Goal: Task Accomplishment & Management: Manage account settings

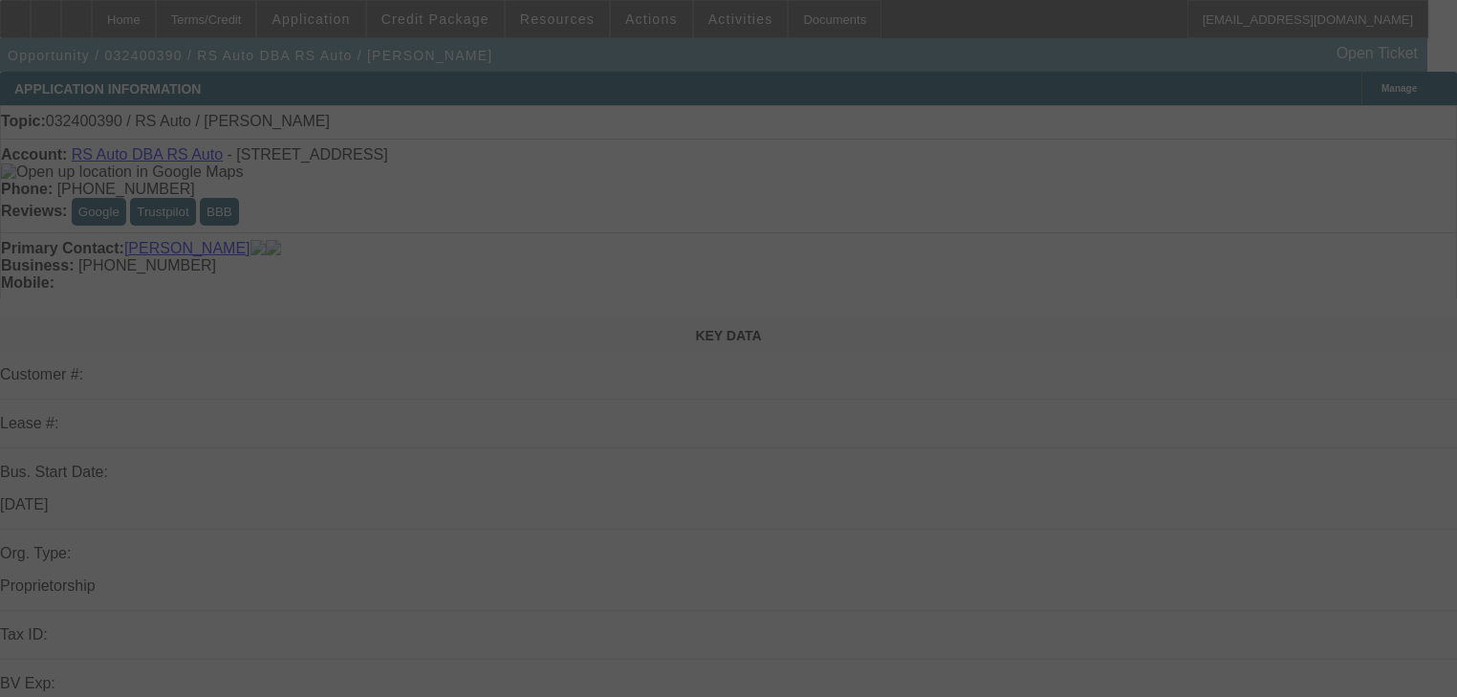
select select "0"
select select "2"
select select "0.1"
select select "4"
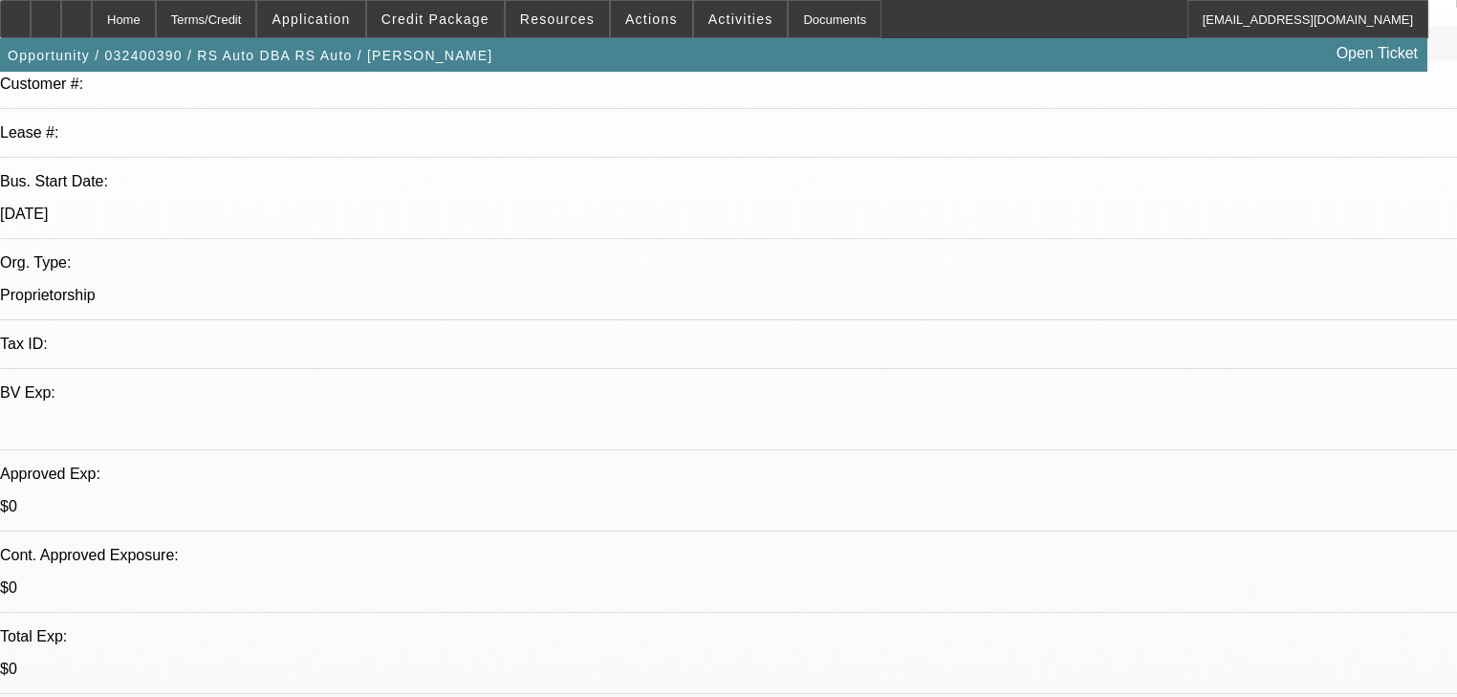
scroll to position [536, 0]
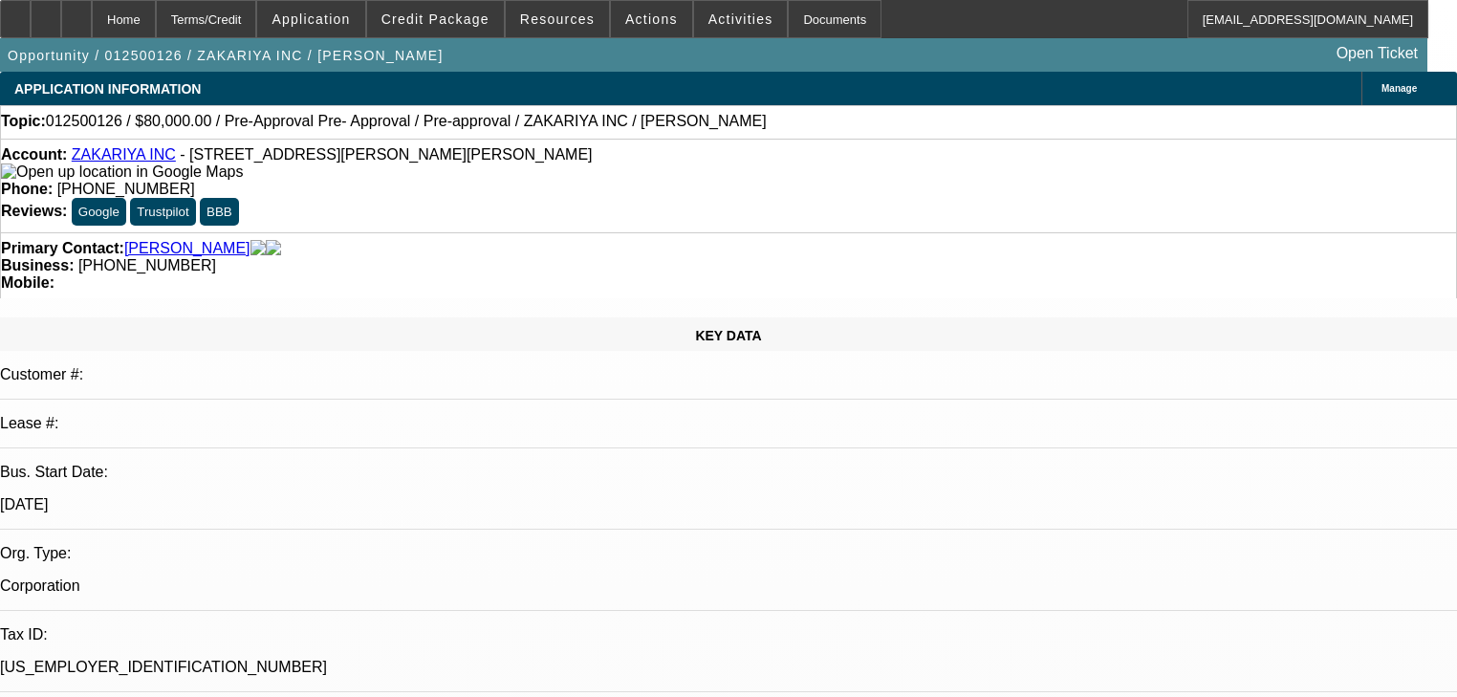
select select "0"
select select "3"
select select "0"
select select "6"
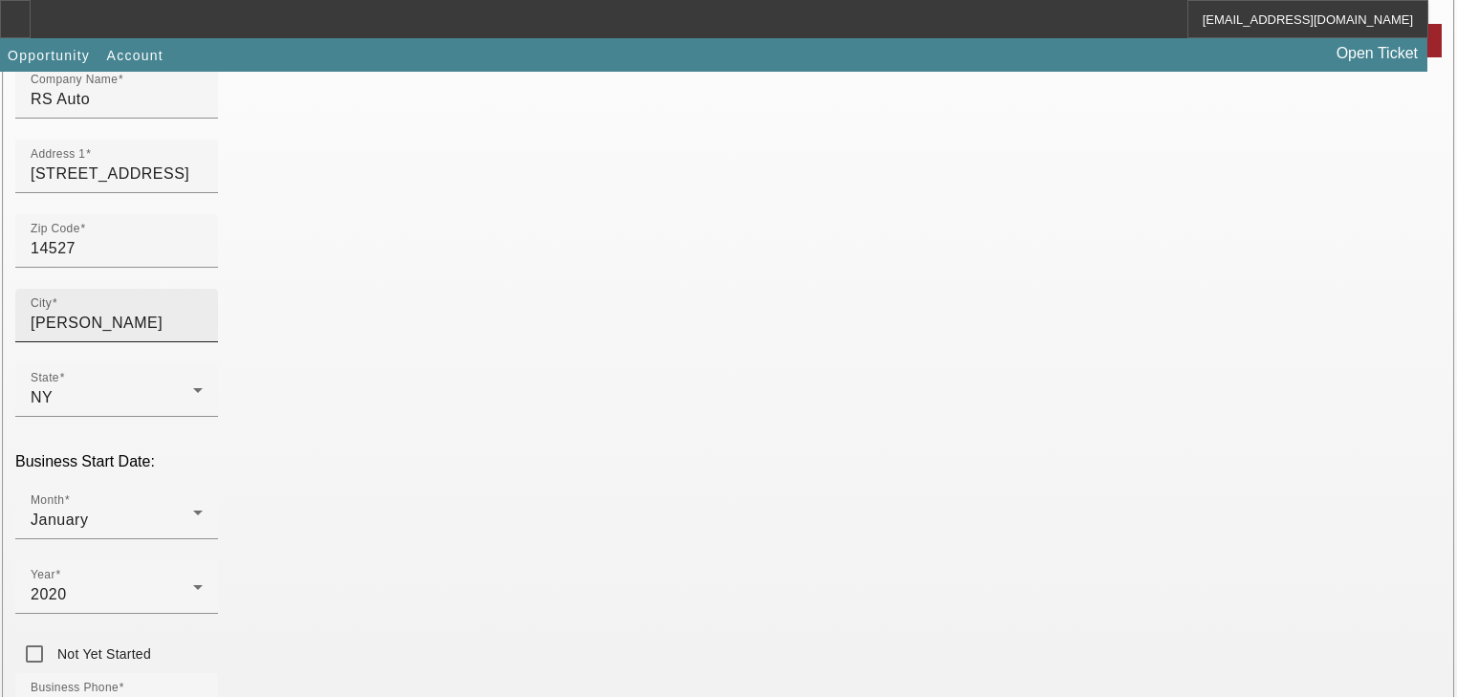
scroll to position [230, 0]
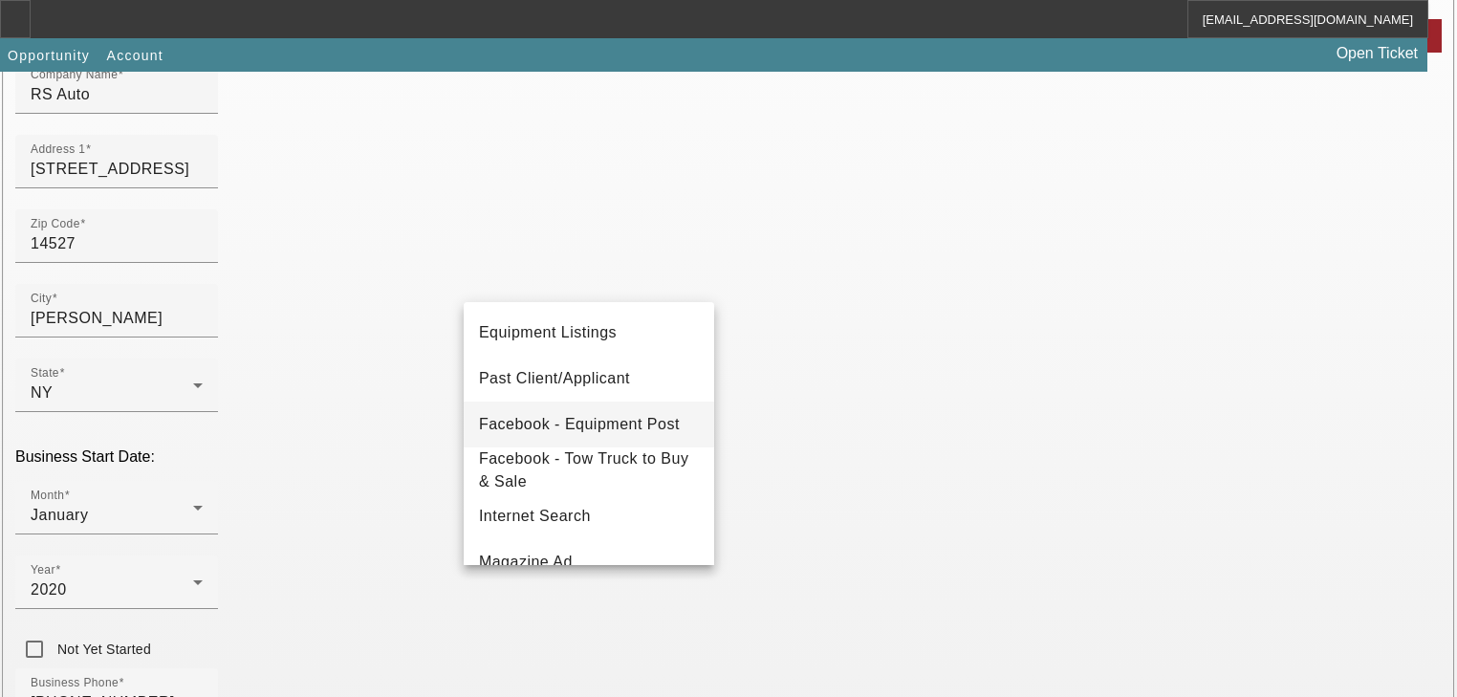
click at [588, 433] on span "Facebook - Equipment Post" at bounding box center [579, 424] width 201 height 23
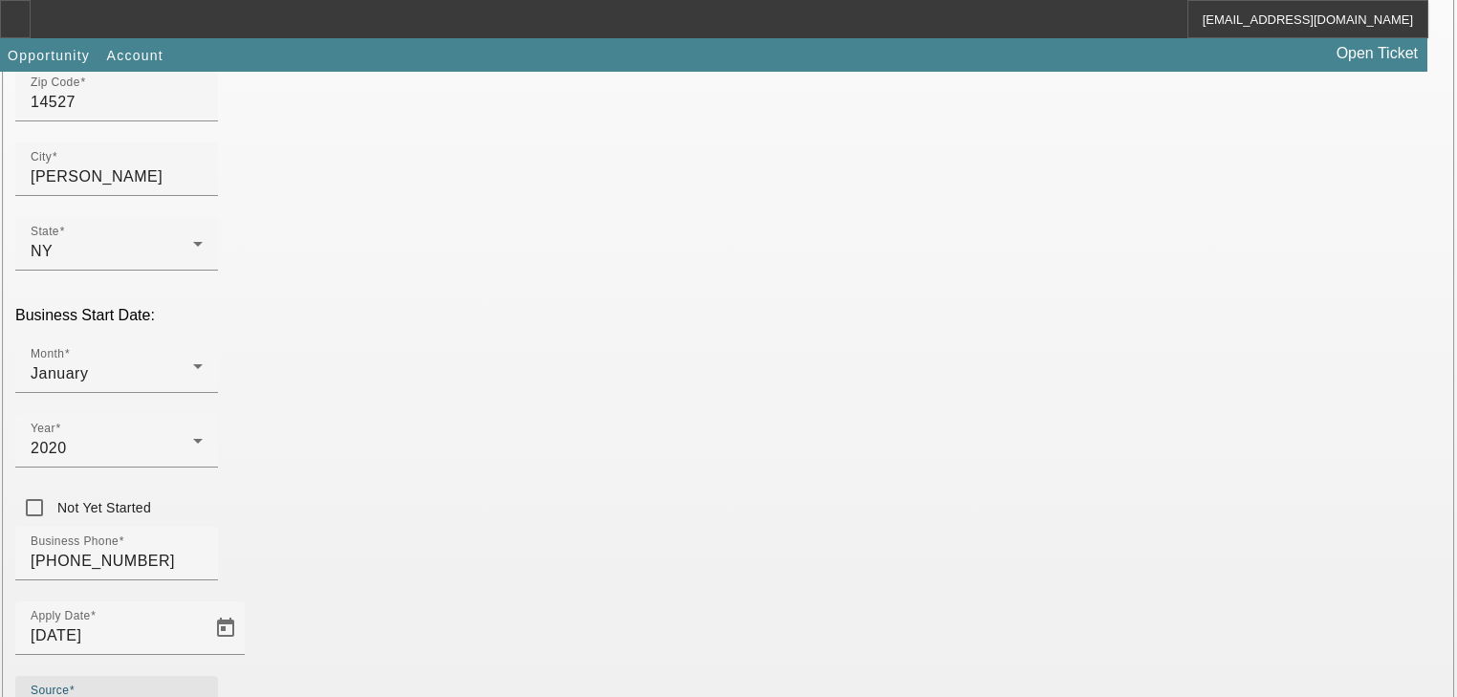
scroll to position [503, 0]
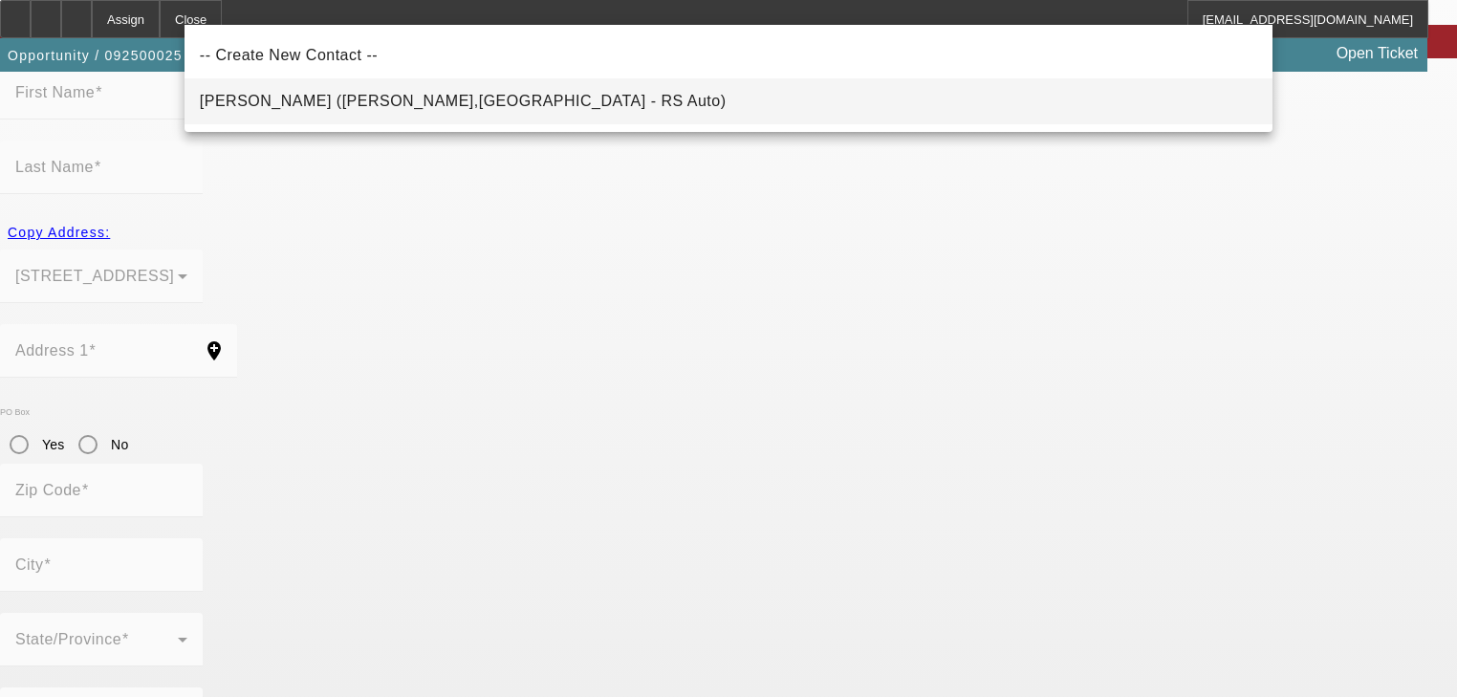
click at [750, 96] on mat-option "Young, Rick (PENN YAN,NY - RS Auto)" at bounding box center [729, 101] width 1088 height 46
type input "Young, Rick (PENN YAN,NY - RS Auto)"
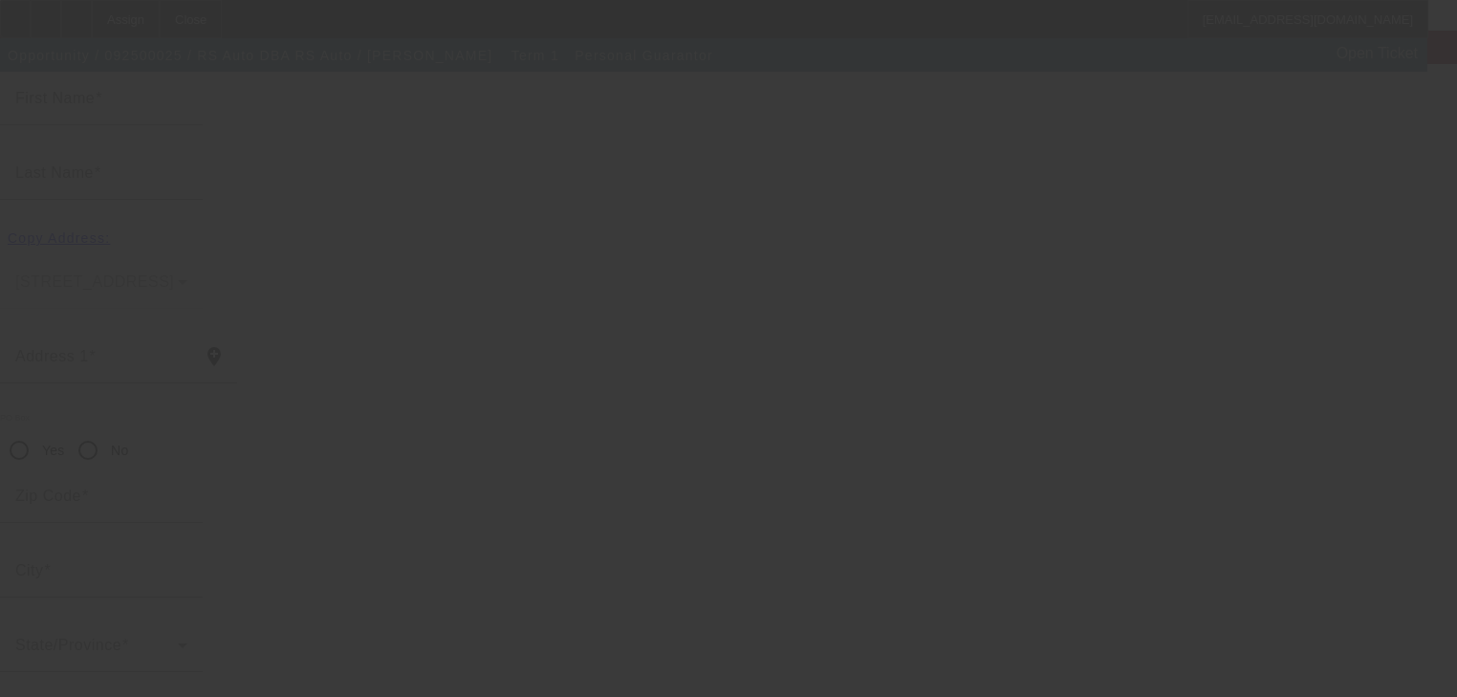
type input "Rick"
type input "Young"
type input "15 COMMERCIAL AVE"
radio input "true"
type input "14527"
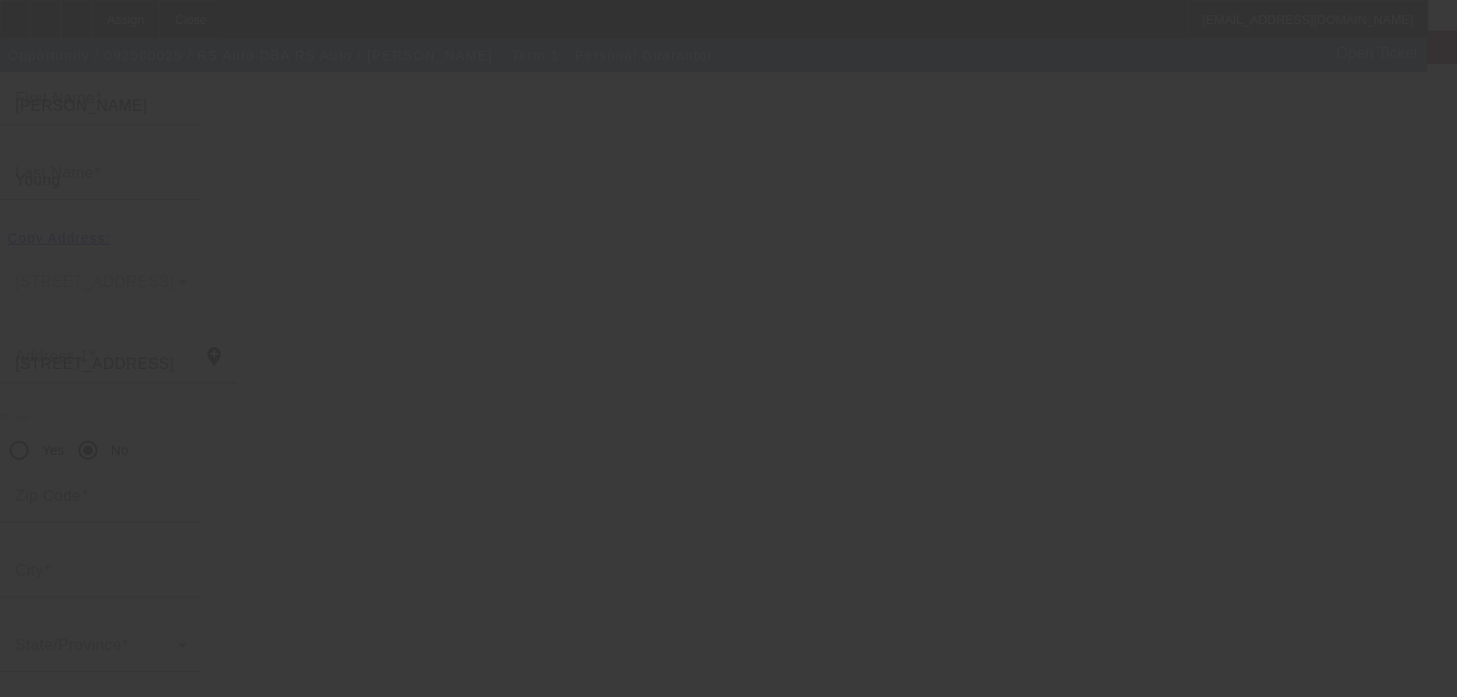
type input "PENN YAN"
type input "(607) 542-2647"
type input "100"
type input "122-68-4662"
type input "rsauto2647@gmail.com"
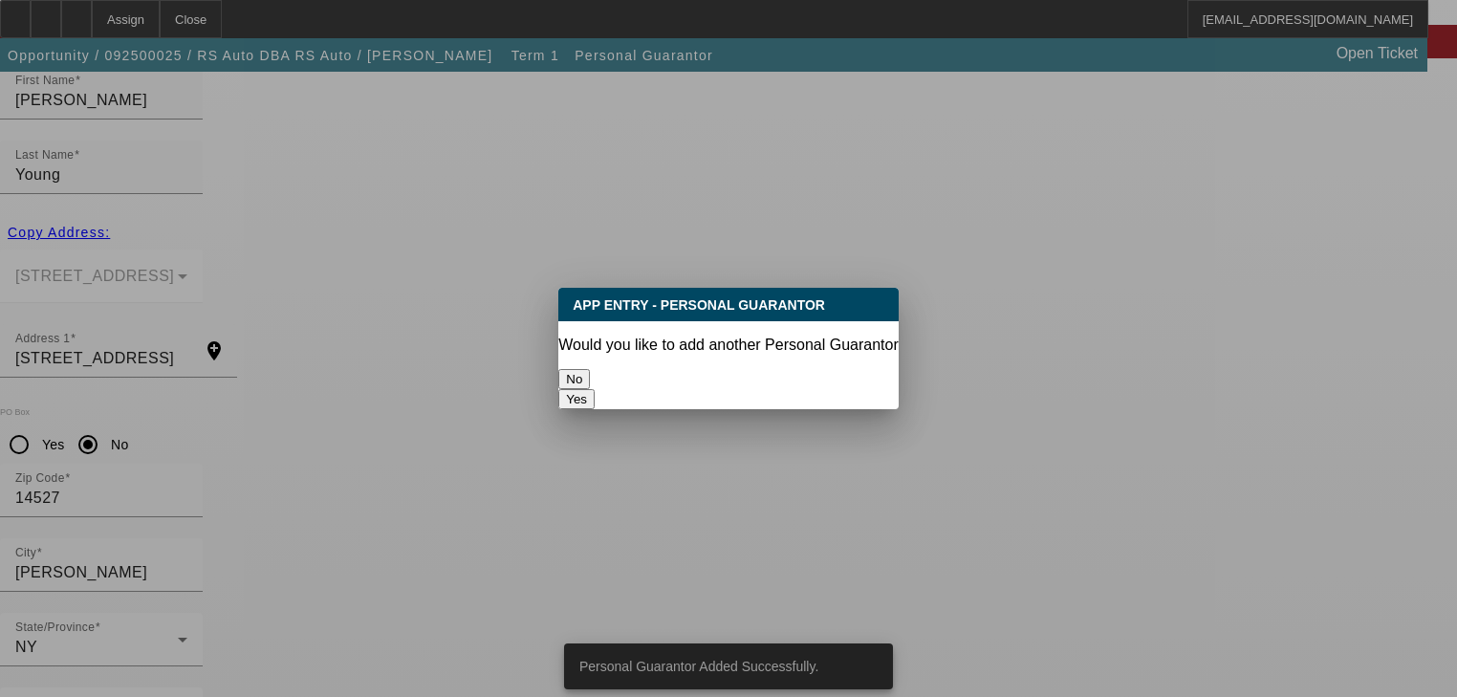
scroll to position [0, 0]
click at [590, 369] on button "No" at bounding box center [574, 379] width 32 height 20
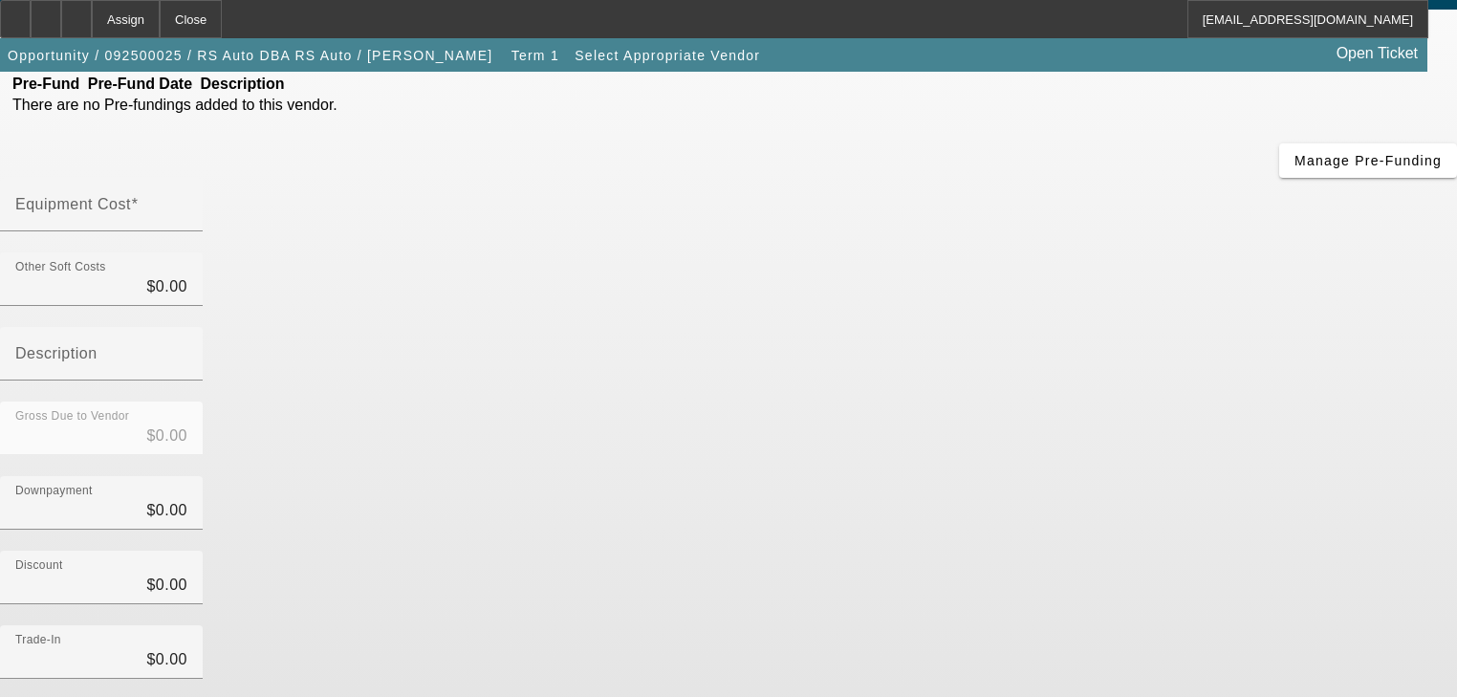
scroll to position [80, 0]
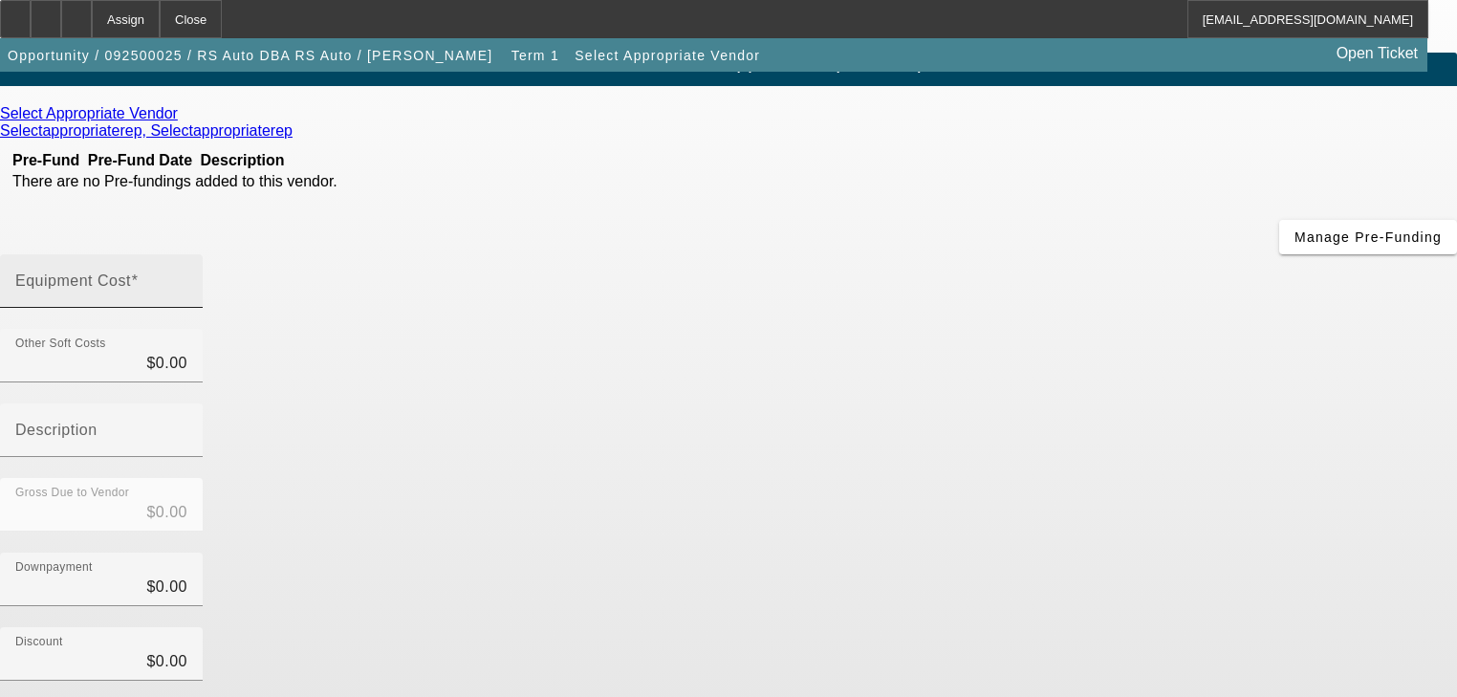
click at [187, 254] on div "Equipment Cost" at bounding box center [101, 281] width 172 height 54
click at [187, 277] on input "Equipment Cost" at bounding box center [101, 288] width 172 height 23
type input "6"
type input "$6.00"
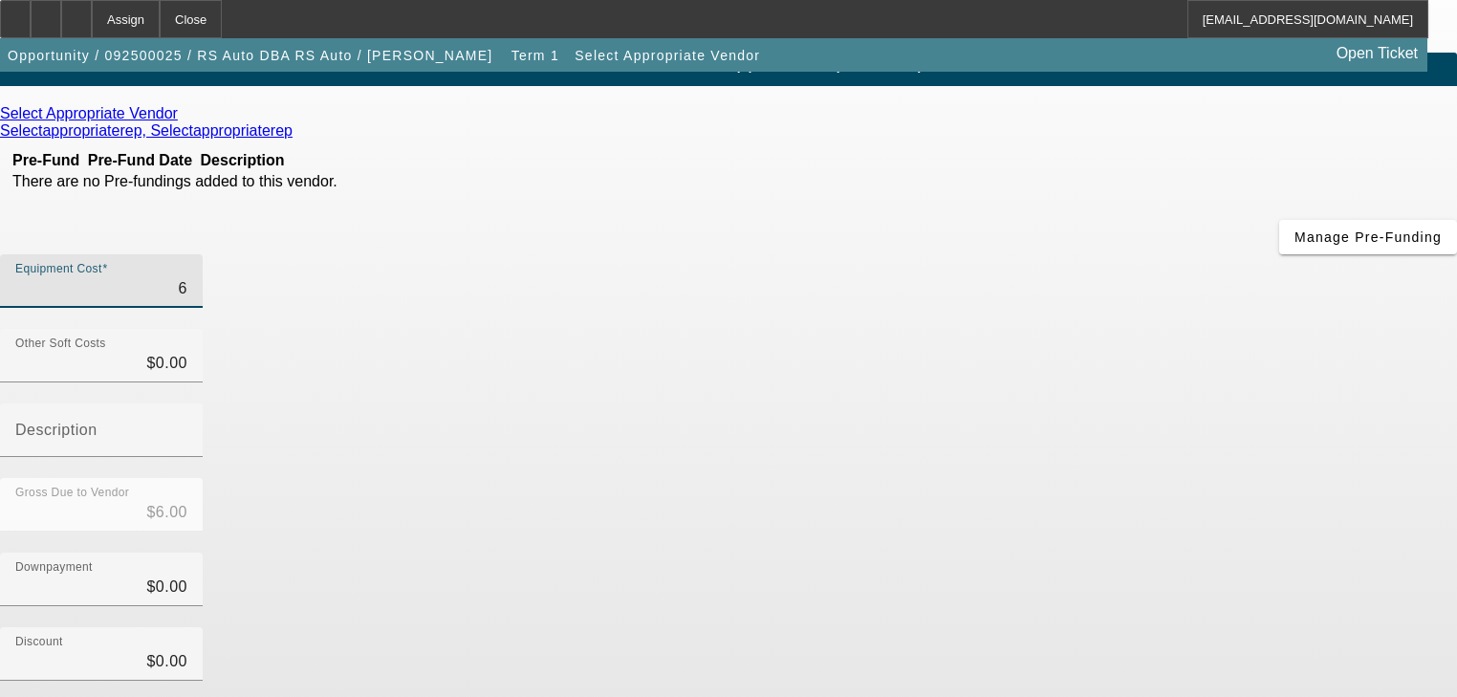
type input "60"
type input "$60.00"
type input "600"
type input "$600.00"
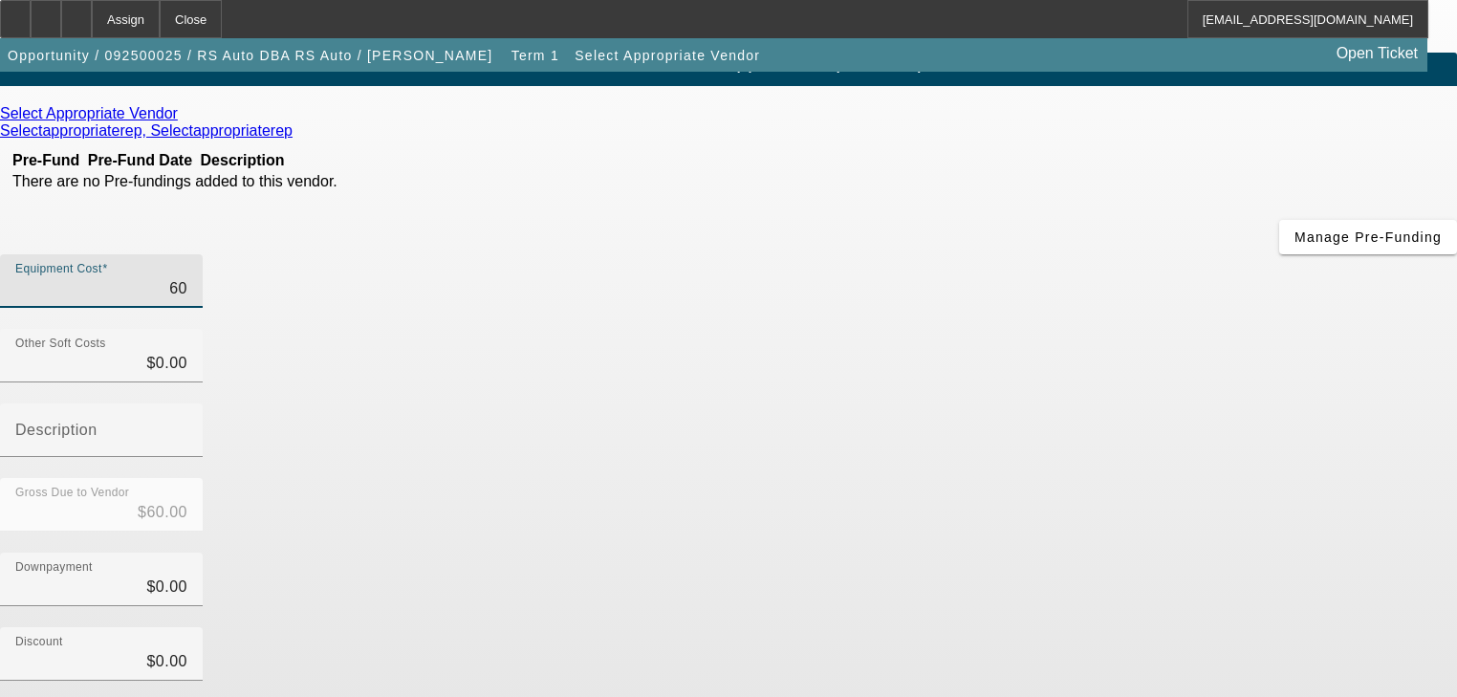
type input "$600.00"
type input "6000"
type input "$6,000.00"
type input "60000"
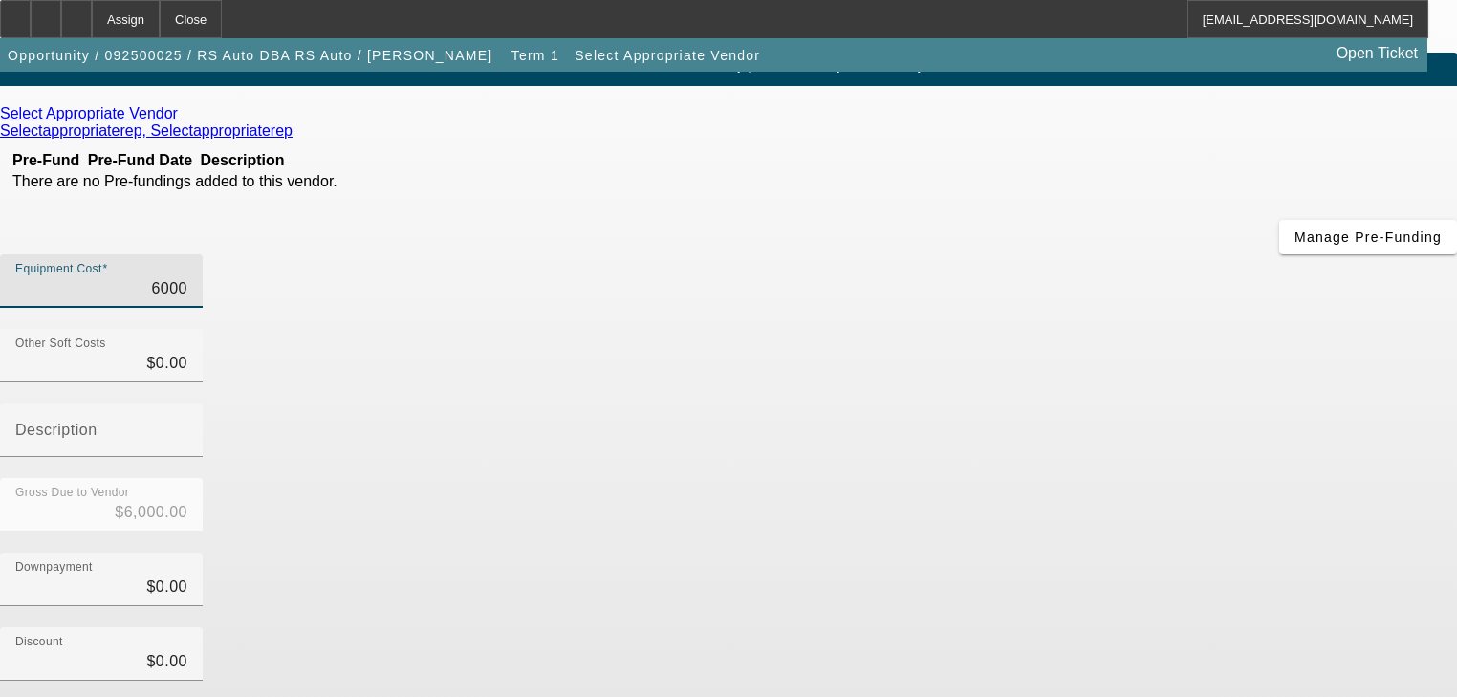
type input "$60,000.00"
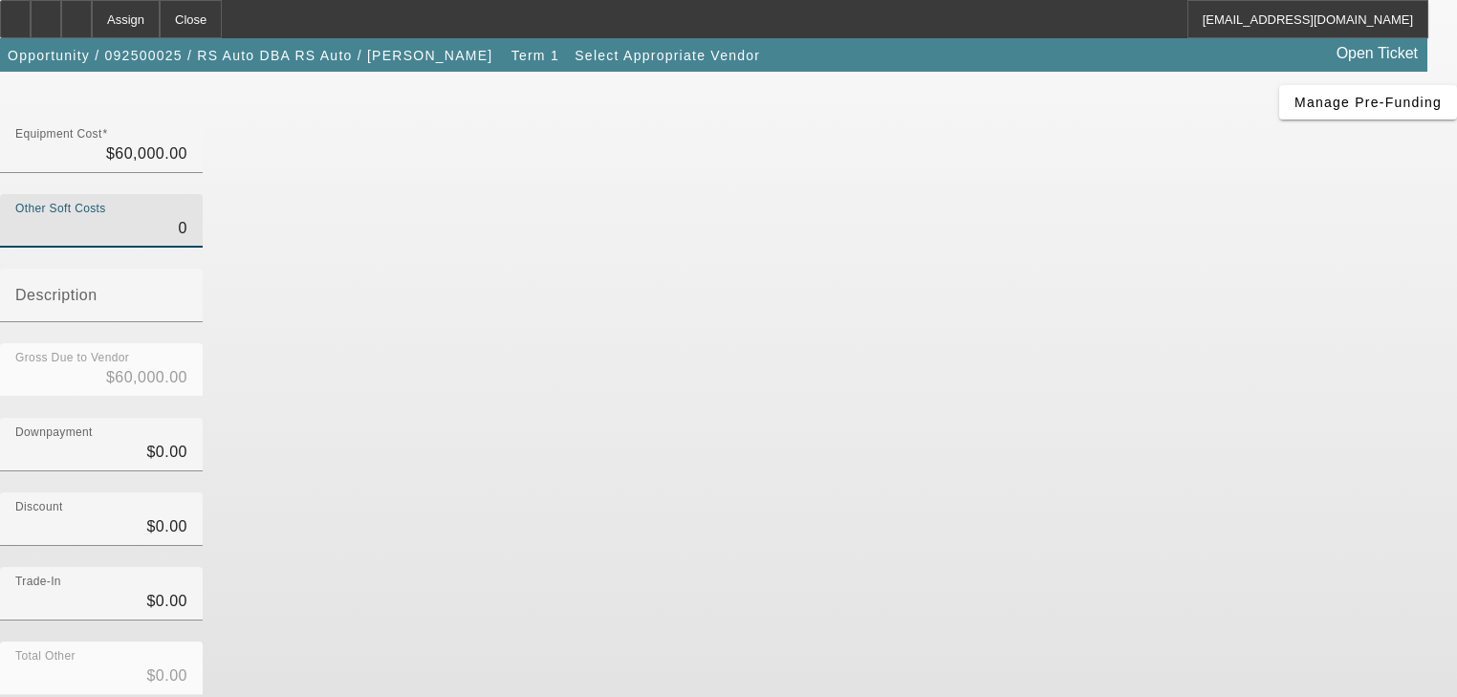
scroll to position [189, 0]
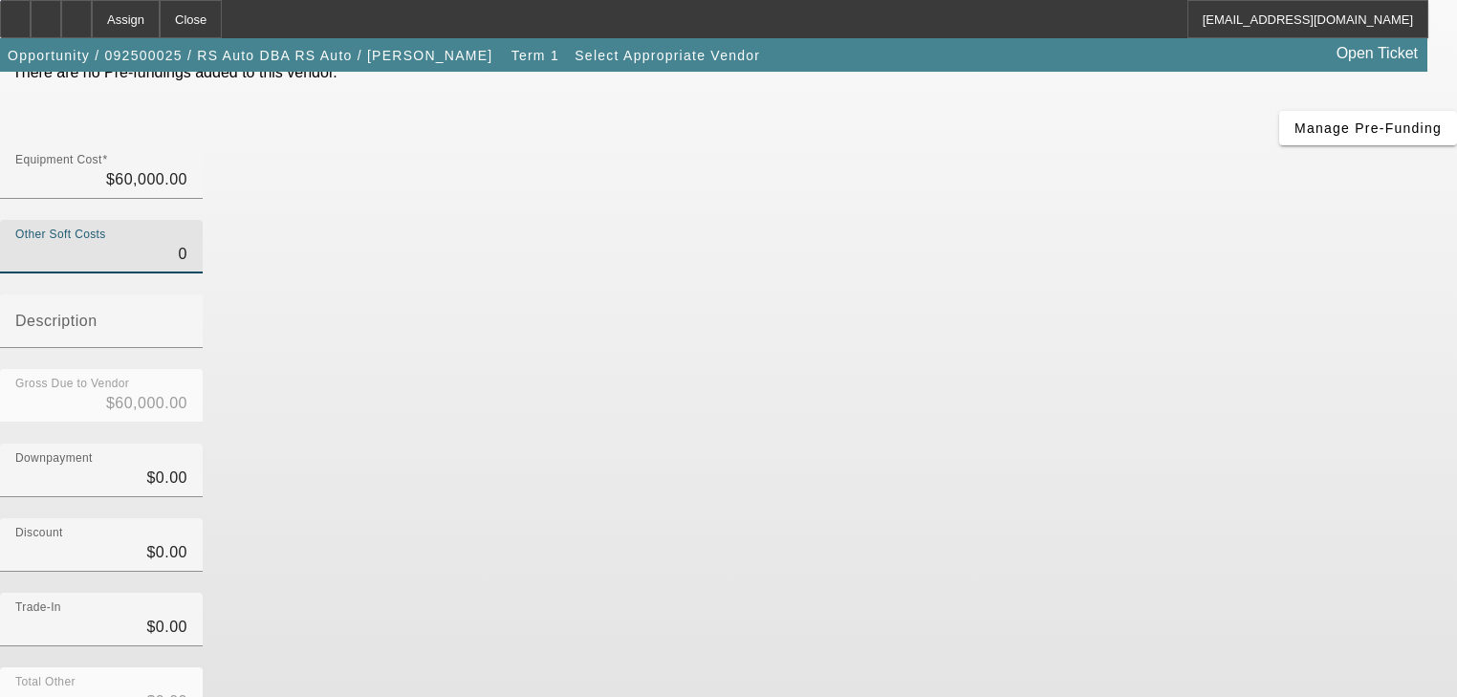
type input "$0.00"
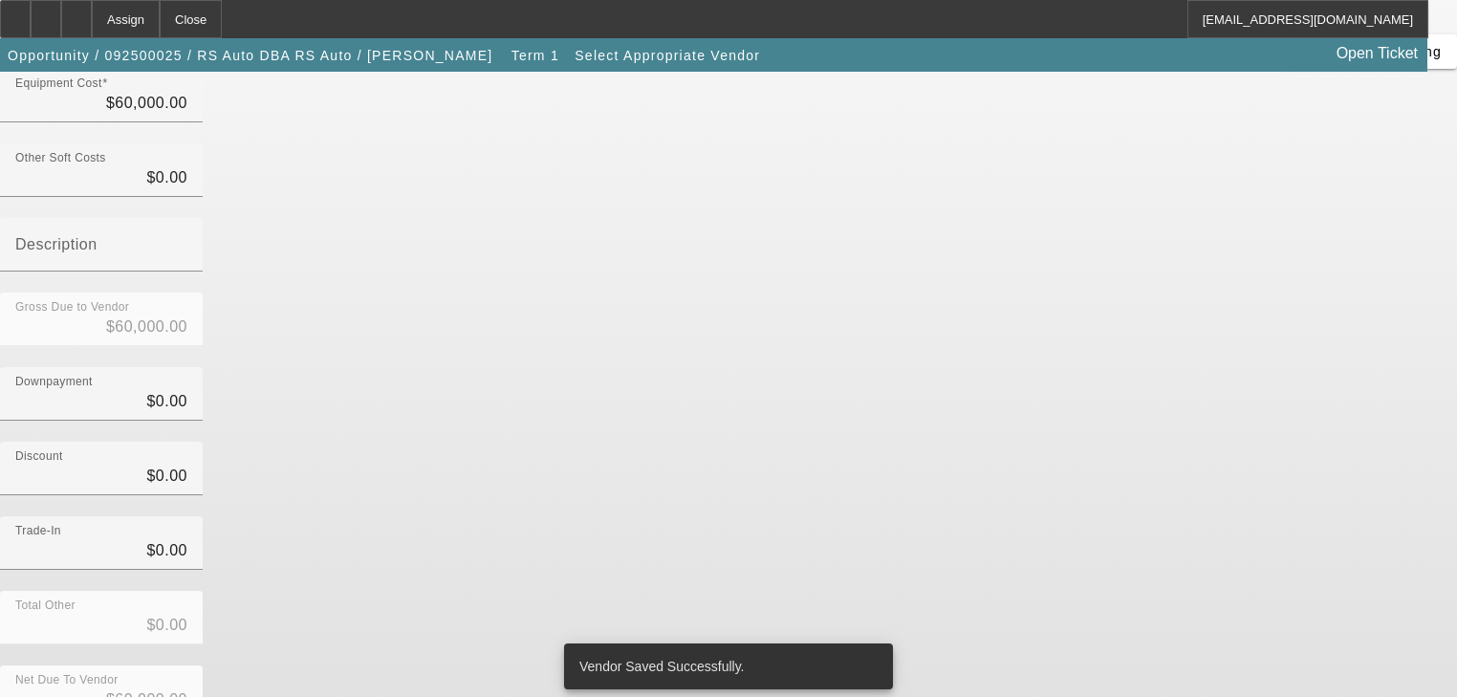
scroll to position [0, 0]
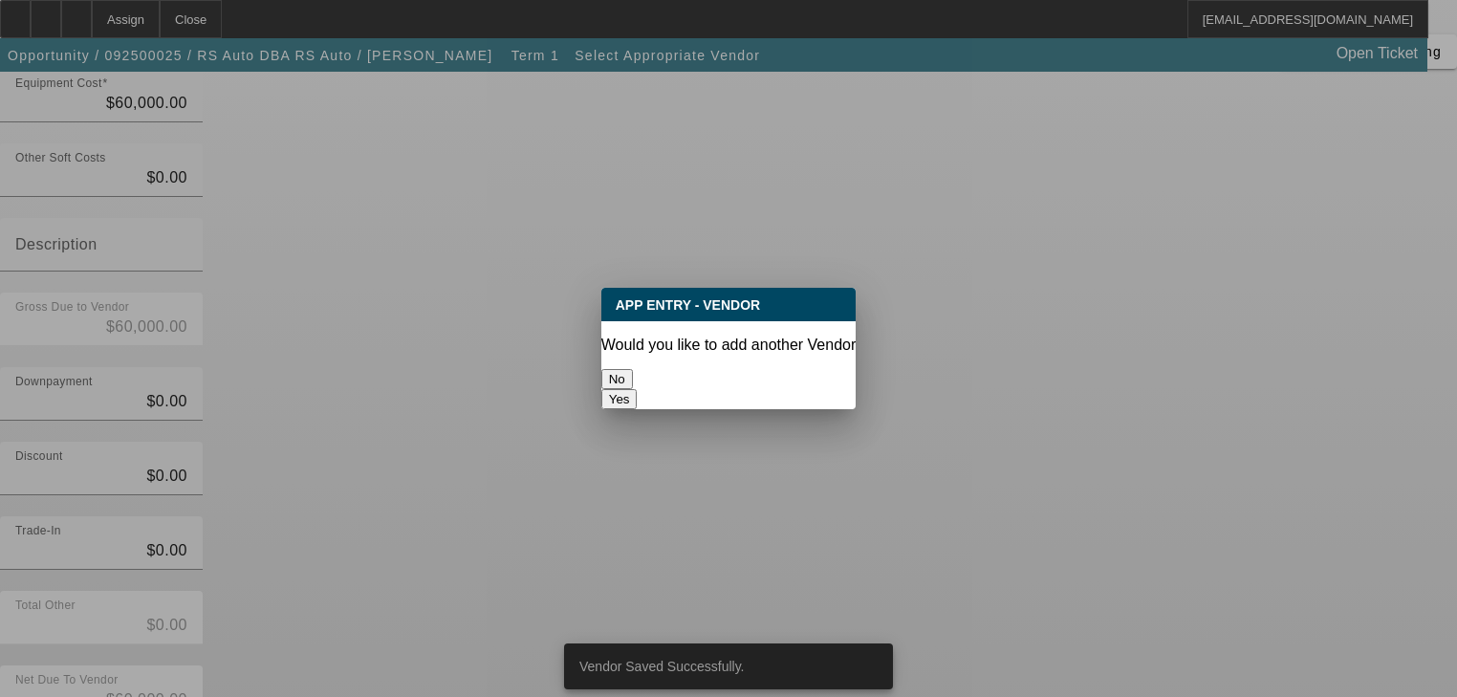
click at [633, 369] on button "No" at bounding box center [617, 379] width 32 height 20
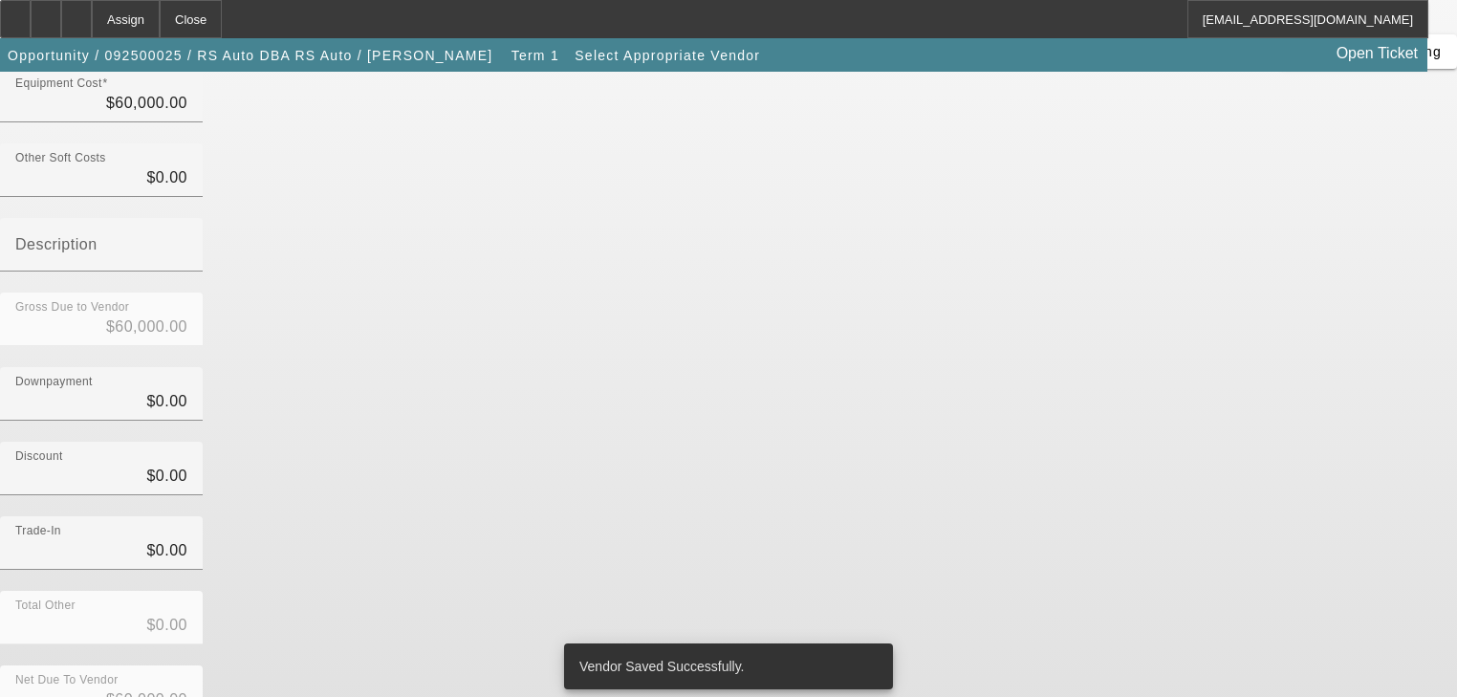
scroll to position [266, 0]
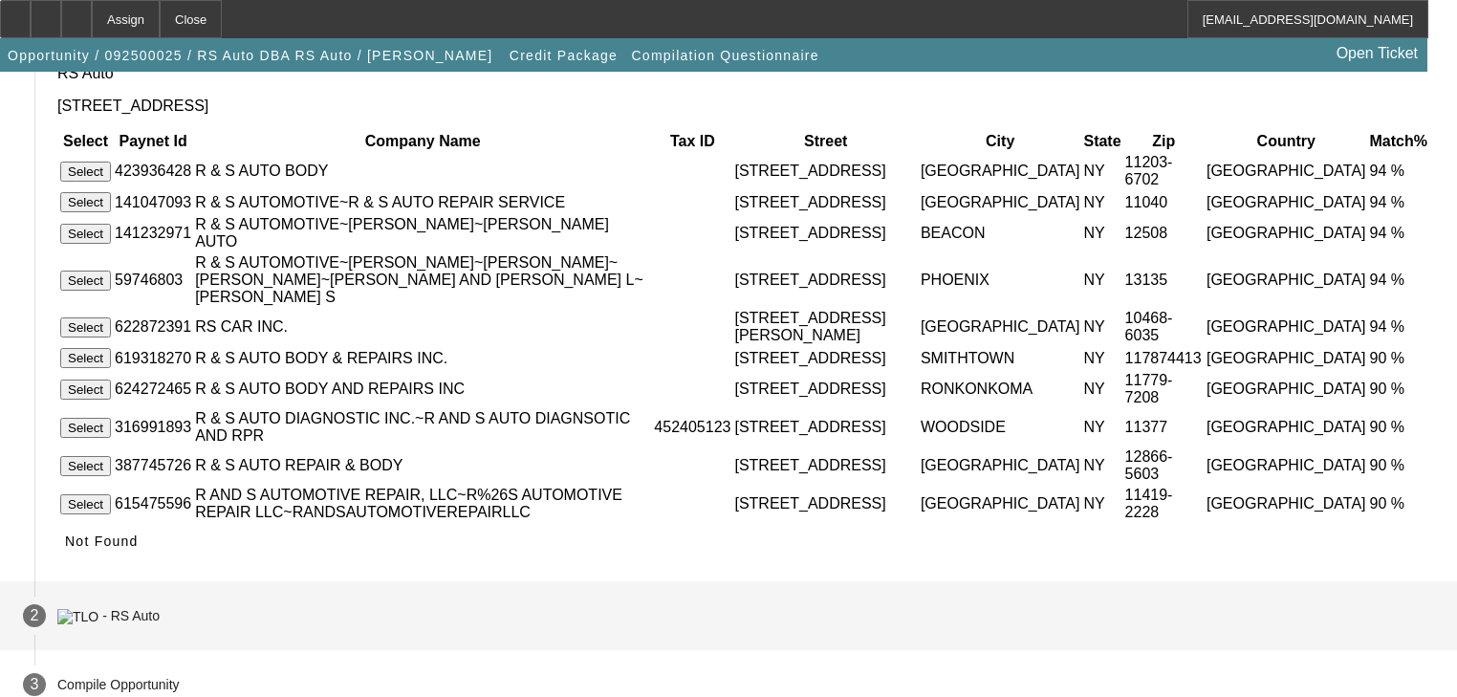
scroll to position [294, 0]
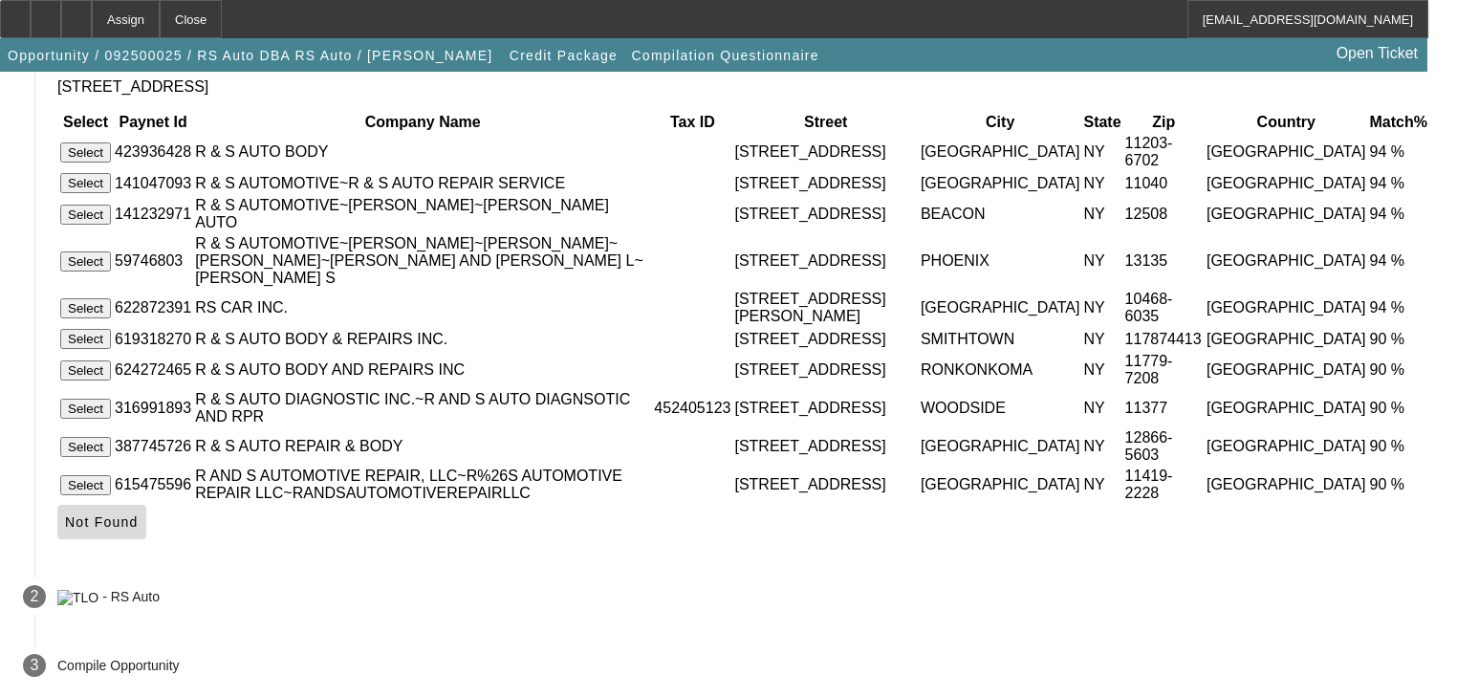
click at [139, 526] on span "Not Found" at bounding box center [102, 521] width 74 height 15
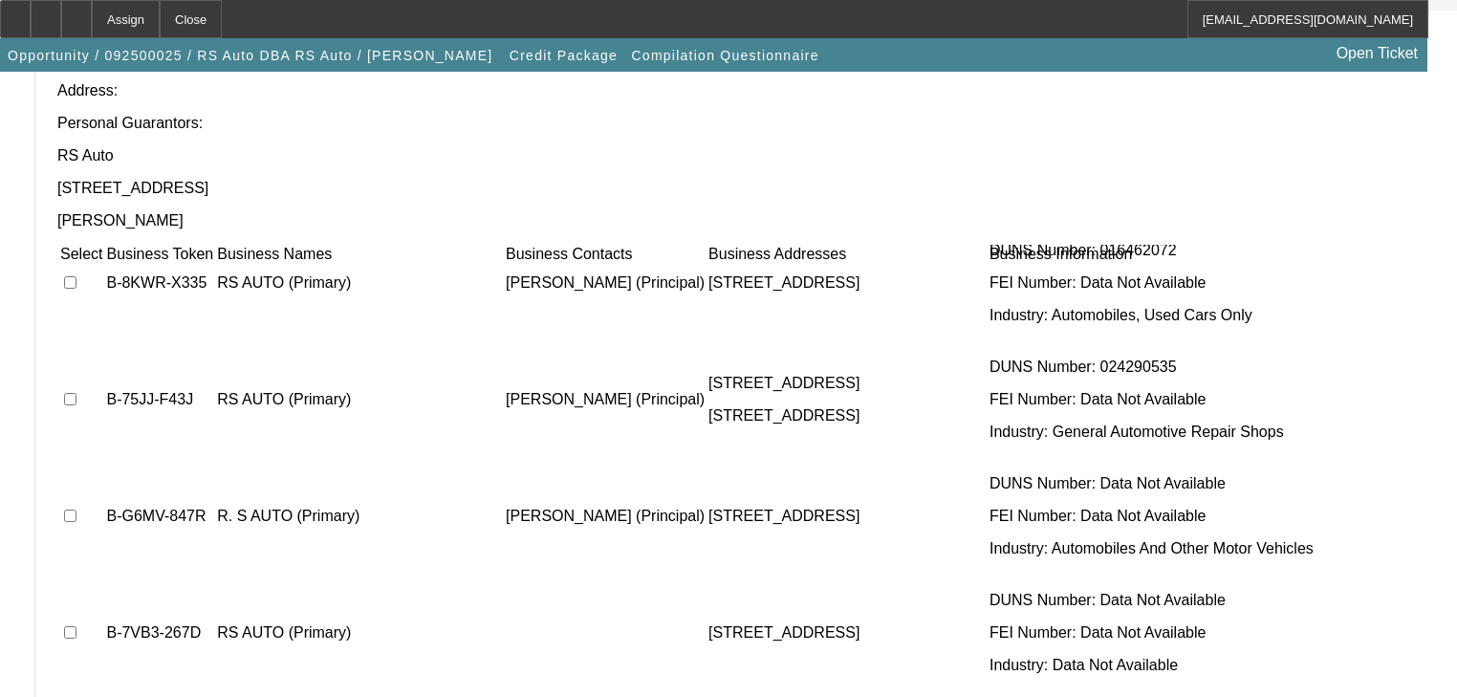
scroll to position [77, 0]
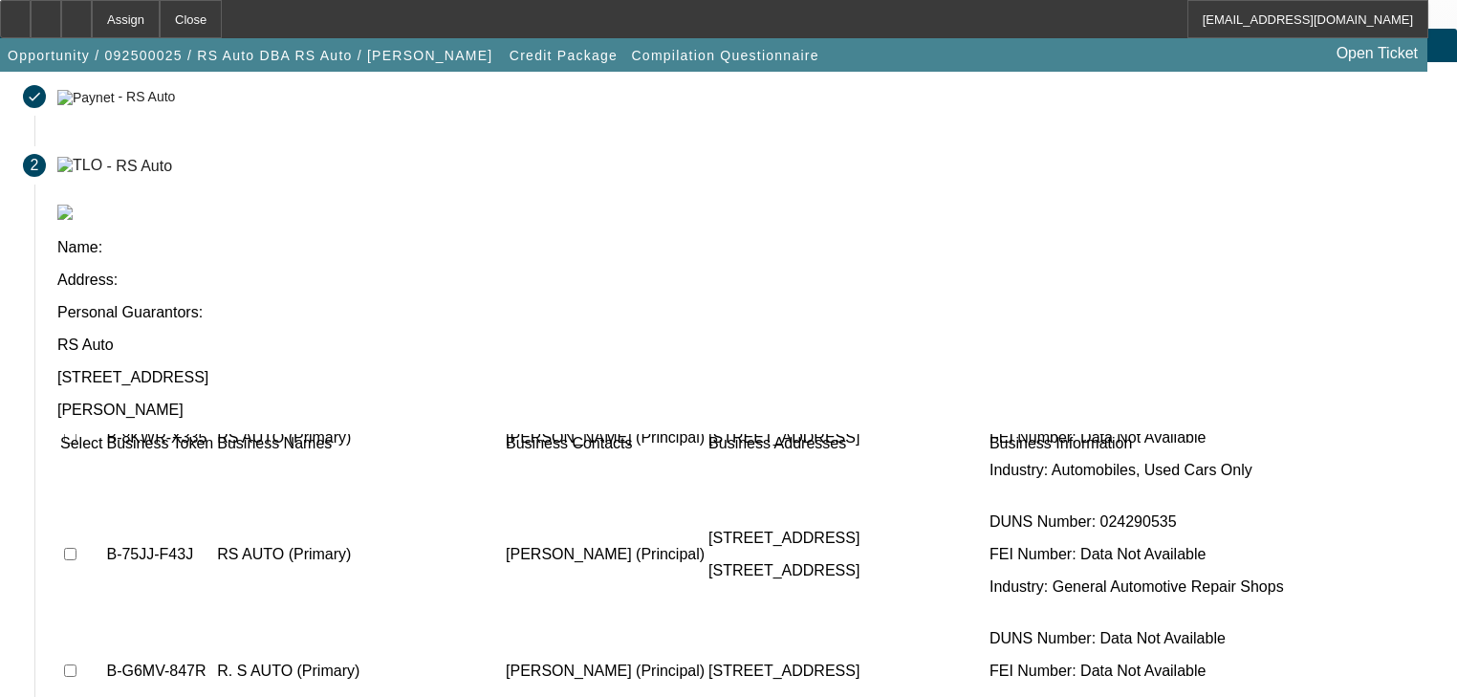
scroll to position [0, 0]
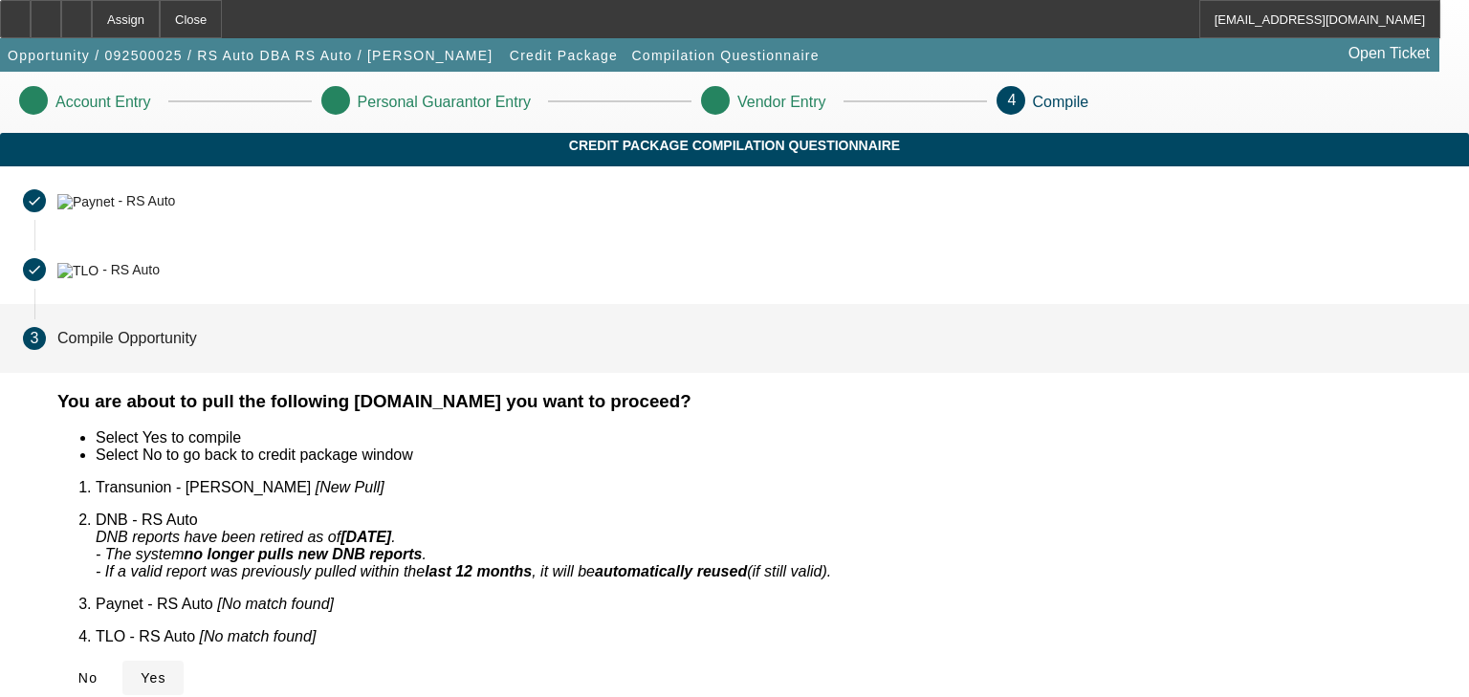
click at [184, 655] on span at bounding box center [152, 678] width 61 height 46
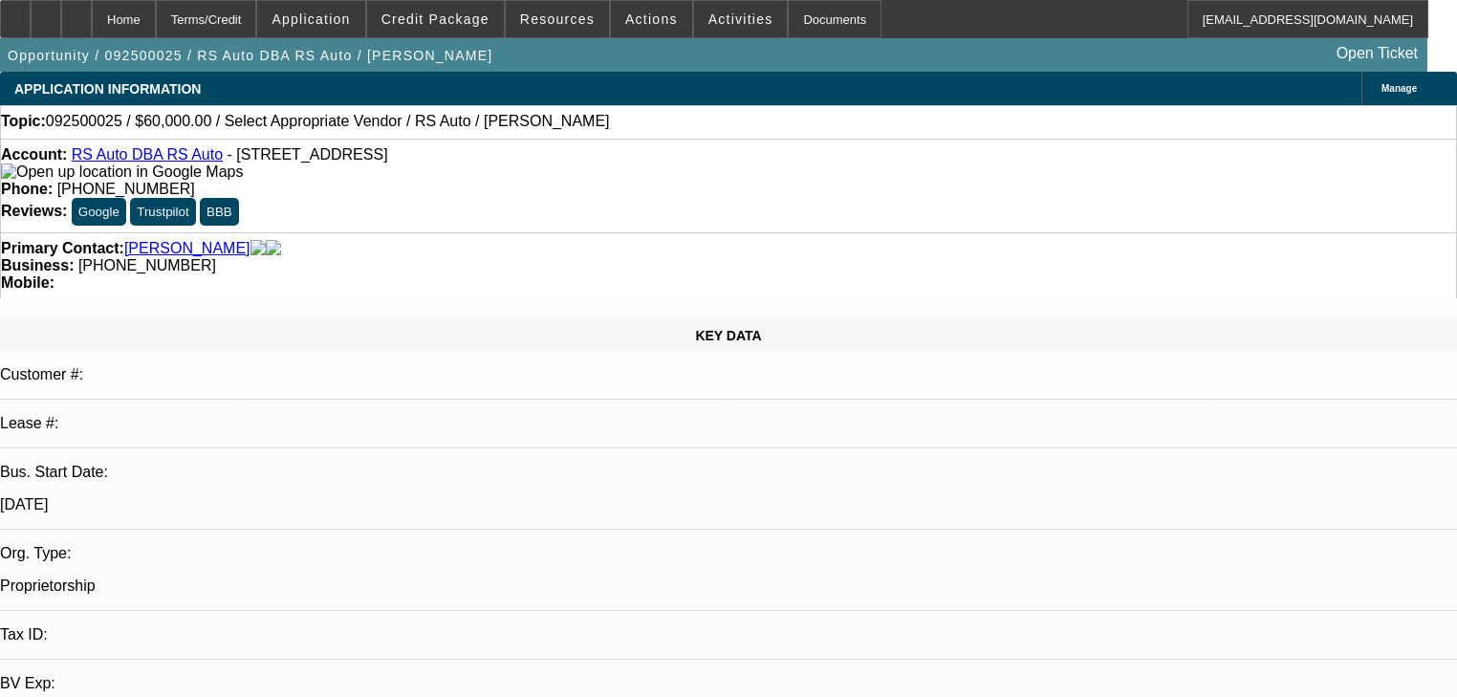
select select "0"
select select "2"
select select "0.1"
select select "4"
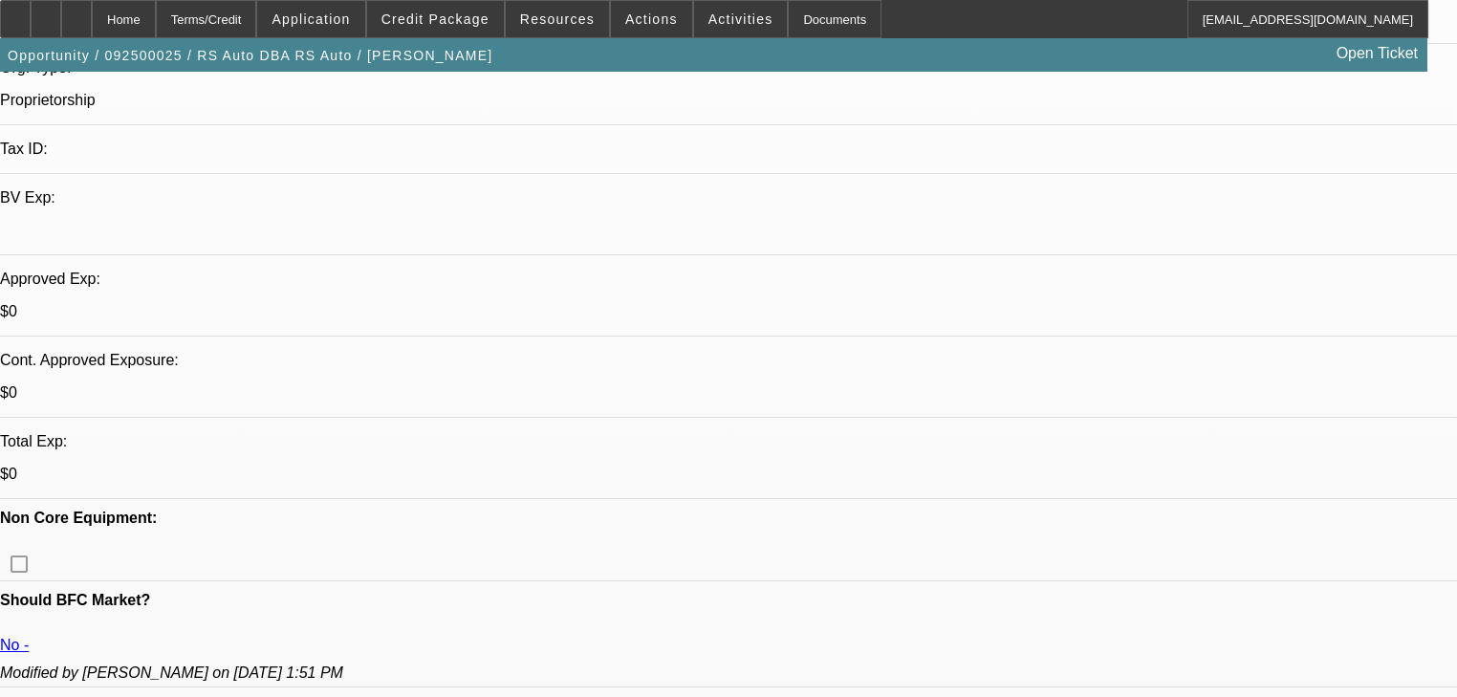
scroll to position [459, 0]
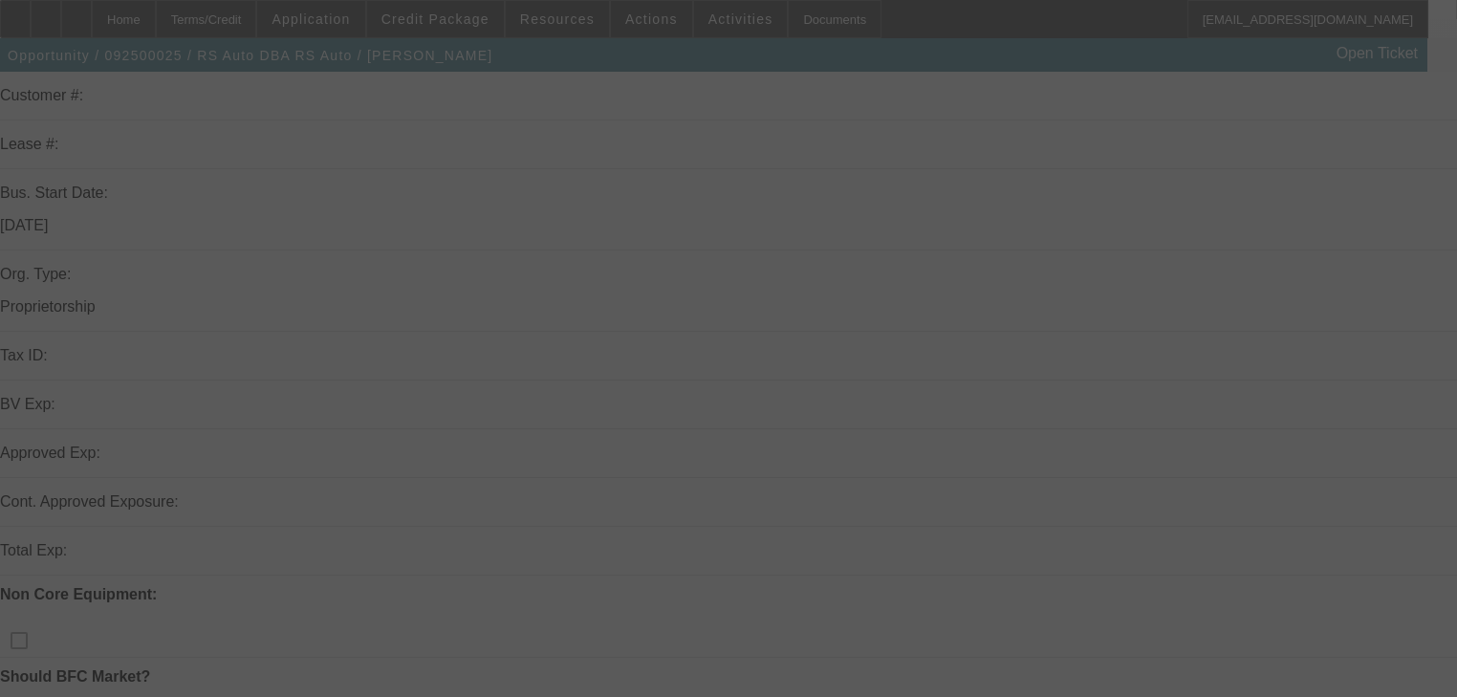
scroll to position [306, 0]
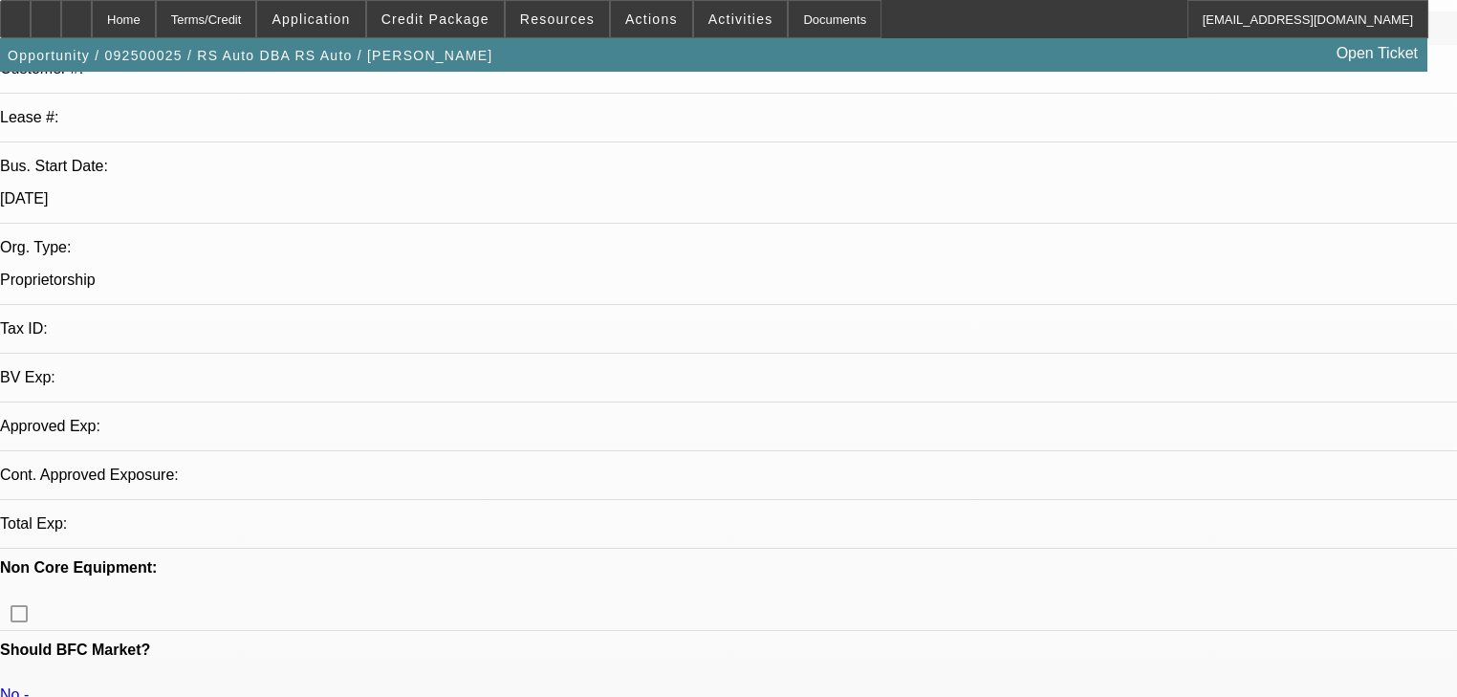
select select "0"
select select "2"
select select "0.1"
select select "4"
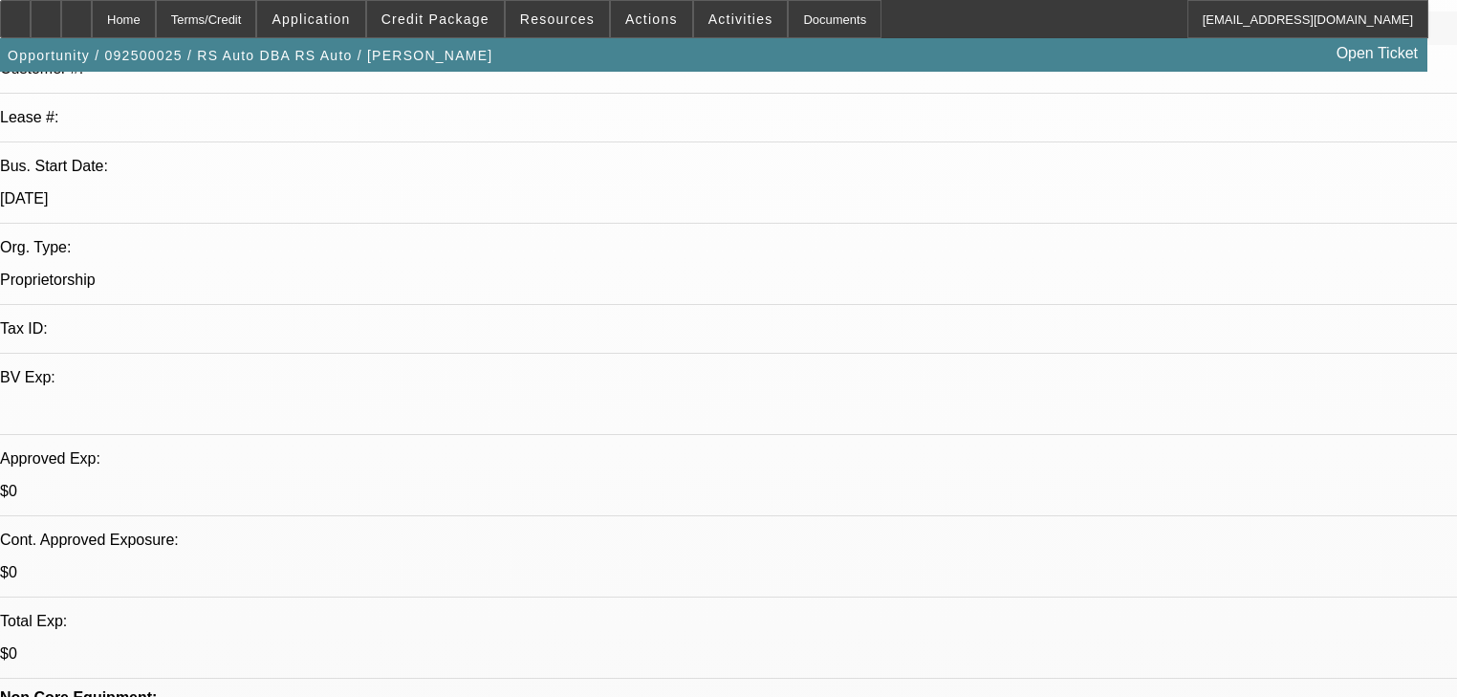
click at [658, 27] on span at bounding box center [651, 19] width 81 height 46
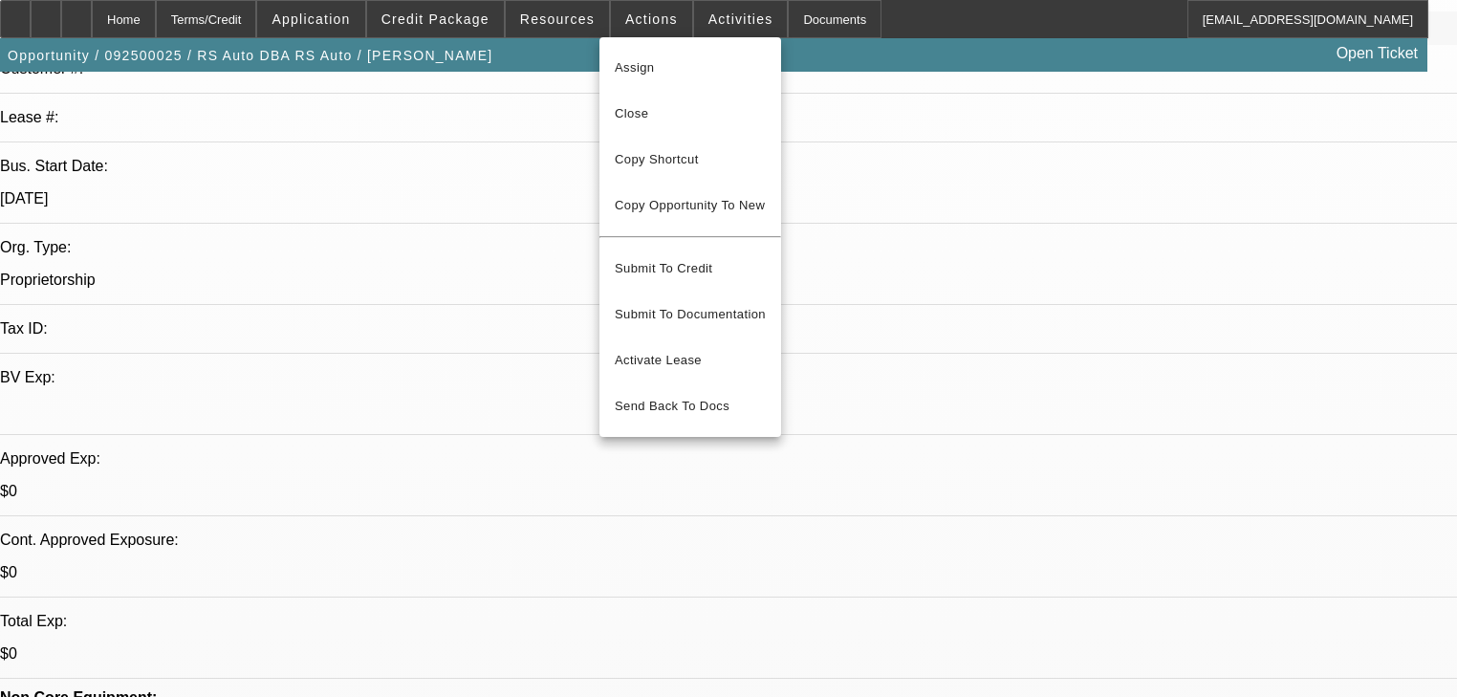
click at [602, 23] on div at bounding box center [728, 348] width 1457 height 697
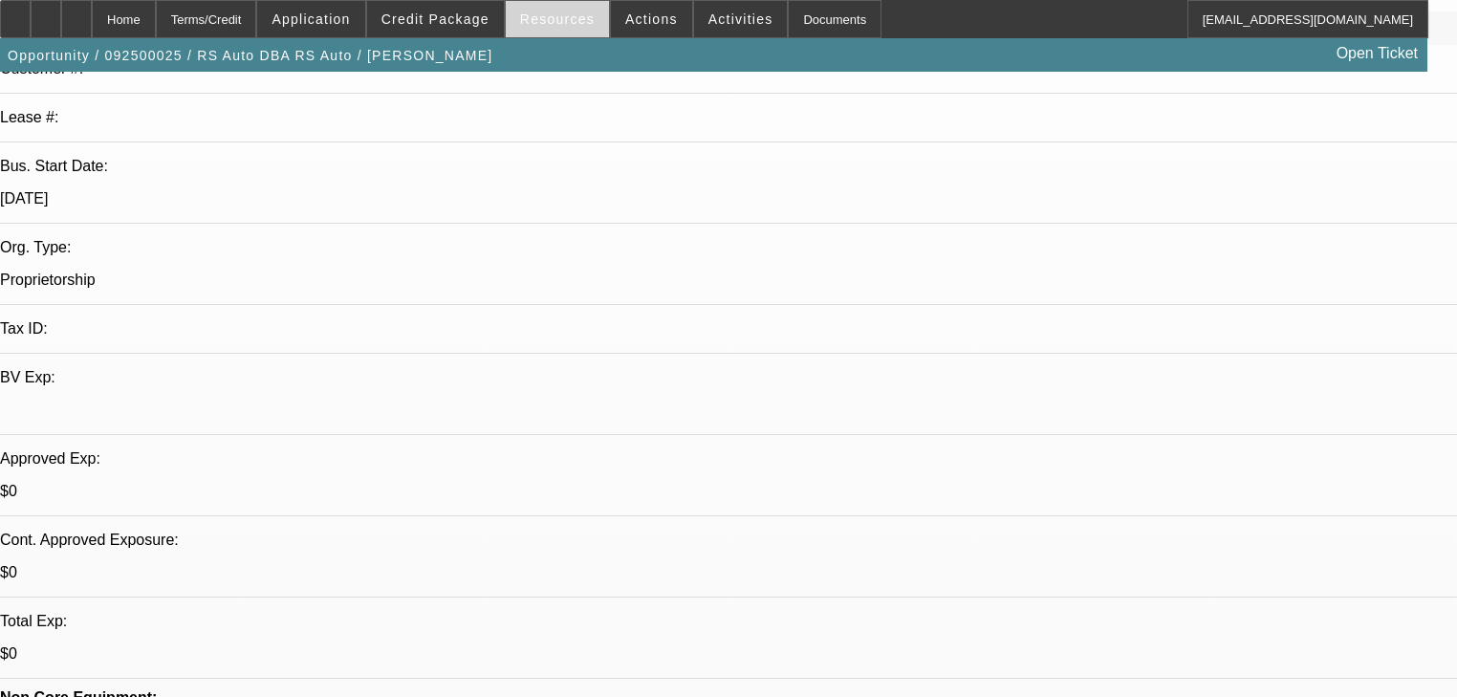
click at [582, 23] on span "Resources" at bounding box center [557, 18] width 75 height 15
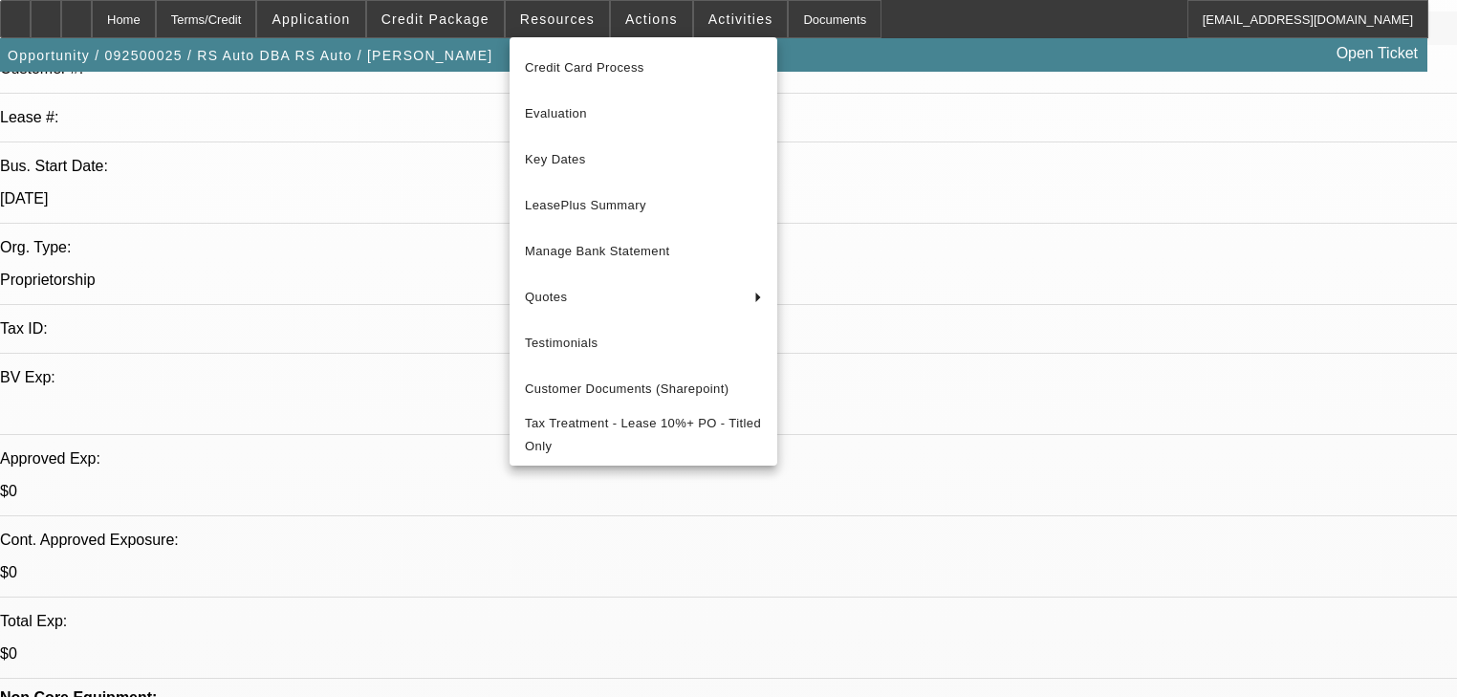
click at [490, 30] on div at bounding box center [728, 348] width 1457 height 697
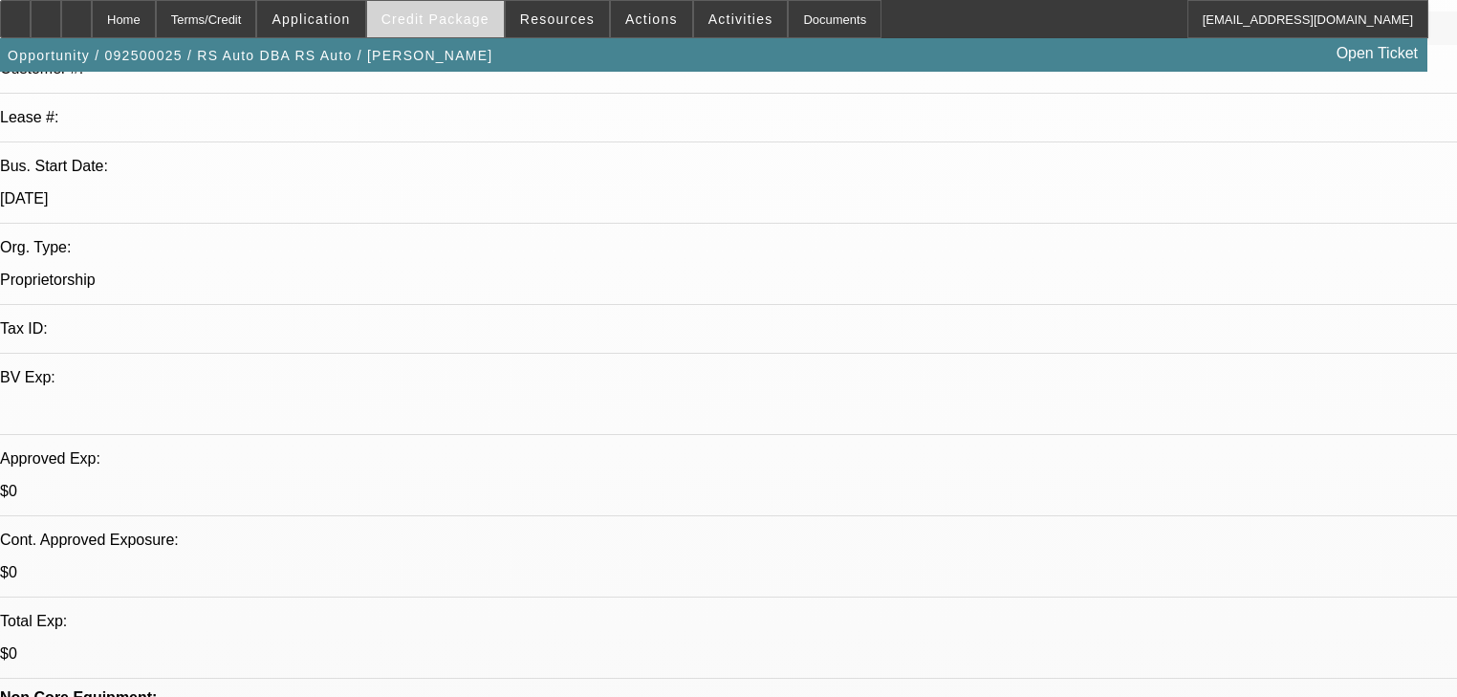
click at [486, 24] on span "Credit Package" at bounding box center [436, 18] width 108 height 15
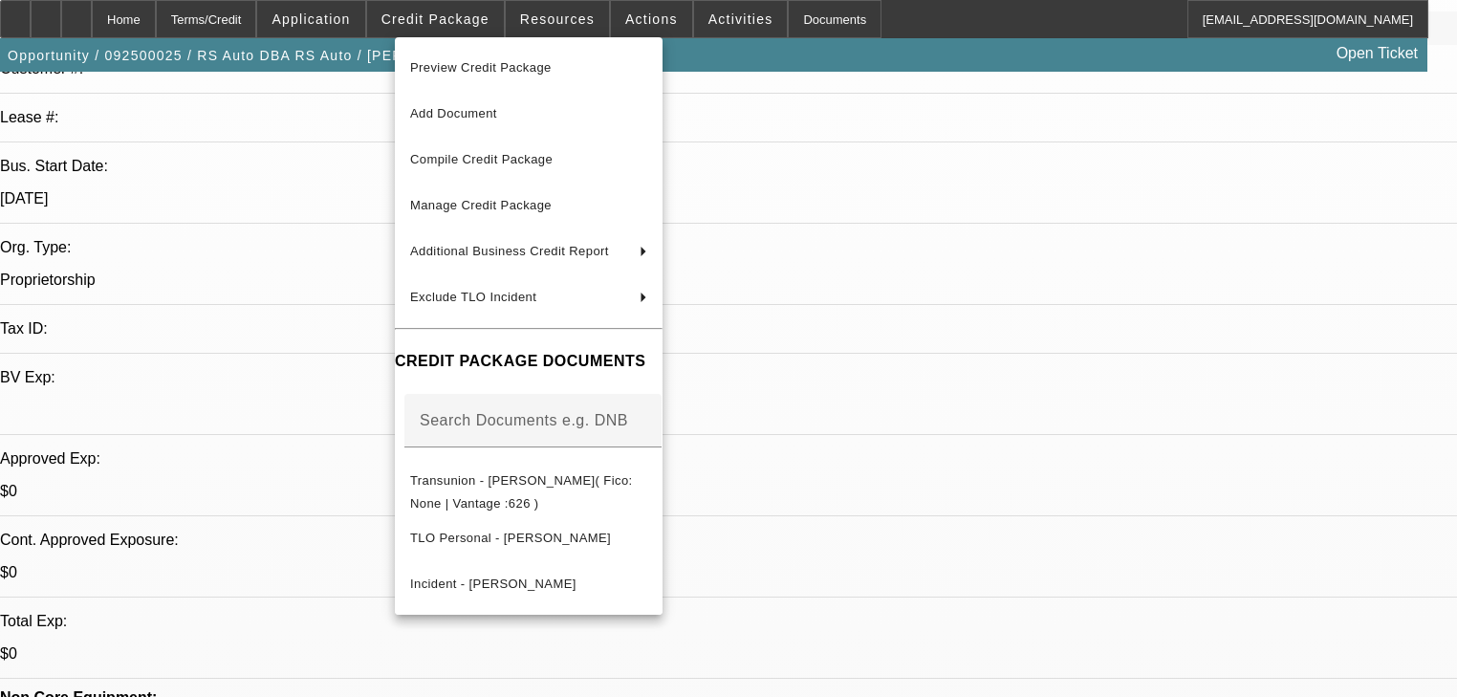
click at [593, 22] on div at bounding box center [728, 348] width 1457 height 697
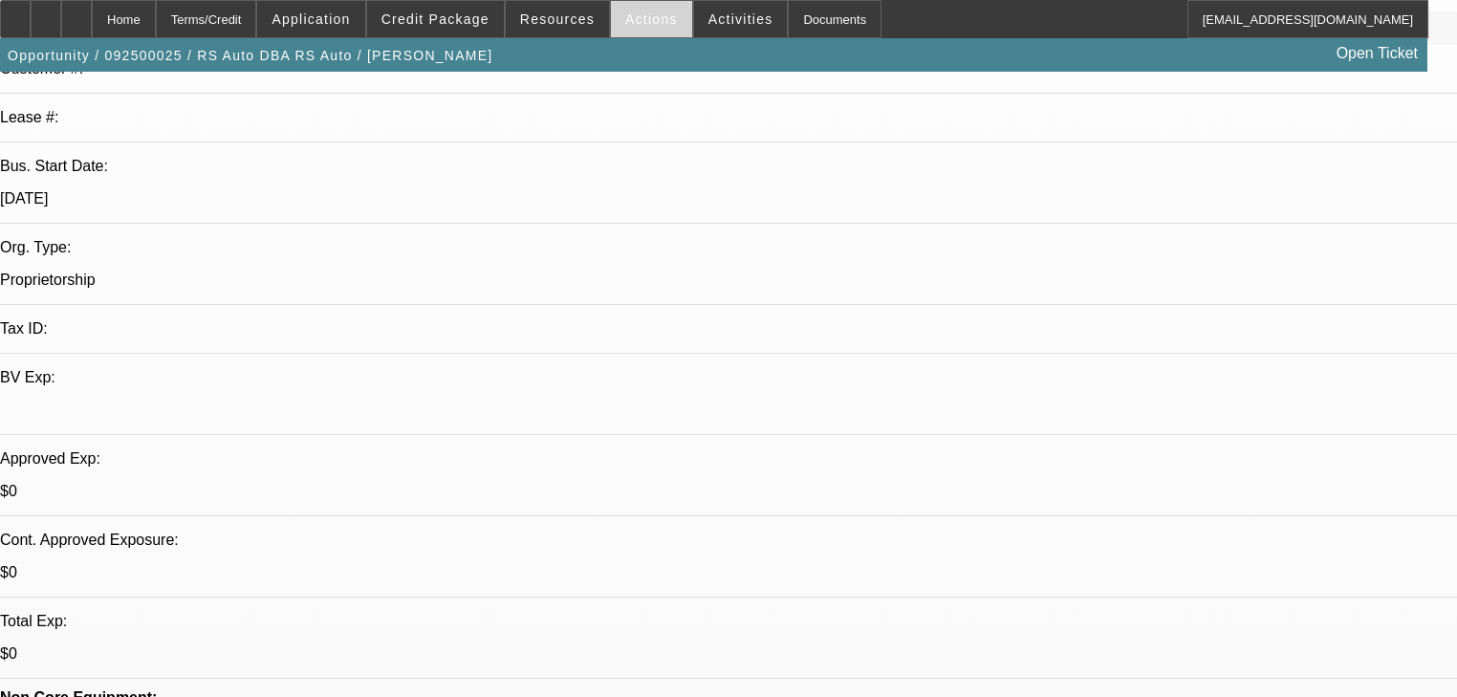
click at [626, 16] on span "Actions" at bounding box center [651, 18] width 53 height 15
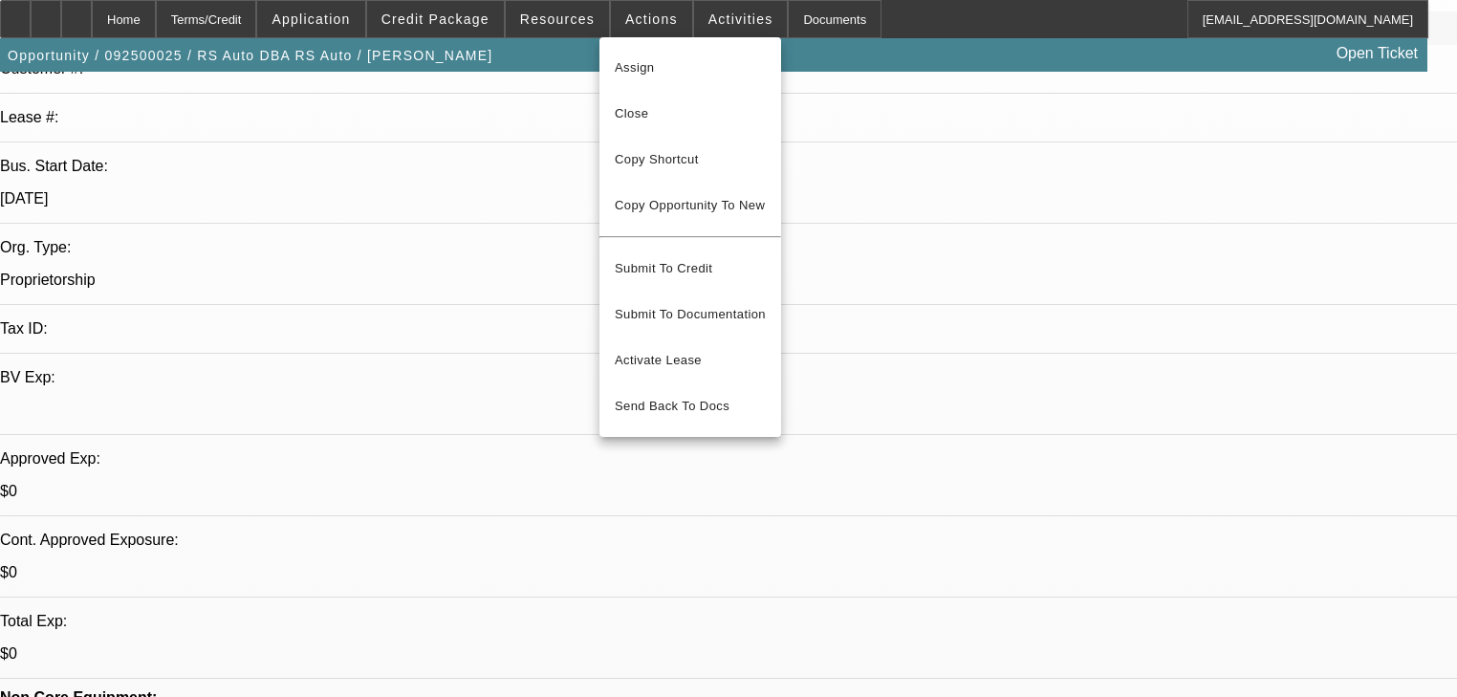
click at [678, 12] on div at bounding box center [728, 348] width 1457 height 697
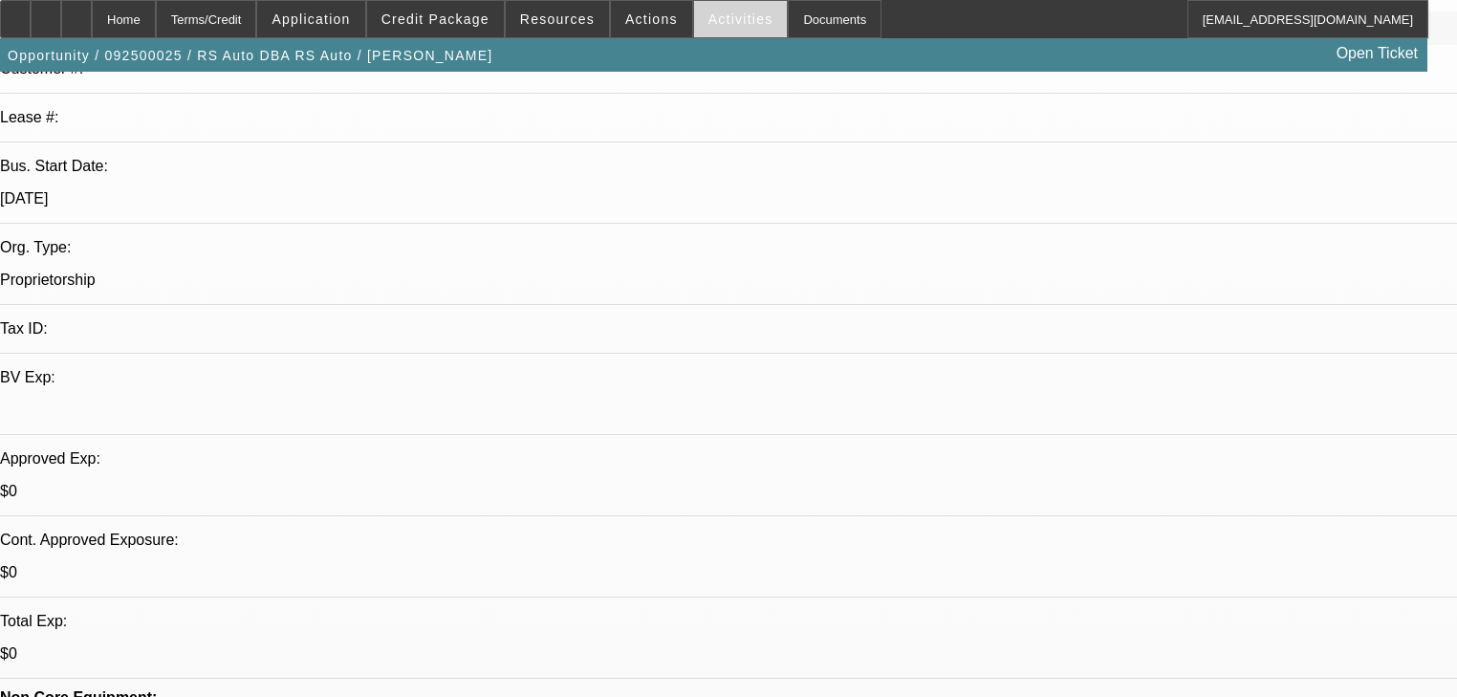
click at [694, 12] on span at bounding box center [741, 19] width 94 height 46
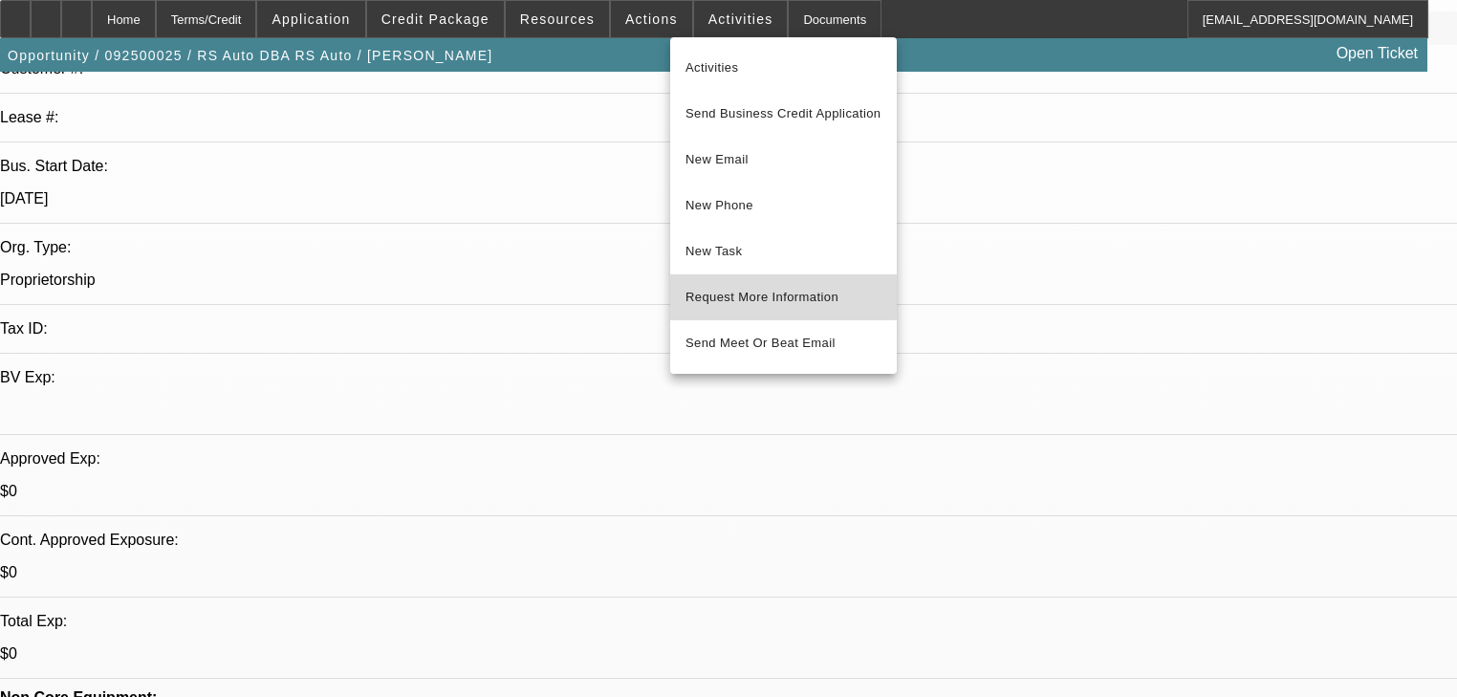
click at [726, 287] on span "Request More Information" at bounding box center [784, 297] width 196 height 23
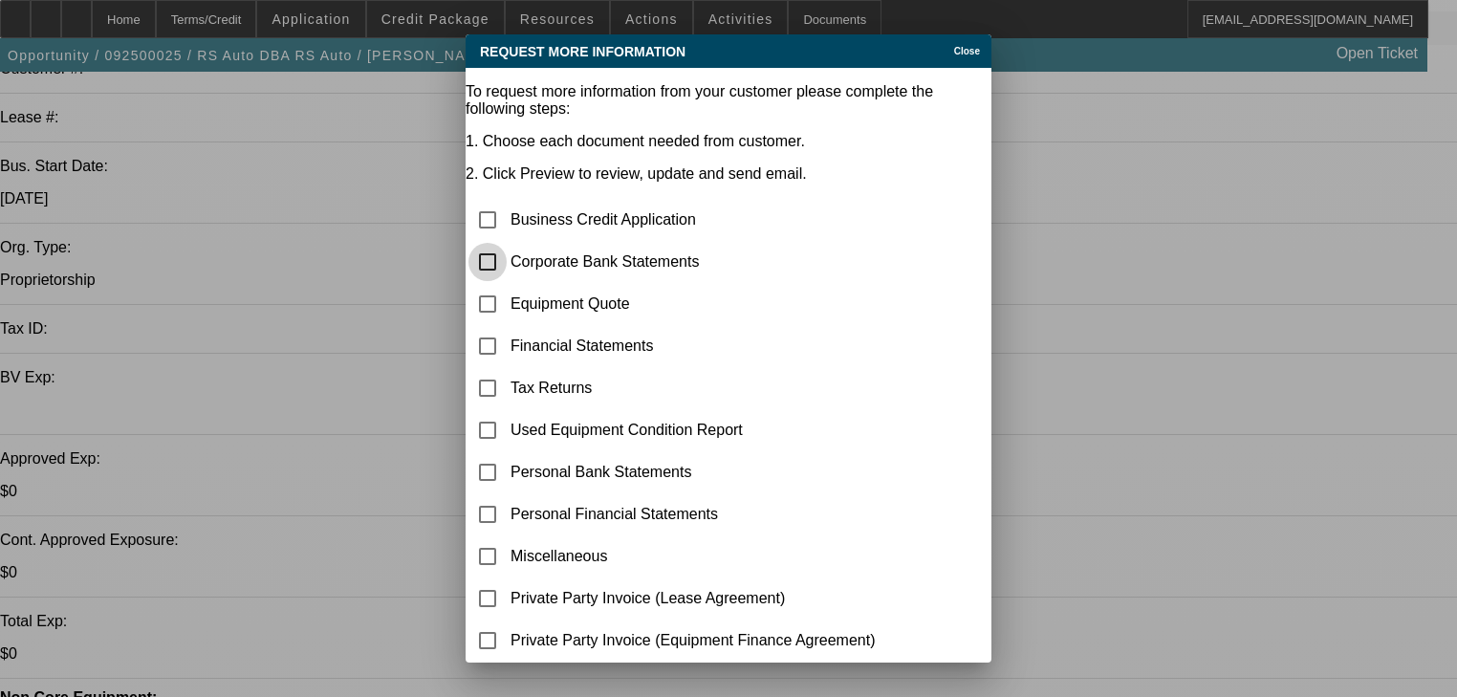
click at [507, 243] on input "checkbox" at bounding box center [488, 262] width 38 height 38
checkbox input "true"
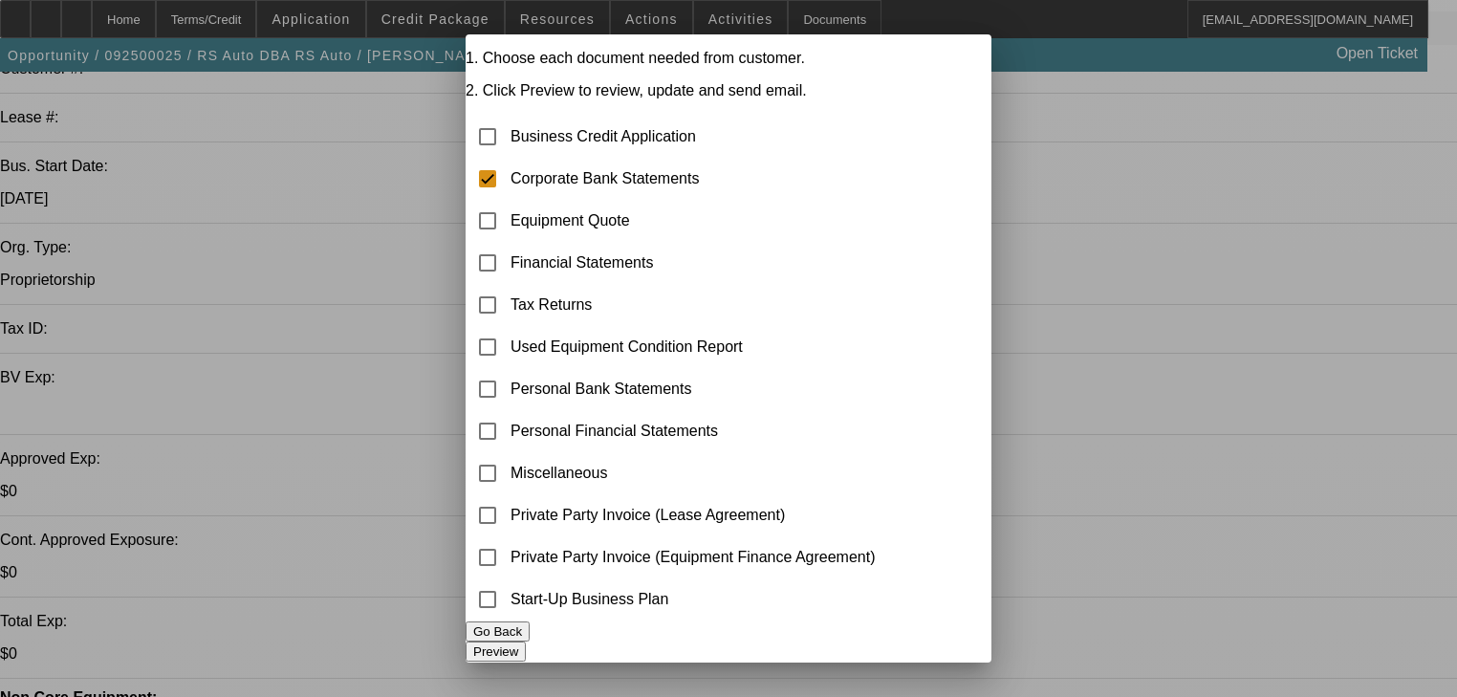
click at [526, 642] on button "Preview" at bounding box center [496, 652] width 60 height 20
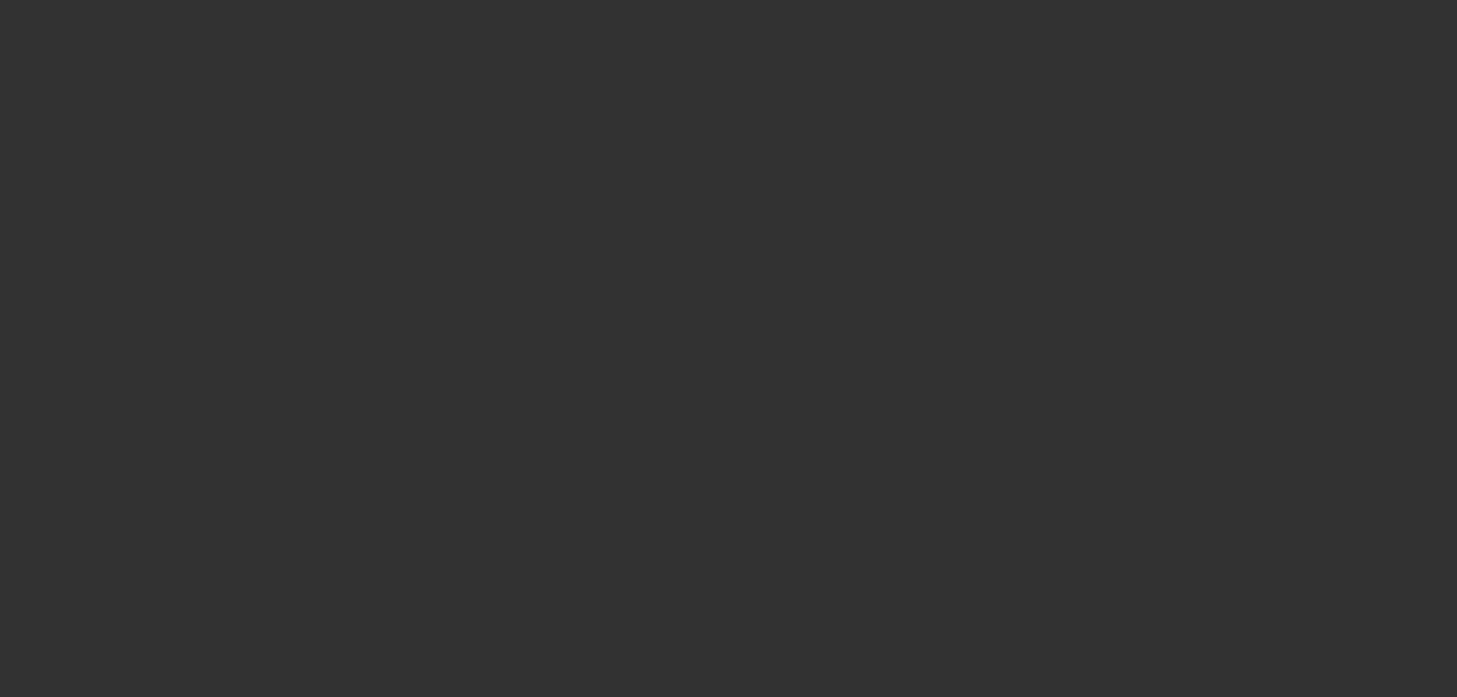
scroll to position [306, 0]
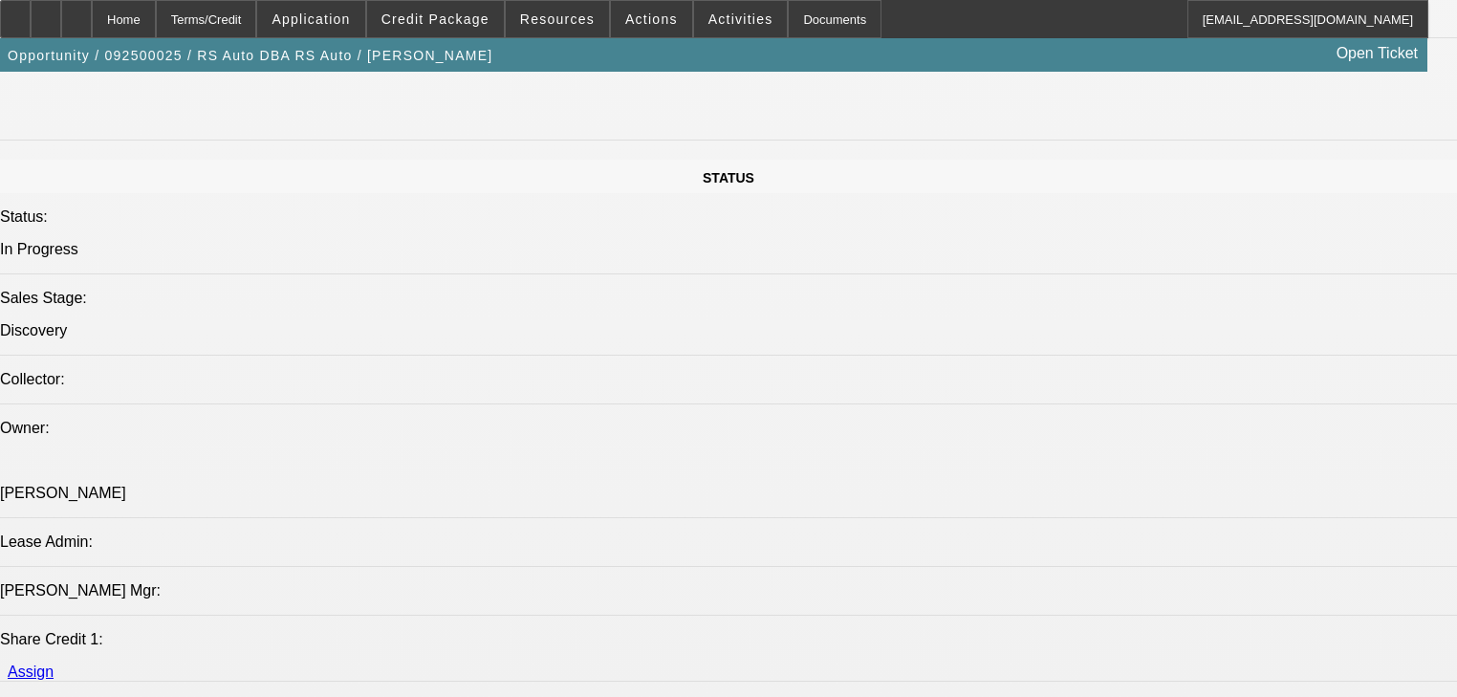
scroll to position [2525, 0]
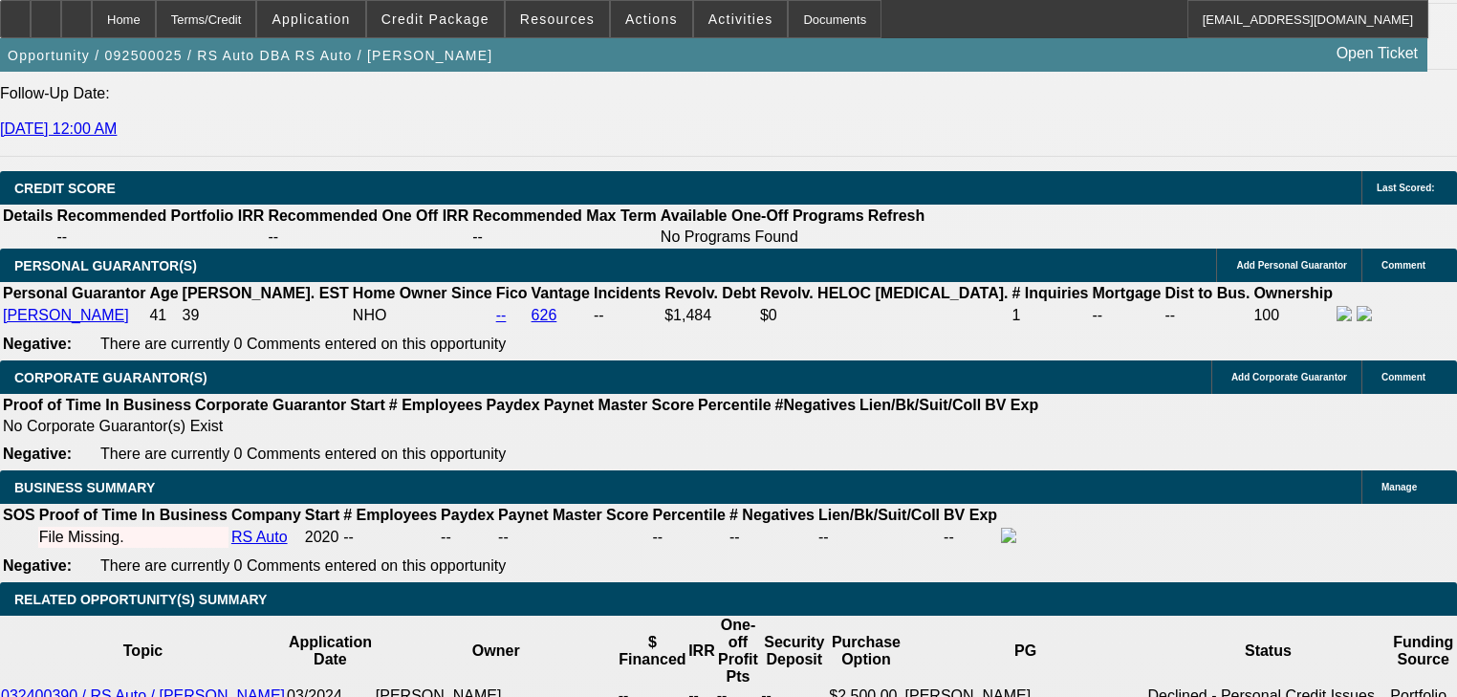
radio input "true"
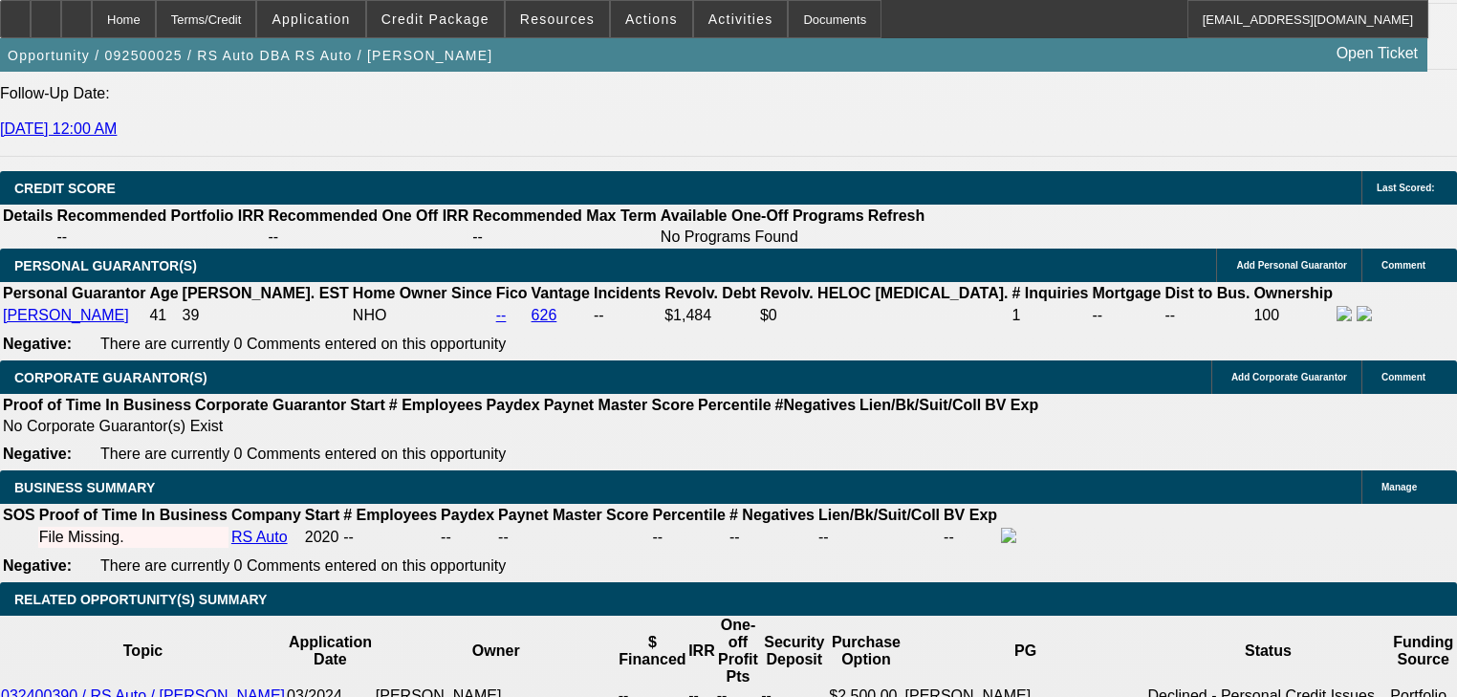
paste textarea "30k down, 3 years in business. says his credit was stolen so his credit was bad…"
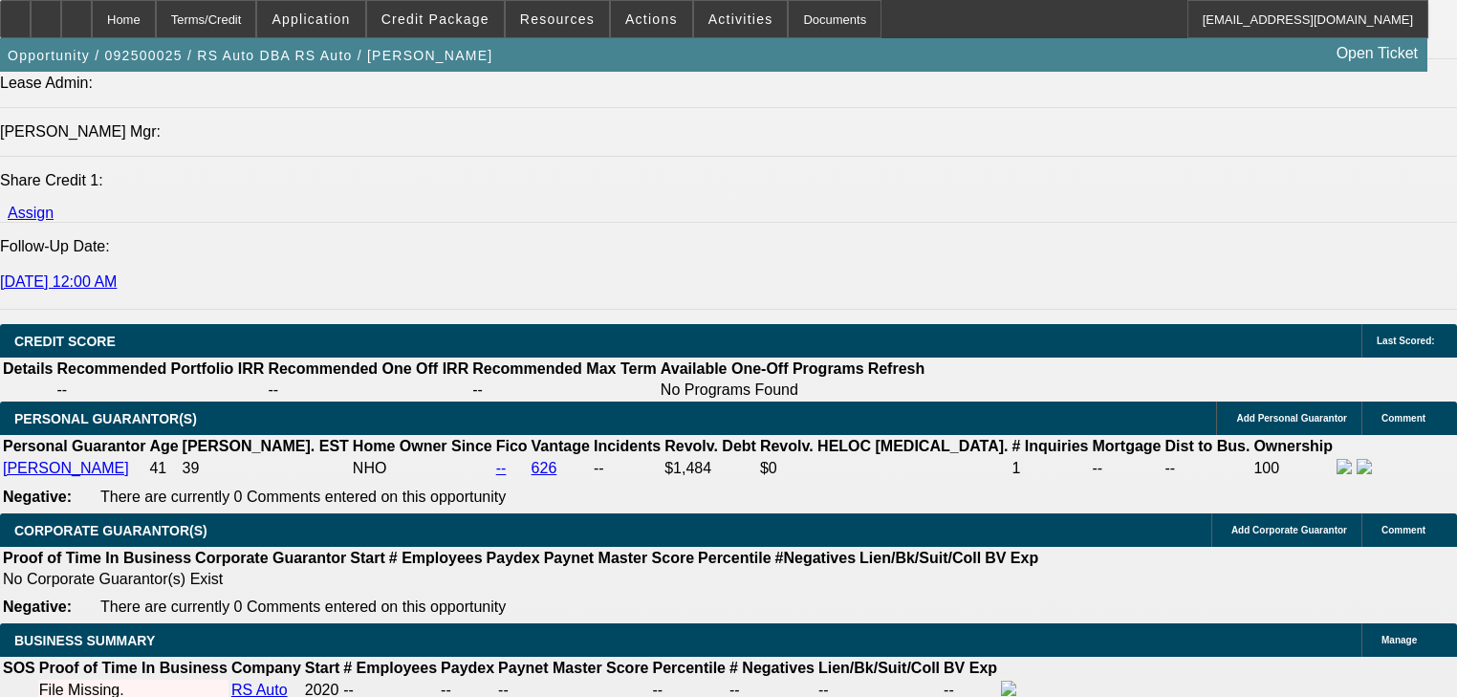
scroll to position [46, 0]
type textarea "30k down, 3 years in business. says his credit was stolen so his credit was bad…"
radio input "true"
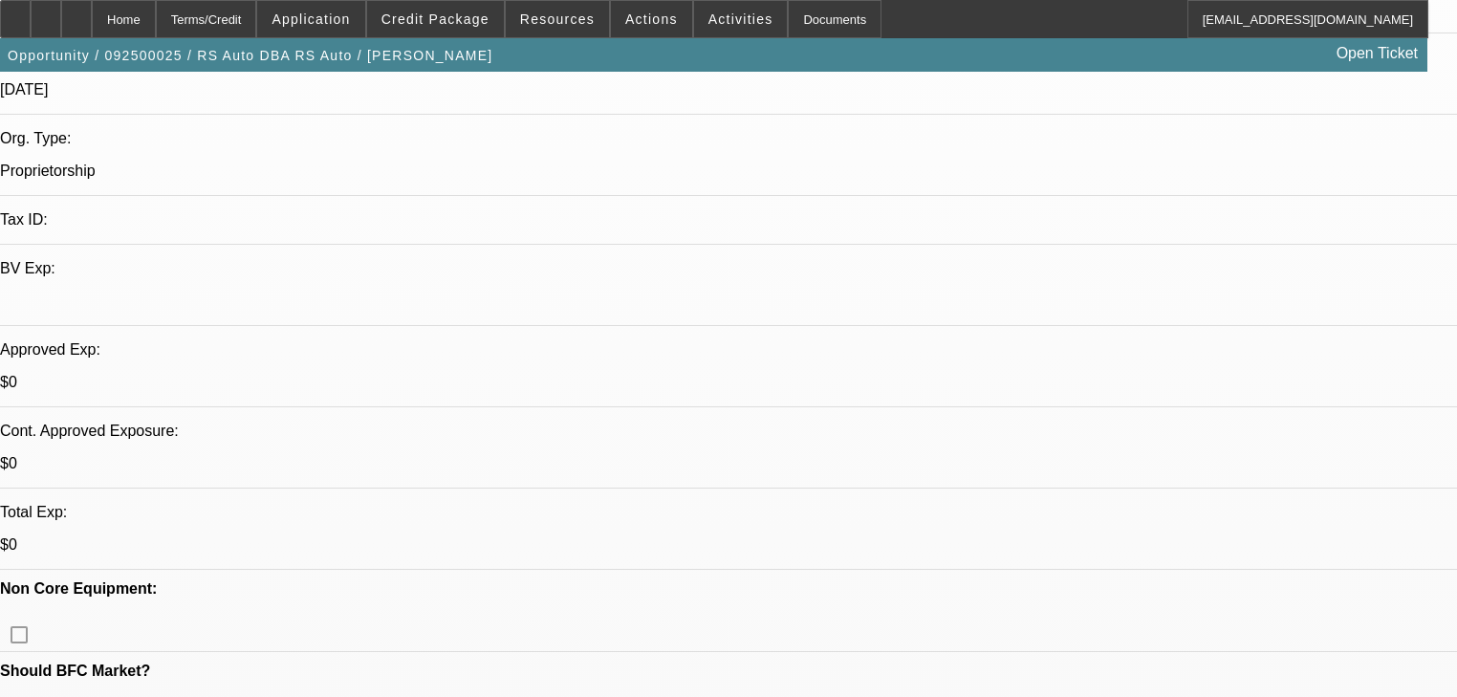
scroll to position [0, 0]
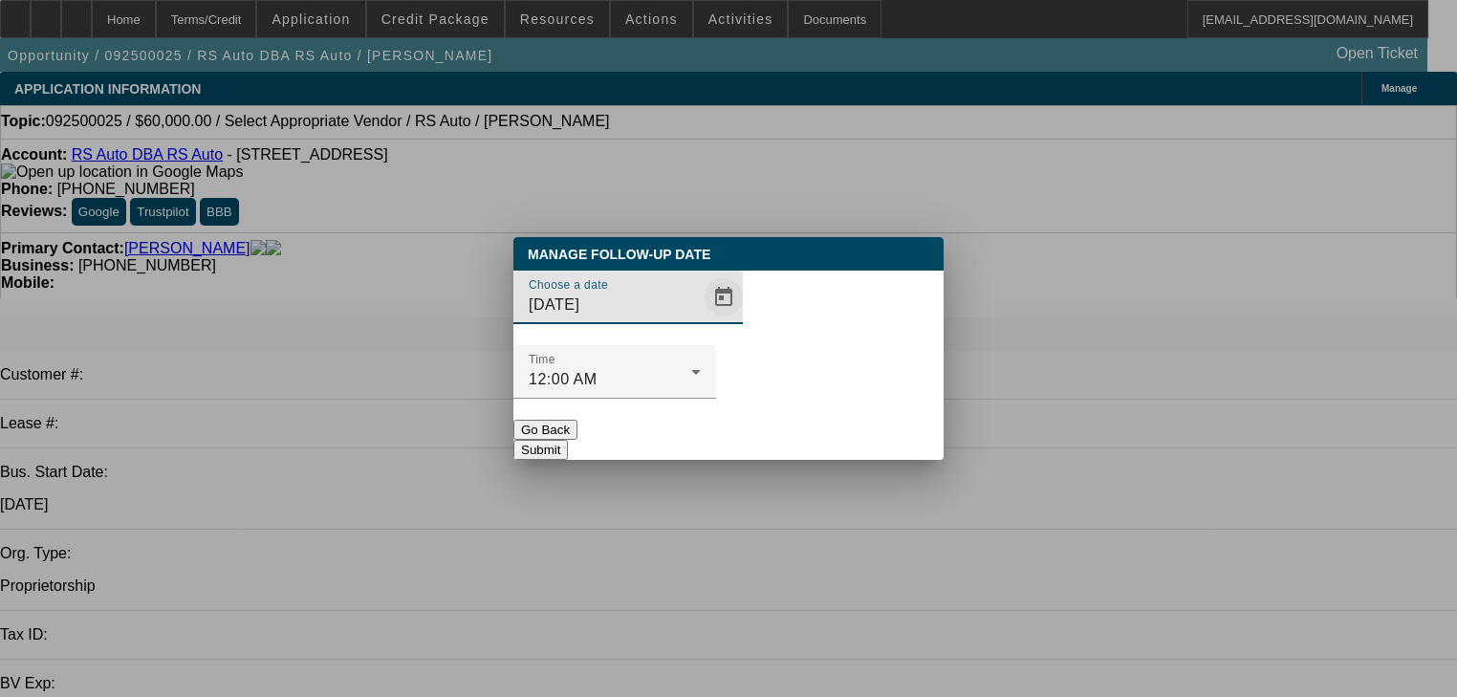
click at [701, 320] on span "Open calendar" at bounding box center [724, 297] width 46 height 46
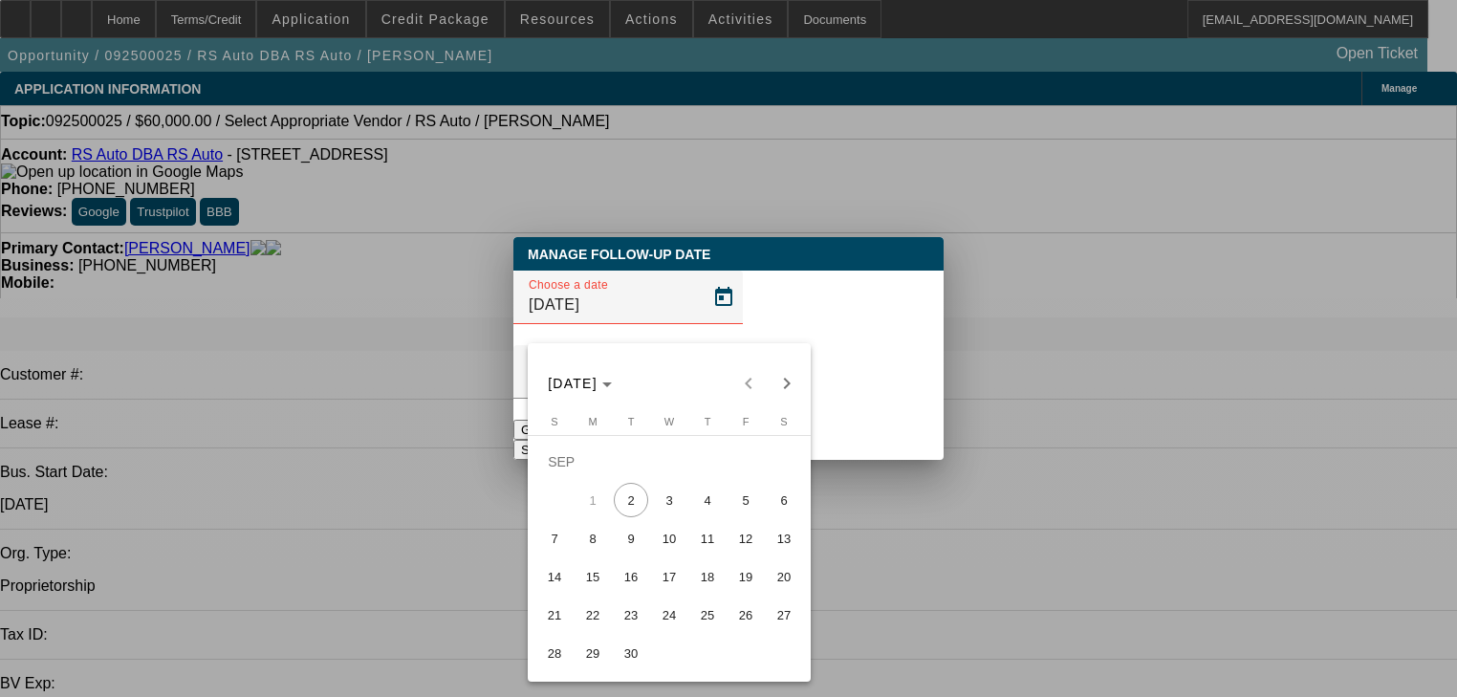
click at [674, 551] on span "10" at bounding box center [669, 538] width 34 height 34
type input "9/10/2025"
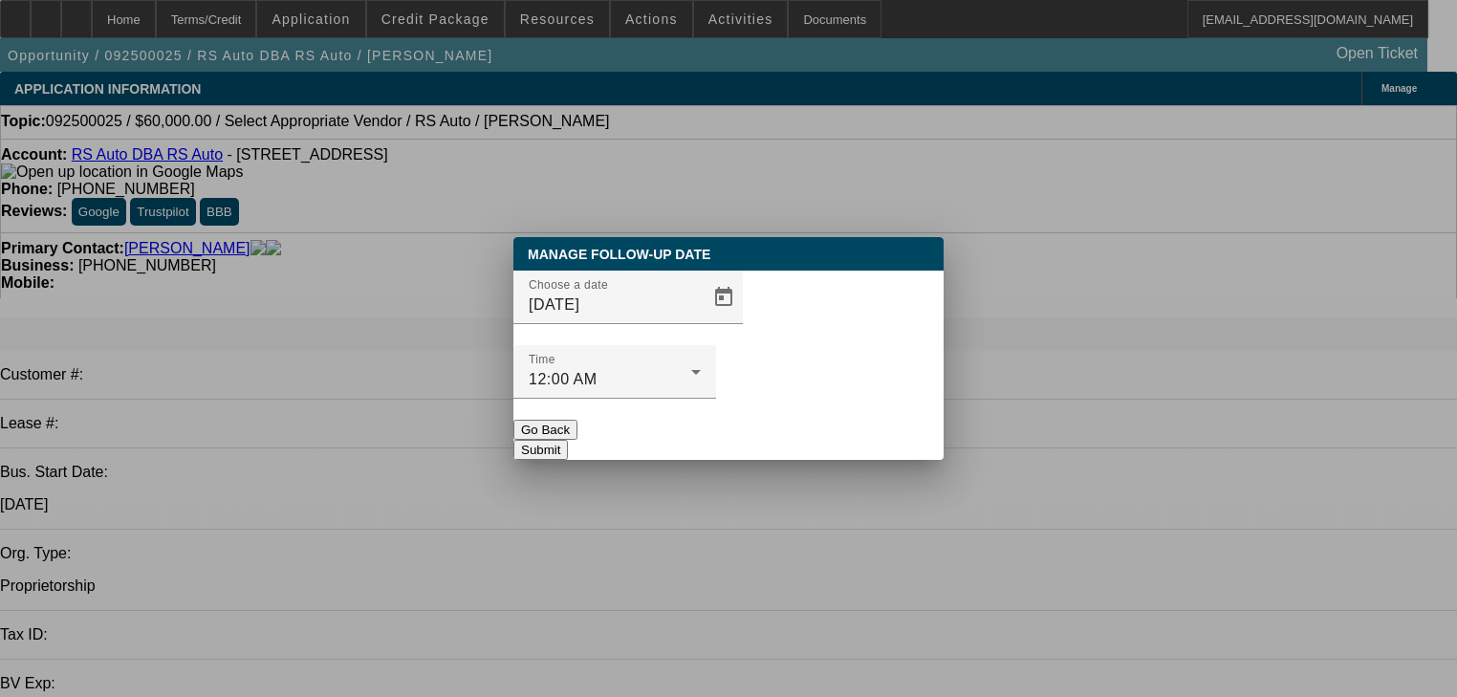
click at [568, 440] on button "Submit" at bounding box center [541, 450] width 55 height 20
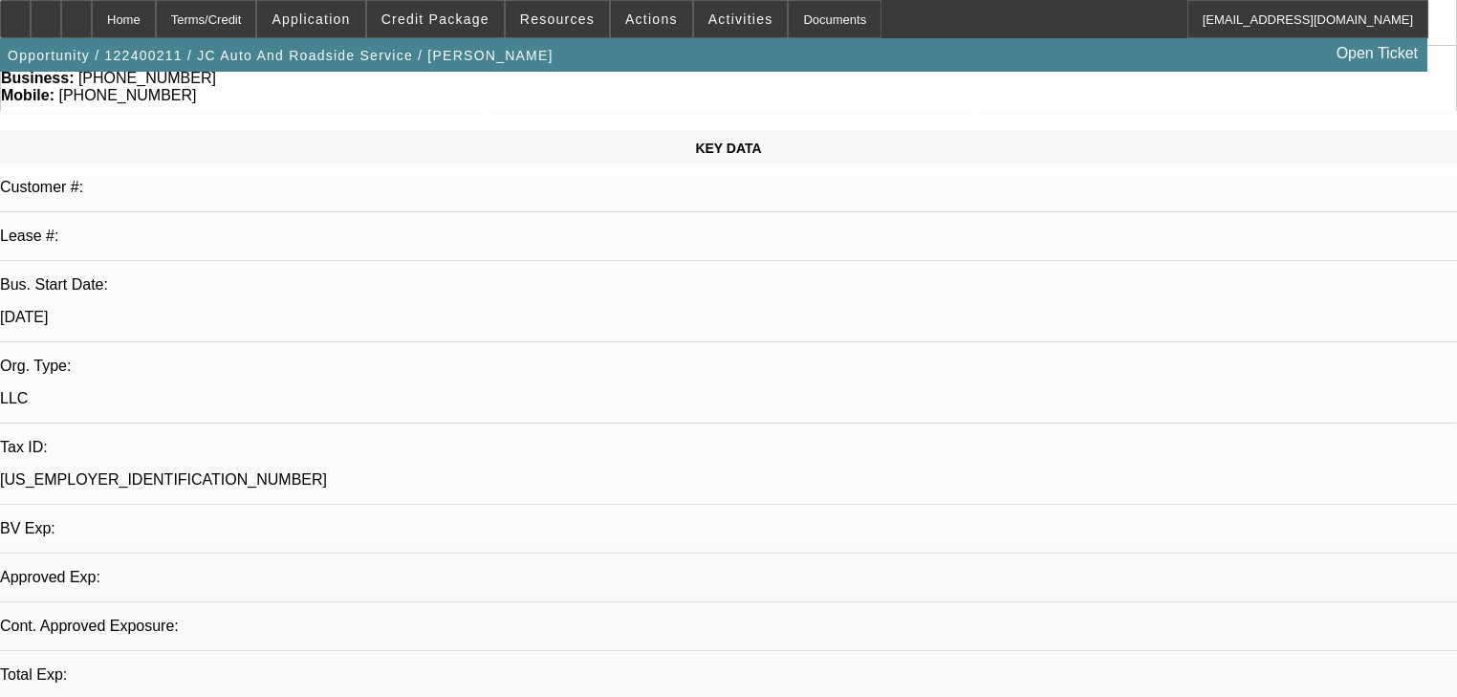
select select "0"
select select "2"
select select "0.1"
select select "4"
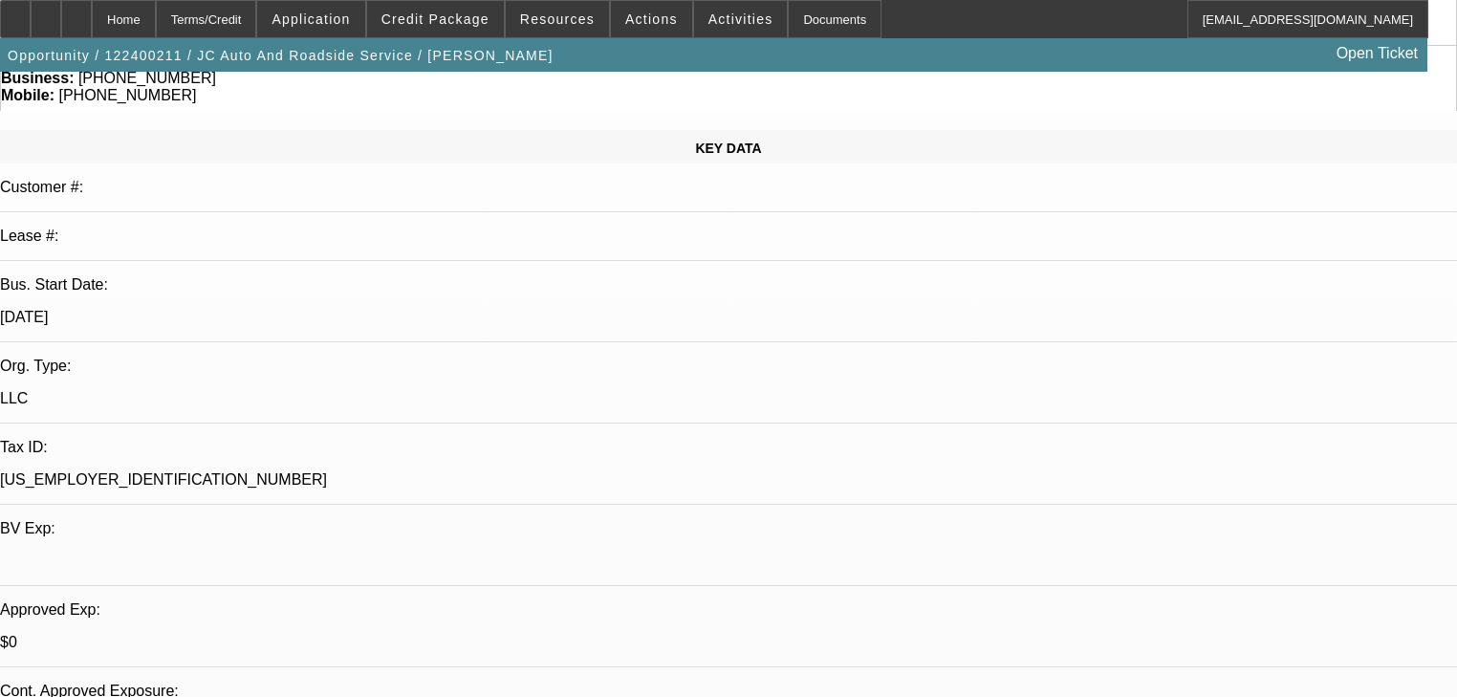
scroll to position [383, 0]
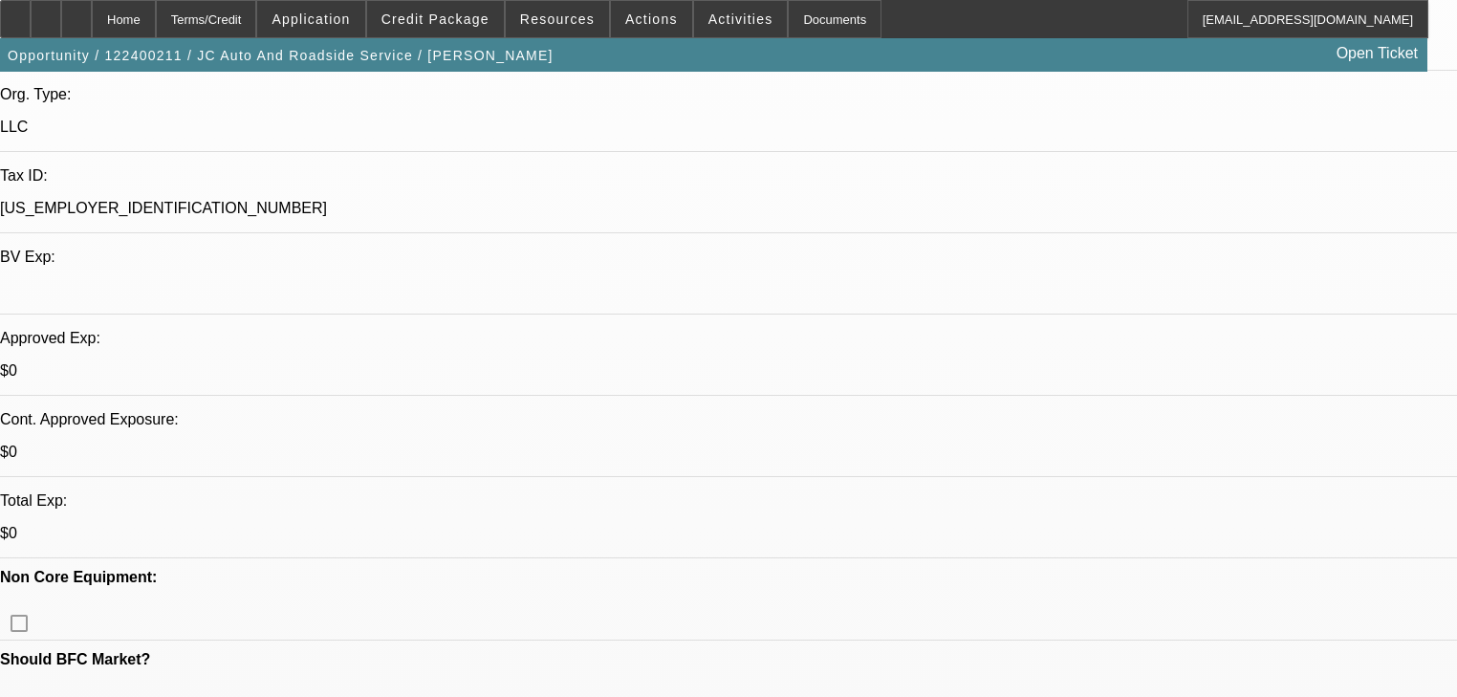
scroll to position [536, 0]
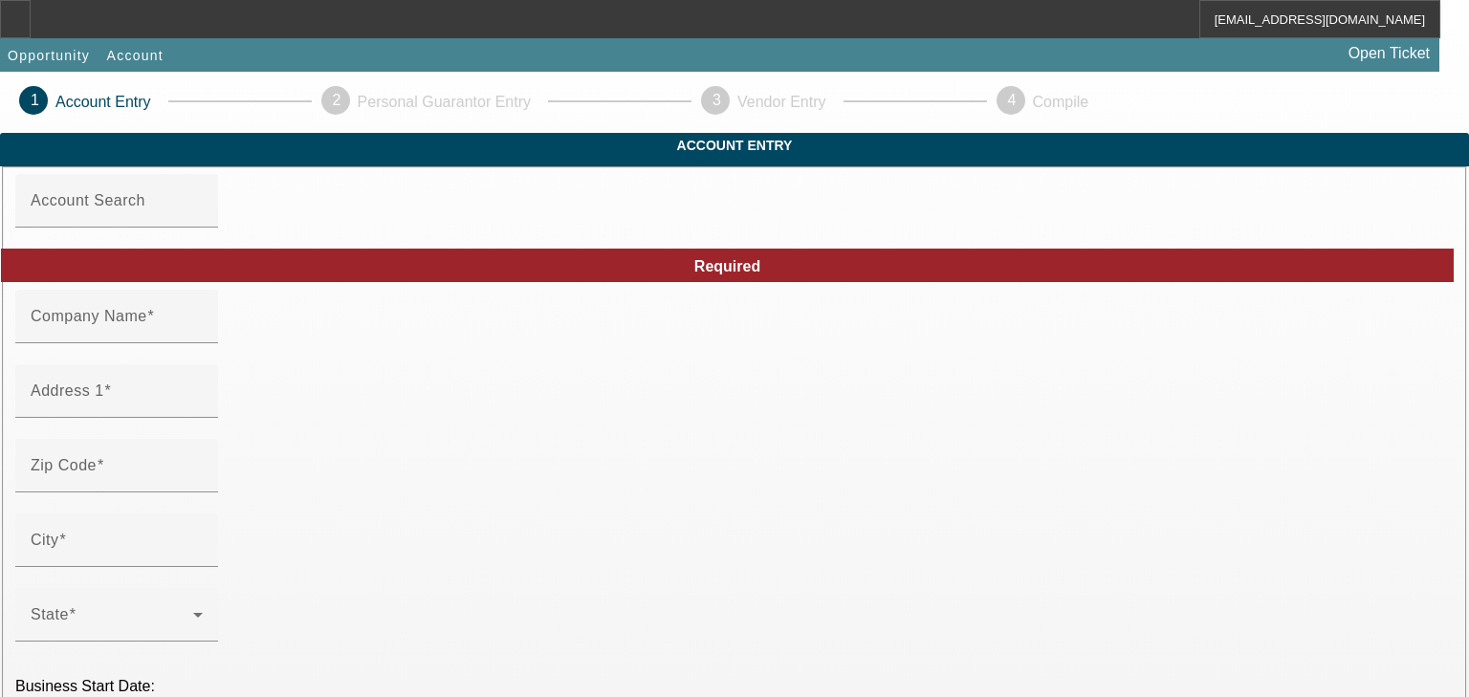
type input "JC Auto And Roadside Service"
type input "[STREET_ADDRESS]"
type input "18324"
type input "Bushkill"
type input "[PHONE_NUMBER]"
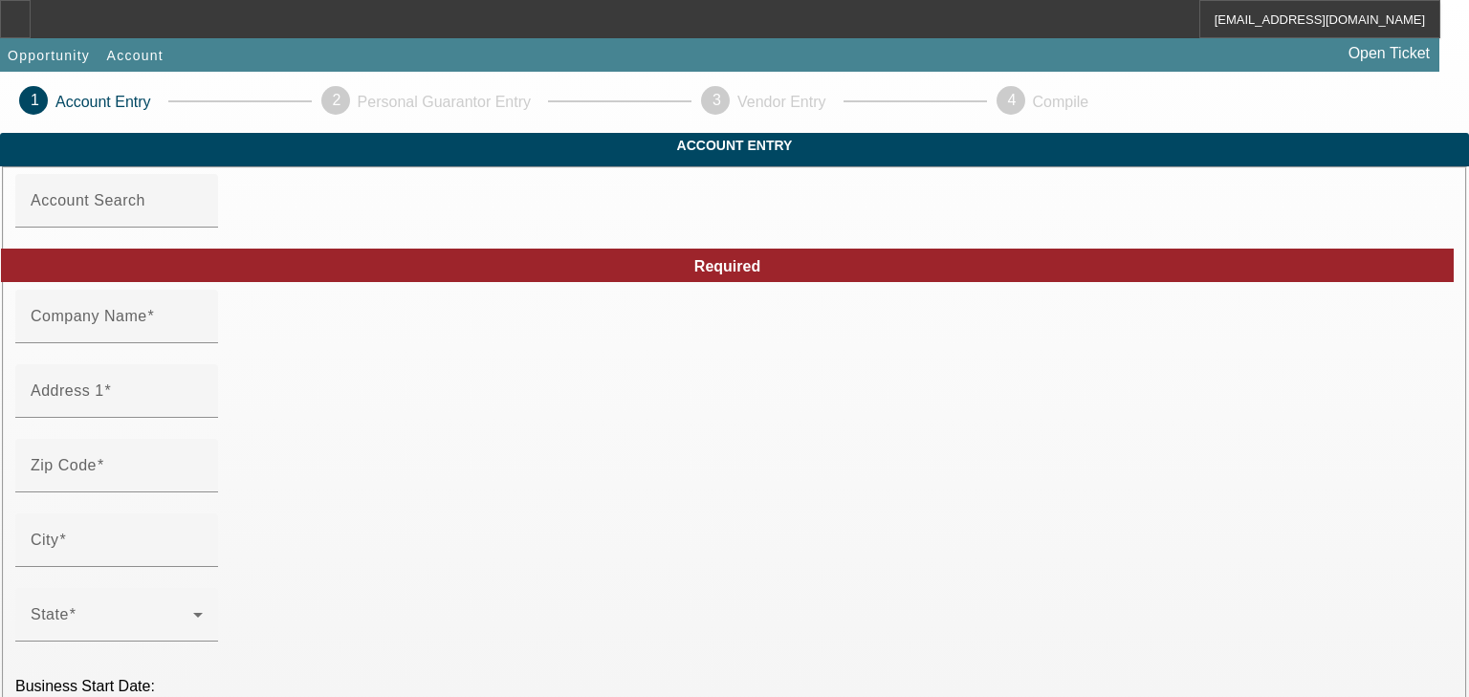
type input "[PERSON_NAME][EMAIL_ADDRESS][DOMAIN_NAME]"
type input "[US_EMPLOYER_IDENTIFICATION_NUMBER]"
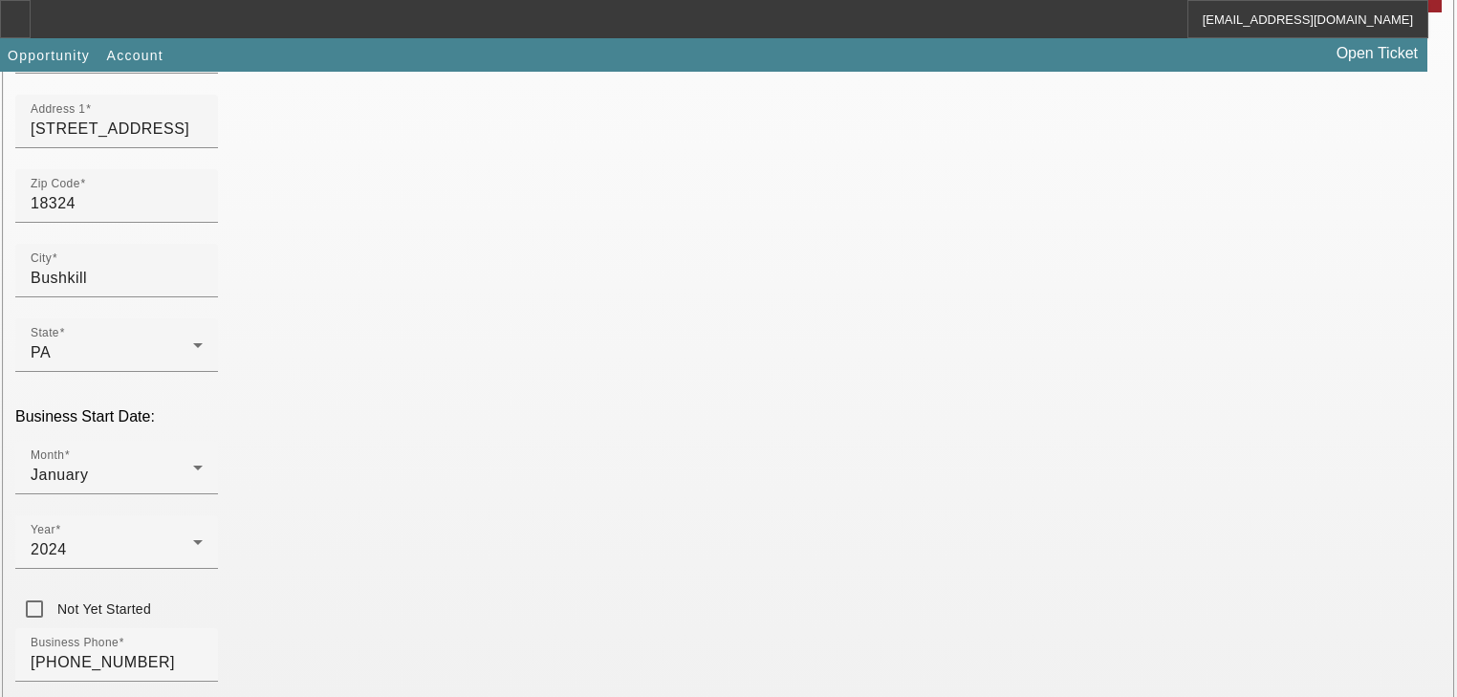
scroll to position [306, 0]
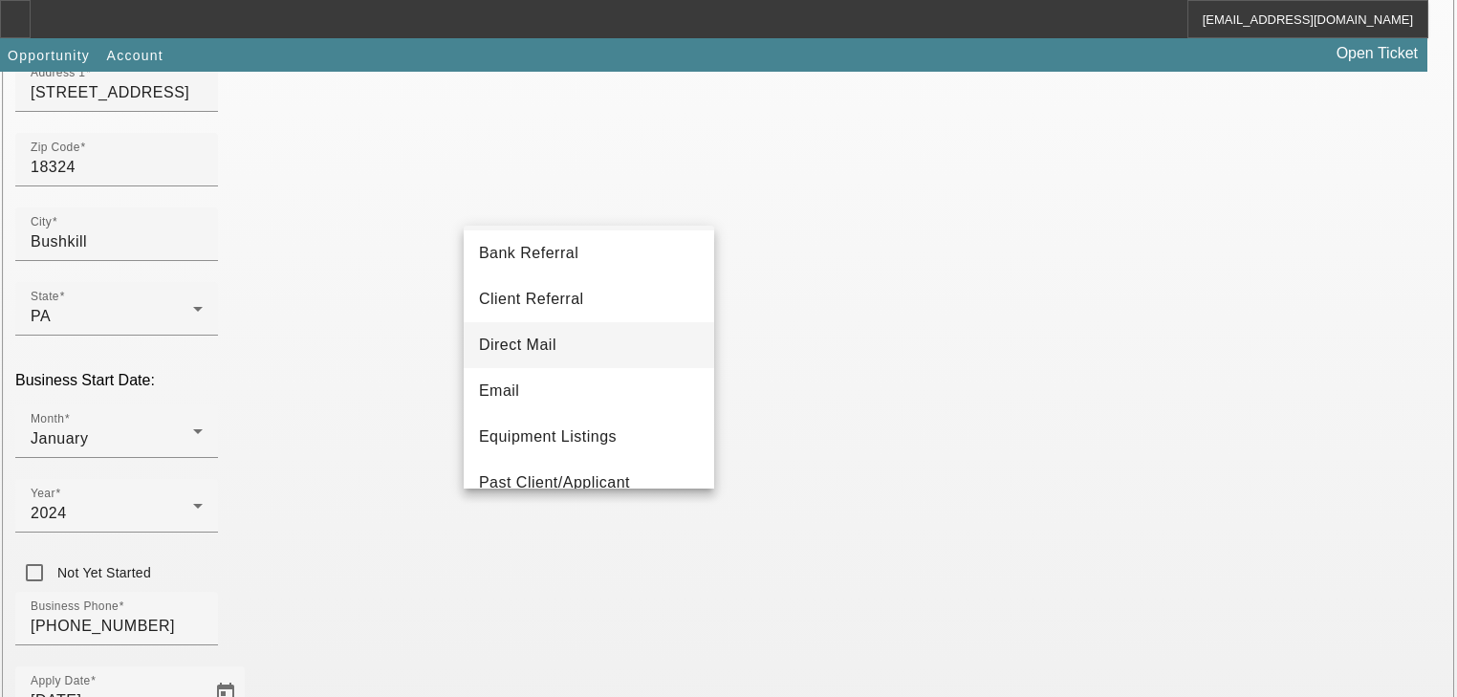
scroll to position [230, 0]
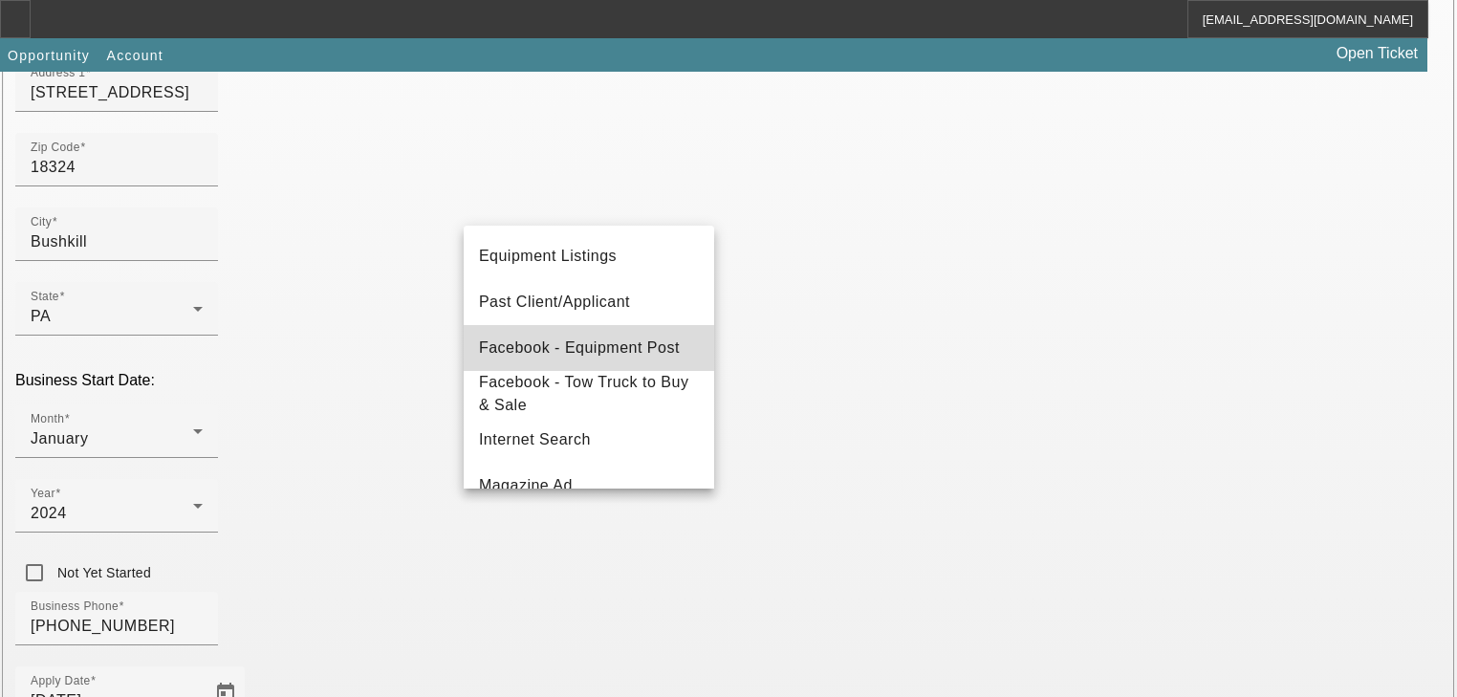
click at [609, 342] on span "Facebook - Equipment Post" at bounding box center [579, 348] width 201 height 23
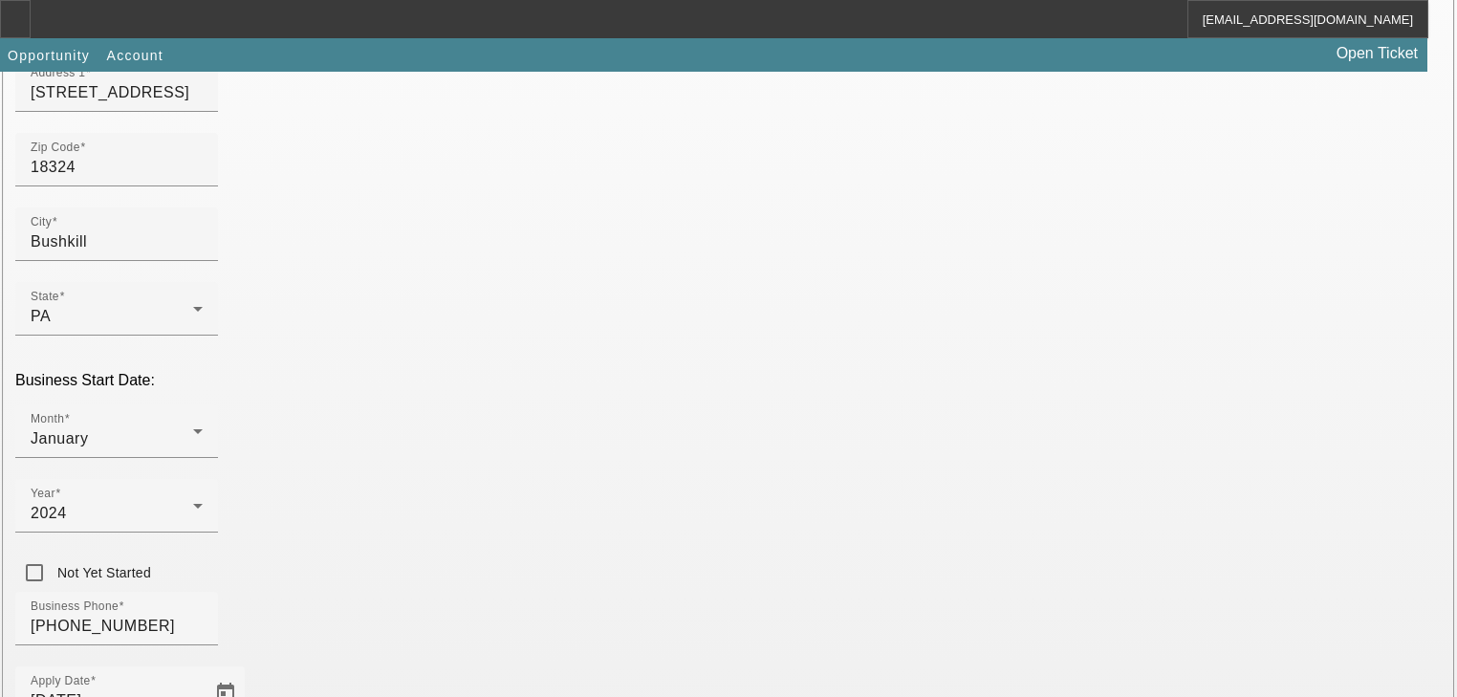
scroll to position [503, 0]
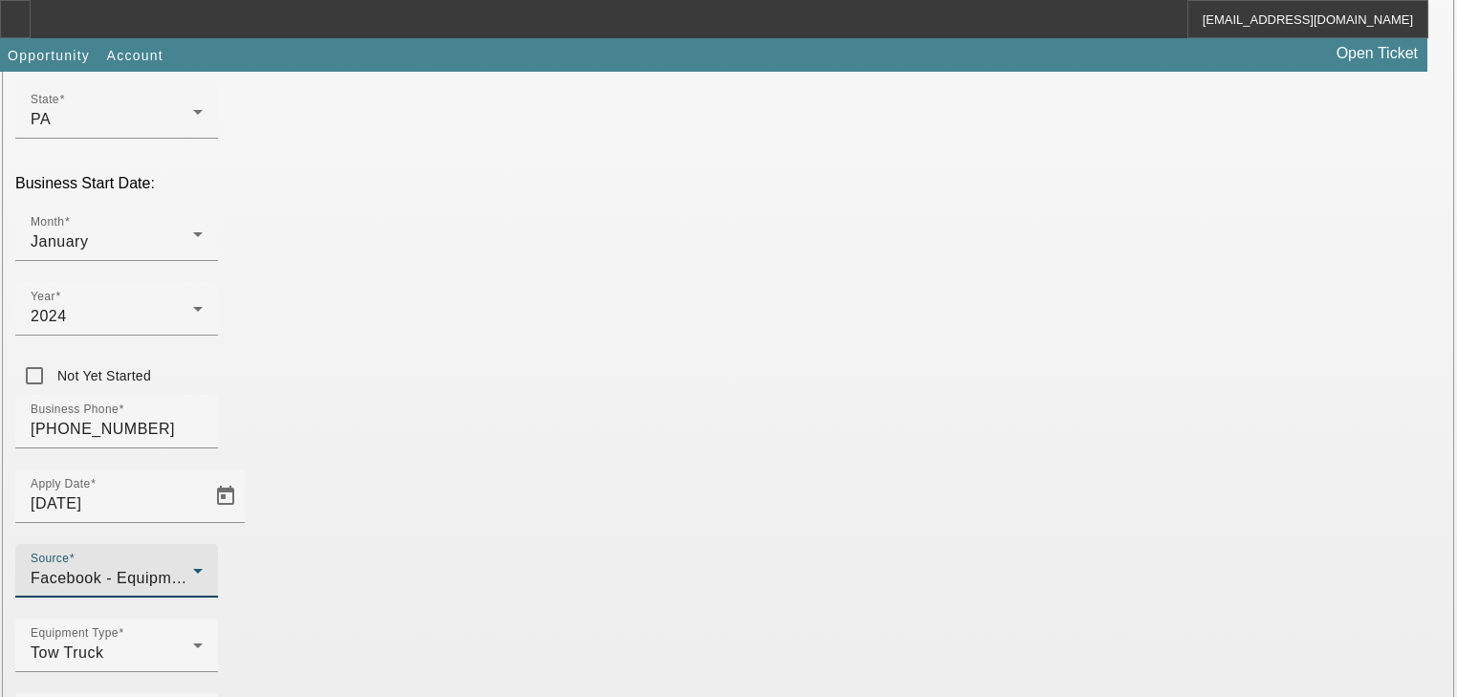
click at [231, 570] on span "Facebook - Equipment Post" at bounding box center [131, 578] width 201 height 16
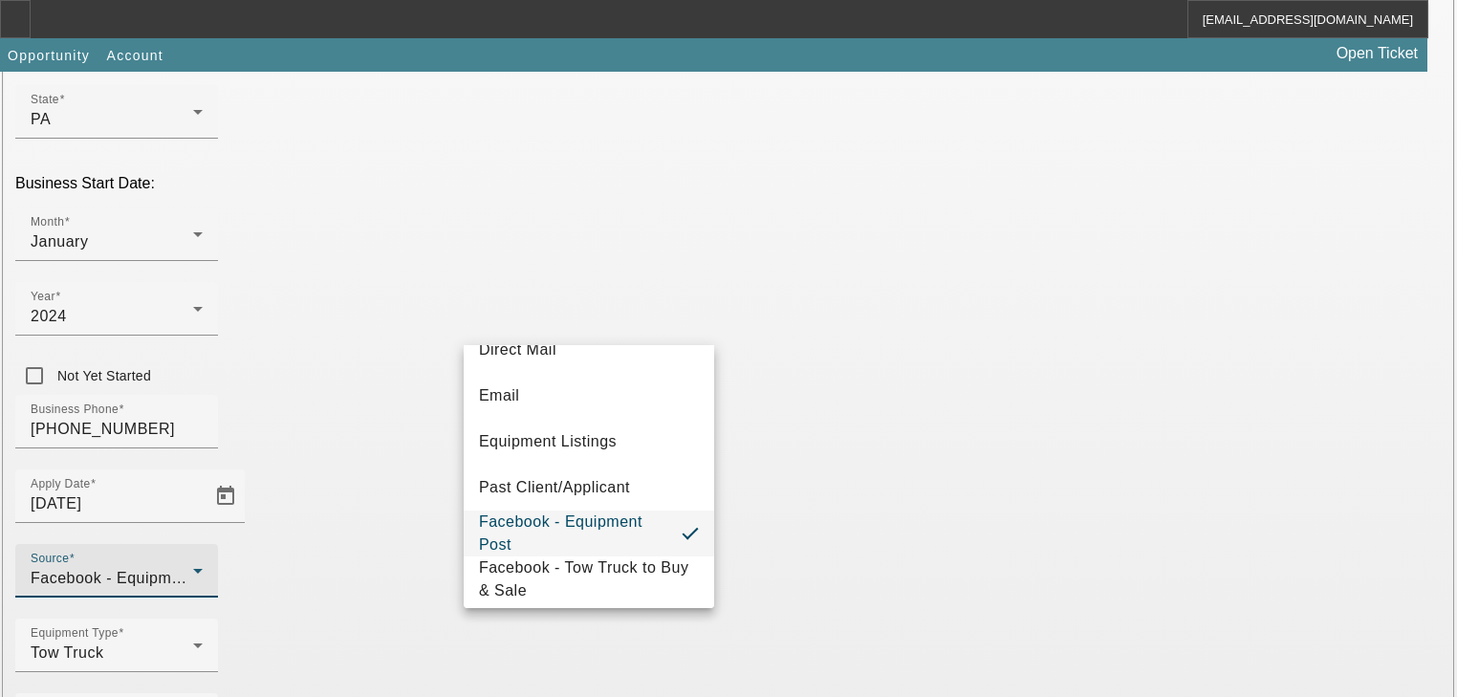
scroll to position [198, 0]
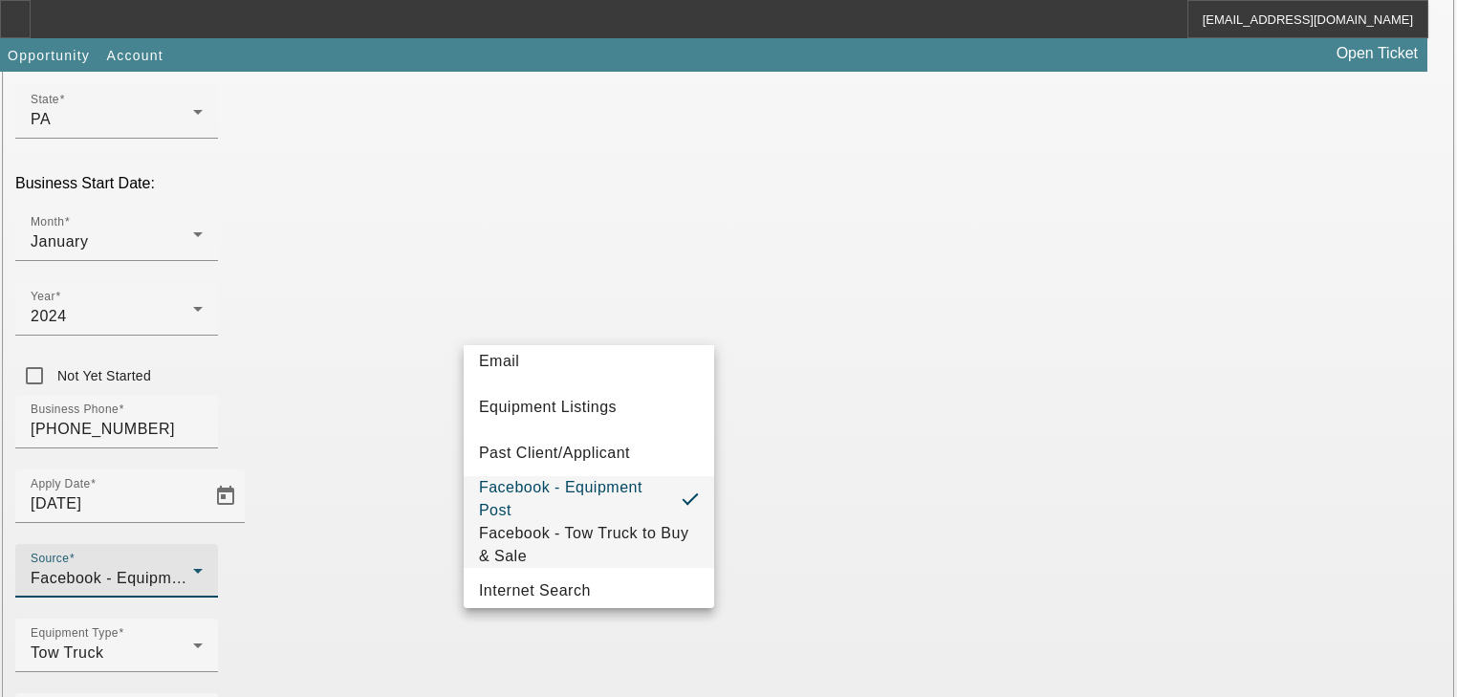
click at [599, 558] on span "Facebook - Tow Truck to Buy & Sale" at bounding box center [589, 545] width 220 height 46
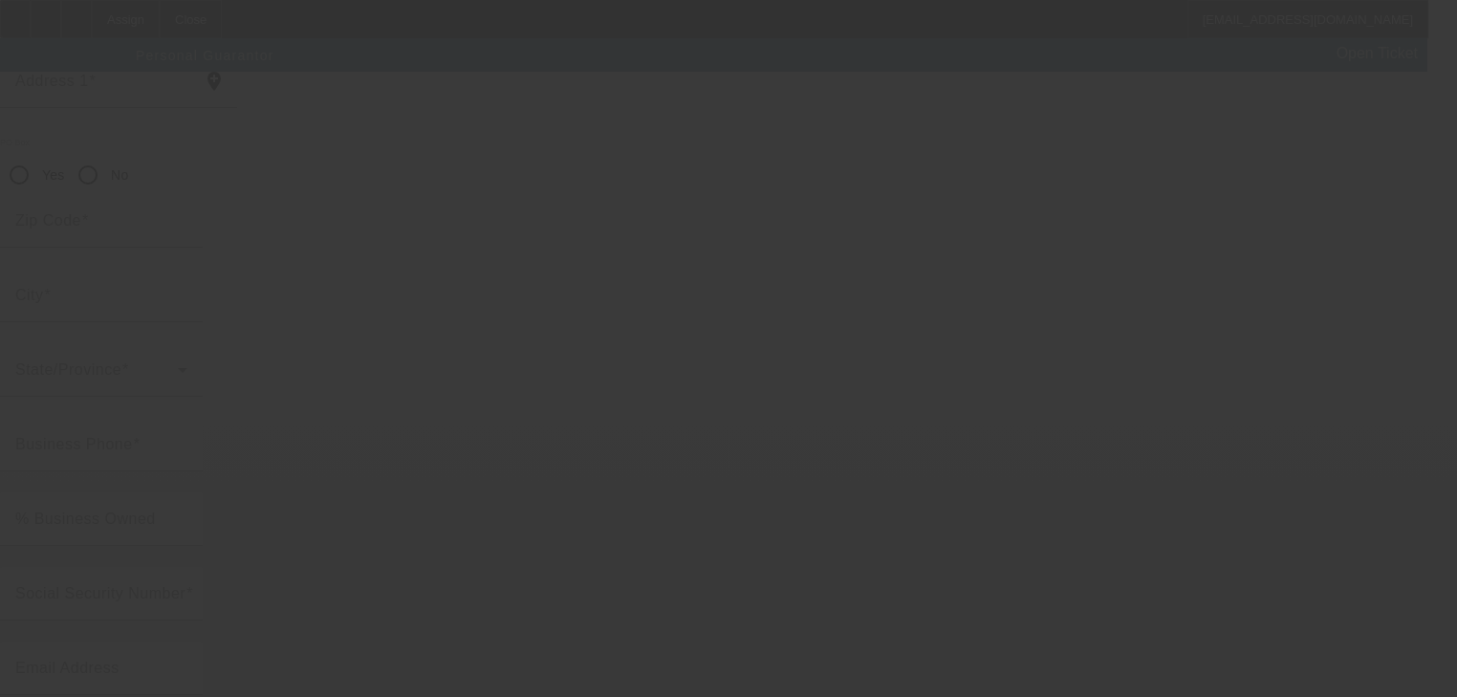
scroll to position [233, 0]
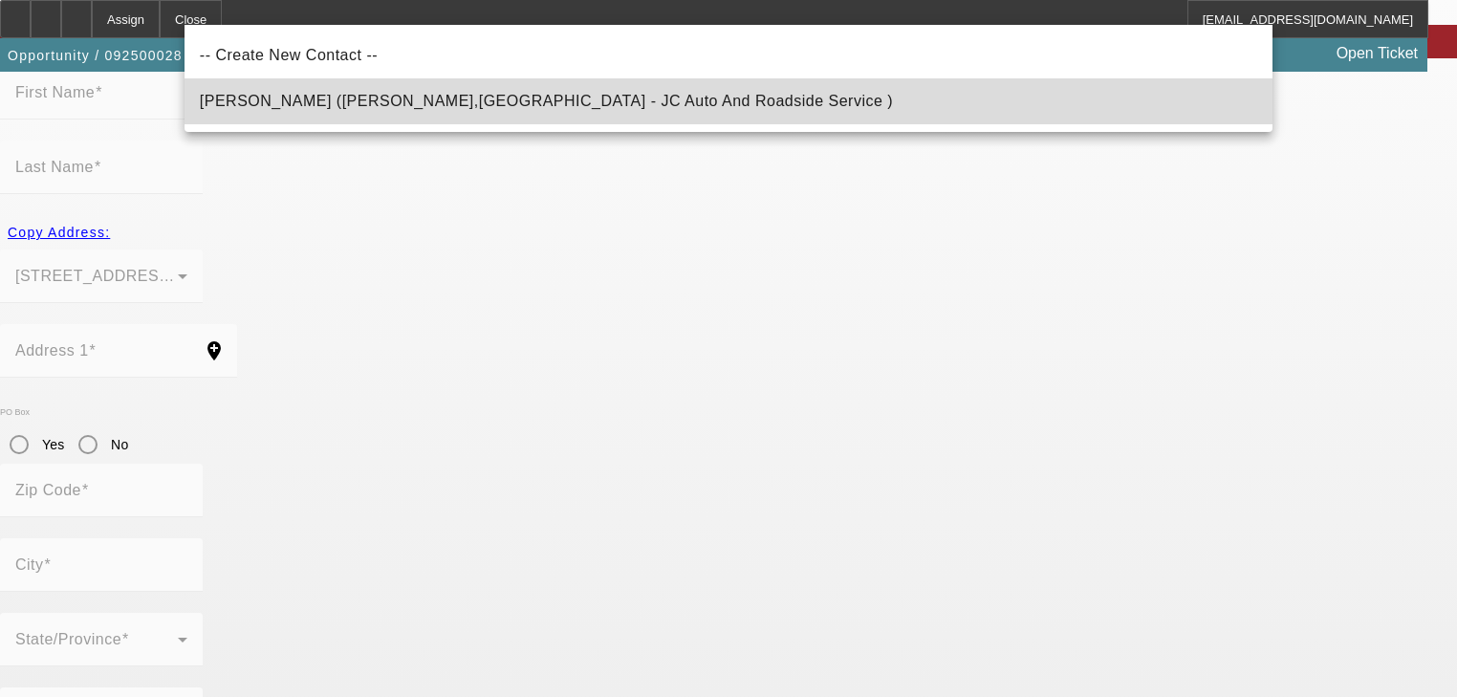
click at [559, 88] on mat-option "Donath, Jeff (Bushkill,PA - JC Auto And Roadside Service )" at bounding box center [729, 101] width 1088 height 46
type input "Donath, Jeff (Bushkill,PA - JC Auto And Roadside Service )"
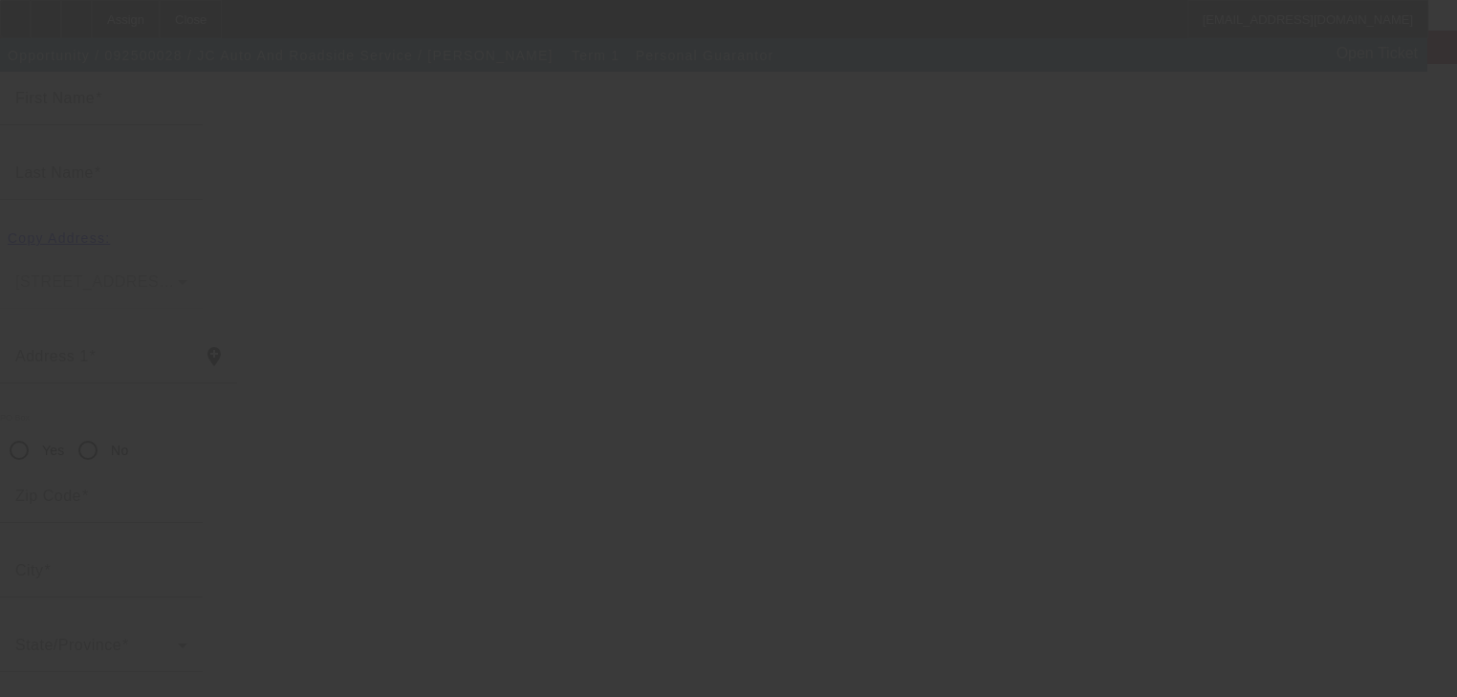
type input "Jeff"
type input "Donath"
type input "319 Manchester Dr"
radio input "true"
type input "18324"
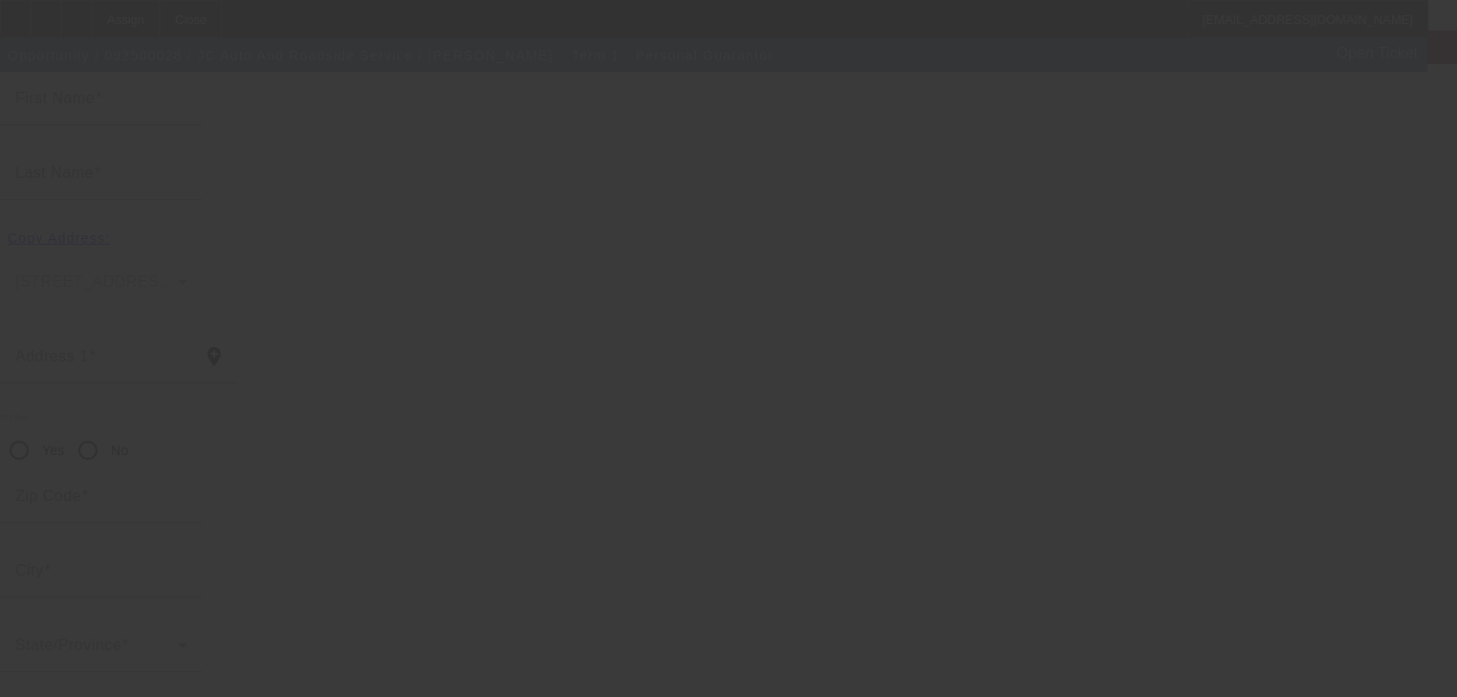
type input "Bushkill"
type input "[PHONE_NUMBER]"
type input "100"
type input "304-90-0407"
type input "jeff@jcautoandroadsideservice.com"
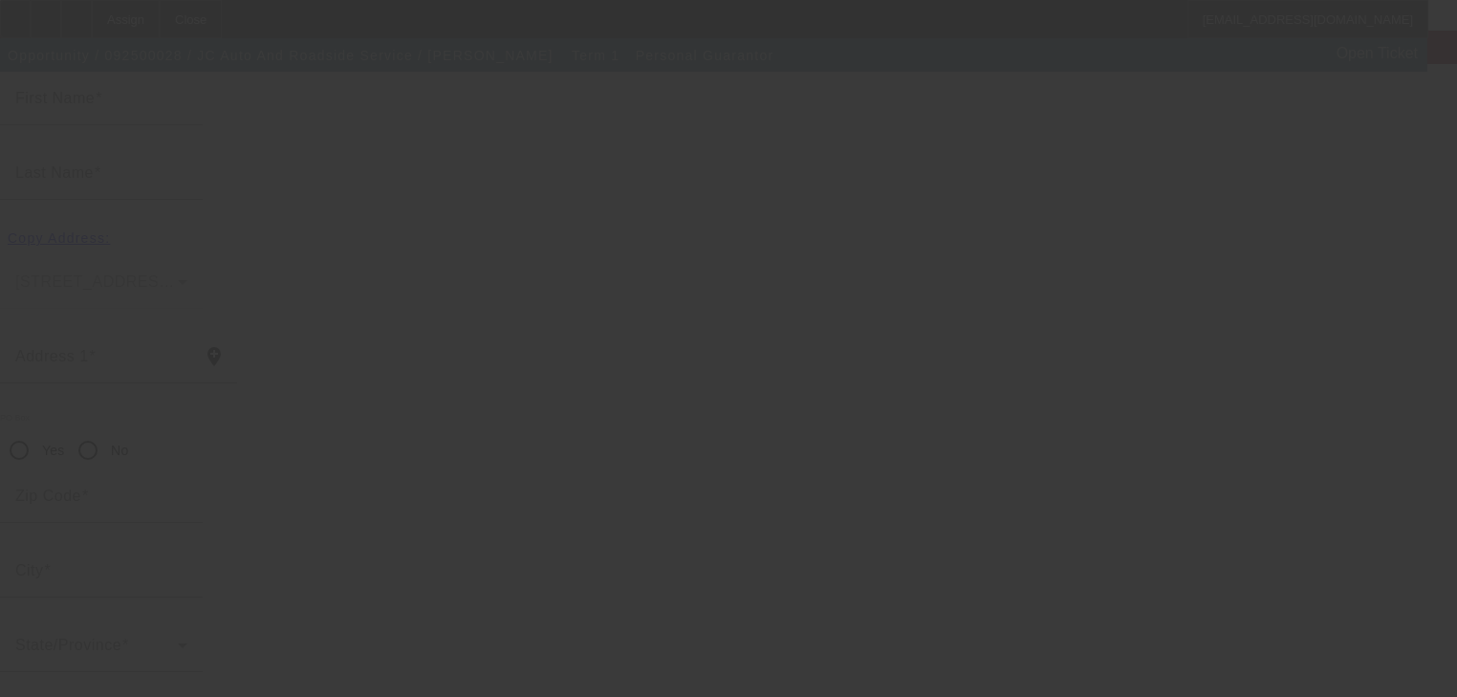
type input "[PHONE_NUMBER]"
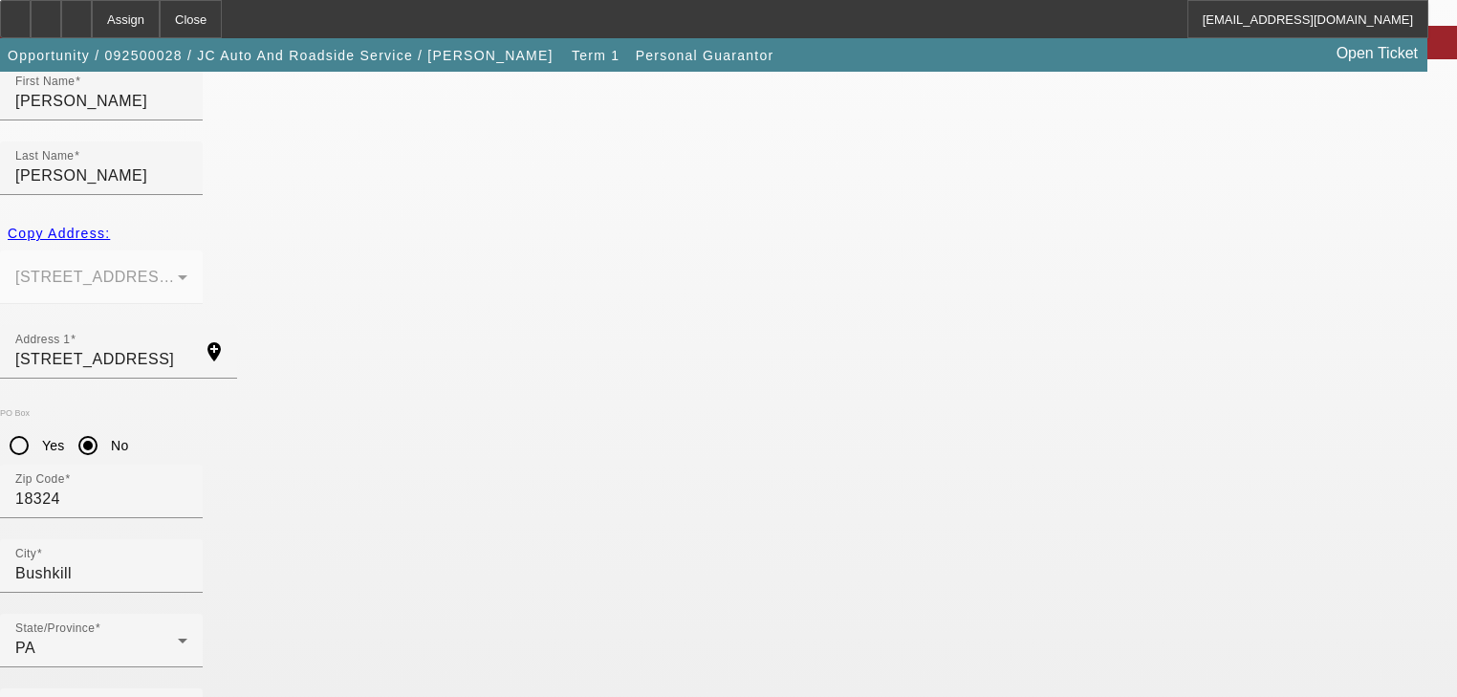
scroll to position [233, 0]
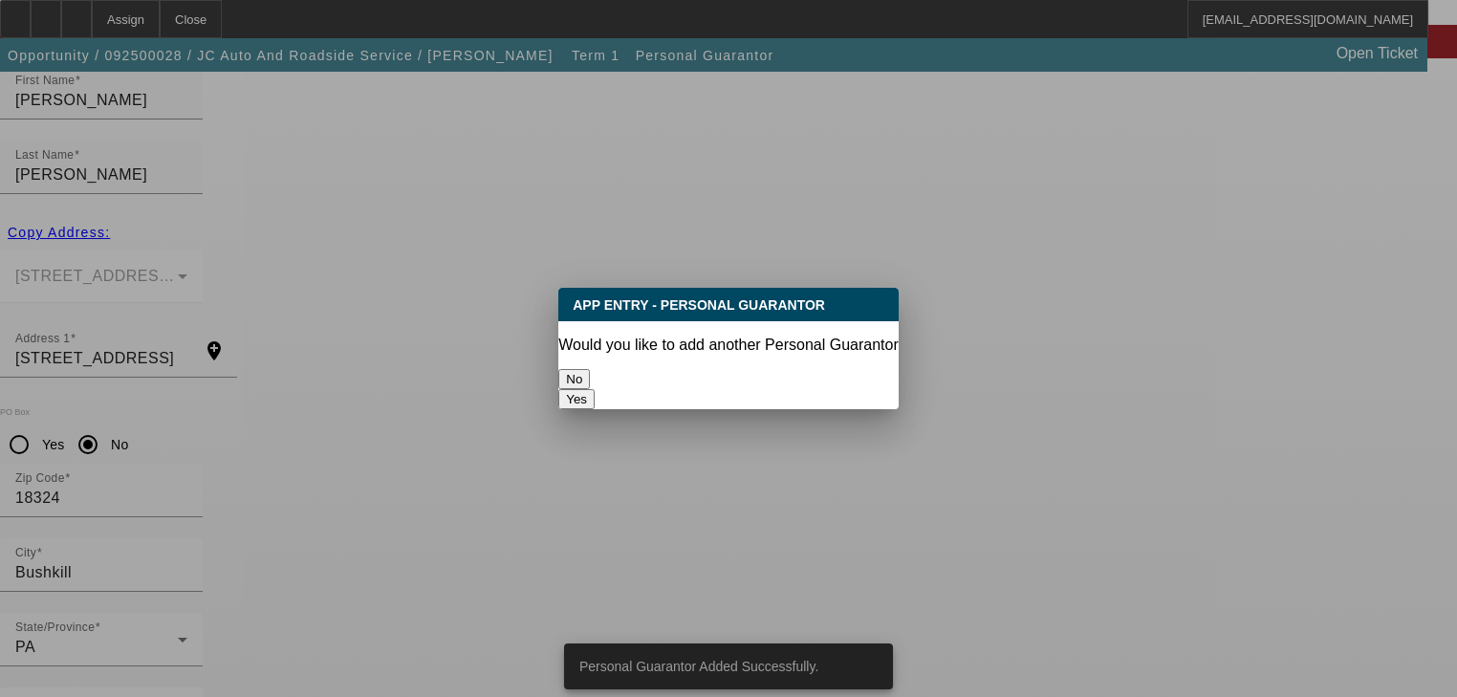
scroll to position [0, 0]
click at [590, 380] on button "No" at bounding box center [574, 379] width 32 height 20
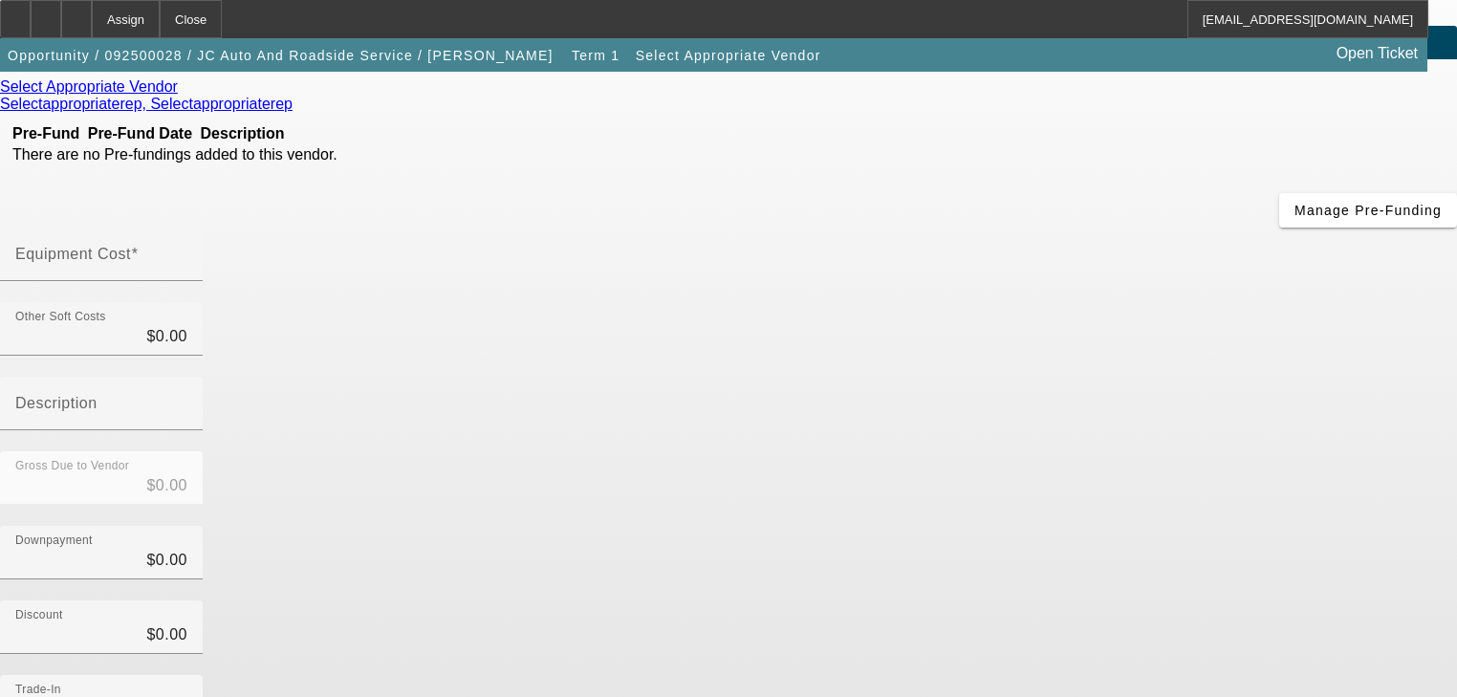
scroll to position [80, 0]
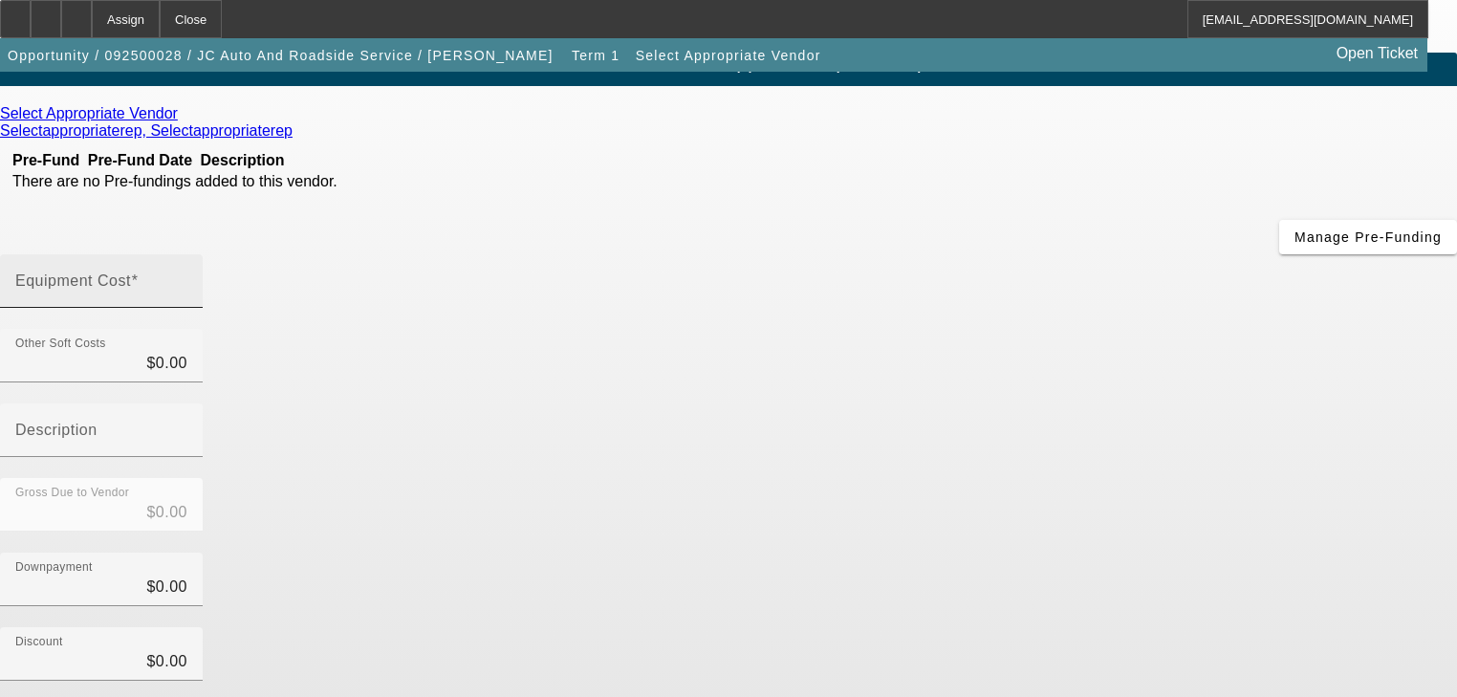
click at [187, 277] on input "Equipment Cost" at bounding box center [101, 288] width 172 height 23
type input "7"
type input "$7.00"
type input "70"
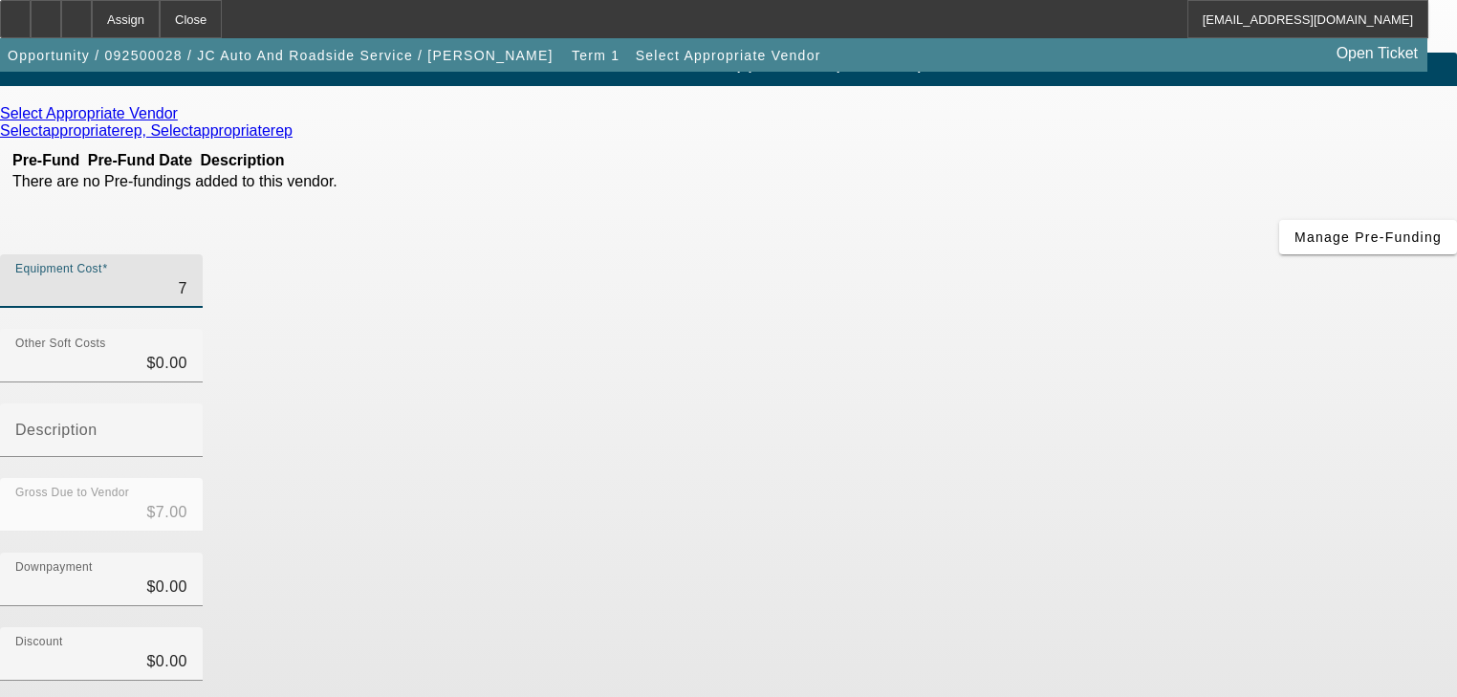
type input "$70.00"
type input "700"
type input "$700.00"
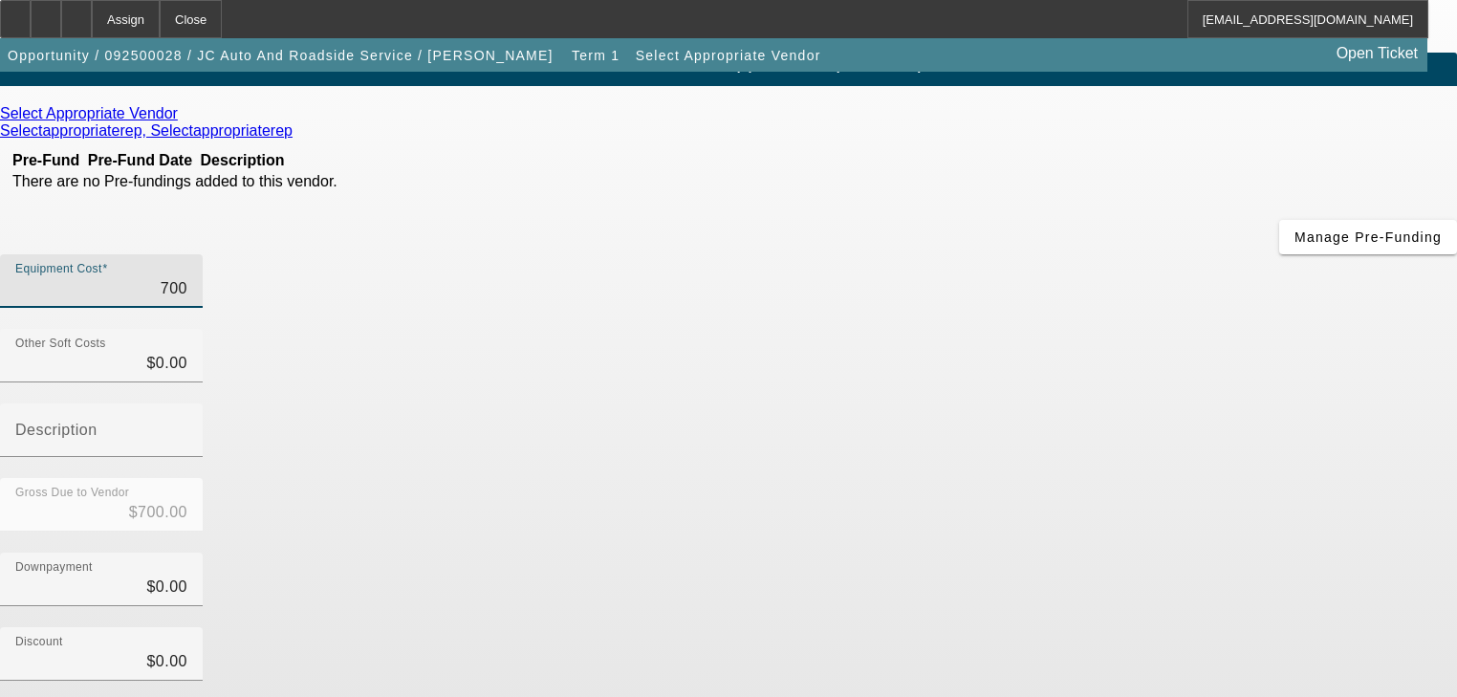
type input "7000"
type input "$7,000.00"
type input "70000"
type input "$70,000.00"
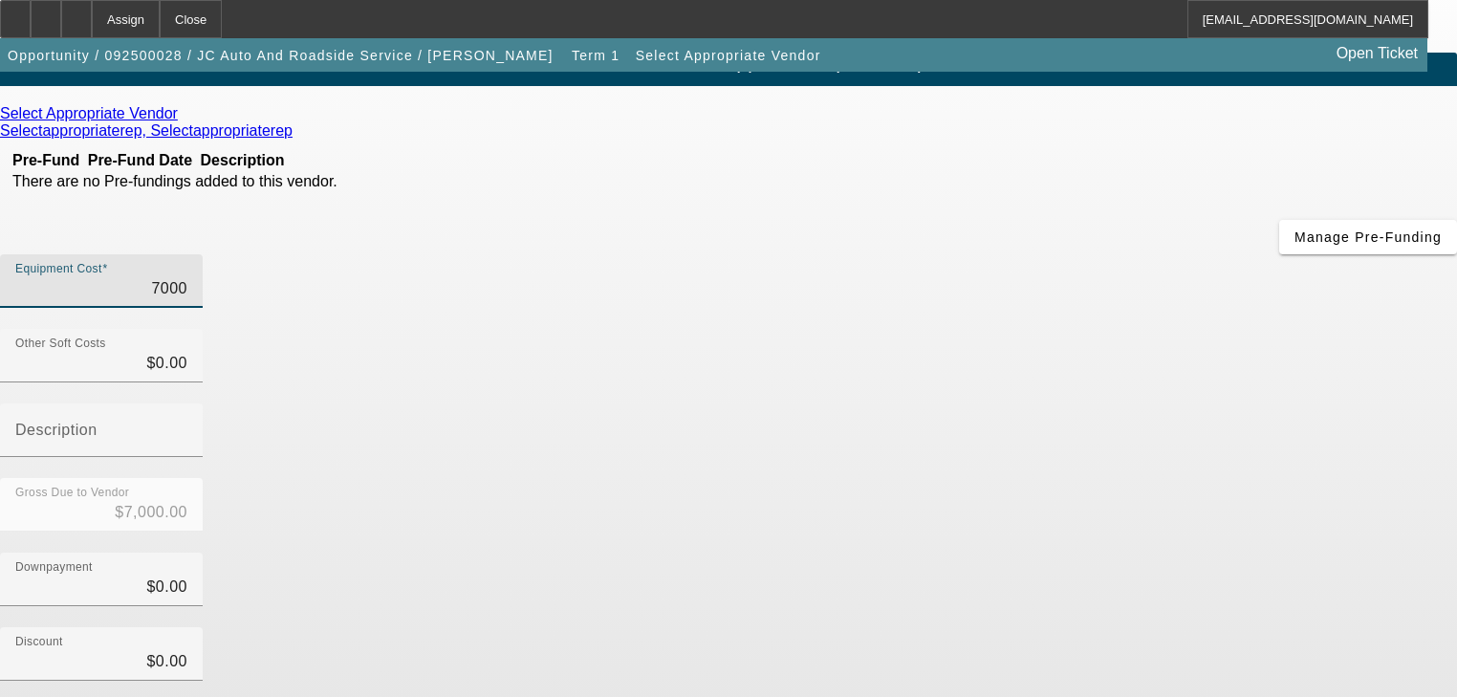
type input "$70,000.00"
type input "7000"
type input "$7,000.00"
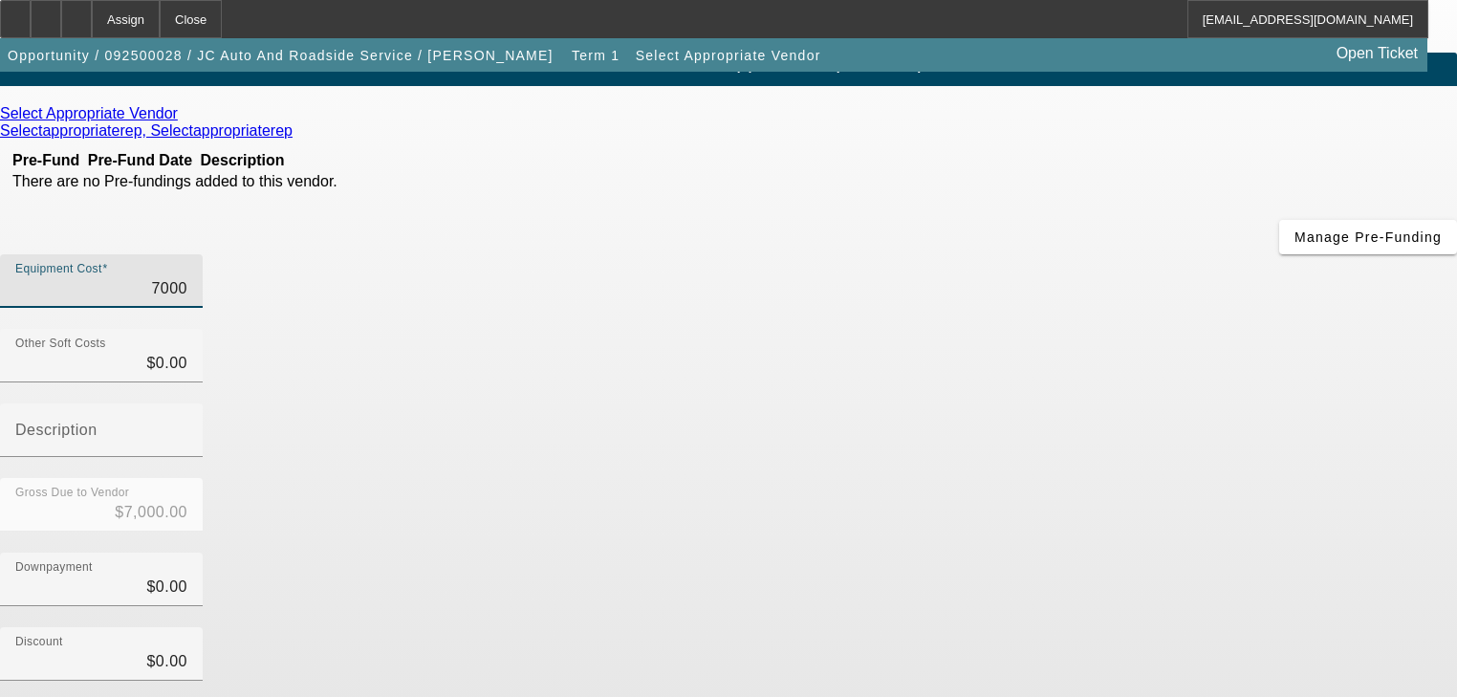
type input "0"
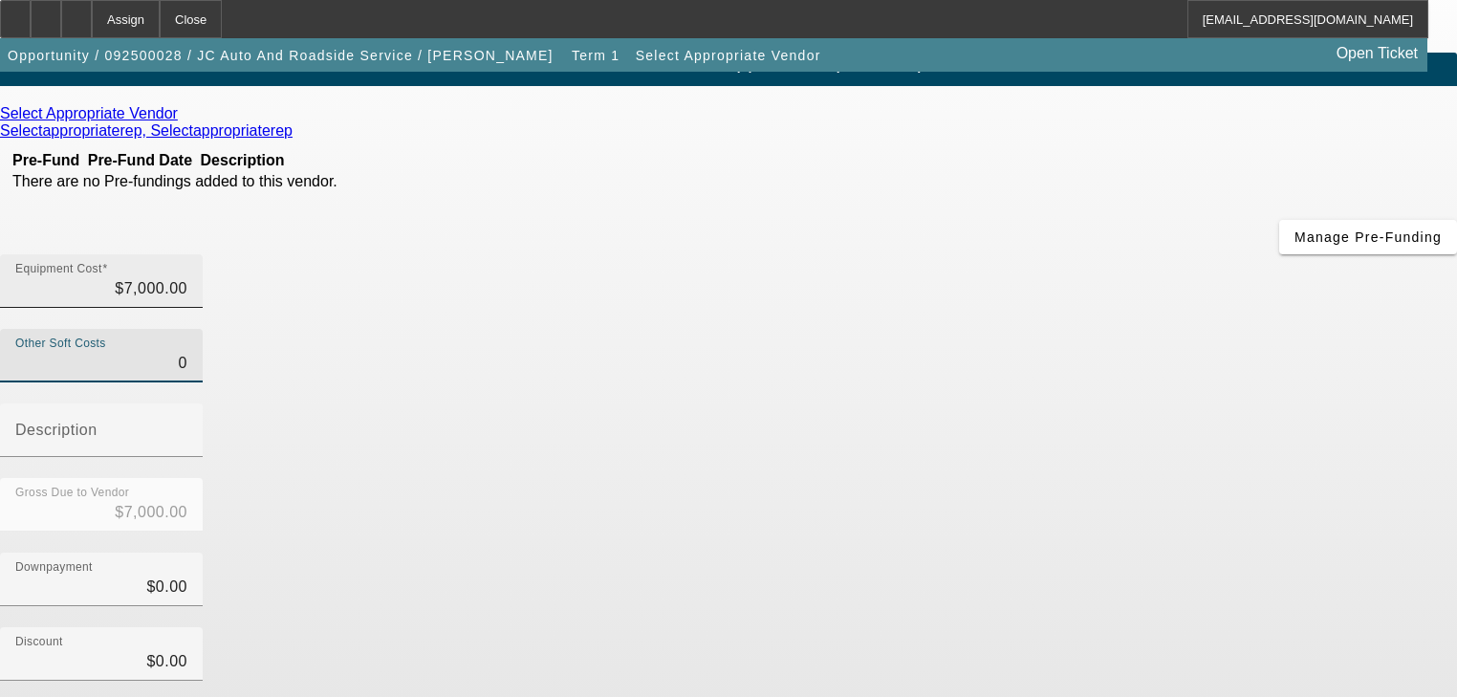
type input "7000"
type input "$0.00"
click at [187, 277] on input "7000" at bounding box center [101, 288] width 172 height 23
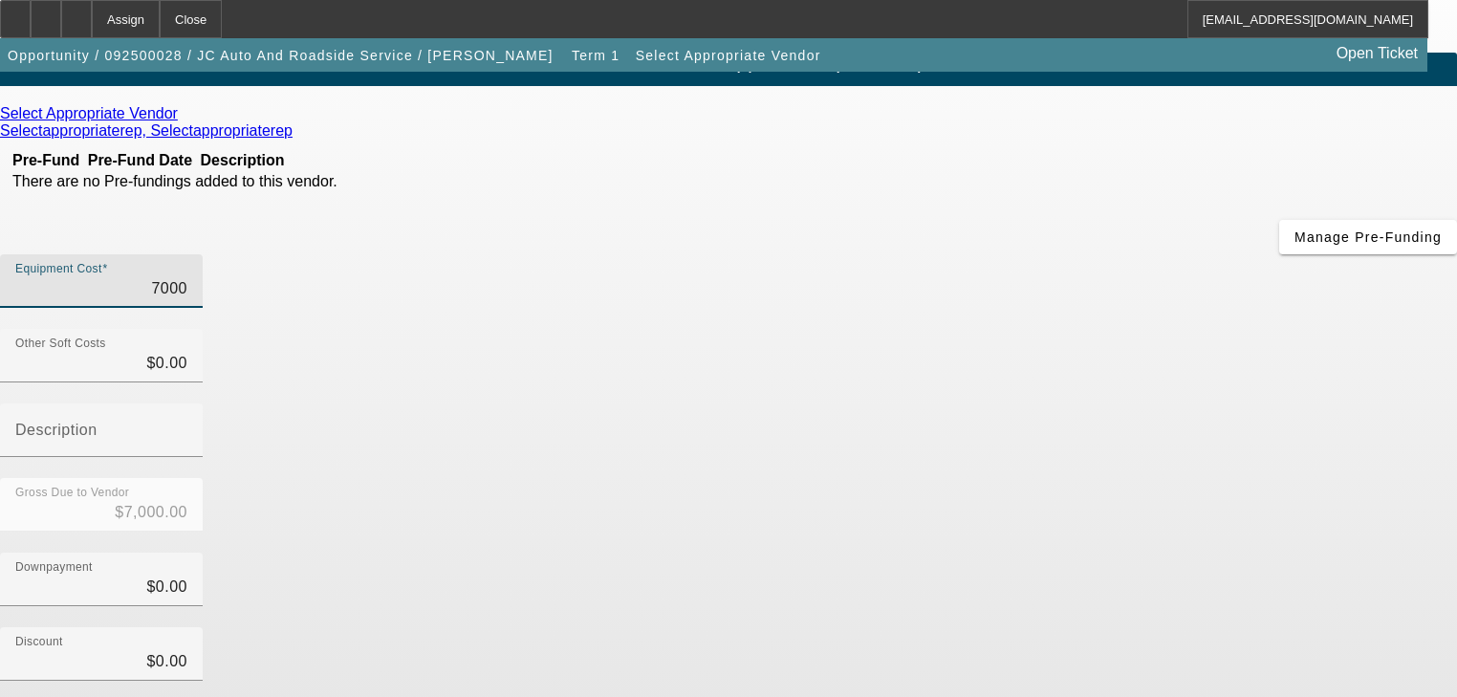
type input "70000"
type input "$70,000.00"
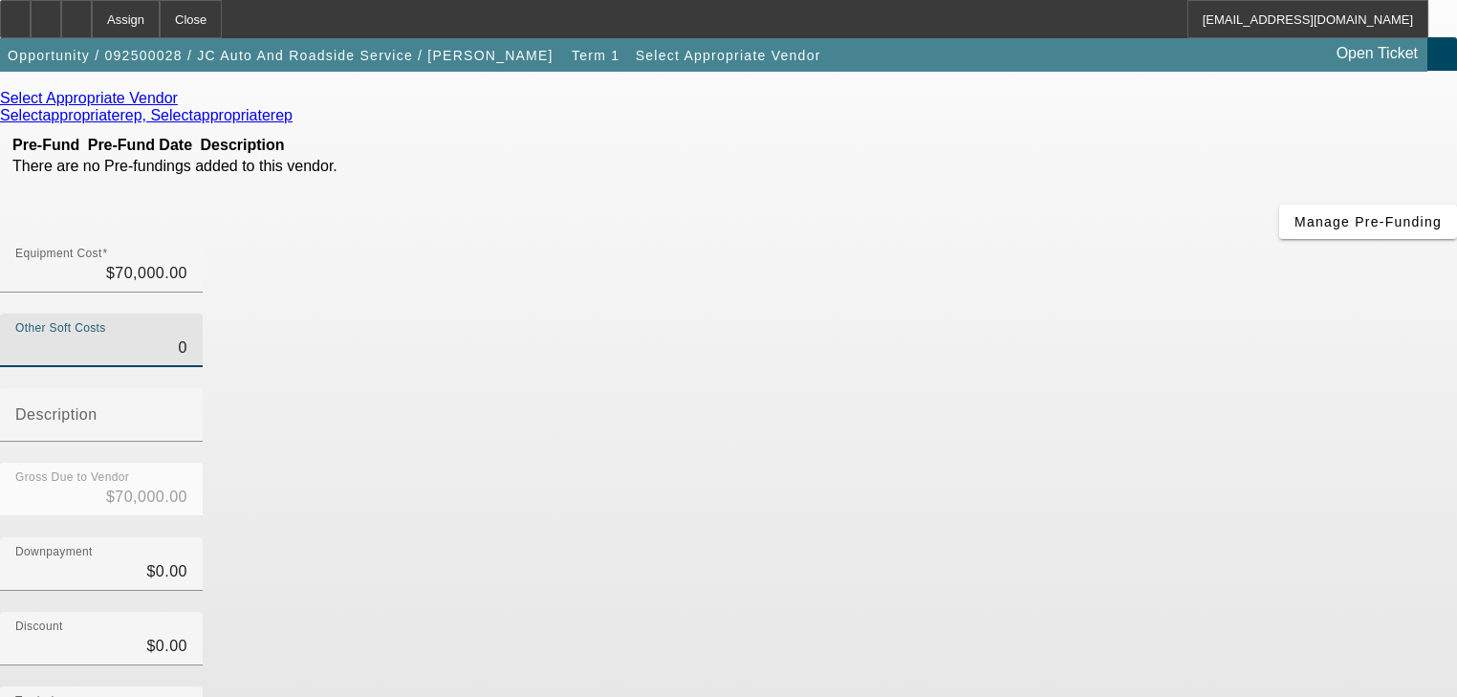
scroll to position [266, 0]
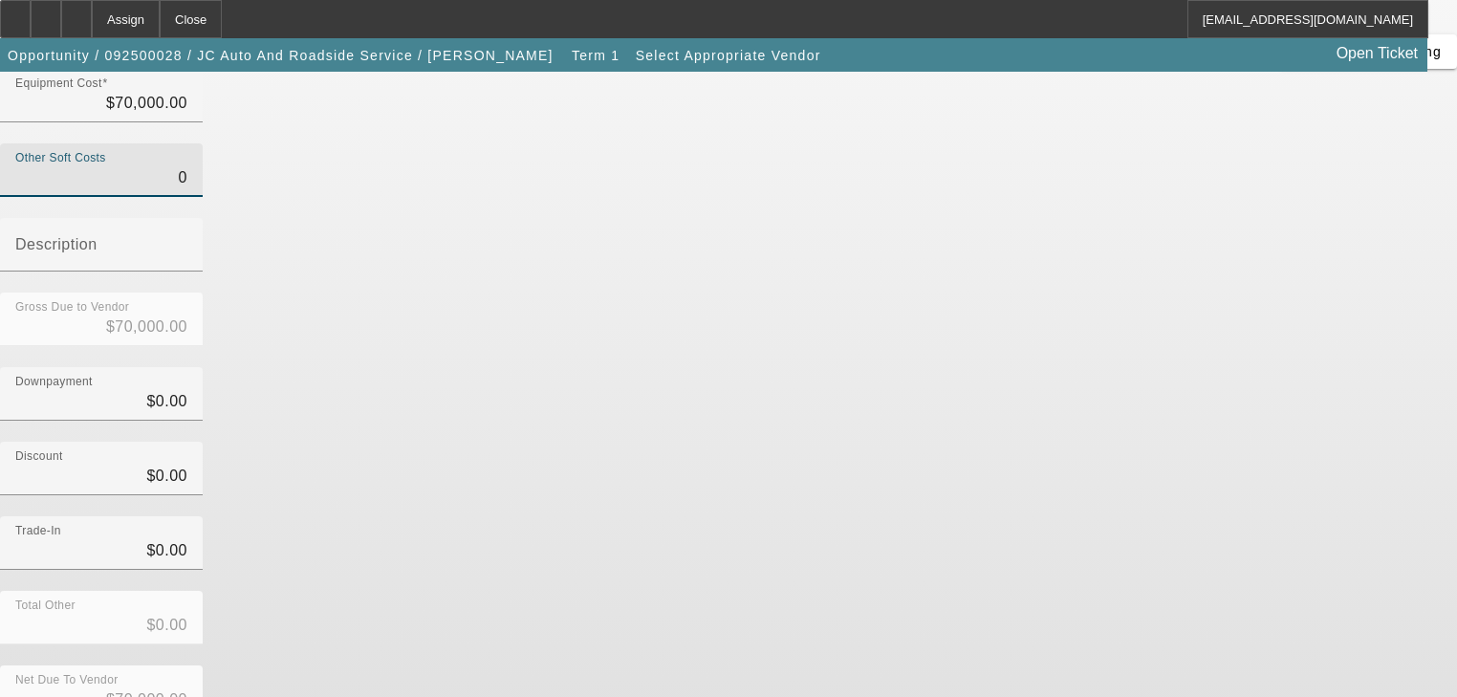
type input "$0.00"
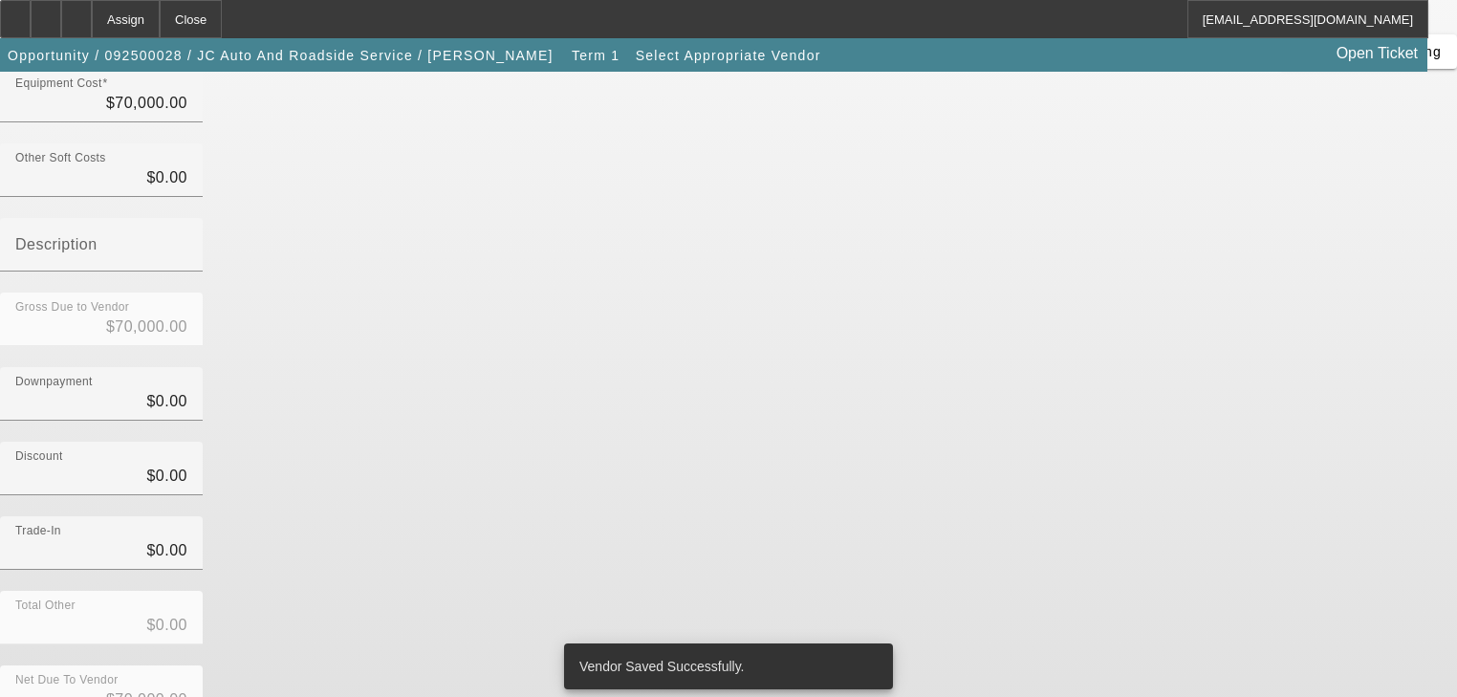
scroll to position [0, 0]
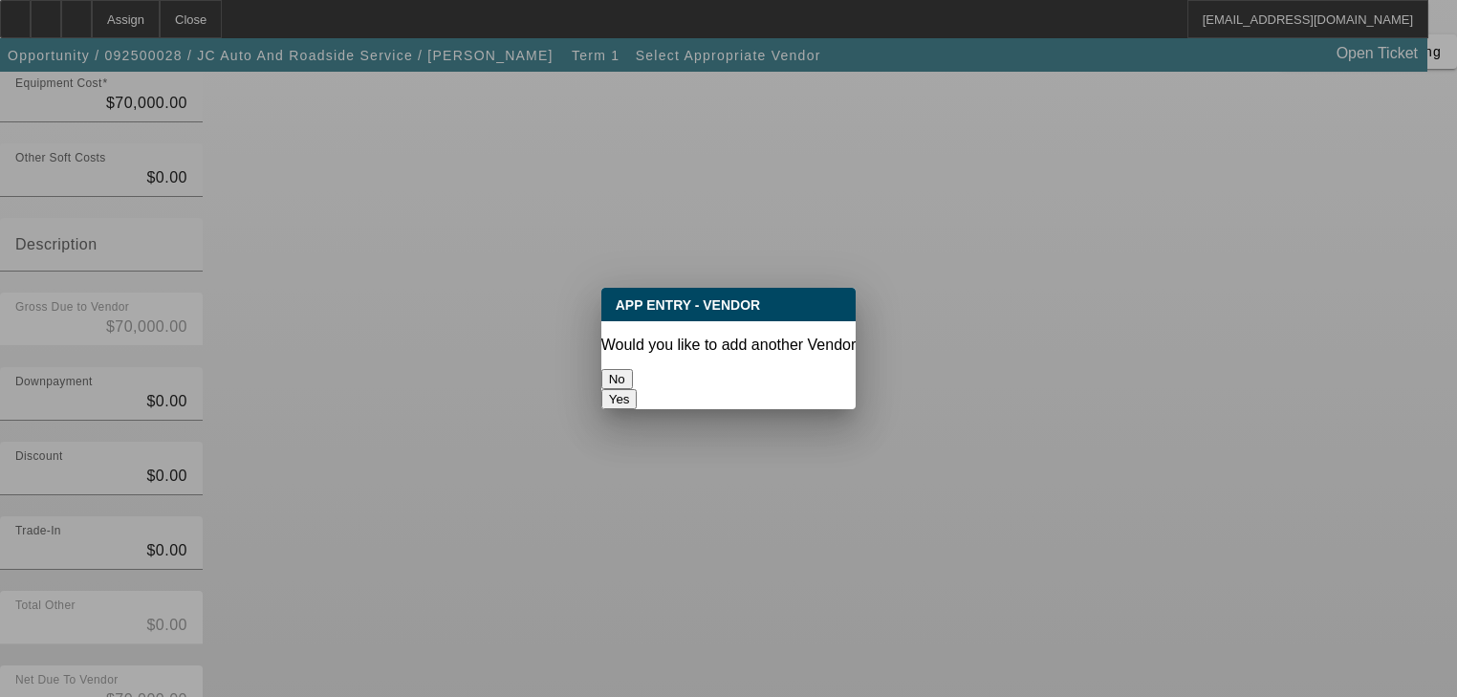
click at [633, 383] on button "No" at bounding box center [617, 379] width 32 height 20
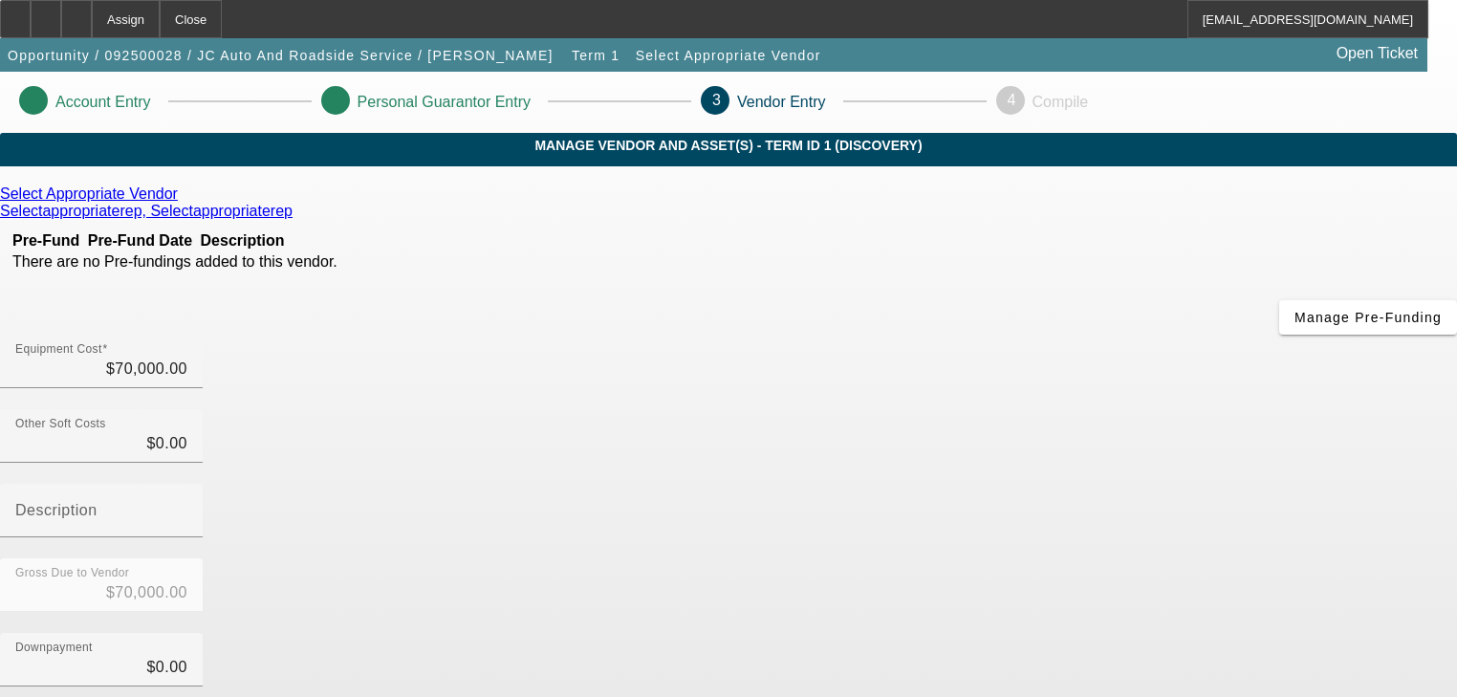
scroll to position [266, 0]
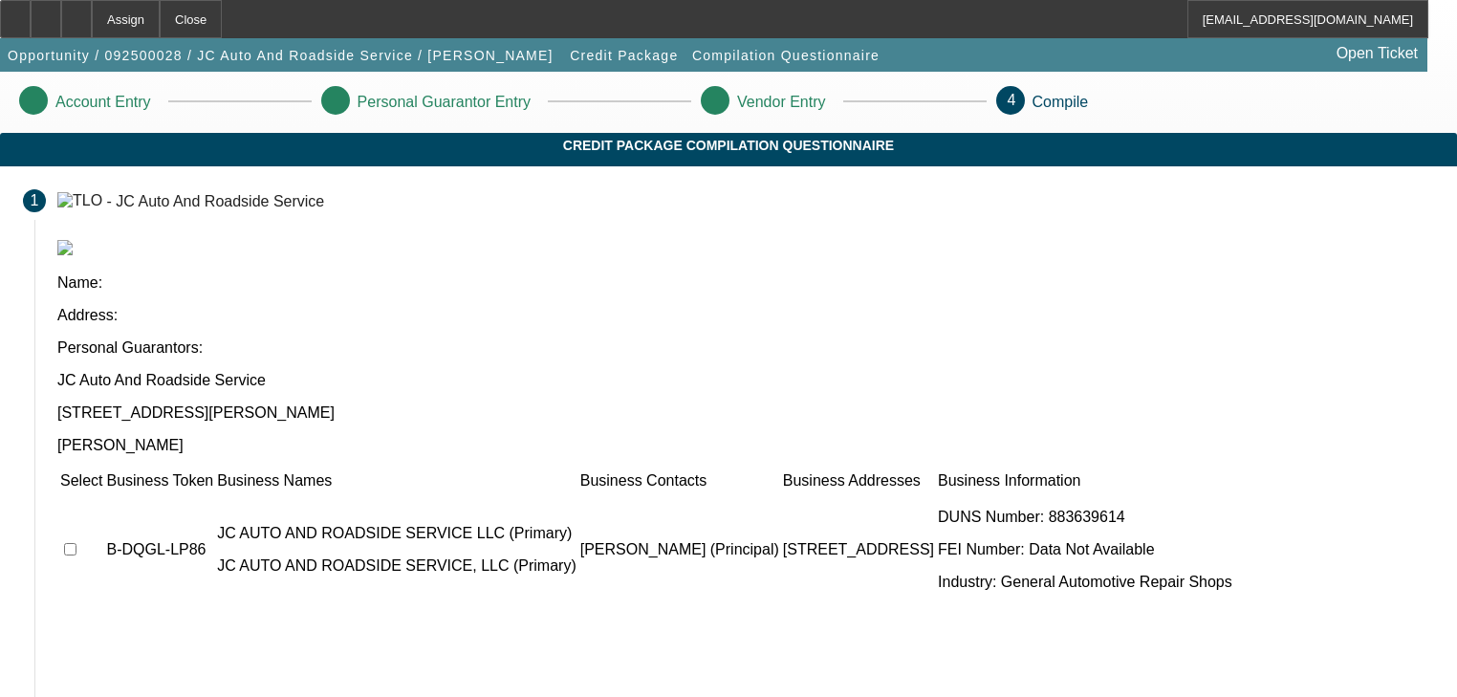
click at [77, 543] on input "checkbox" at bounding box center [70, 549] width 12 height 12
checkbox input "true"
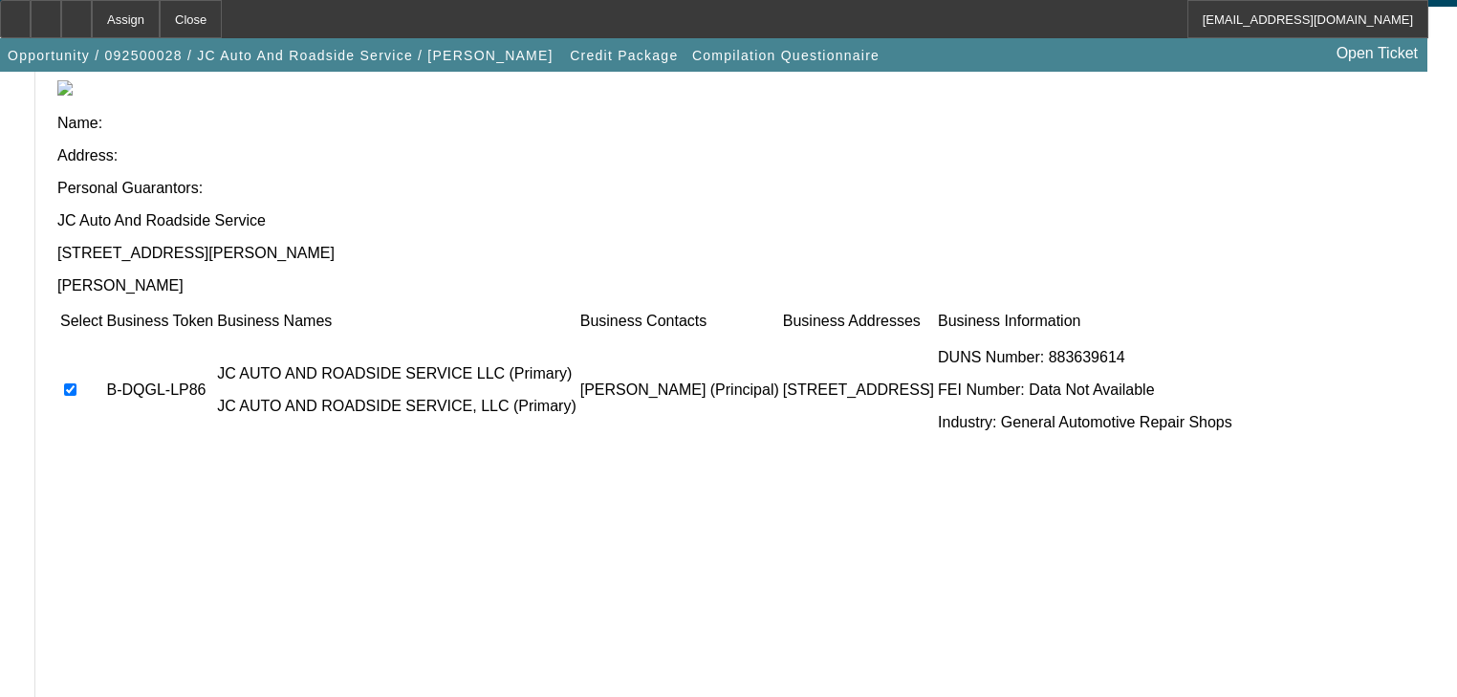
scroll to position [292, 0]
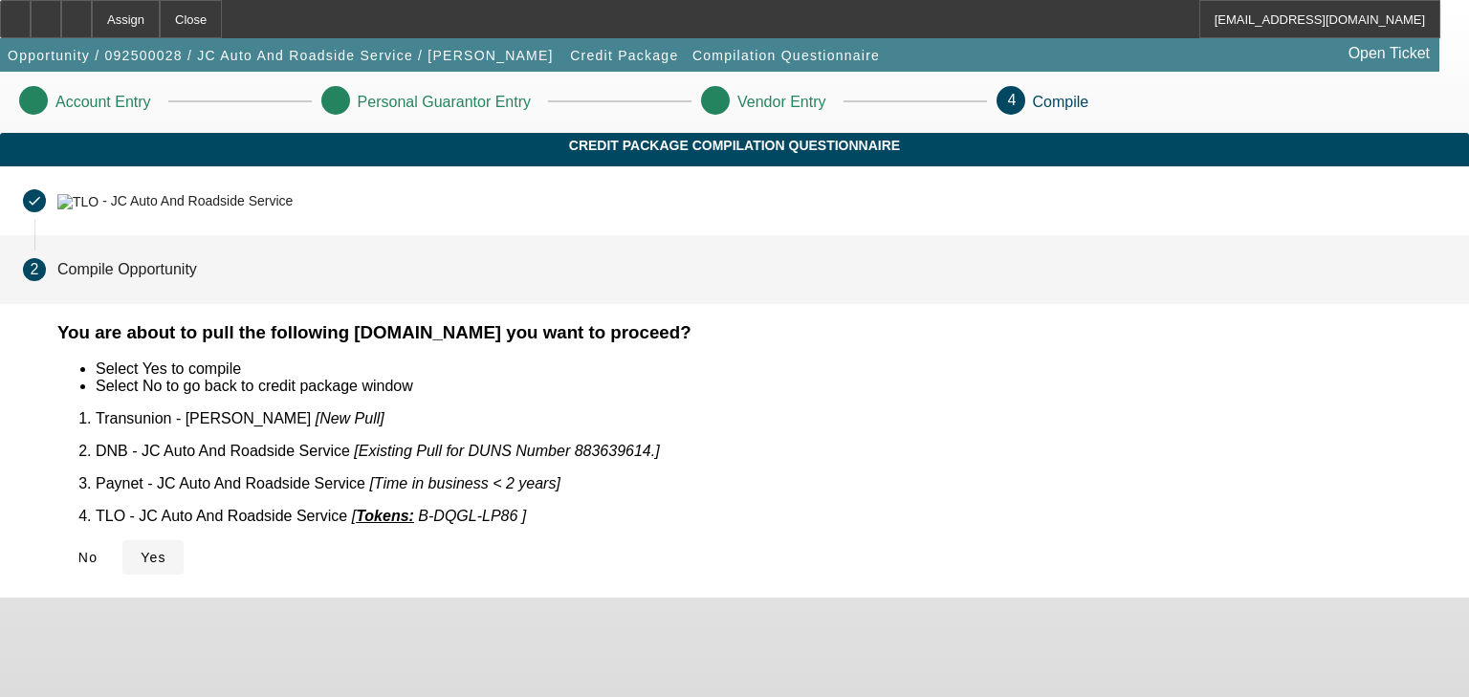
click at [141, 550] on icon at bounding box center [141, 557] width 0 height 15
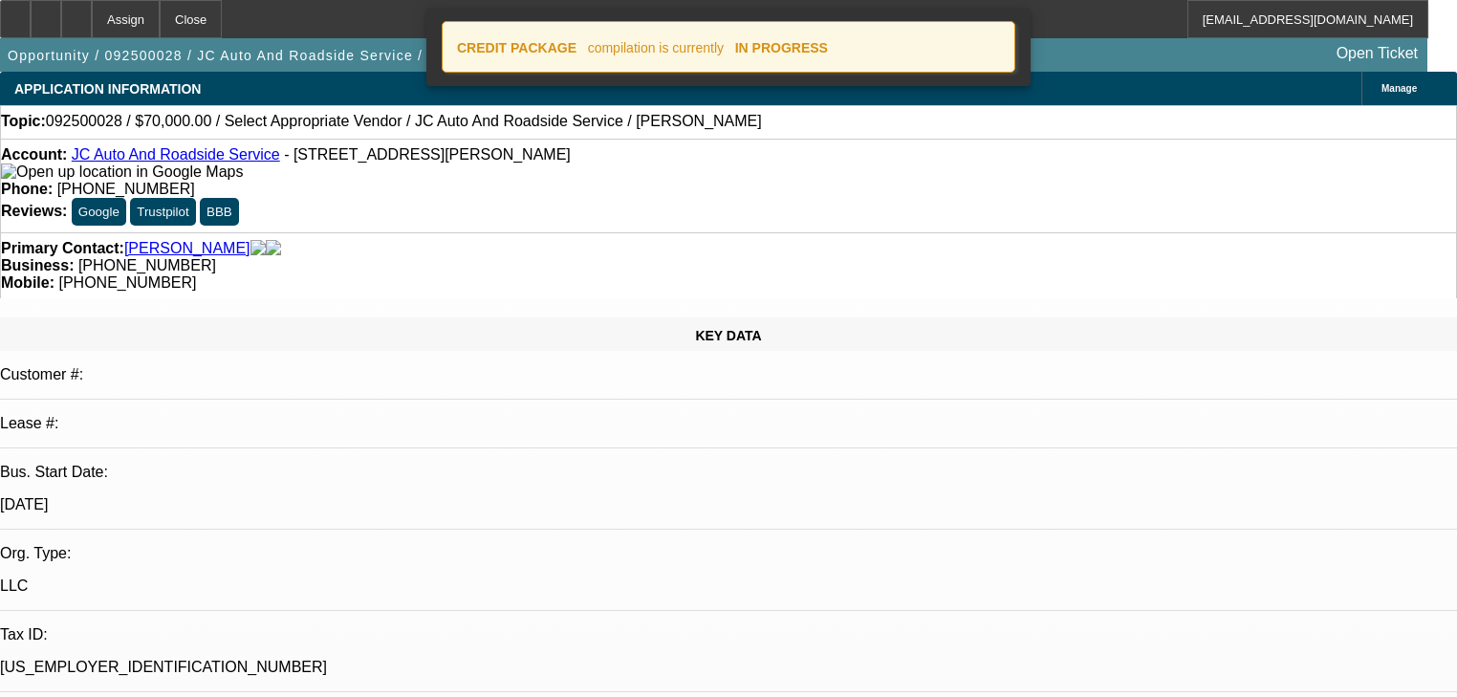
select select "0"
select select "2"
select select "0.1"
select select "4"
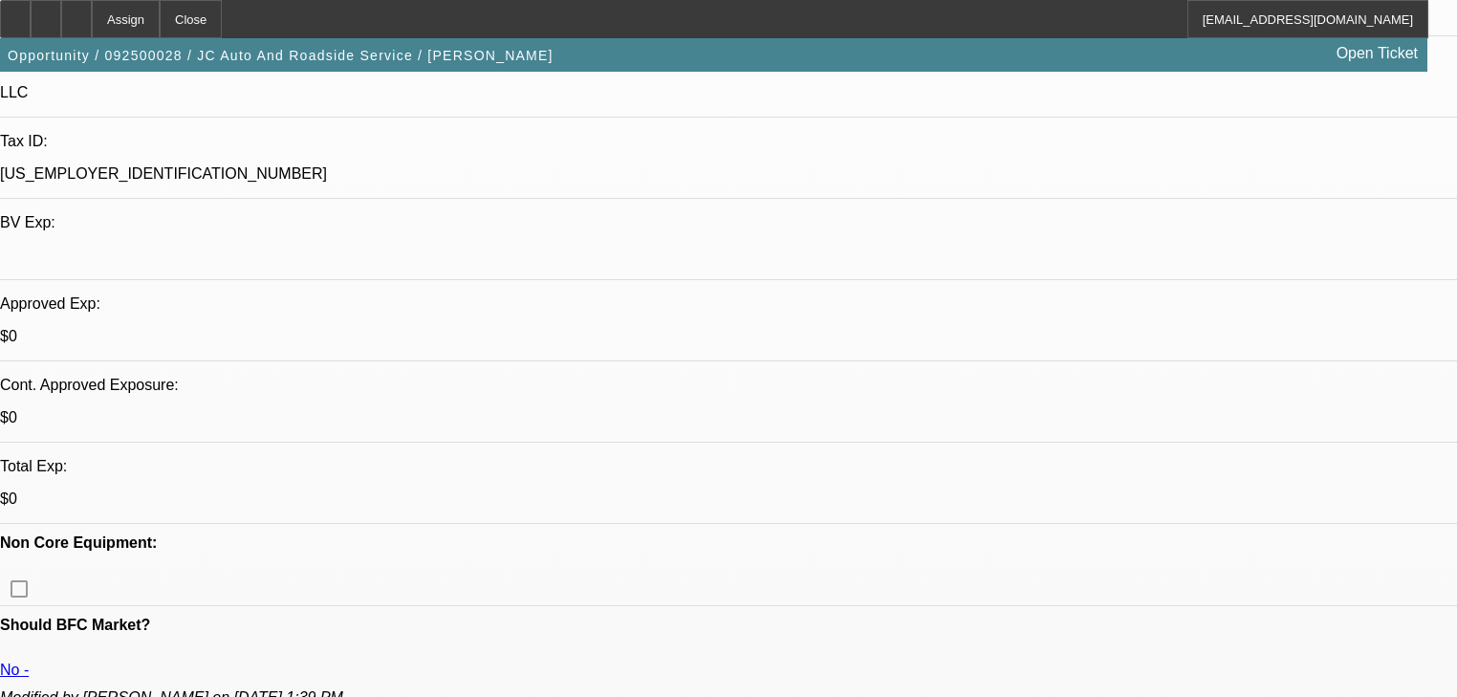
scroll to position [459, 0]
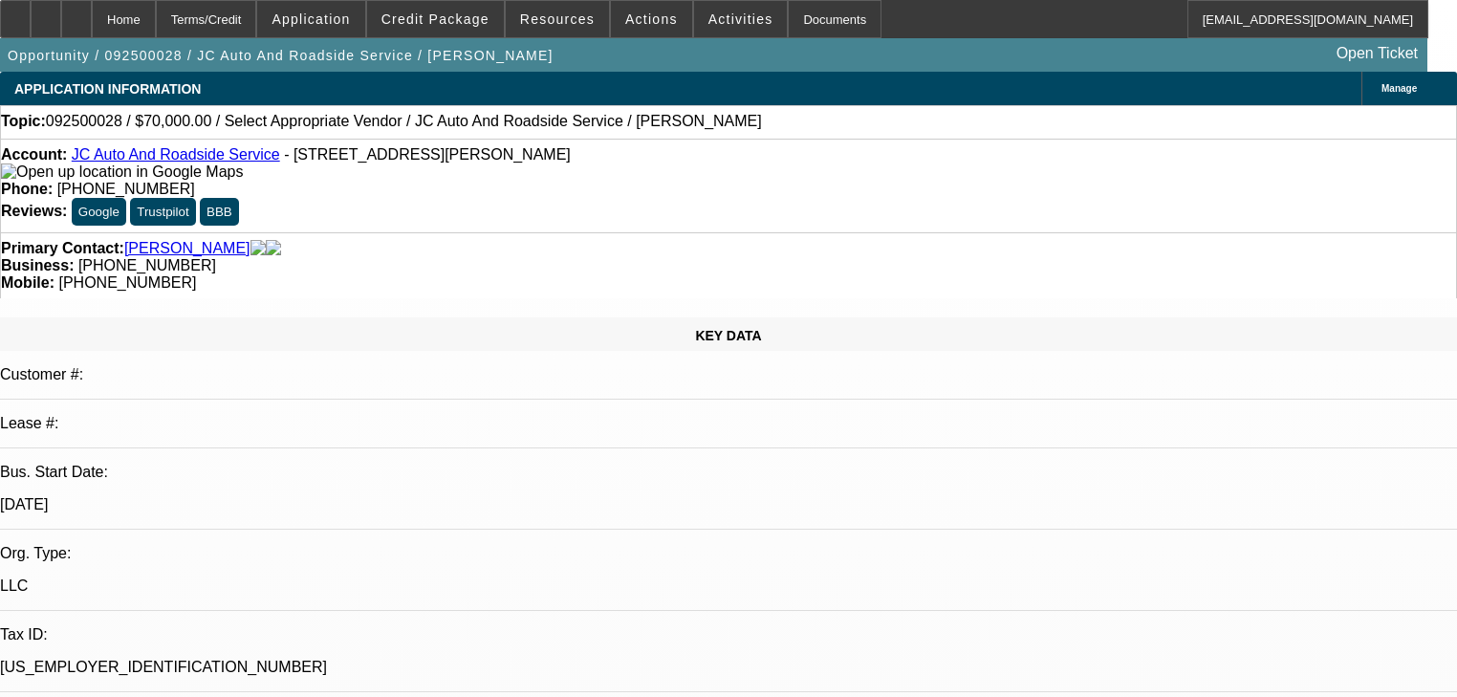
select select "0"
select select "2"
select select "0.1"
select select "4"
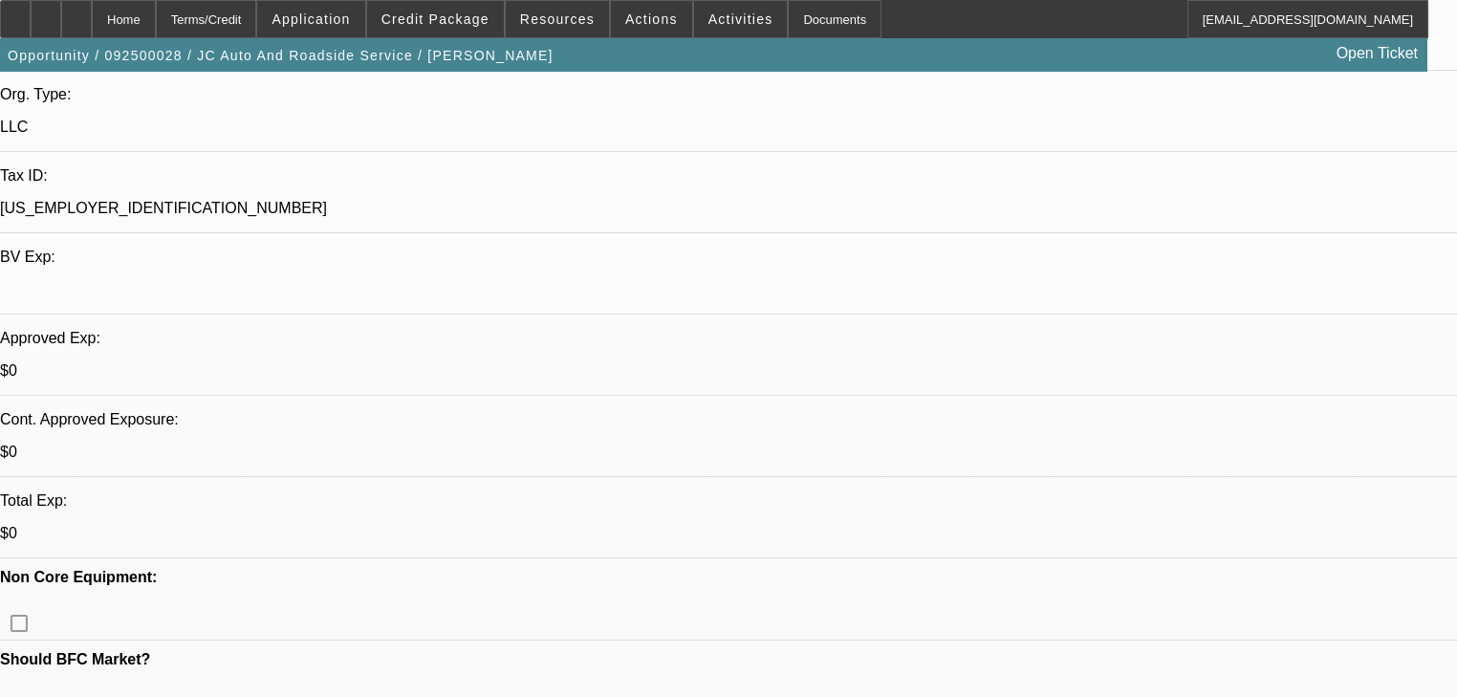
scroll to position [459, 0]
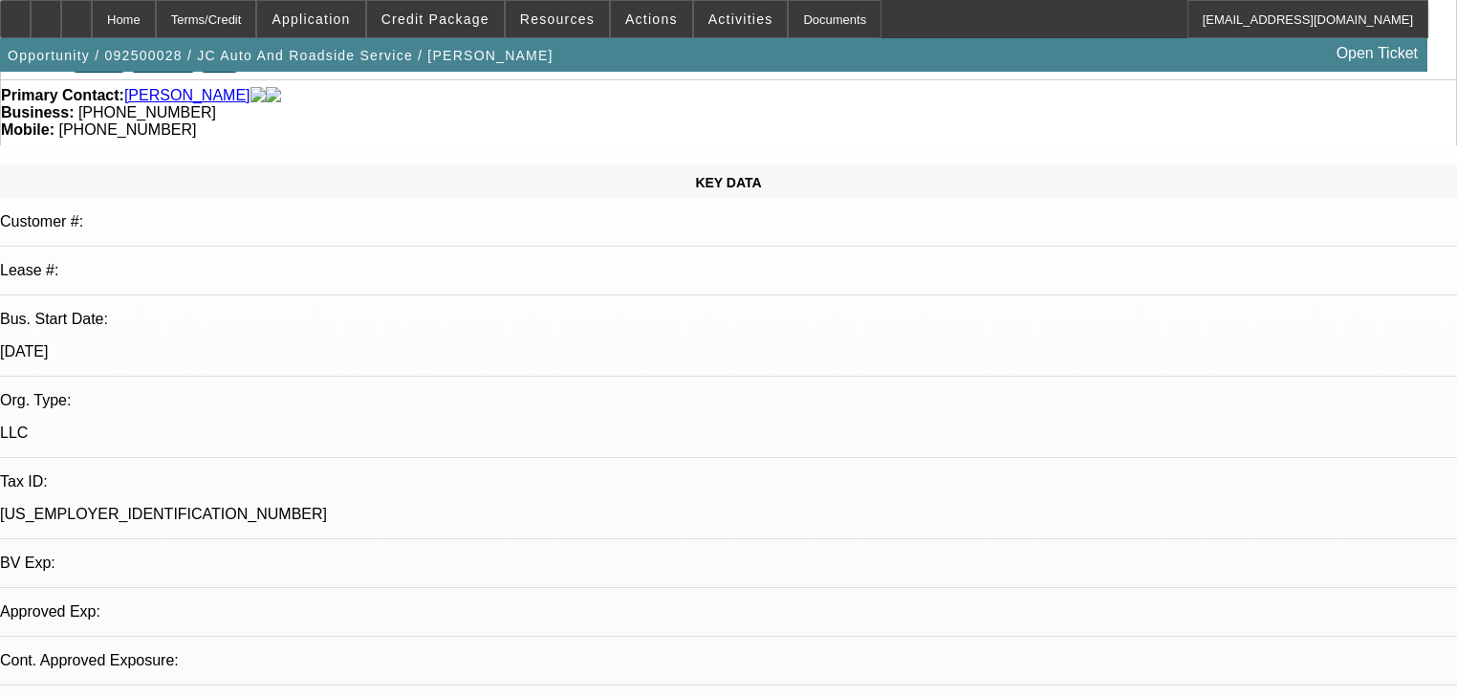
select select "0"
select select "2"
select select "0.1"
select select "4"
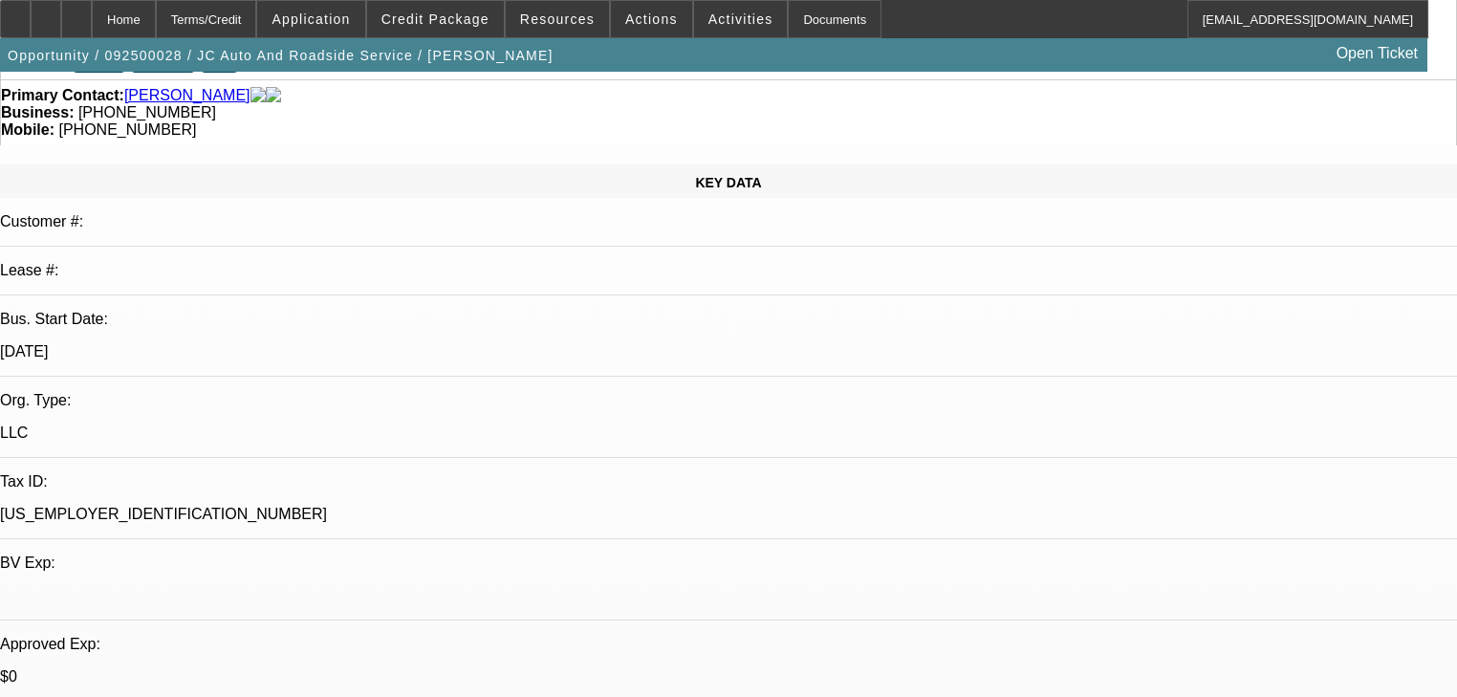
scroll to position [459, 0]
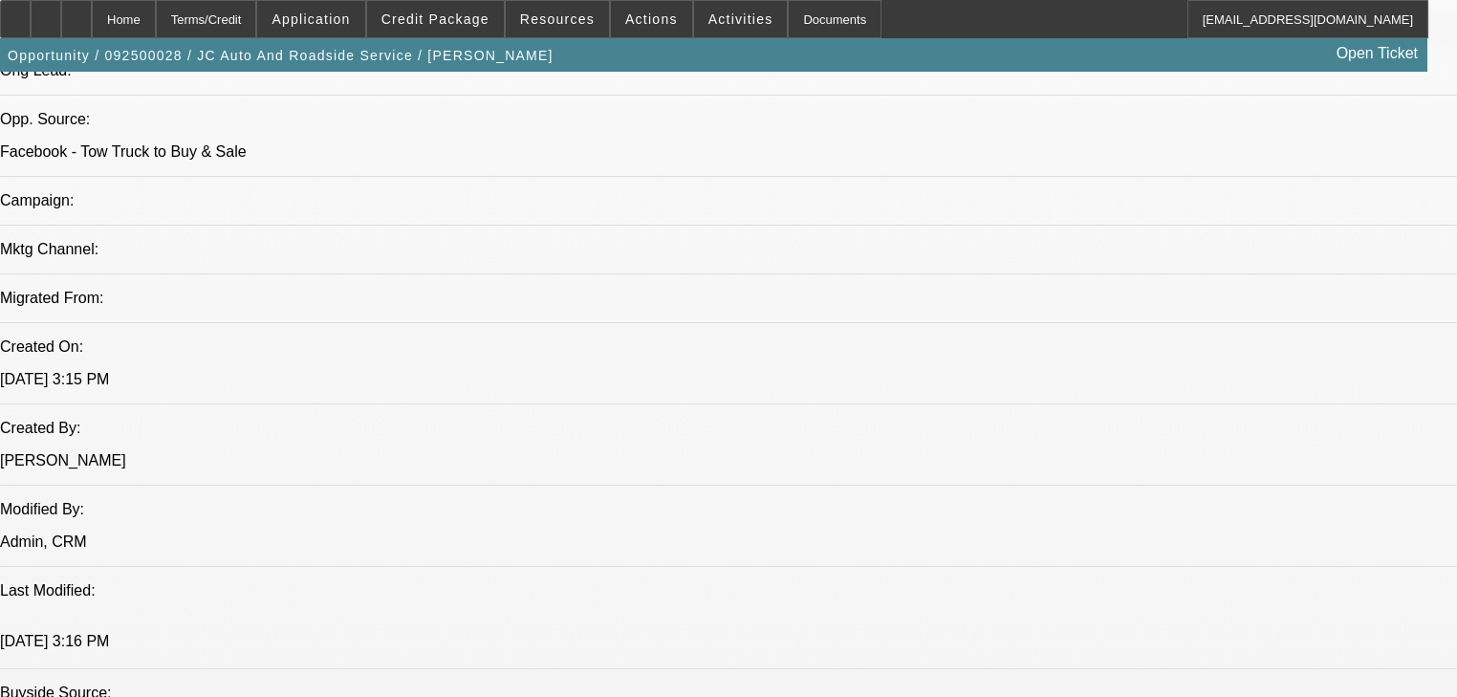
scroll to position [1224, 0]
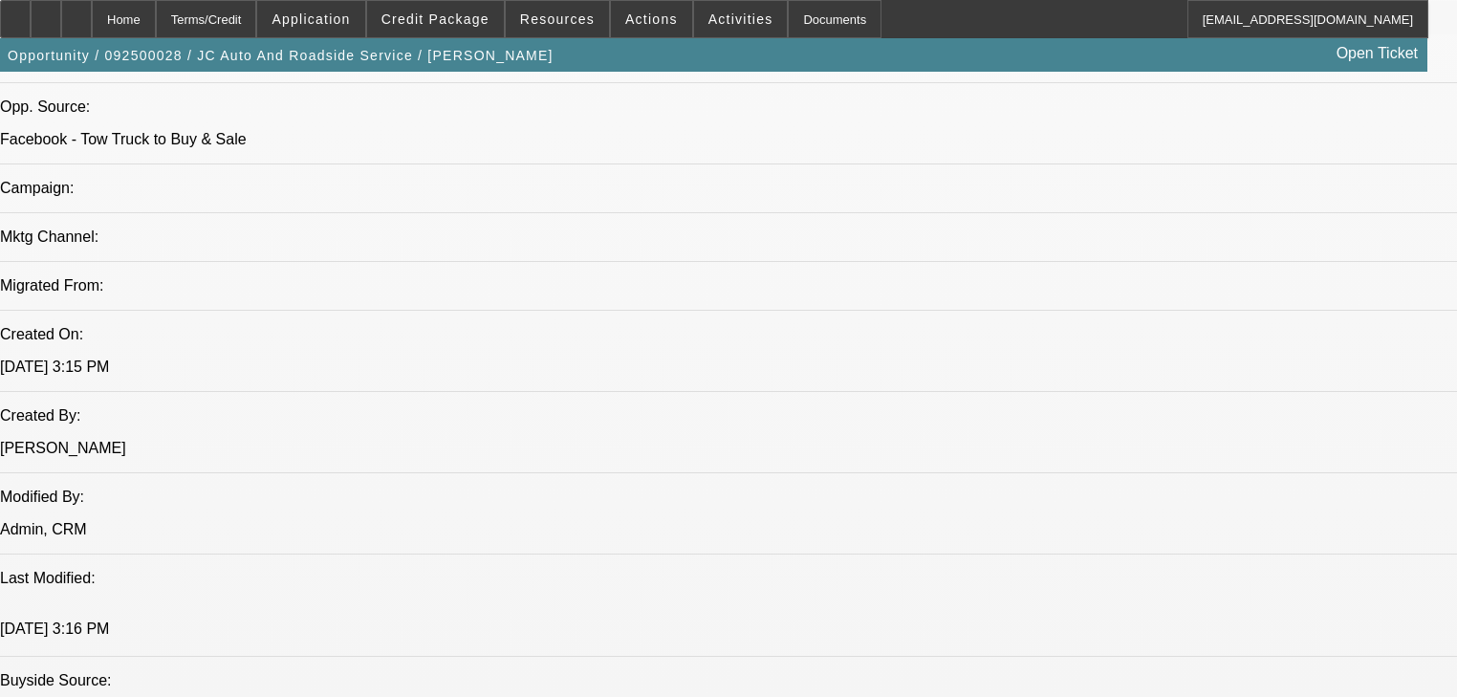
radio input "false"
radio input "true"
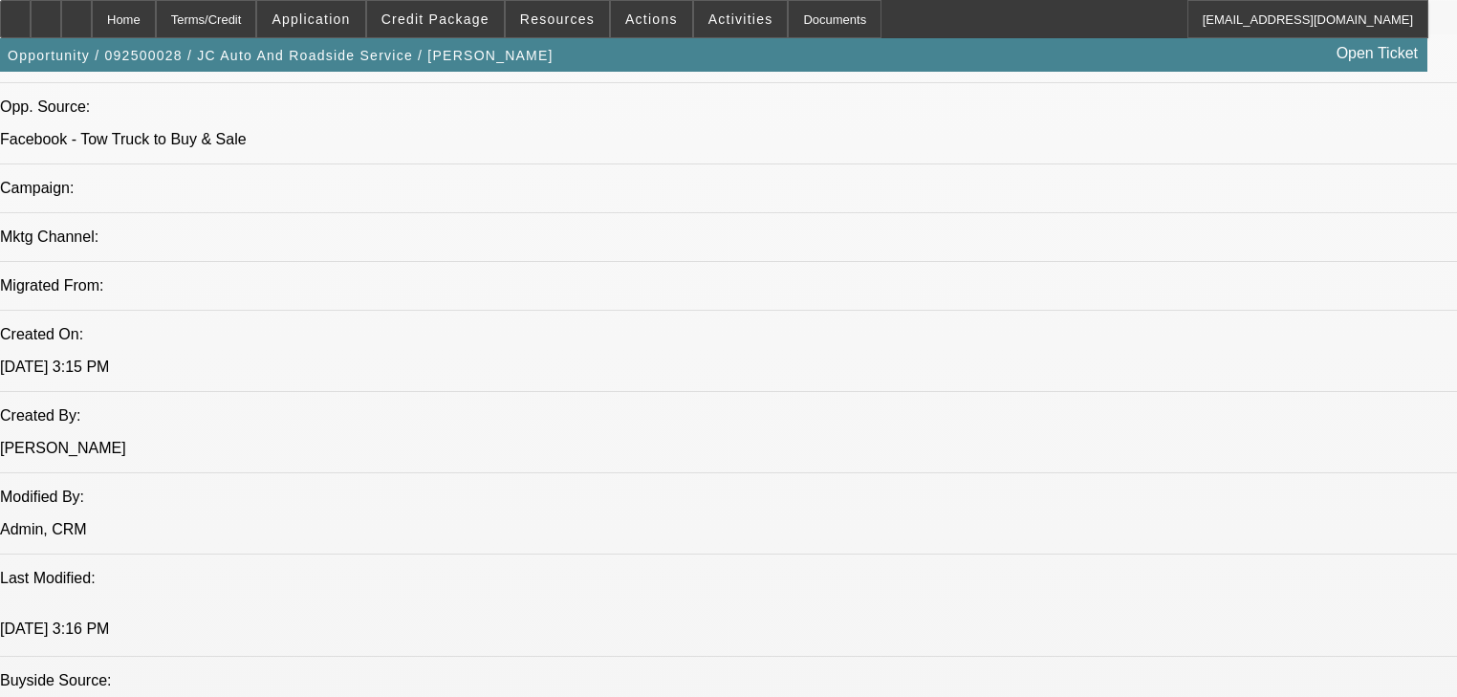
type textarea "Told him just need an invoice & 40Z% down we can do it"
radio input "true"
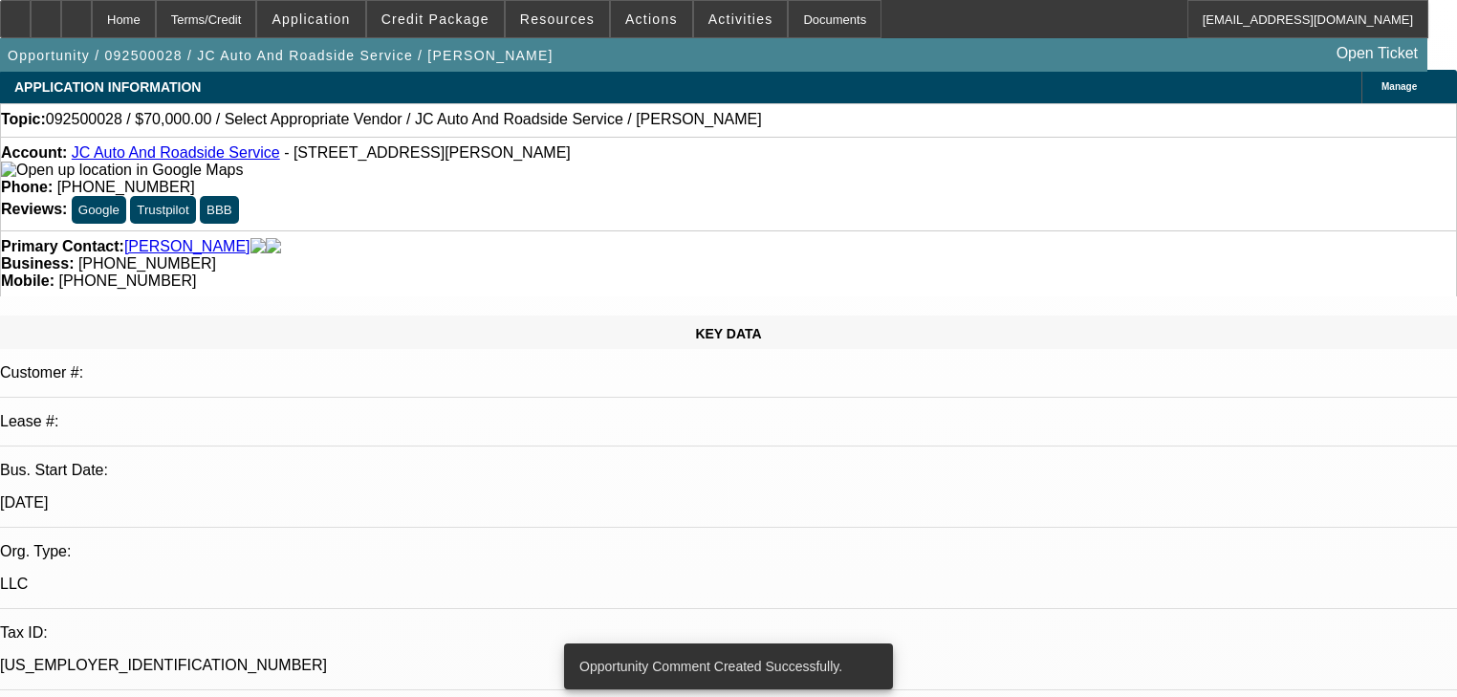
scroll to position [0, 0]
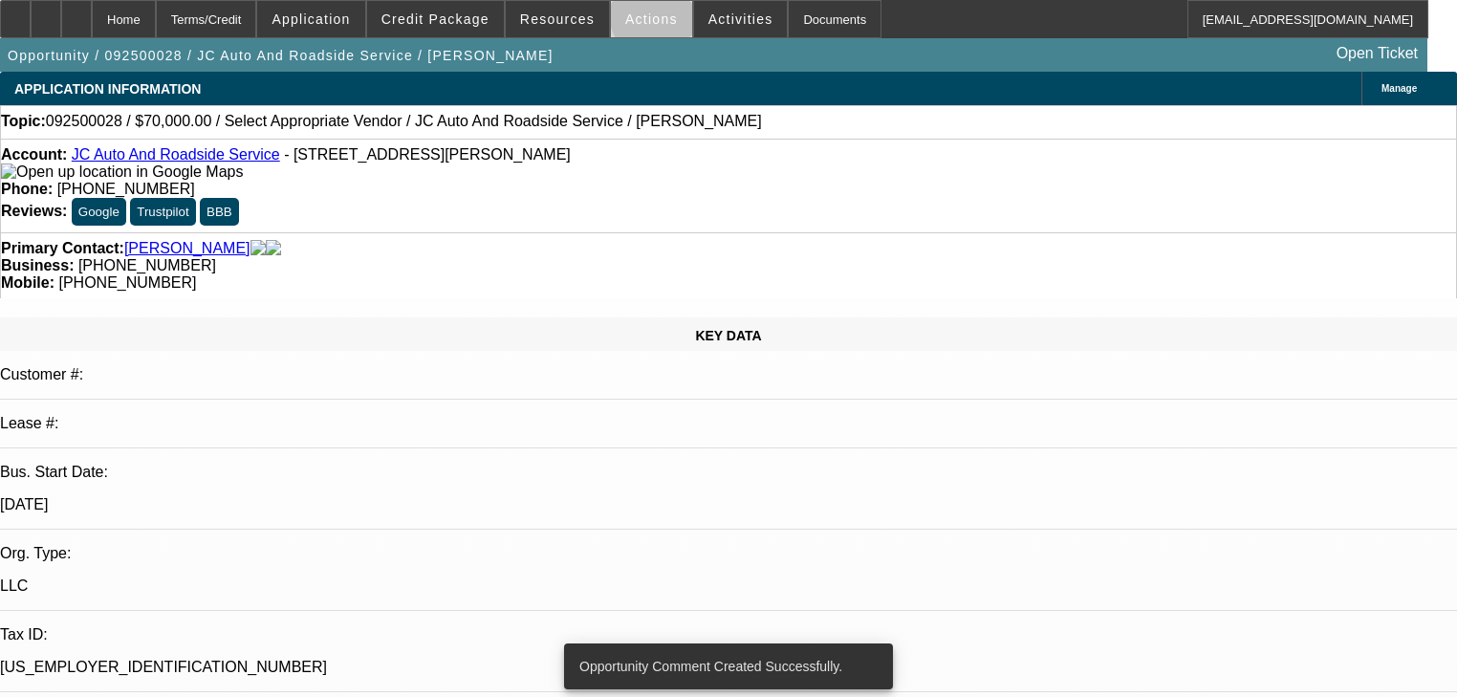
click at [654, 14] on span "Actions" at bounding box center [651, 18] width 53 height 15
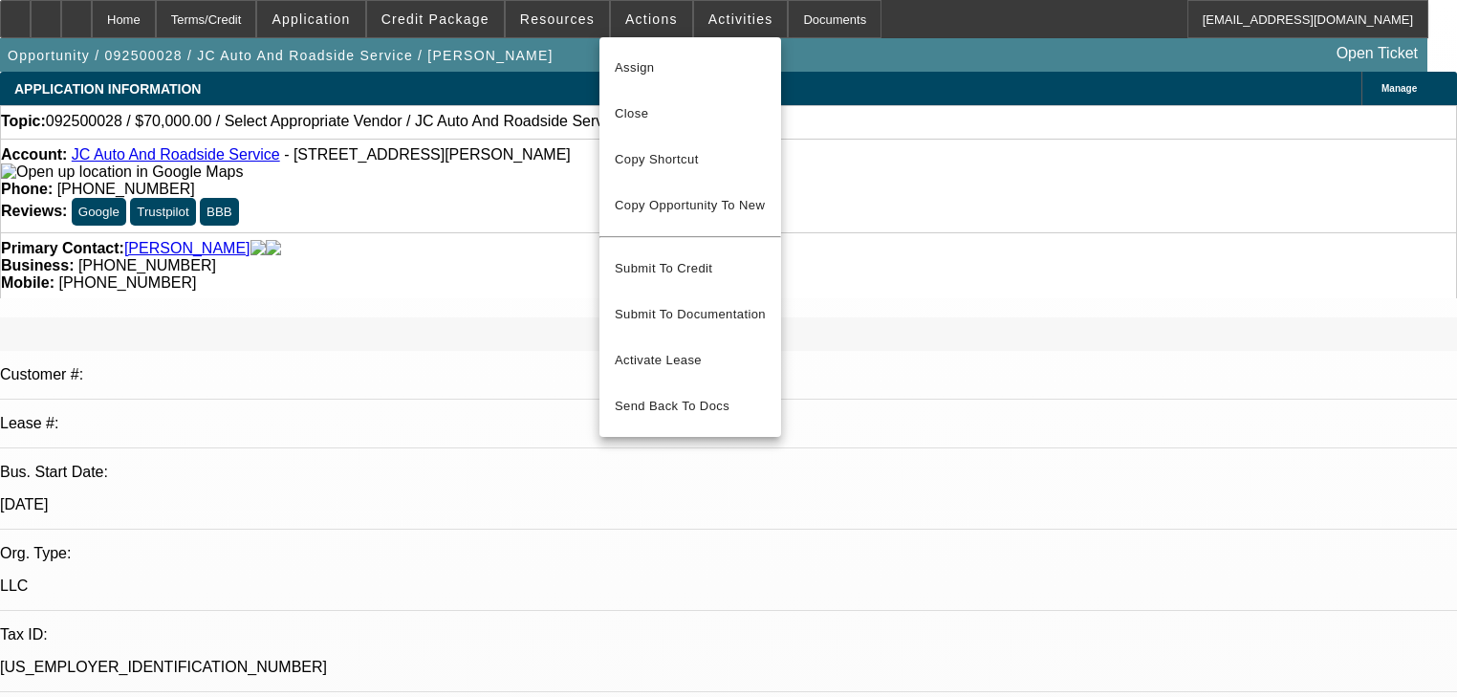
click at [543, 8] on div at bounding box center [728, 348] width 1457 height 697
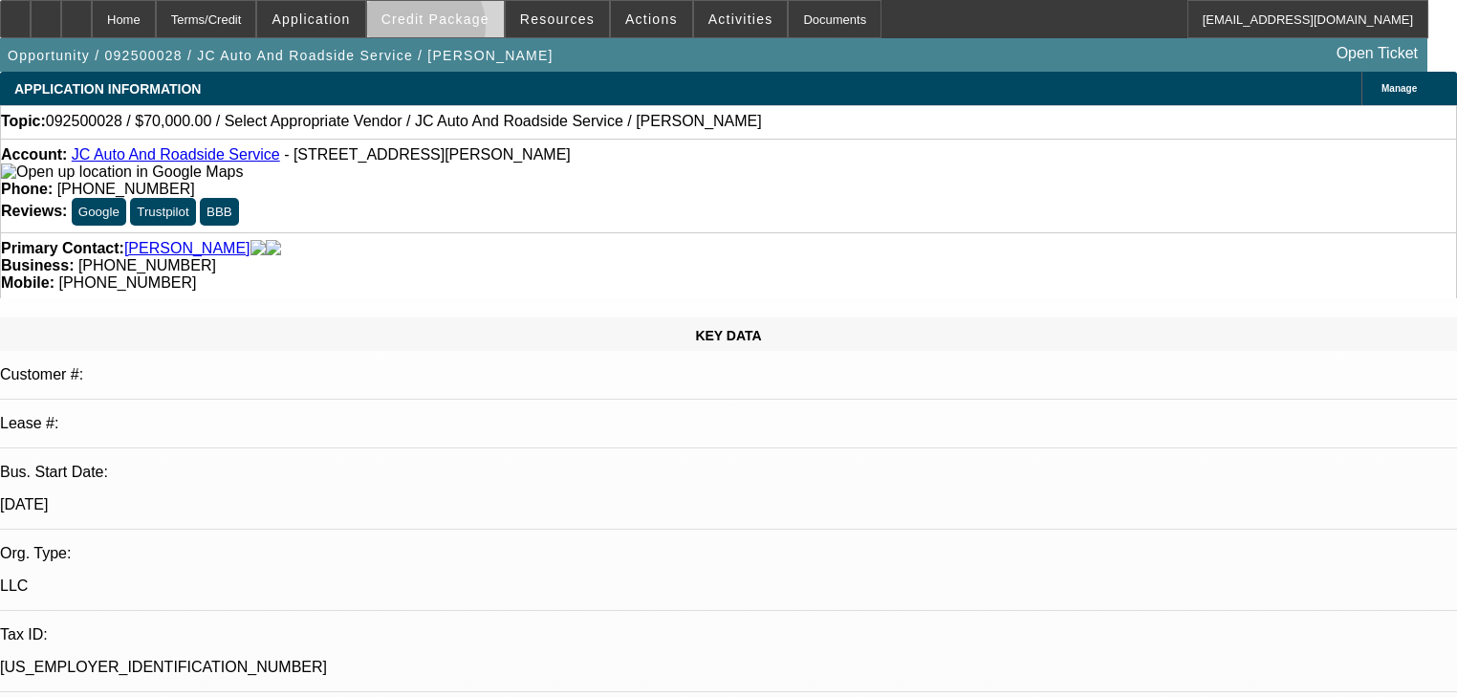
click at [448, 31] on span at bounding box center [435, 19] width 137 height 46
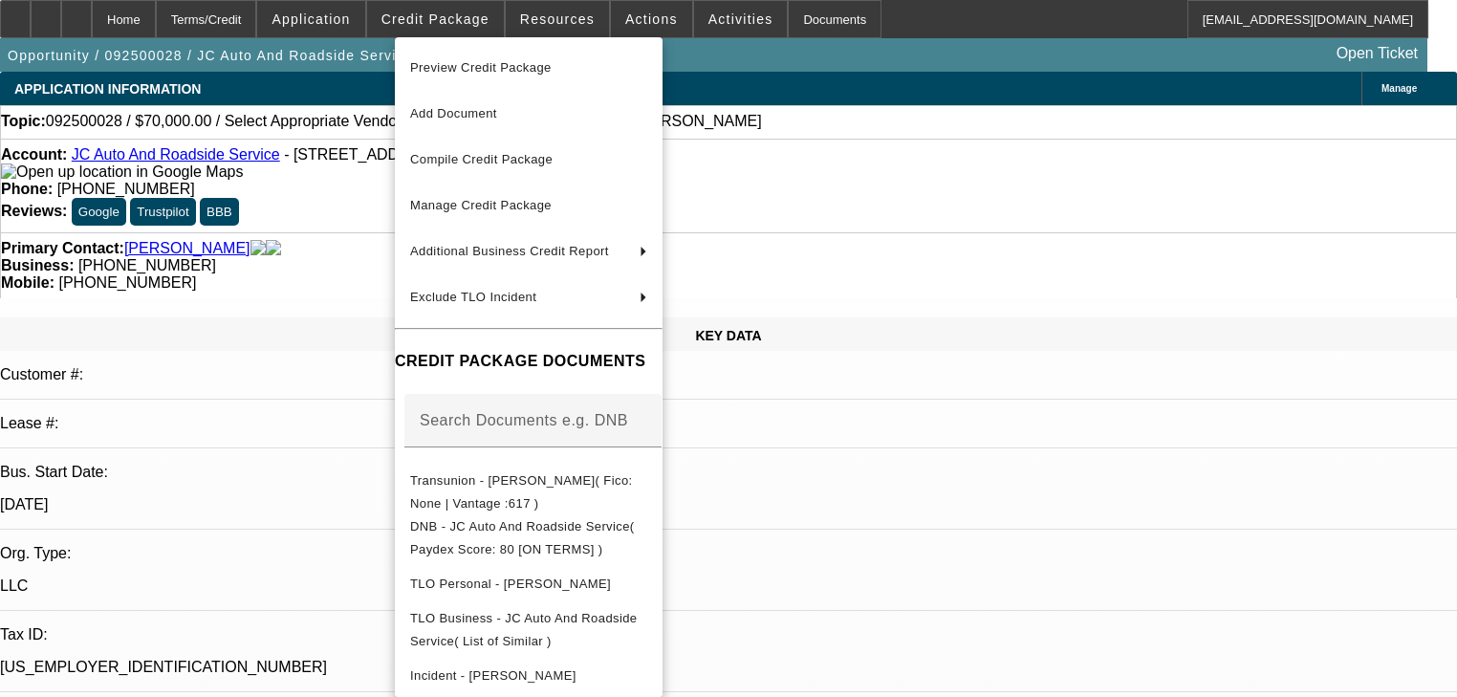
click at [363, 24] on div at bounding box center [728, 348] width 1457 height 697
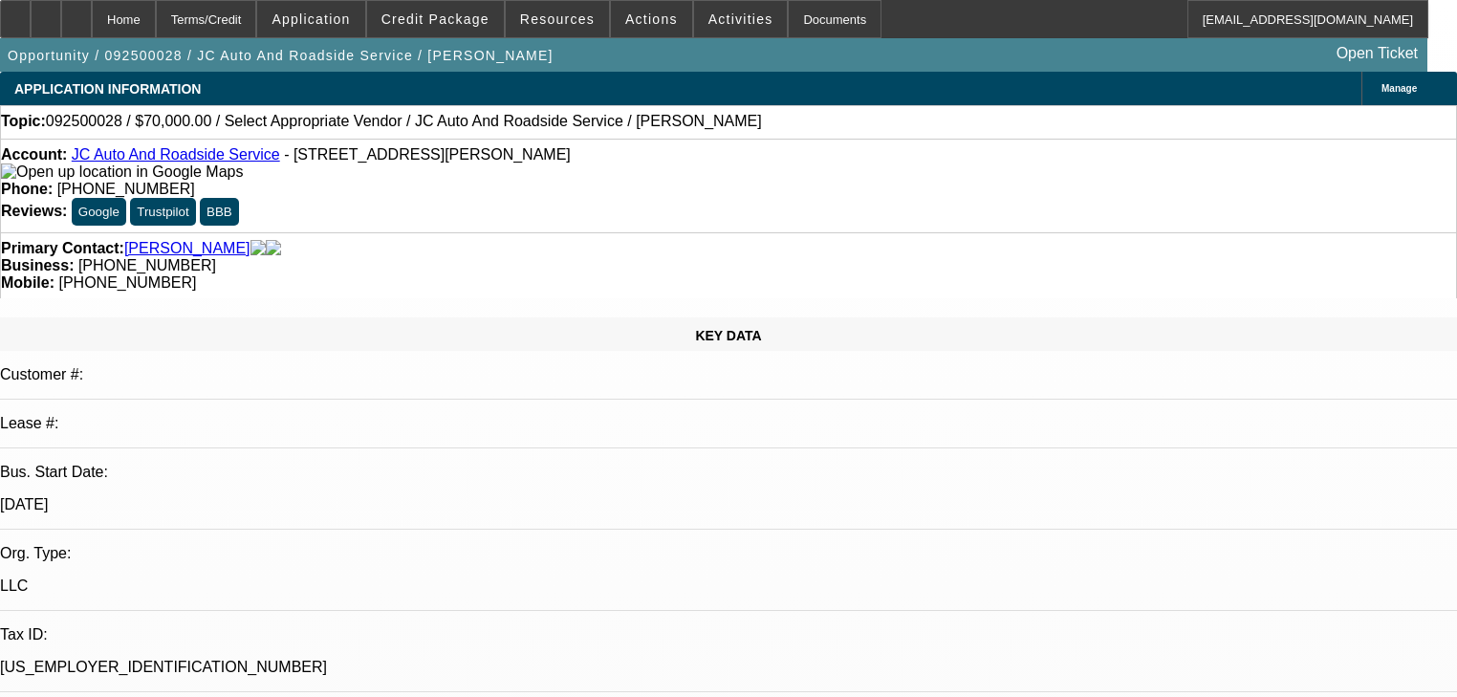
click at [350, 24] on span "Application" at bounding box center [311, 18] width 78 height 15
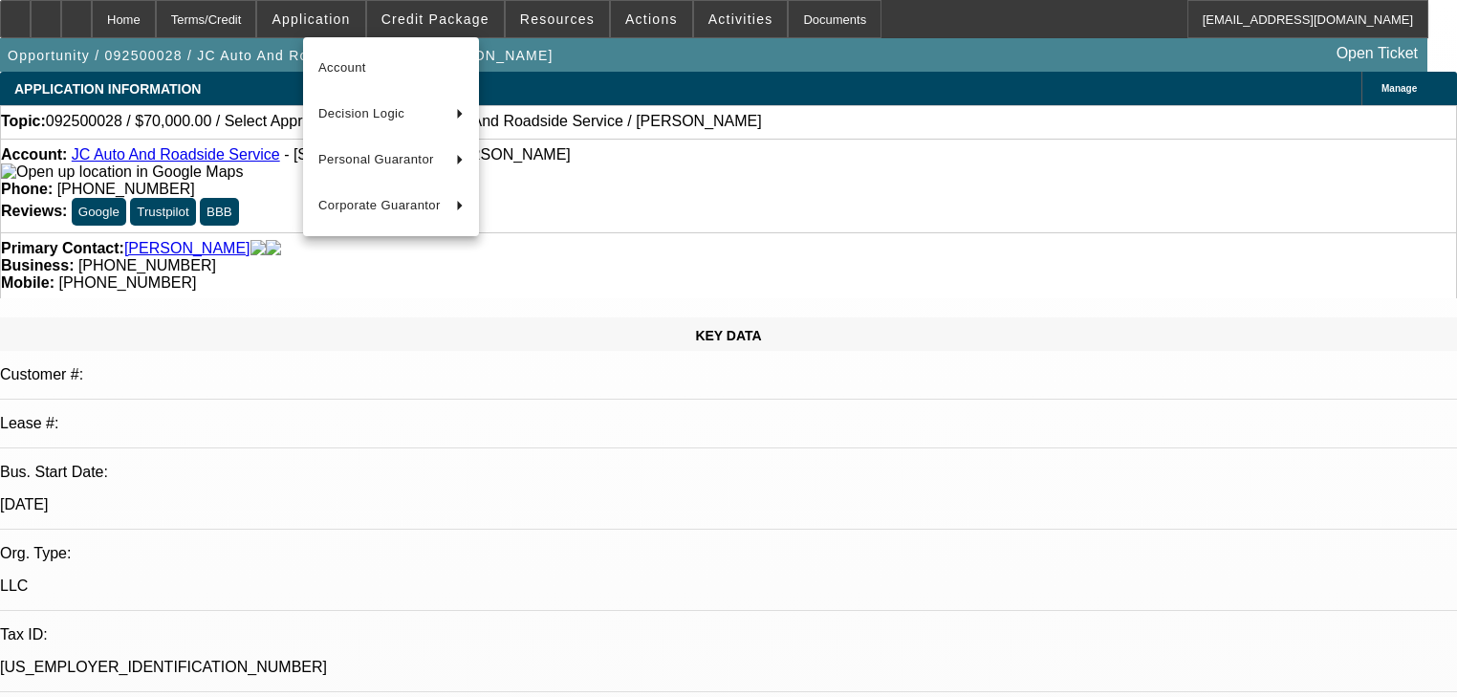
click at [263, 29] on div at bounding box center [728, 348] width 1457 height 697
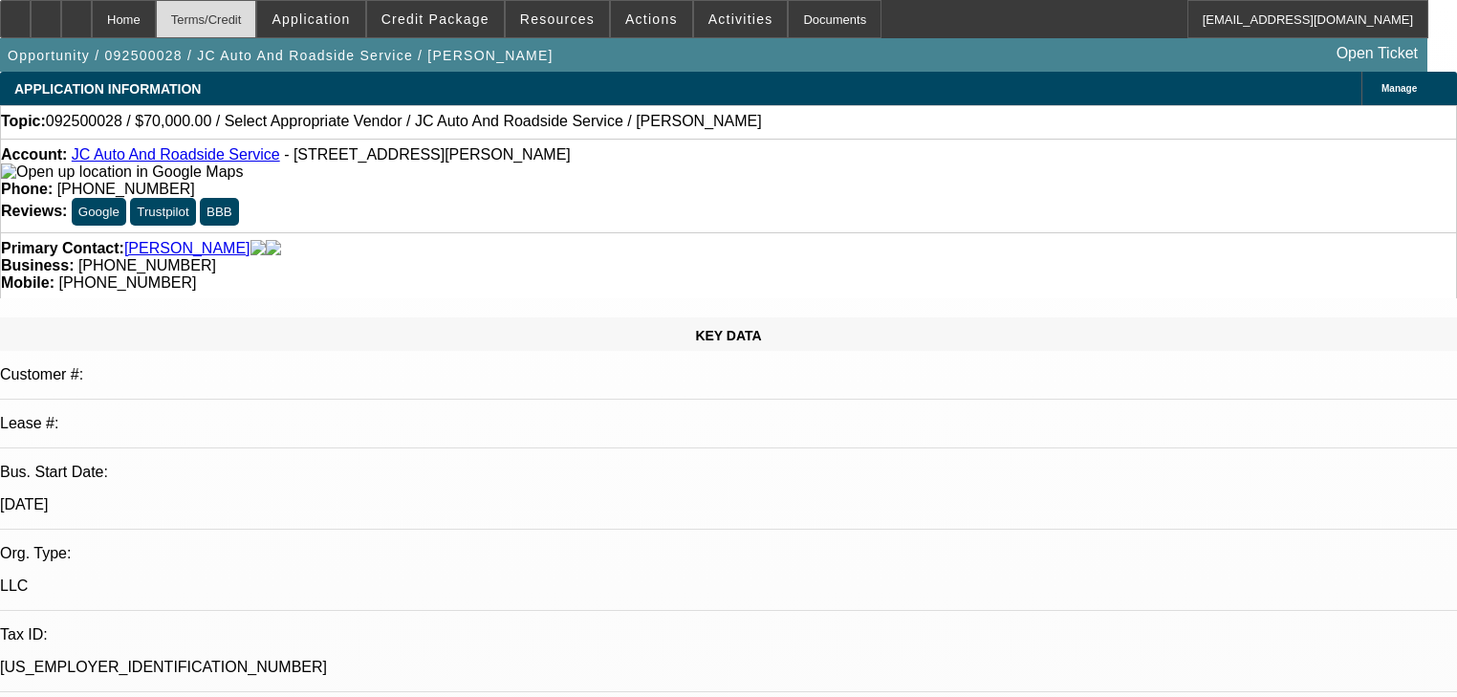
click at [257, 26] on div "Terms/Credit" at bounding box center [206, 19] width 101 height 38
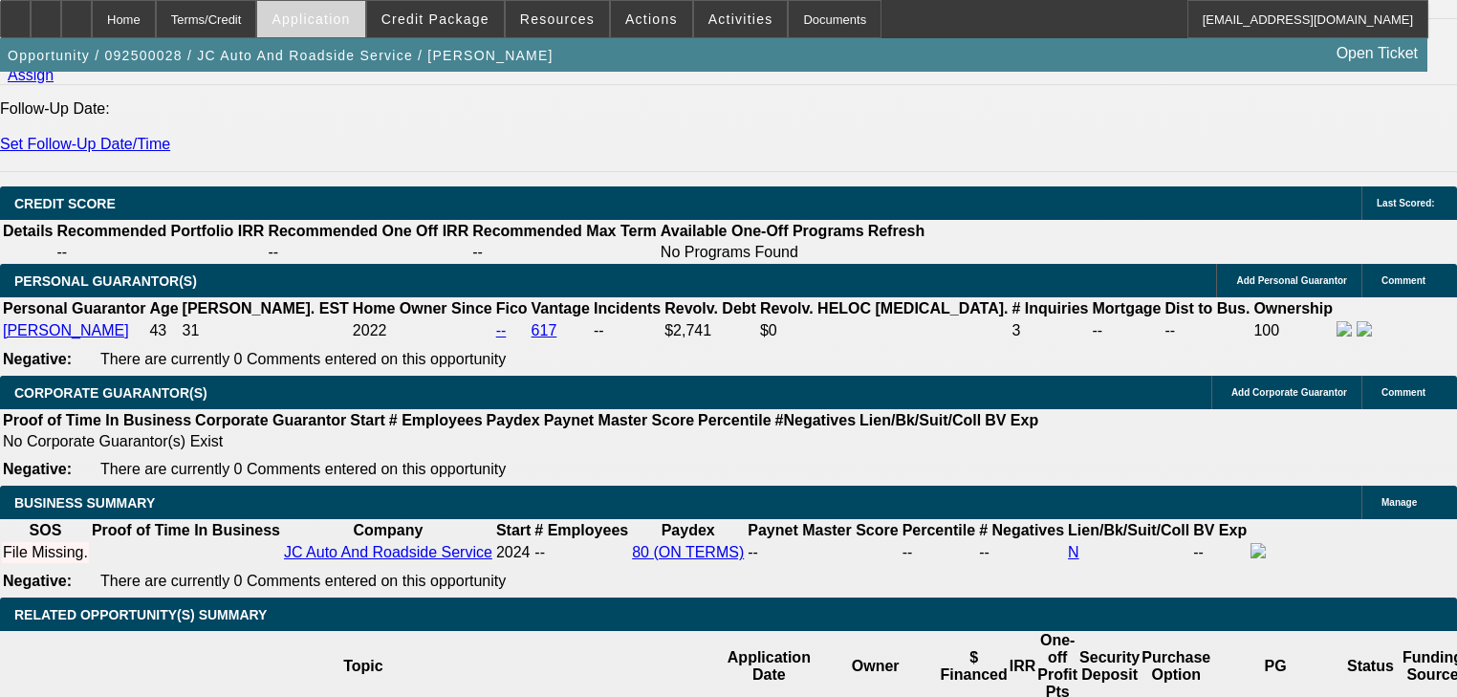
click at [350, 20] on span "Application" at bounding box center [311, 18] width 78 height 15
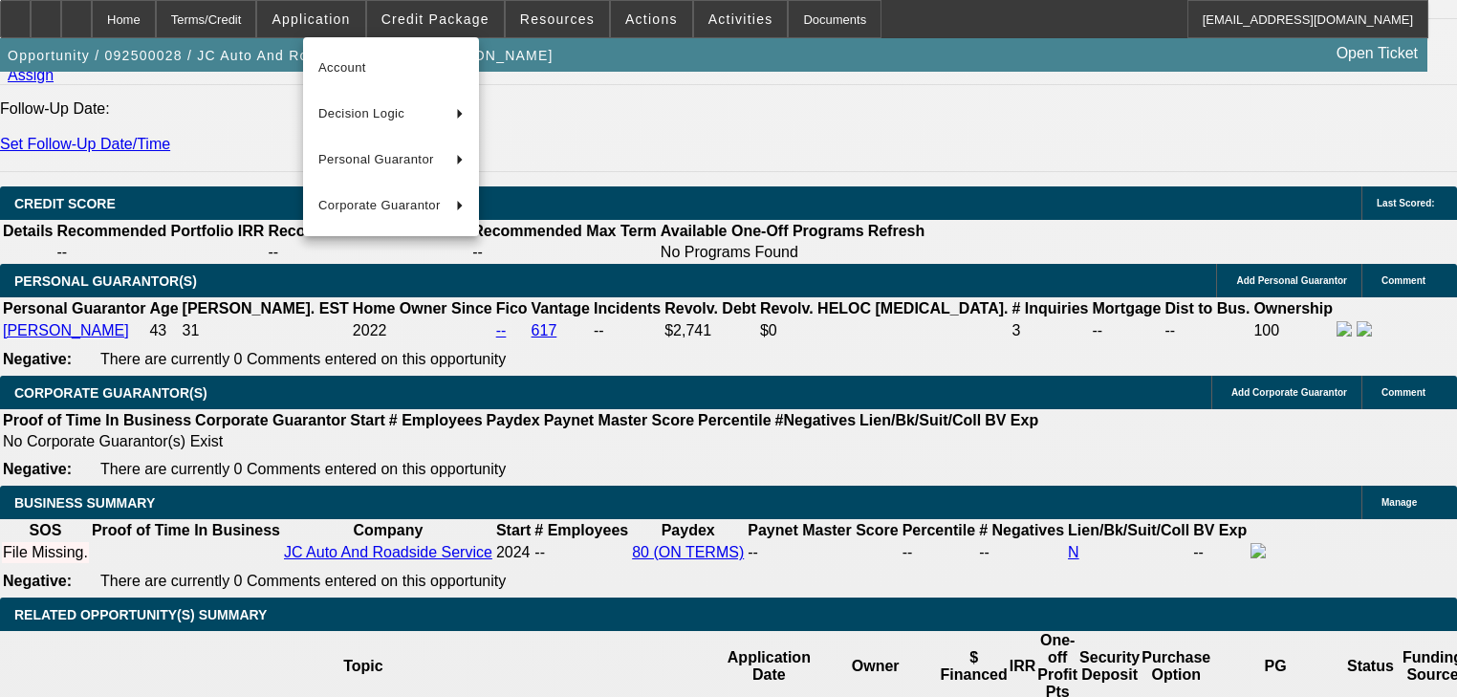
click at [420, 23] on div at bounding box center [728, 348] width 1457 height 697
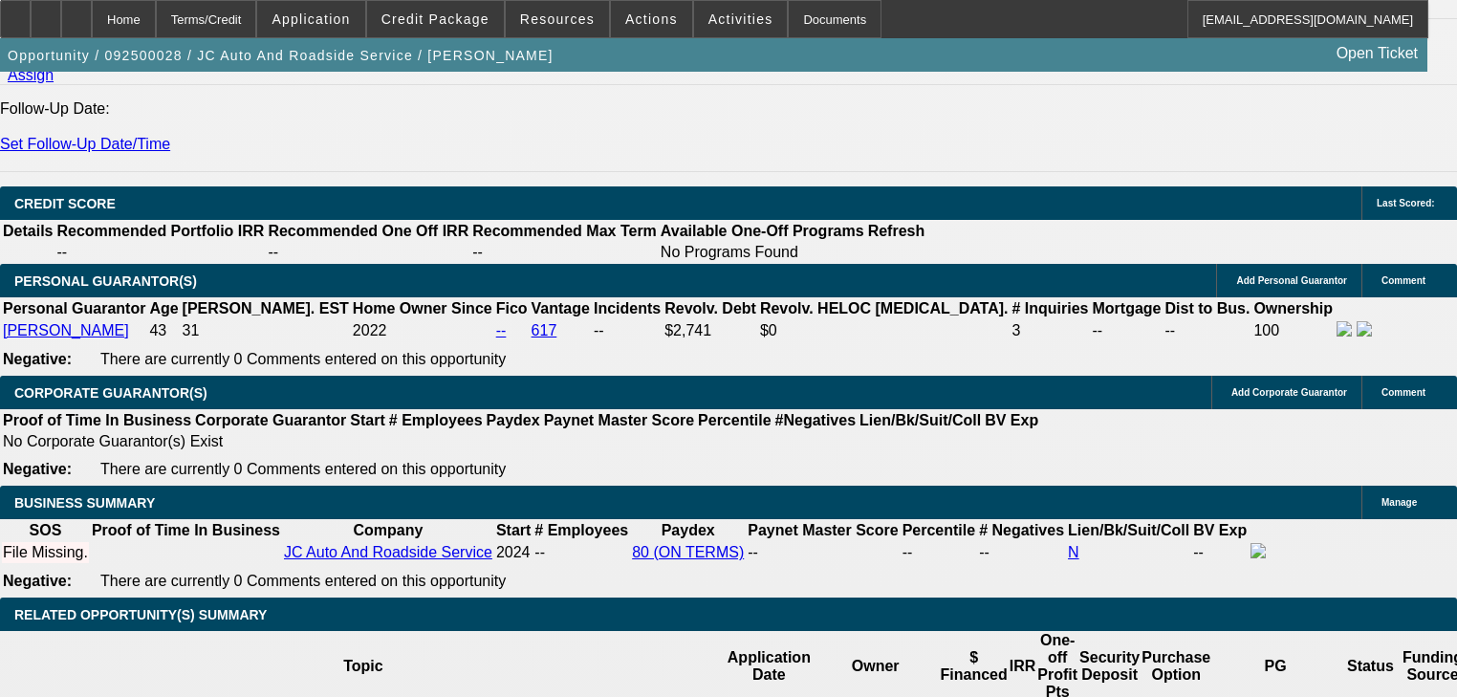
click at [420, 23] on span "Credit Package" at bounding box center [436, 18] width 108 height 15
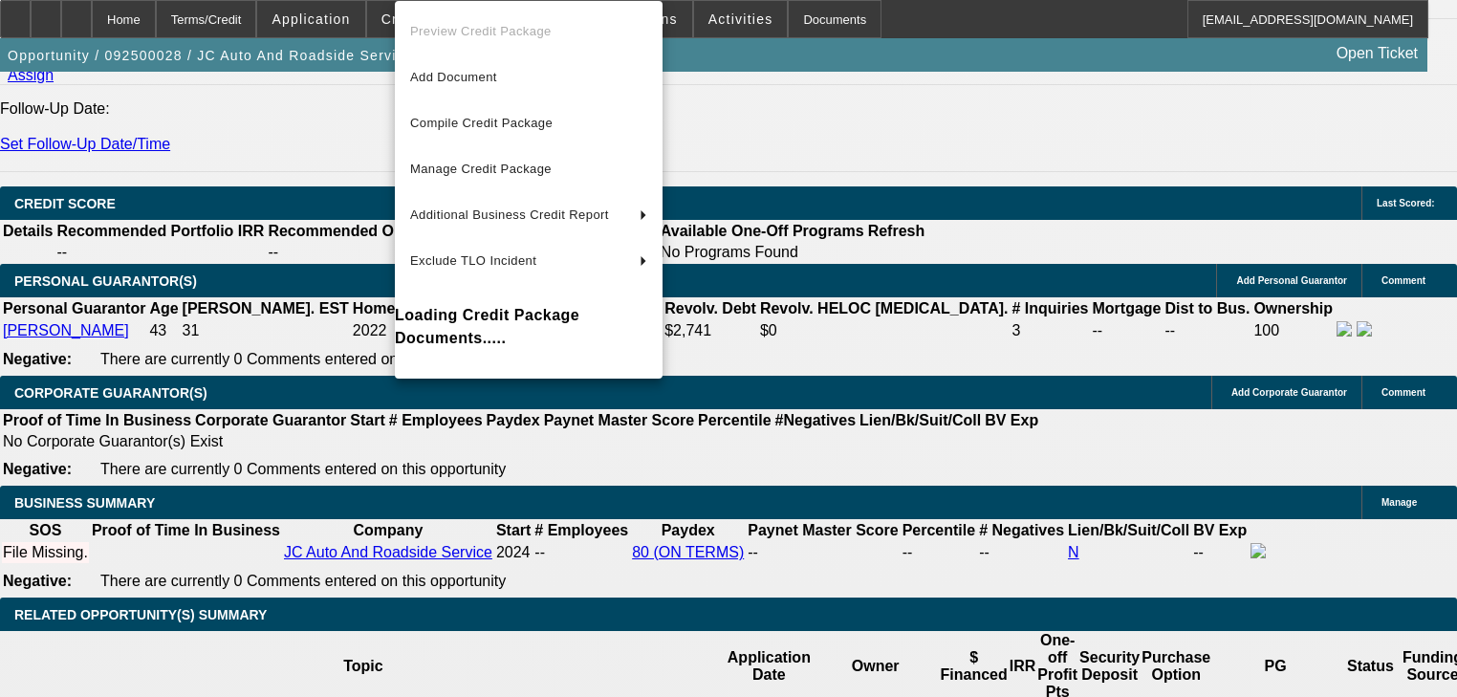
click at [354, 23] on div at bounding box center [728, 348] width 1457 height 697
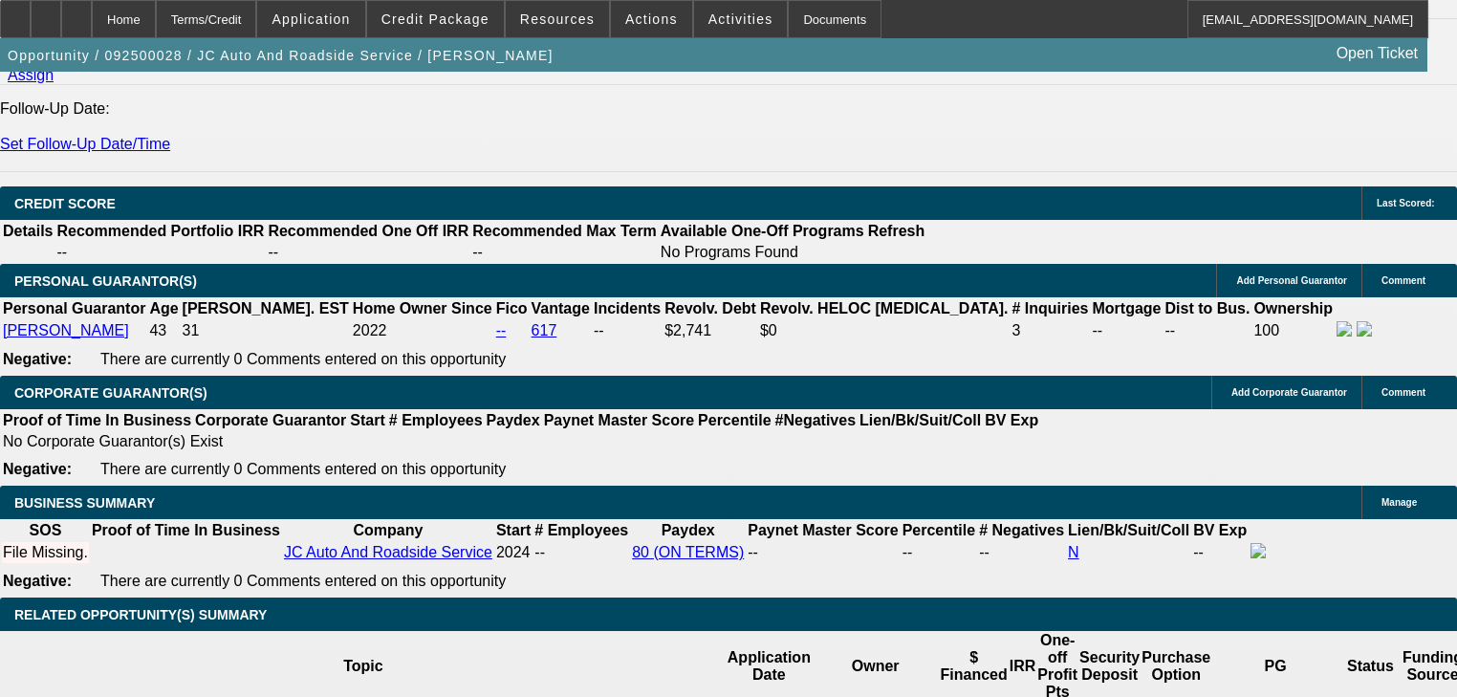
click at [350, 23] on span "Application" at bounding box center [311, 18] width 78 height 15
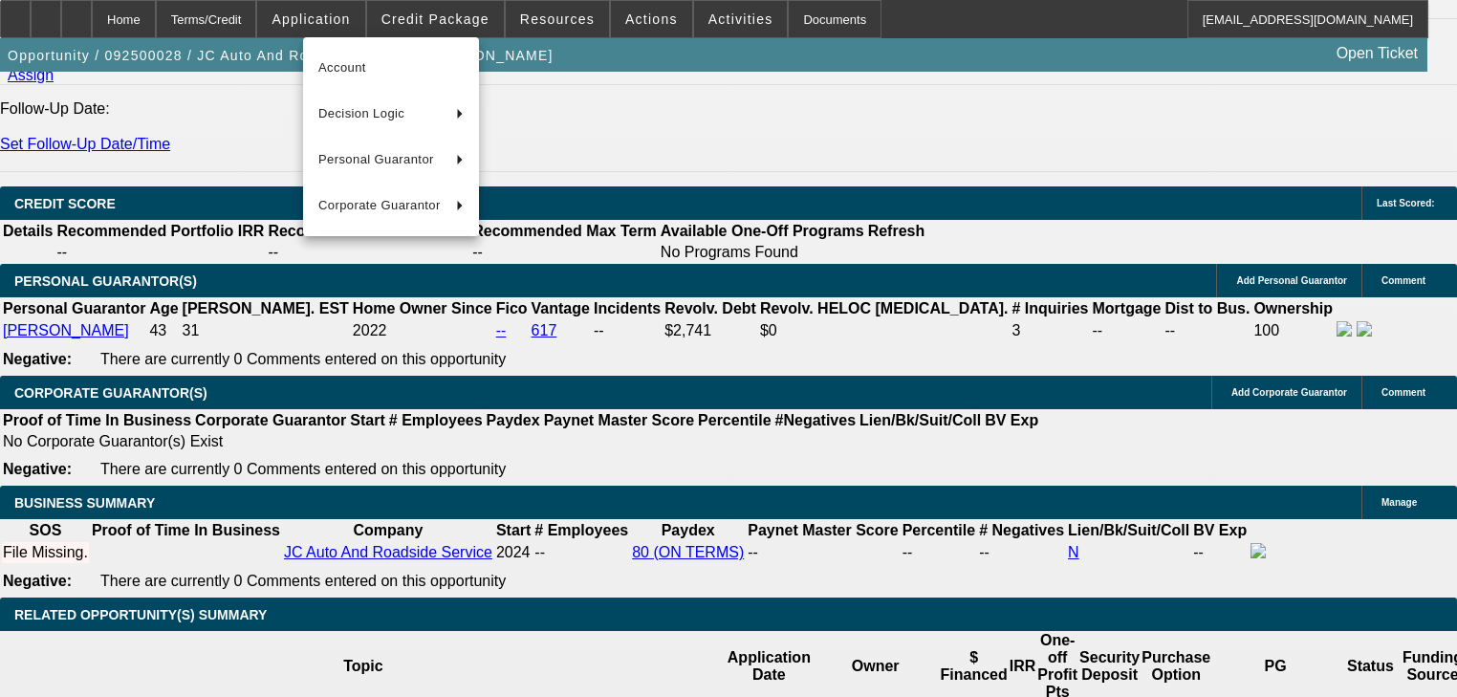
click at [445, 19] on div at bounding box center [728, 348] width 1457 height 697
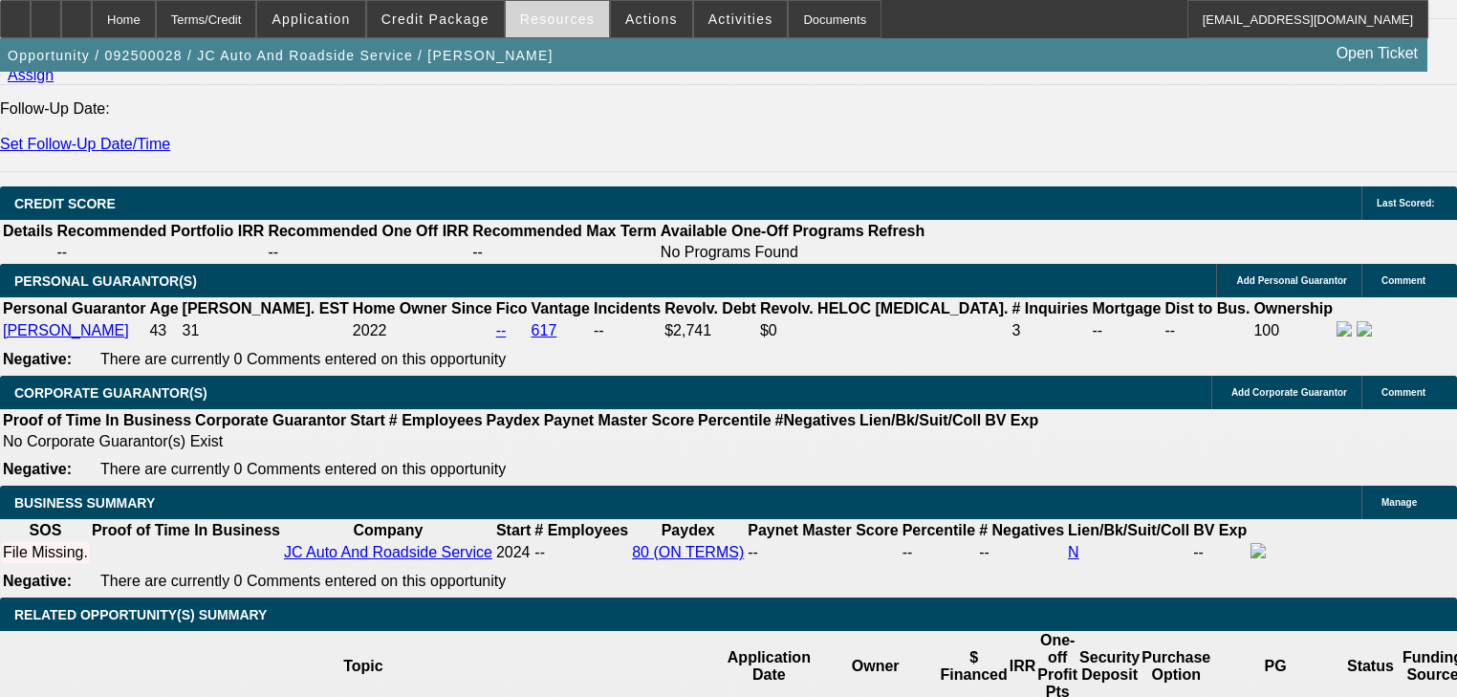
click at [589, 19] on span at bounding box center [557, 19] width 103 height 46
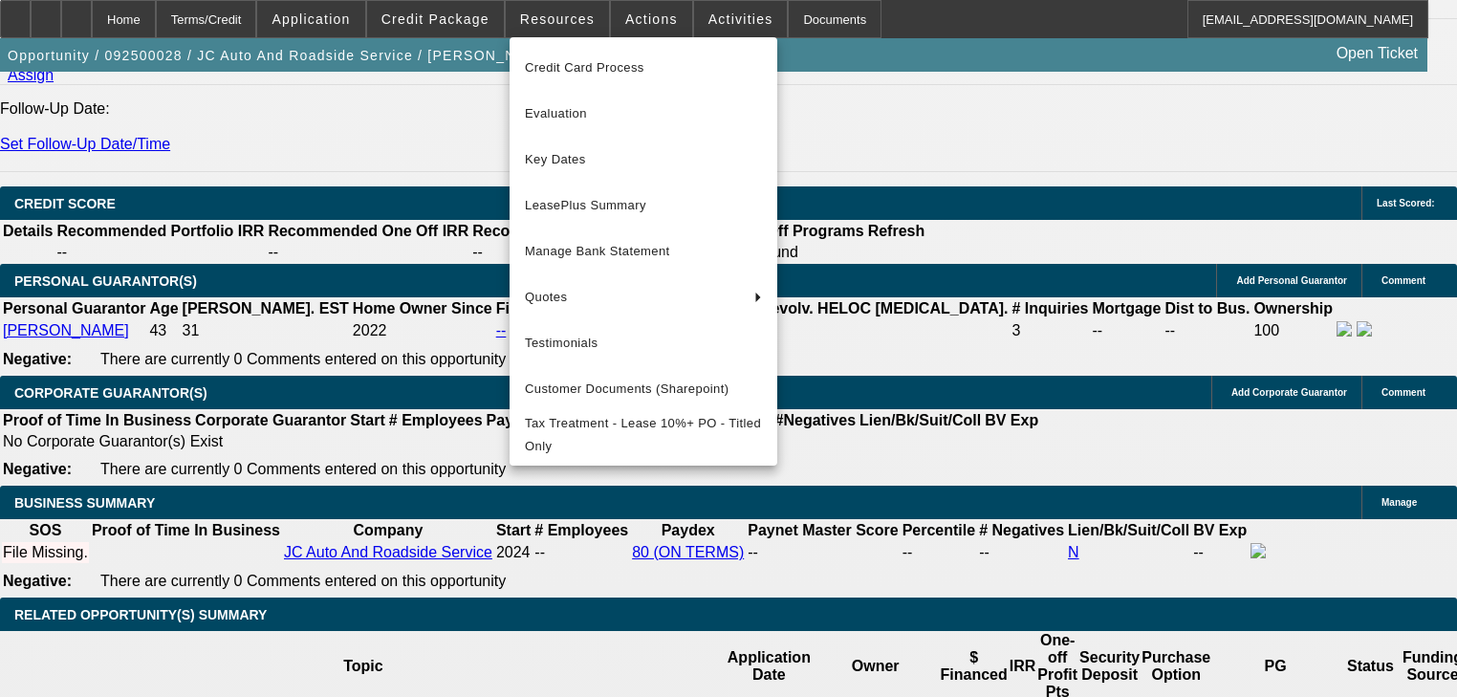
click at [451, 22] on div at bounding box center [728, 348] width 1457 height 697
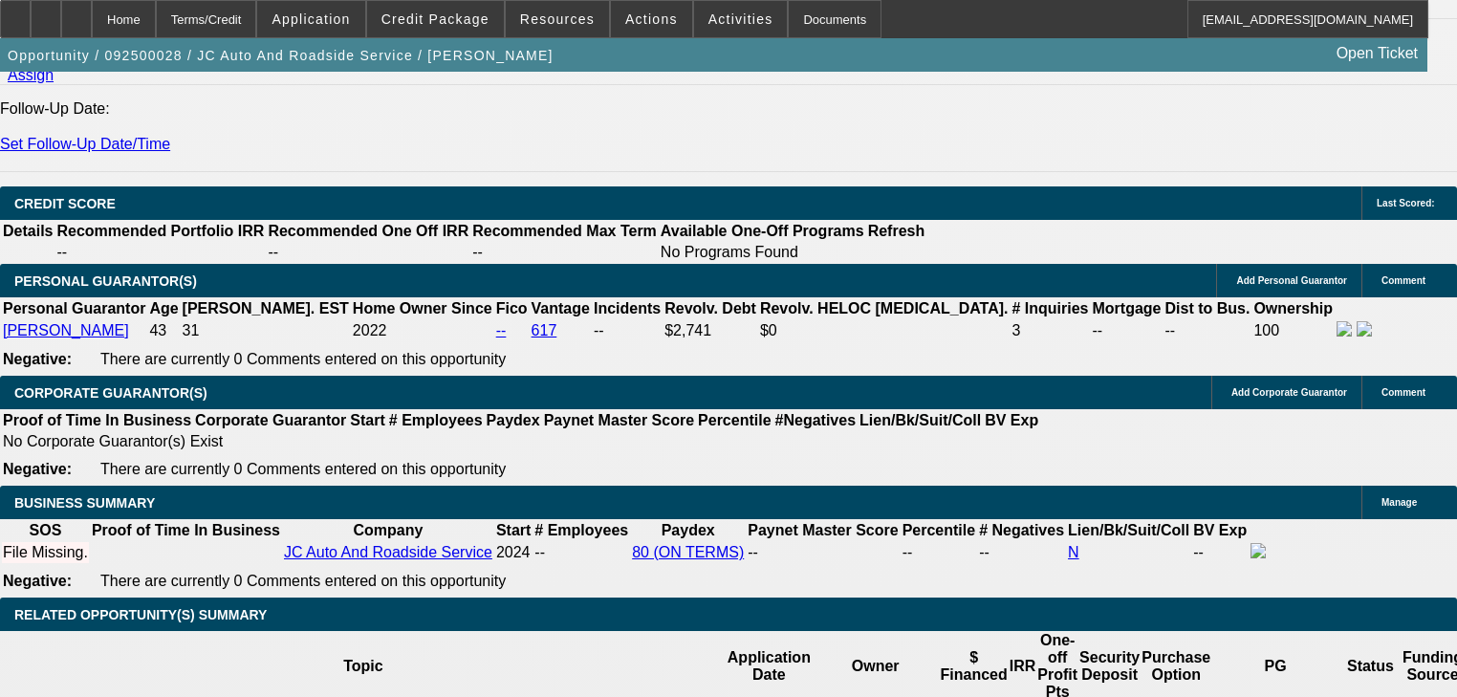
click at [451, 22] on span "Credit Package" at bounding box center [436, 18] width 108 height 15
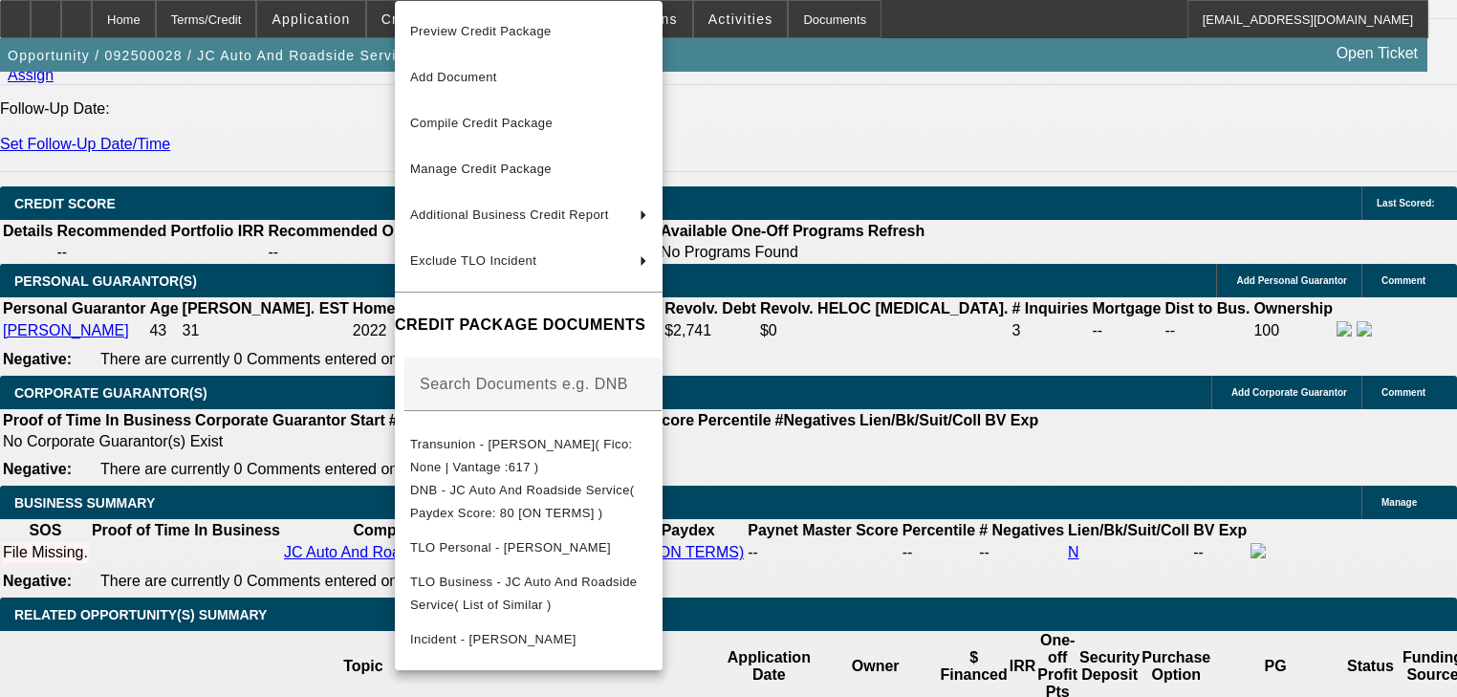
click at [360, 25] on div at bounding box center [728, 348] width 1457 height 697
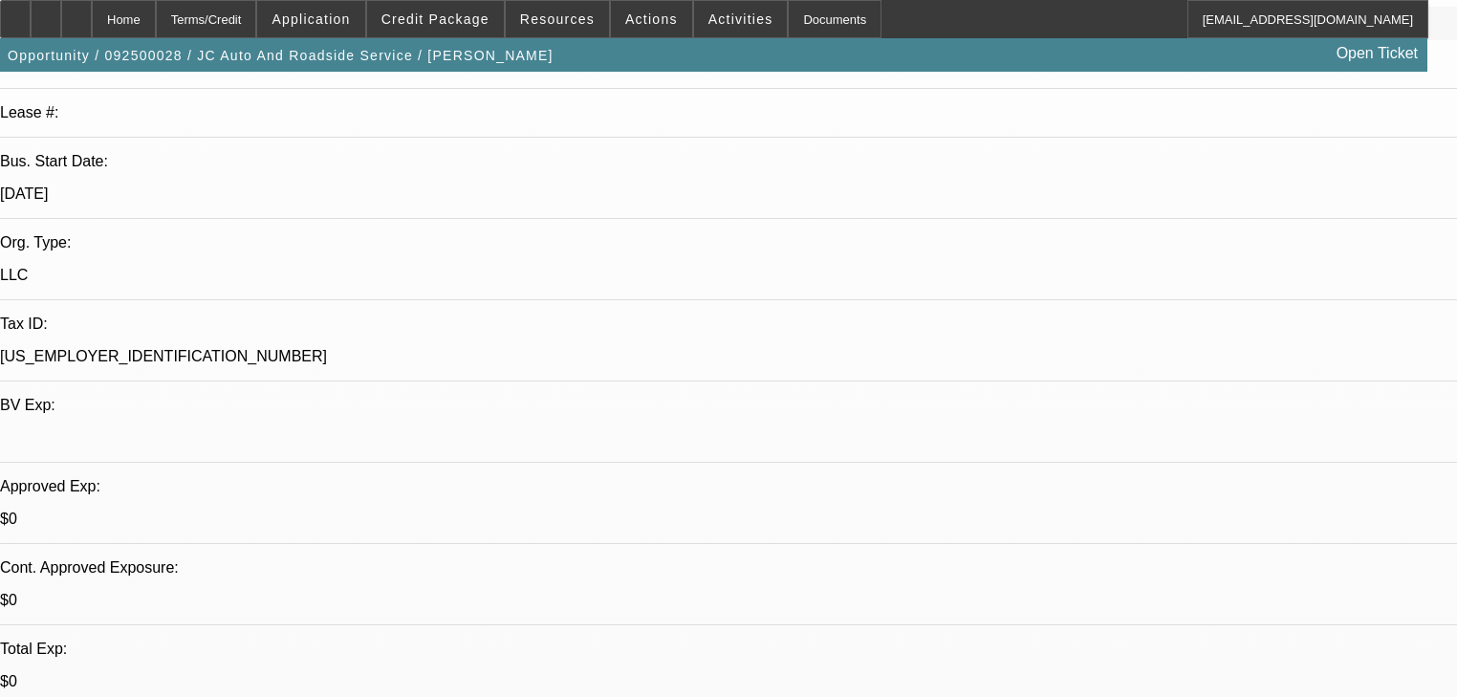
scroll to position [0, 0]
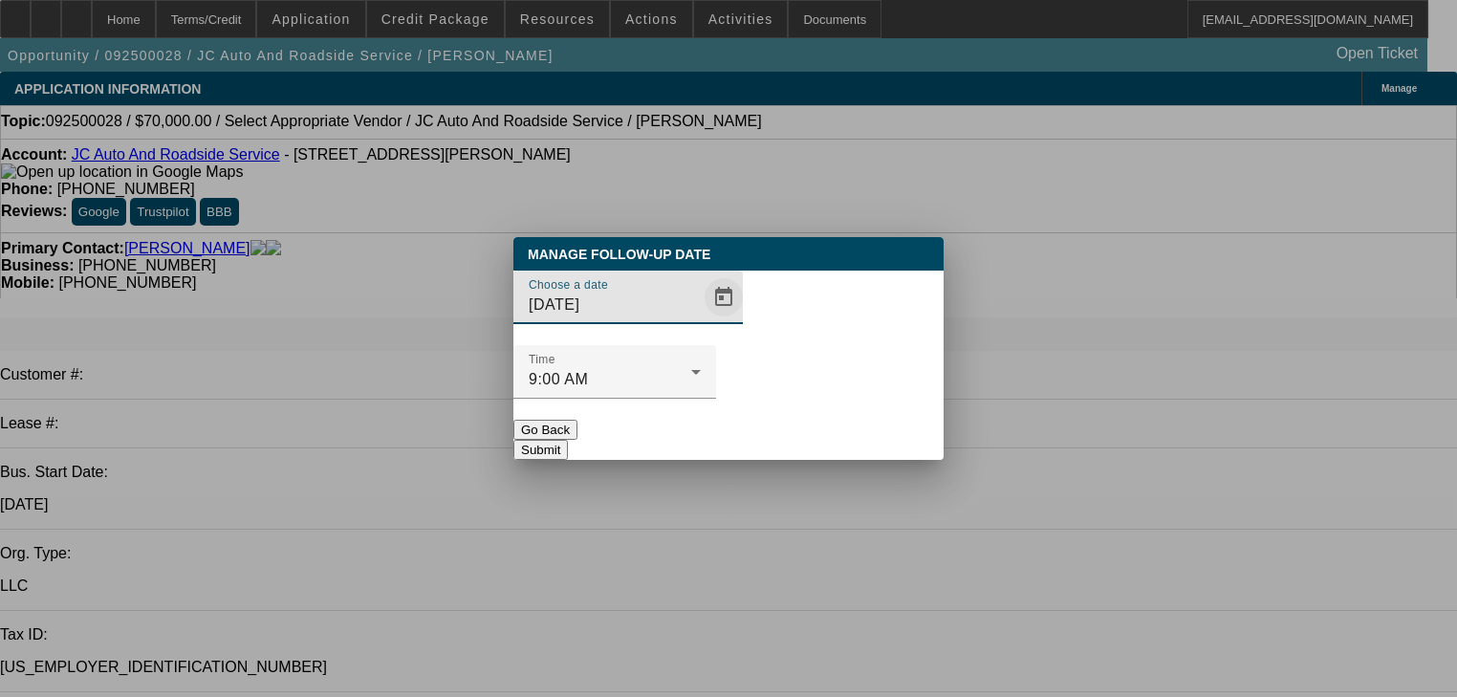
click at [701, 320] on span "Open calendar" at bounding box center [724, 297] width 46 height 46
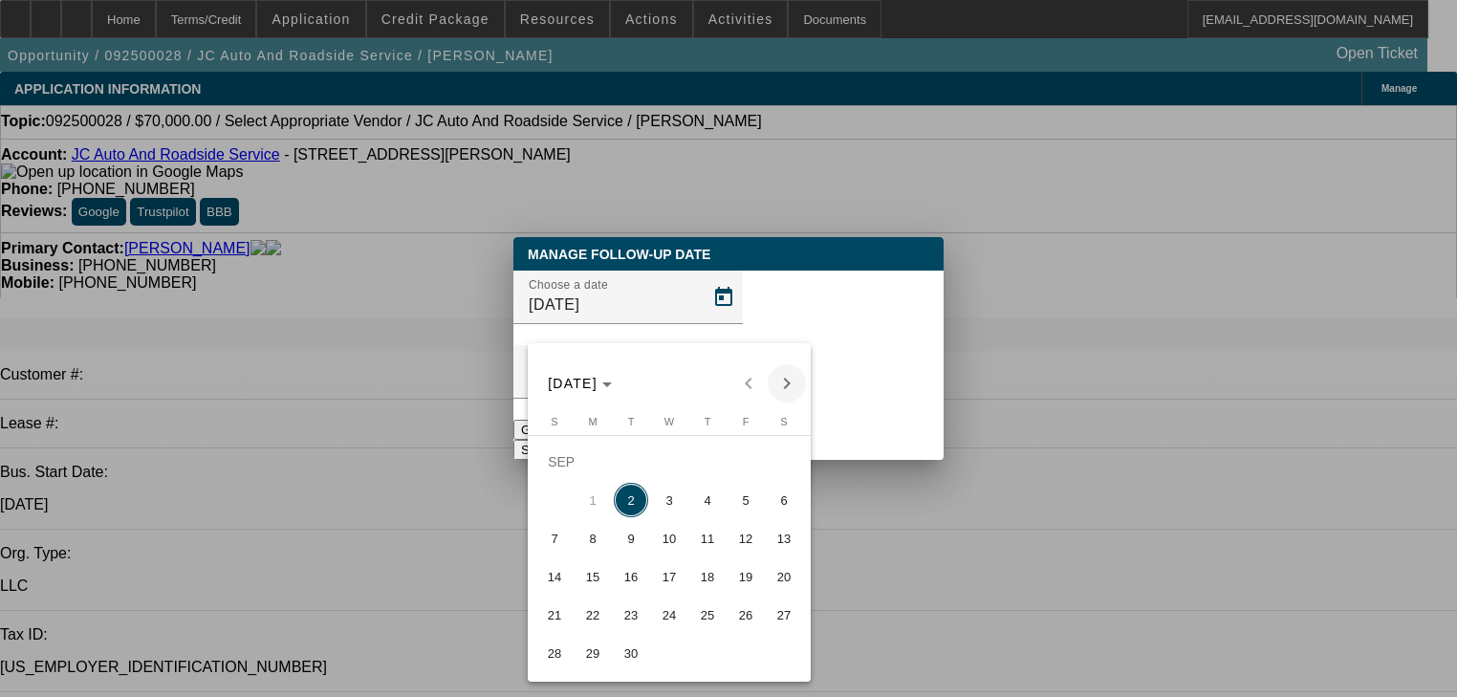
click at [785, 374] on span "Next month" at bounding box center [787, 383] width 38 height 38
click at [700, 472] on span "2" at bounding box center [707, 462] width 34 height 34
type input "10/2/2025"
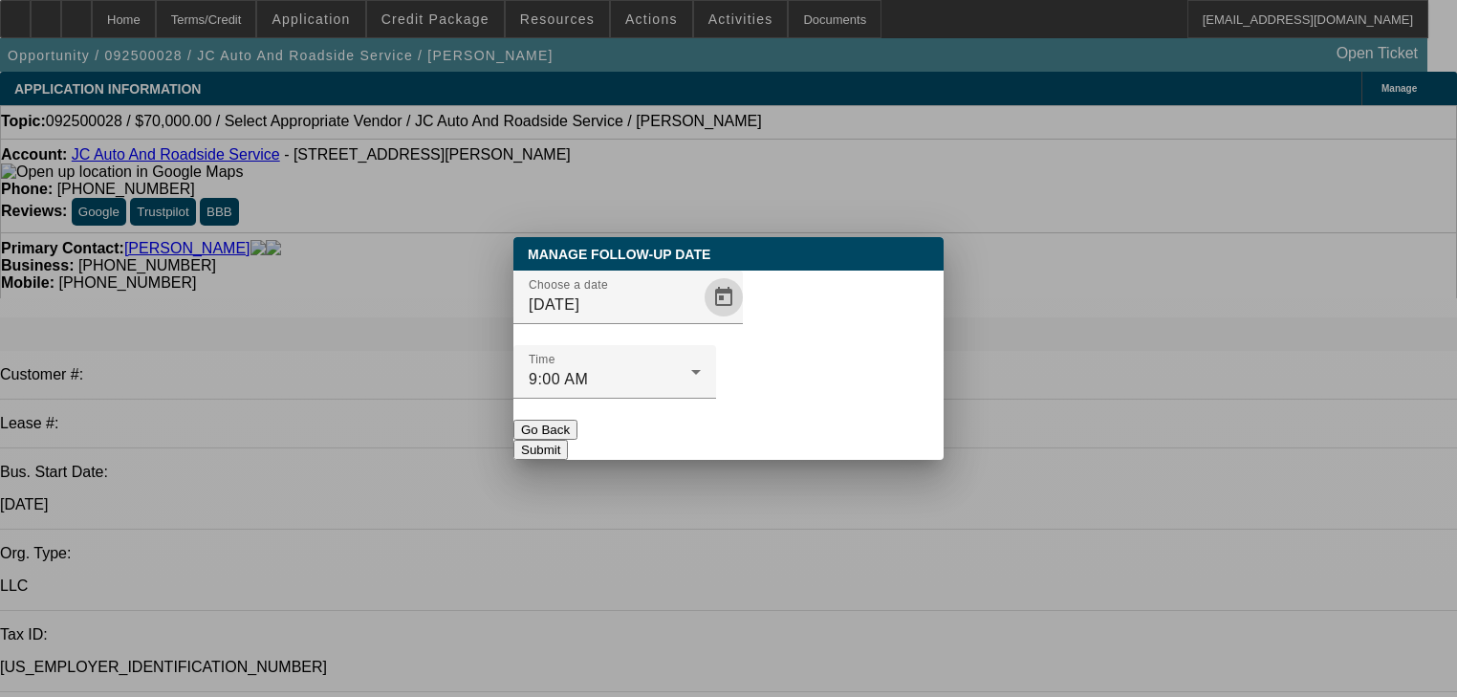
click at [568, 440] on button "Submit" at bounding box center [541, 450] width 55 height 20
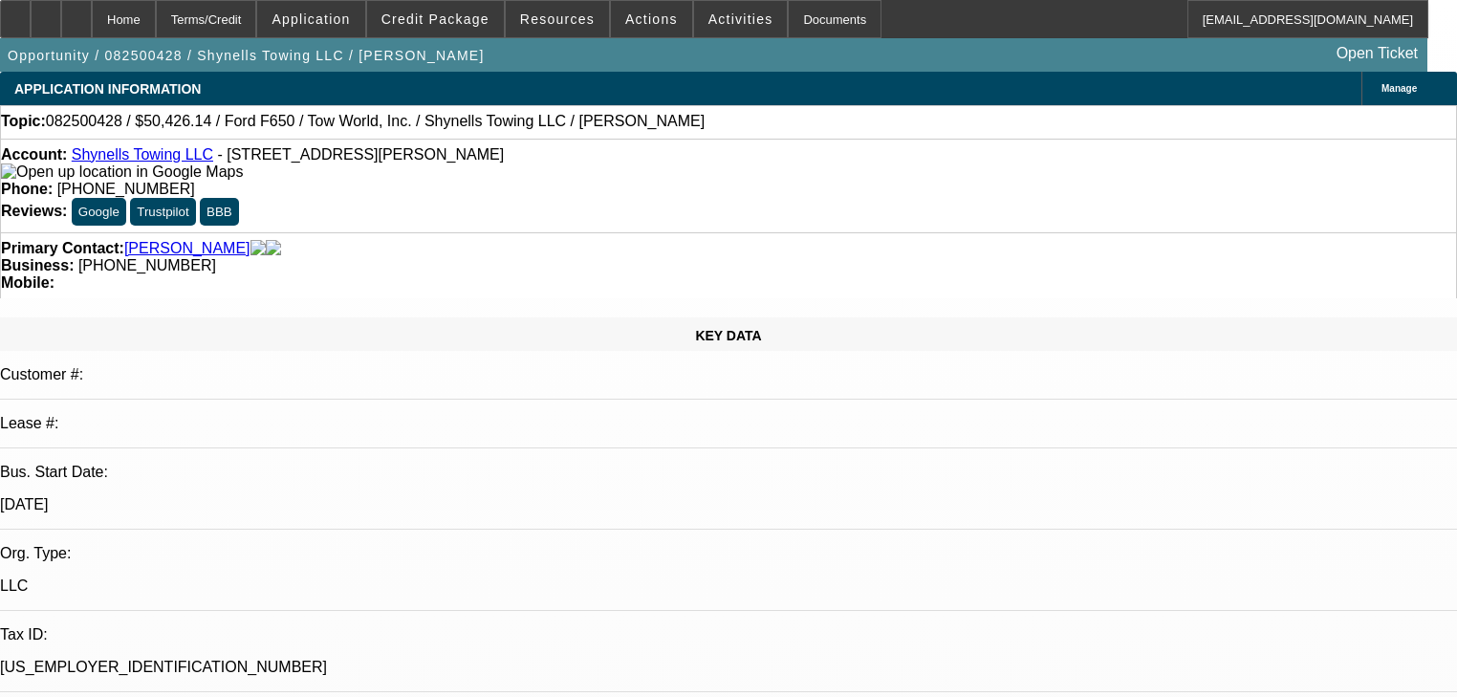
select select "0"
select select "2"
select select "0"
select select "21"
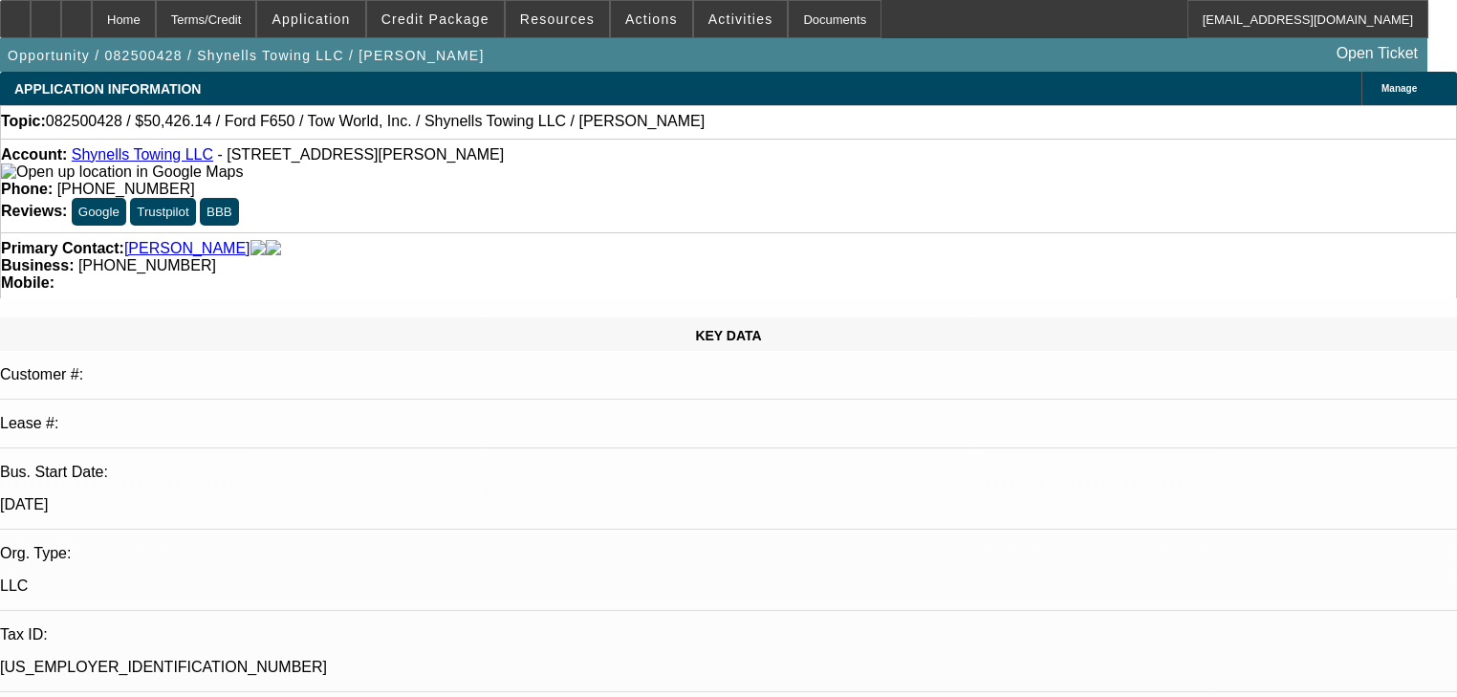
select select "0"
select select "2"
select select "0"
select select "21"
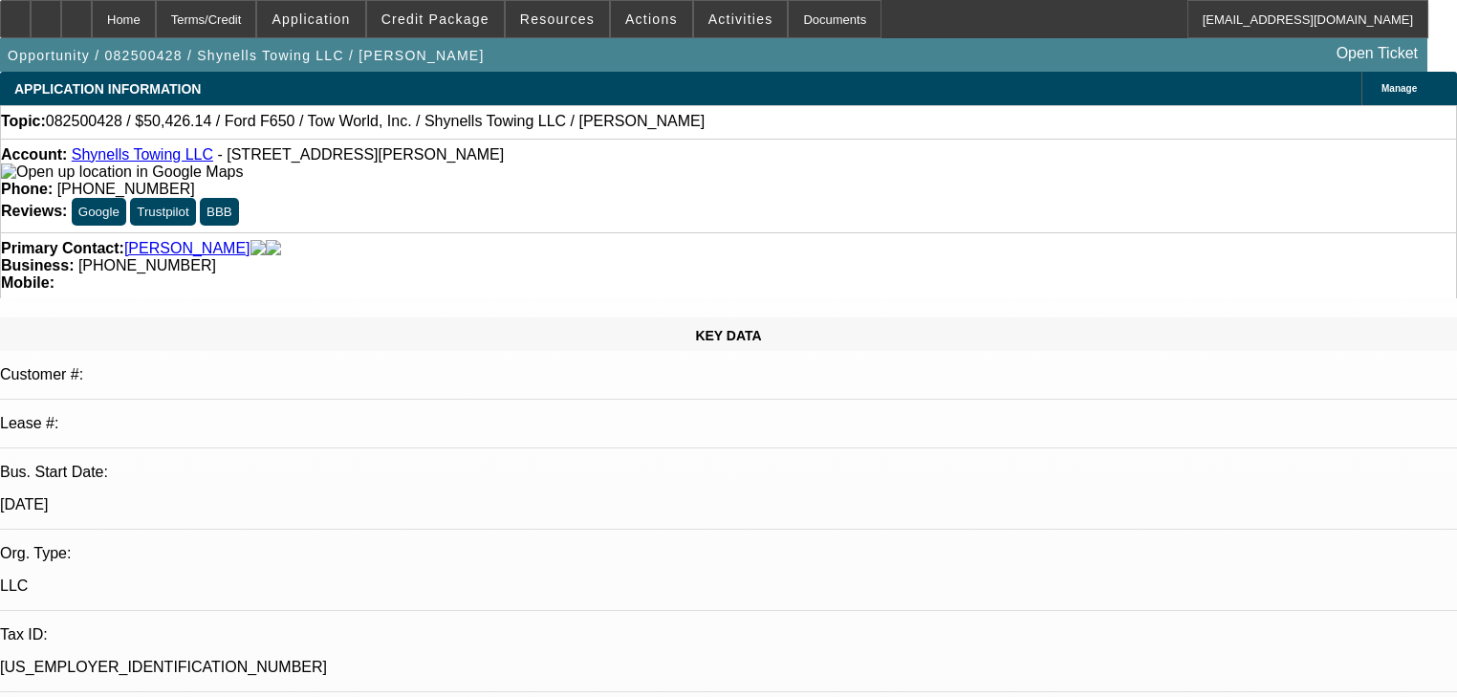
select select "0"
select select "2"
select select "0.1"
select select "4"
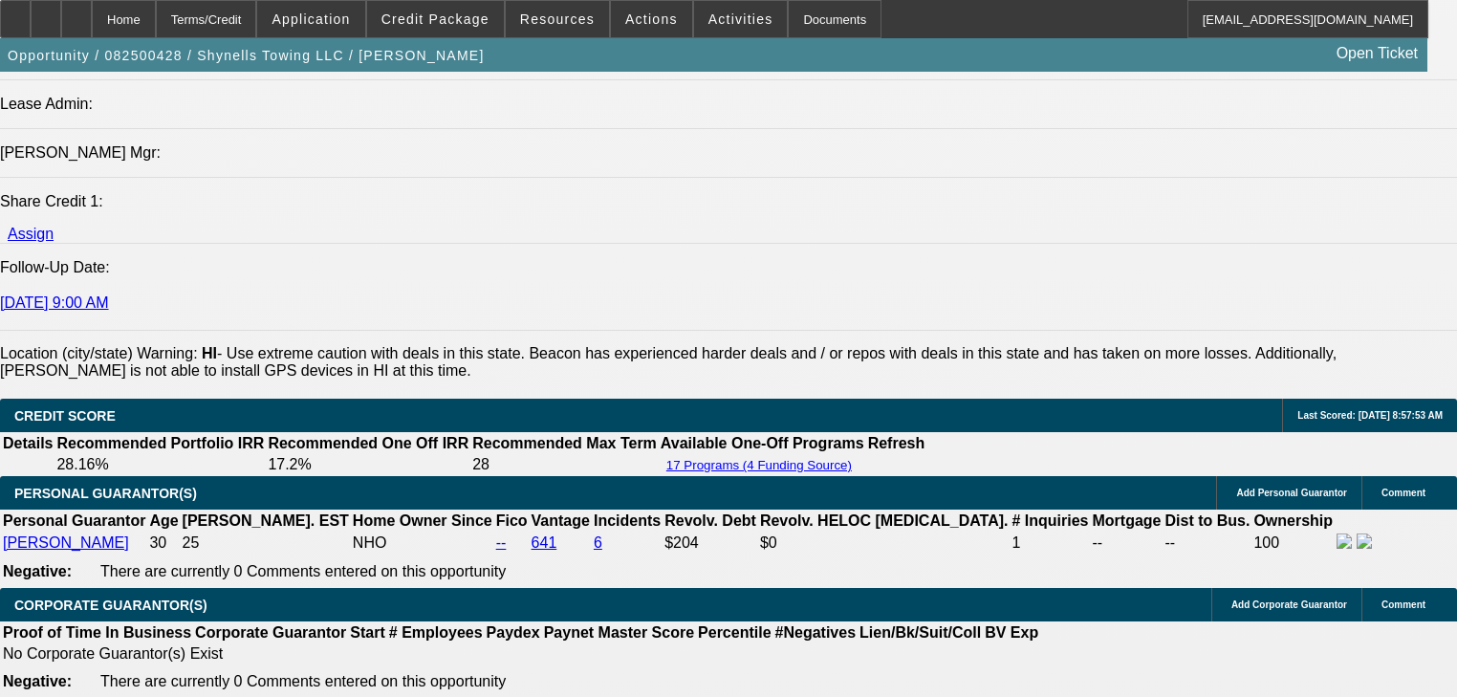
scroll to position [2372, 0]
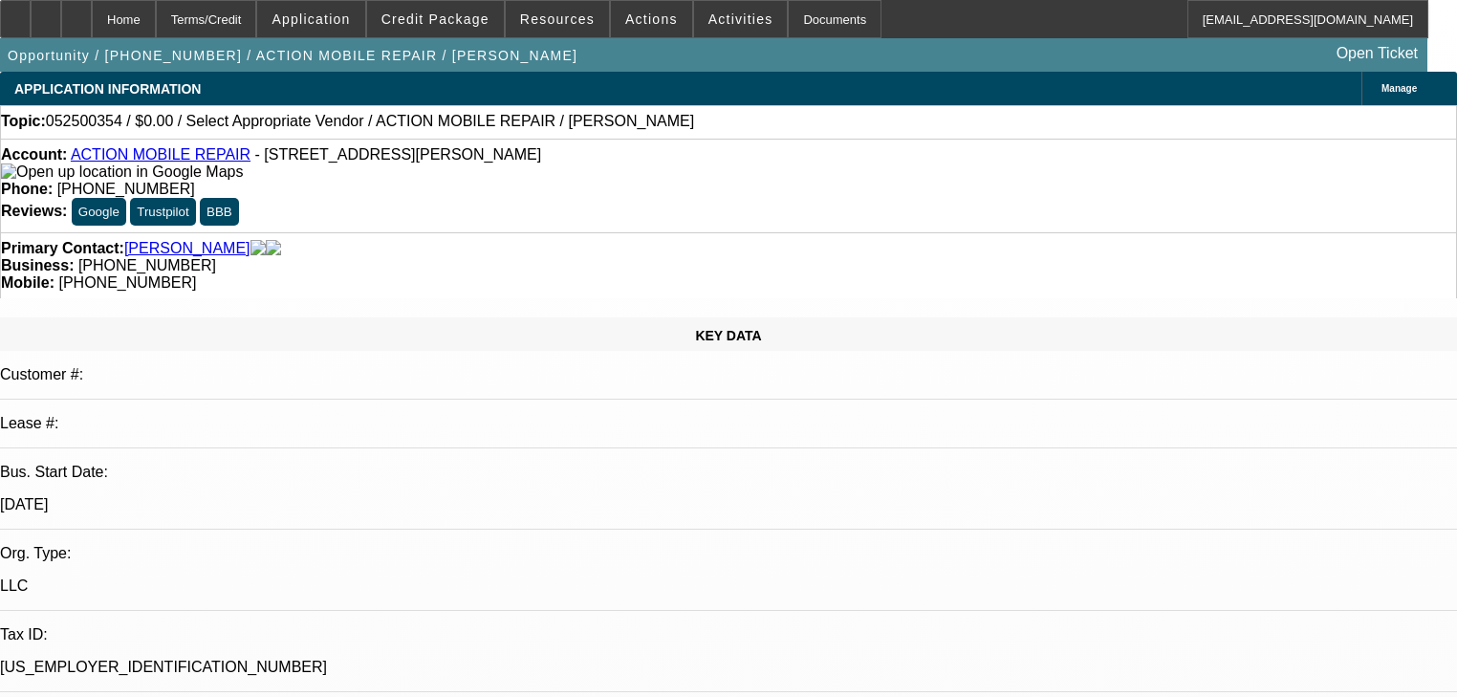
select select "0"
select select "2"
select select "0.1"
select select "4"
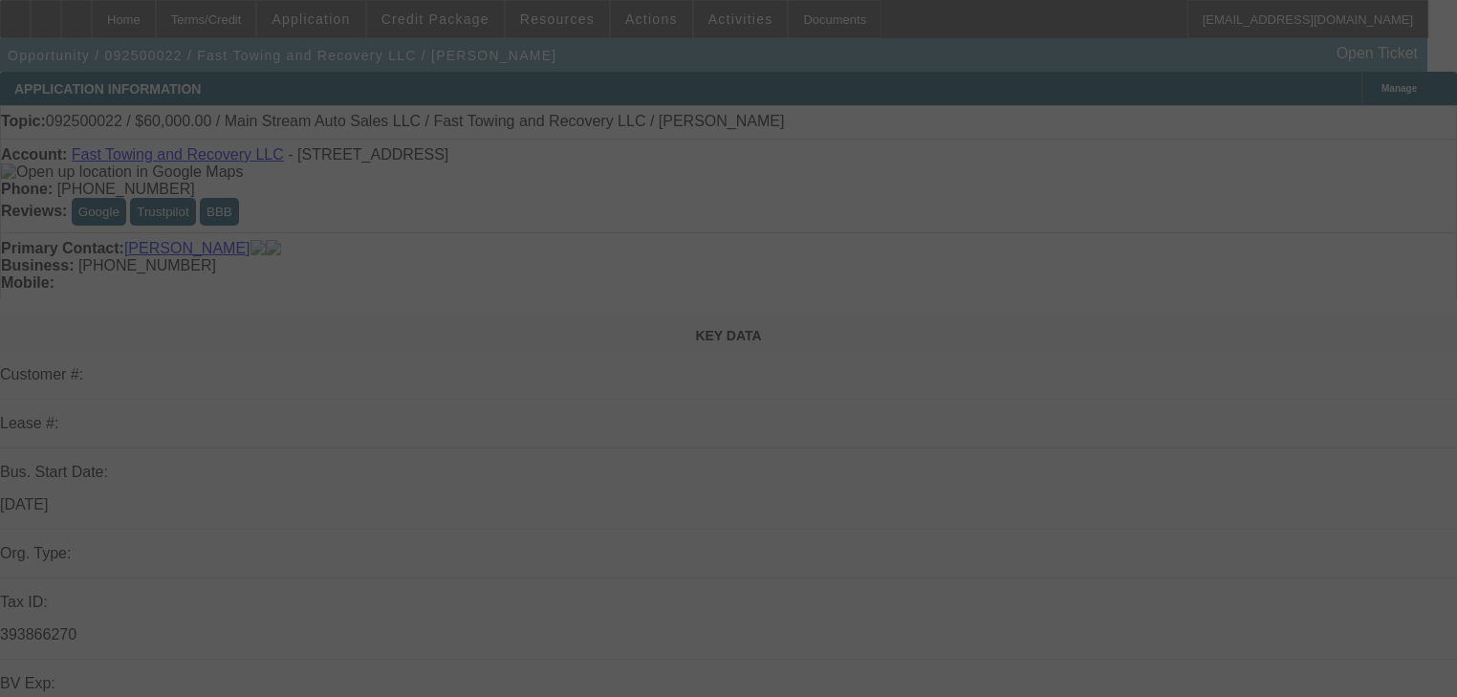
select select "0"
select select "2"
select select "0.1"
select select "4"
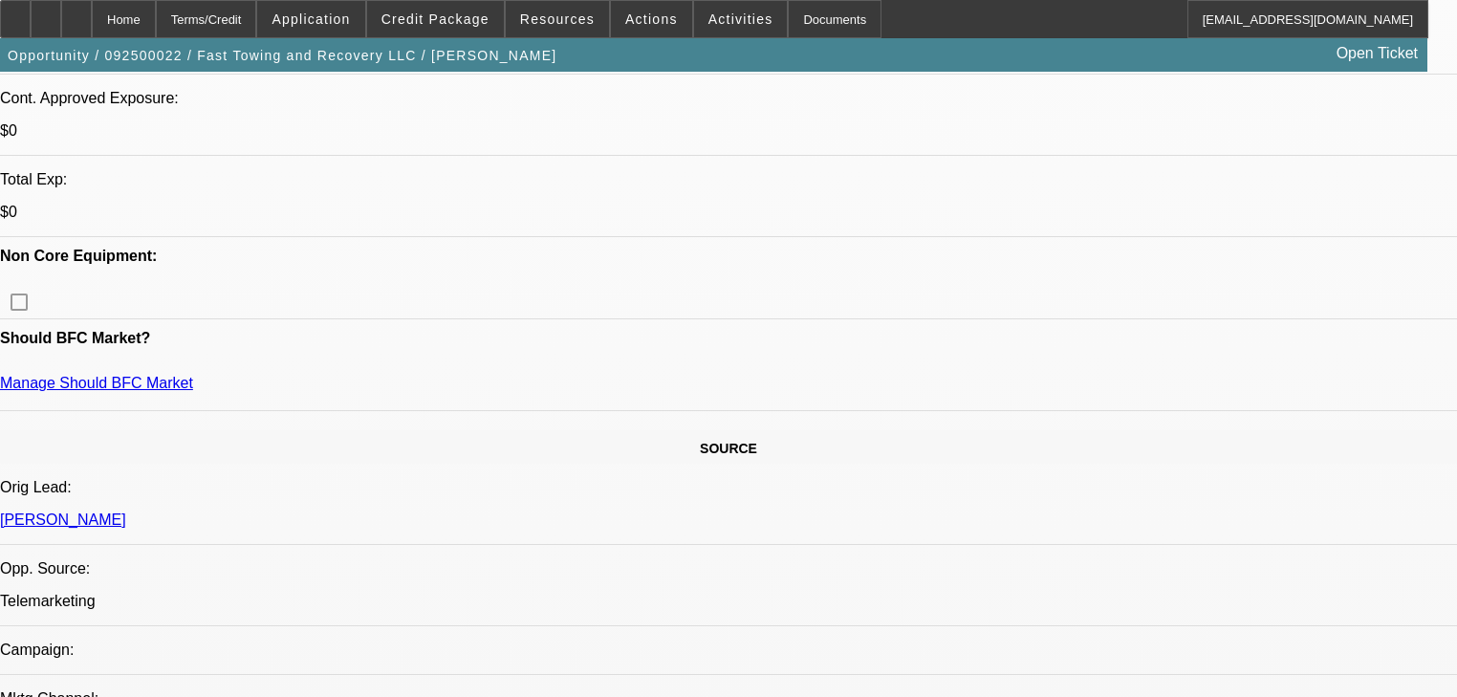
scroll to position [689, 0]
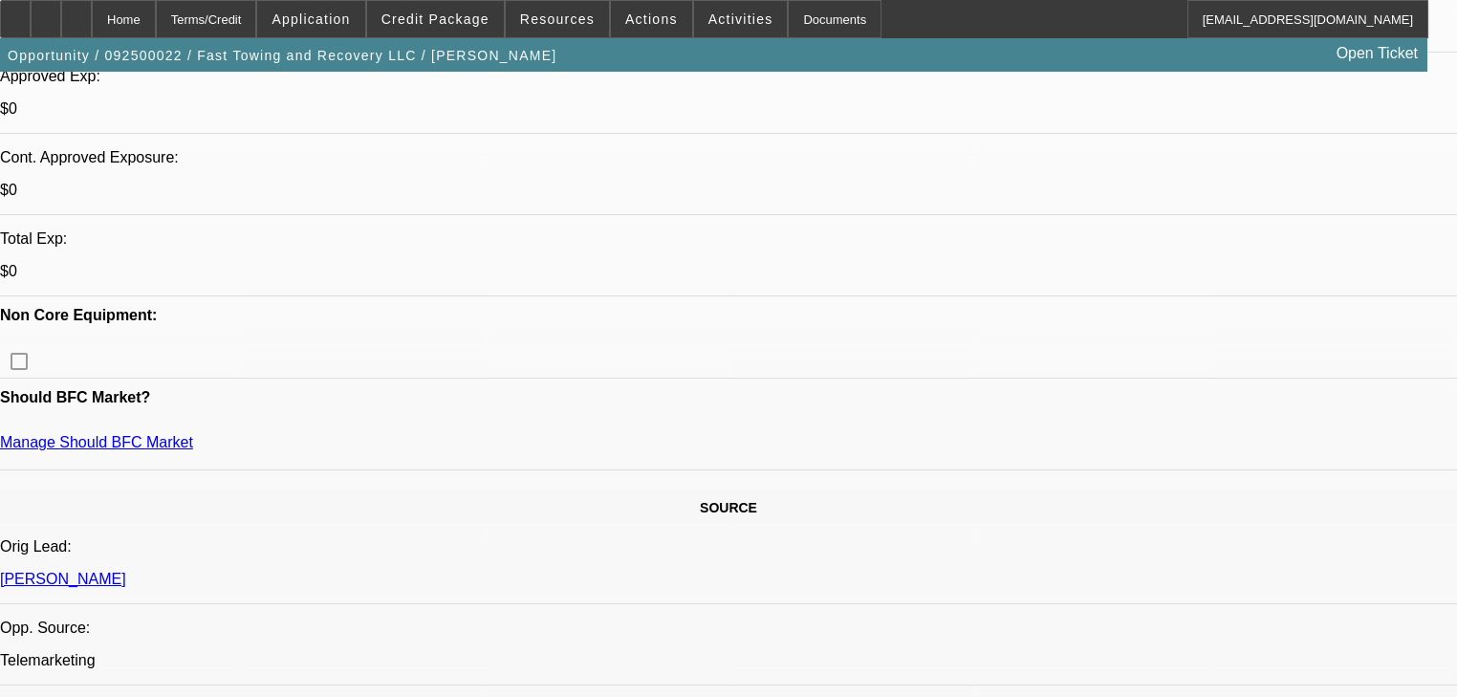
radio input "true"
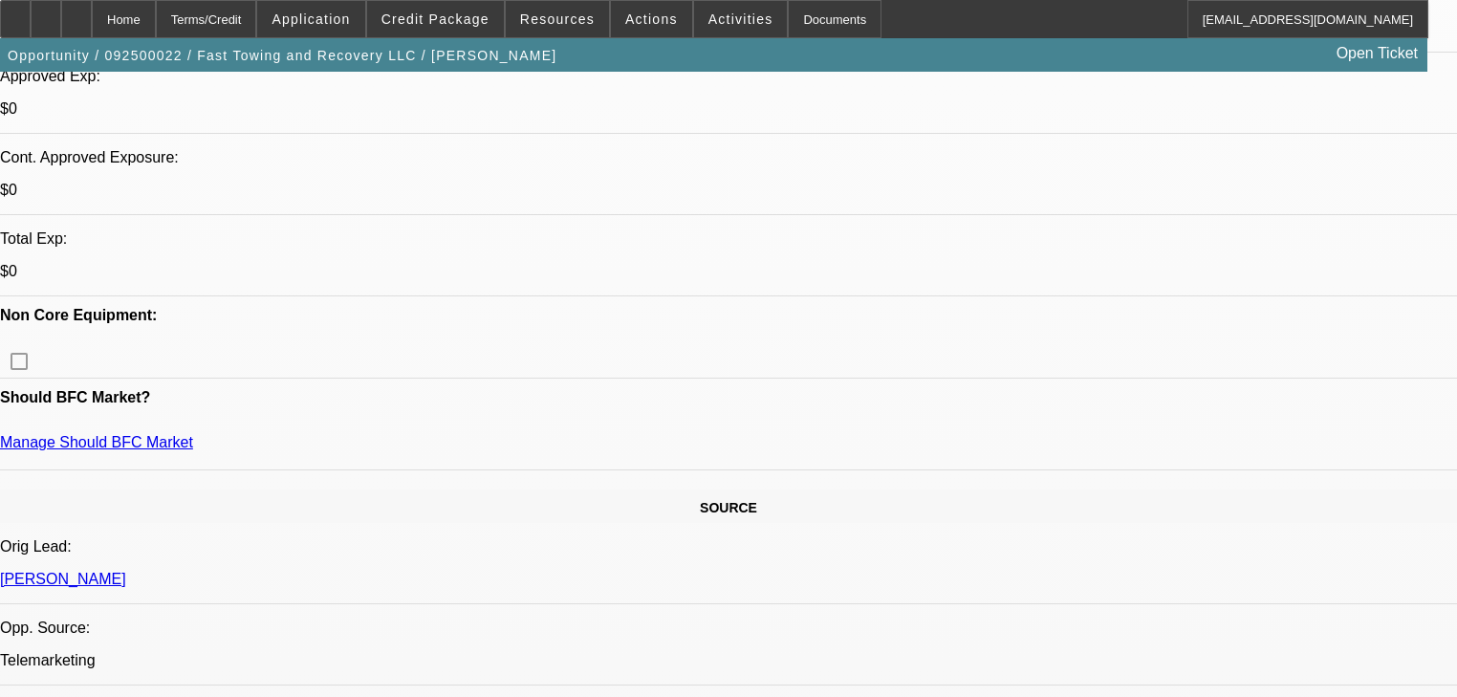
type textarea "[PERSON_NAME] [PERSON_NAME] assigned. Said the one of the trucks he was looking…"
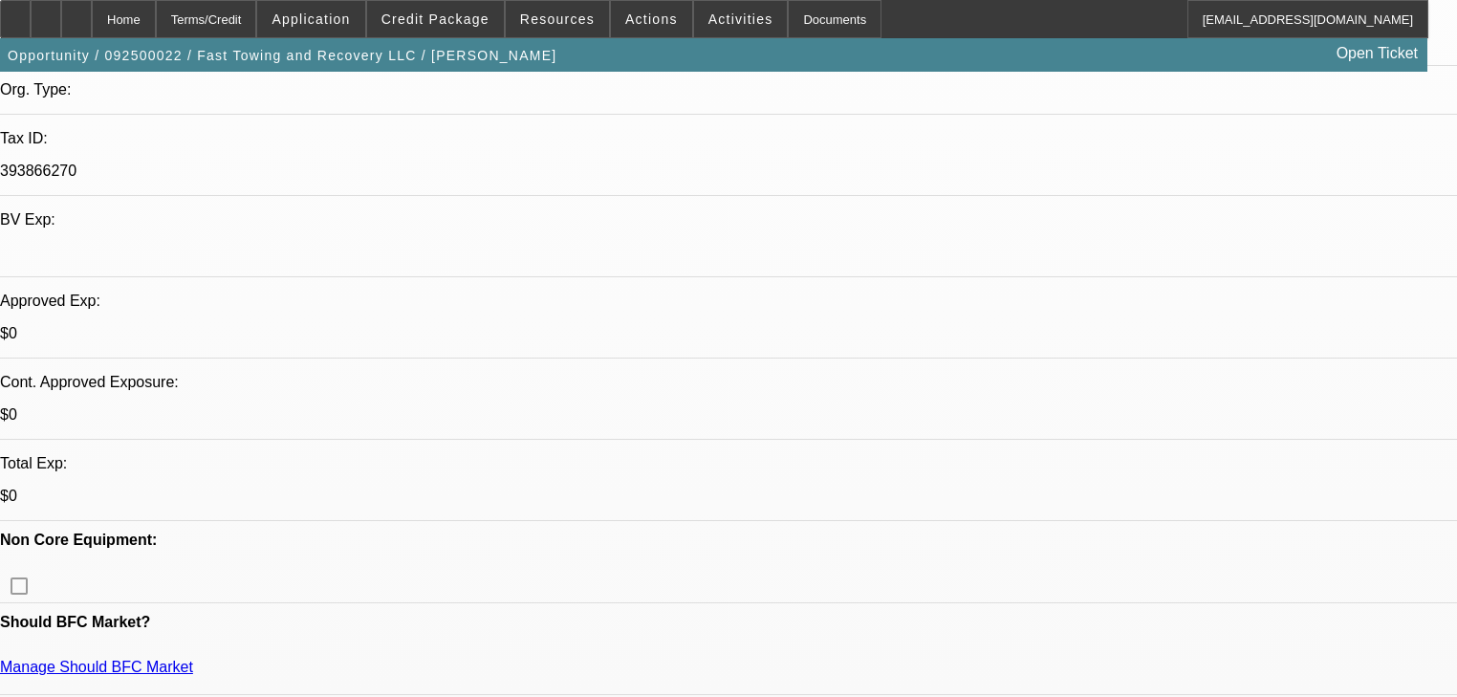
scroll to position [459, 0]
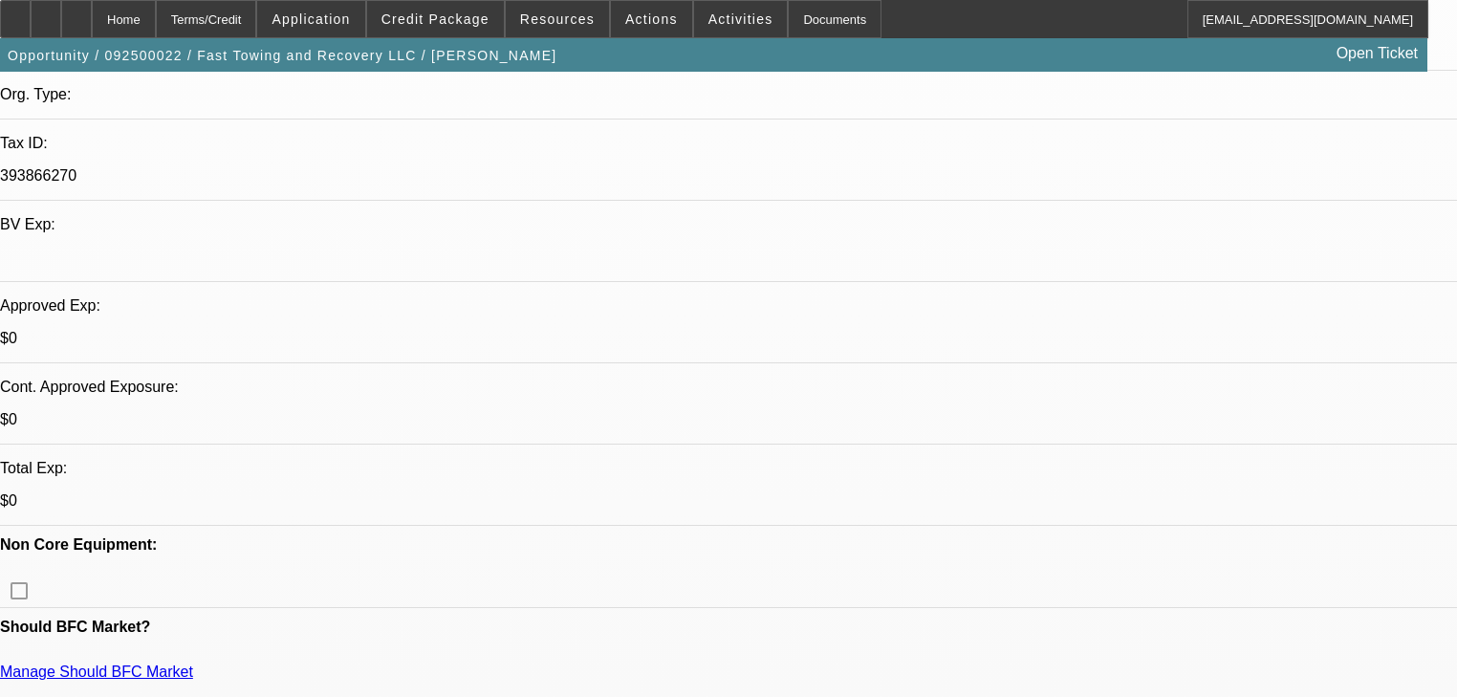
radio input "true"
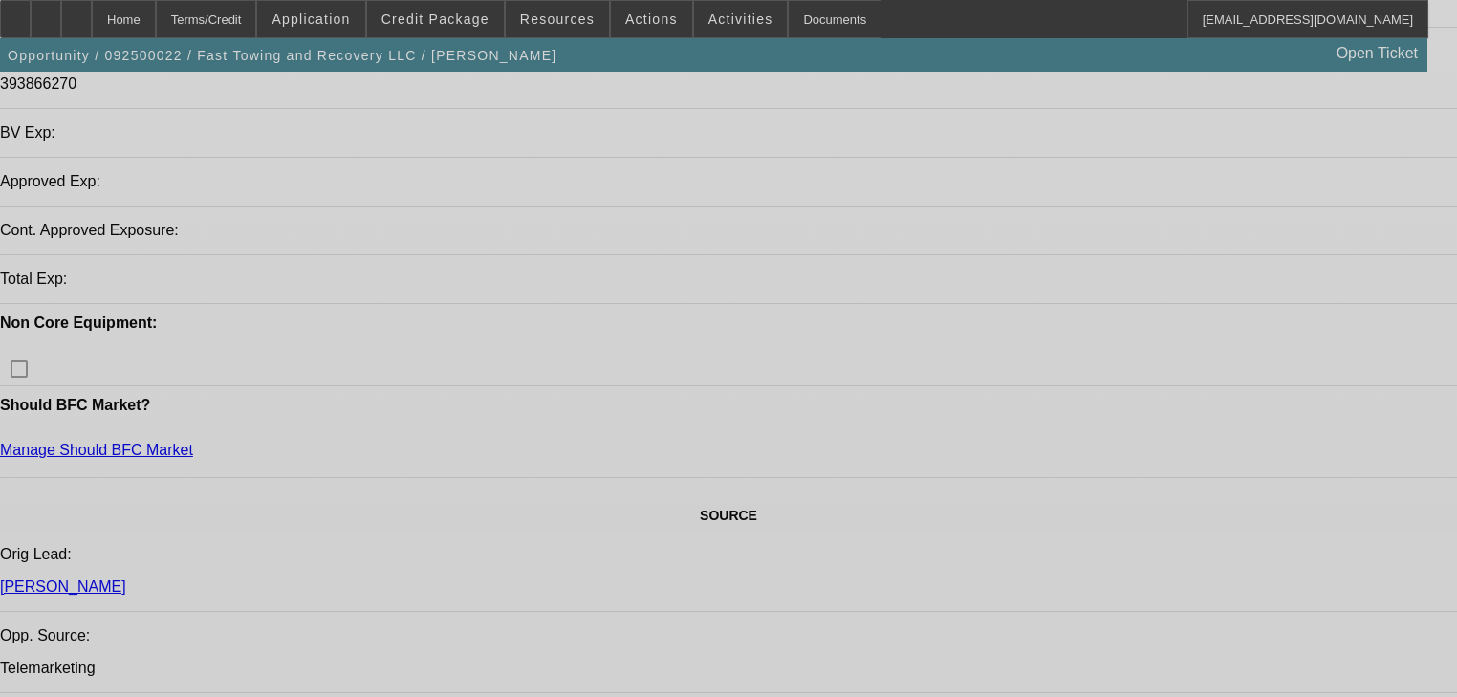
select select "0"
select select "2"
select select "0.1"
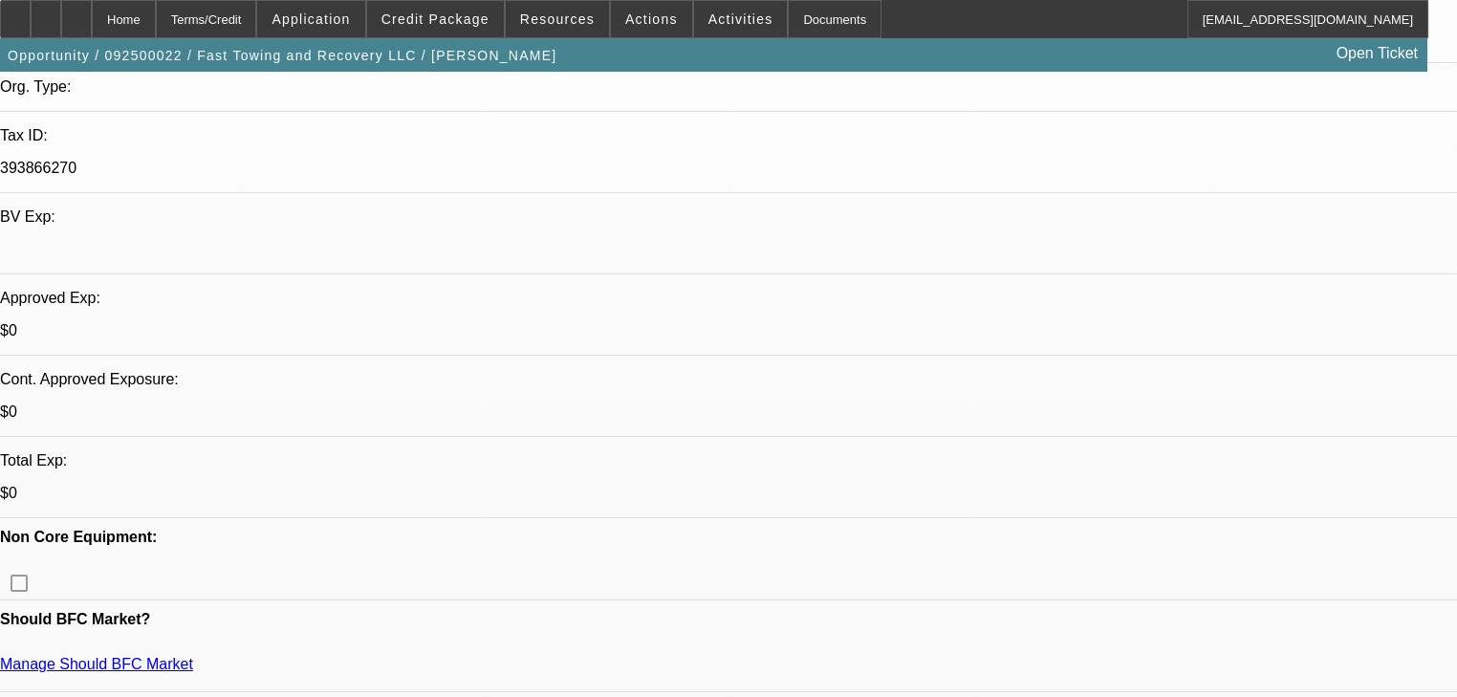
select select "1"
select select "2"
select select "4"
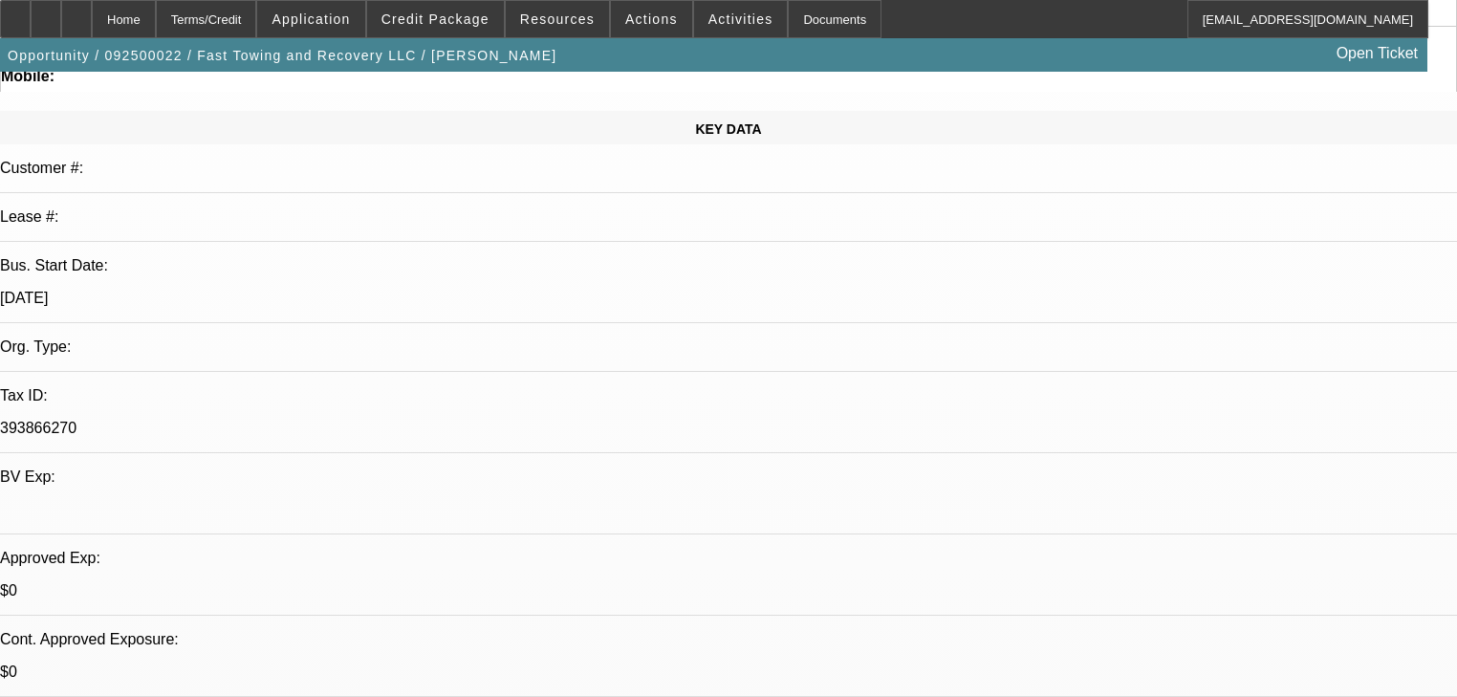
scroll to position [8, 0]
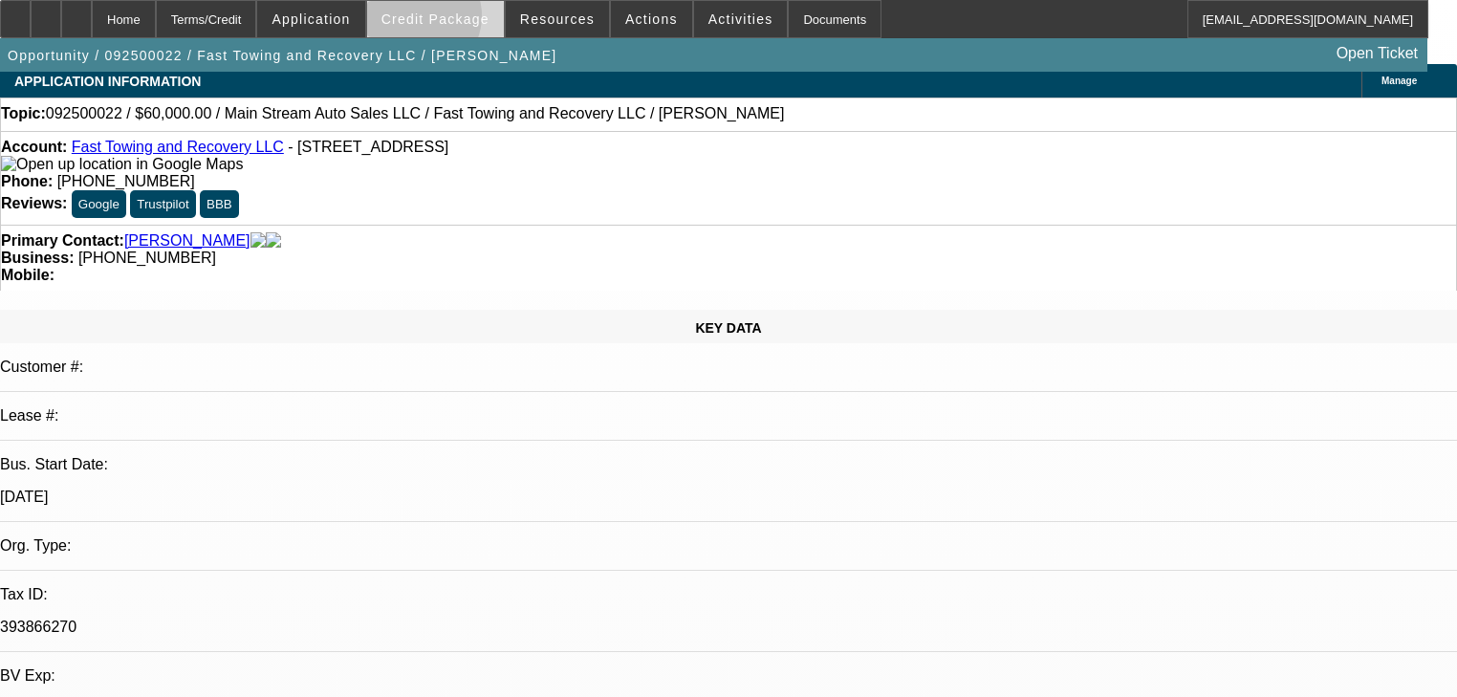
click at [446, 20] on span "Credit Package" at bounding box center [436, 18] width 108 height 15
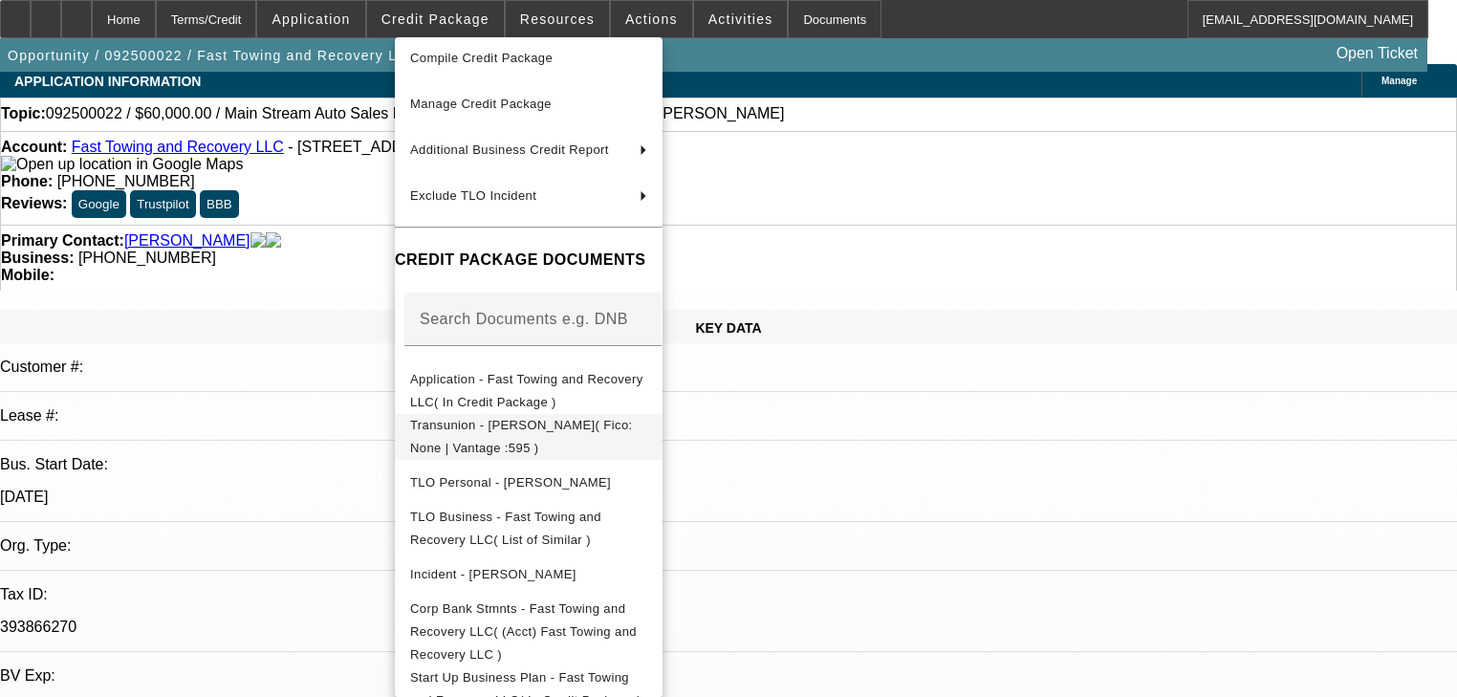
scroll to position [103, 0]
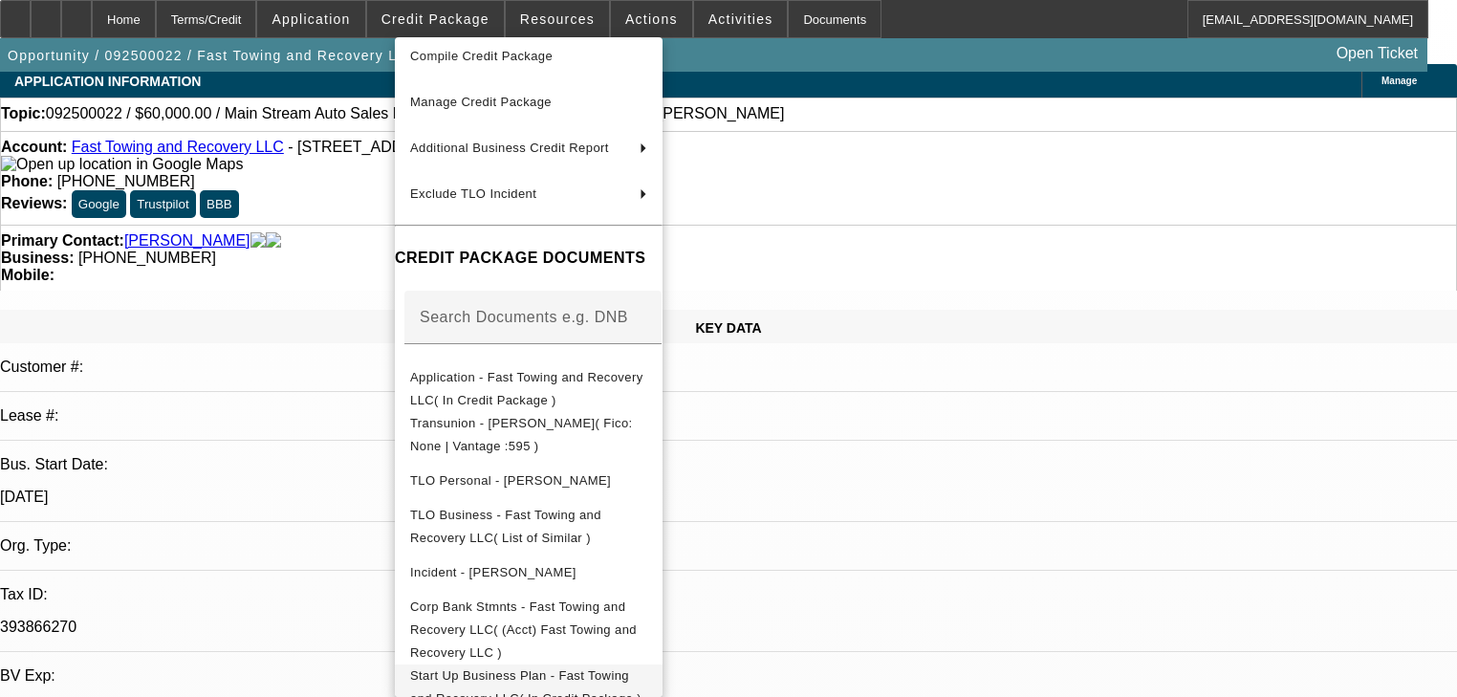
click at [616, 671] on span "Start Up Business Plan - Fast Towing and Recovery LLC( In Credit Package )" at bounding box center [525, 686] width 231 height 37
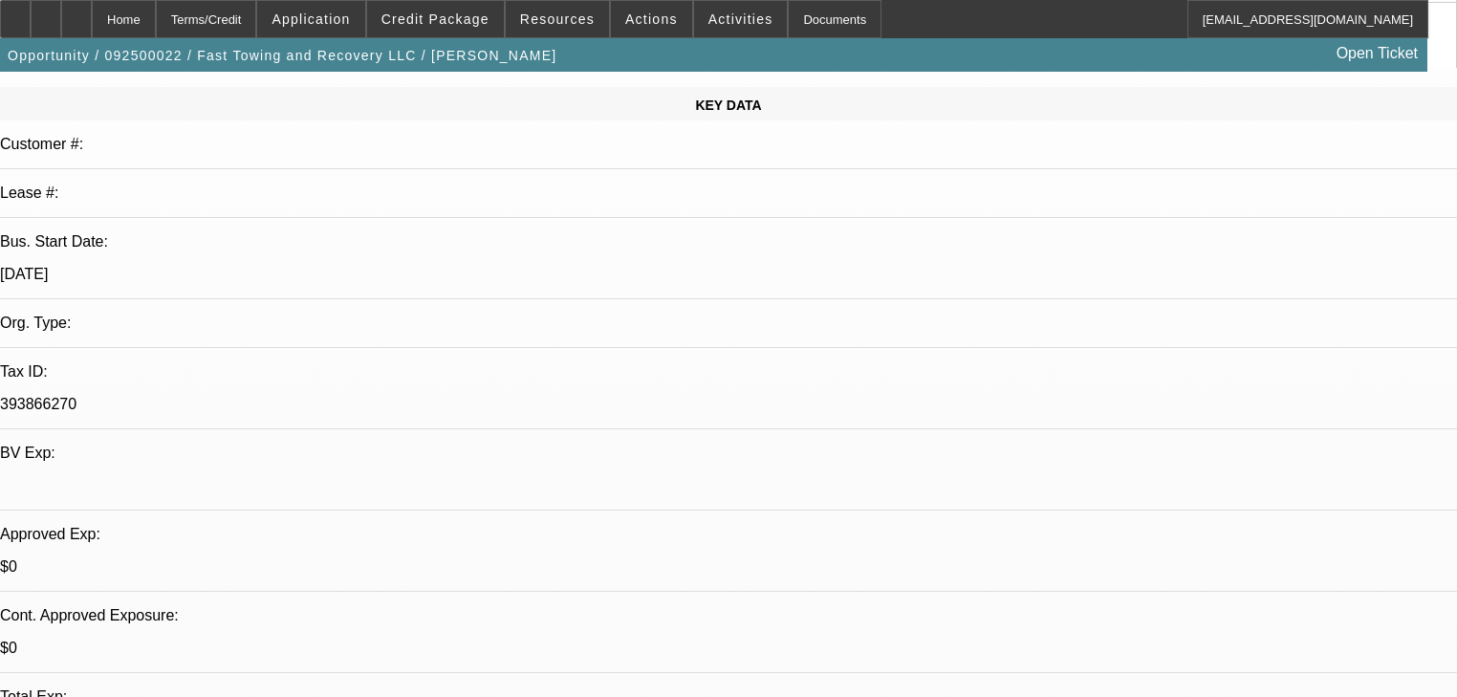
scroll to position [8, 0]
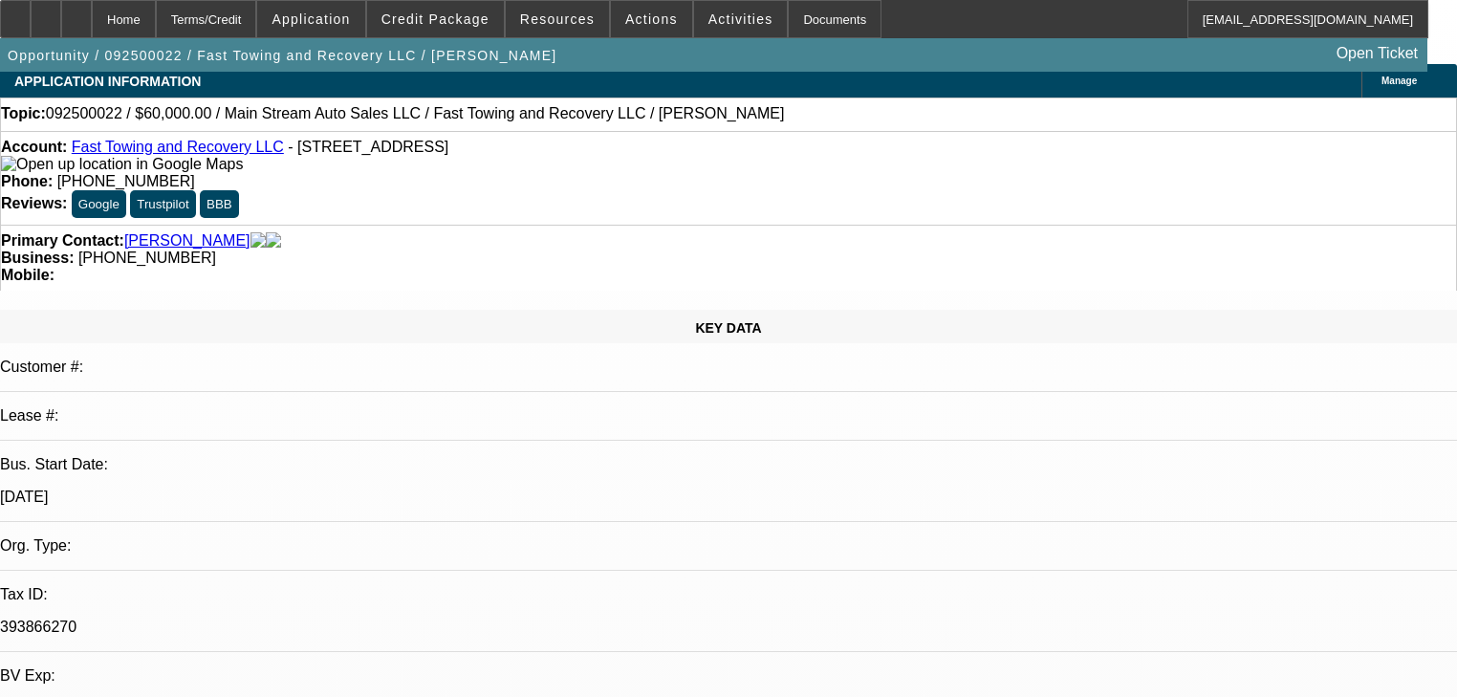
click at [203, 154] on link "Fast Towing and Recovery LLC" at bounding box center [178, 147] width 212 height 16
click at [199, 619] on p "393866270" at bounding box center [728, 627] width 1457 height 17
click at [278, 696] on p at bounding box center [728, 708] width 1457 height 17
drag, startPoint x: 193, startPoint y: 390, endPoint x: 304, endPoint y: 377, distance: 111.7
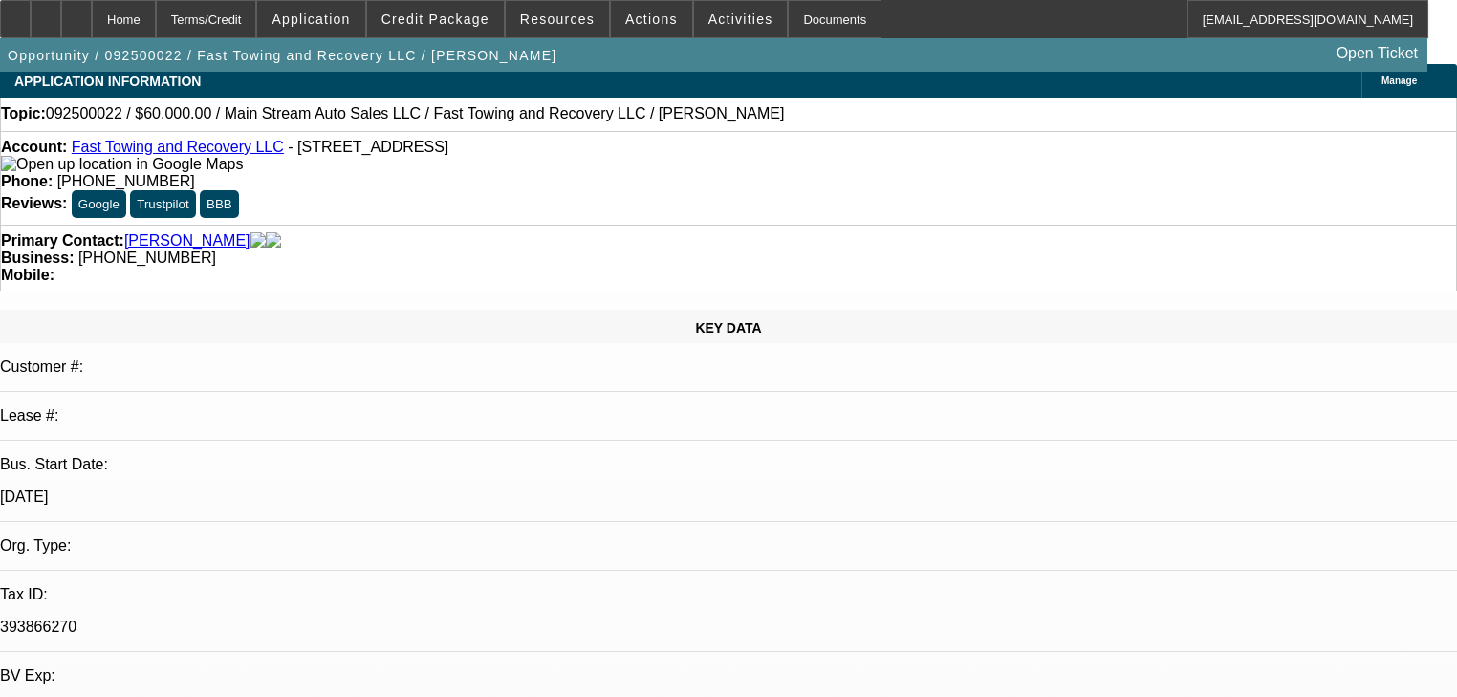
click at [304, 537] on div "Org. Type:" at bounding box center [728, 553] width 1457 height 33
click at [364, 16] on span at bounding box center [310, 19] width 107 height 46
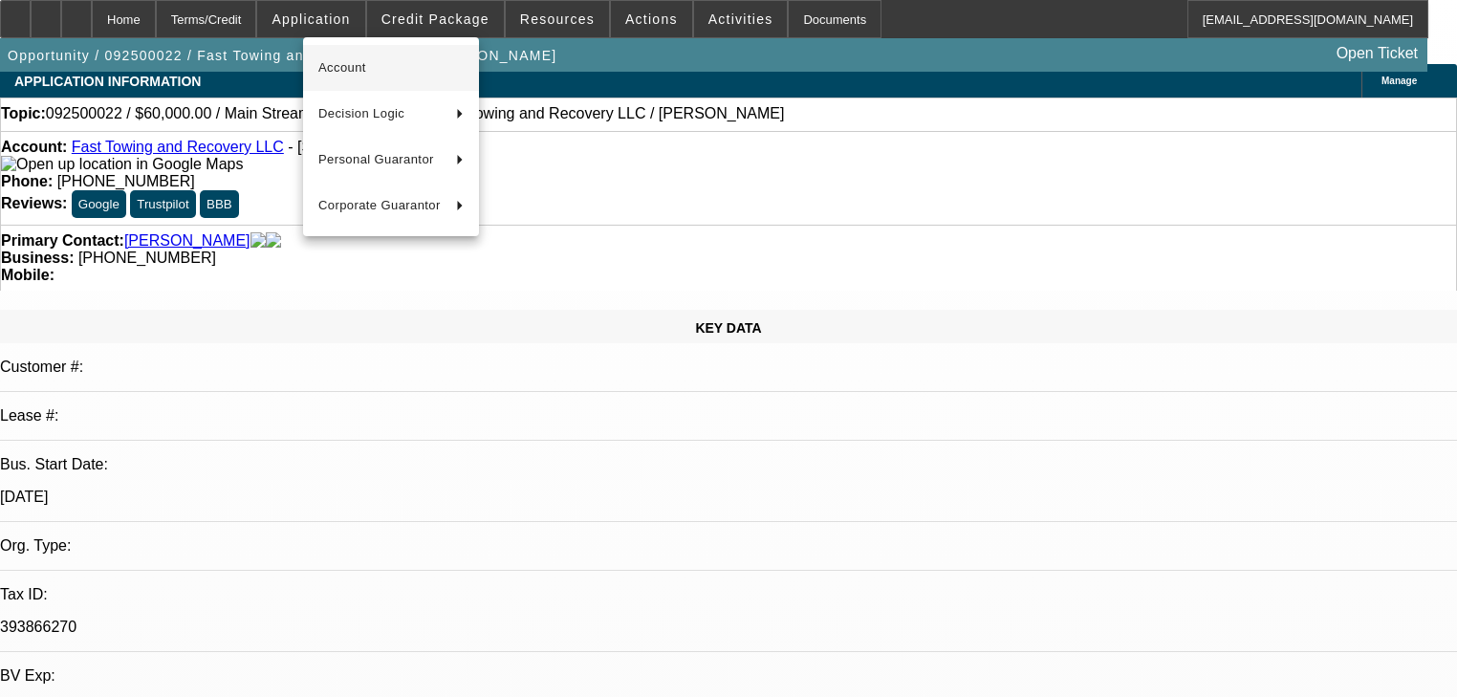
click at [391, 52] on button "Account" at bounding box center [391, 68] width 176 height 46
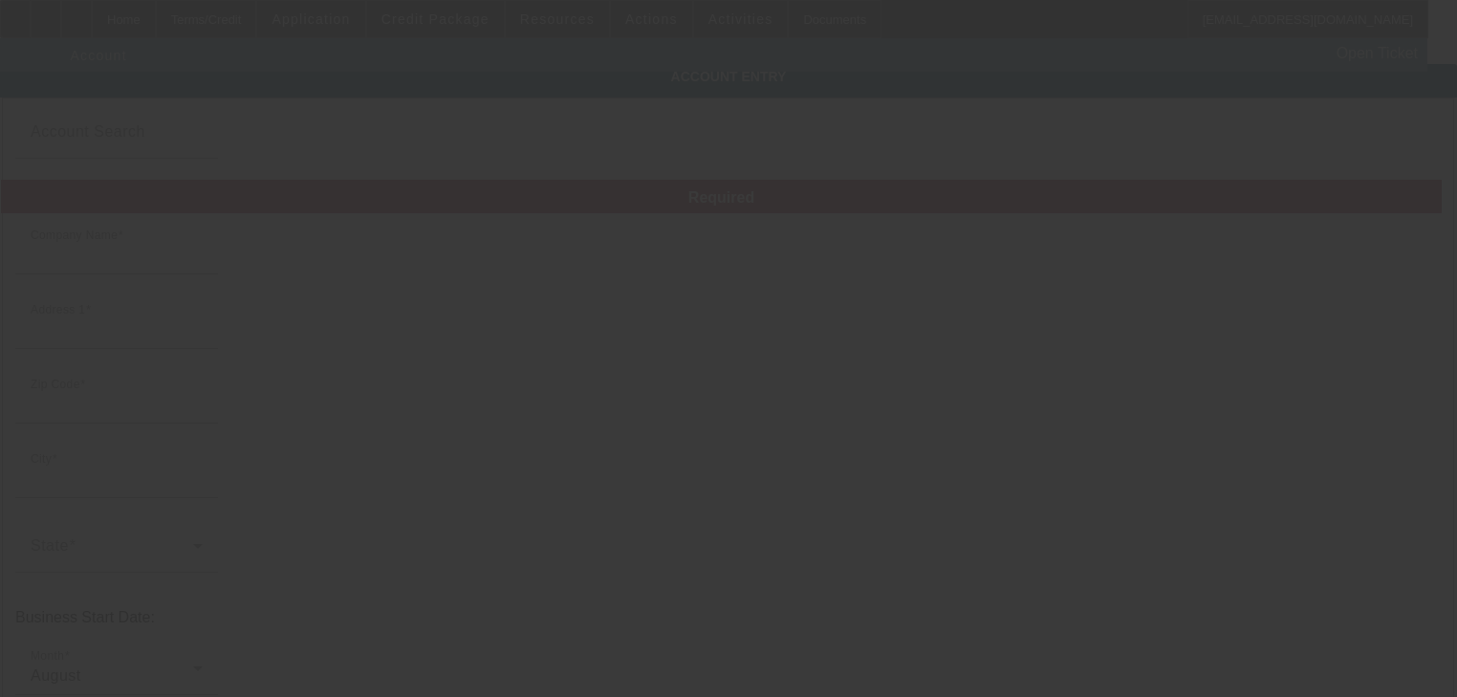
type input "Fast Towing and Recovery LLC"
type input "1700 London Rd"
type input "44112"
type input "Clevlend"
type input "[PHONE_NUMBER]"
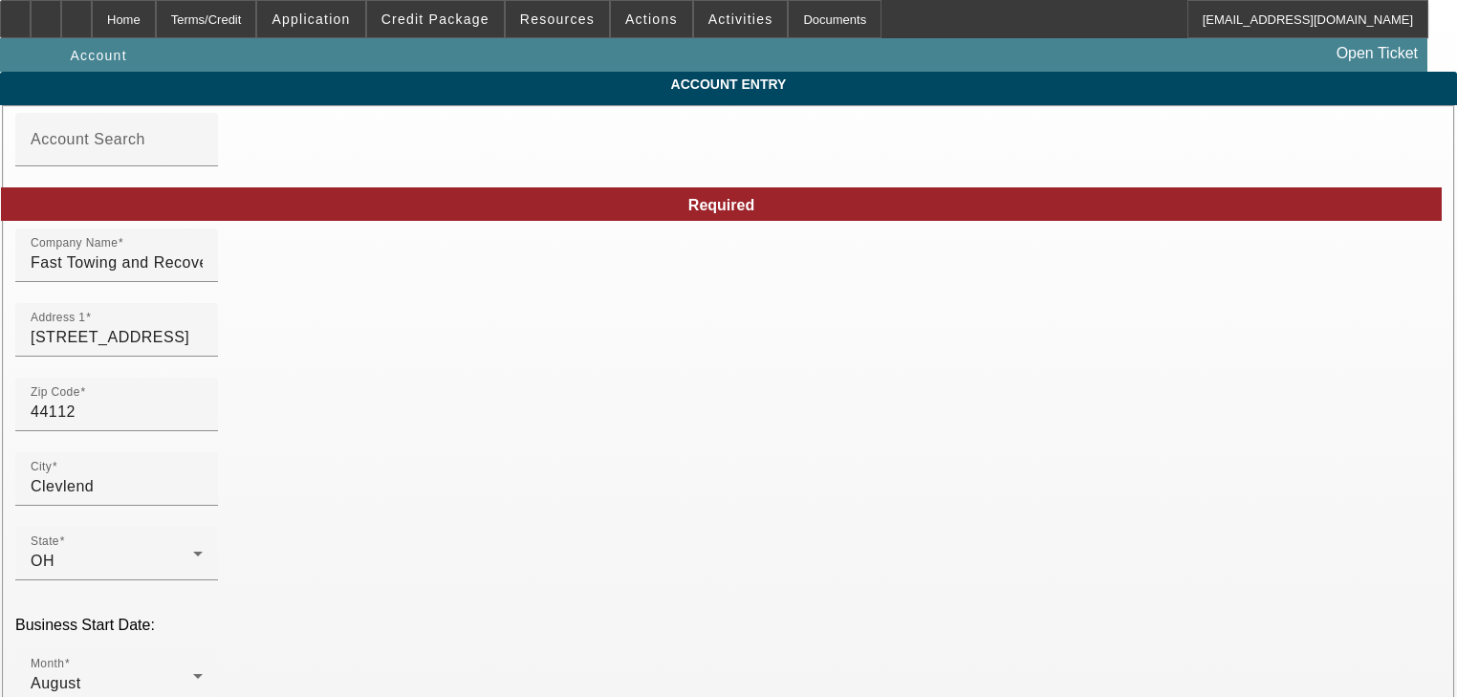
scroll to position [230, 0]
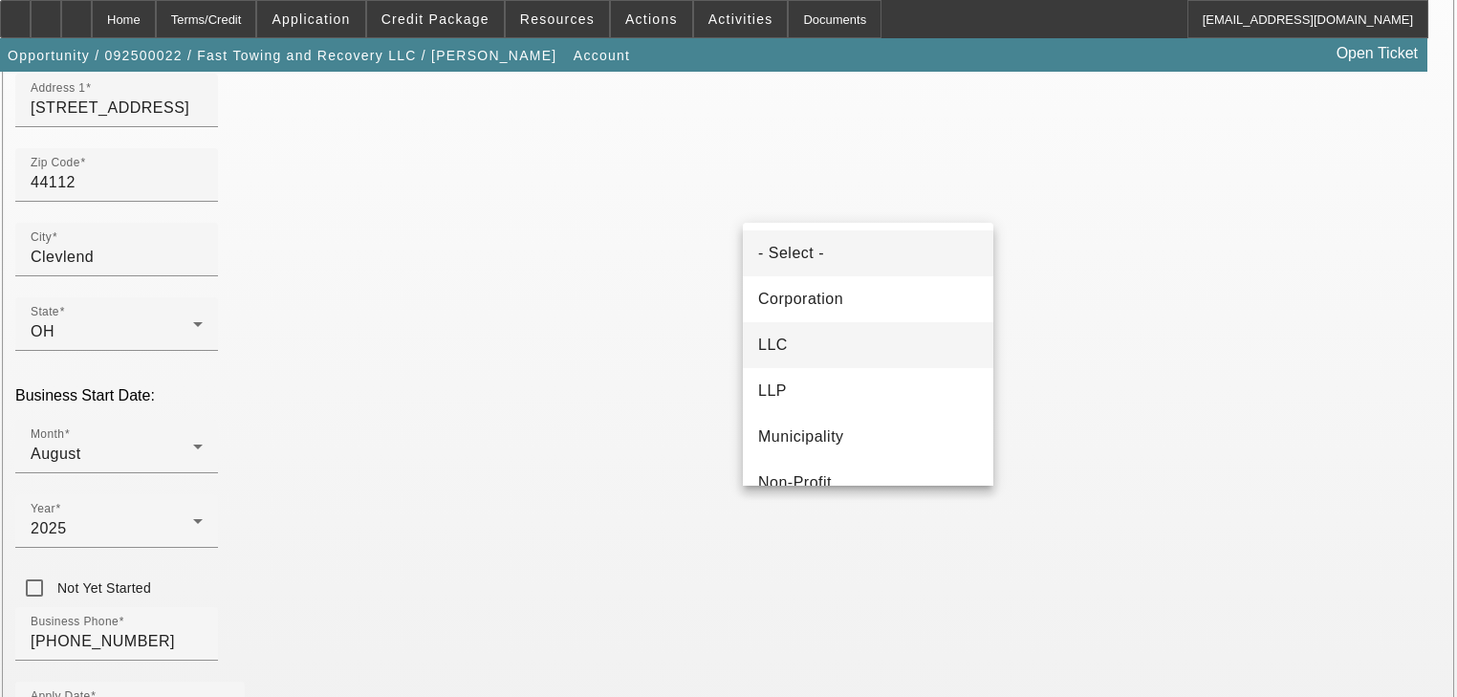
click at [787, 335] on span "LLC" at bounding box center [773, 345] width 30 height 23
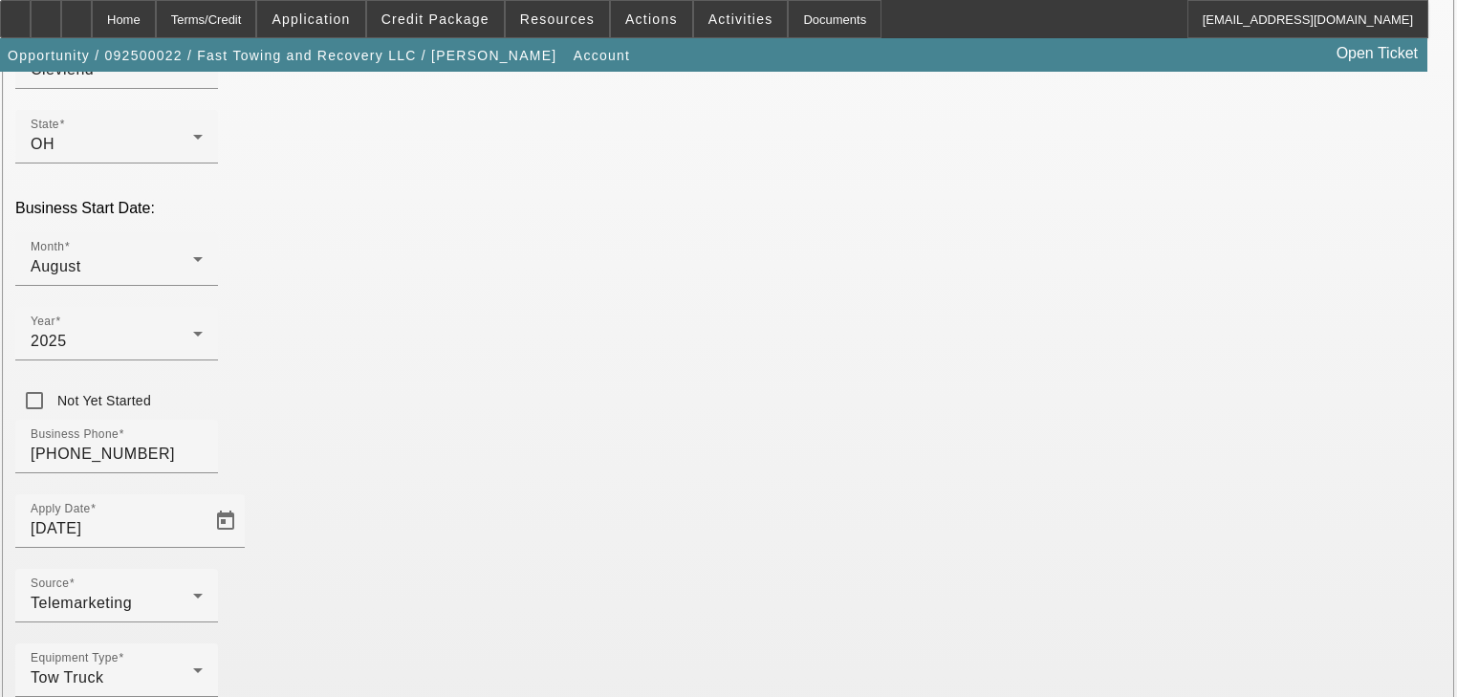
scroll to position [425, 0]
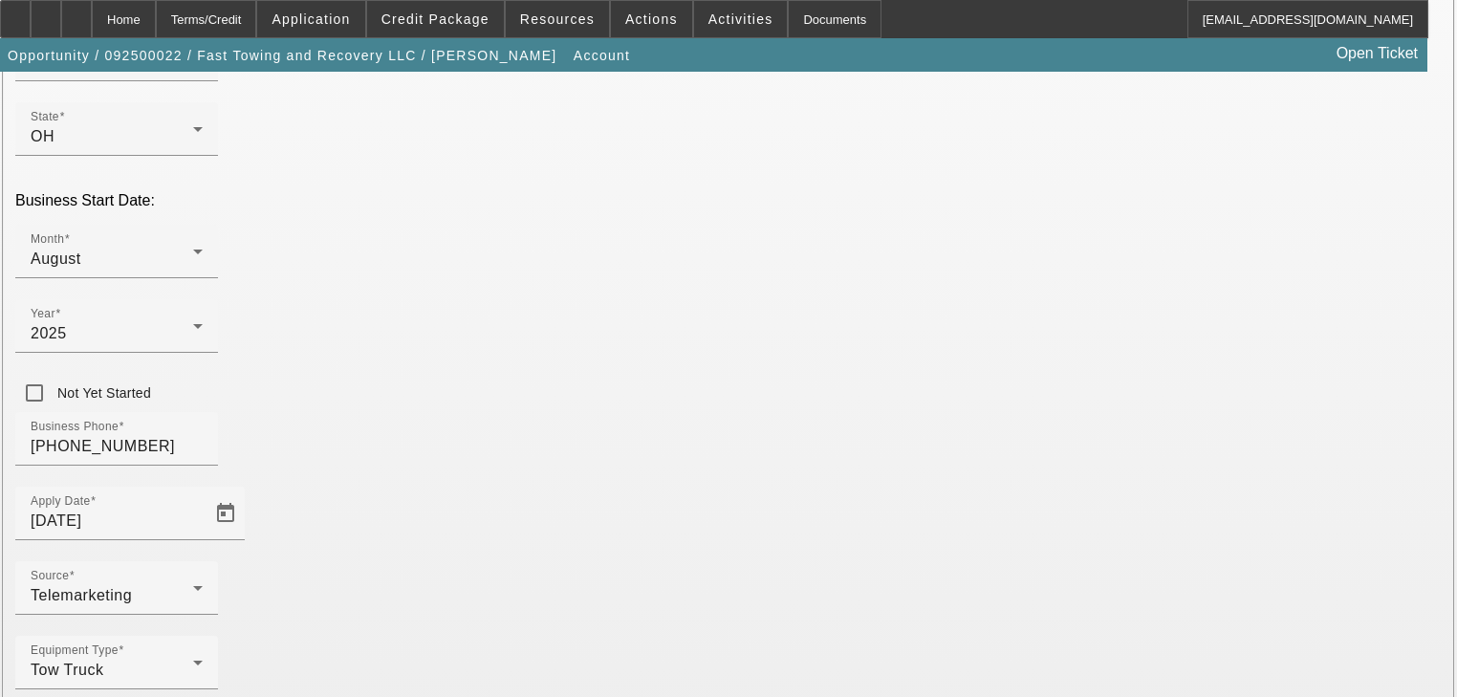
type input "[US_EMPLOYER_IDENTIFICATION_NUMBER]"
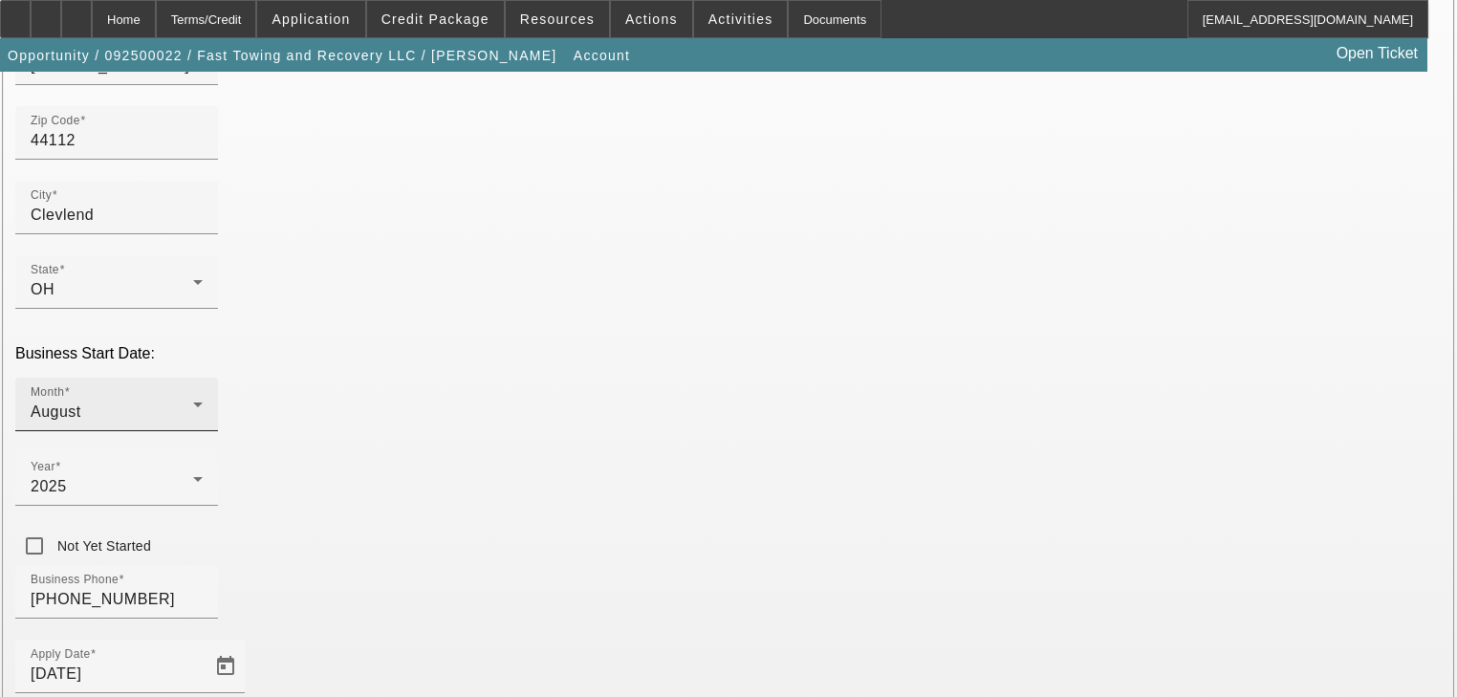
scroll to position [240, 0]
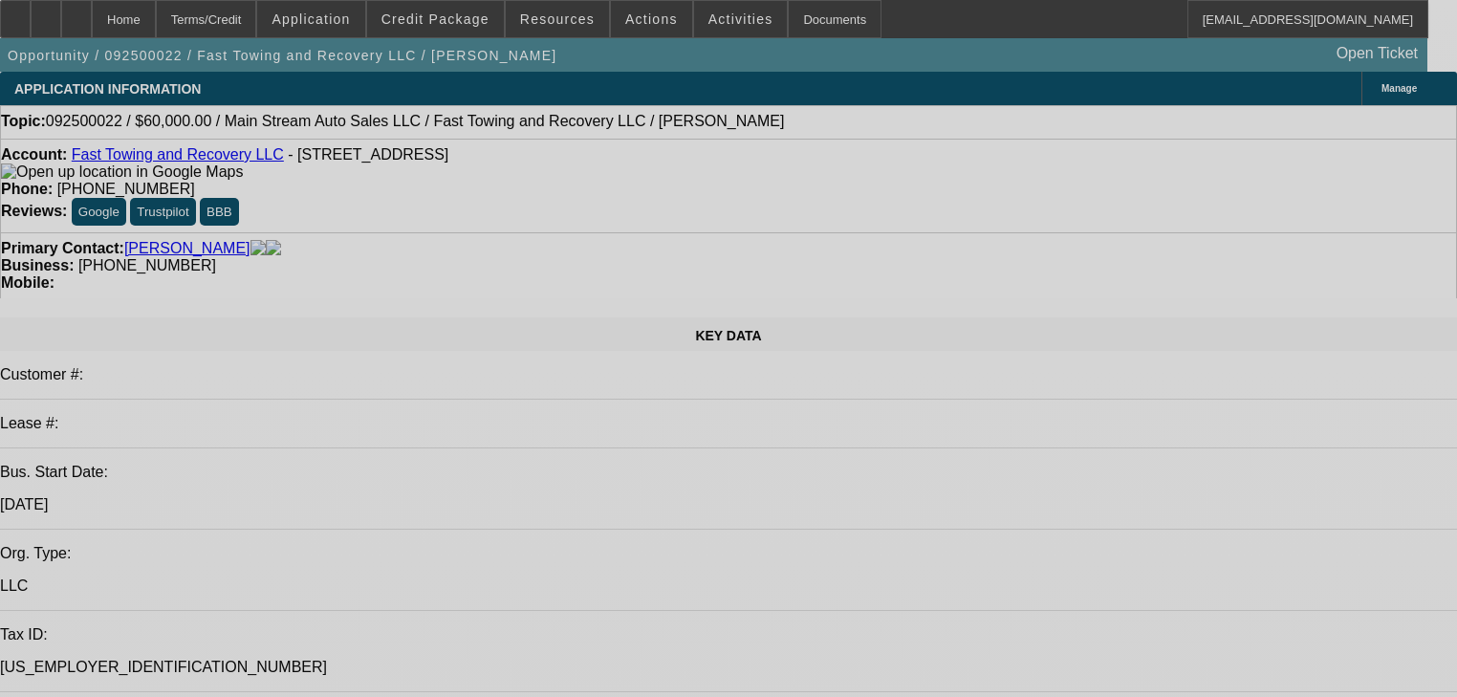
select select "0"
select select "2"
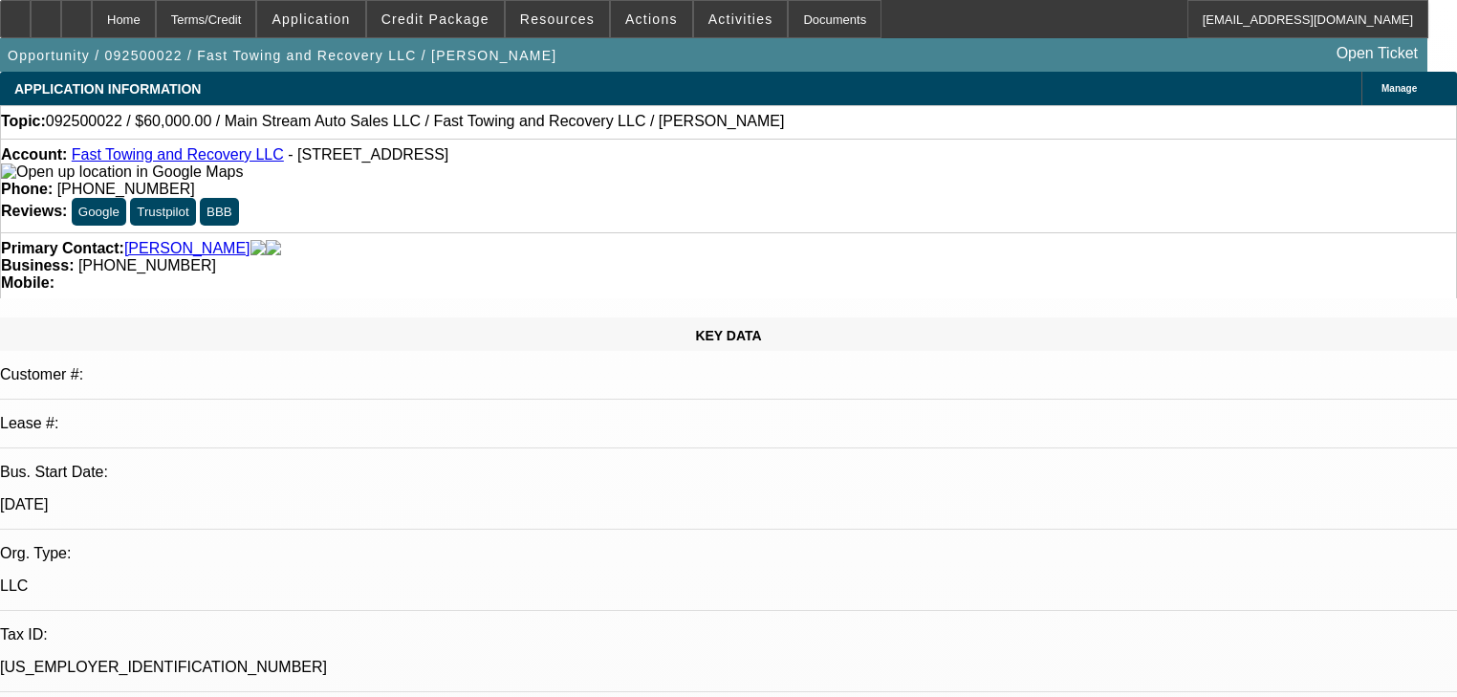
select select "0.1"
select select "4"
click at [412, 31] on span at bounding box center [435, 19] width 137 height 46
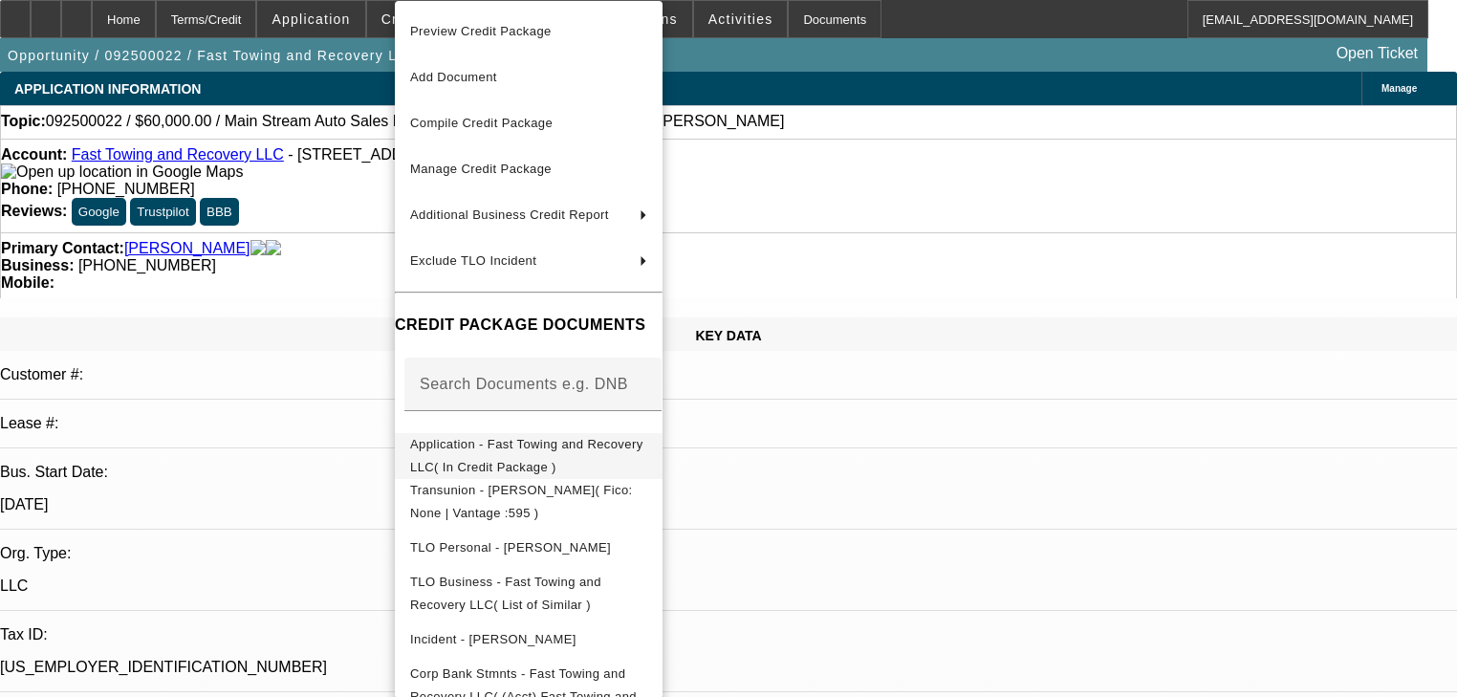
click at [497, 444] on span "Application - Fast Towing and Recovery LLC( In Credit Package )" at bounding box center [526, 455] width 233 height 37
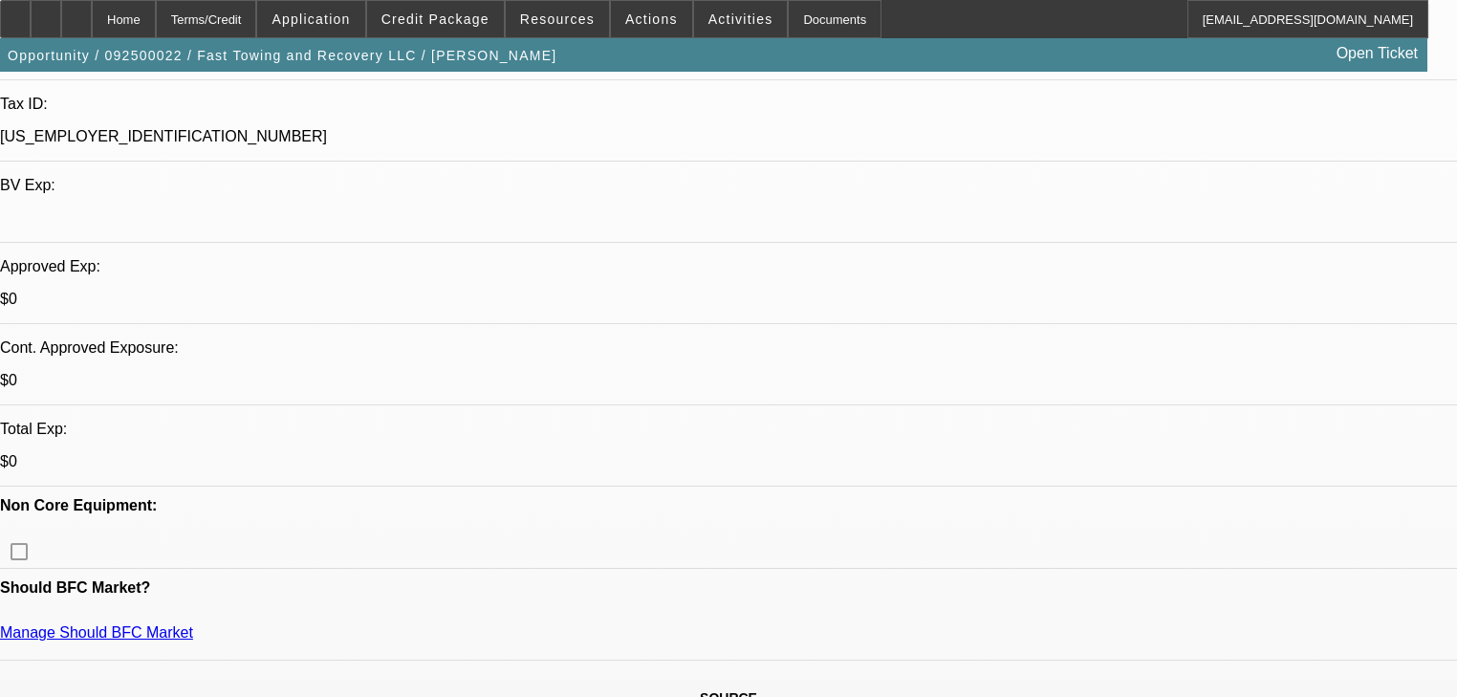
scroll to position [612, 0]
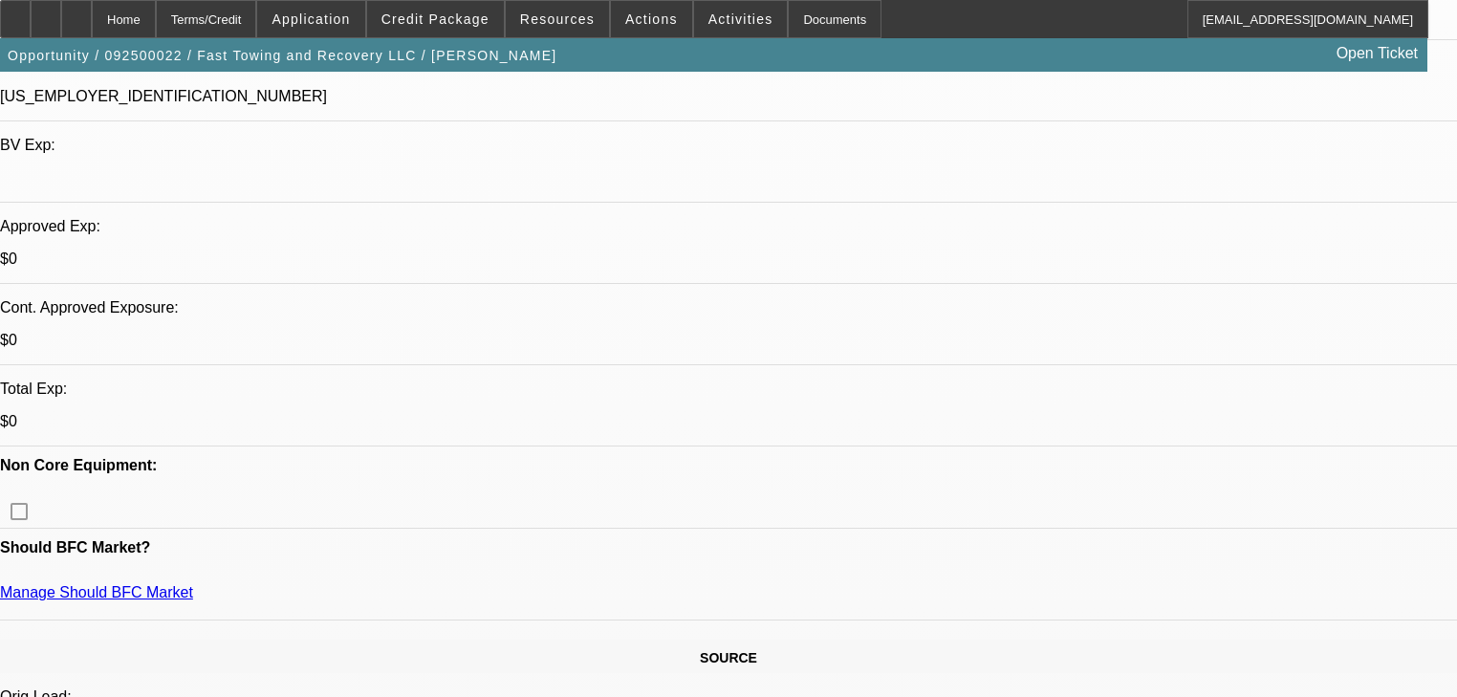
scroll to position [536, 0]
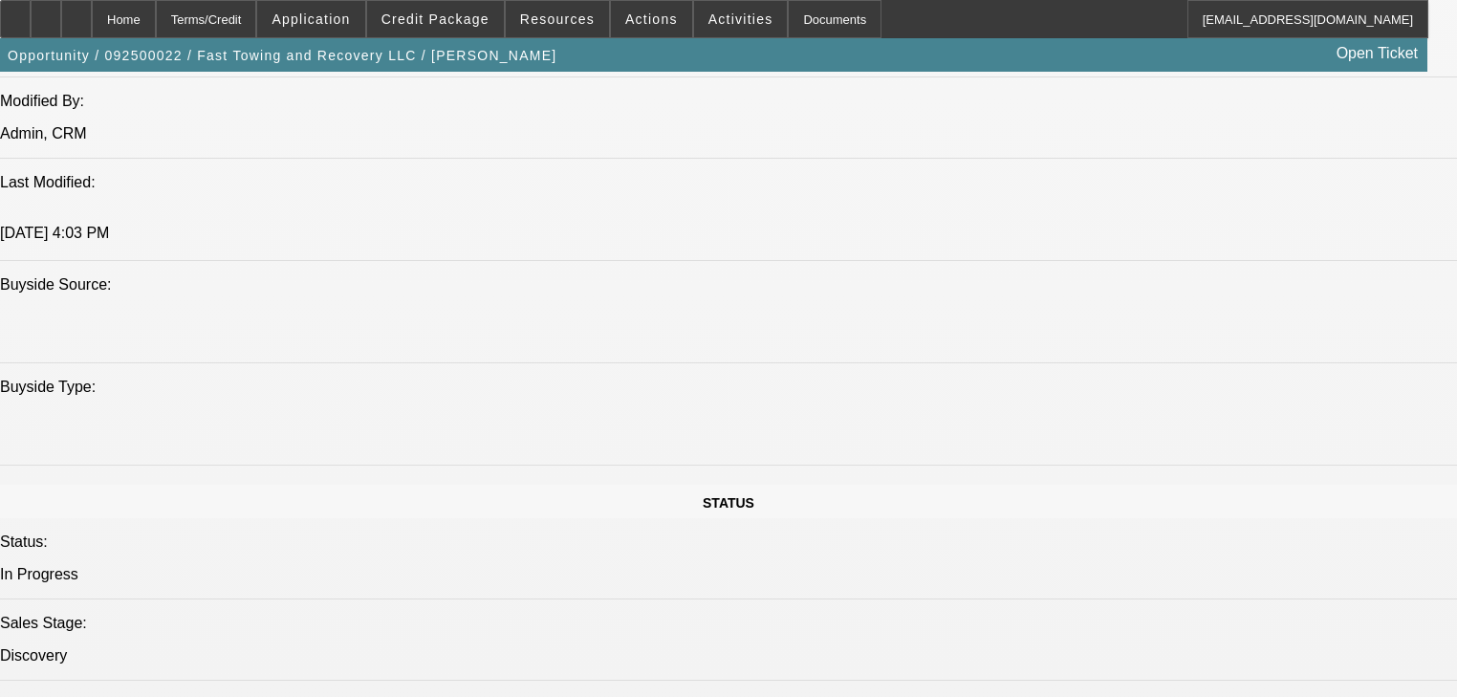
scroll to position [1760, 0]
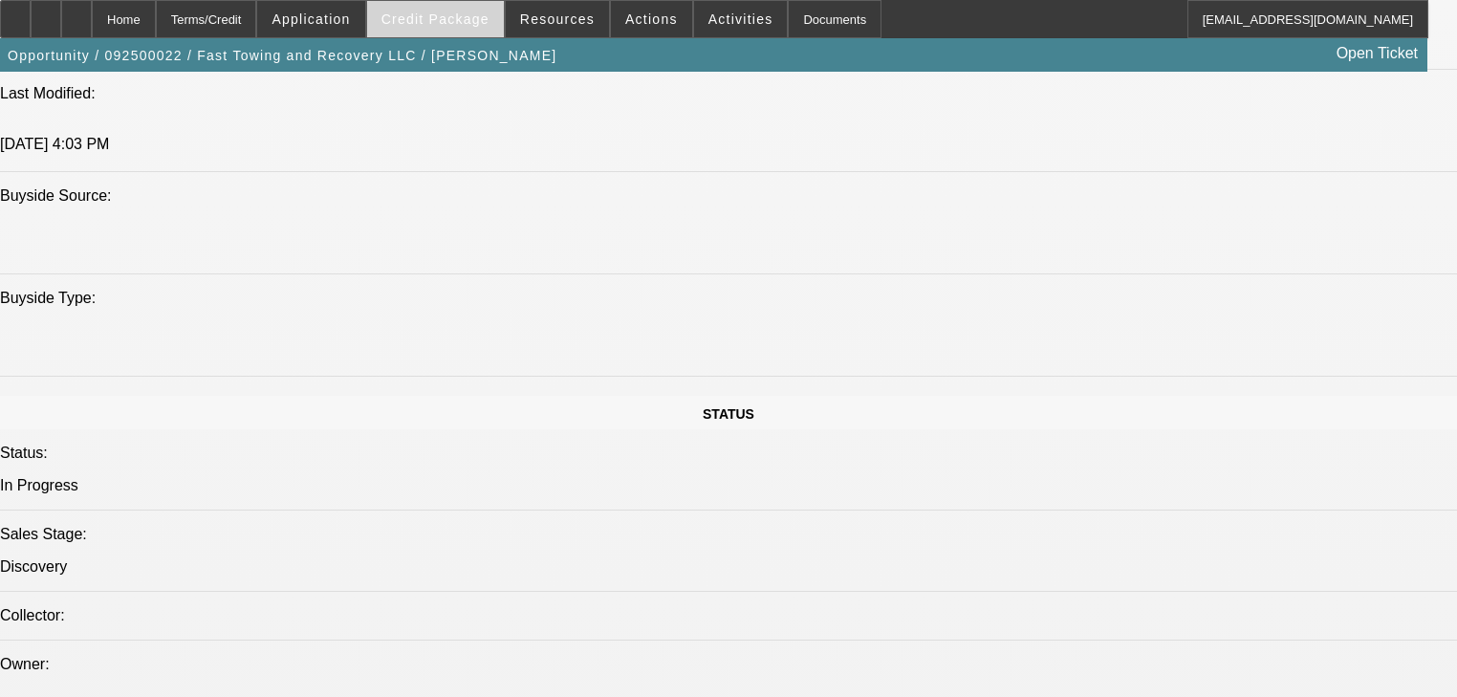
click at [421, 10] on span at bounding box center [435, 19] width 137 height 46
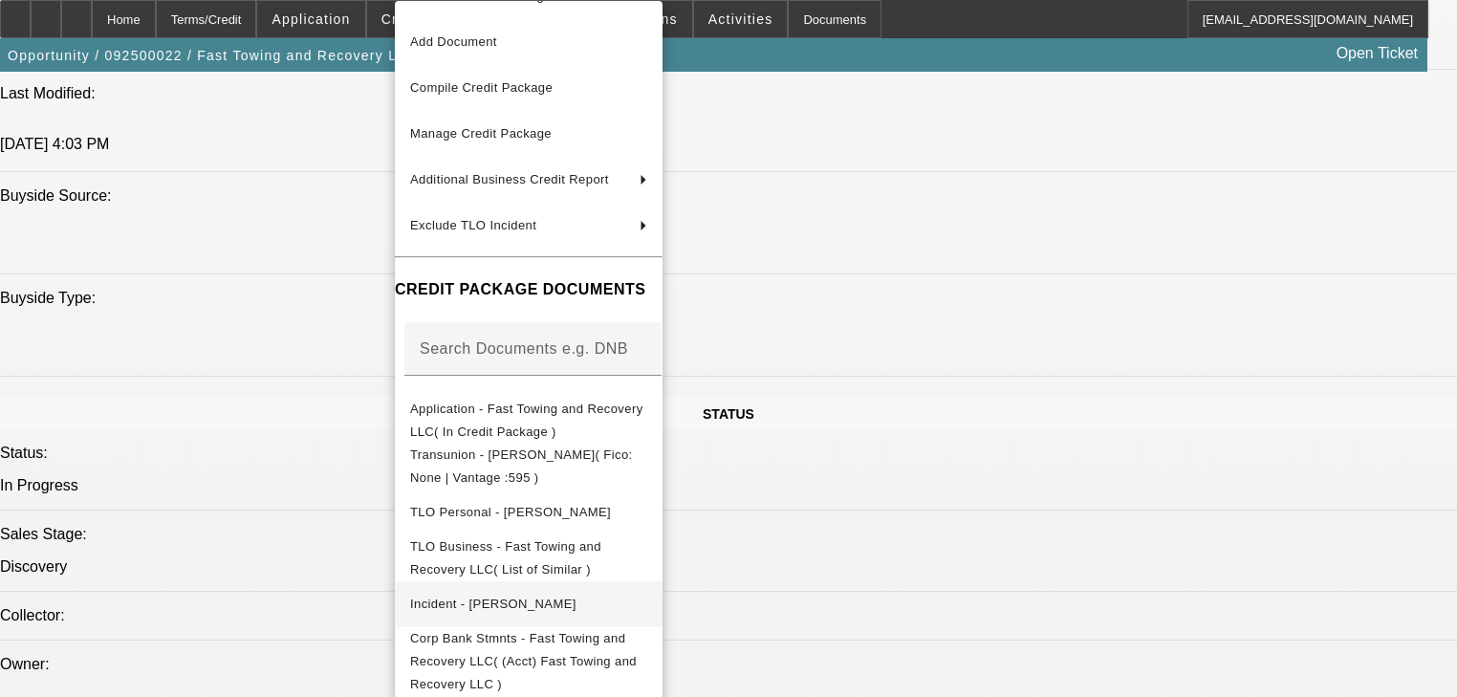
scroll to position [65, 0]
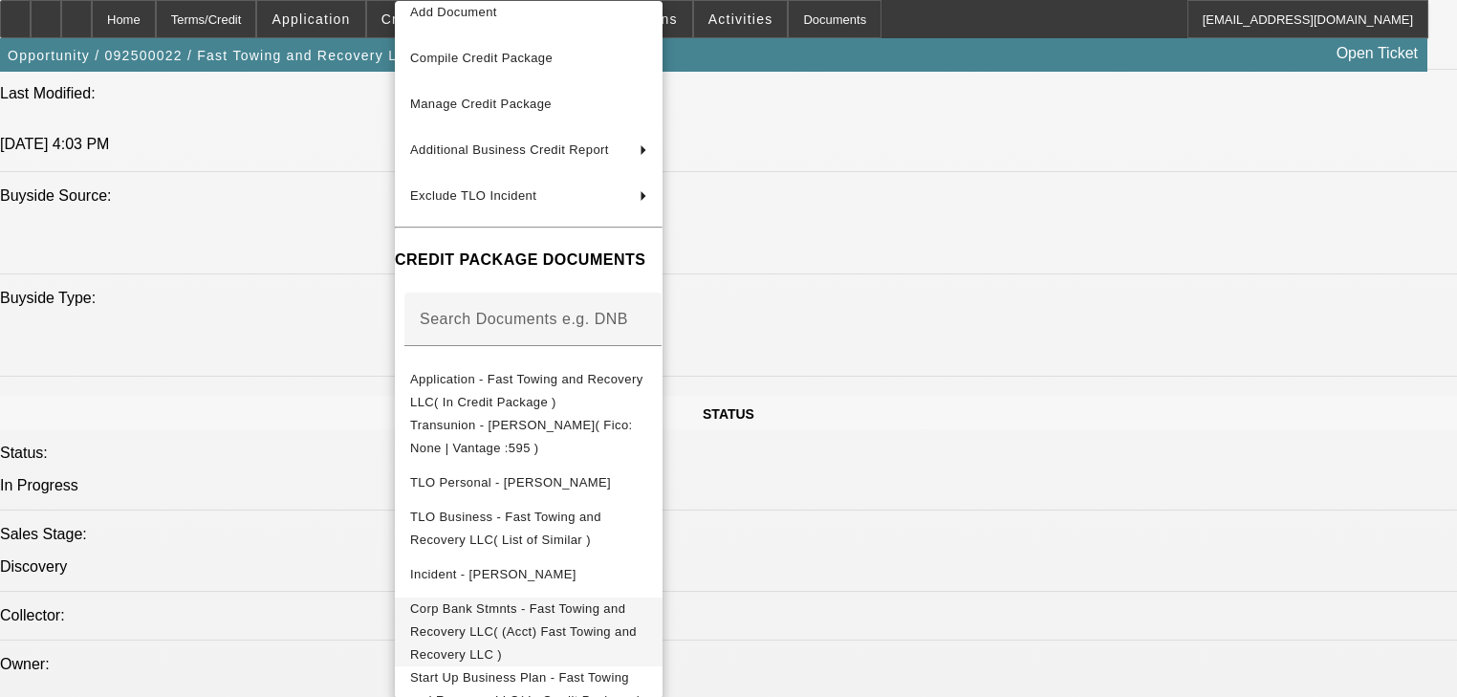
click at [523, 610] on span "Corp Bank Stmnts - Fast Towing and Recovery LLC( (Acct) Fast Towing and Recover…" at bounding box center [523, 631] width 227 height 60
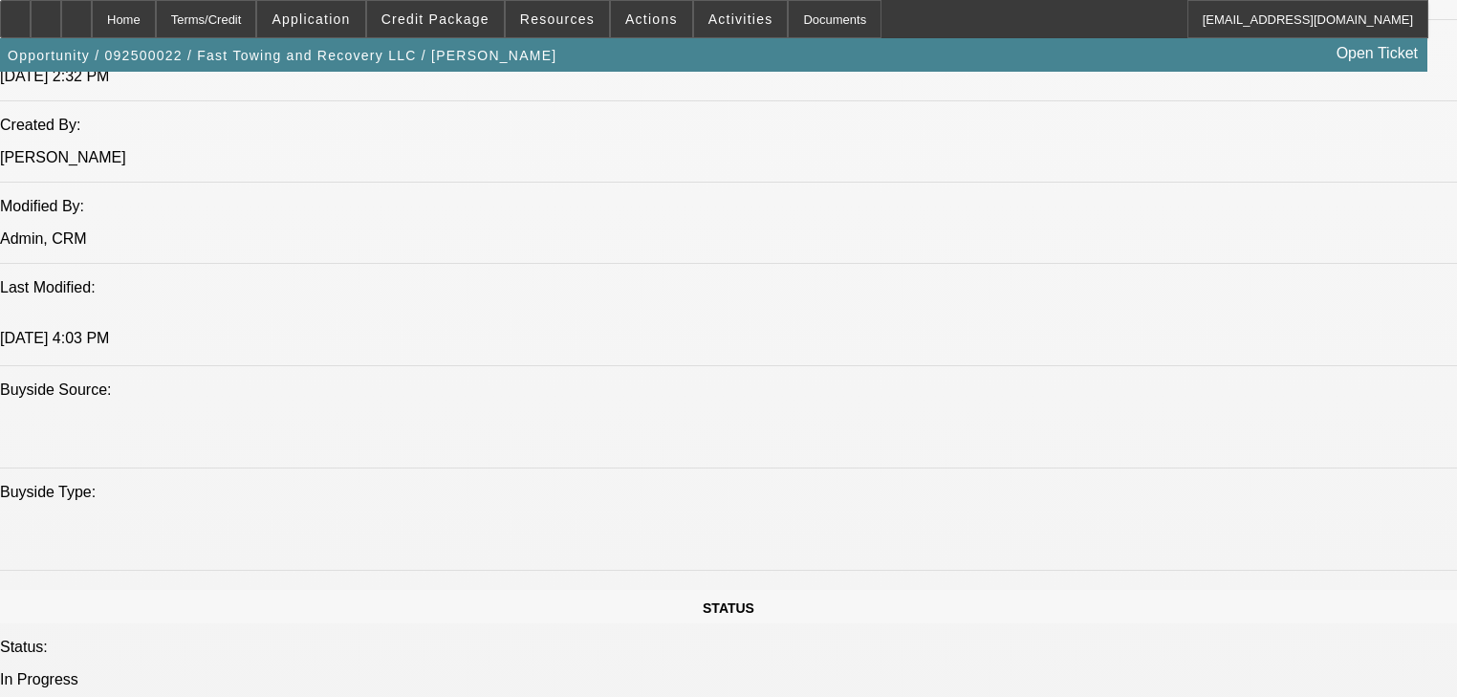
scroll to position [2066, 0]
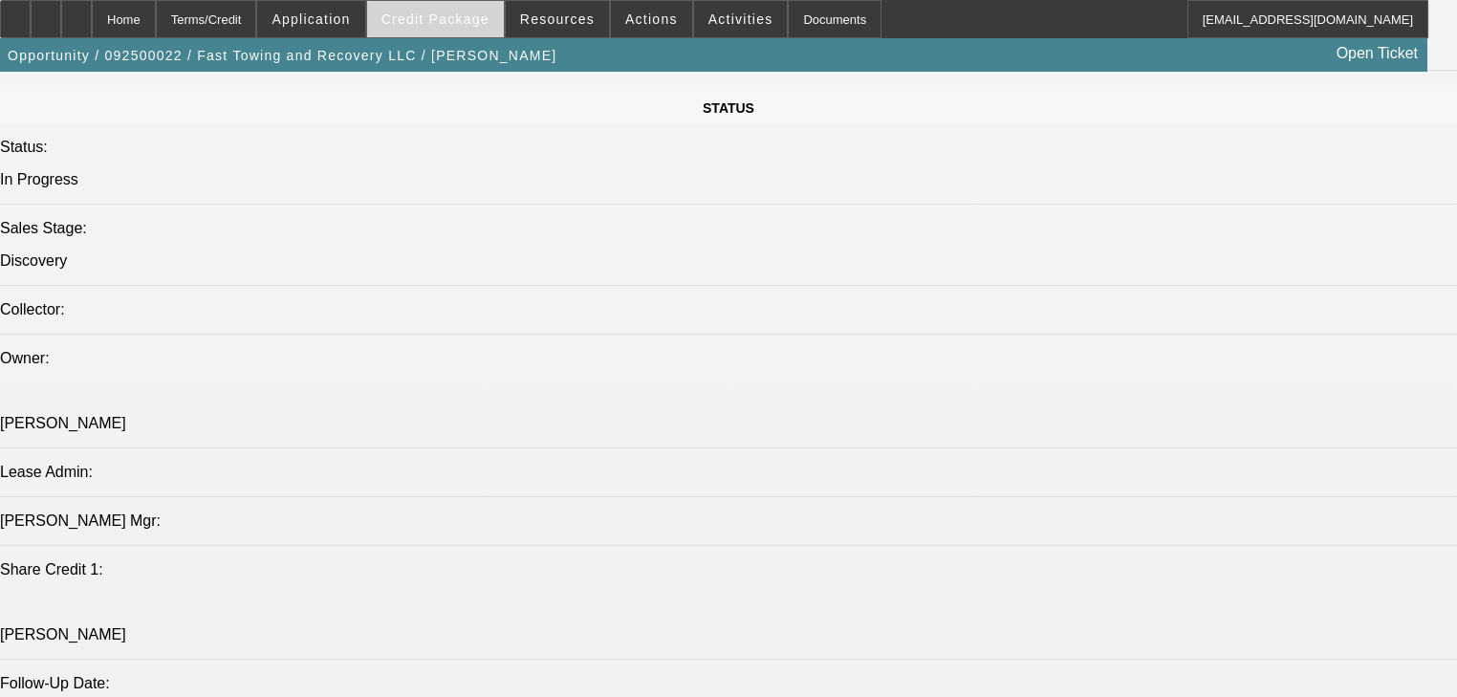
click at [463, 15] on span "Credit Package" at bounding box center [436, 18] width 108 height 15
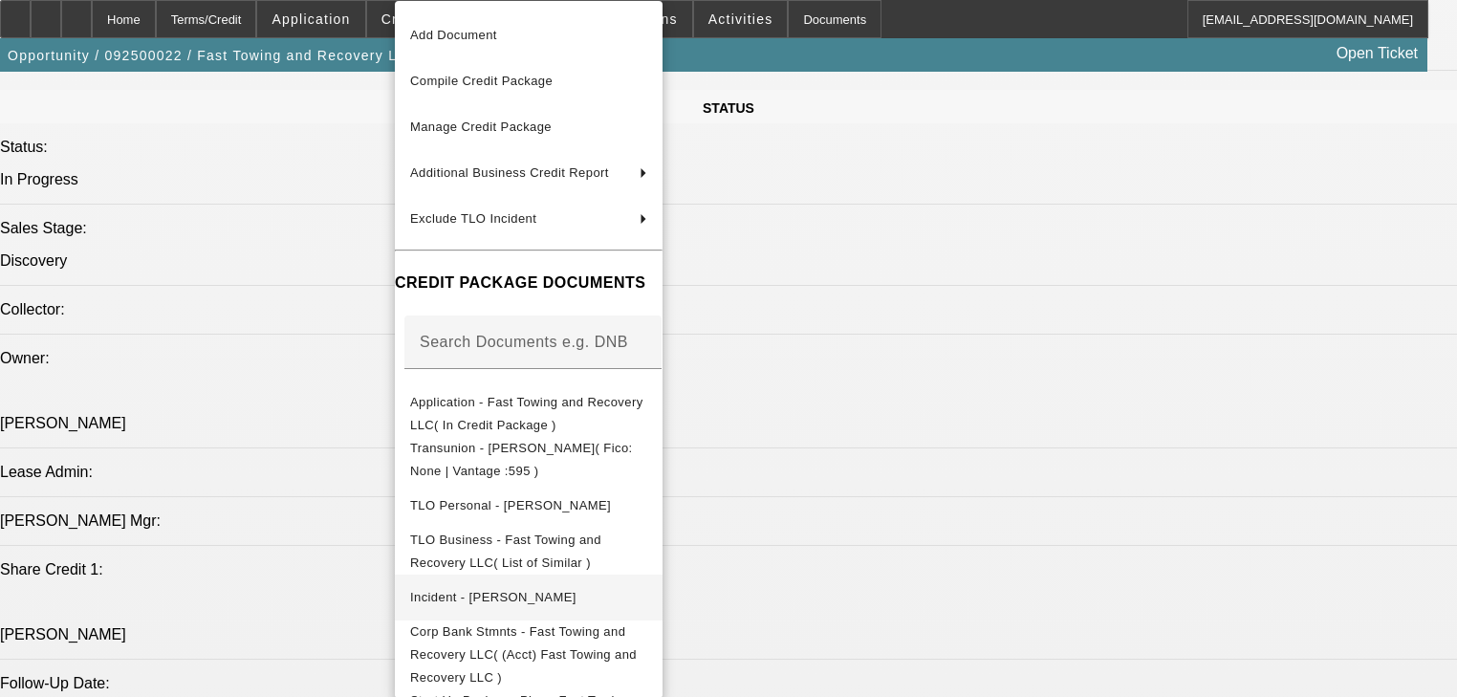
scroll to position [65, 0]
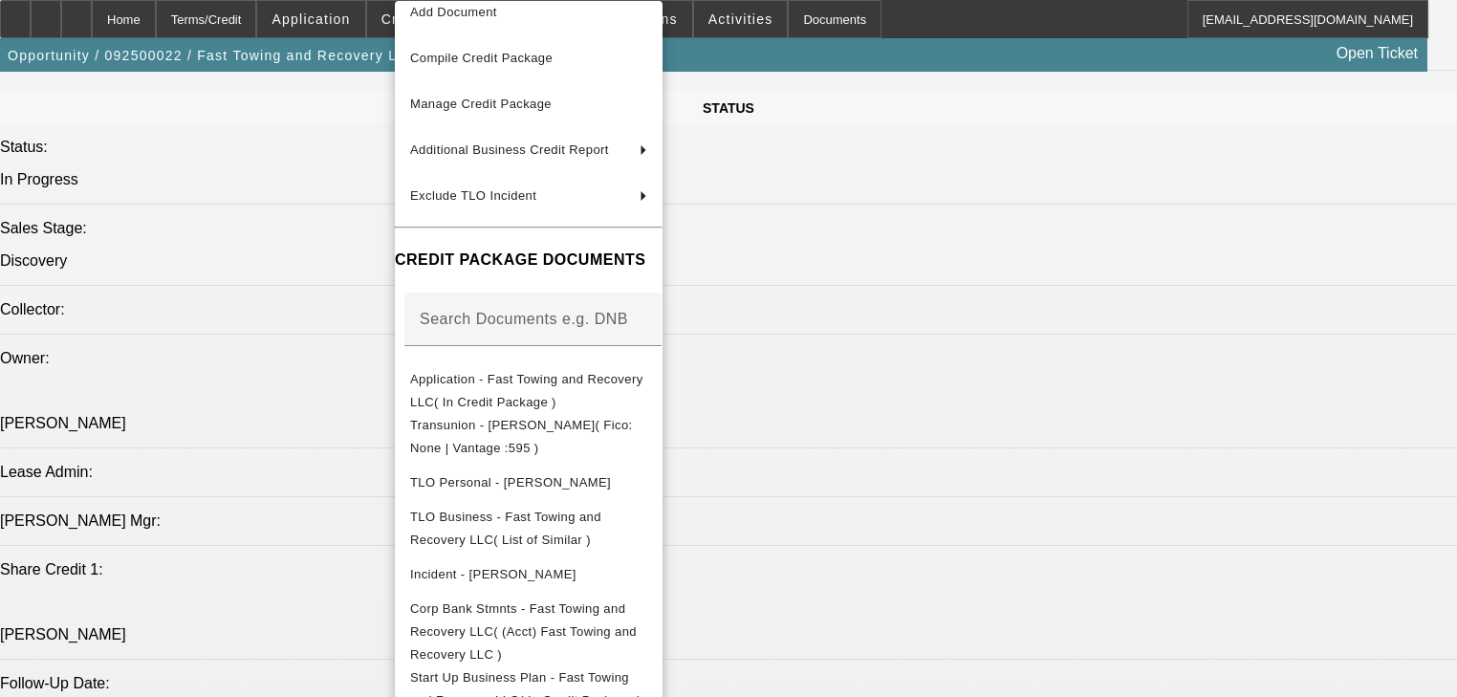
click at [354, 436] on div at bounding box center [728, 348] width 1457 height 697
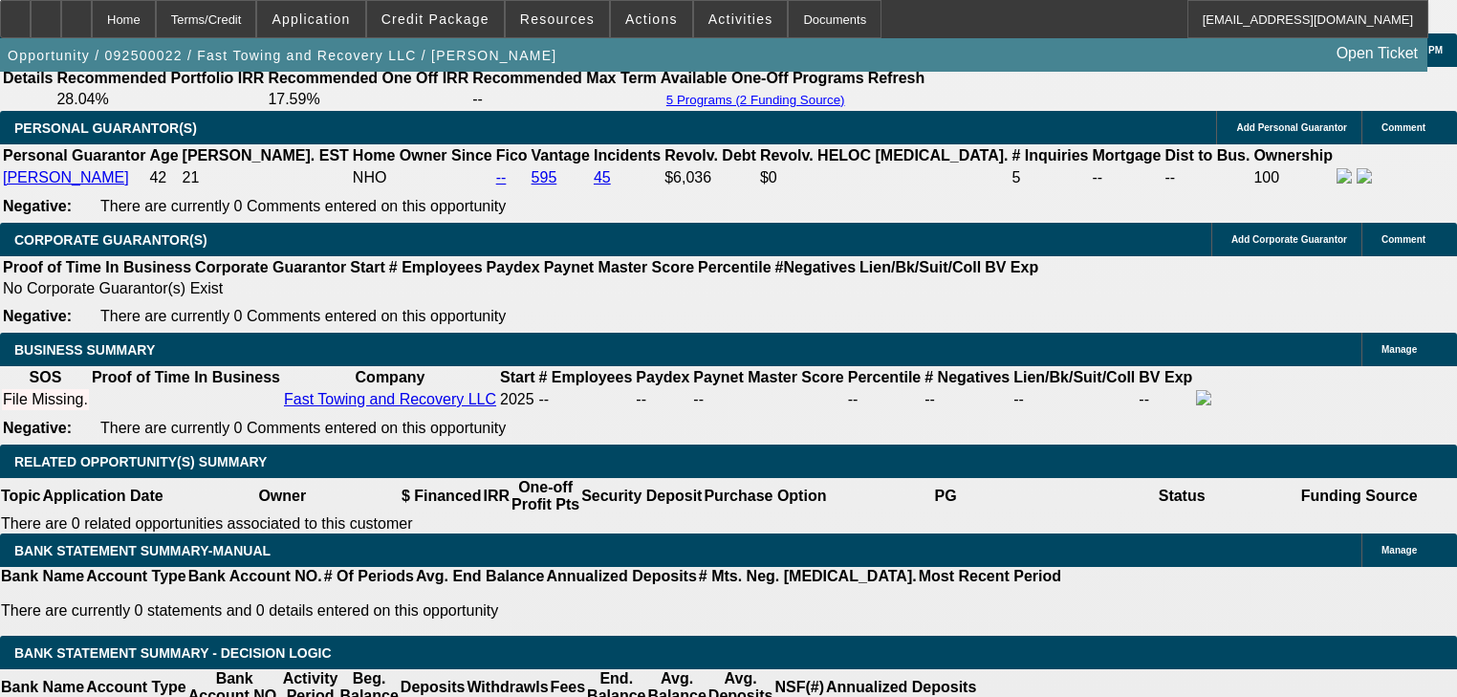
scroll to position [2831, 0]
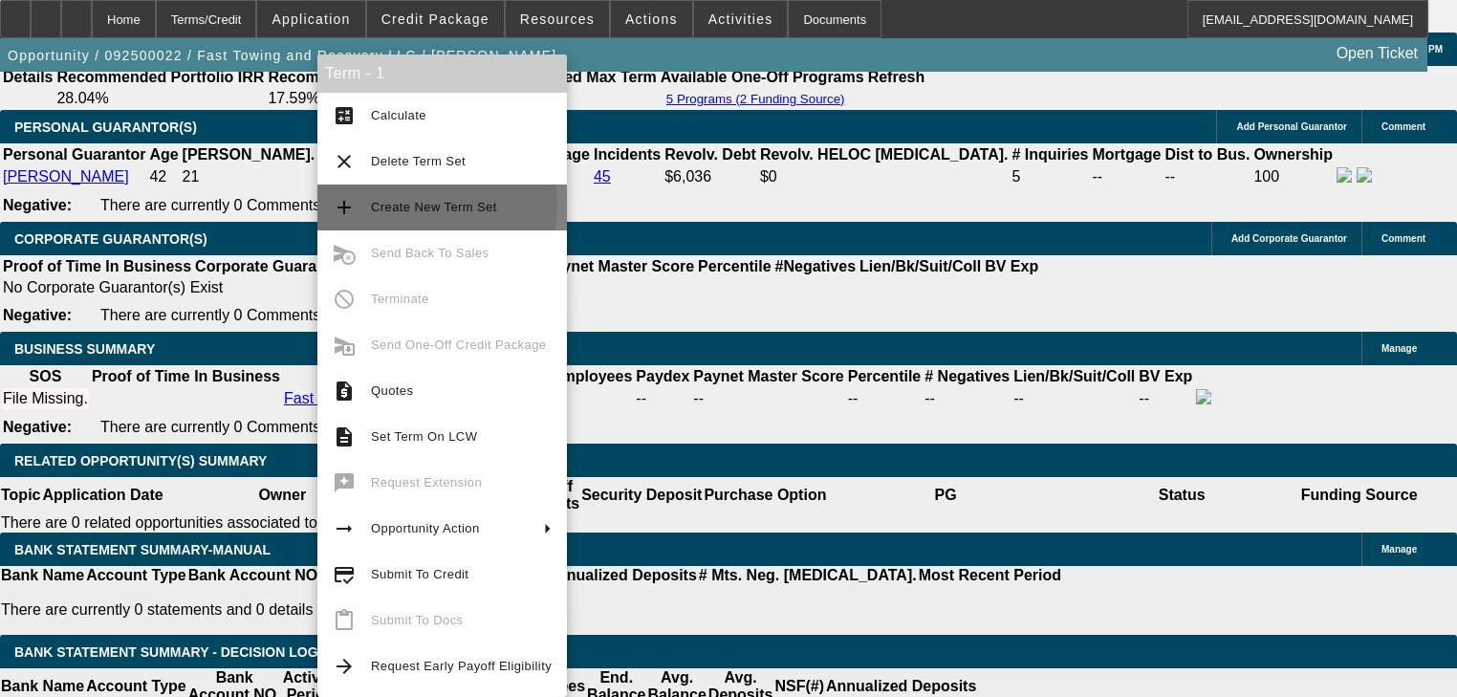
click at [404, 204] on span "Create New Term Set" at bounding box center [434, 207] width 126 height 14
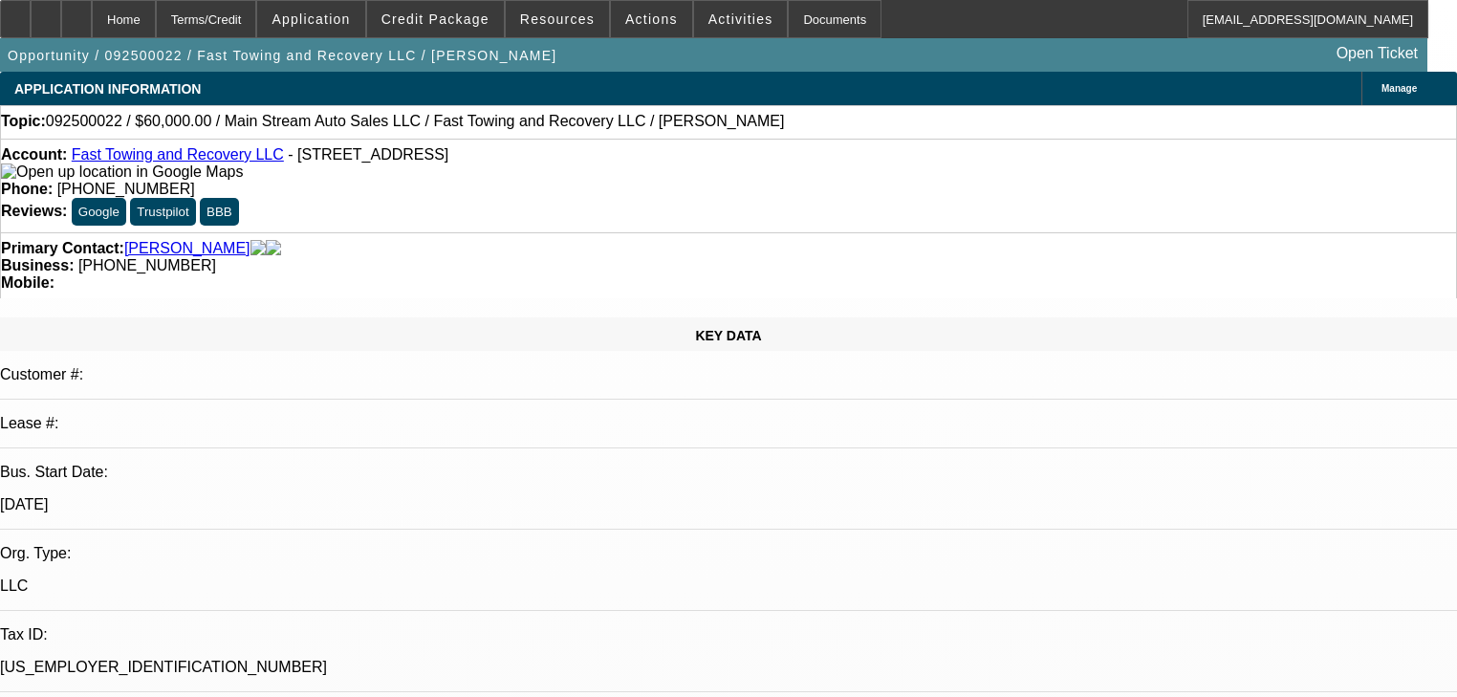
select select "0"
select select "2"
select select "0.1"
select select "4"
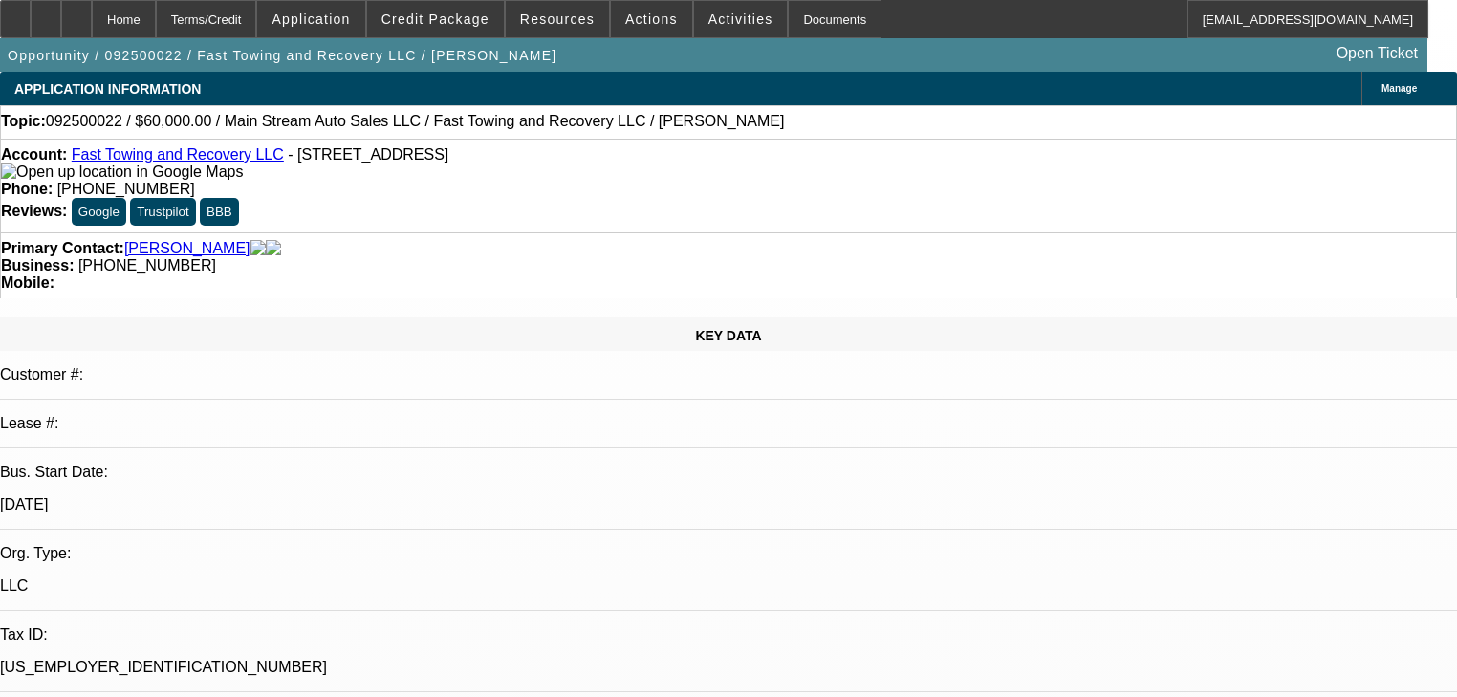
select select "0"
select select "2"
select select "0.1"
select select "4"
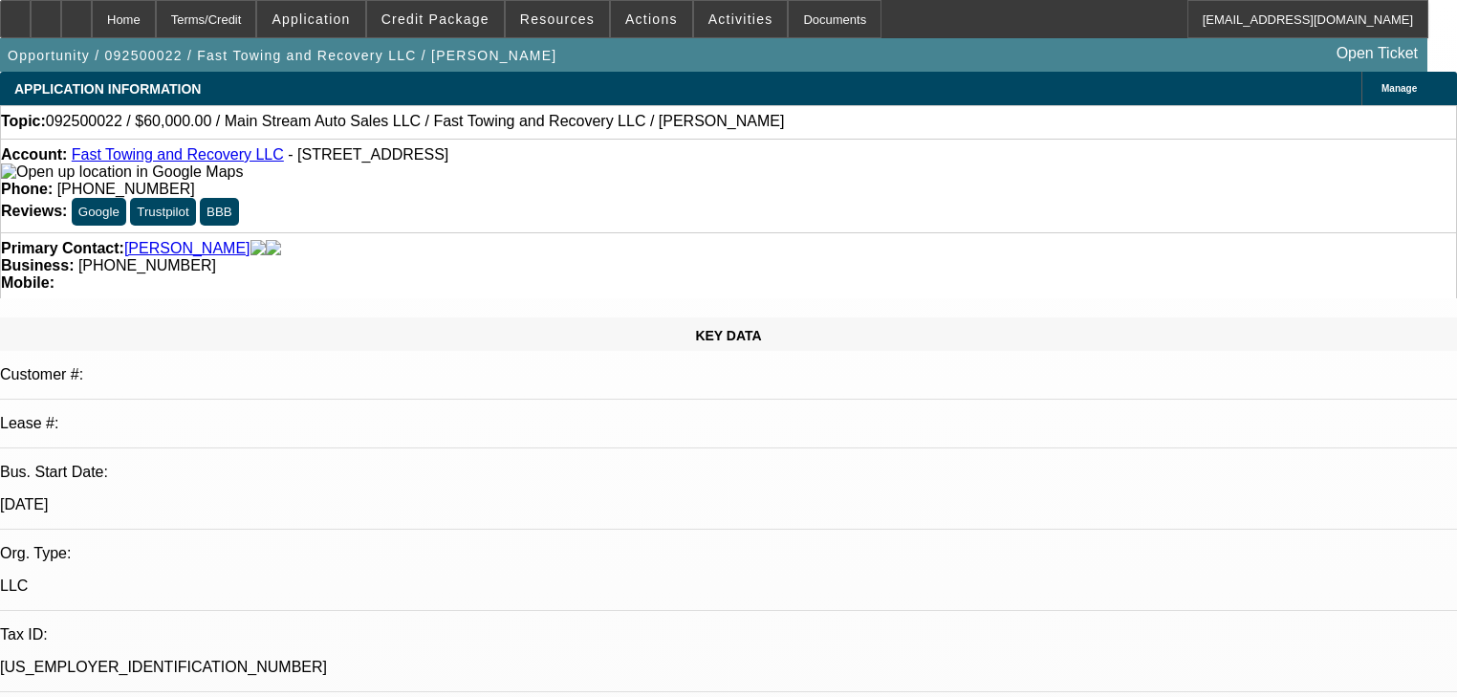
radio input "true"
type textarea "repo trucks, two trucks go along with a couple that he has and a a flatbed... s…"
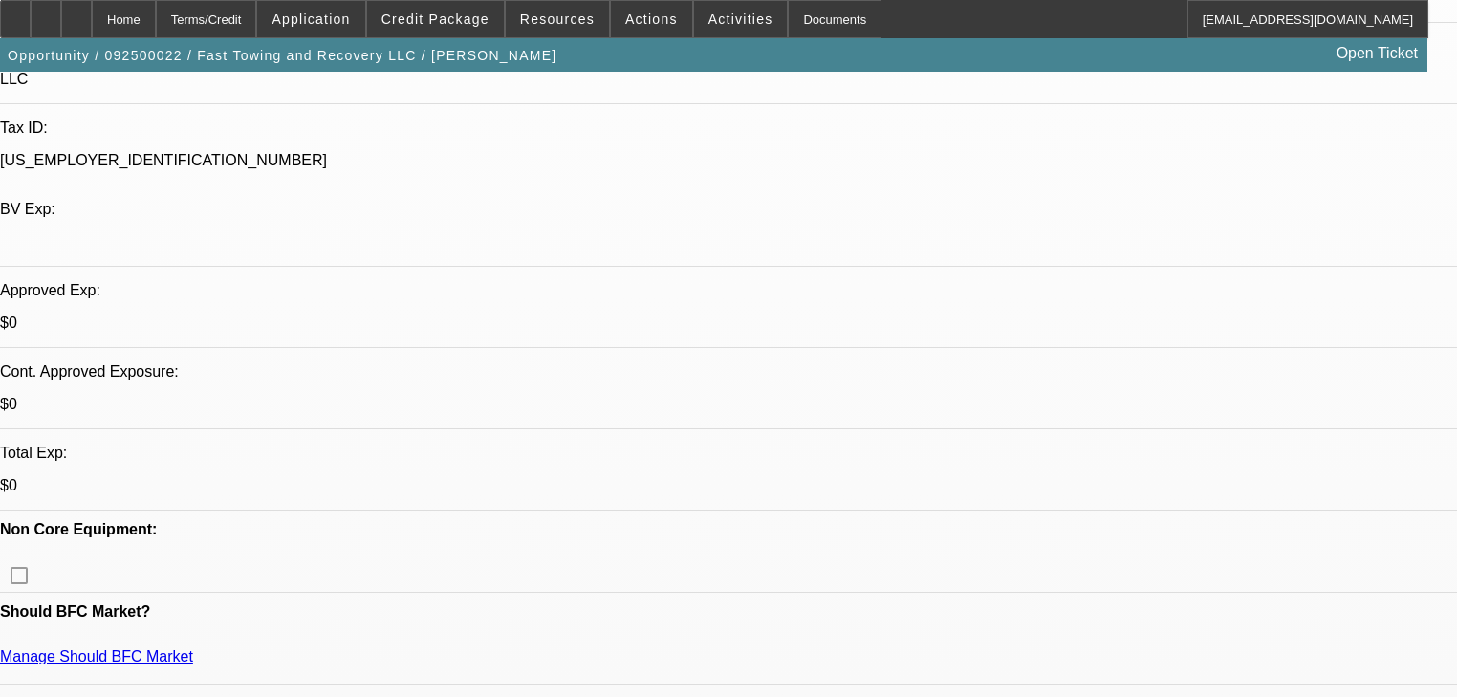
scroll to position [536, 0]
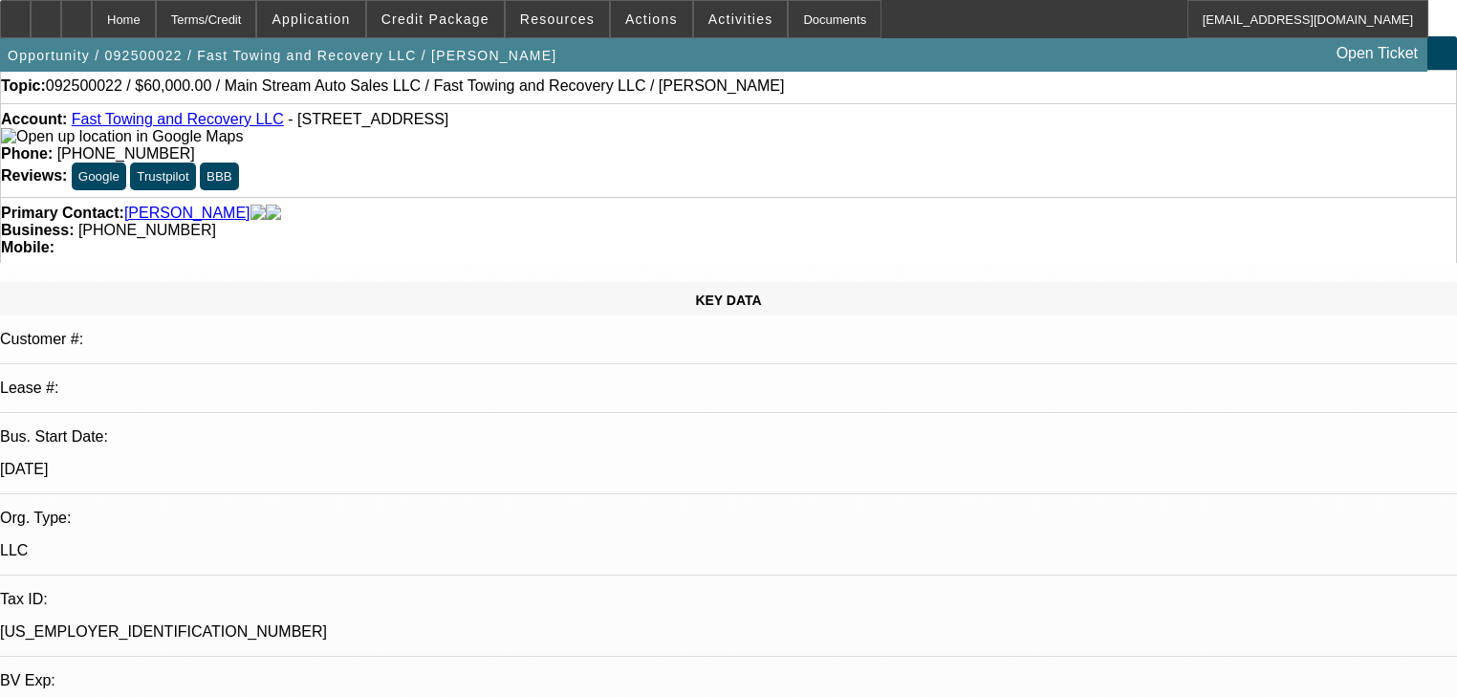
scroll to position [0, 0]
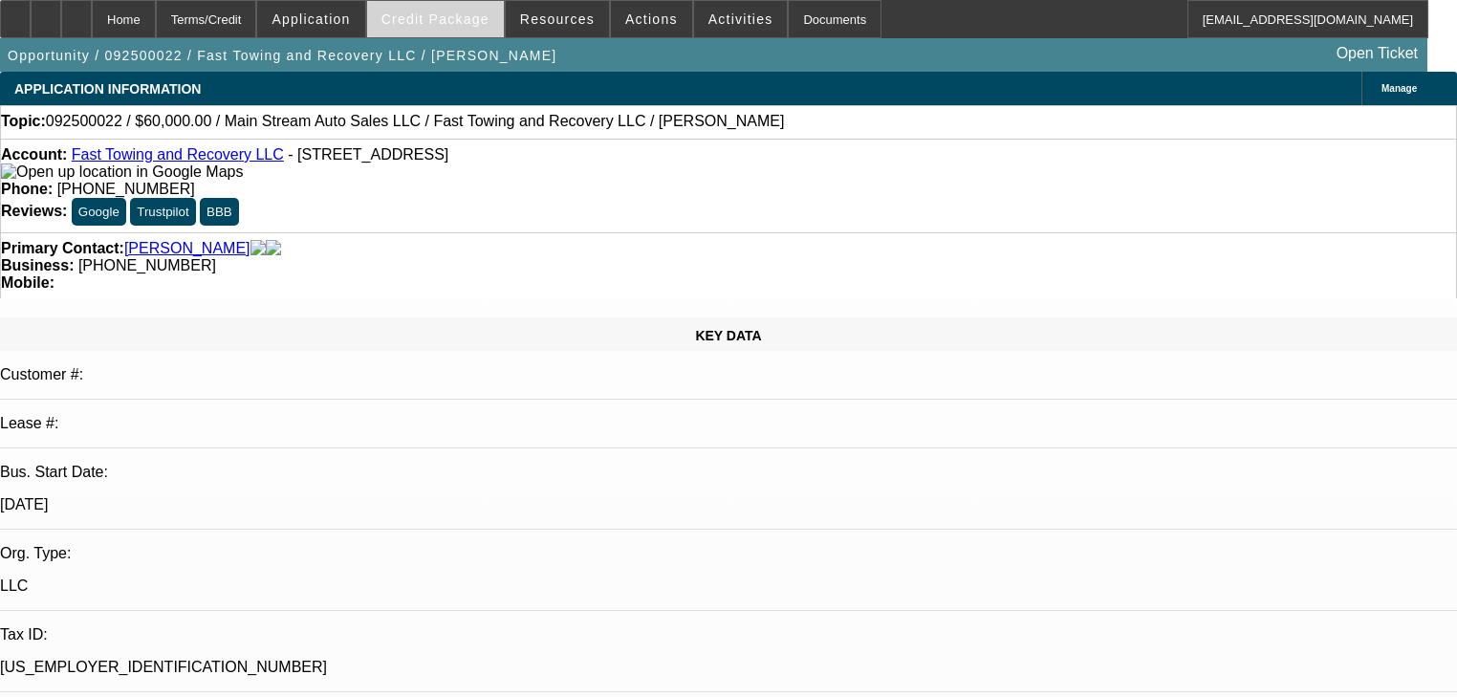
click at [480, 21] on span "Credit Package" at bounding box center [436, 18] width 108 height 15
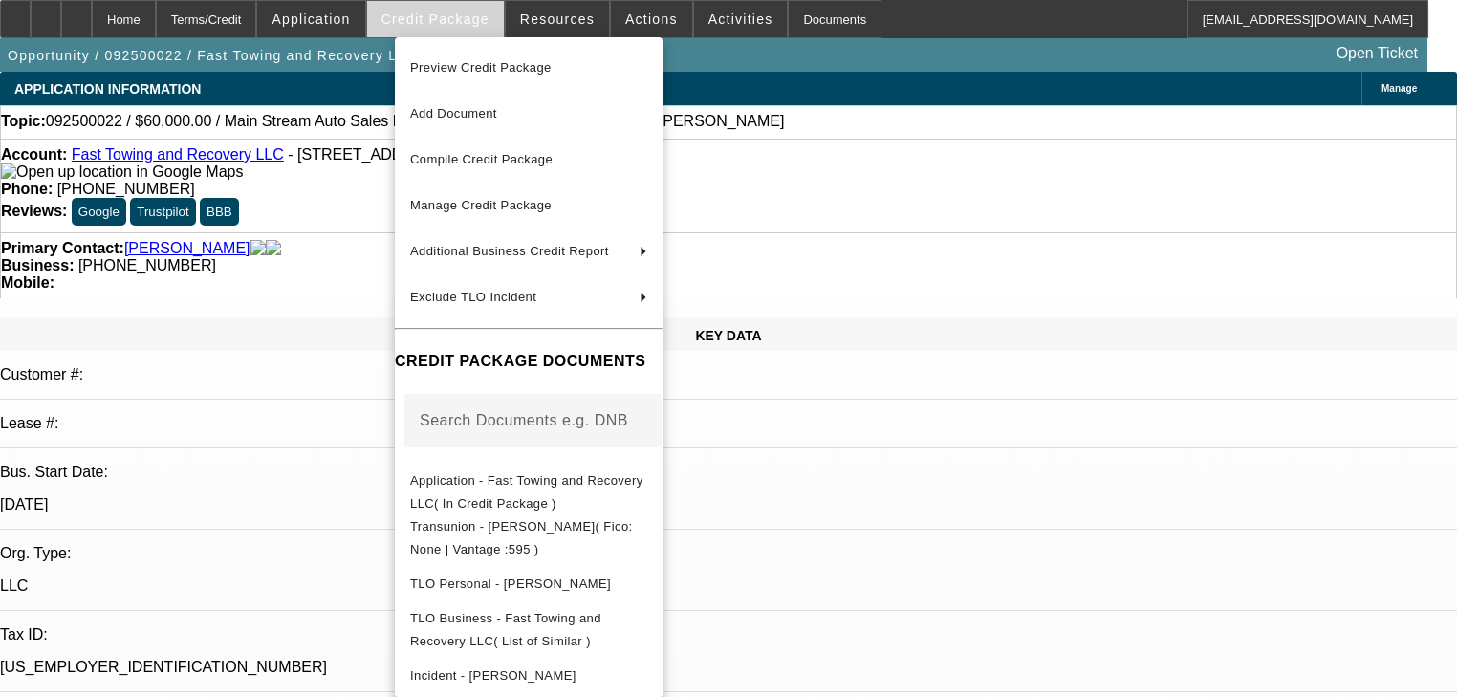
click at [480, 21] on div at bounding box center [728, 348] width 1457 height 697
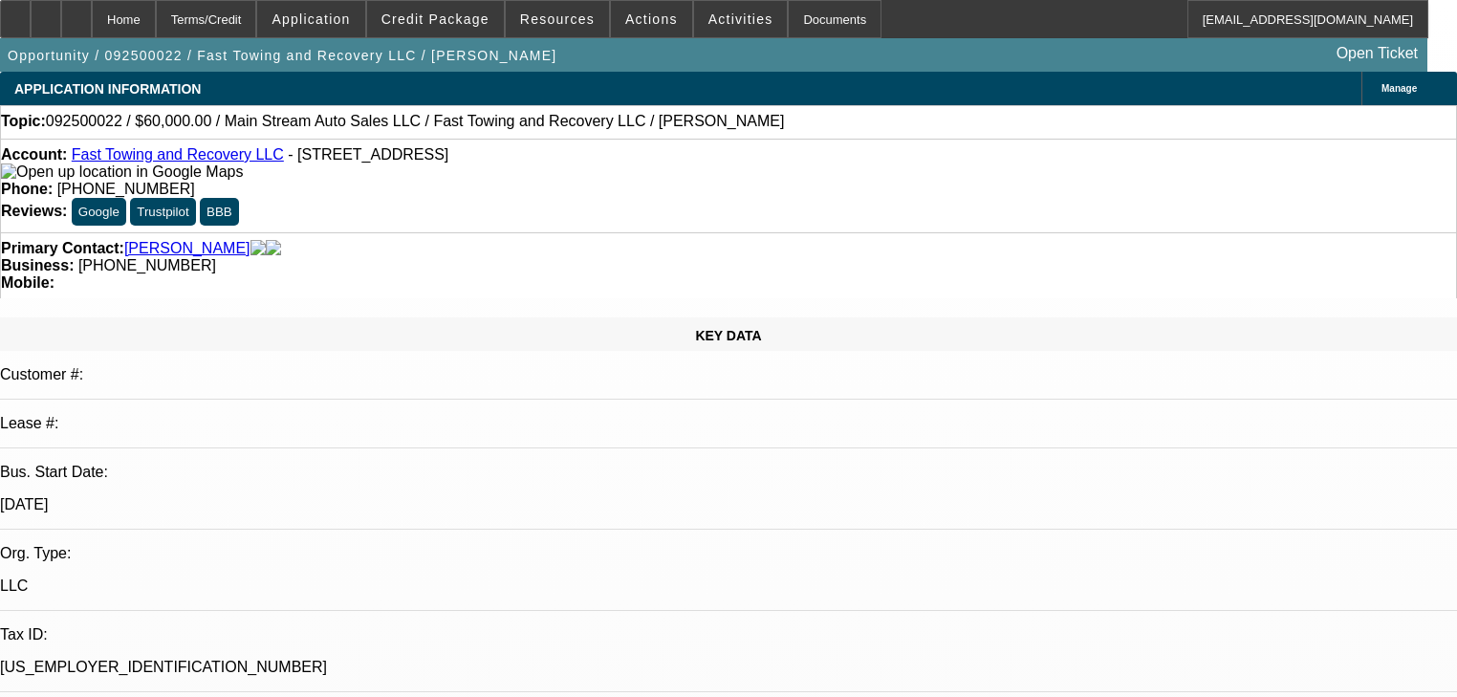
radio input "true"
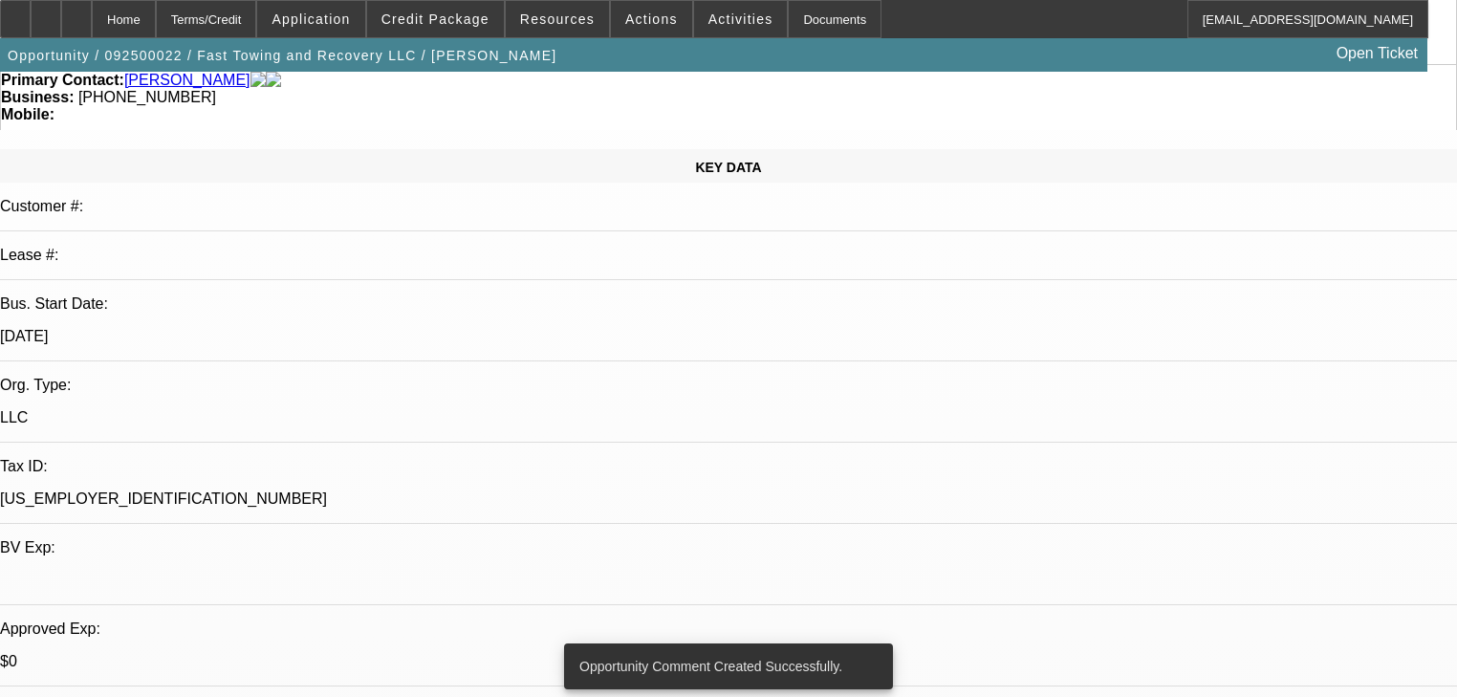
scroll to position [230, 0]
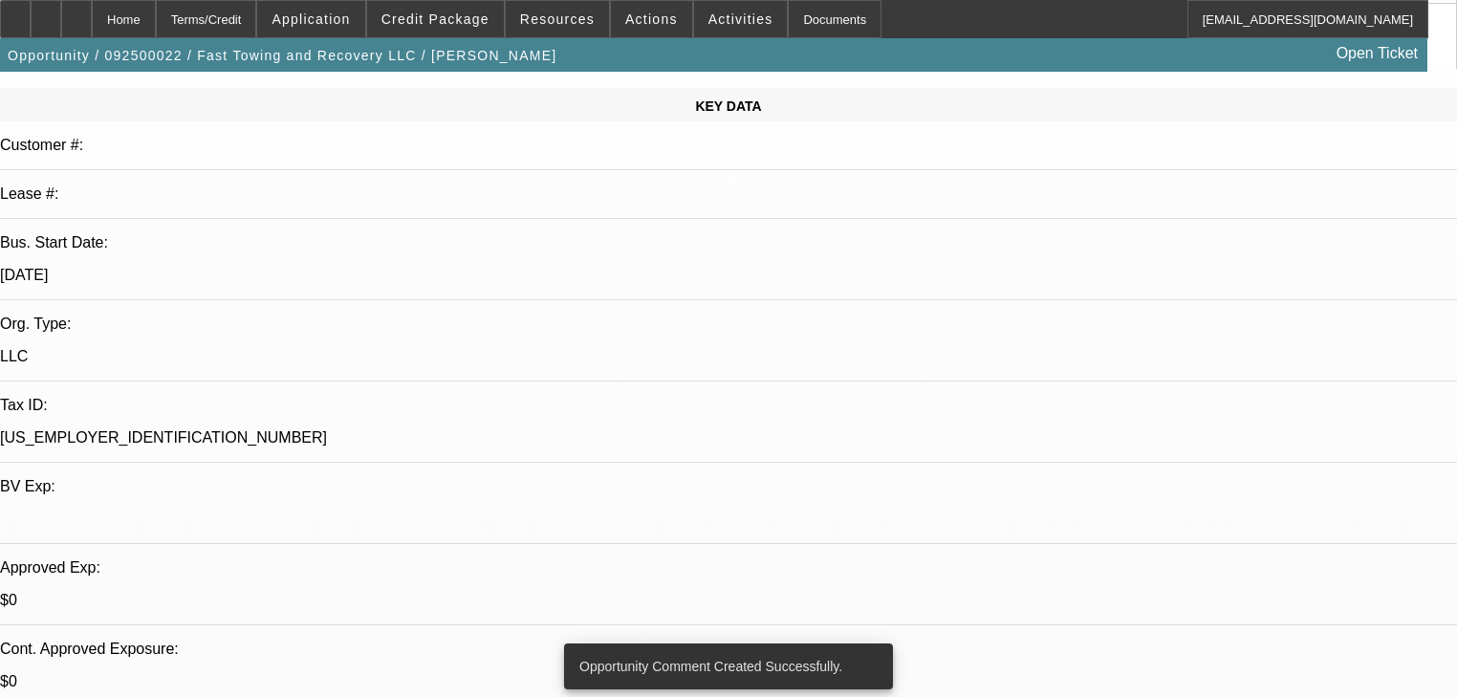
radio input "true"
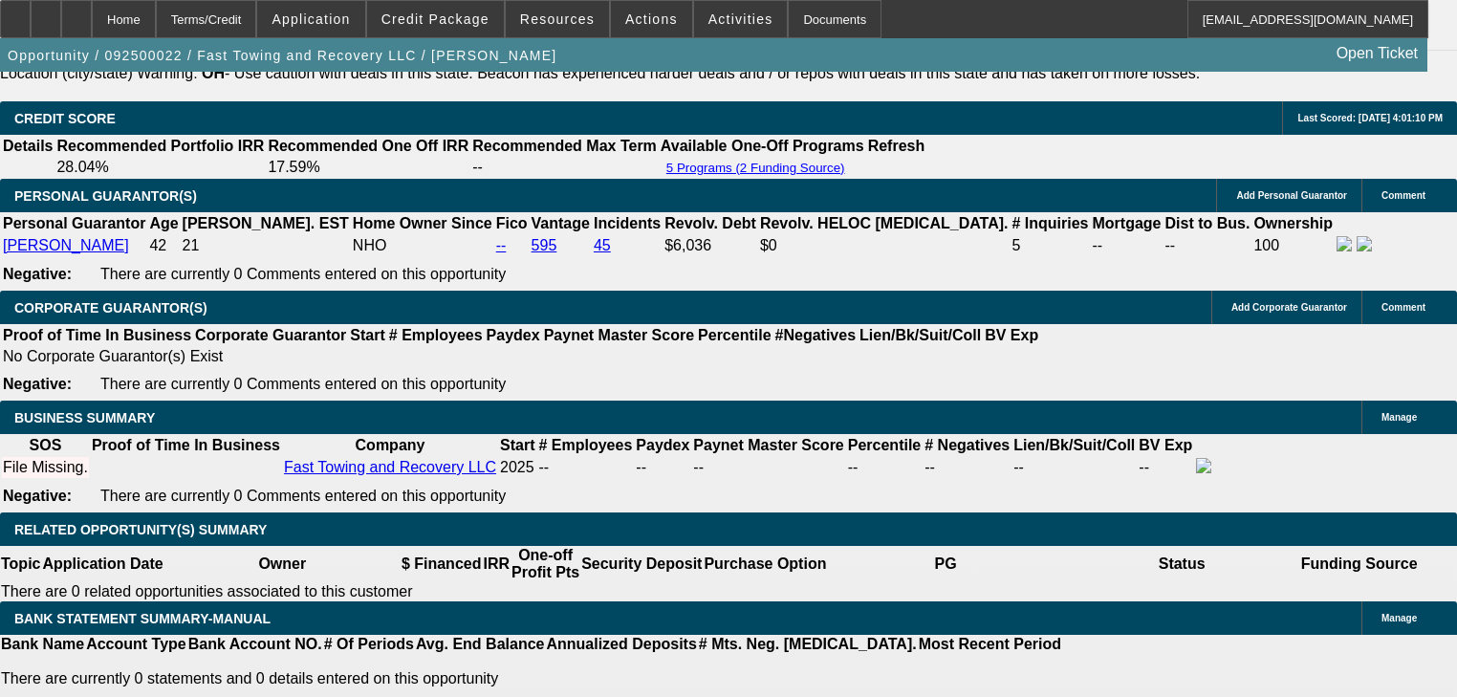
scroll to position [2831, 0]
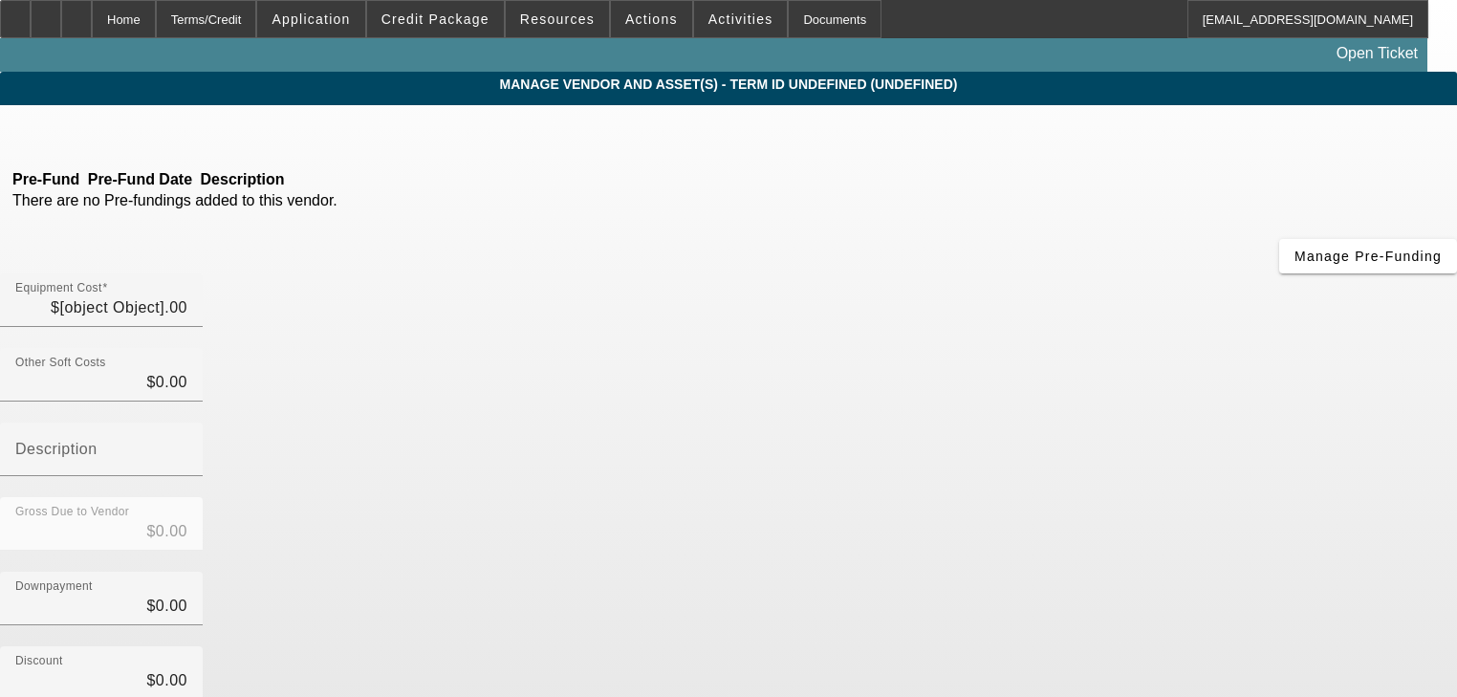
type input "$60,000.00"
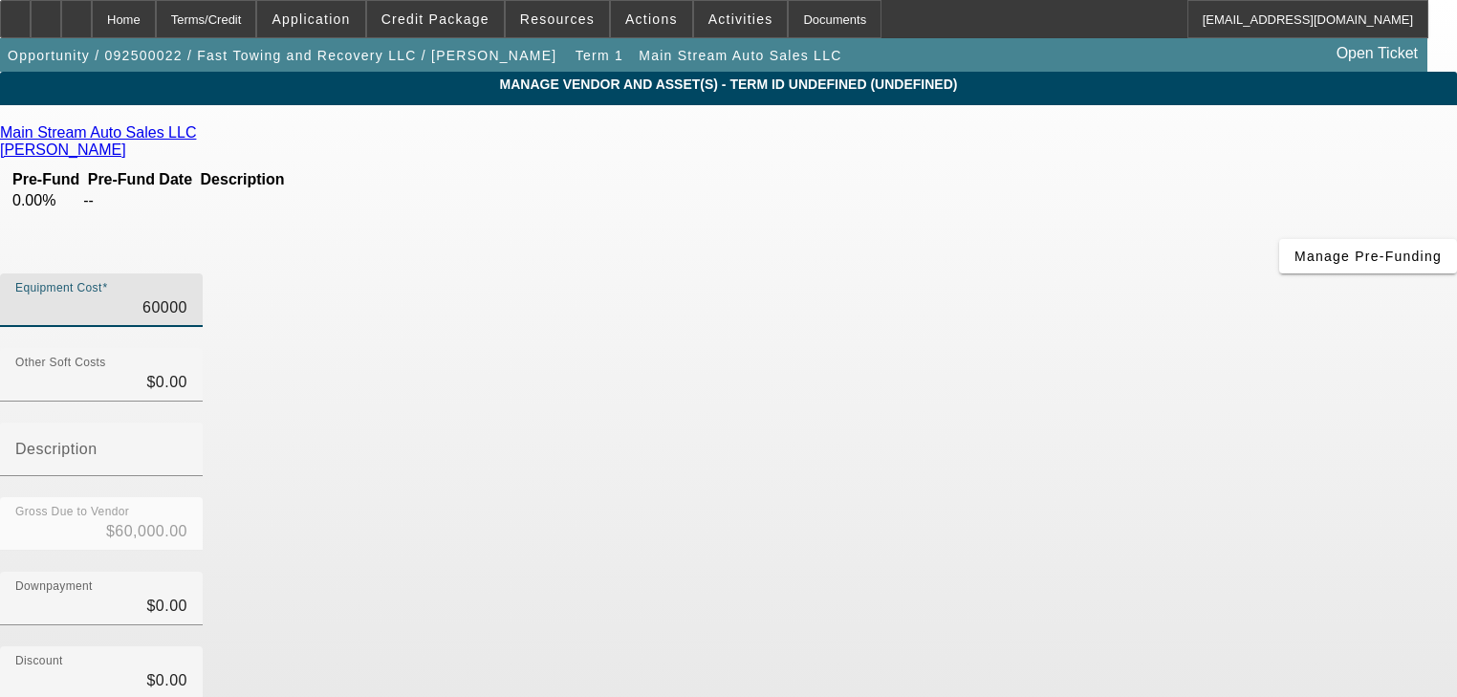
click at [187, 296] on input "60000" at bounding box center [101, 307] width 172 height 23
type input "7"
type input "$7.00"
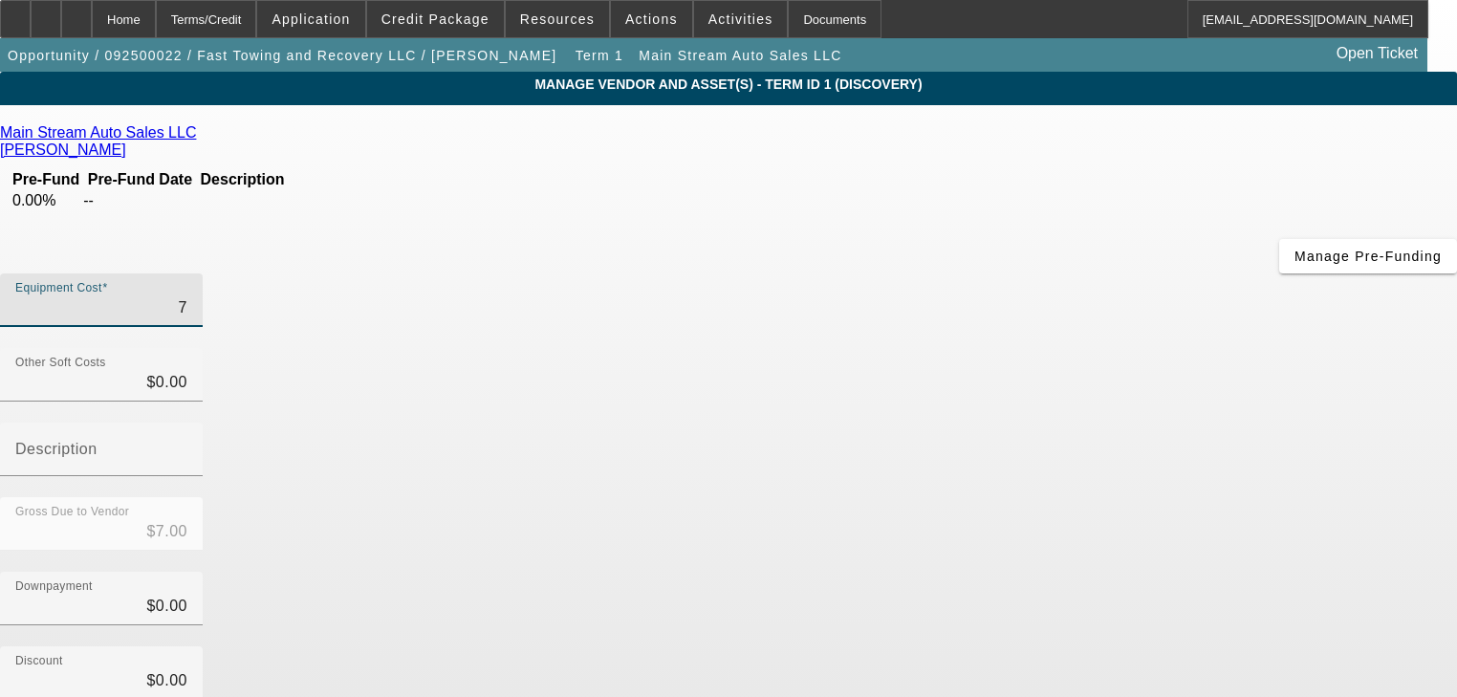
type input "70"
type input "$70.00"
type input "700"
type input "$700.00"
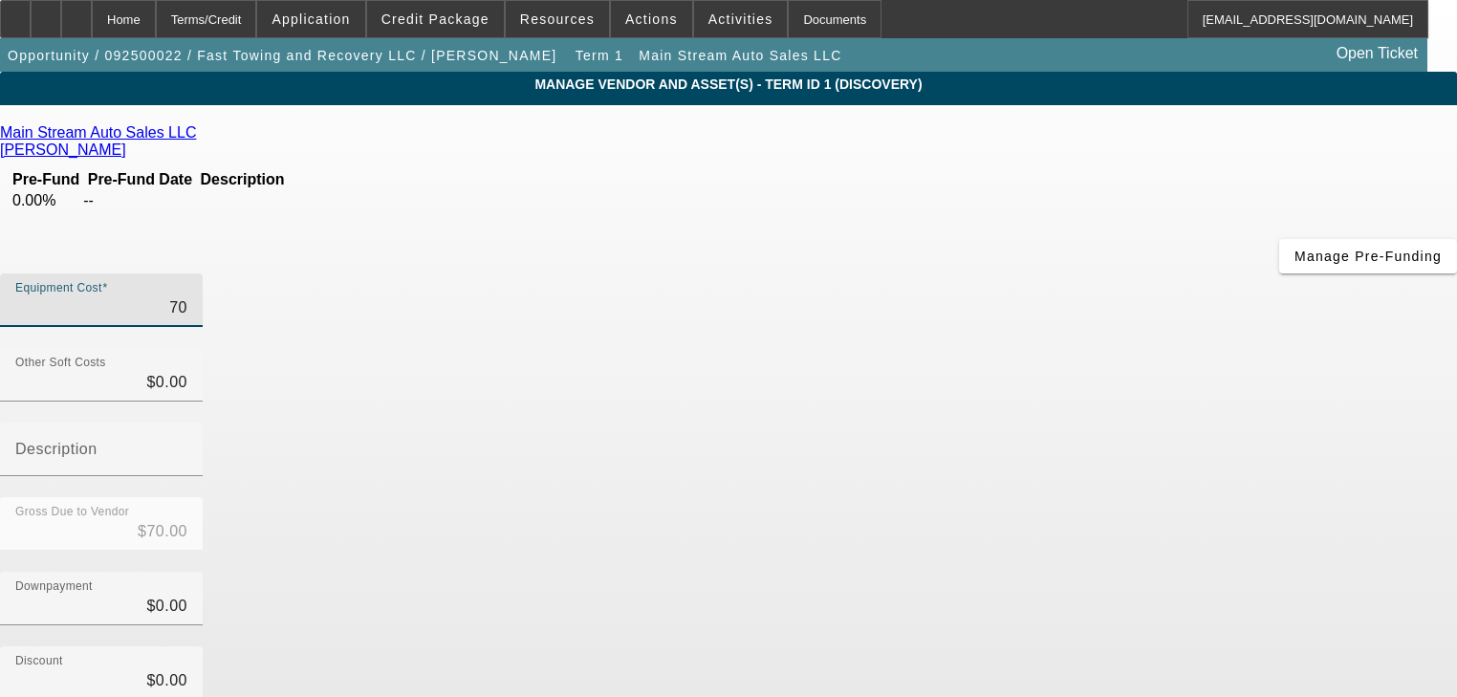
type input "$700.00"
type input "7000"
type input "$7,000.00"
type input "70000"
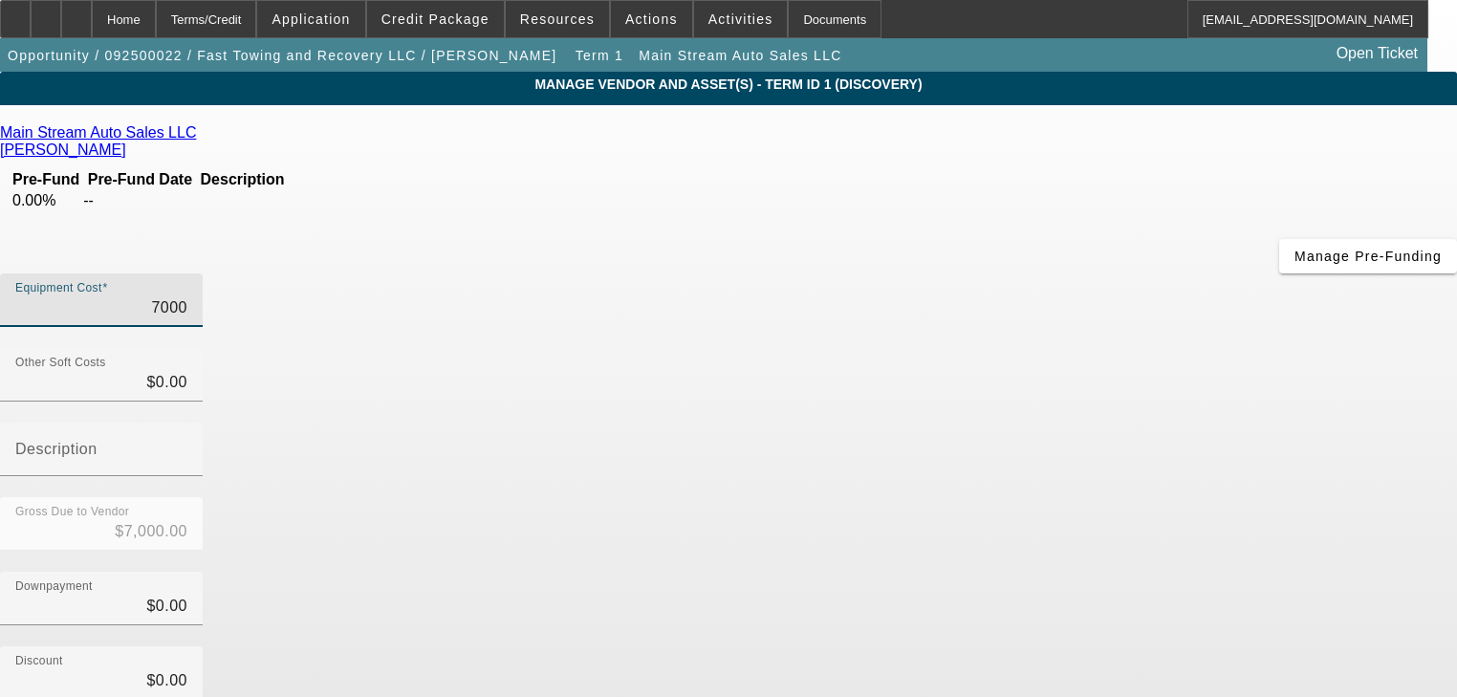
type input "$70,000.00"
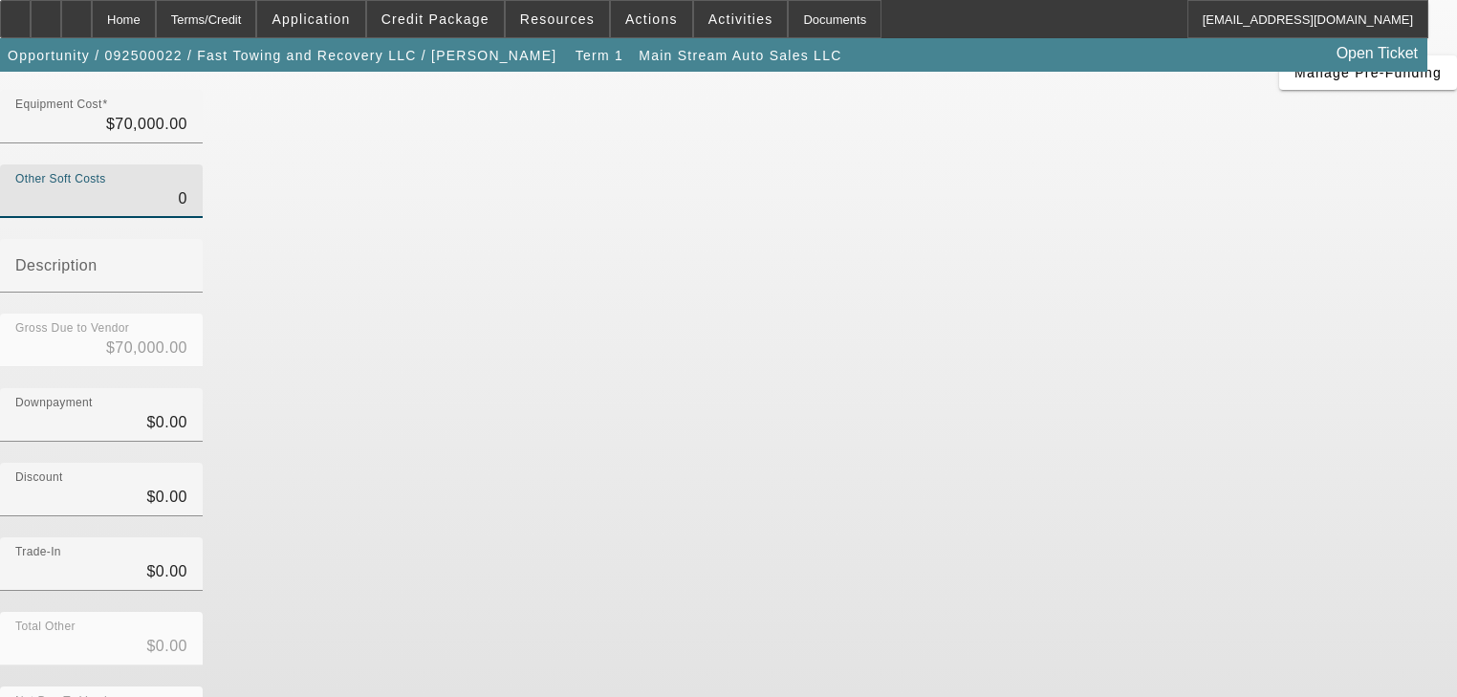
scroll to position [187, 0]
type input "$0.00"
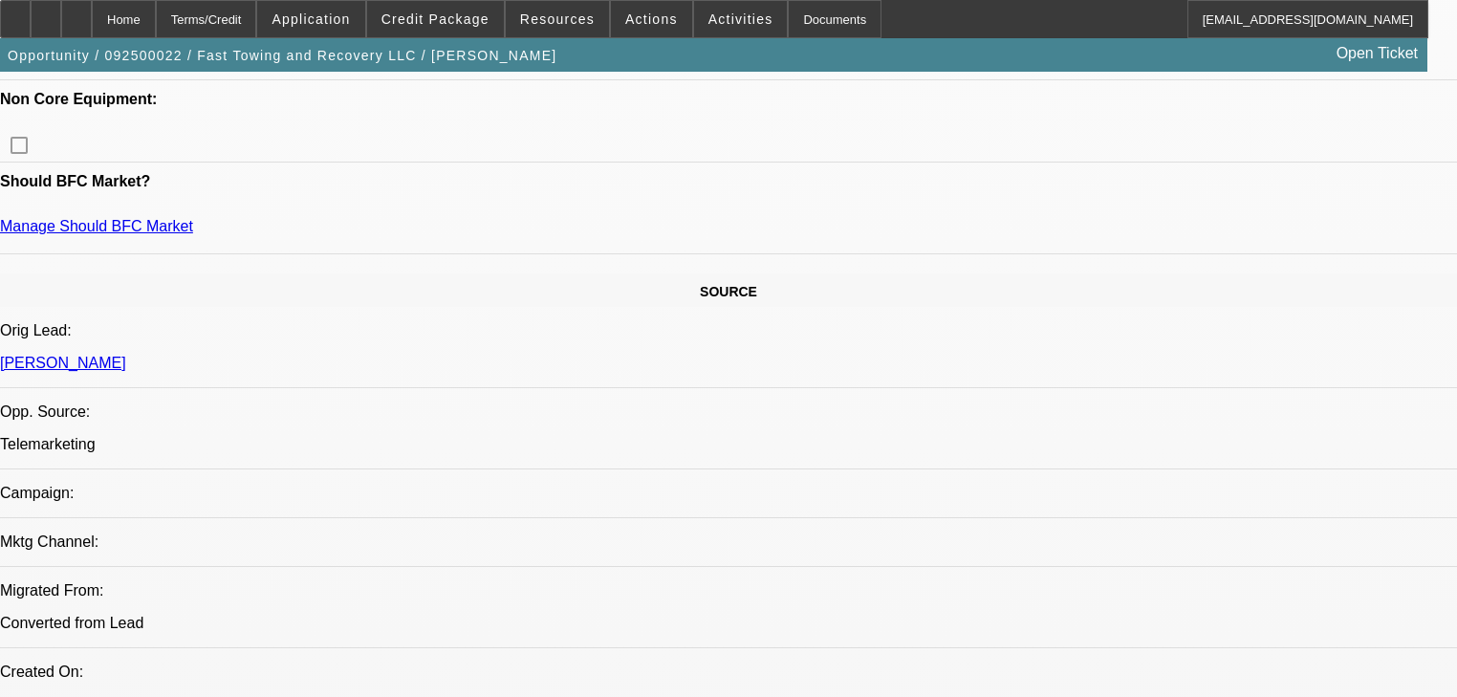
select select "0"
select select "2"
select select "0.1"
select select "4"
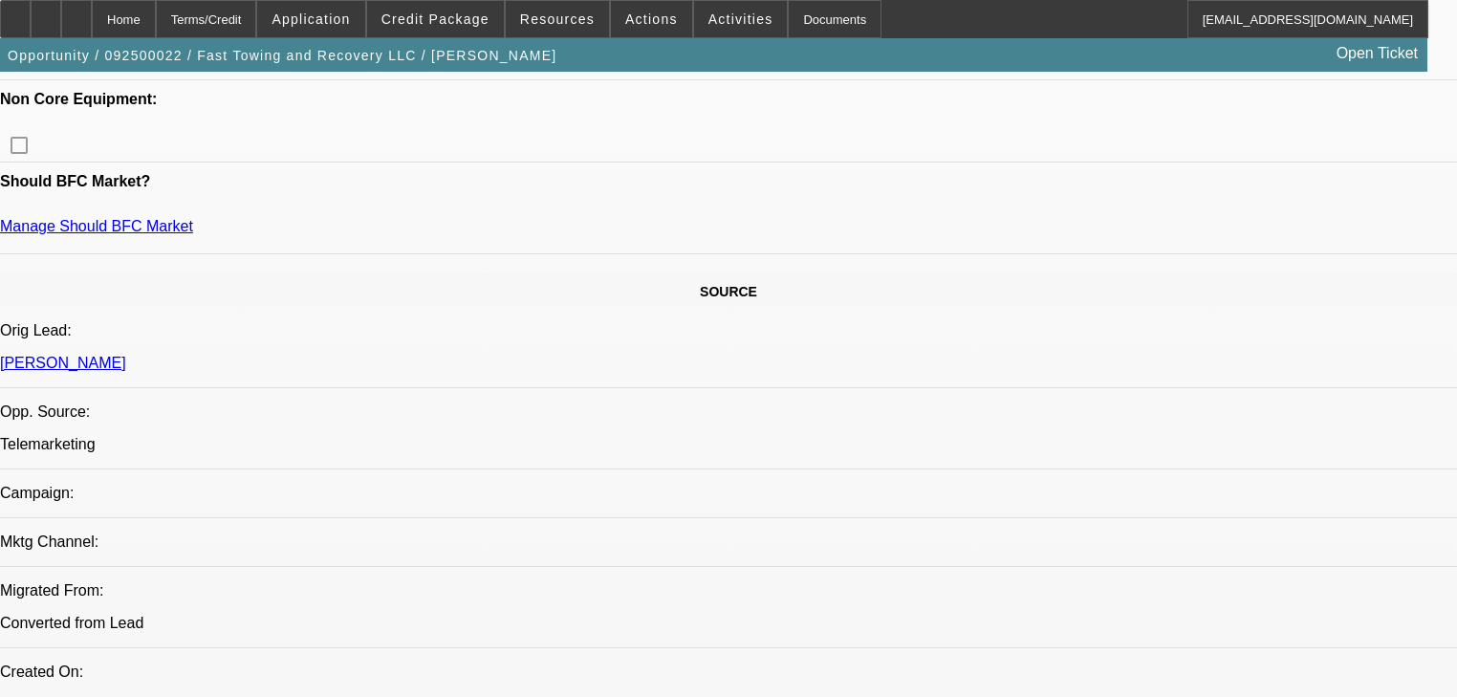
select select "0"
select select "2"
select select "0.1"
select select "4"
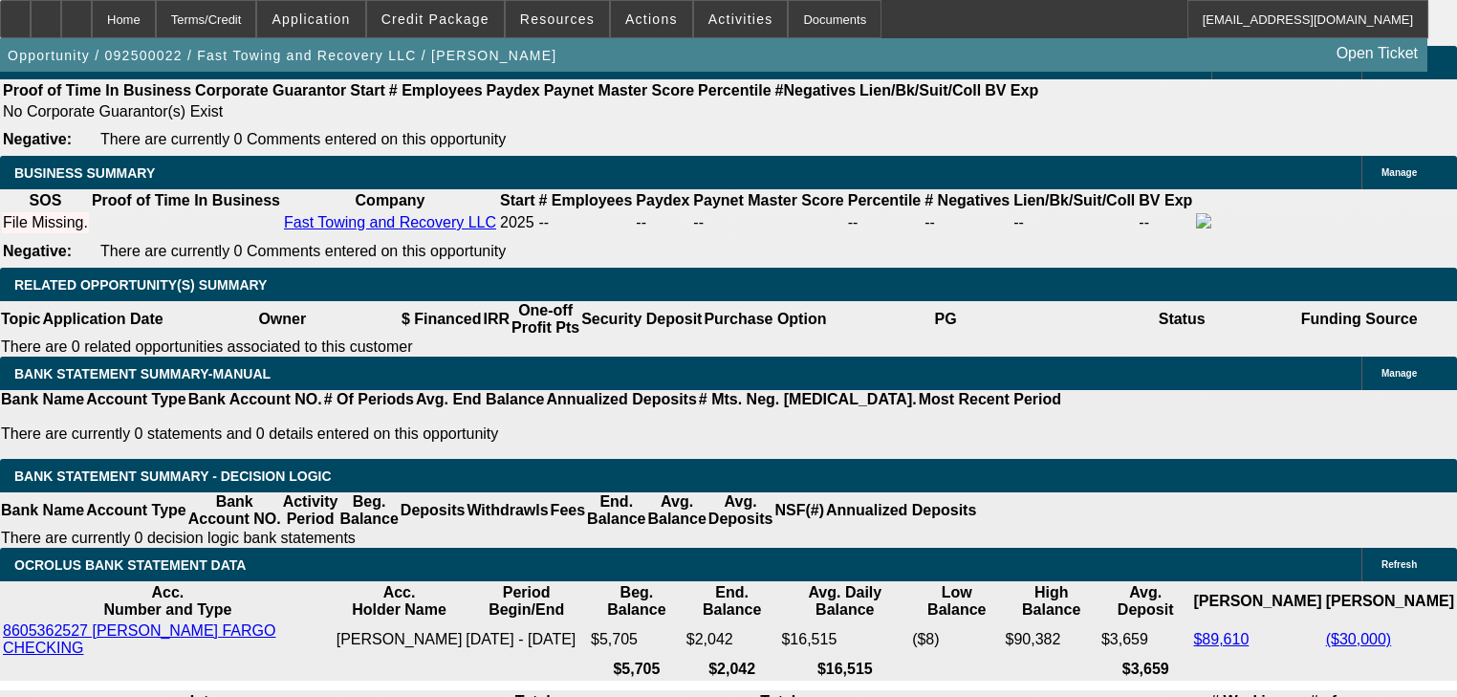
scroll to position [2969, 0]
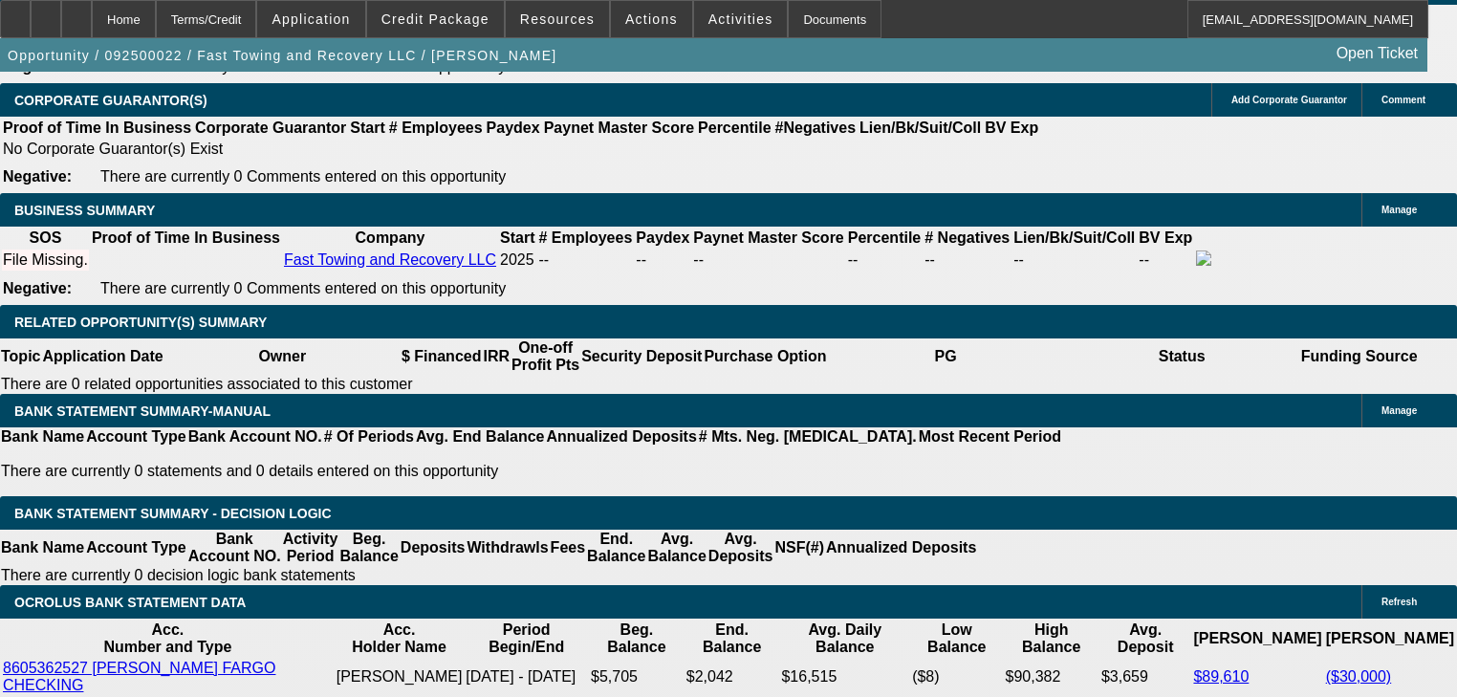
type input "1"
type input "$3,949.14"
type input "$1,974.57"
type input "11"
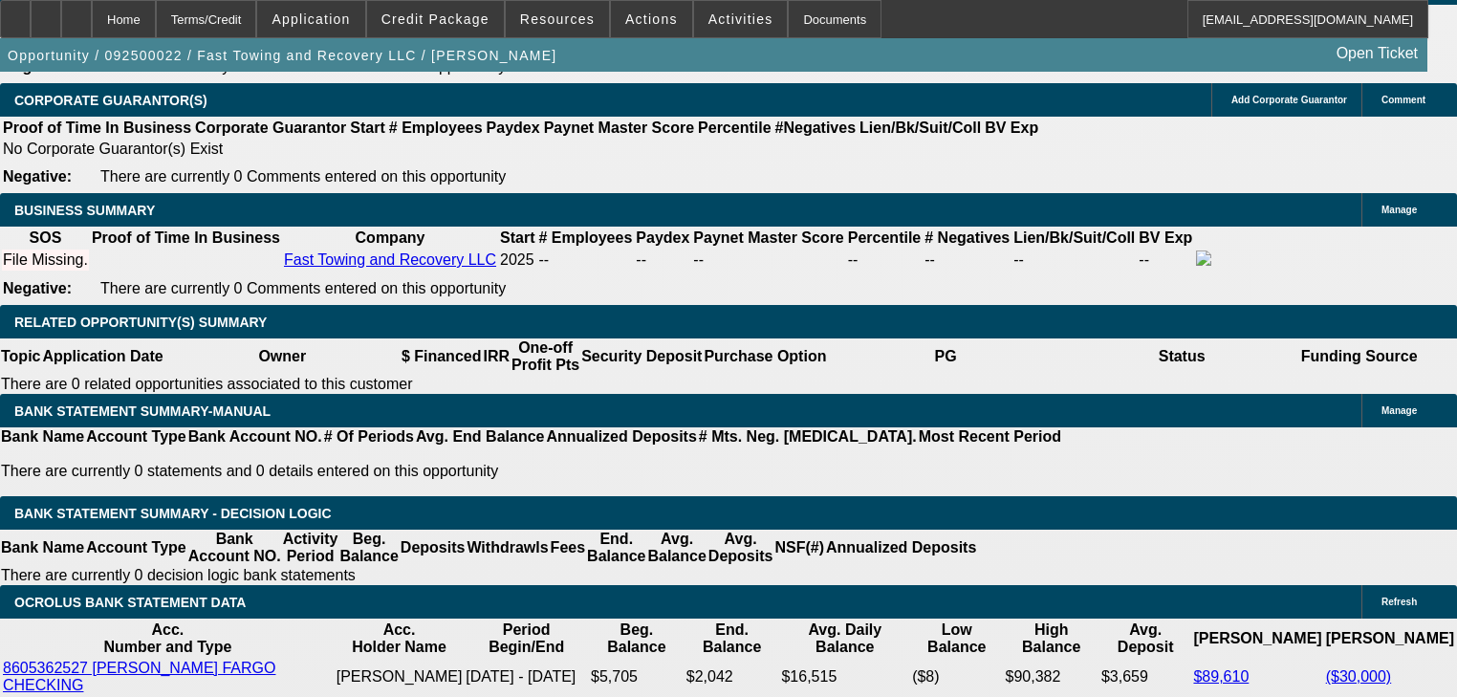
type input "$4,583.42"
type input "$2,291.71"
type input "1"
type input "$3,949.14"
type input "$1,974.57"
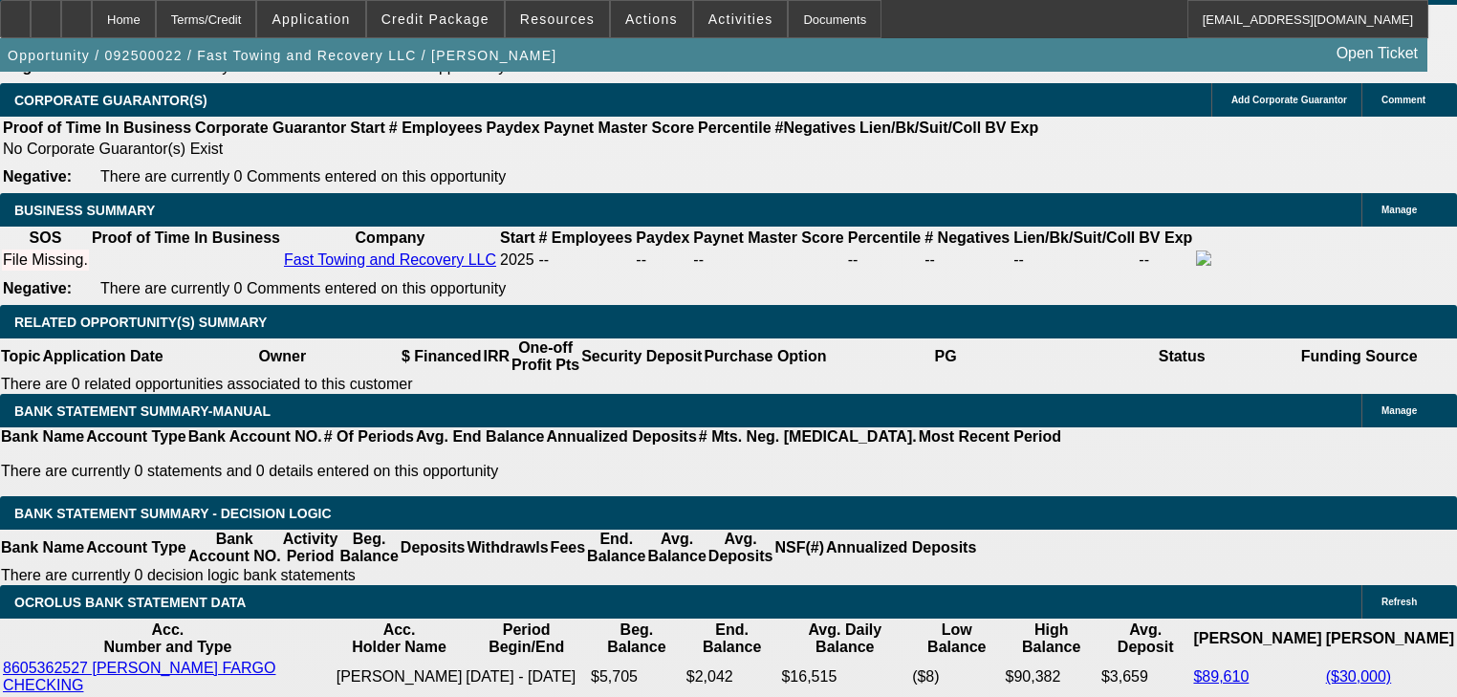
type input "18"
type input "$5,061.34"
type input "$2,530.67"
type input "1"
type input "$3,949.14"
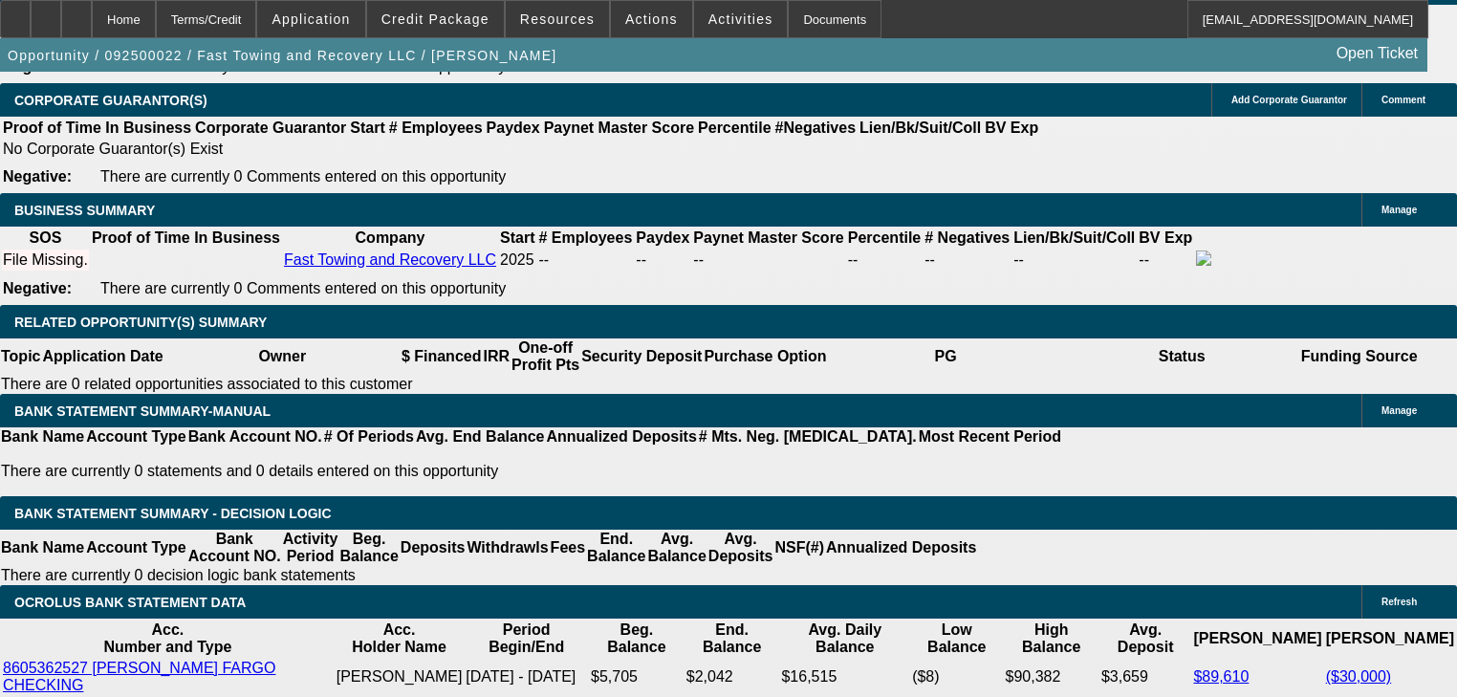
type input "$1,974.57"
type input "120"
type input "$4,650.00"
type input "$2,325.00"
type input "$14,468.02"
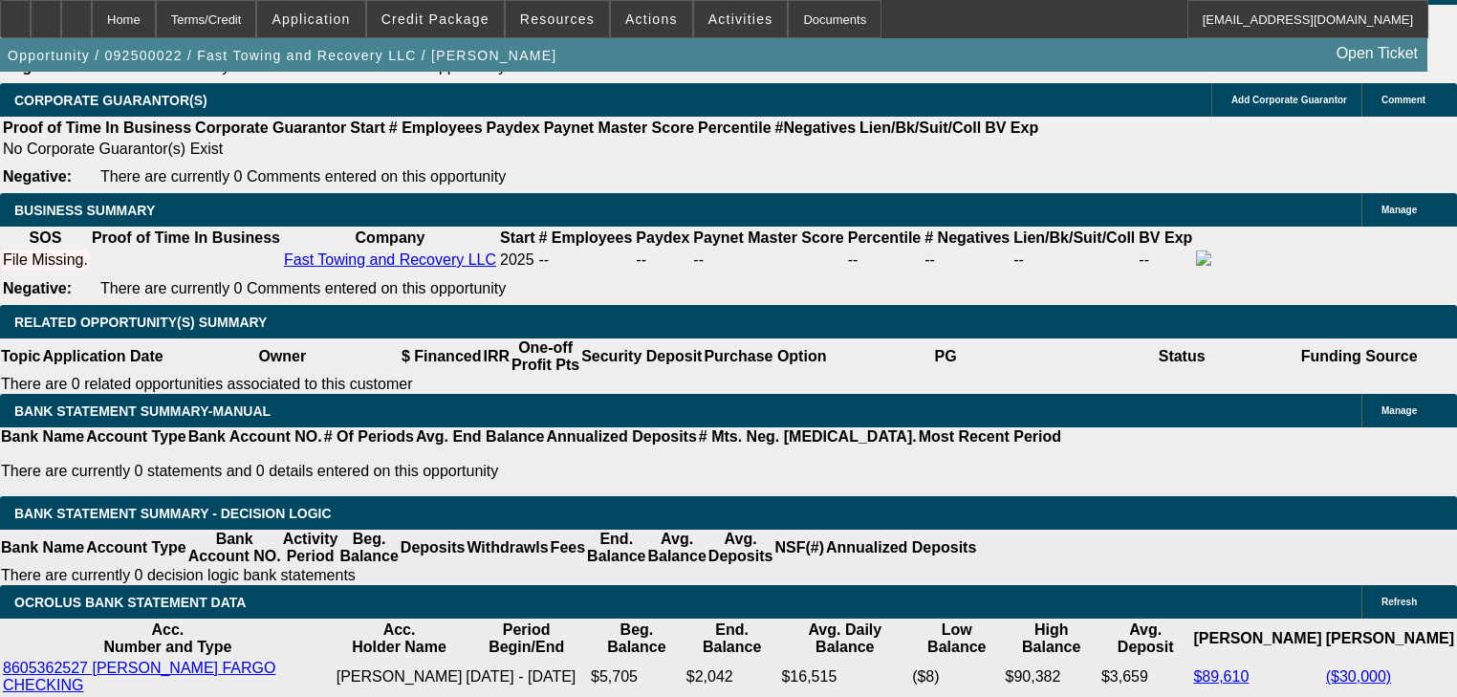
type input "$7,234.01"
type input "10"
type input "$4,517.40"
type input "$2,258.70"
type input "0"
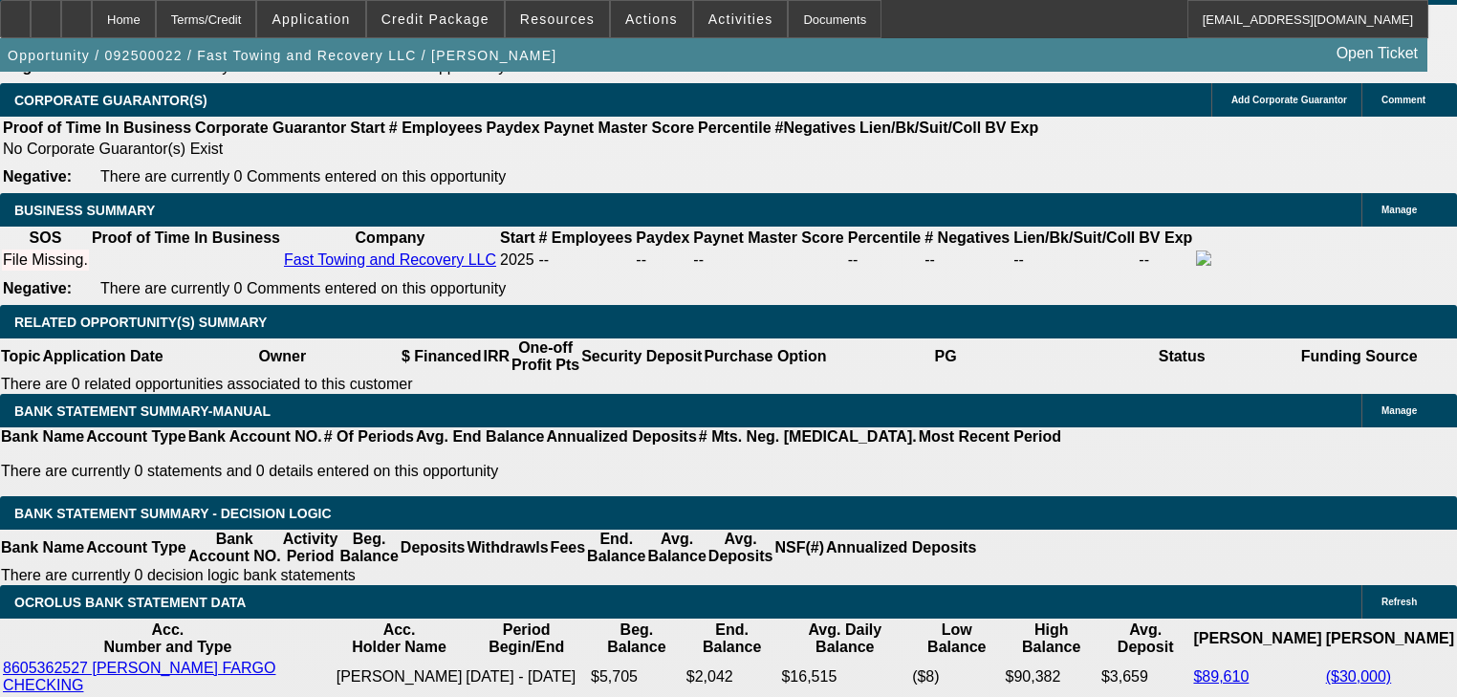
type input "$3,888.88"
type input "$1,944.44"
type input "20"
type input "$5,202.90"
type input "$2,601.45"
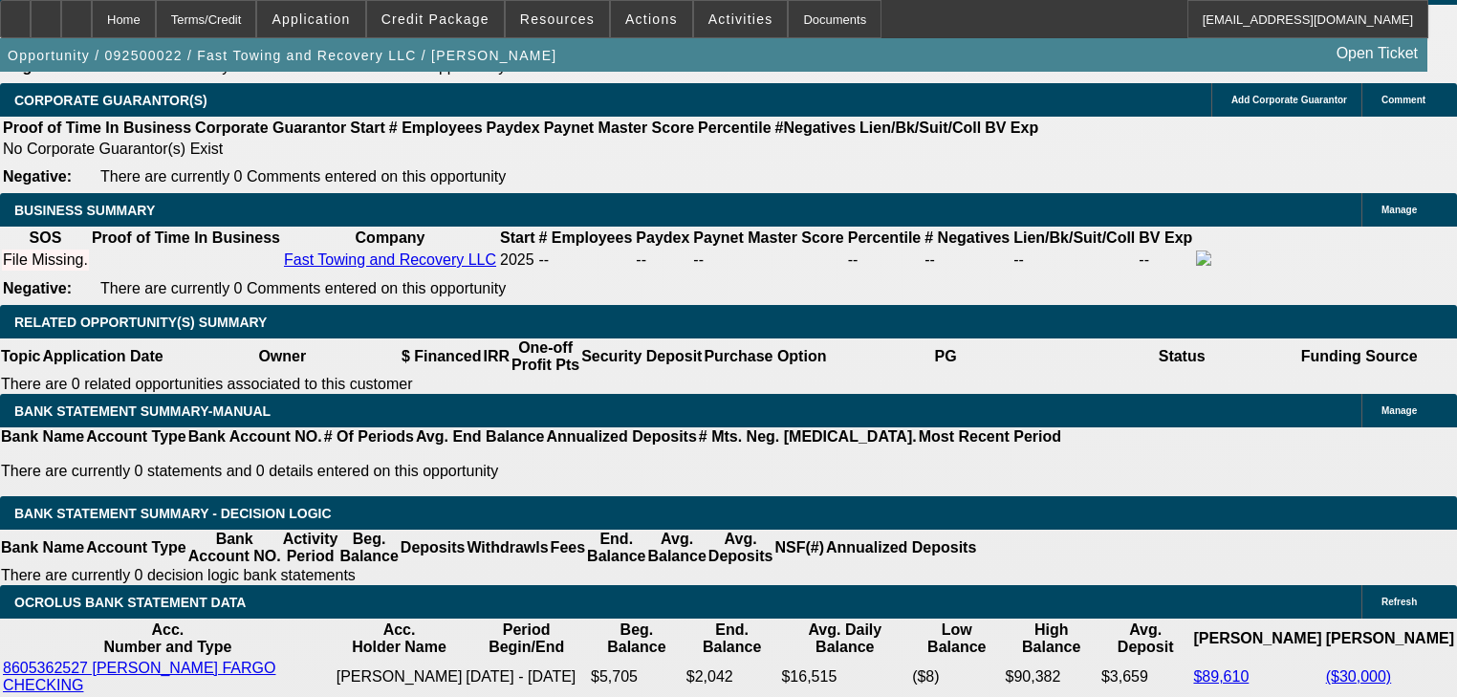
type input "20"
type input "4"
type input "$36,470.38"
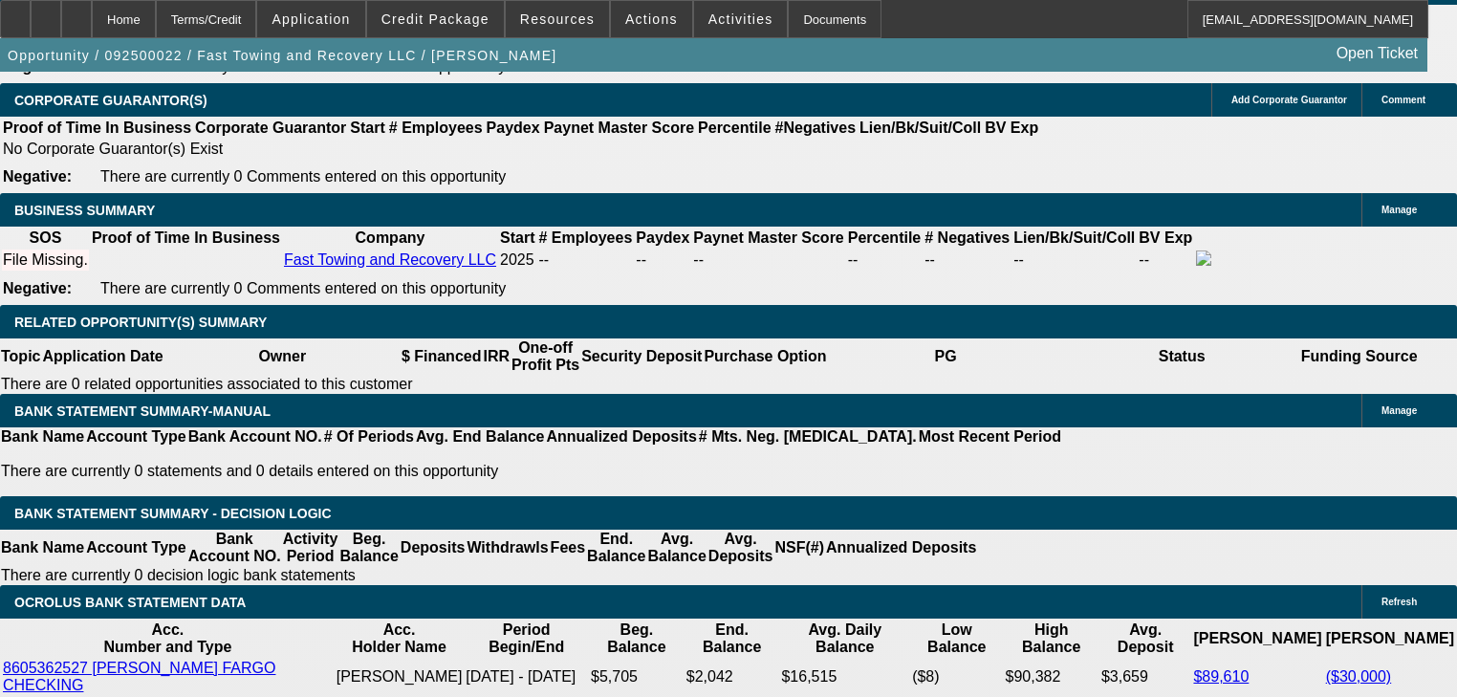
type input "$18,235.19"
type input "48"
type input "$4,260.26"
type input "$2,130.13"
type input "48"
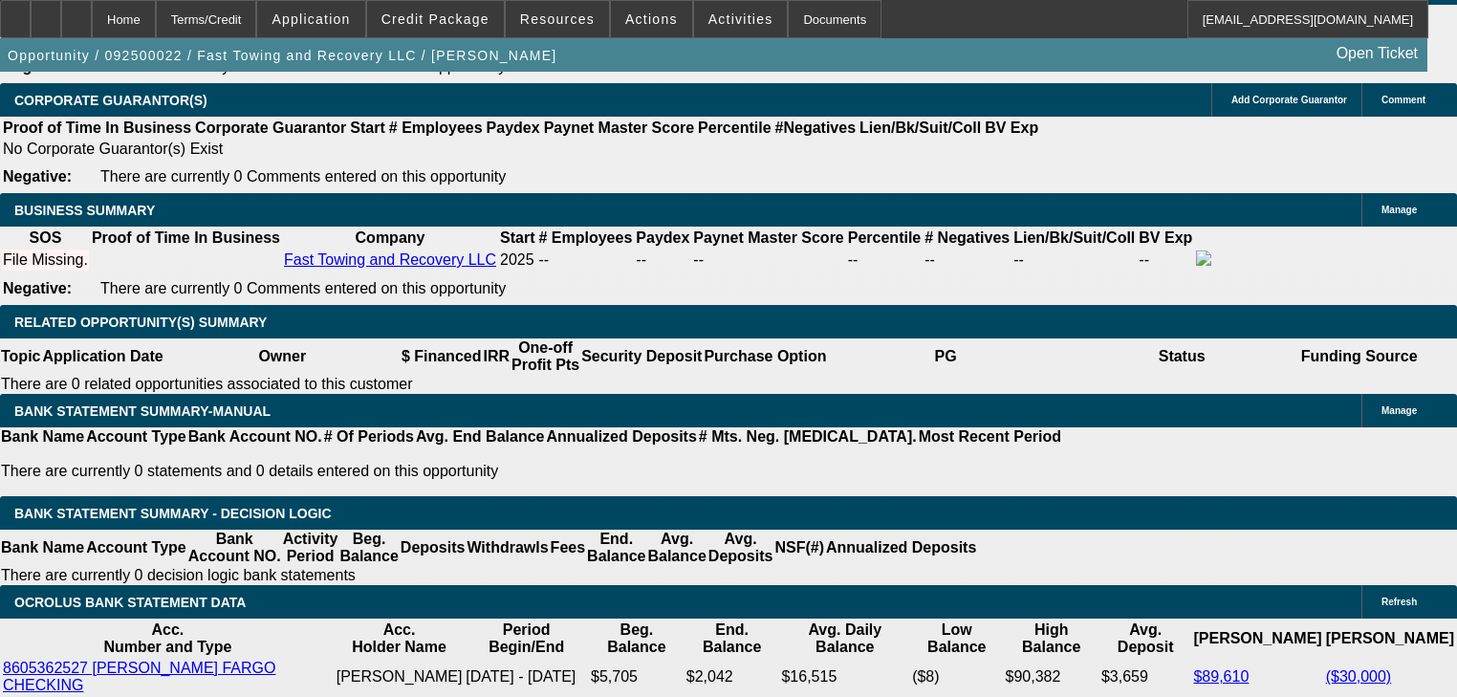
select select "0.2"
type input "$14,000.00"
type input "$3,408.20"
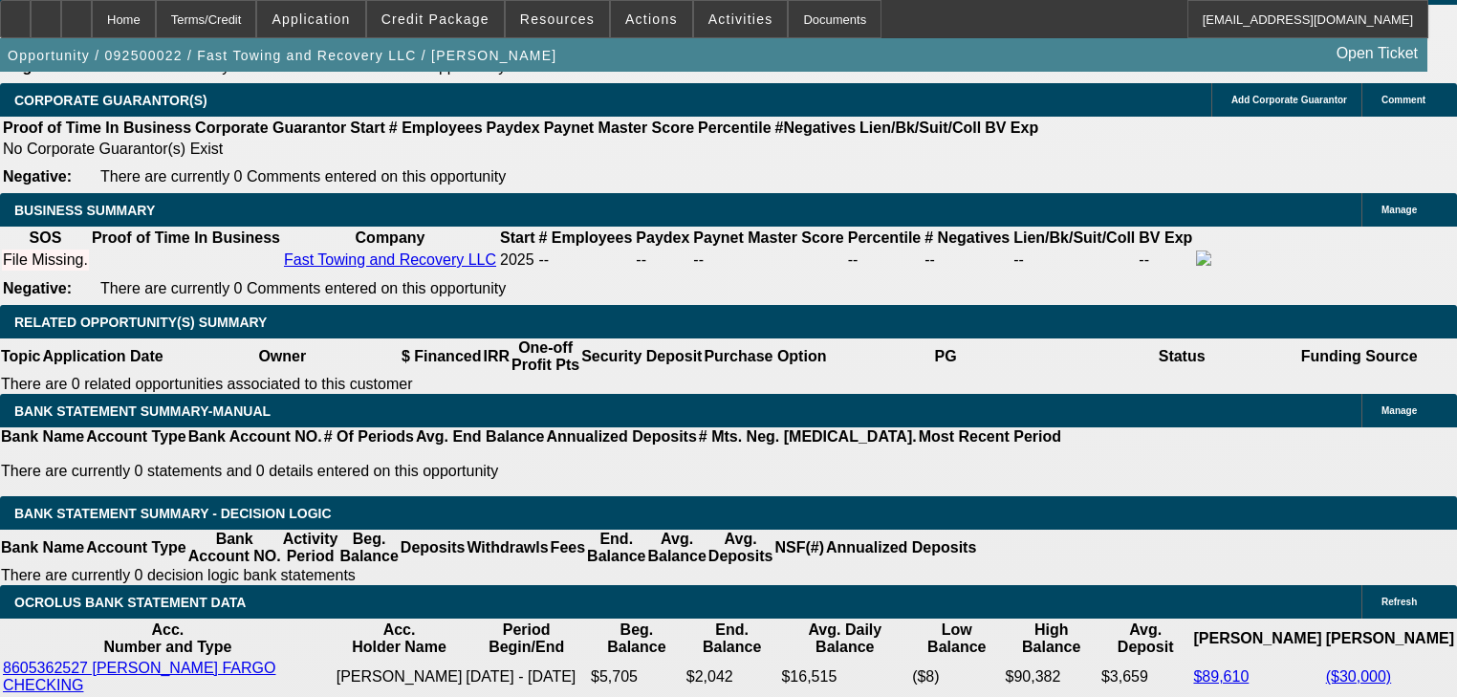
type input "$1,704.10"
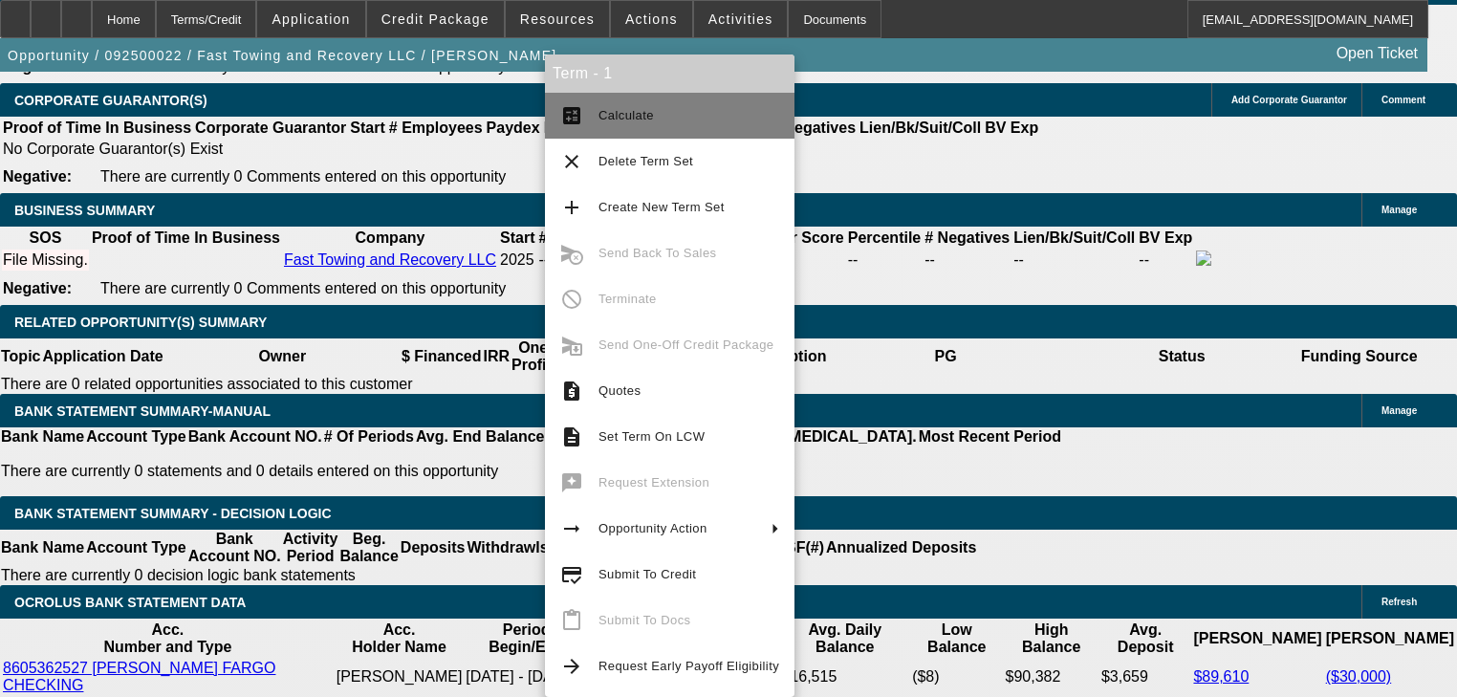
click at [624, 127] on button "calculate Calculate" at bounding box center [670, 116] width 250 height 46
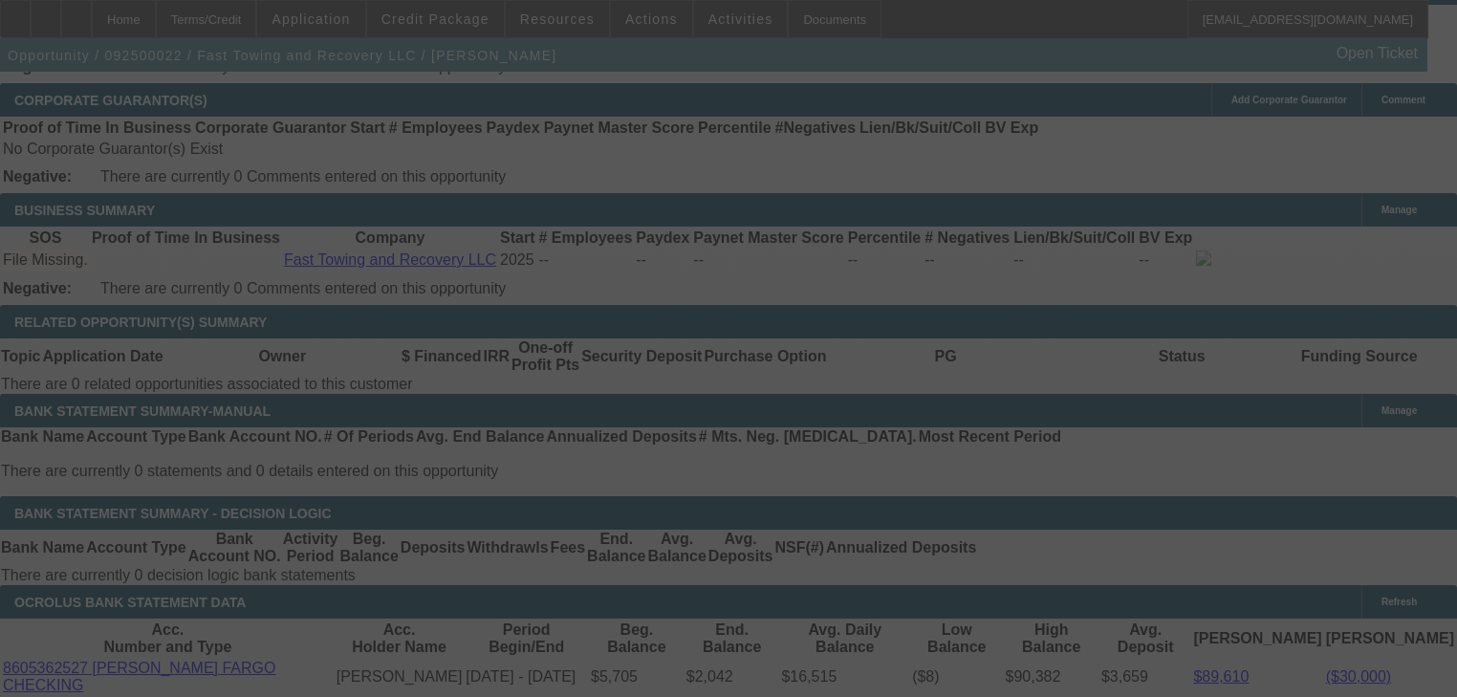
select select "0.2"
select select "2"
select select "0.1"
select select "4"
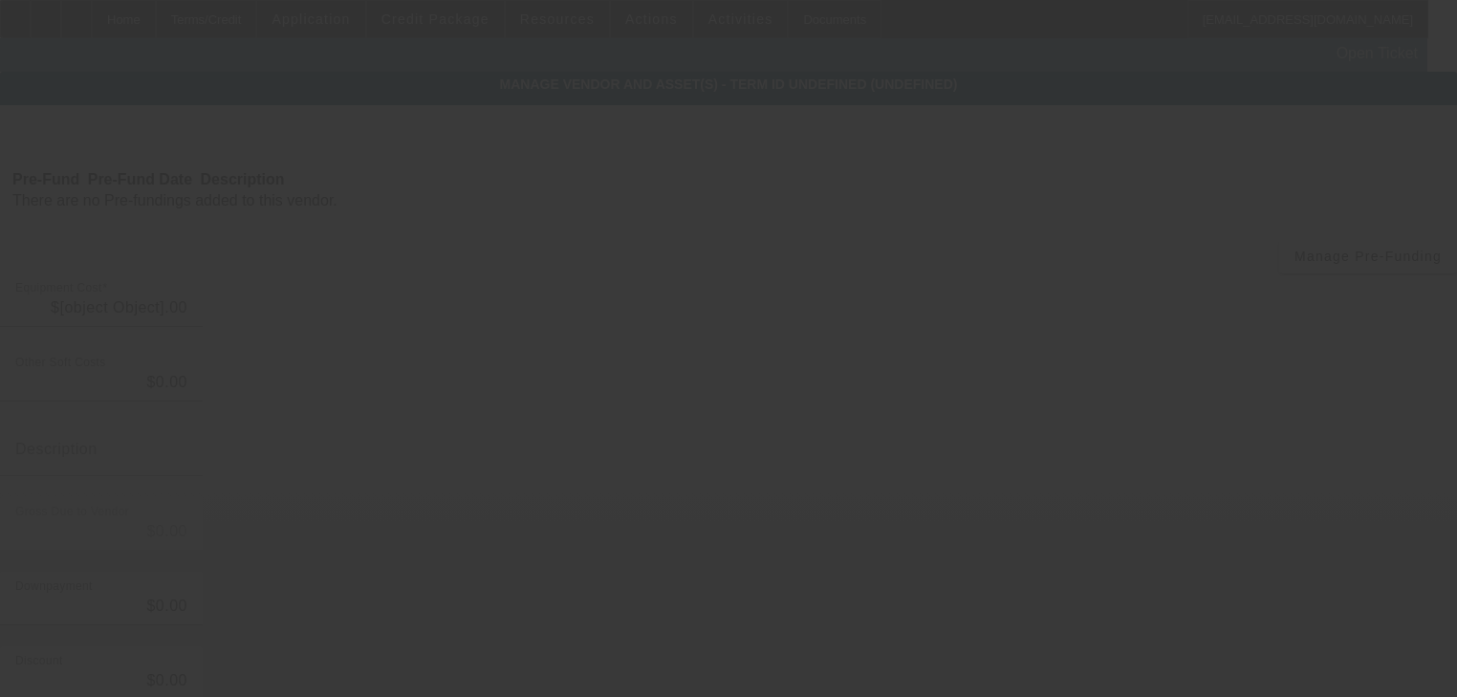
type input "$60,000.00"
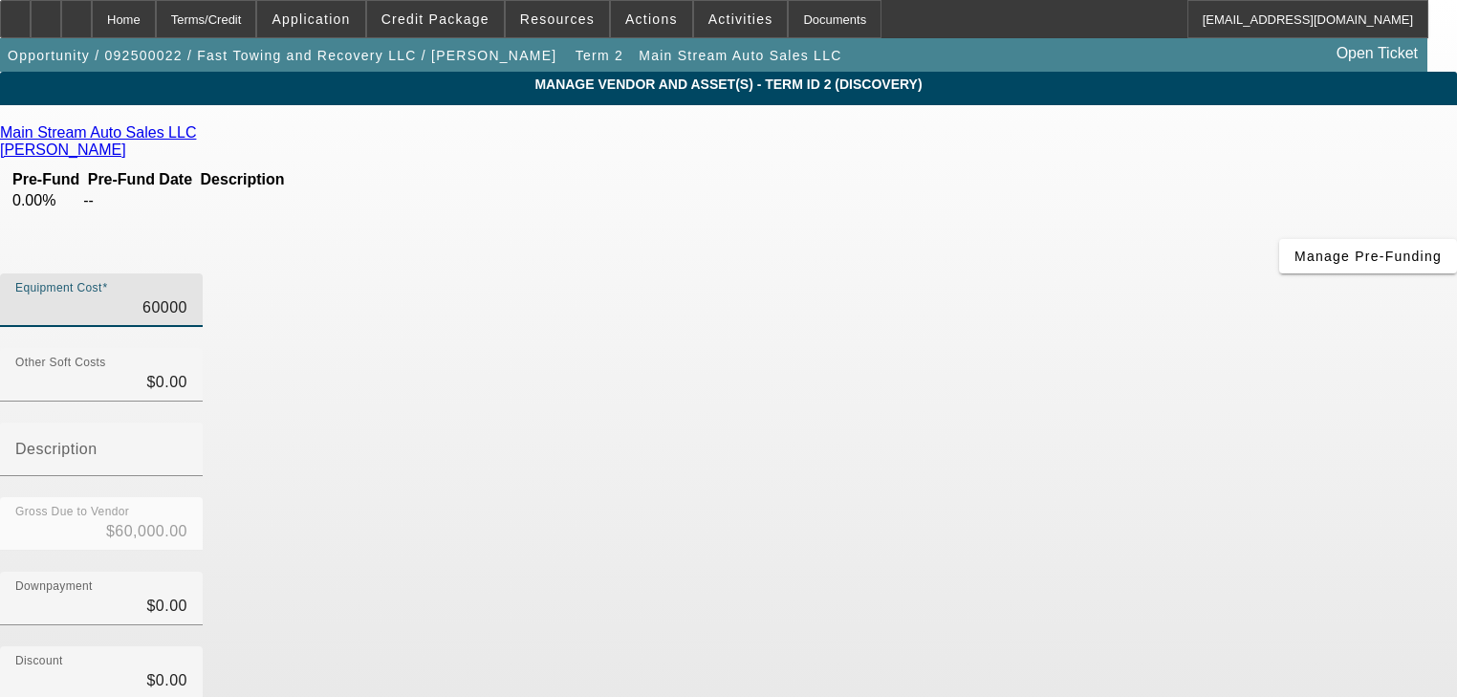
click at [187, 296] on input "60000" at bounding box center [101, 307] width 172 height 23
type input "4"
type input "$4.00"
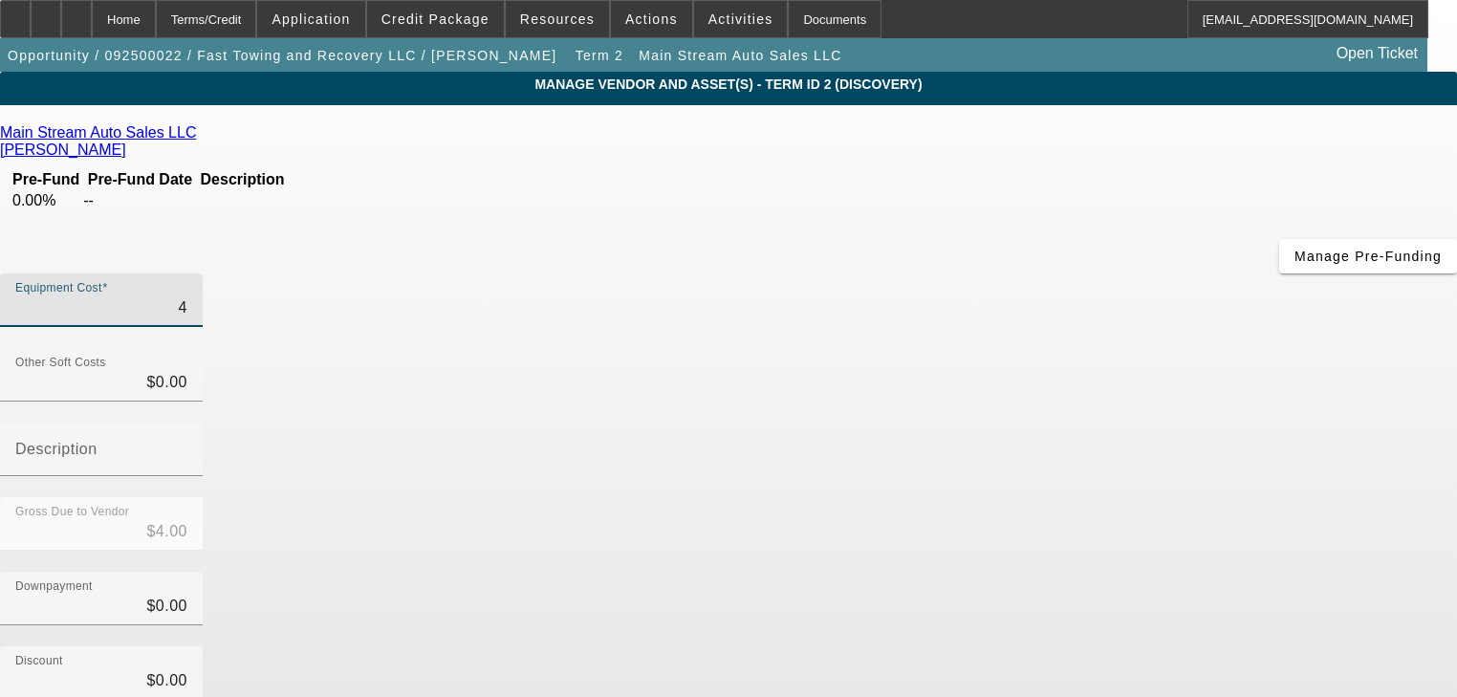
type input "45"
type input "$45.00"
type input "450"
type input "$450.00"
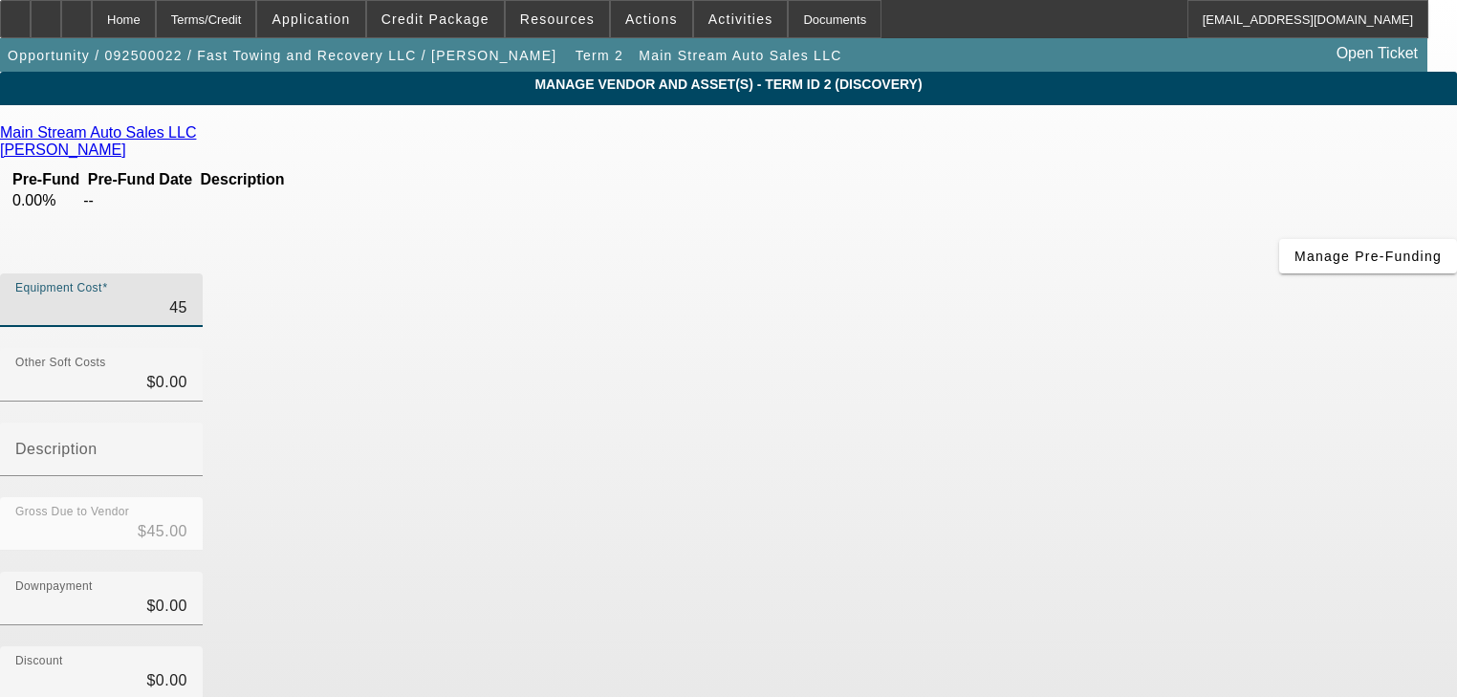
type input "$450.00"
type input "4500"
type input "$4,500.00"
type input "45000"
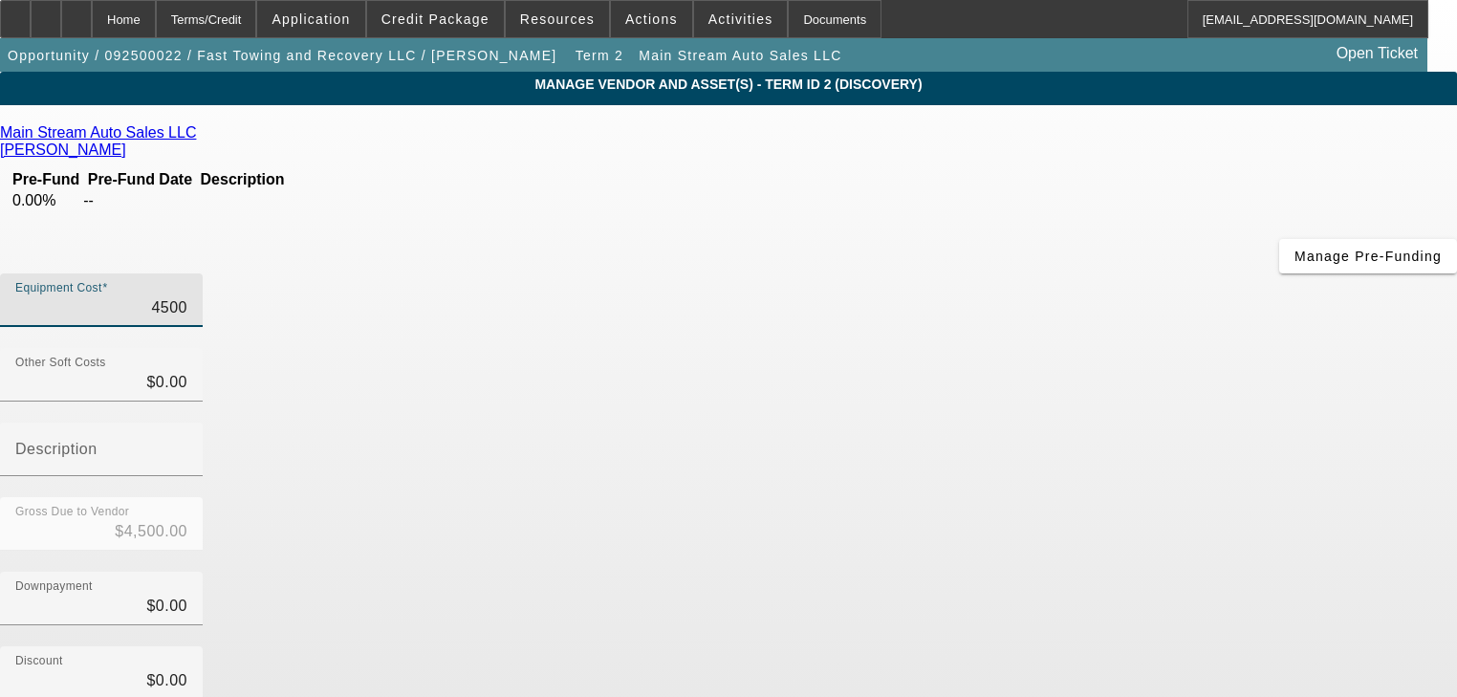
type input "$45,000.00"
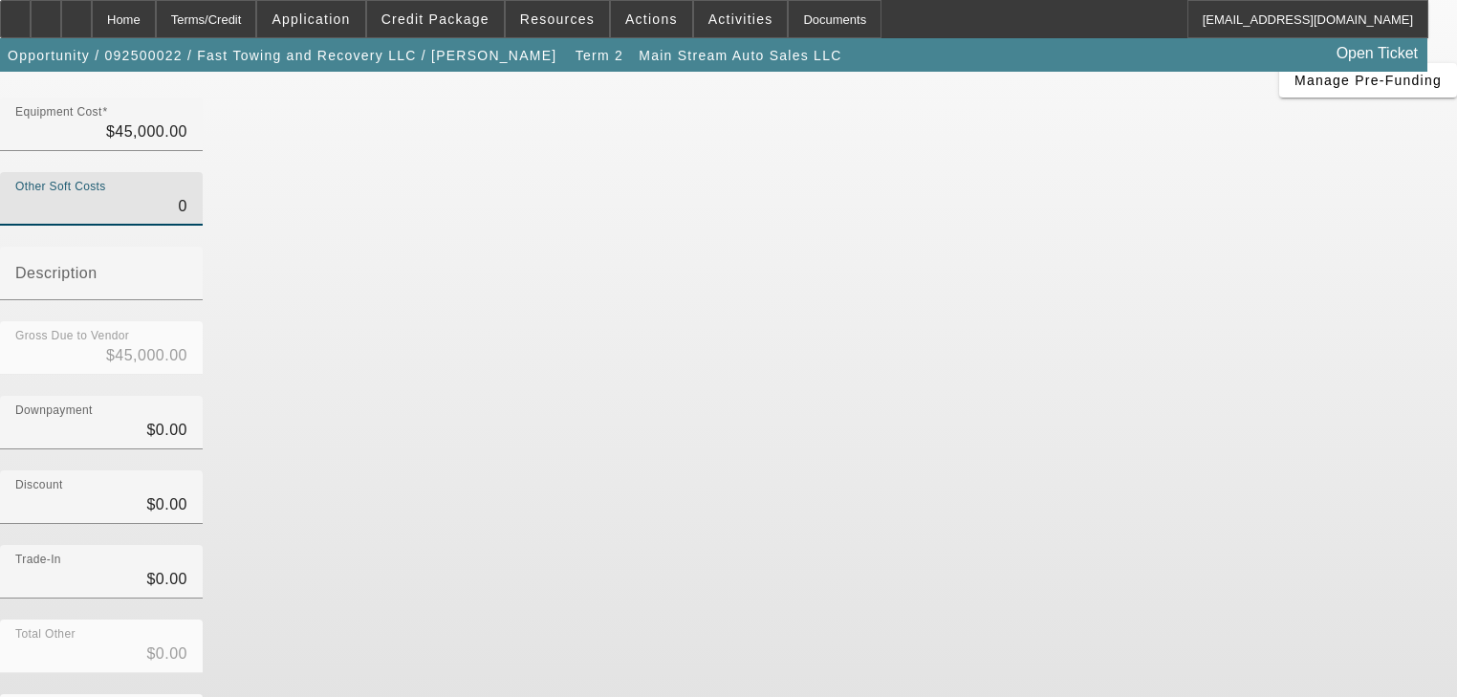
scroll to position [187, 0]
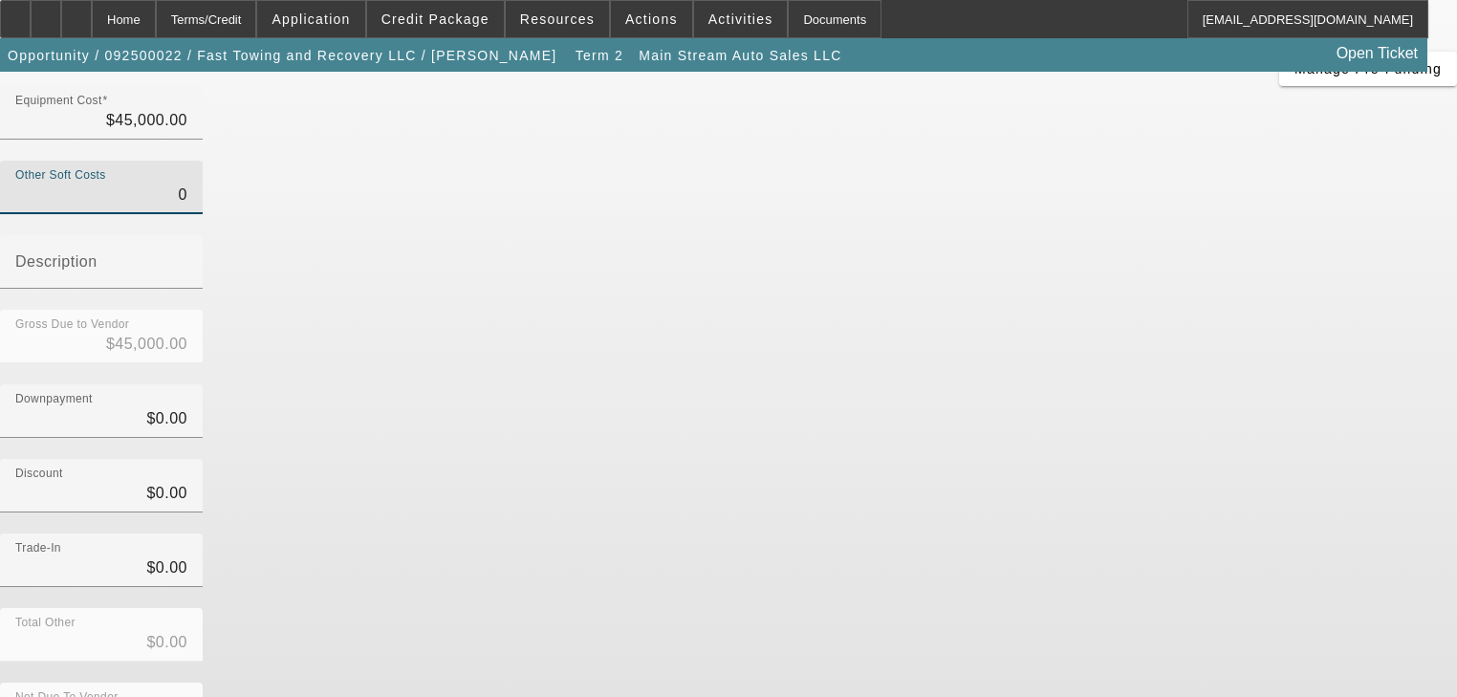
type input "$0.00"
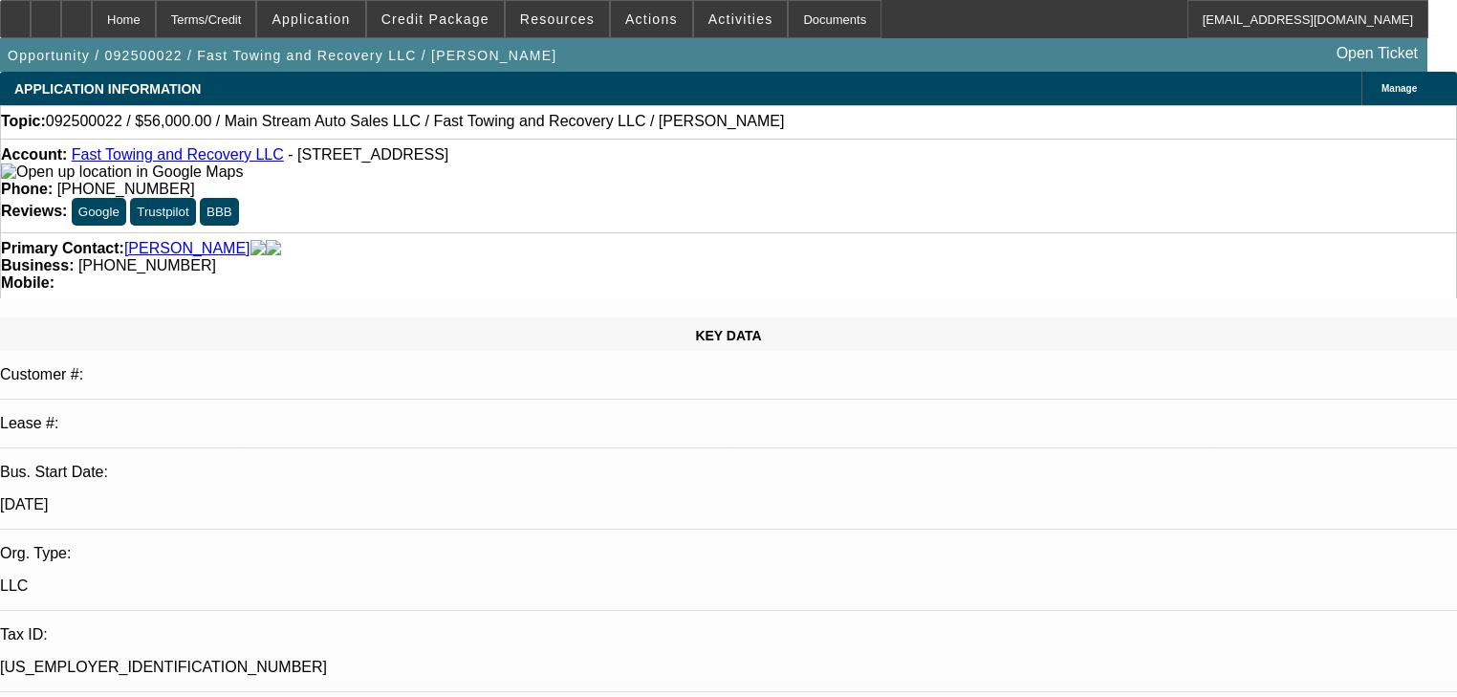
select select "0"
select select "2"
select select "0.1"
select select "4"
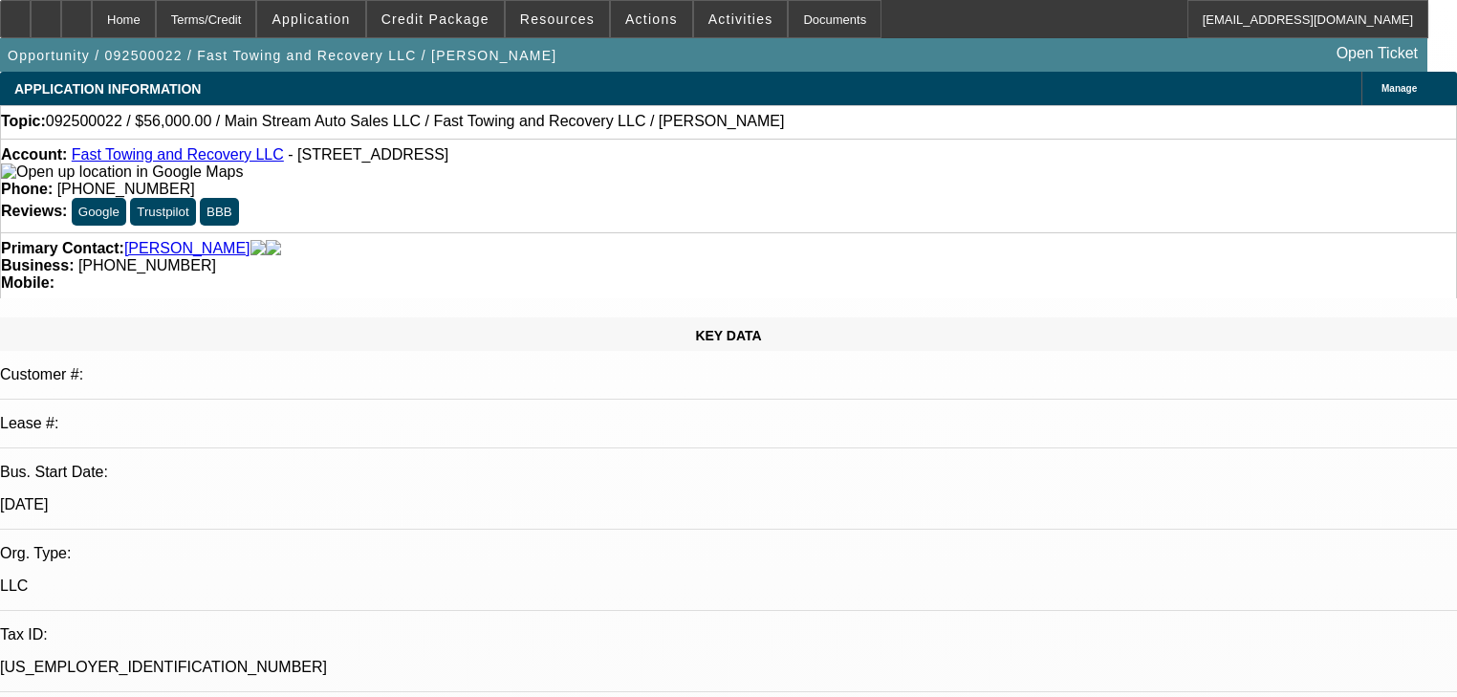
select select "0.2"
select select "2"
select select "0.1"
select select "4"
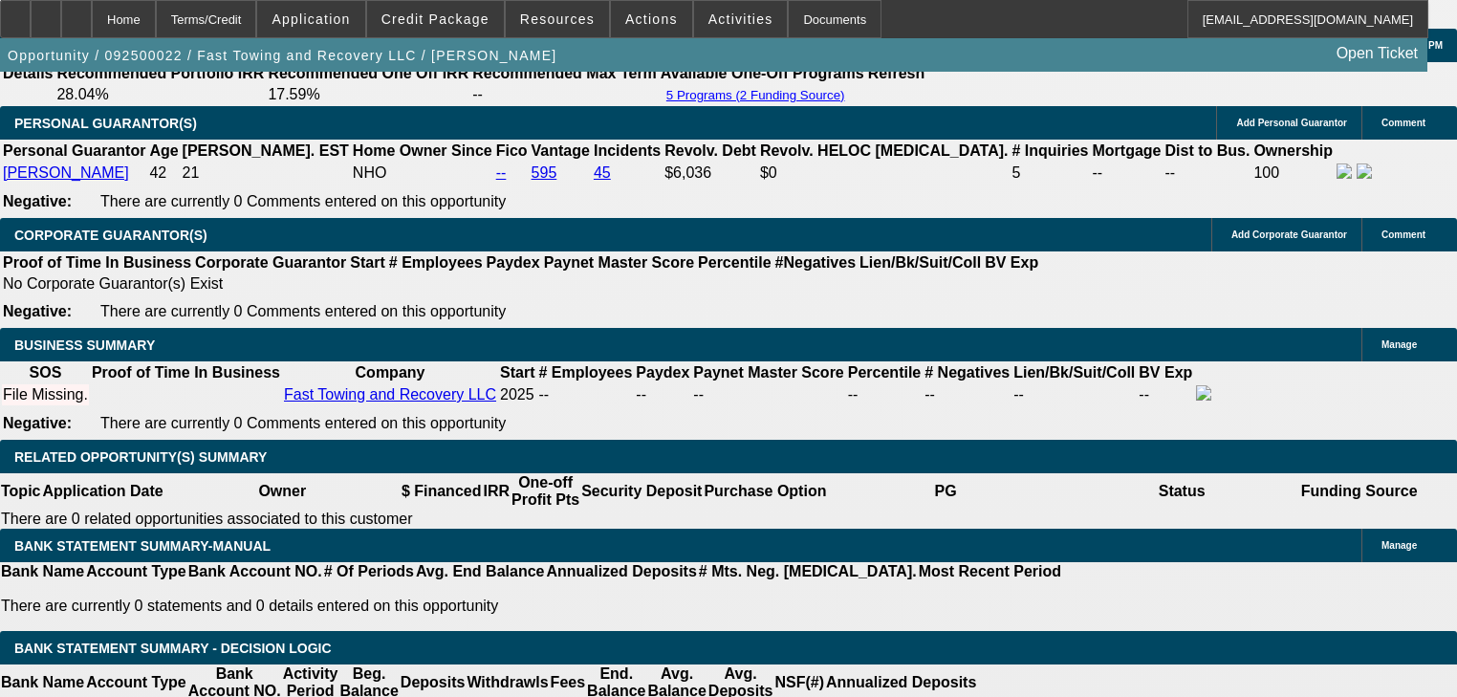
scroll to position [2831, 0]
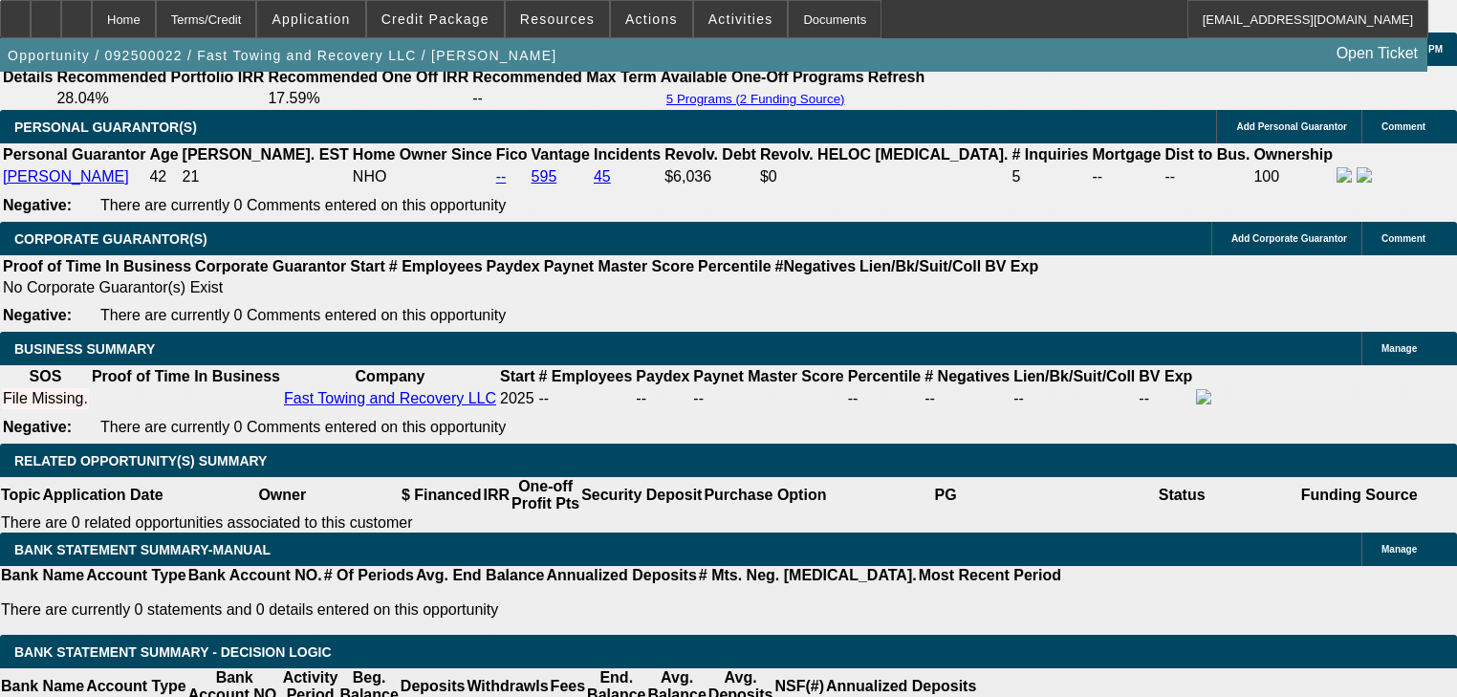
type input "24"
type input "1"
type input "$3,789.18"
type input "$1,894.59"
type input "18"
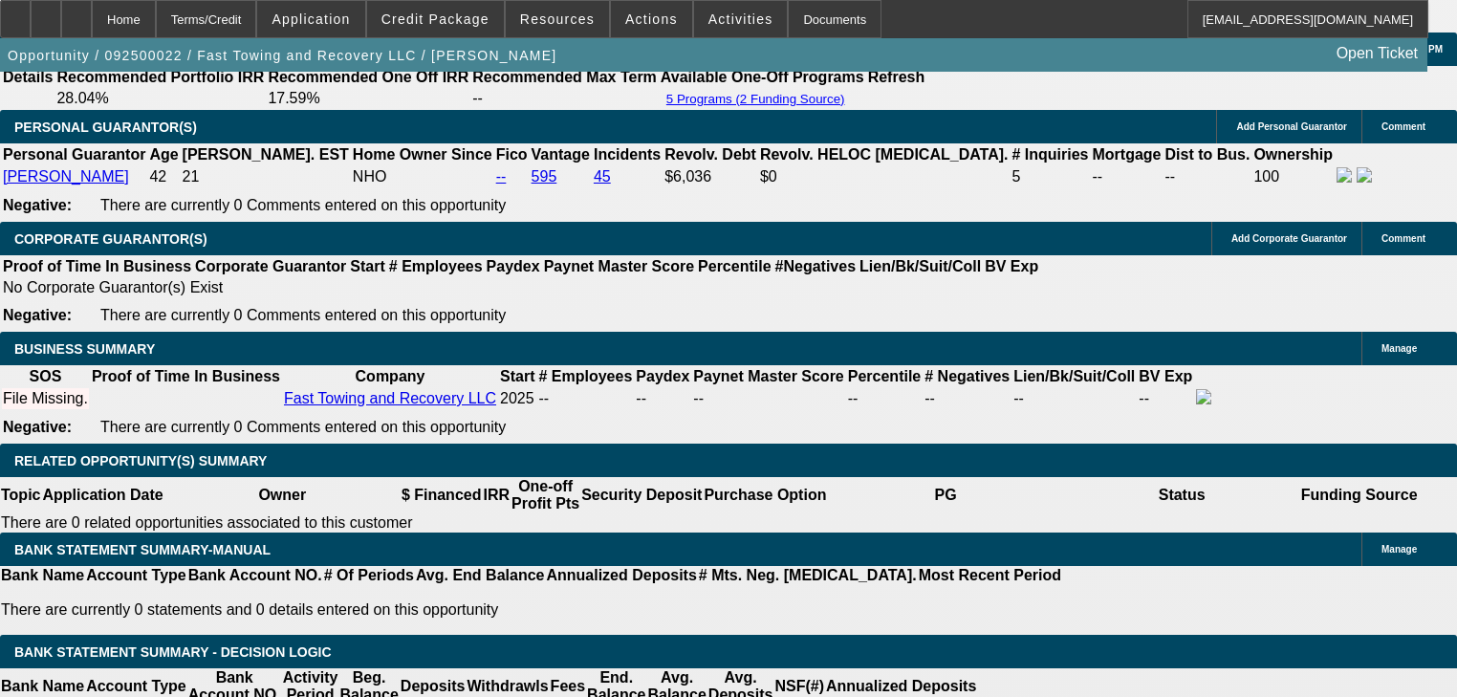
type input "$4,493.16"
type input "$2,246.58"
type input "18"
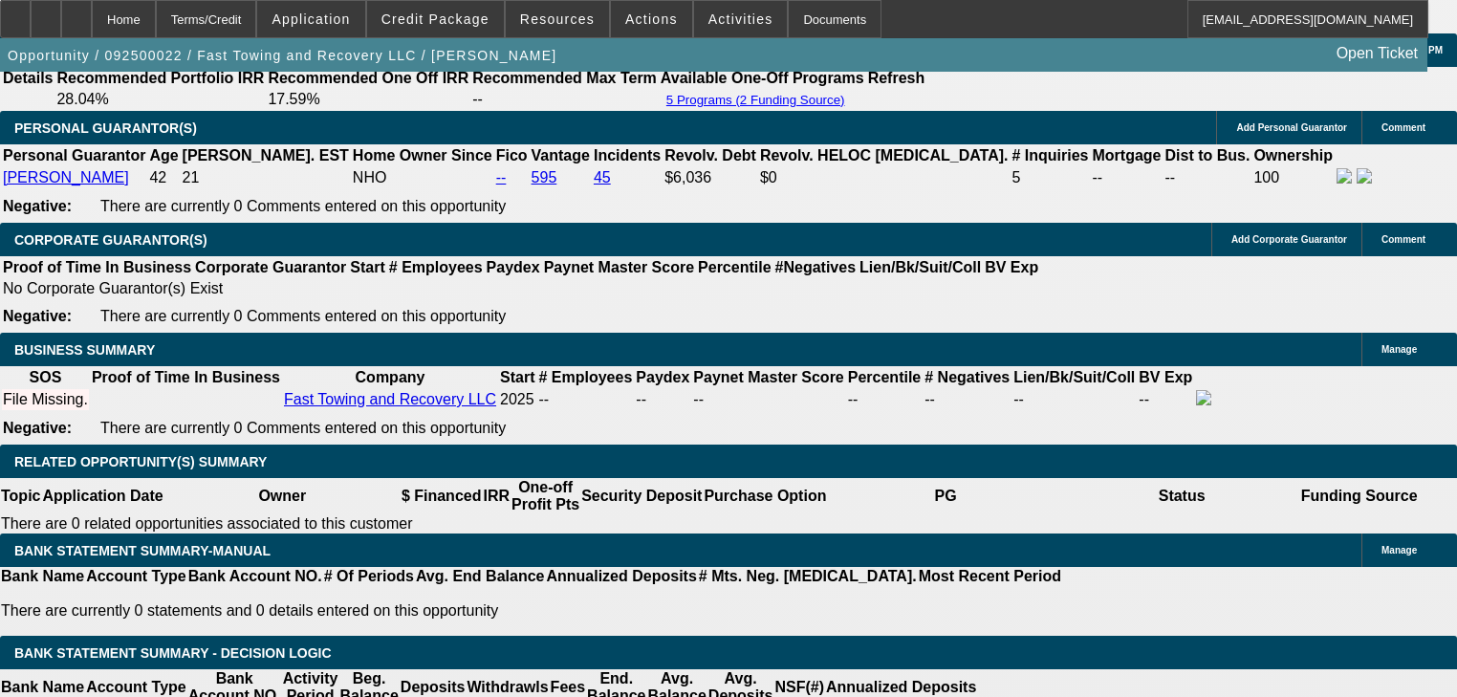
scroll to position [2826, 0]
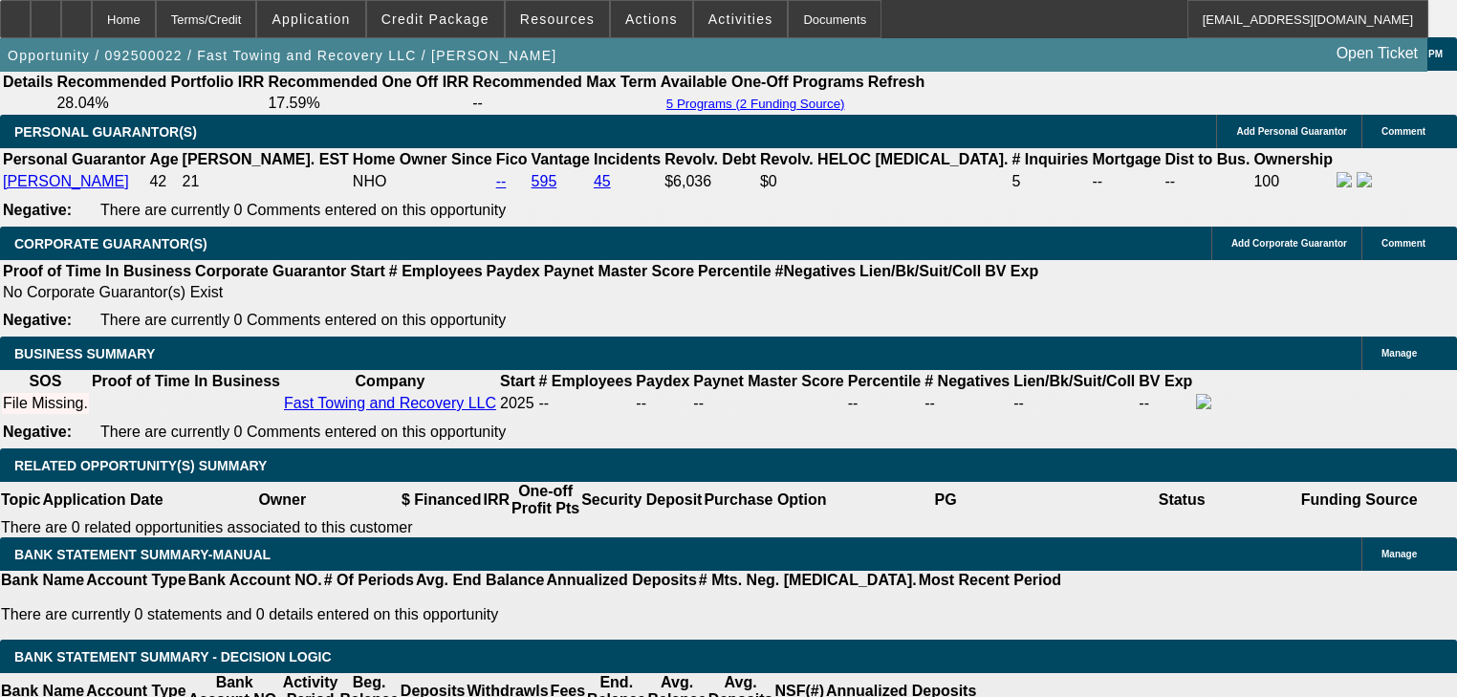
type input "$4,493.16"
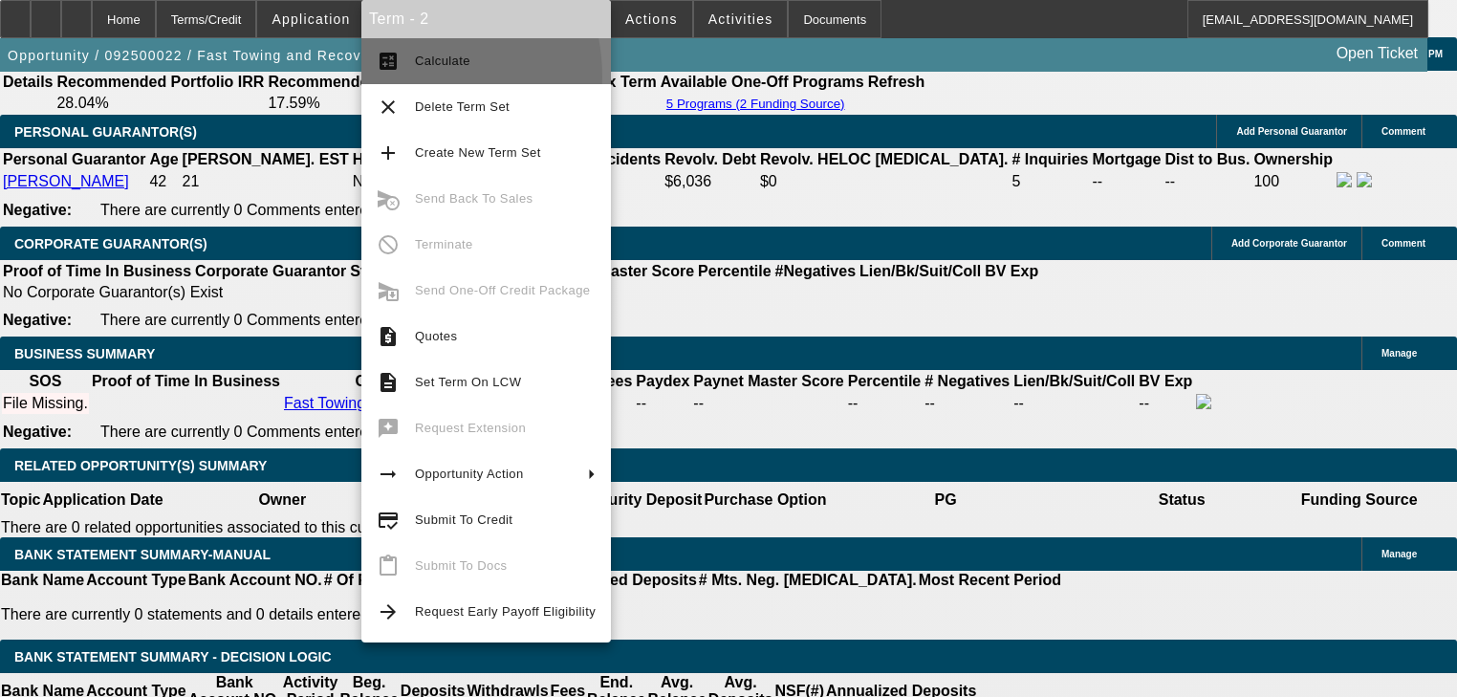
click at [400, 77] on button "calculate Calculate" at bounding box center [486, 61] width 250 height 46
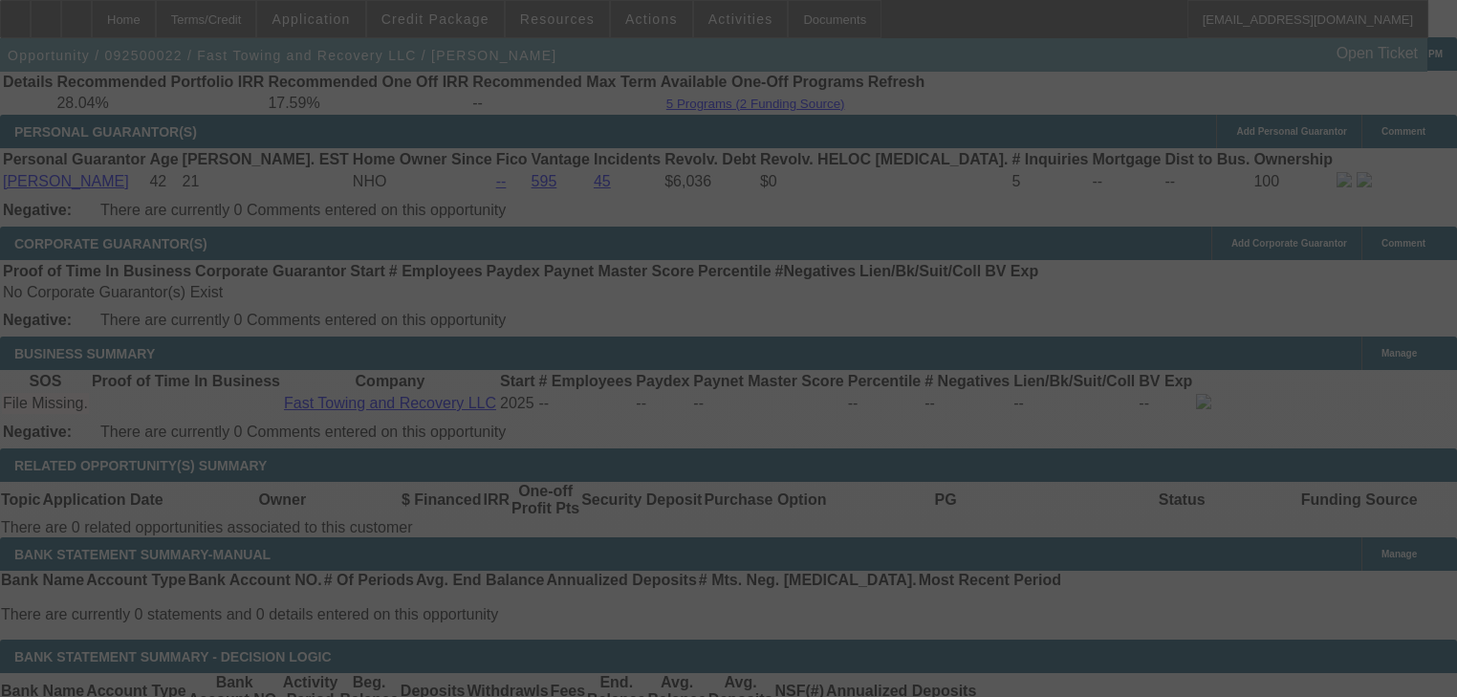
select select "0"
select select "2"
select select "0.1"
select select "4"
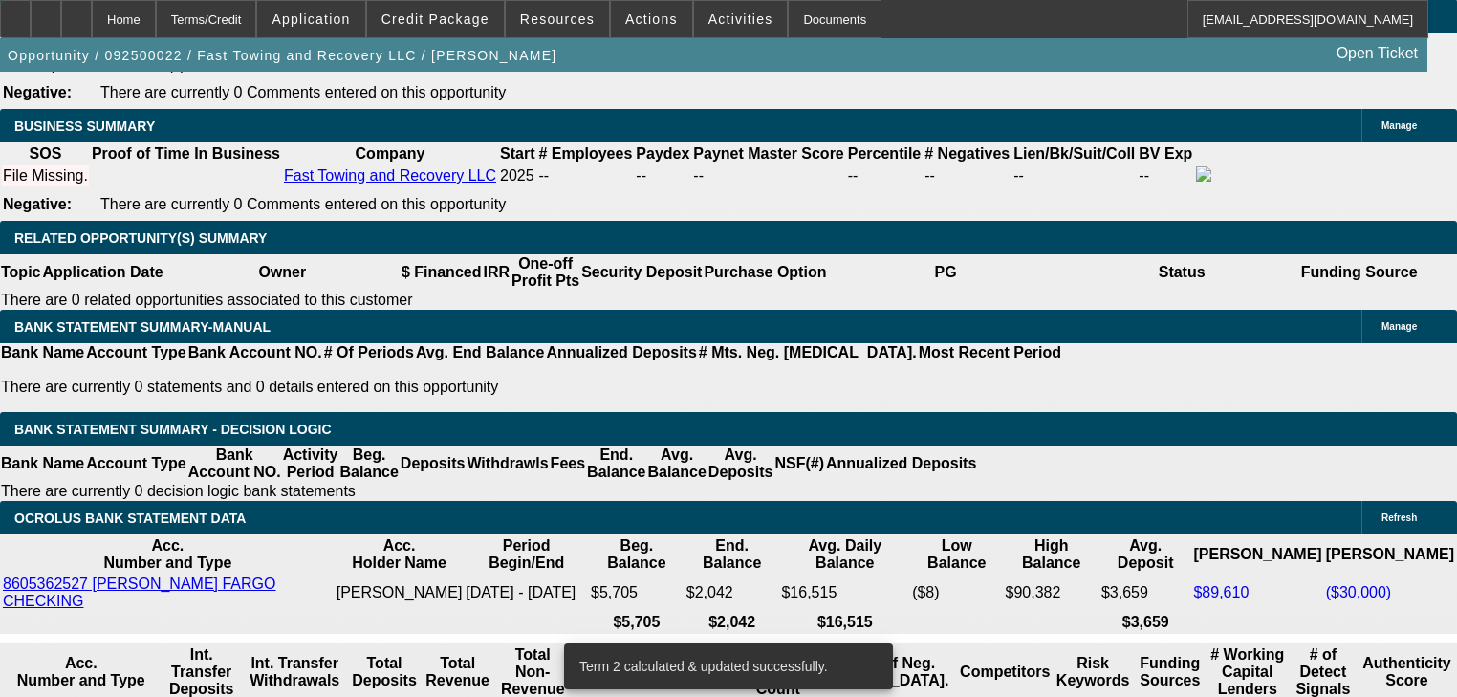
scroll to position [3055, 0]
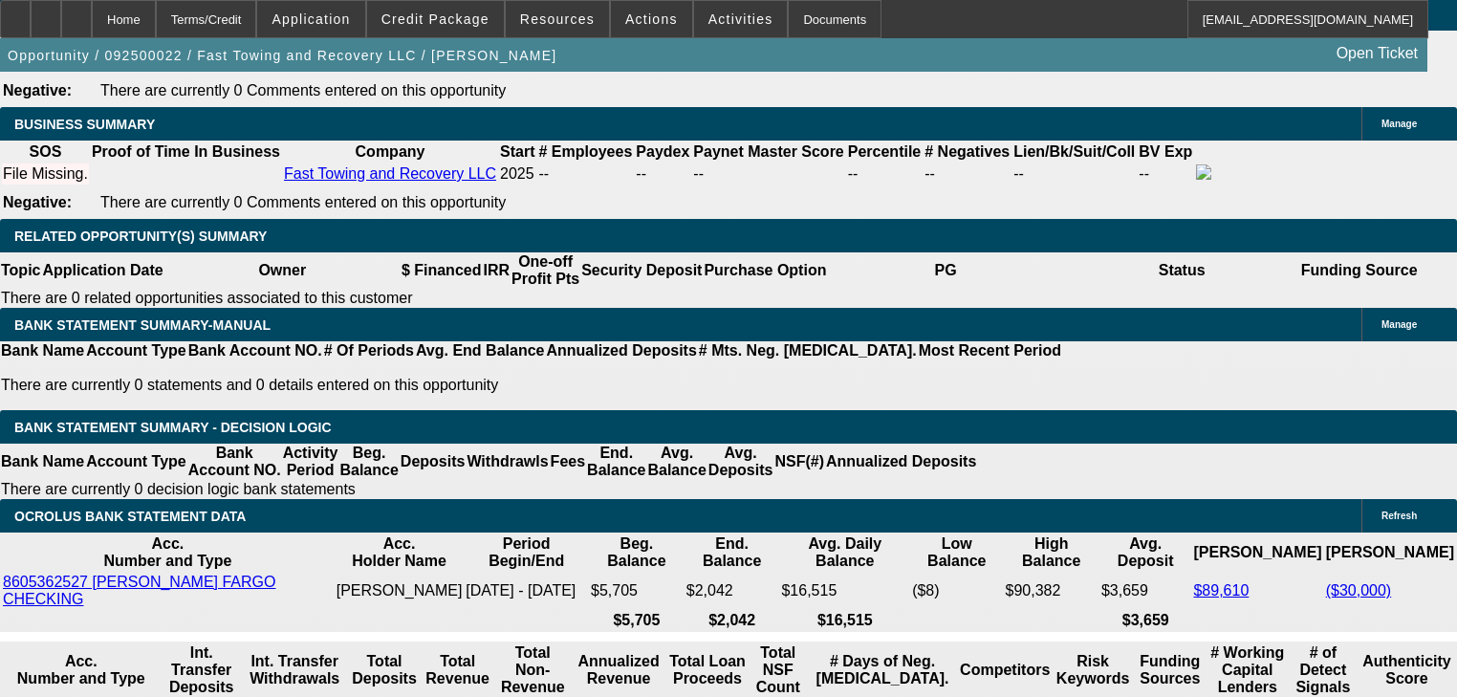
type input "UNKNOWN"
type input "3"
type input "$38,584.64"
type input "$19,292.32"
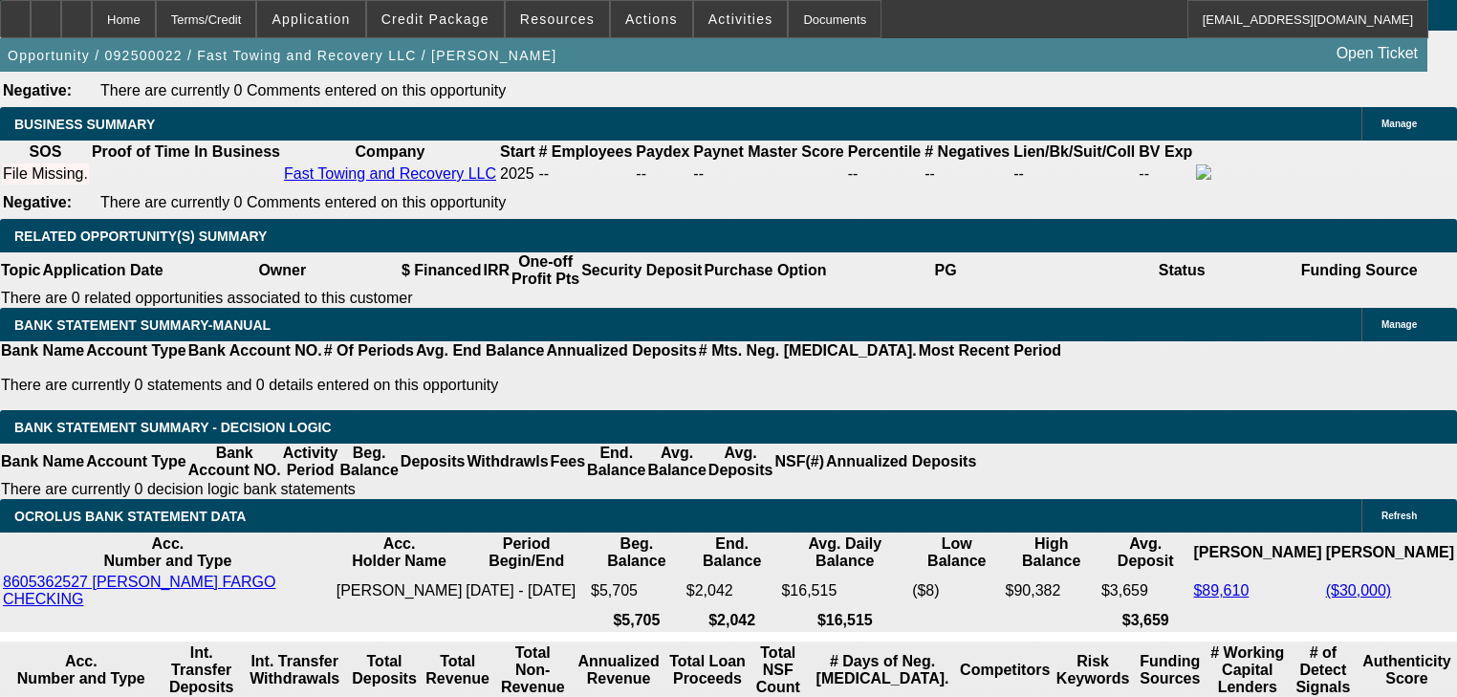
type input "30"
type input "$4,774.52"
type input "$2,387.26"
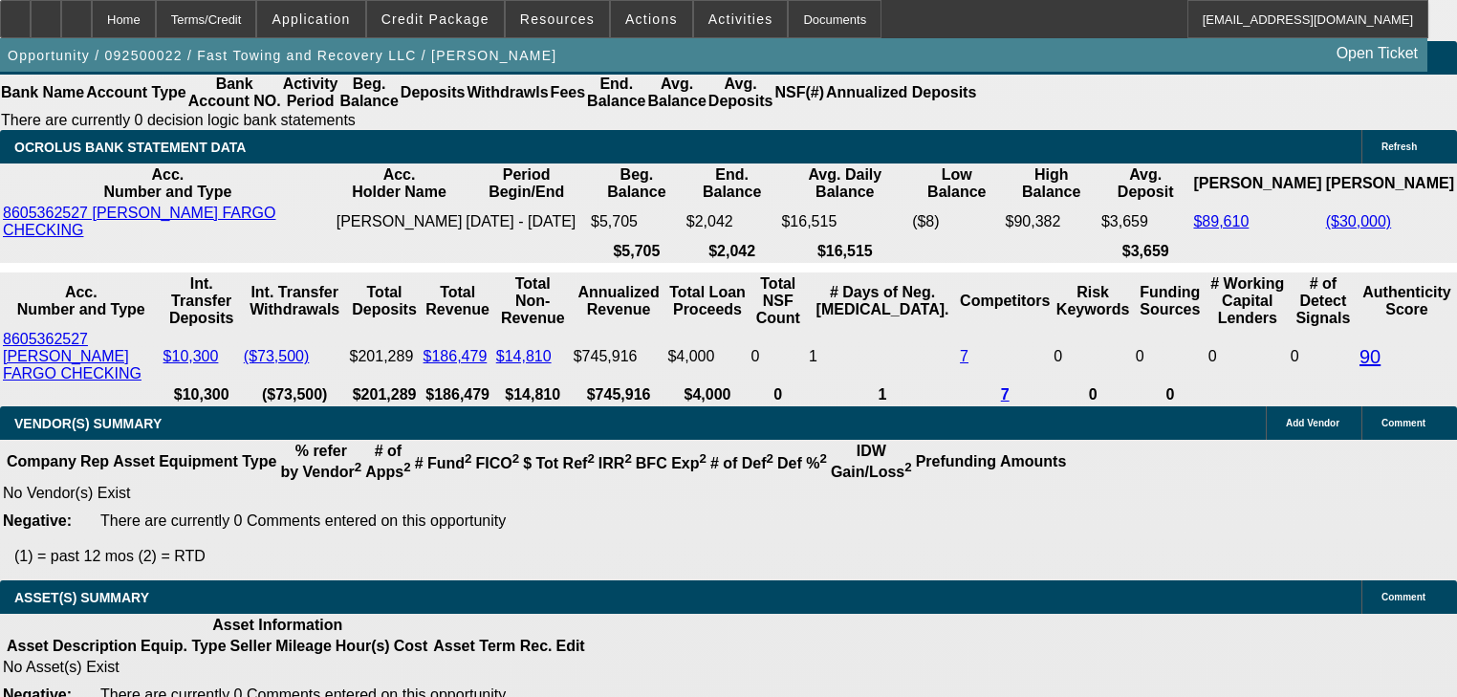
scroll to position [3208, 0]
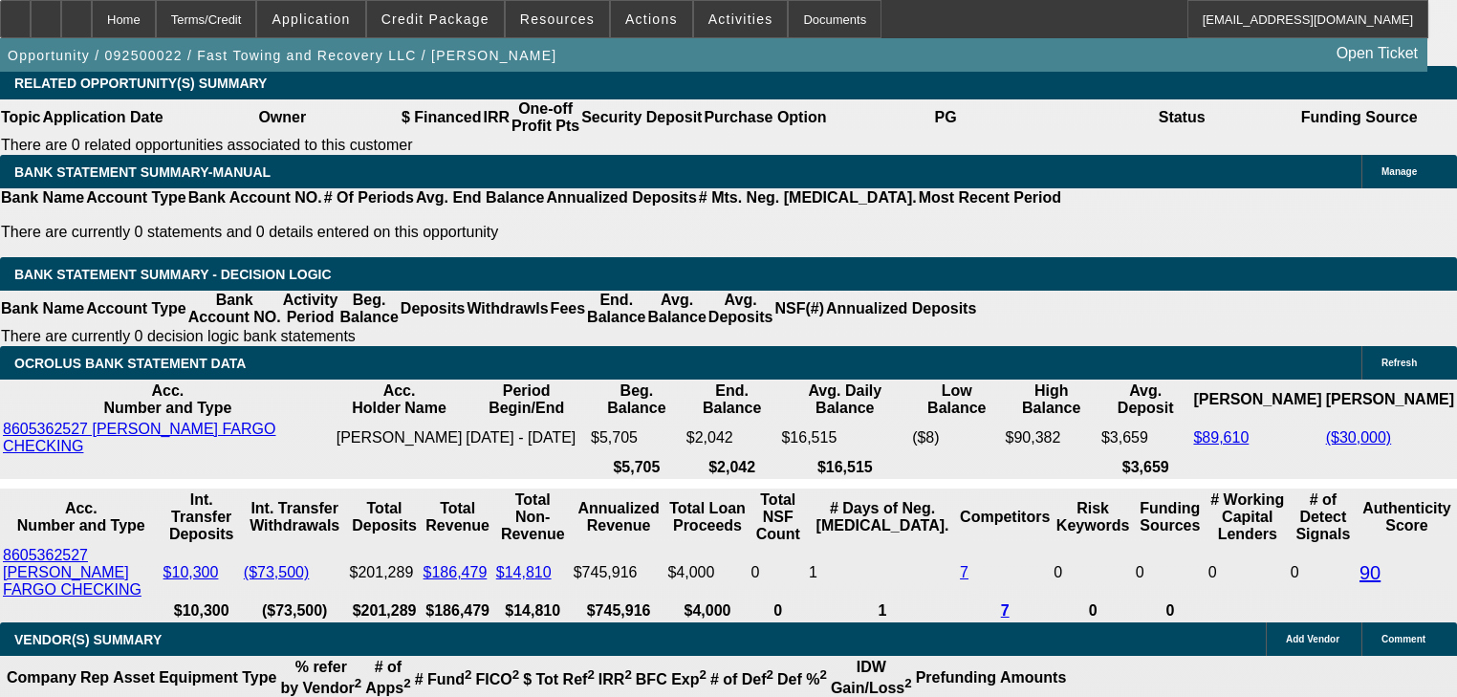
type input "30"
type input "UNKNOWN"
type input "24"
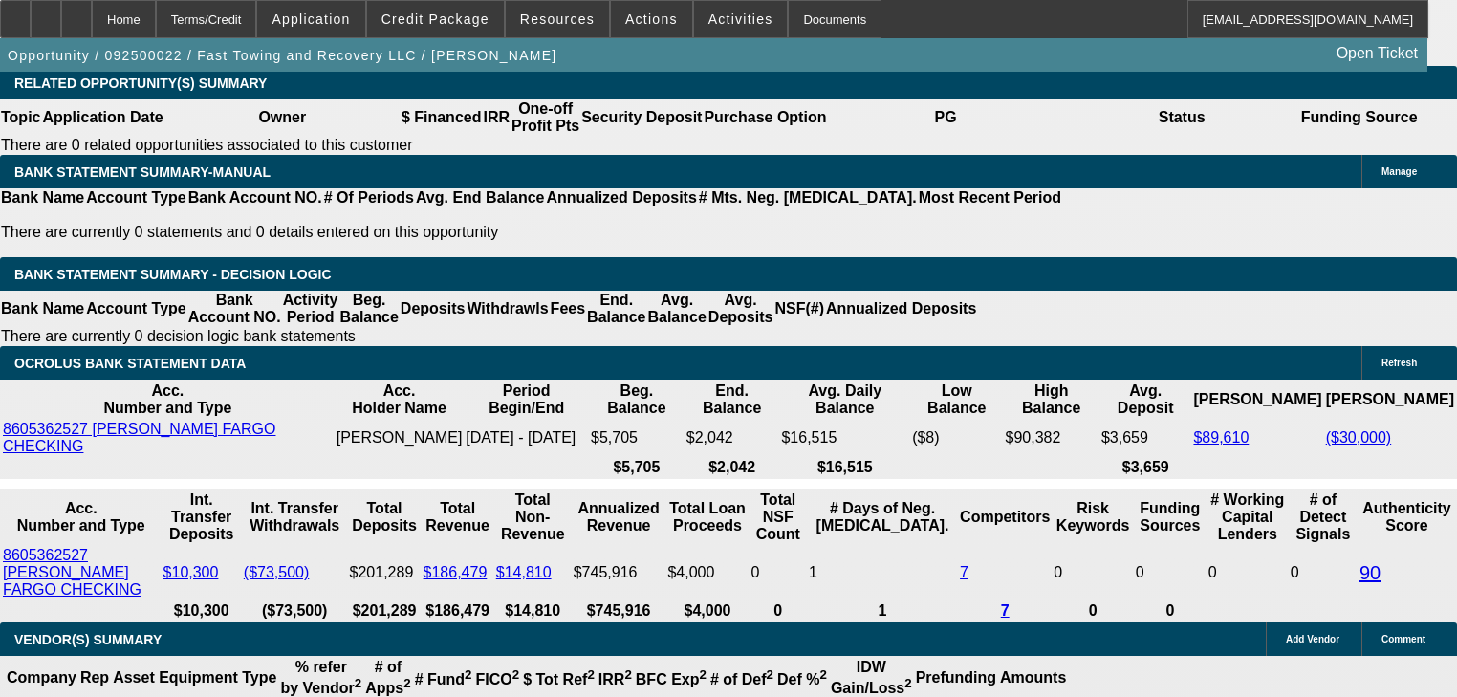
type input "$3,828.62"
type input "$1,914.31"
type input "$4,758.40"
type input "$2,379.20"
type input "24"
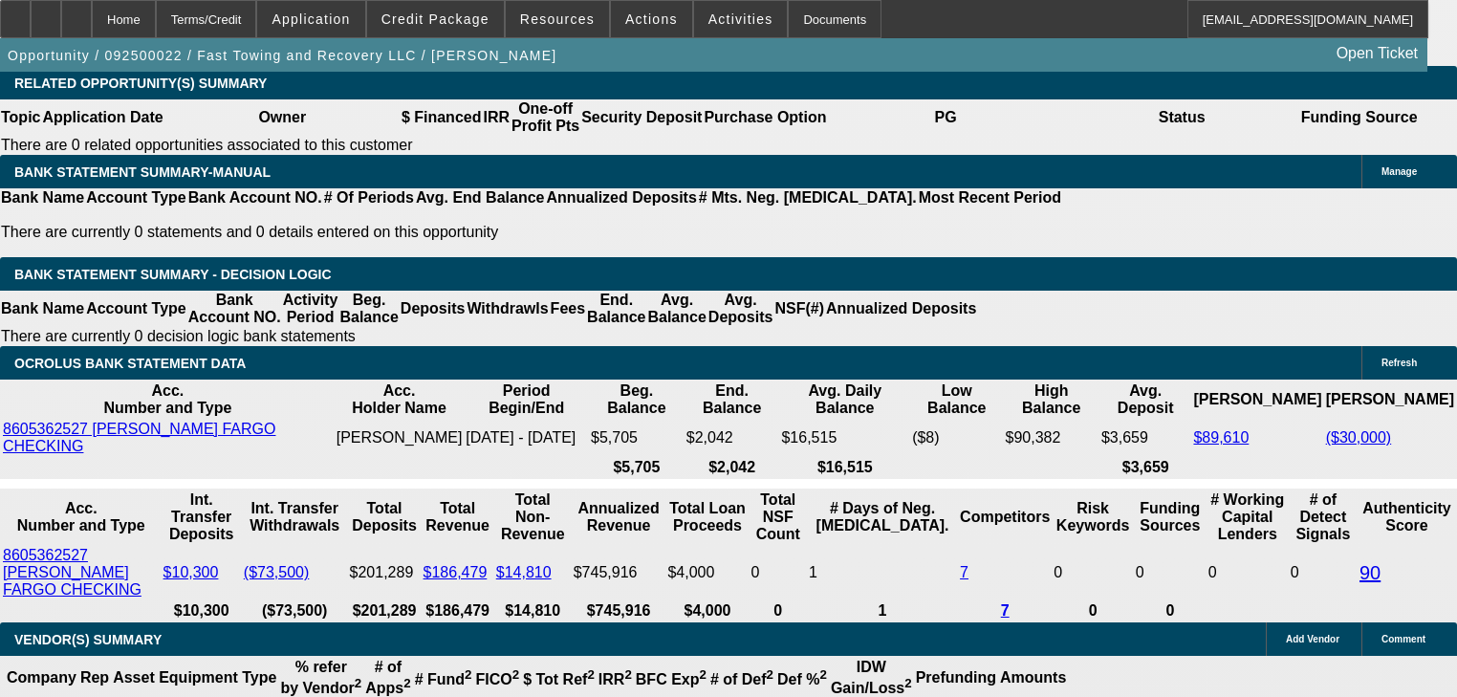
type input "$4,758.40"
select select "0.2"
type input "$9,000.00"
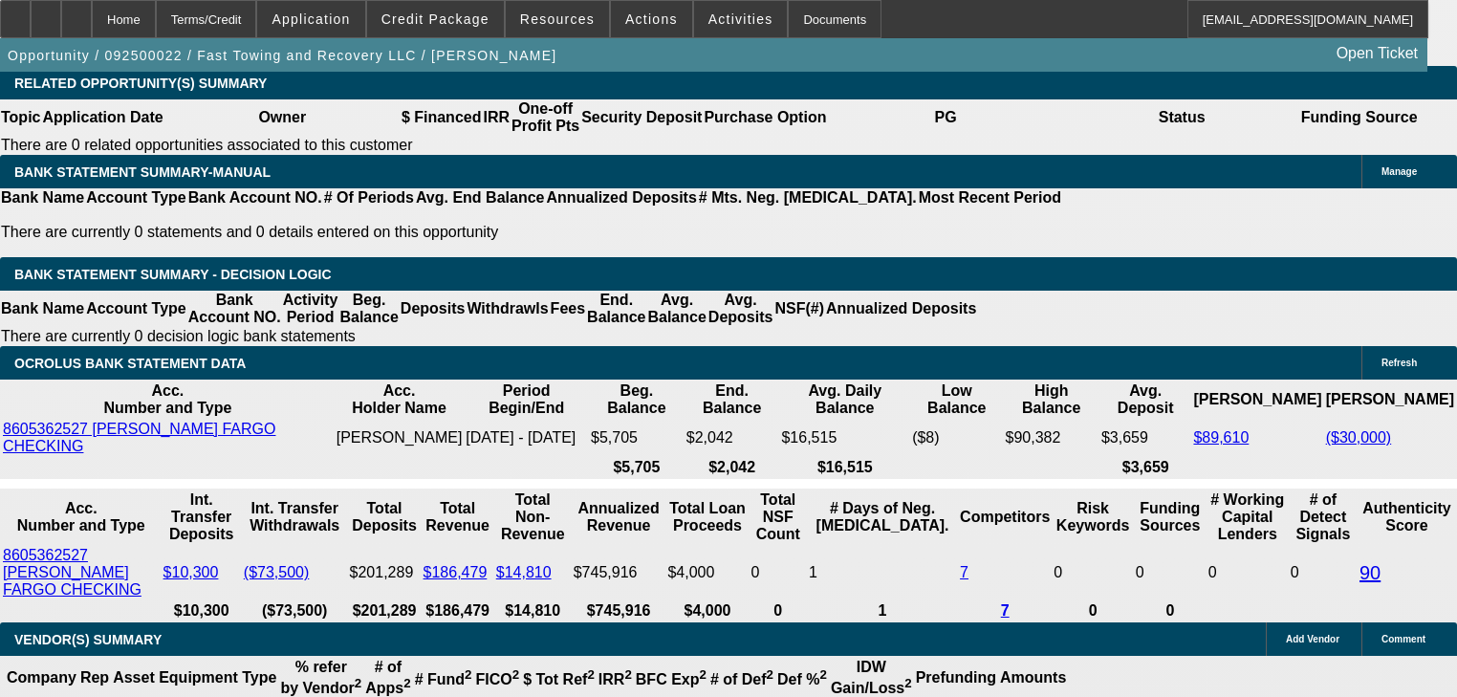
type input "$3,806.72"
type input "$1,903.36"
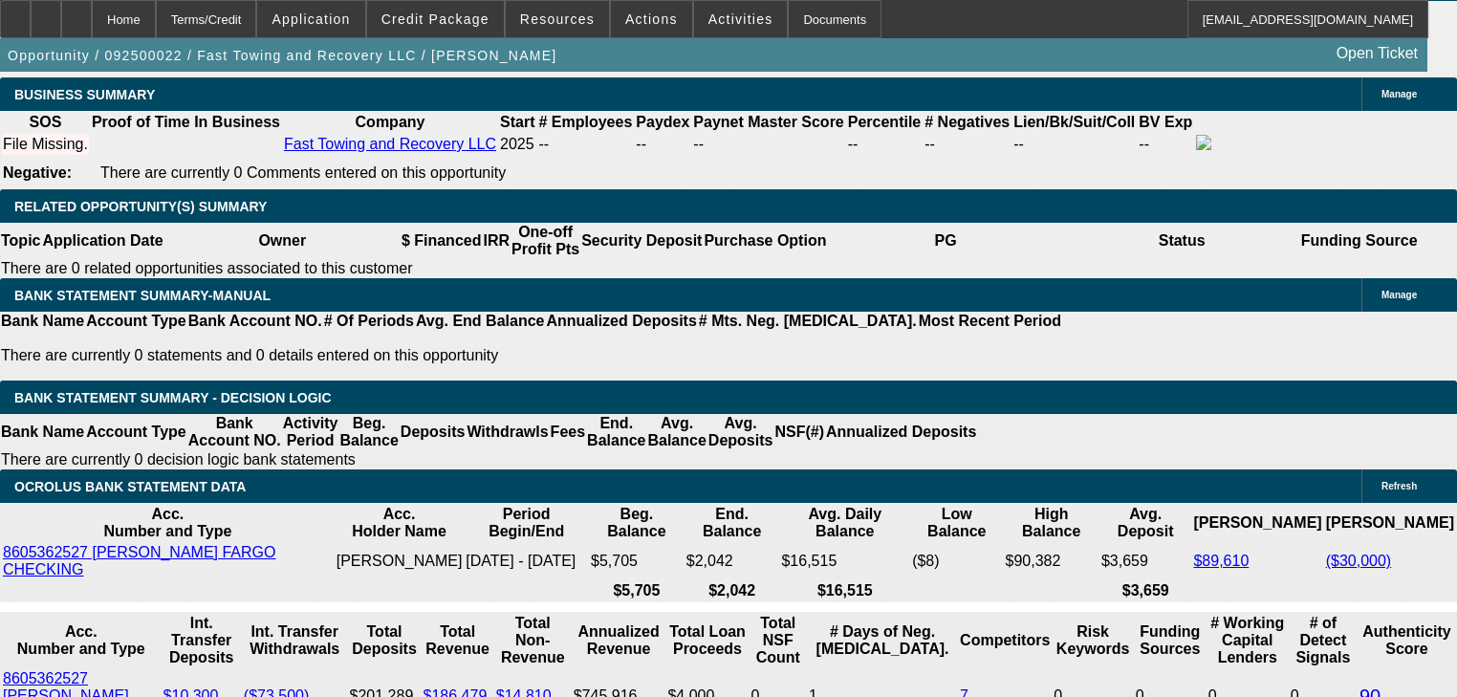
scroll to position [3055, 0]
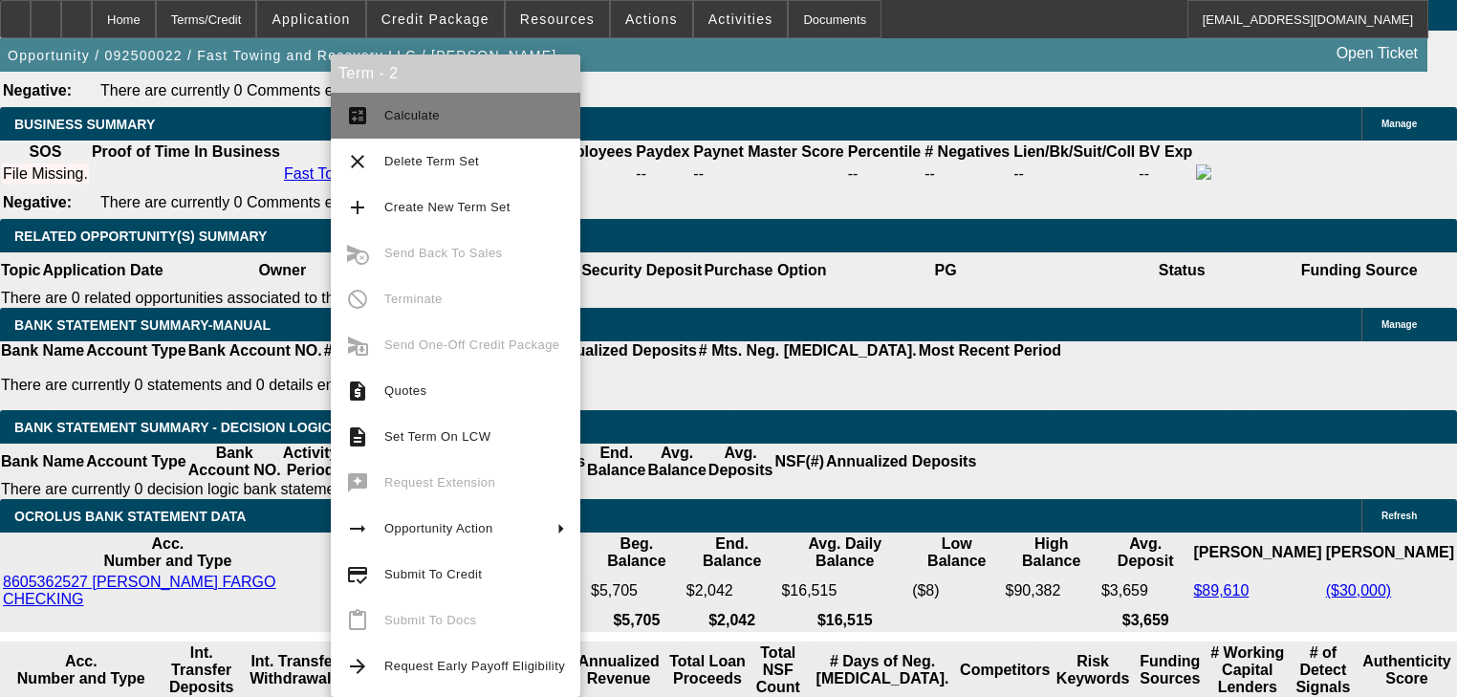
click at [382, 102] on button "calculate Calculate" at bounding box center [456, 116] width 250 height 46
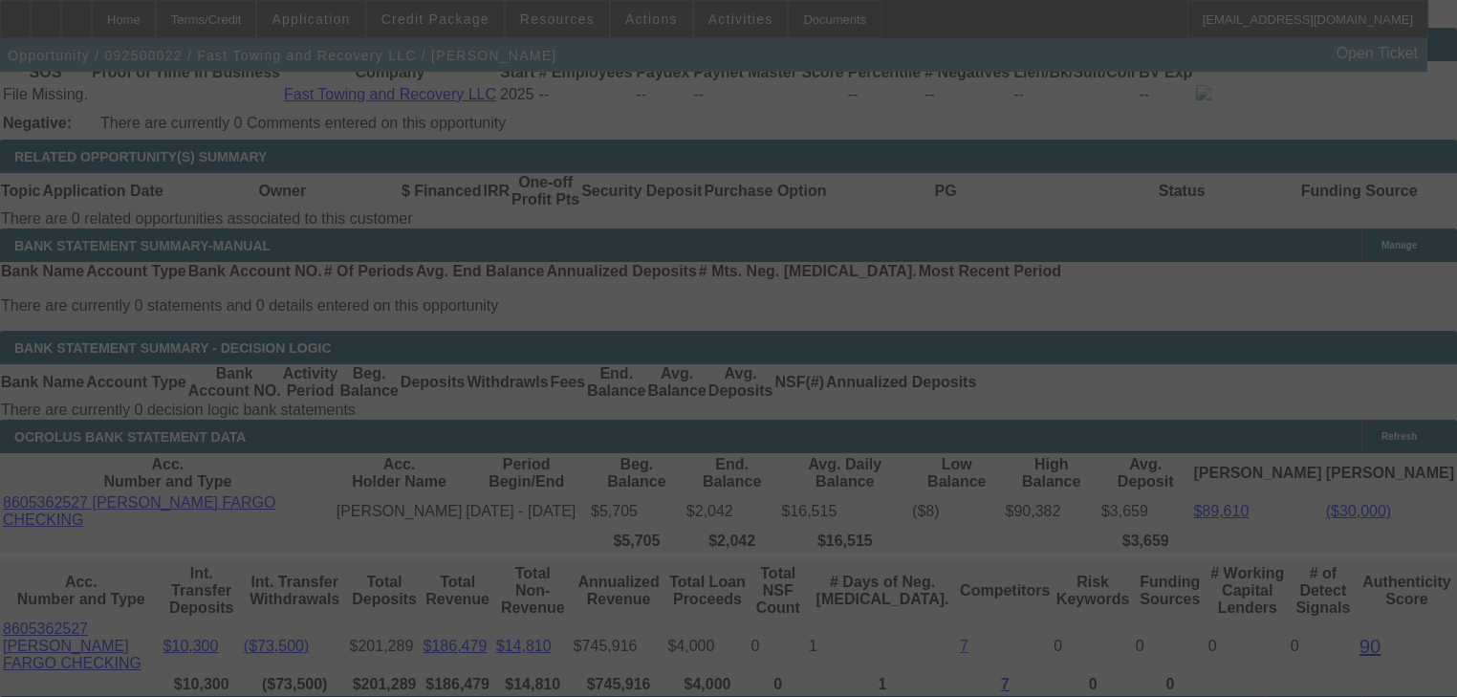
scroll to position [3208, 0]
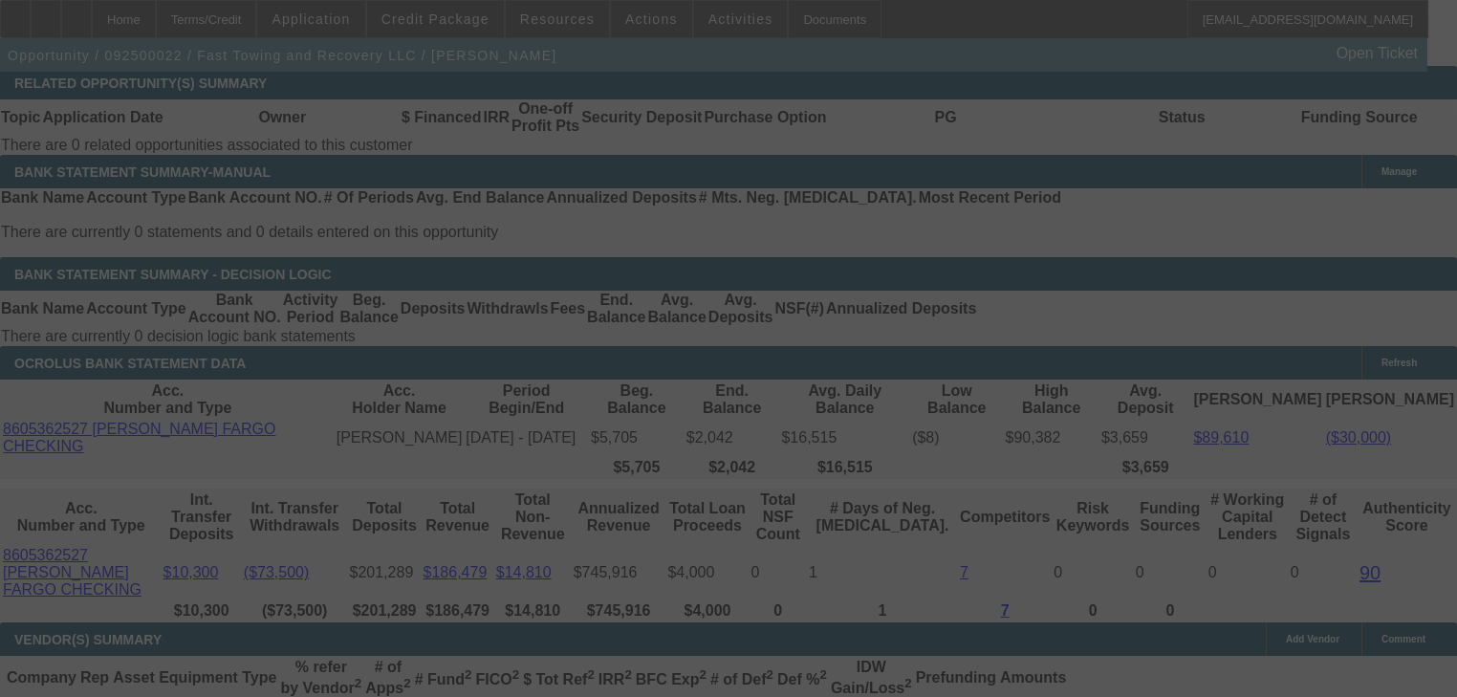
select select "0.2"
select select "2"
select select "0.1"
select select "4"
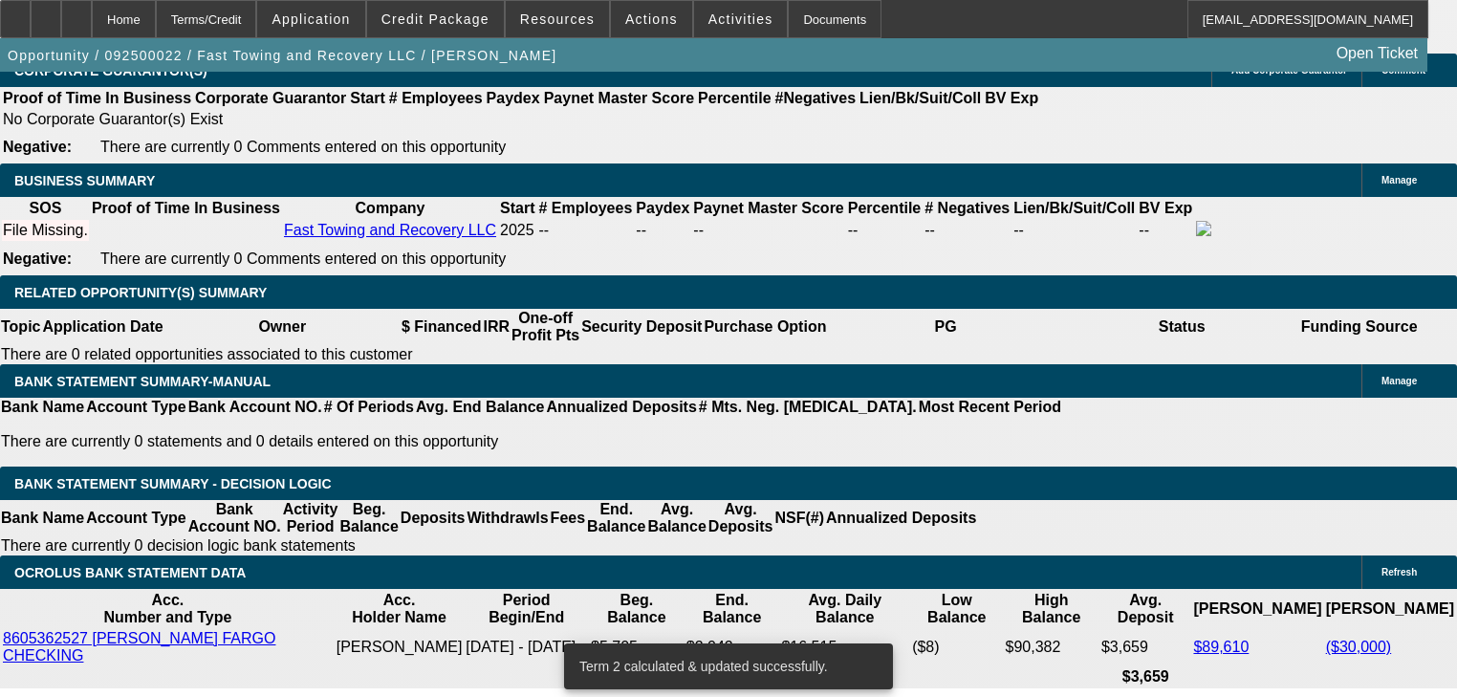
scroll to position [2979, 0]
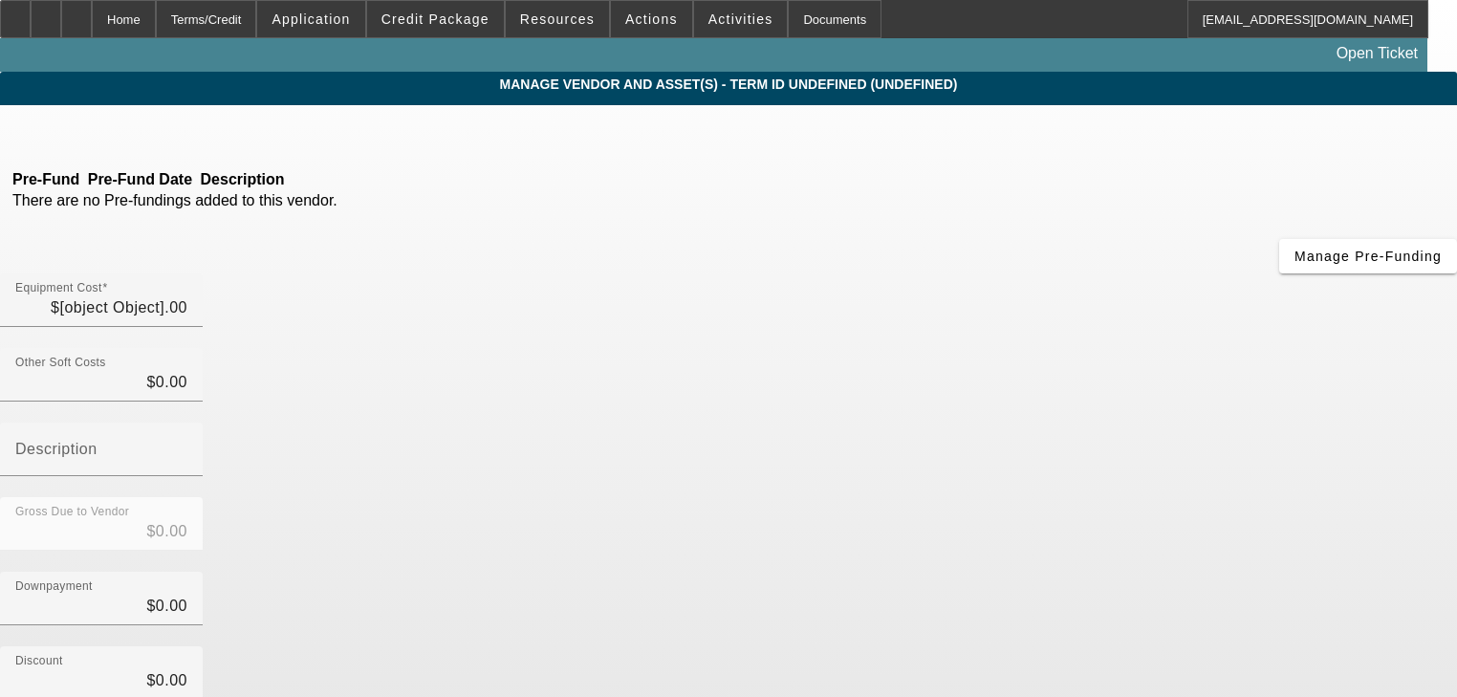
type input "$70,000.00"
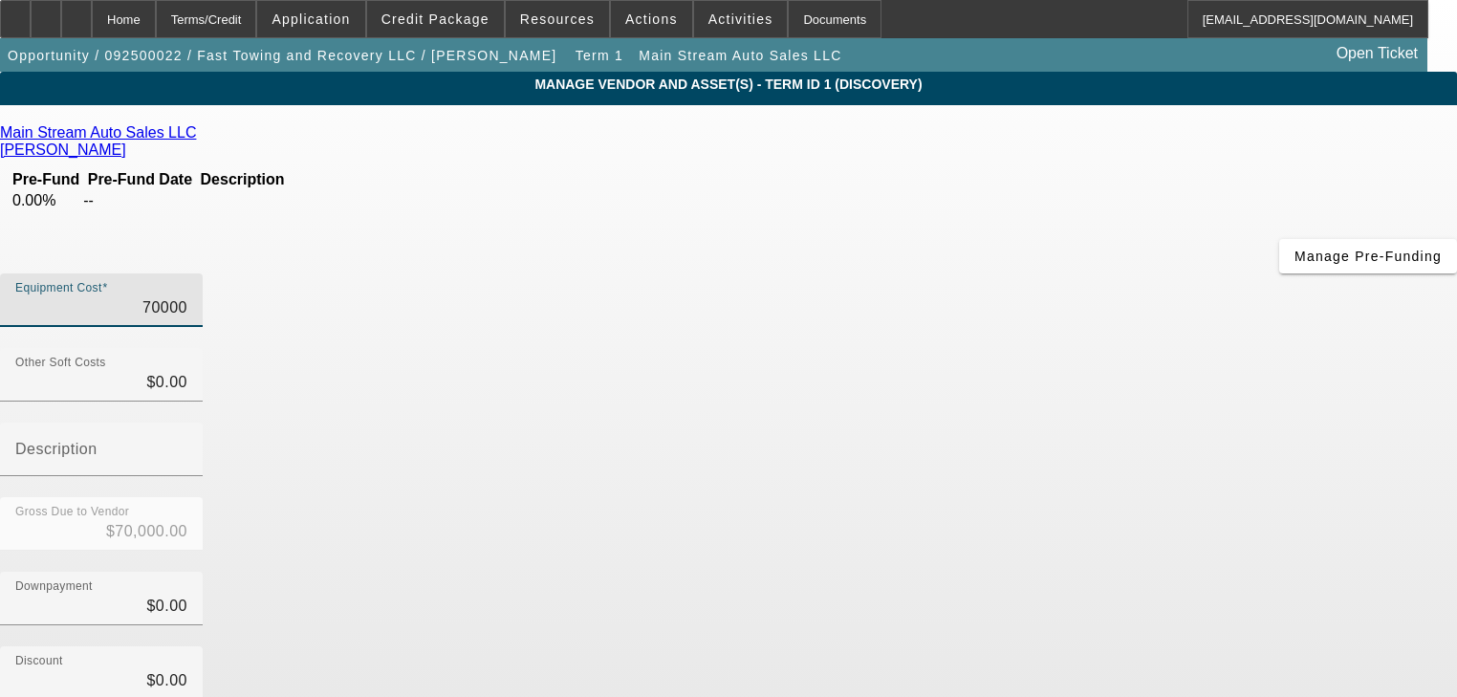
click at [187, 296] on input "70000" at bounding box center [101, 307] width 172 height 23
type input "4"
type input "$4.00"
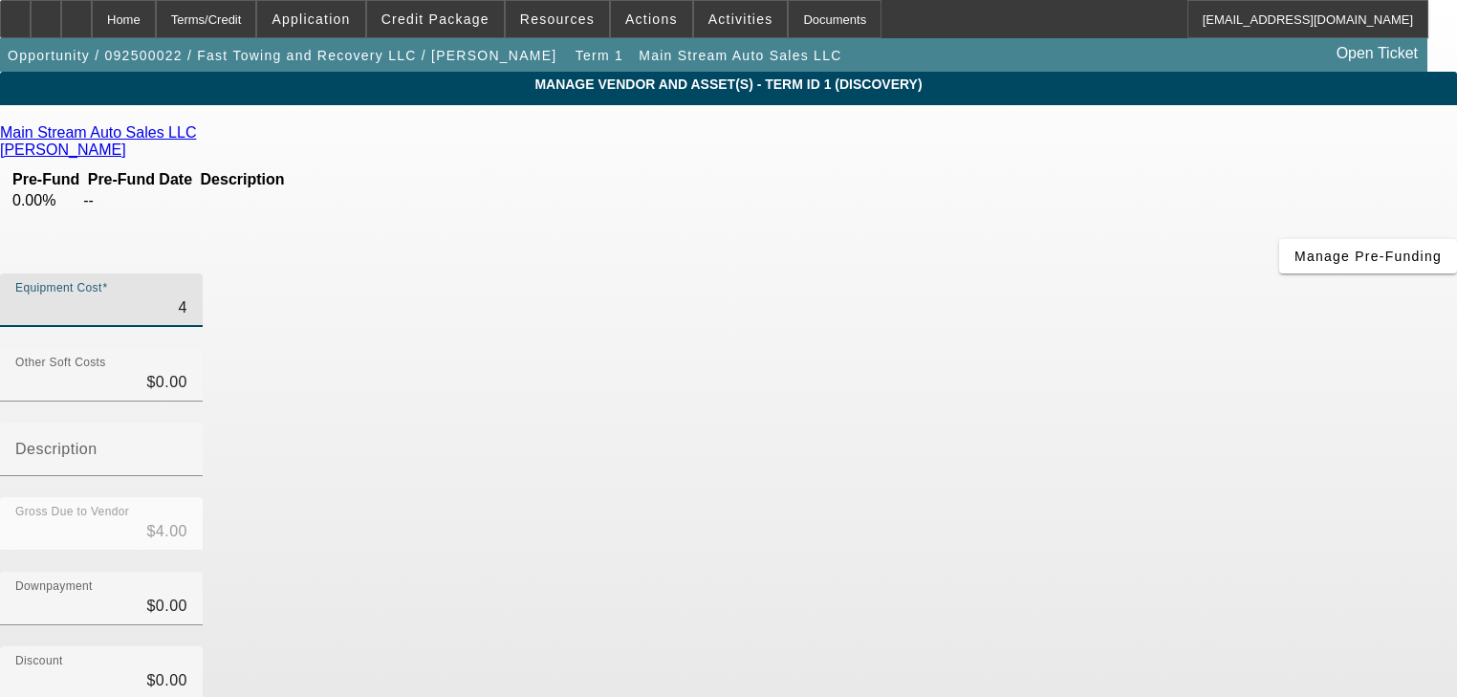
type input "46"
type input "$46.00"
type input "460"
type input "$460.00"
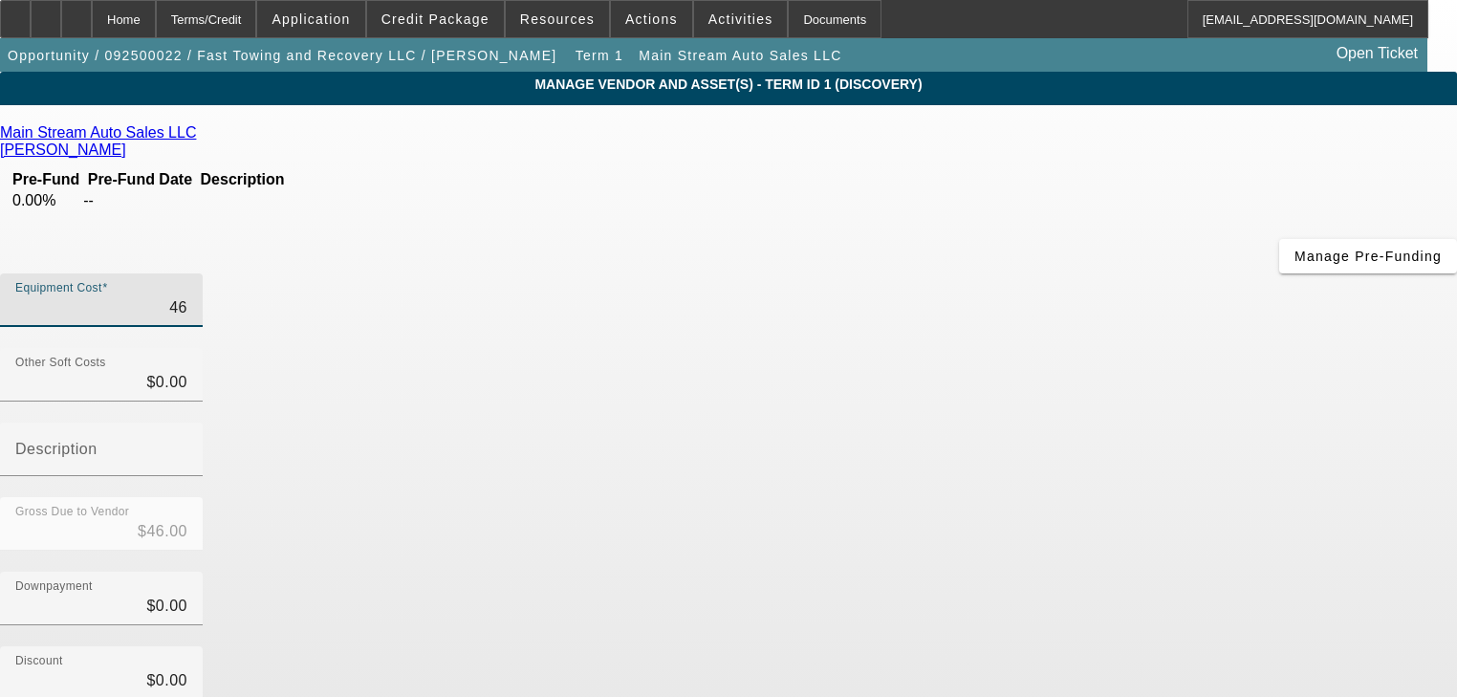
type input "$460.00"
type input "4600"
type input "$4,600.00"
type input "46000"
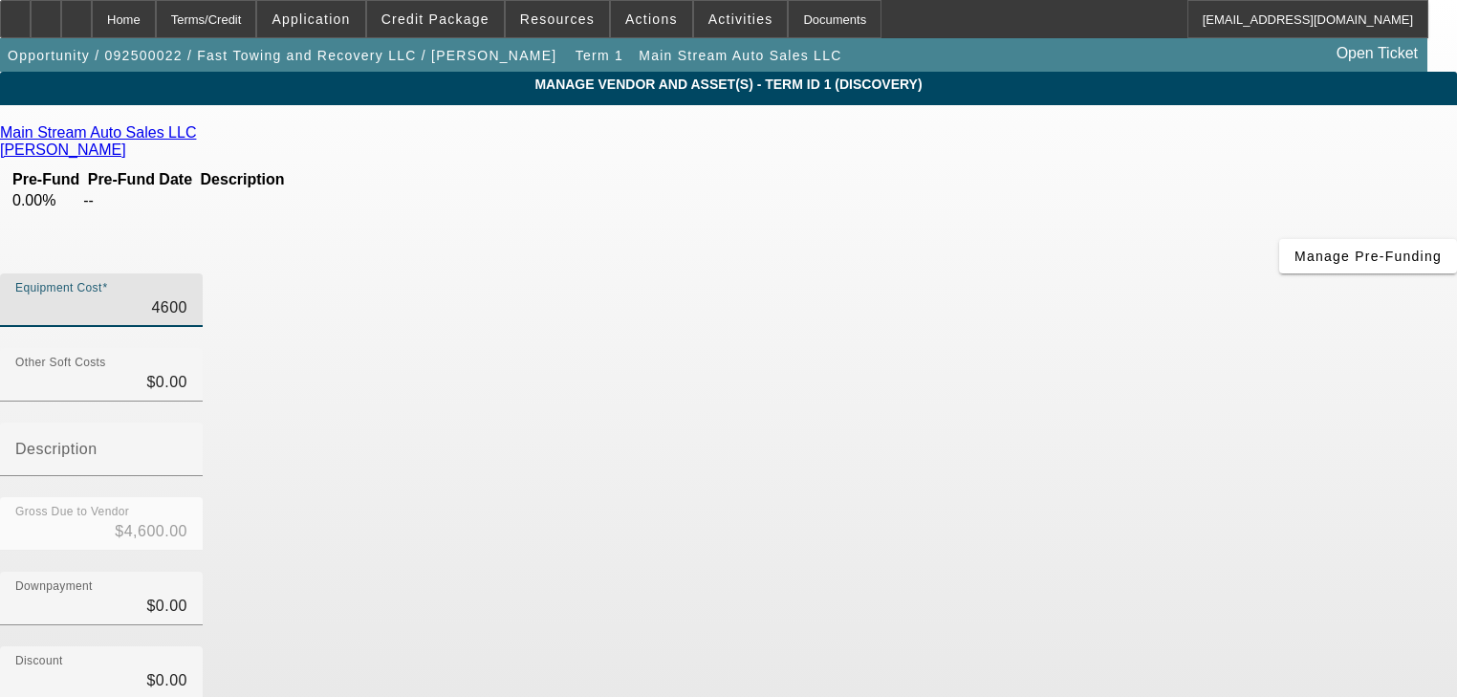
type input "$46,000.00"
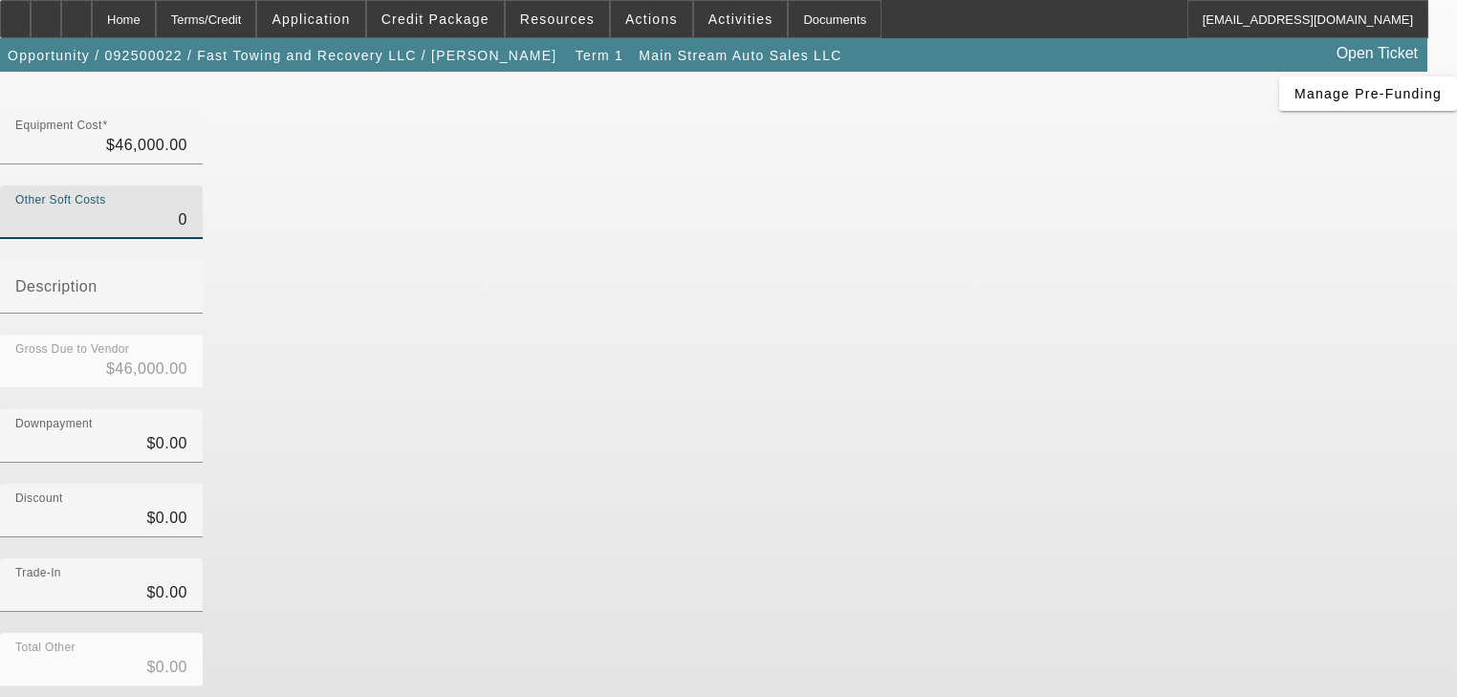
scroll to position [187, 0]
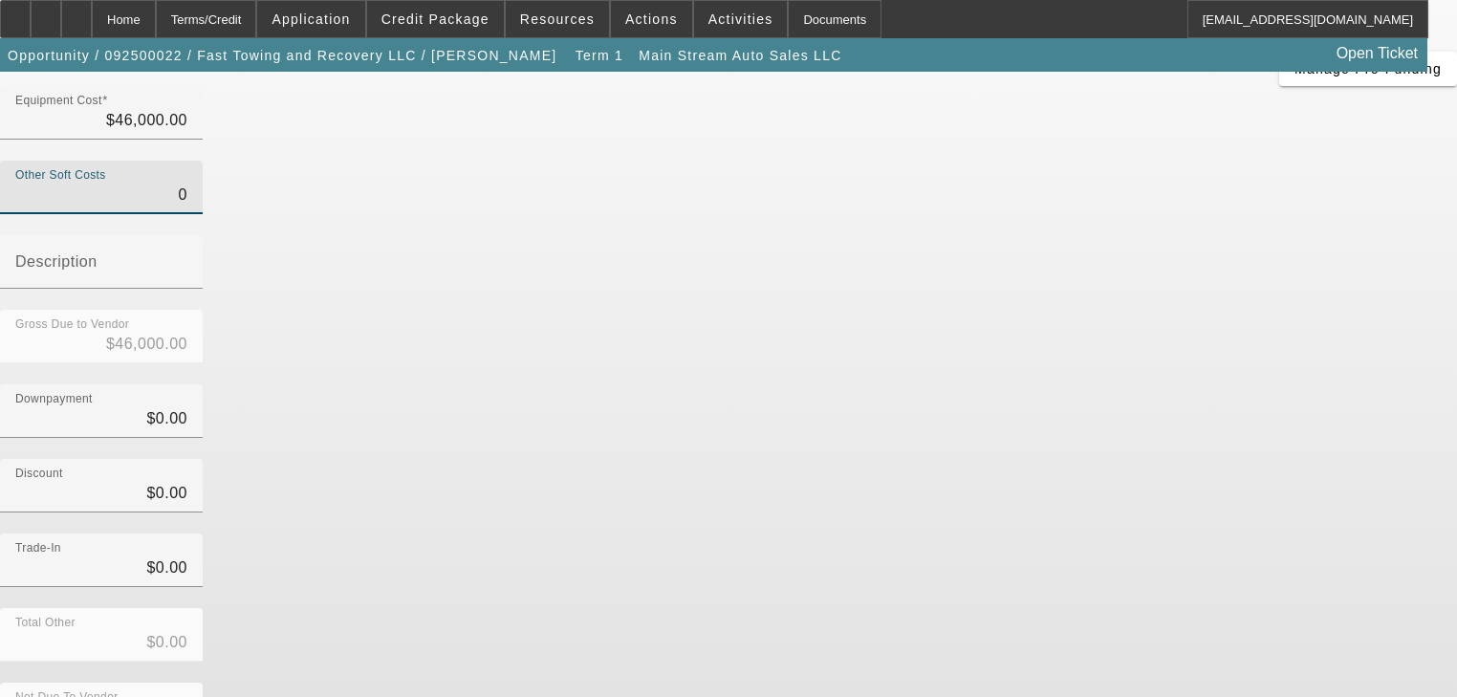
type input "$0.00"
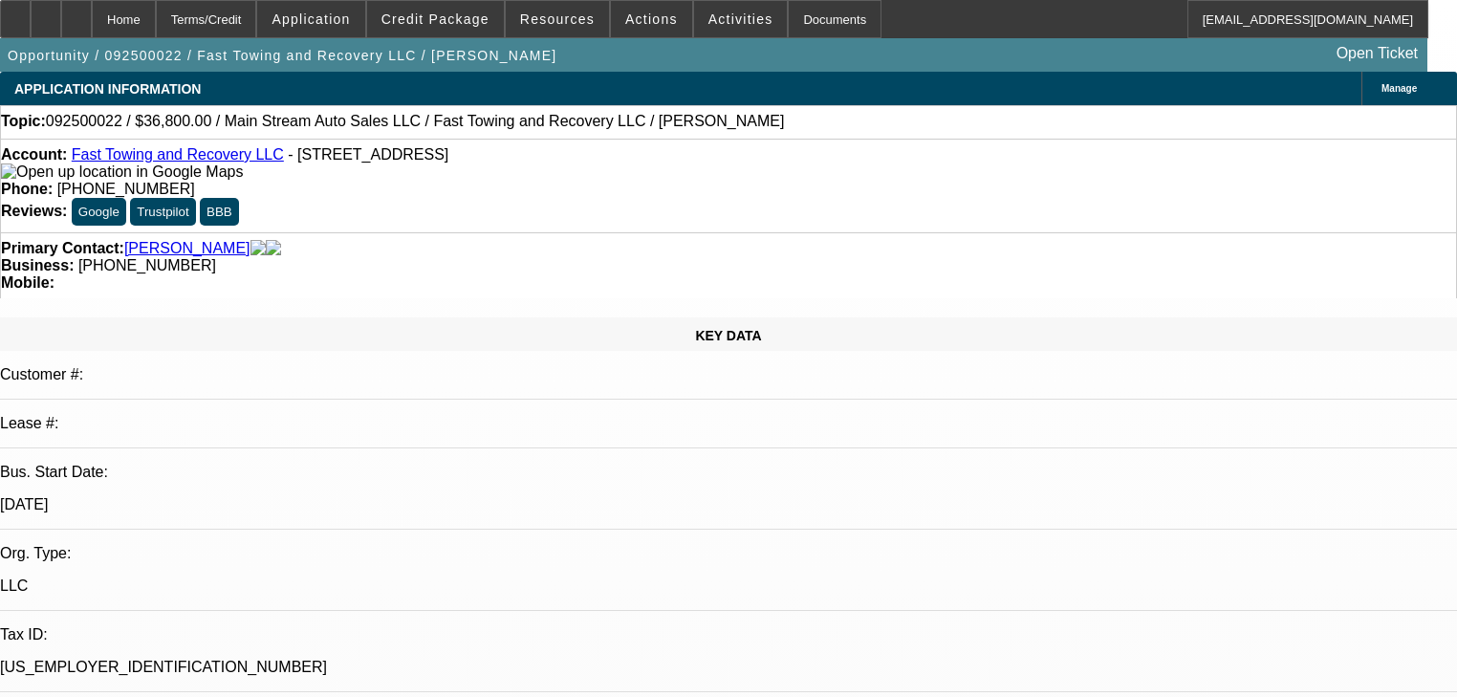
select select "0.2"
select select "2"
select select "0.1"
select select "4"
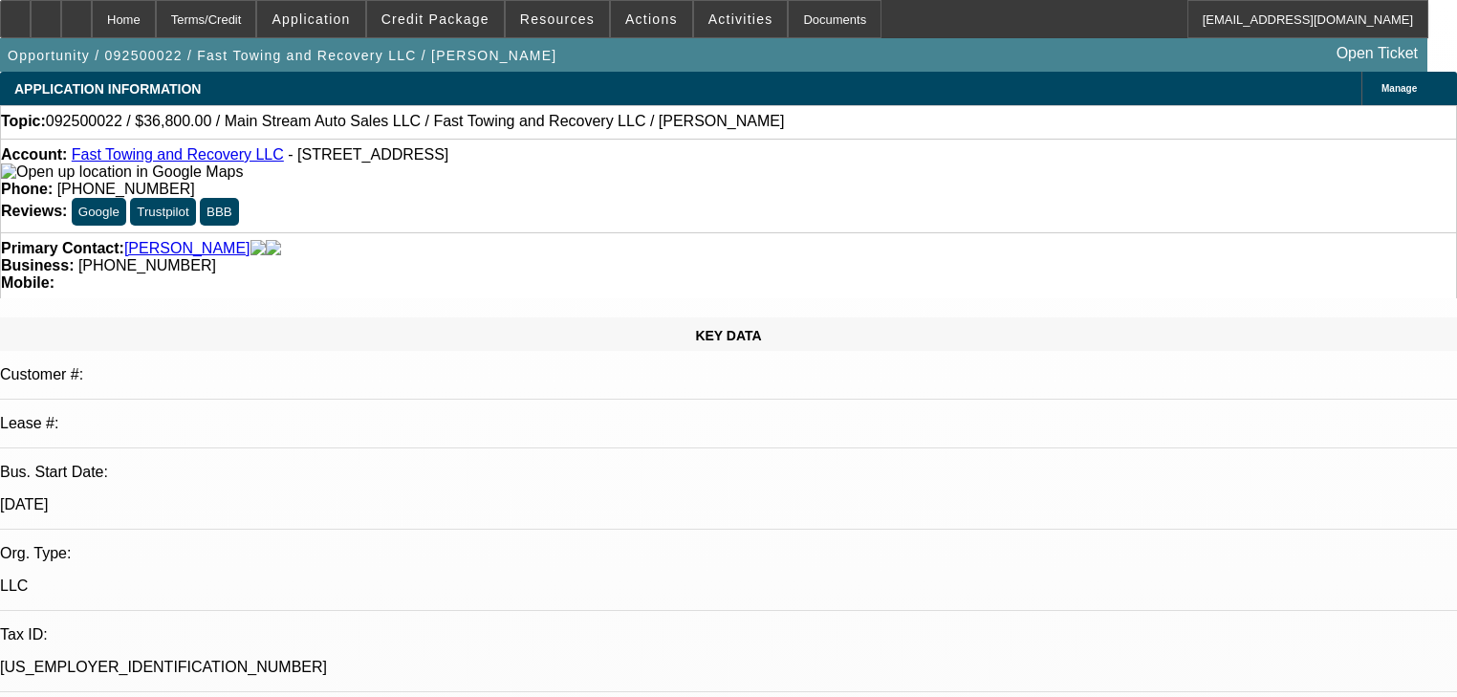
select select "0.2"
select select "2"
select select "0.1"
select select "4"
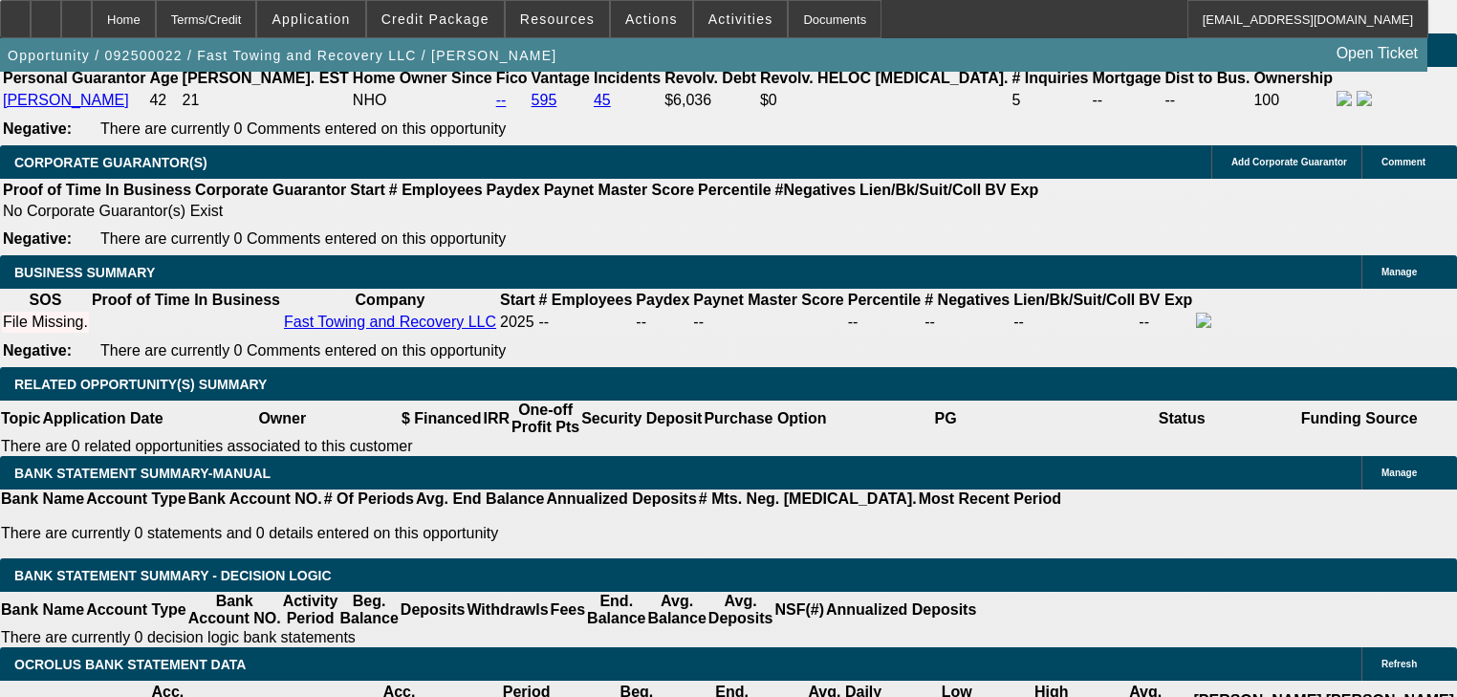
scroll to position [2984, 0]
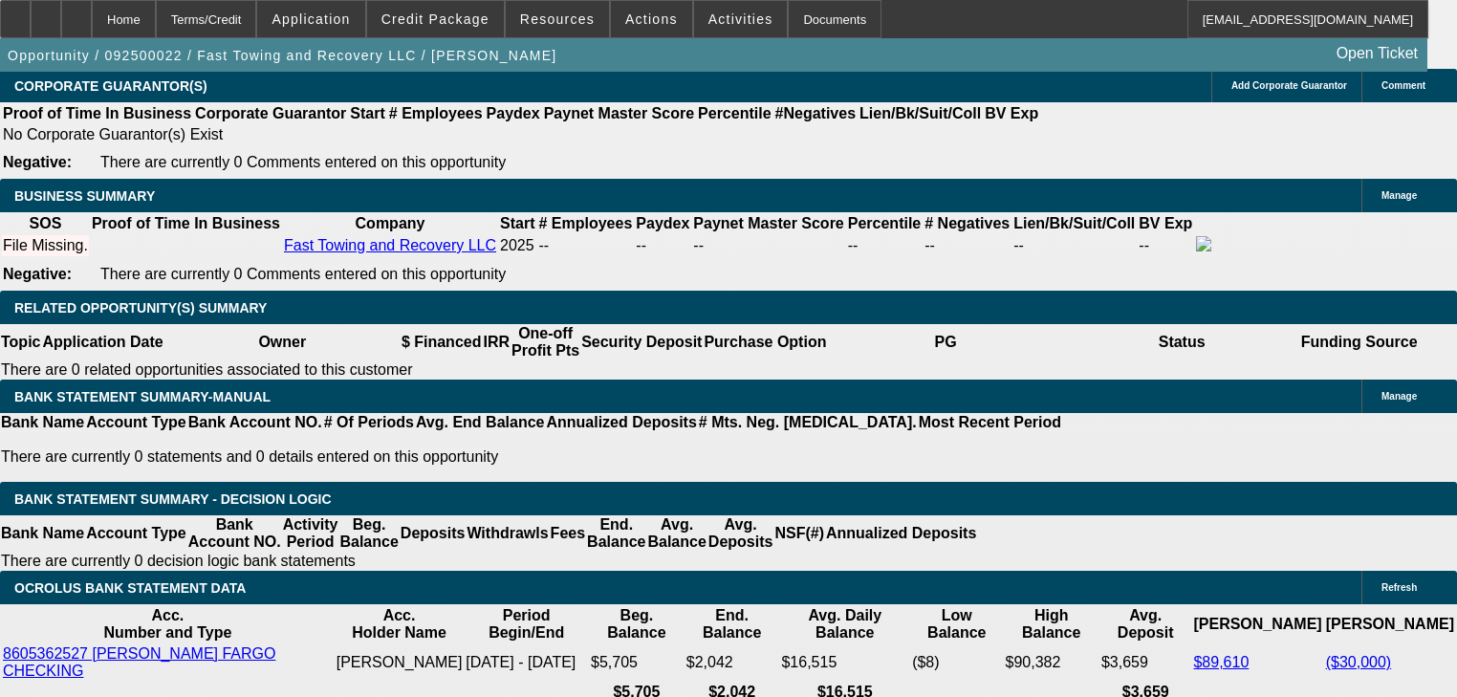
type input "UNKNOWN"
type input "24"
type input "$2,517.22"
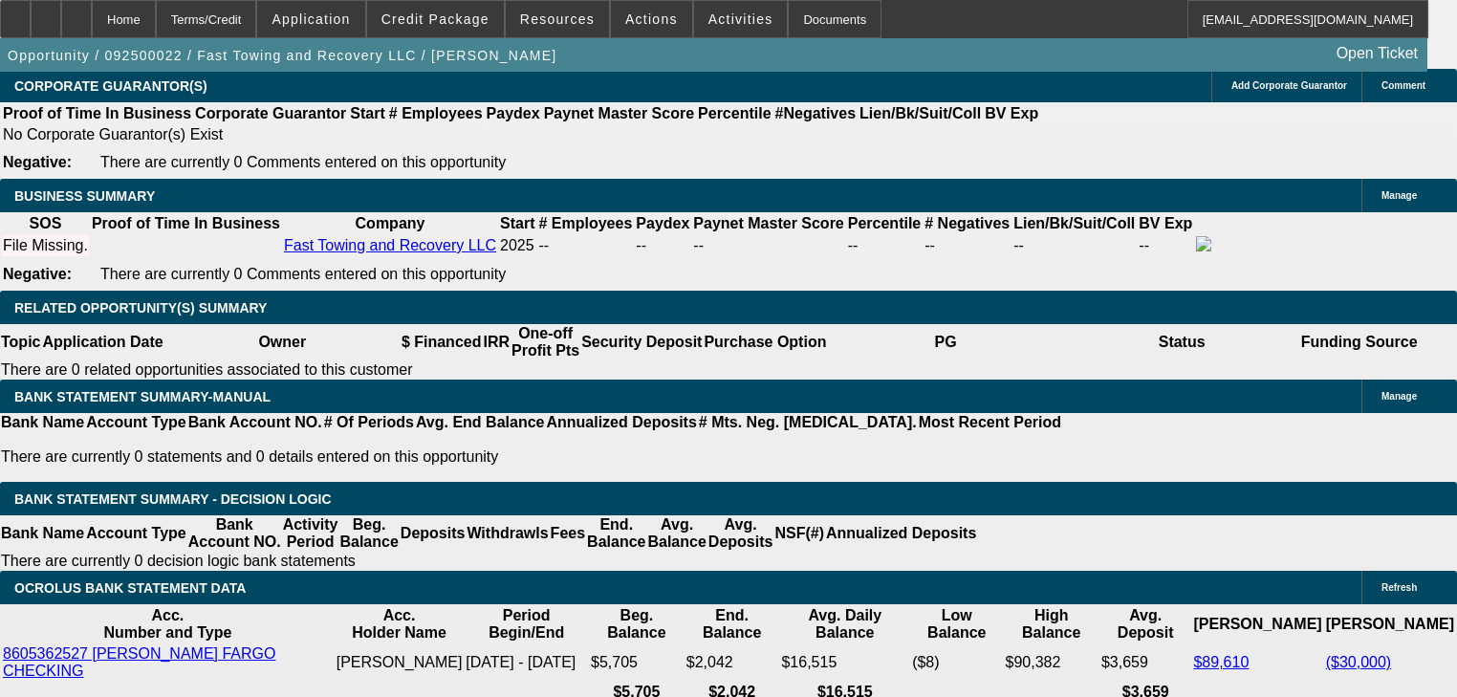
type input "$1,258.61"
type input "$3,286.24"
type input "$1,643.12"
type input "24"
type input "$3,286.24"
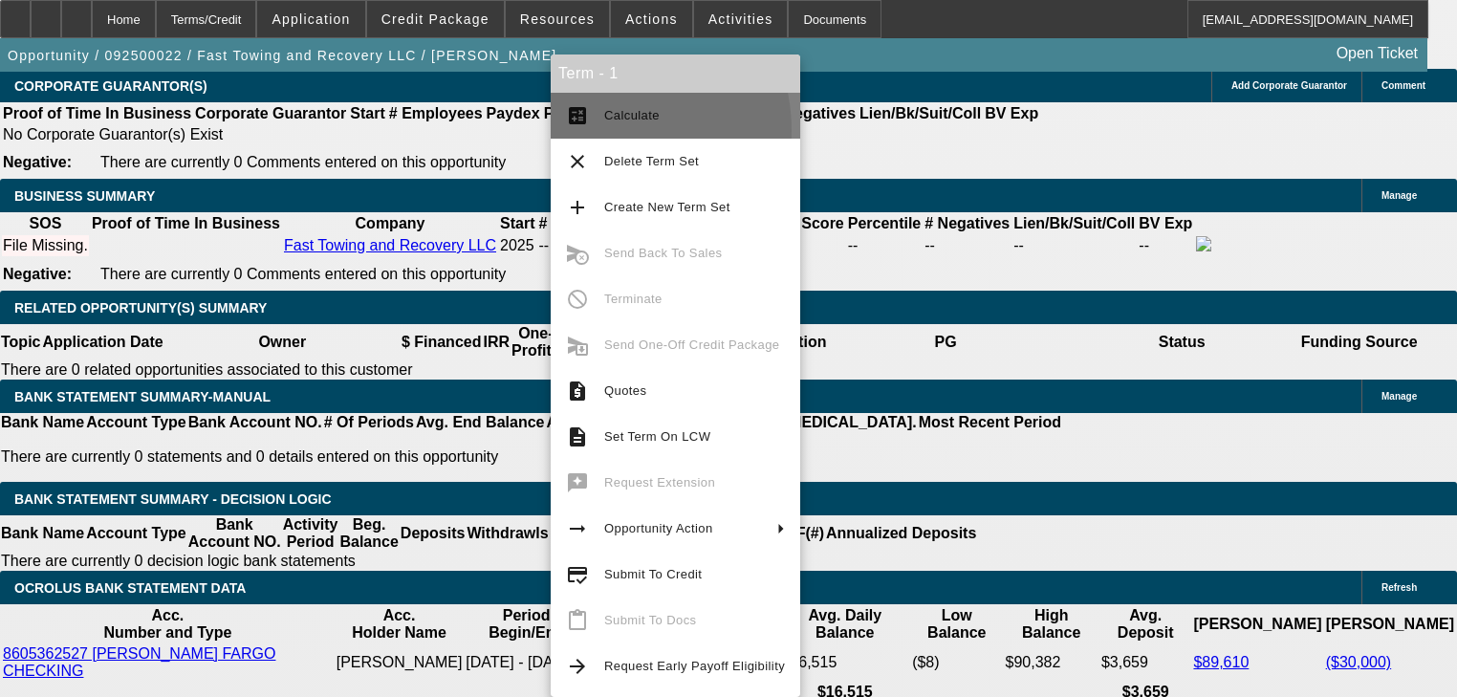
click at [607, 130] on button "calculate Calculate" at bounding box center [676, 116] width 250 height 46
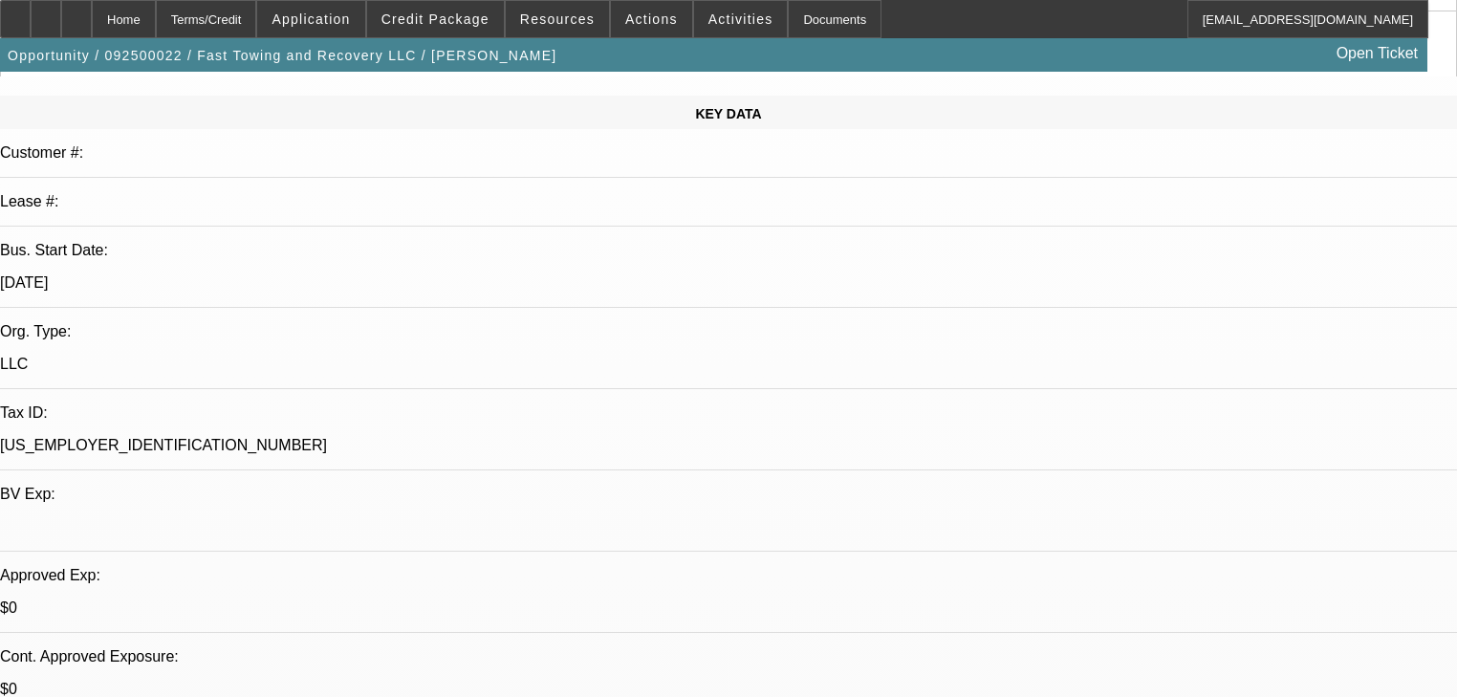
scroll to position [0, 0]
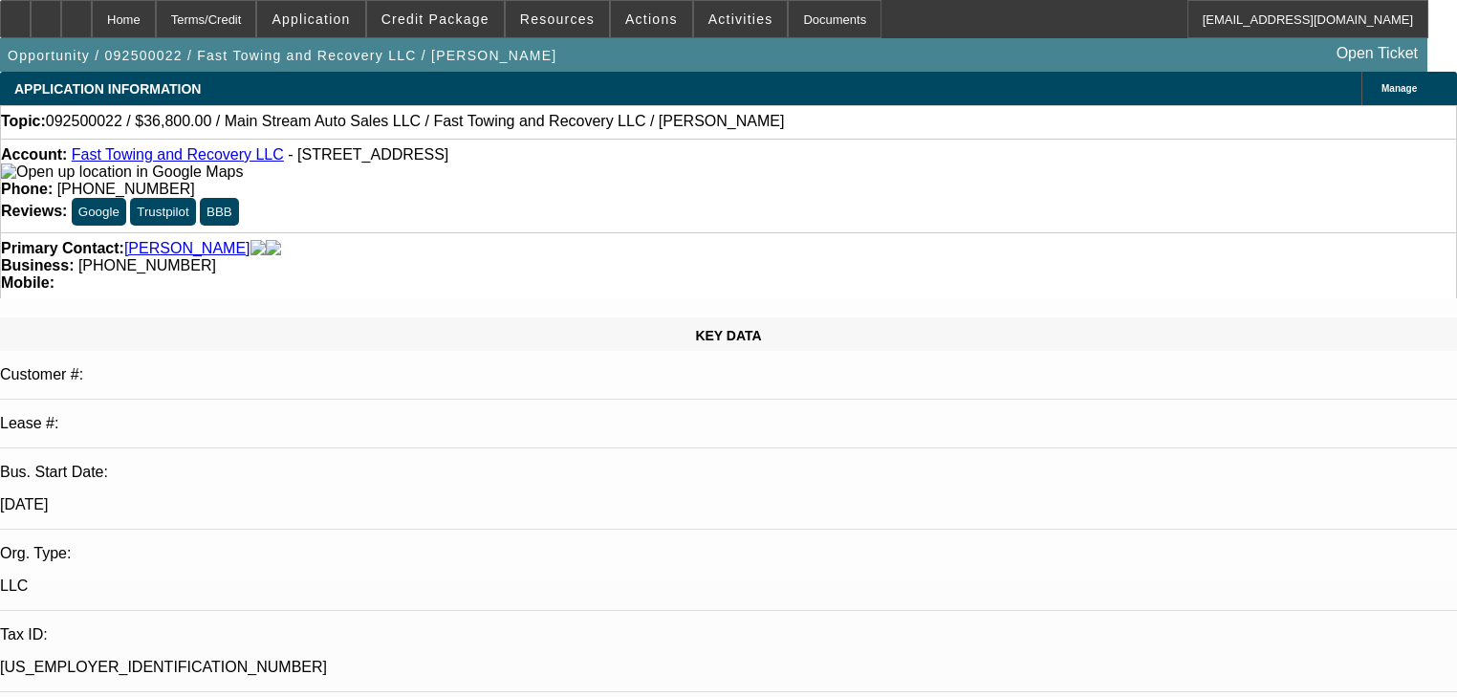
drag, startPoint x: 291, startPoint y: 230, endPoint x: 325, endPoint y: 240, distance: 36.0
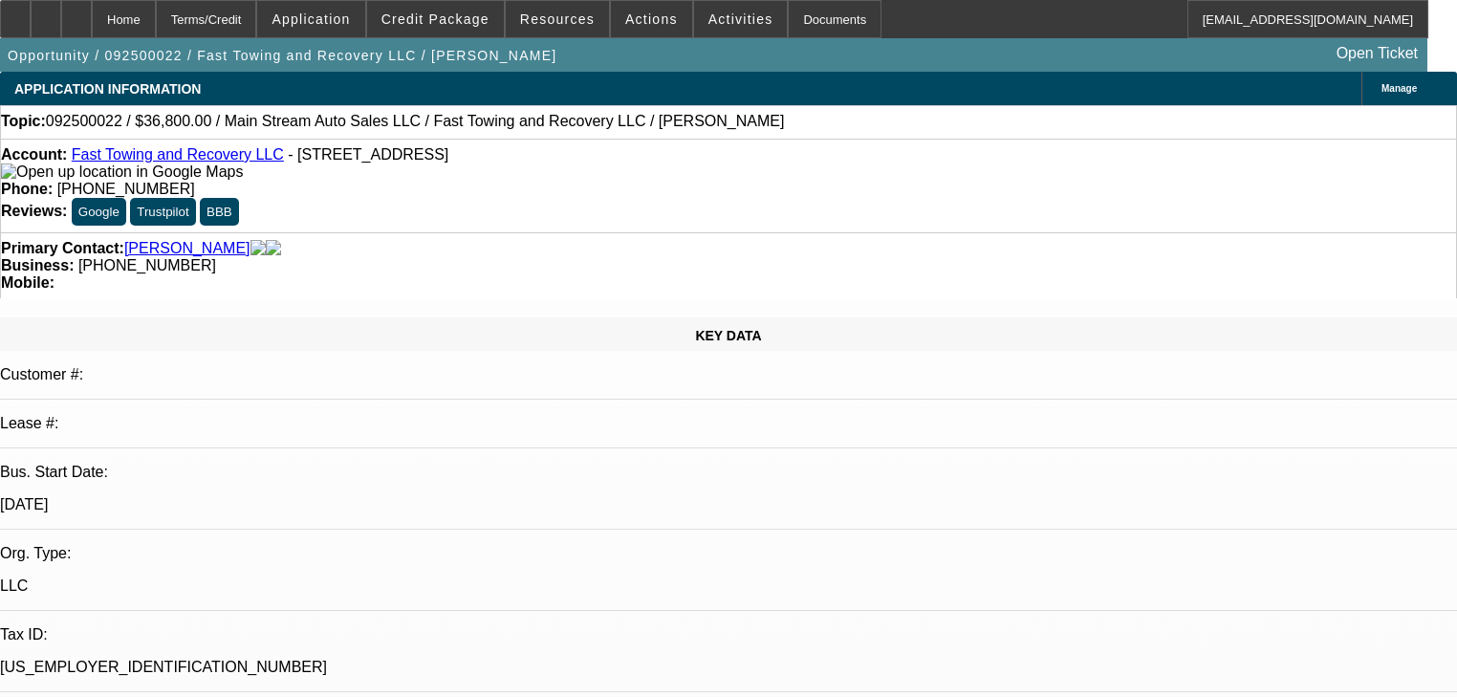
click at [293, 240] on div "Primary Contact: [PERSON_NAME]" at bounding box center [728, 248] width 1455 height 17
click at [357, 163] on span "- [STREET_ADDRESS]" at bounding box center [368, 154] width 161 height 16
click at [363, 175] on div "Account: Fast Towing and Recovery LLC - [STREET_ADDRESS]" at bounding box center [728, 163] width 1455 height 34
click at [368, 181] on div "Account: Fast Towing and Recovery LLC - [STREET_ADDRESS]" at bounding box center [728, 163] width 1455 height 34
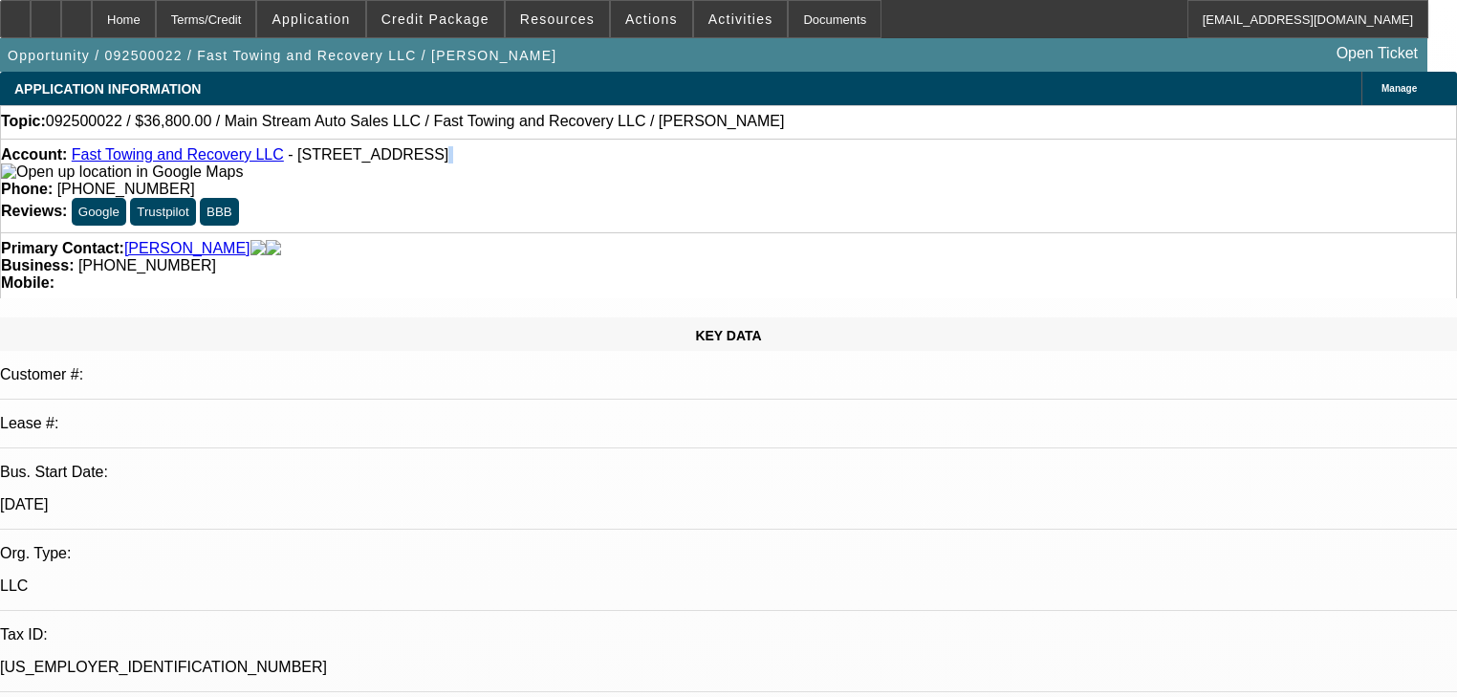
click at [368, 181] on div "Account: Fast Towing and Recovery LLC - [STREET_ADDRESS]" at bounding box center [728, 163] width 1455 height 34
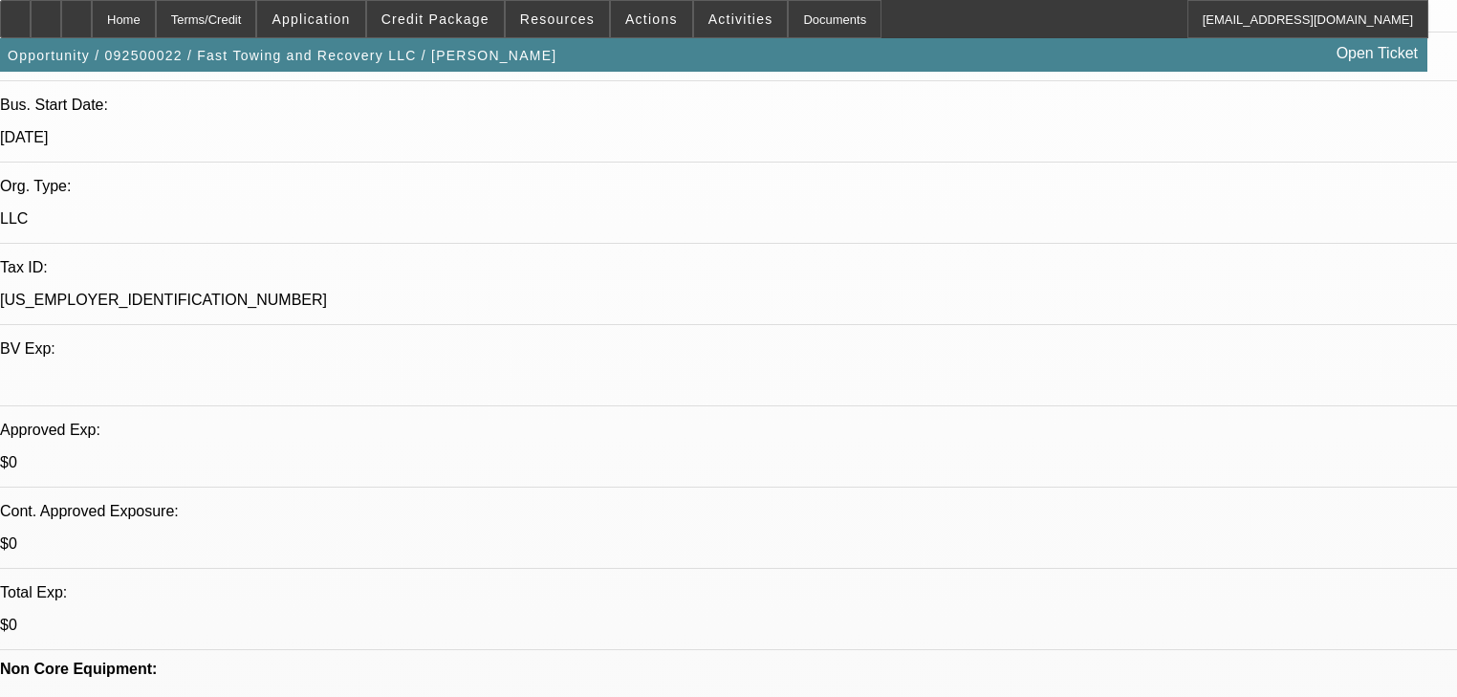
scroll to position [383, 0]
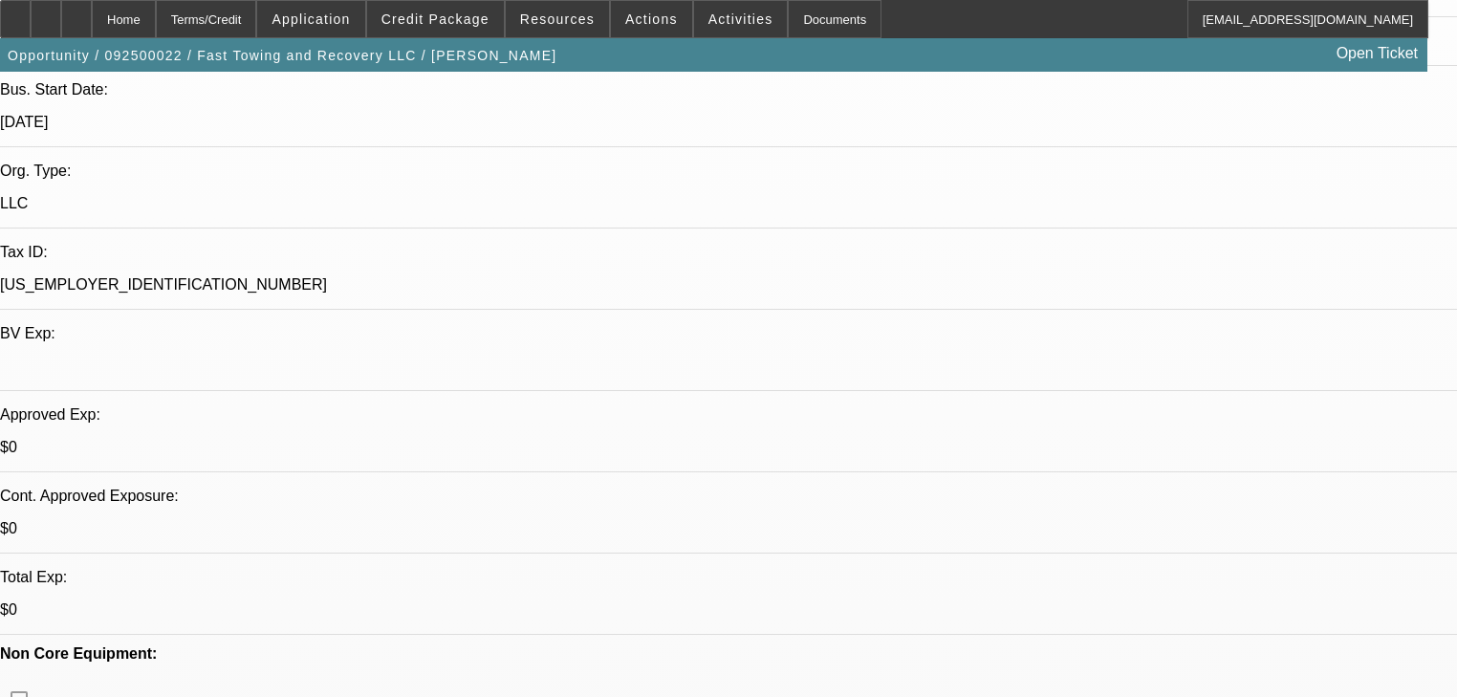
click at [425, 13] on span "Credit Package" at bounding box center [436, 18] width 108 height 15
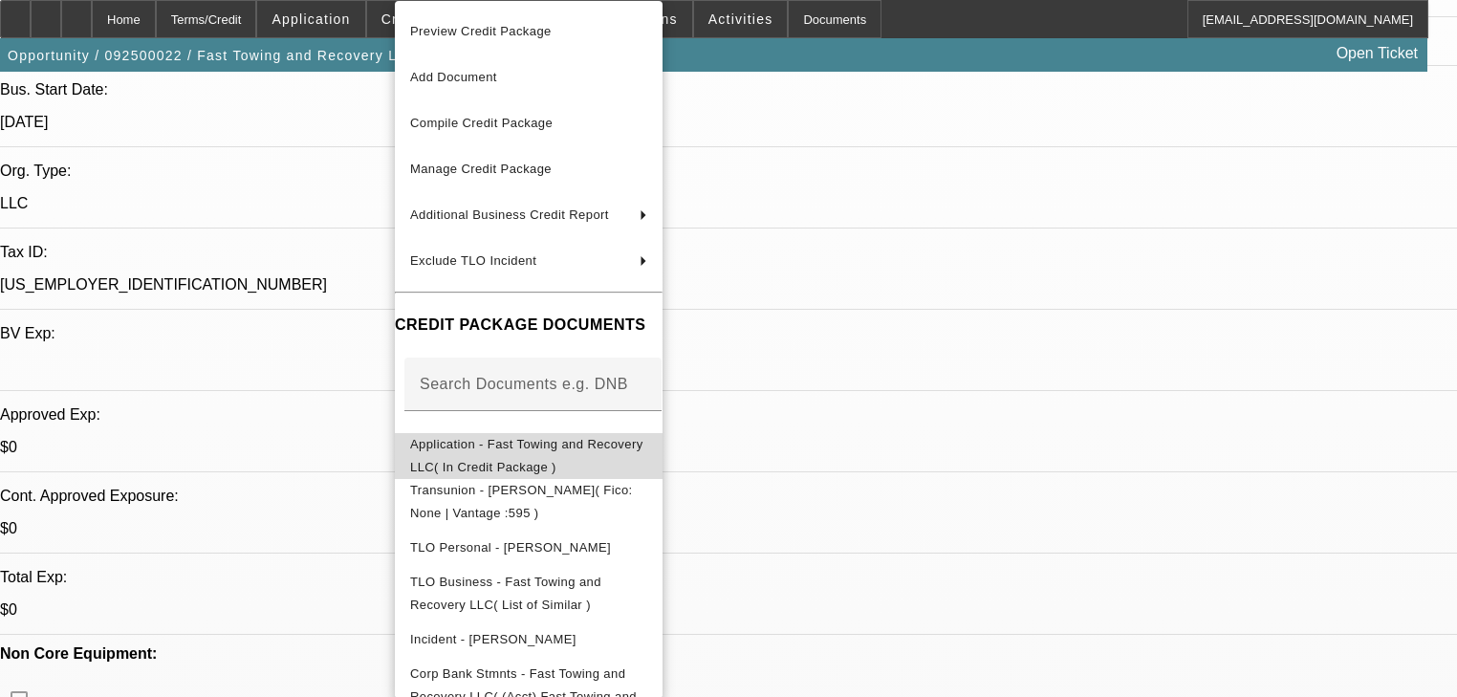
click at [532, 446] on span "Application - Fast Towing and Recovery LLC( In Credit Package )" at bounding box center [526, 455] width 233 height 37
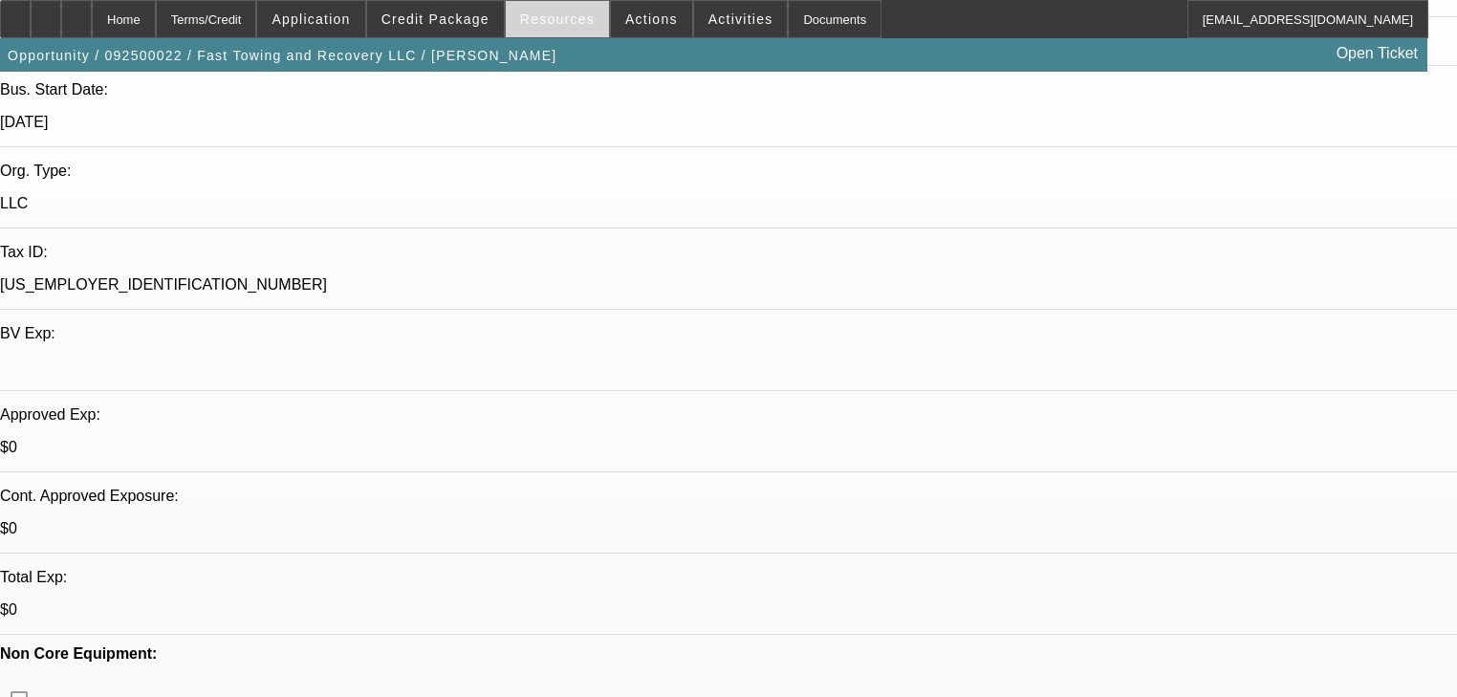
click at [532, 19] on span "Resources" at bounding box center [557, 18] width 75 height 15
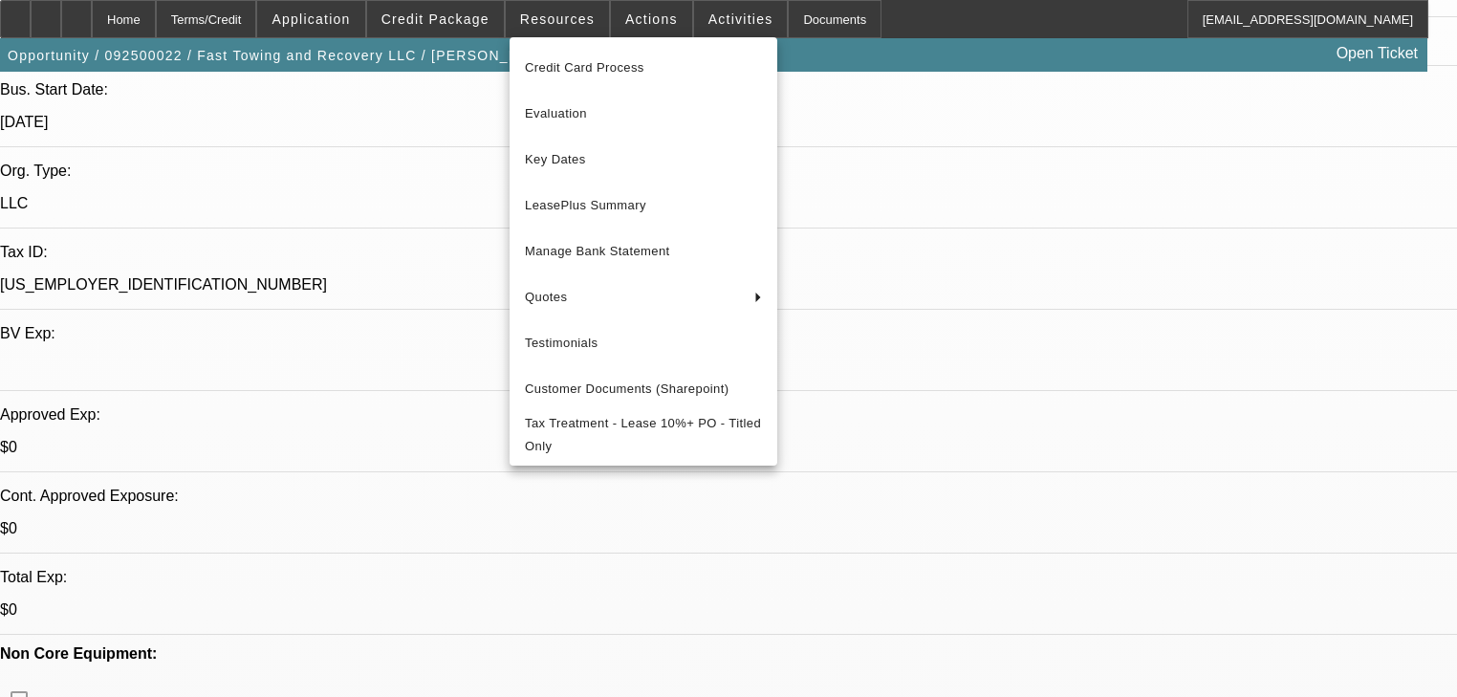
click at [493, 20] on div at bounding box center [728, 348] width 1457 height 697
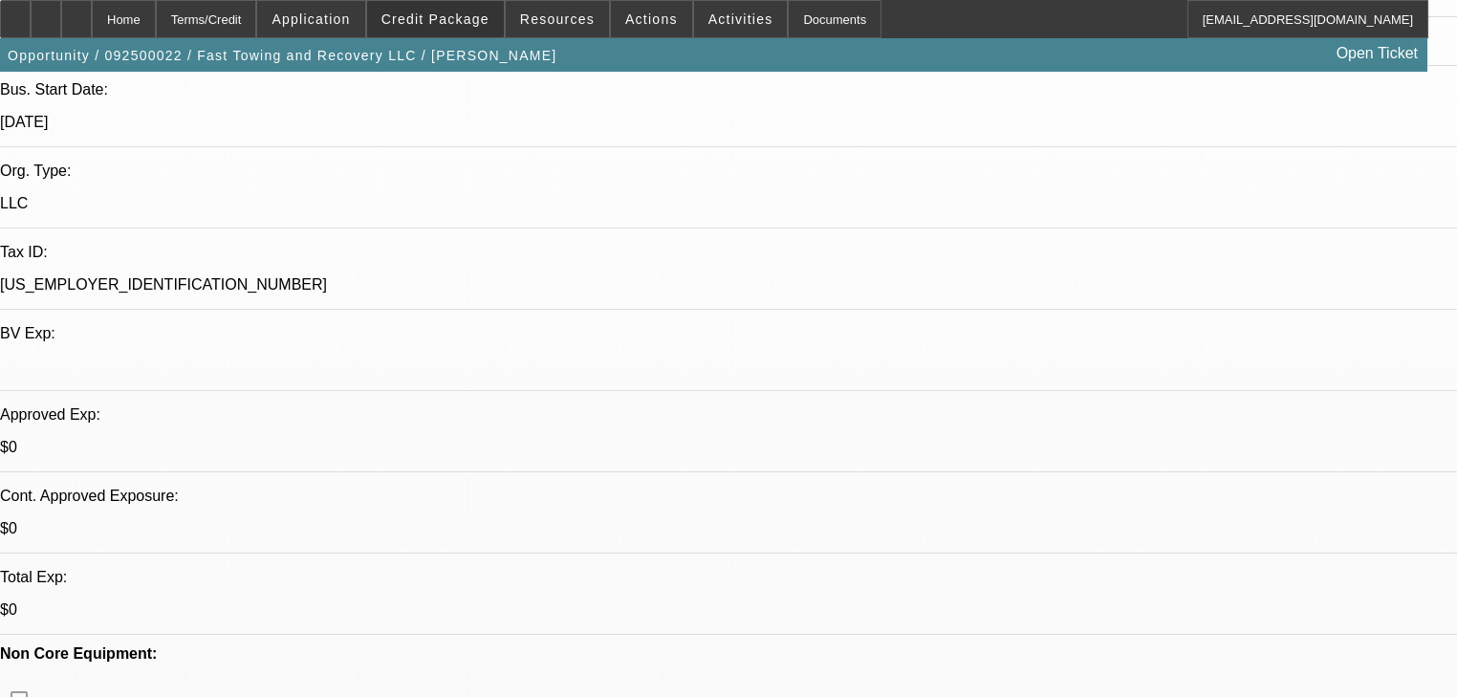
click at [493, 20] on span at bounding box center [435, 19] width 137 height 46
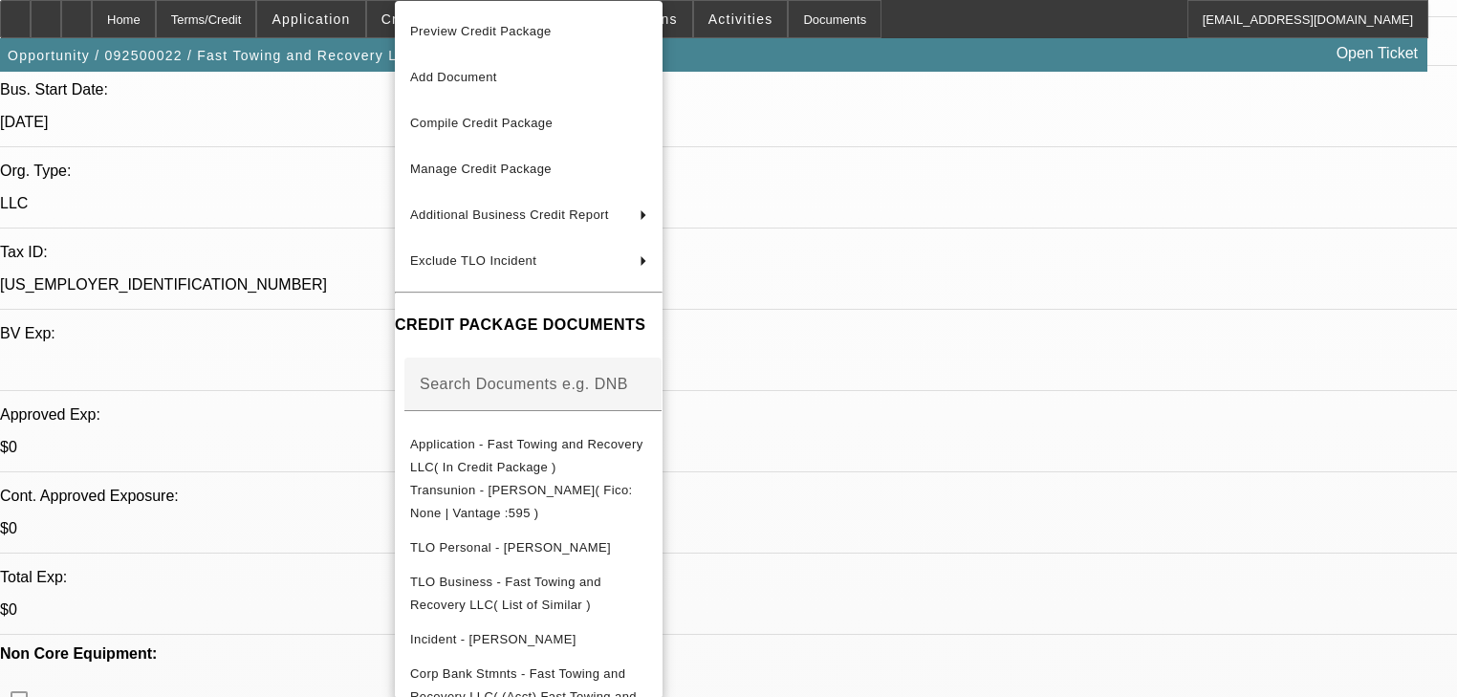
click at [233, 157] on div at bounding box center [728, 348] width 1457 height 697
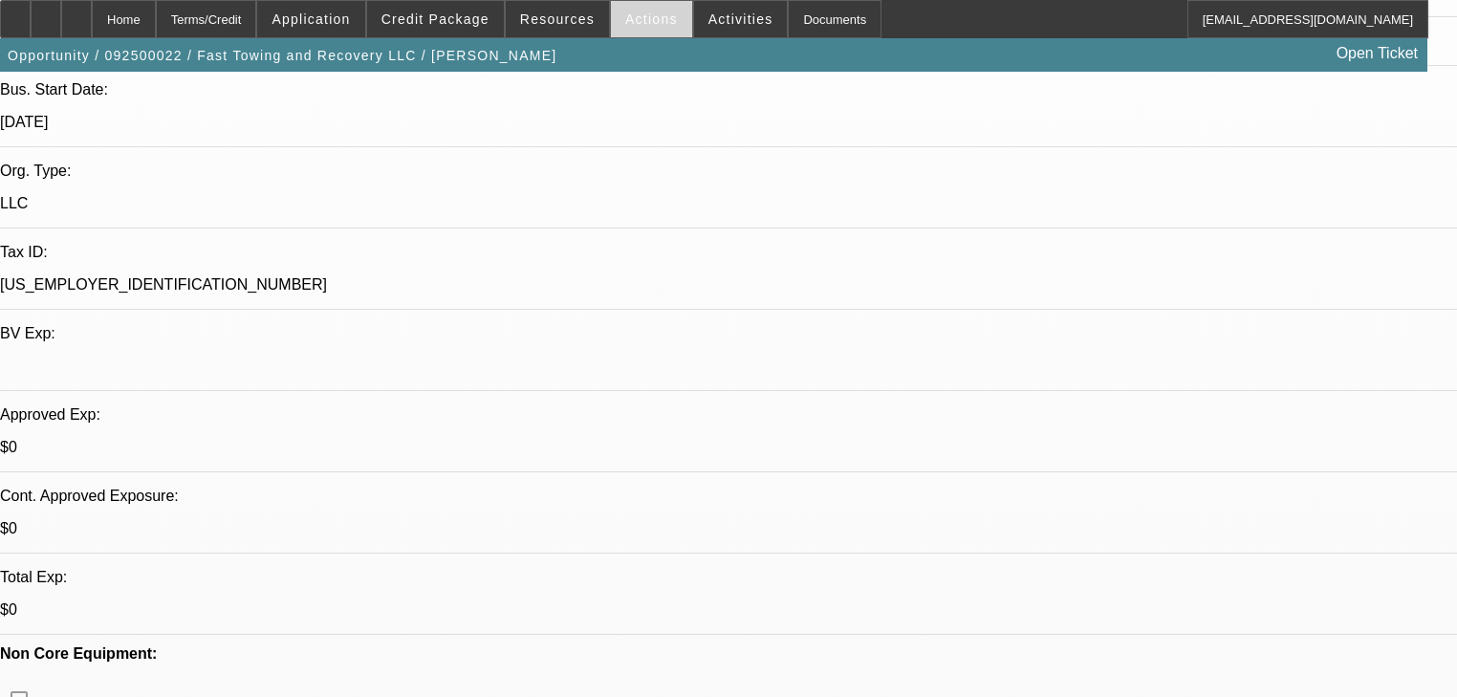
click at [636, 22] on span "Actions" at bounding box center [651, 18] width 53 height 15
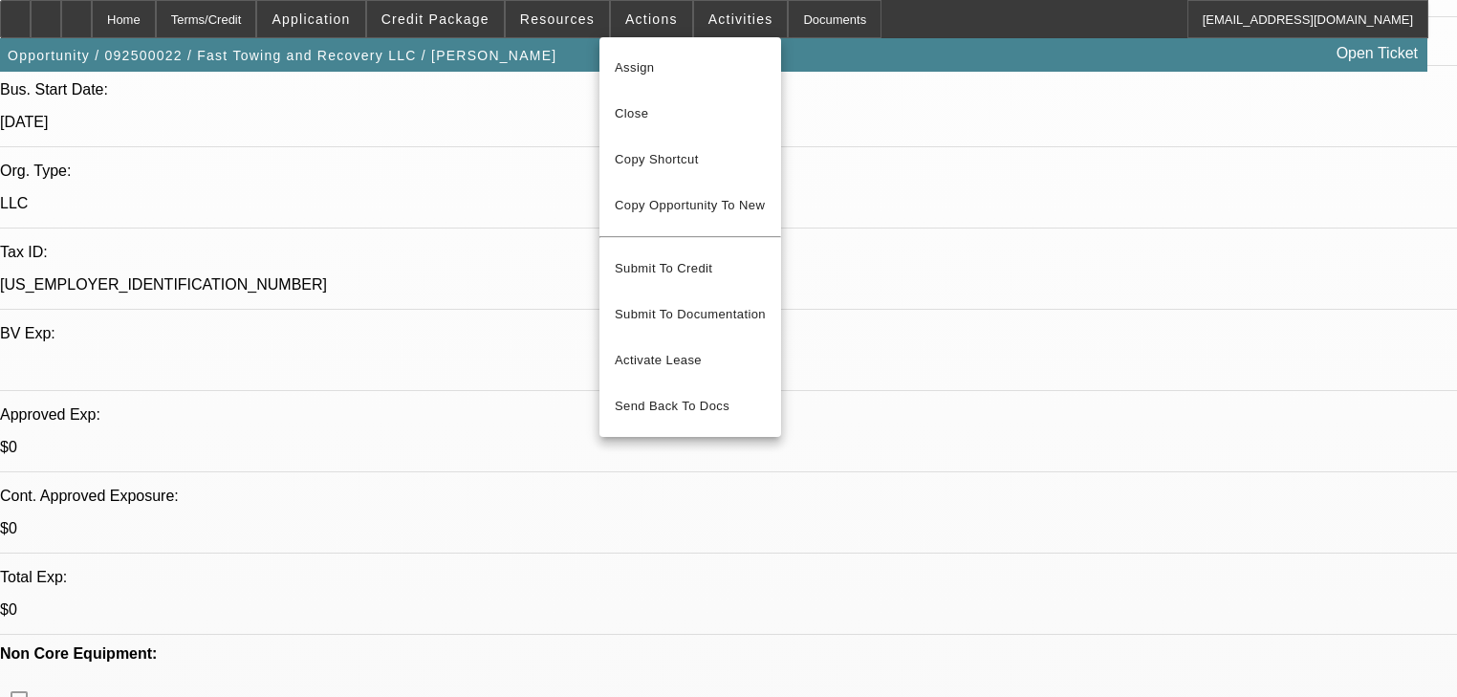
click at [551, 27] on div at bounding box center [728, 348] width 1457 height 697
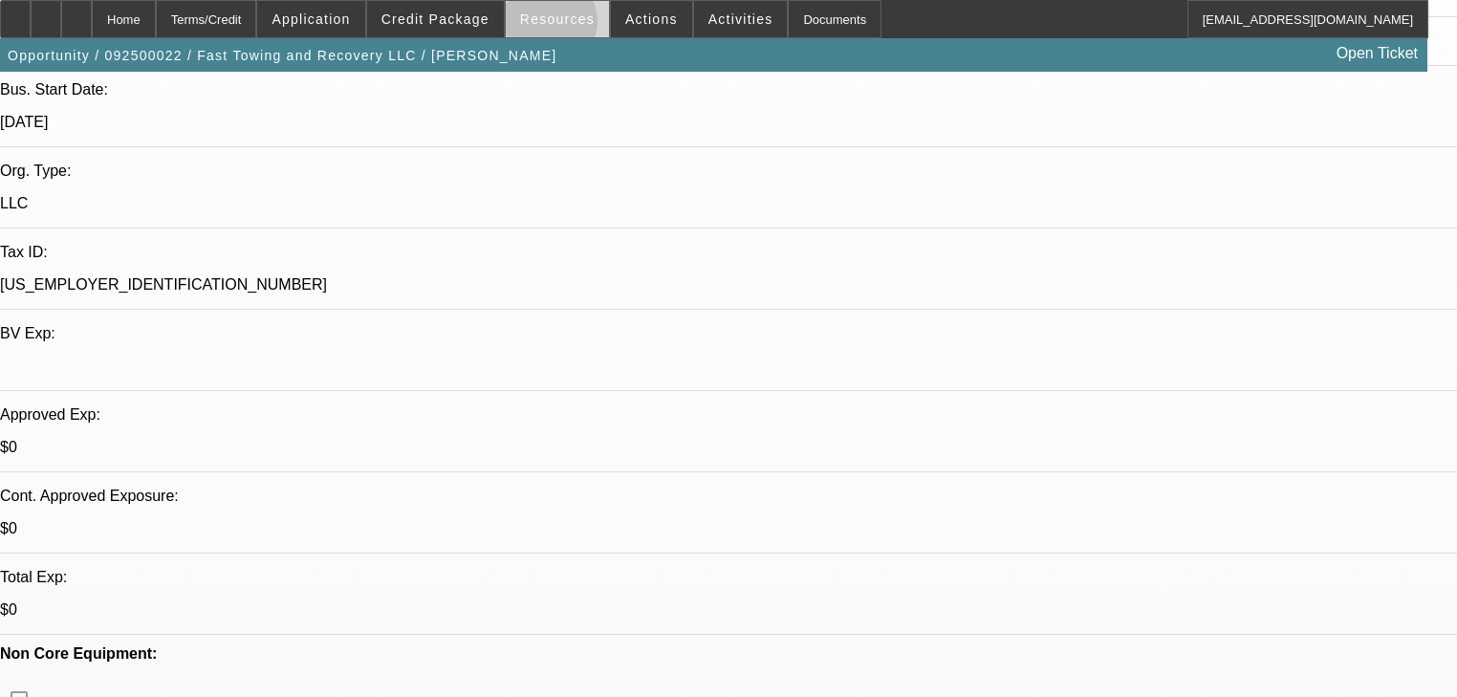
click at [551, 26] on span "Resources" at bounding box center [557, 18] width 75 height 15
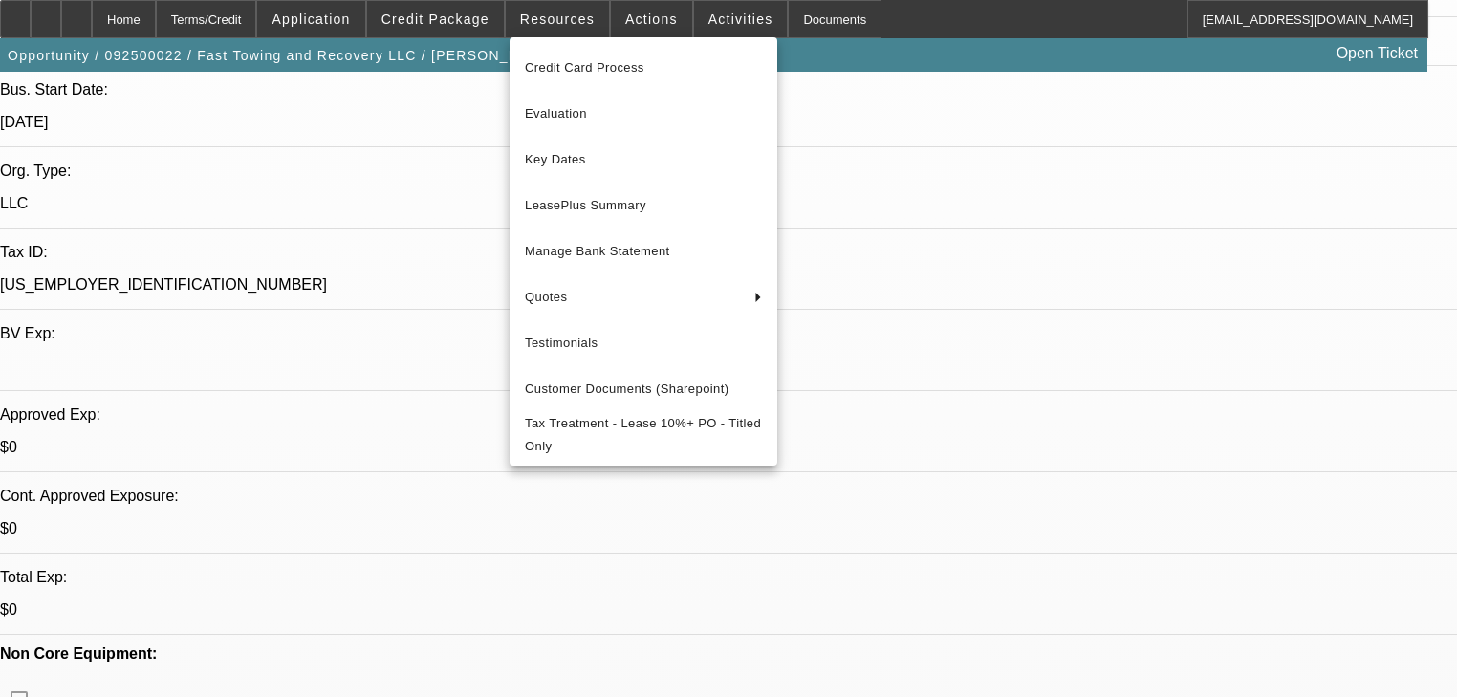
click at [471, 25] on div at bounding box center [728, 348] width 1457 height 697
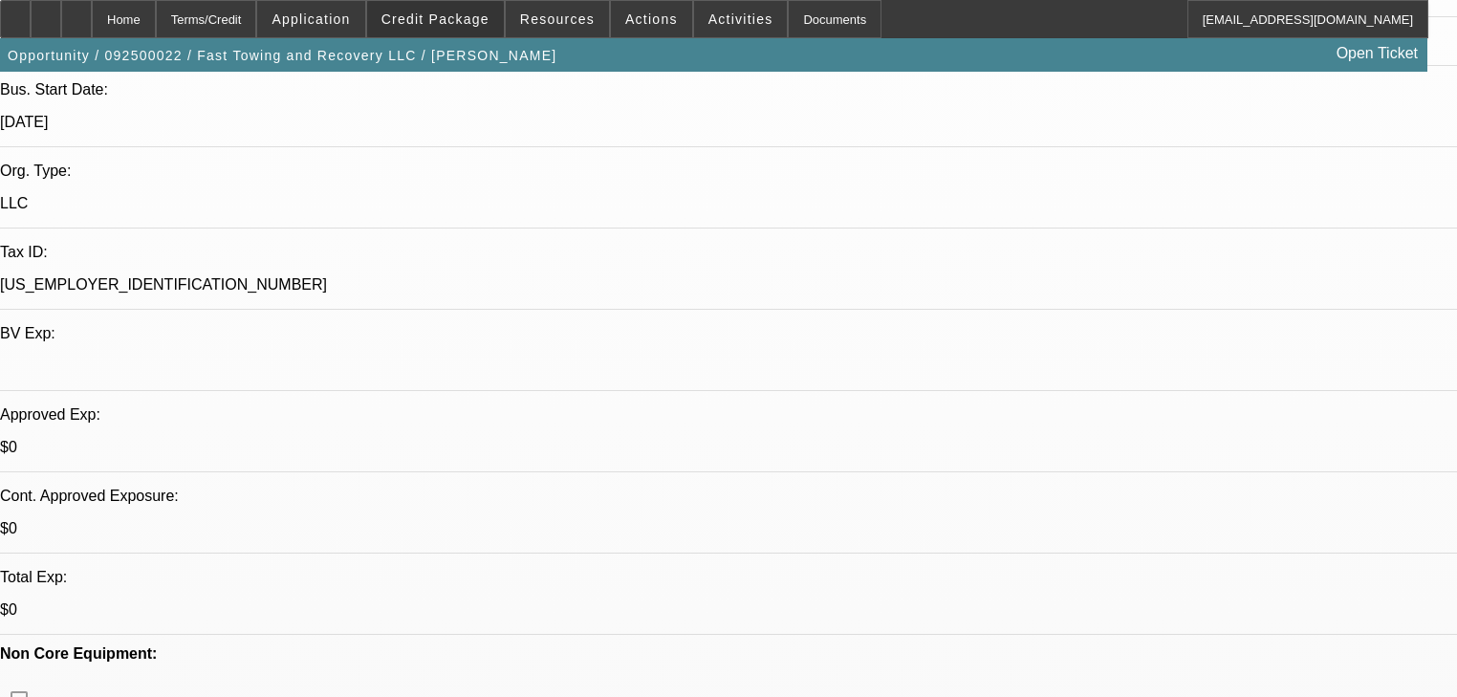
click at [471, 25] on span "Credit Package" at bounding box center [436, 18] width 108 height 15
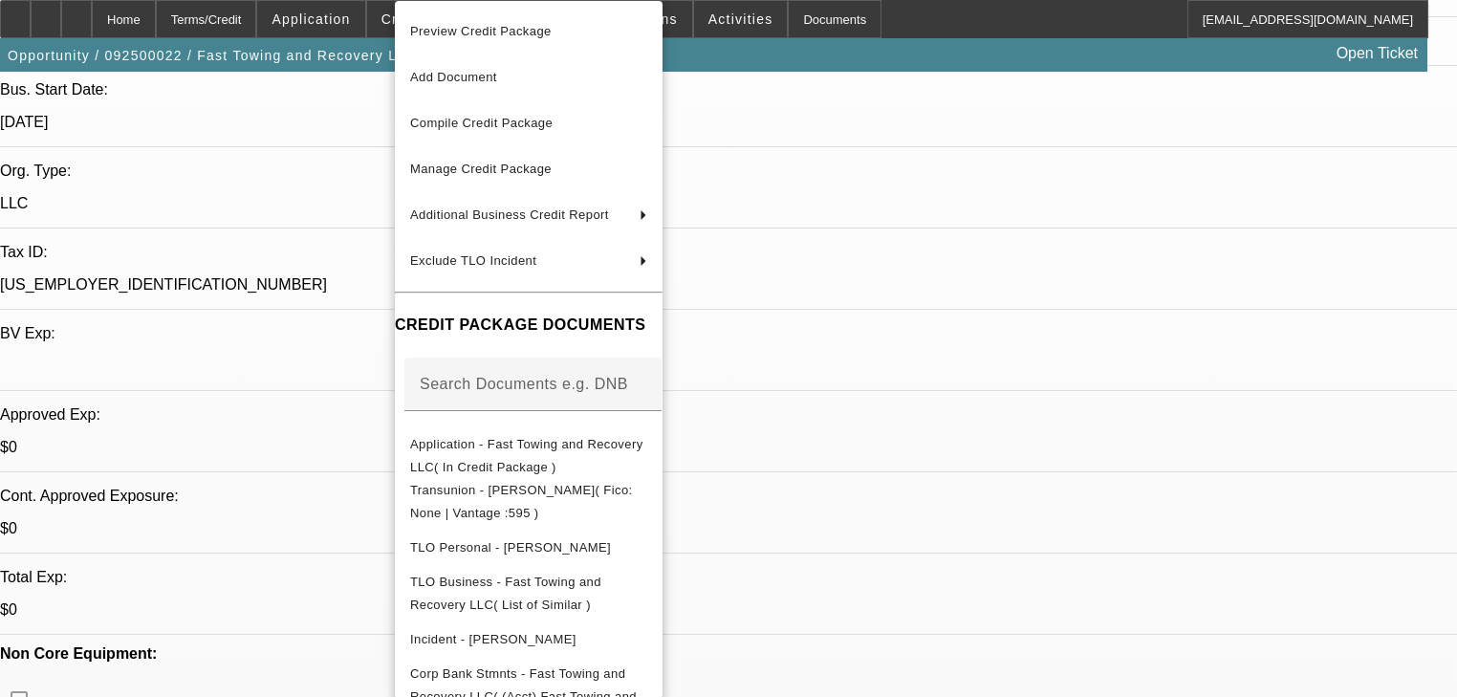
click at [1175, 372] on div at bounding box center [728, 348] width 1457 height 697
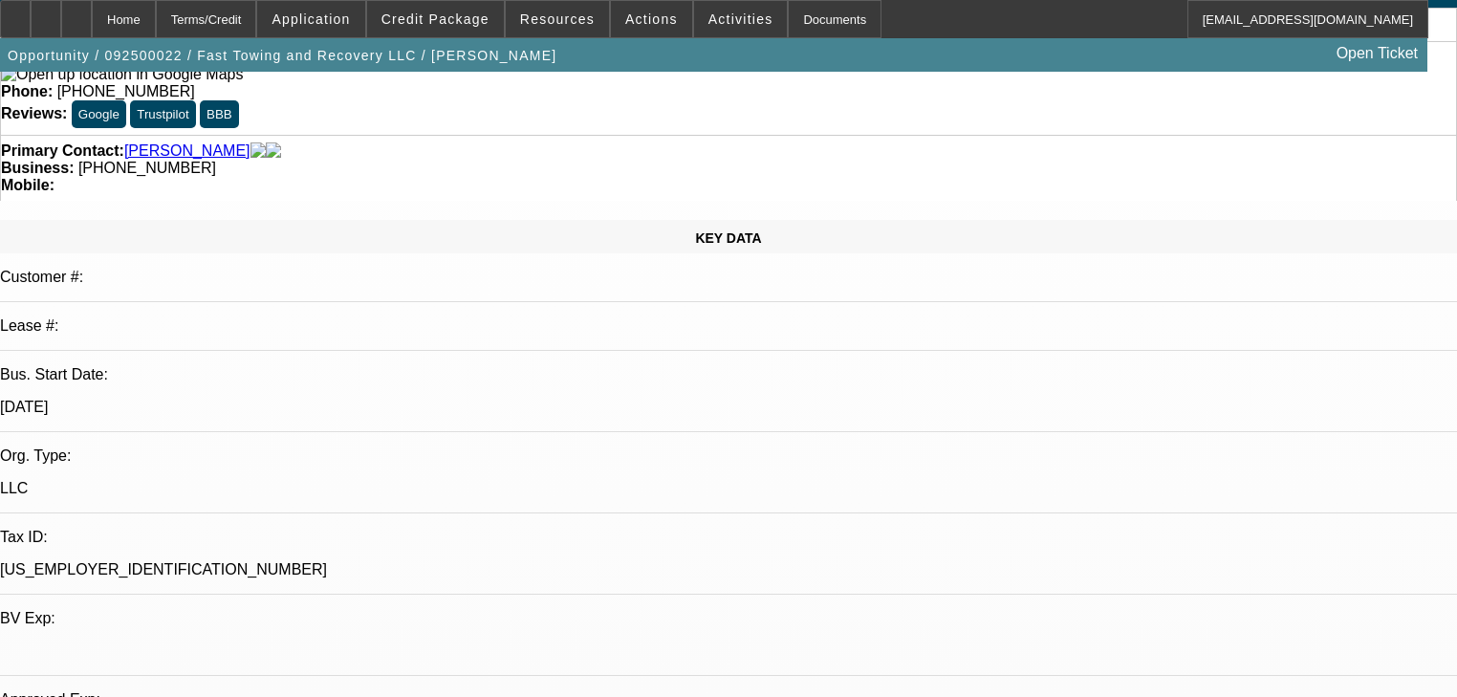
scroll to position [306, 0]
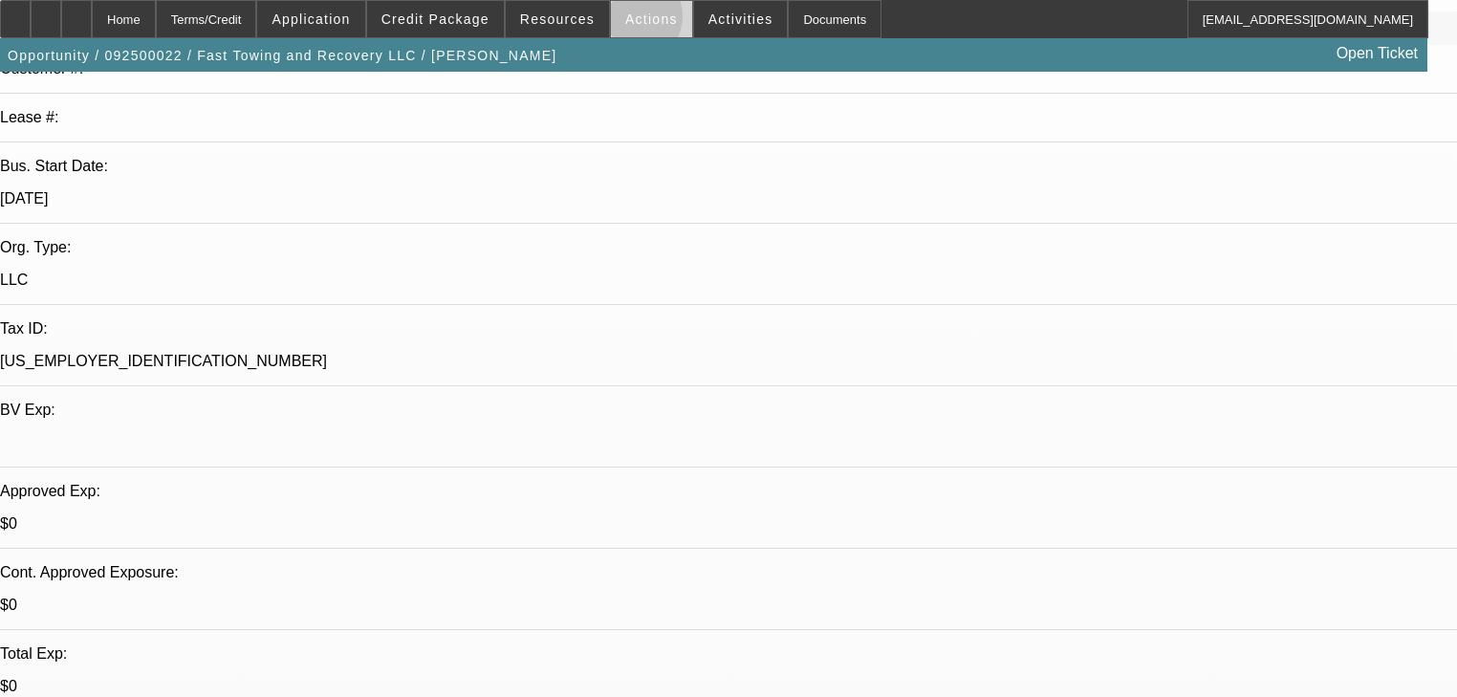
click at [625, 21] on span "Actions" at bounding box center [651, 18] width 53 height 15
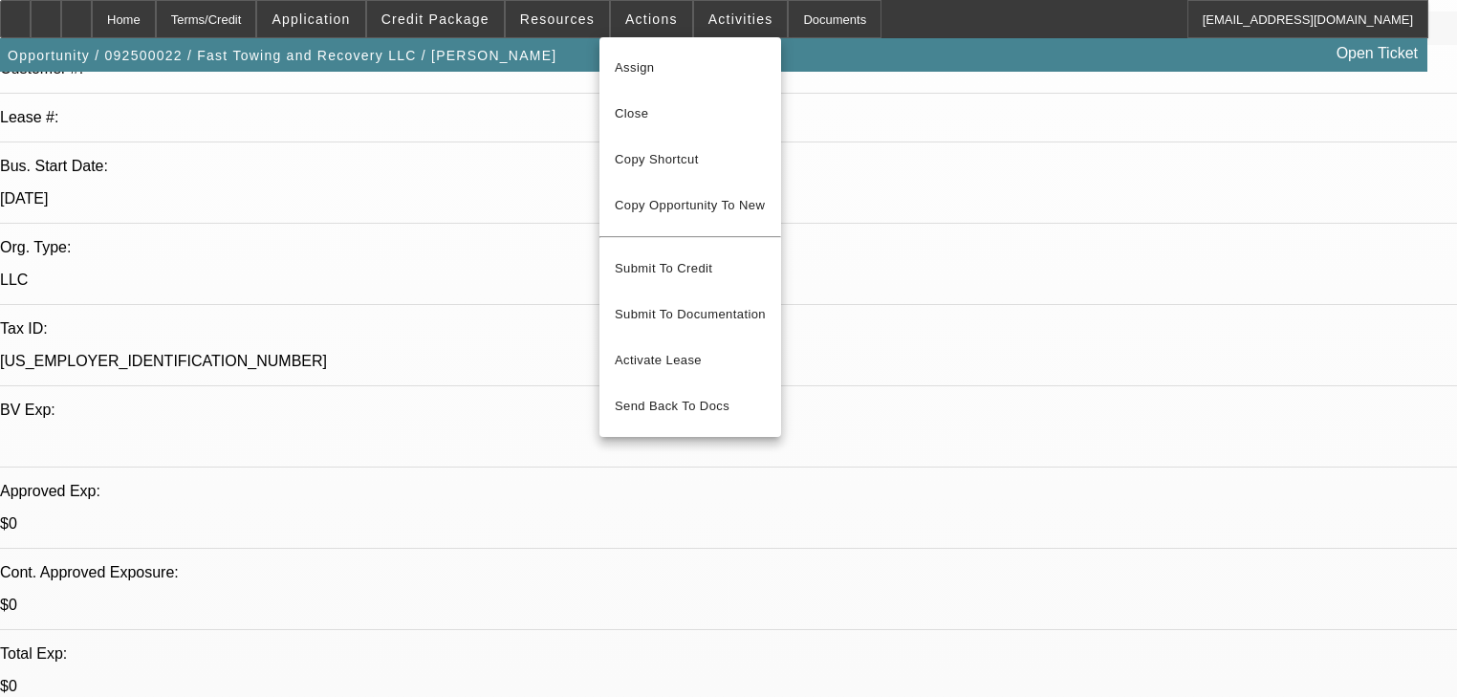
click at [573, 16] on div at bounding box center [728, 348] width 1457 height 697
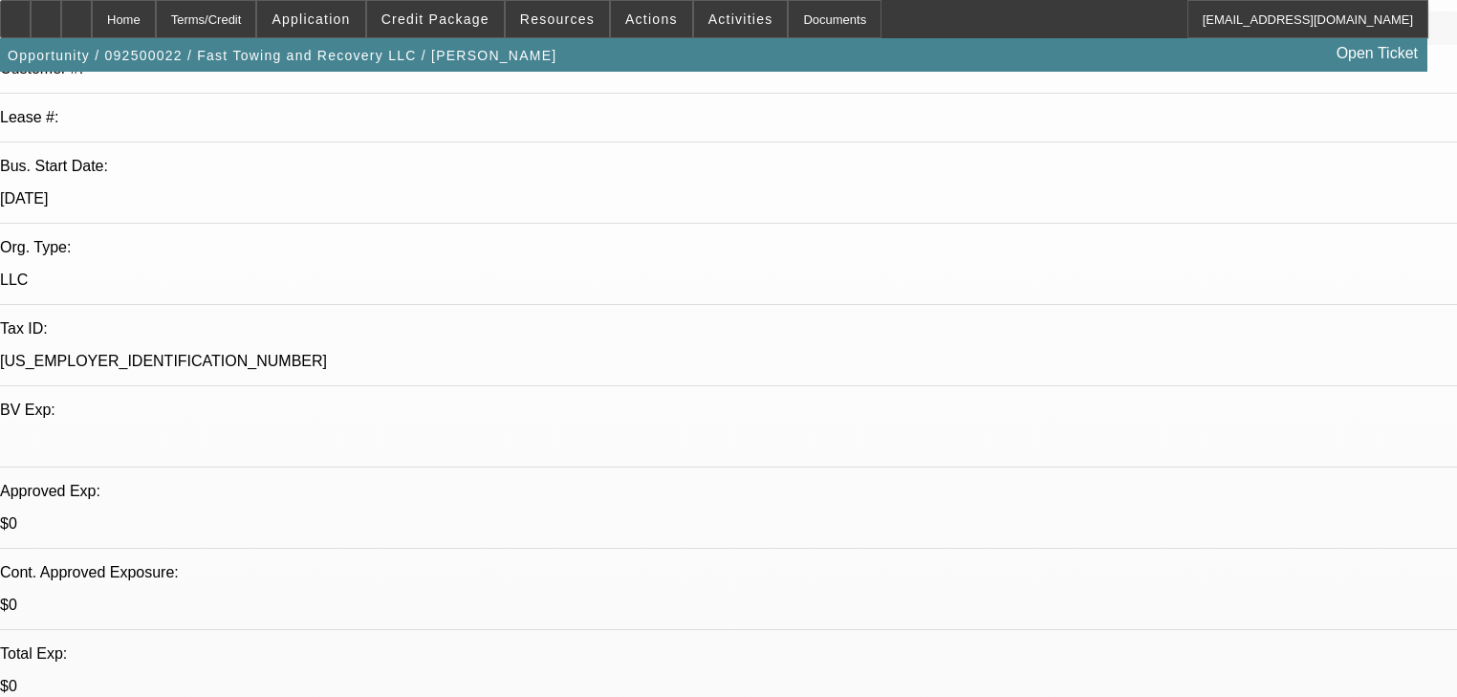
click at [573, 16] on span "Resources" at bounding box center [557, 18] width 75 height 15
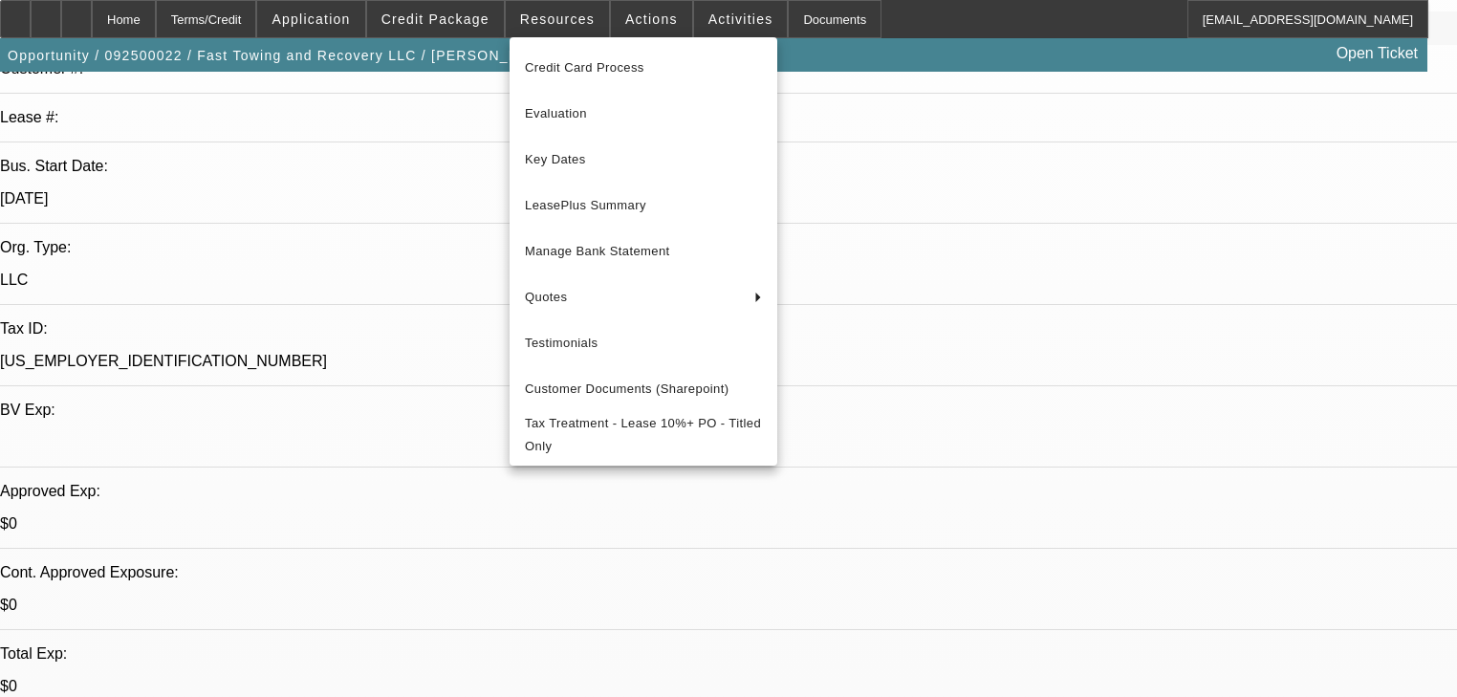
click at [704, 20] on div at bounding box center [728, 348] width 1457 height 697
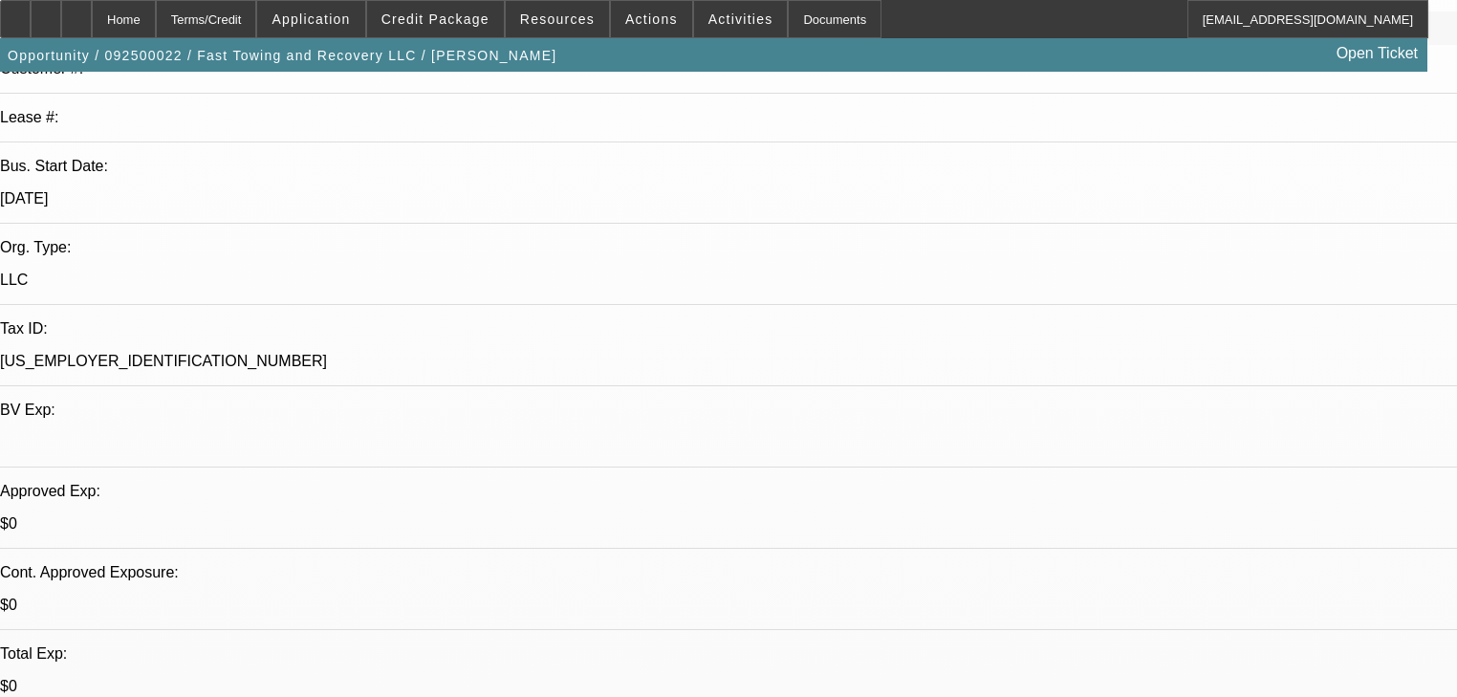
click at [709, 20] on span "Activities" at bounding box center [741, 18] width 65 height 15
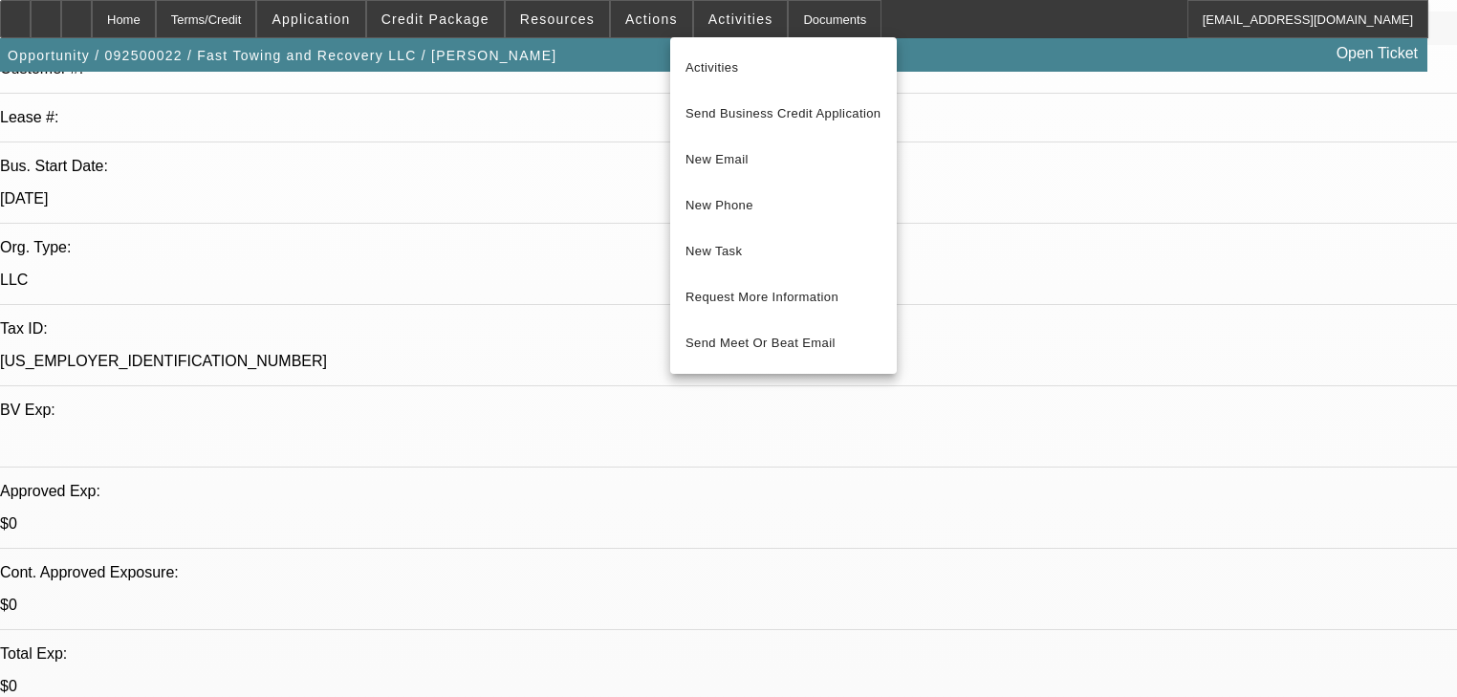
click at [419, 662] on div at bounding box center [728, 348] width 1457 height 697
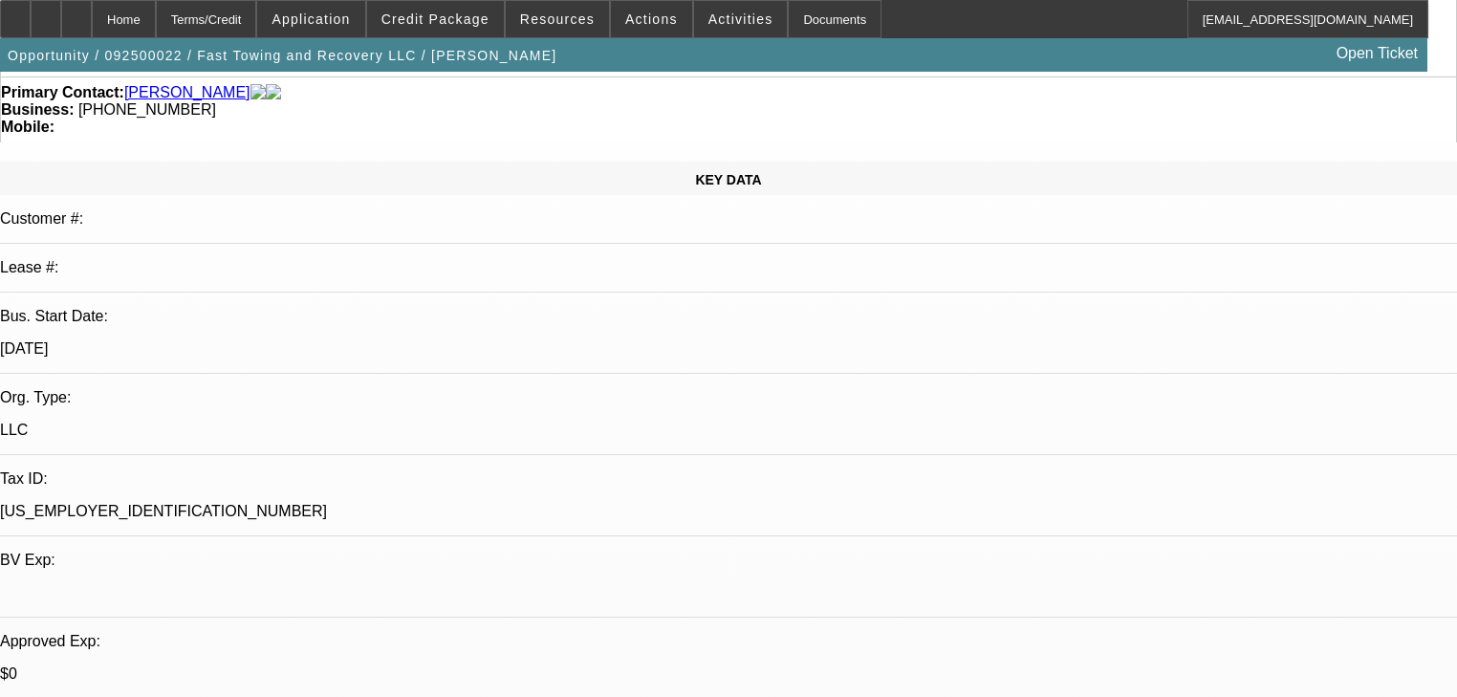
scroll to position [0, 0]
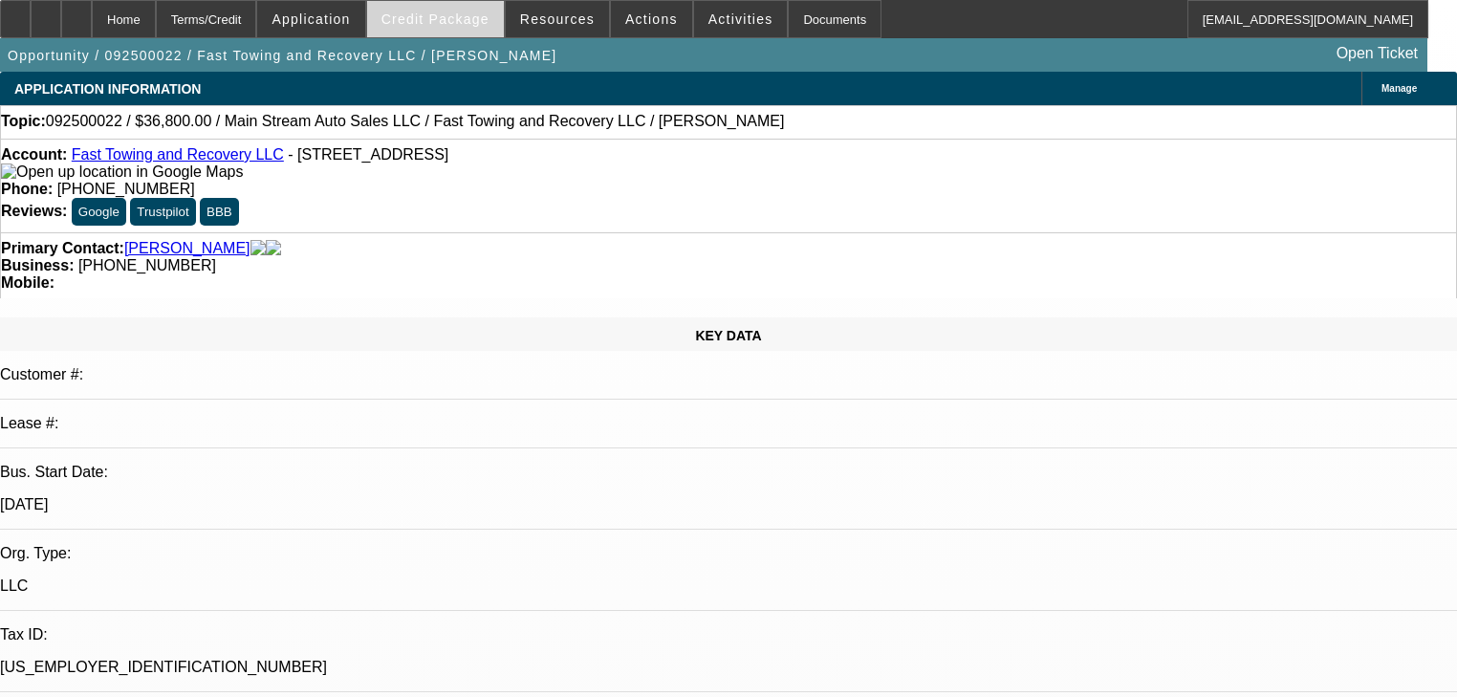
click at [467, 29] on span at bounding box center [435, 19] width 137 height 46
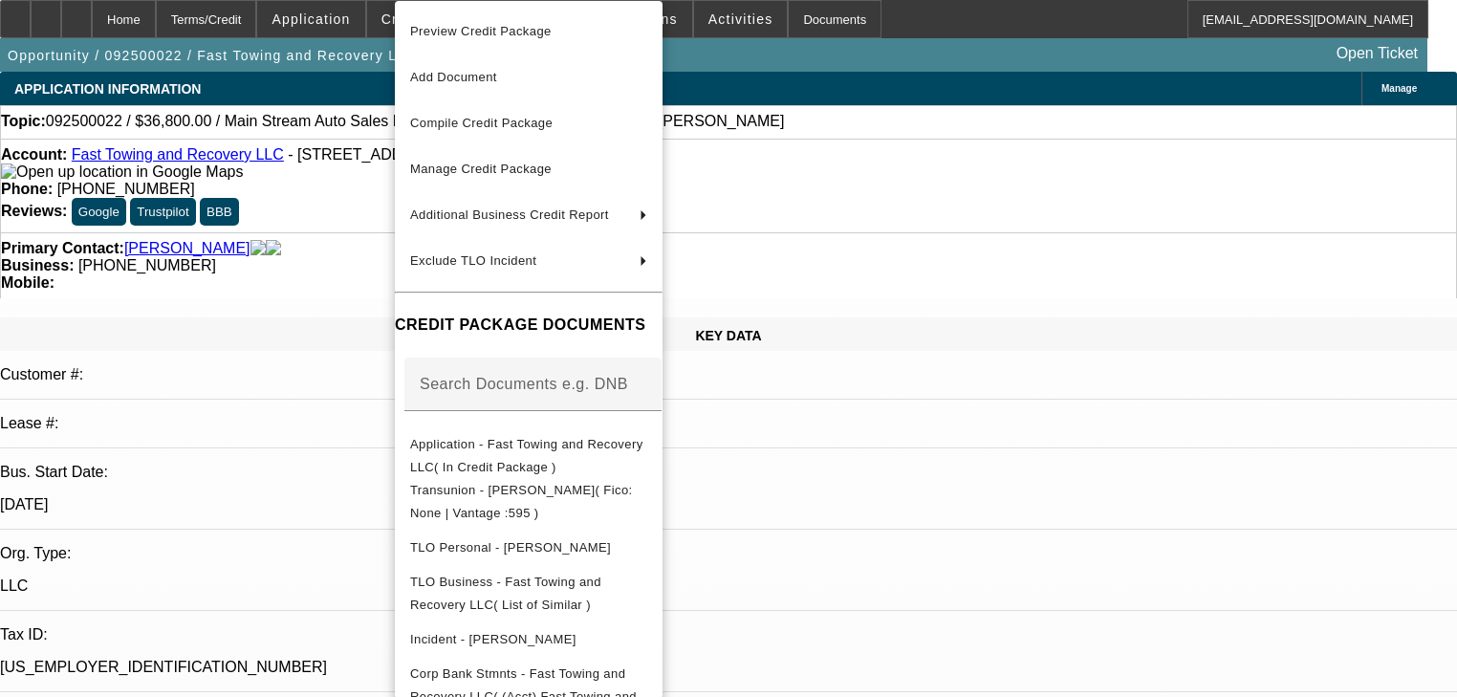
click at [326, 117] on div at bounding box center [728, 348] width 1457 height 697
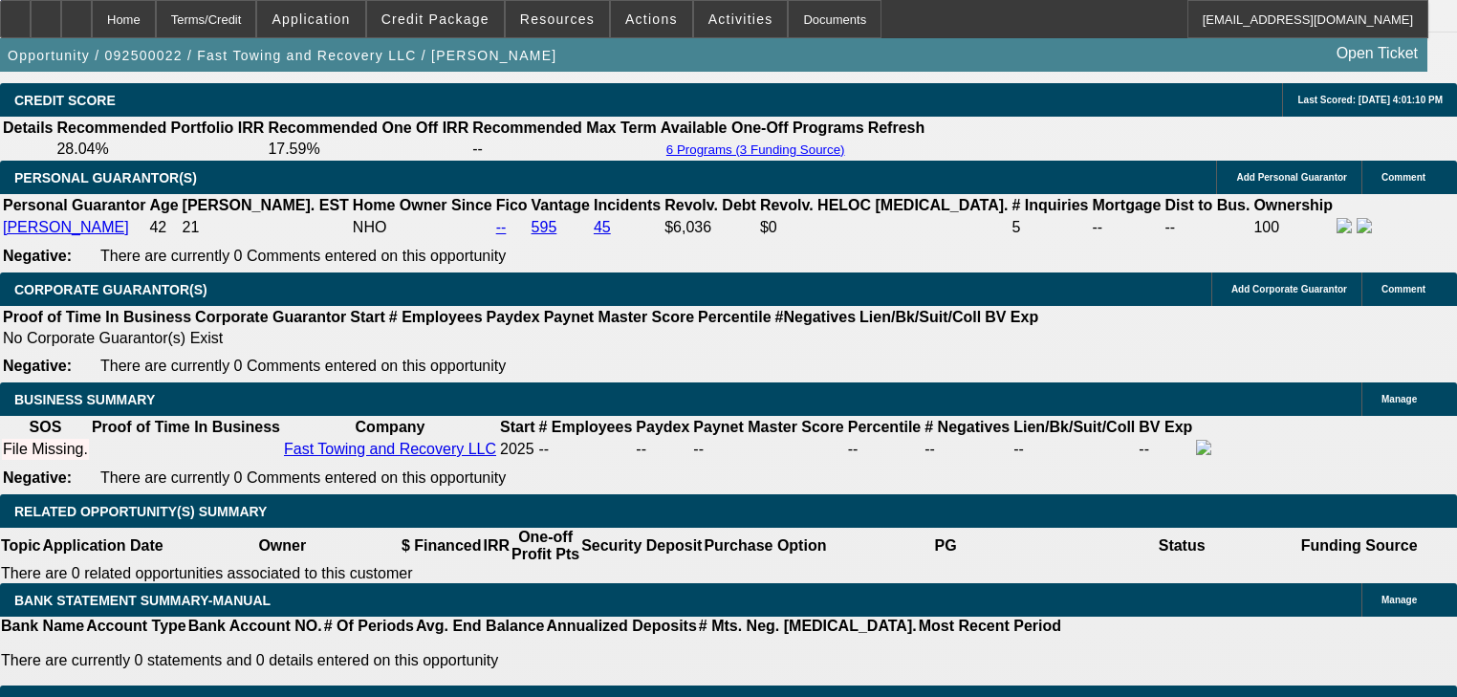
scroll to position [2907, 0]
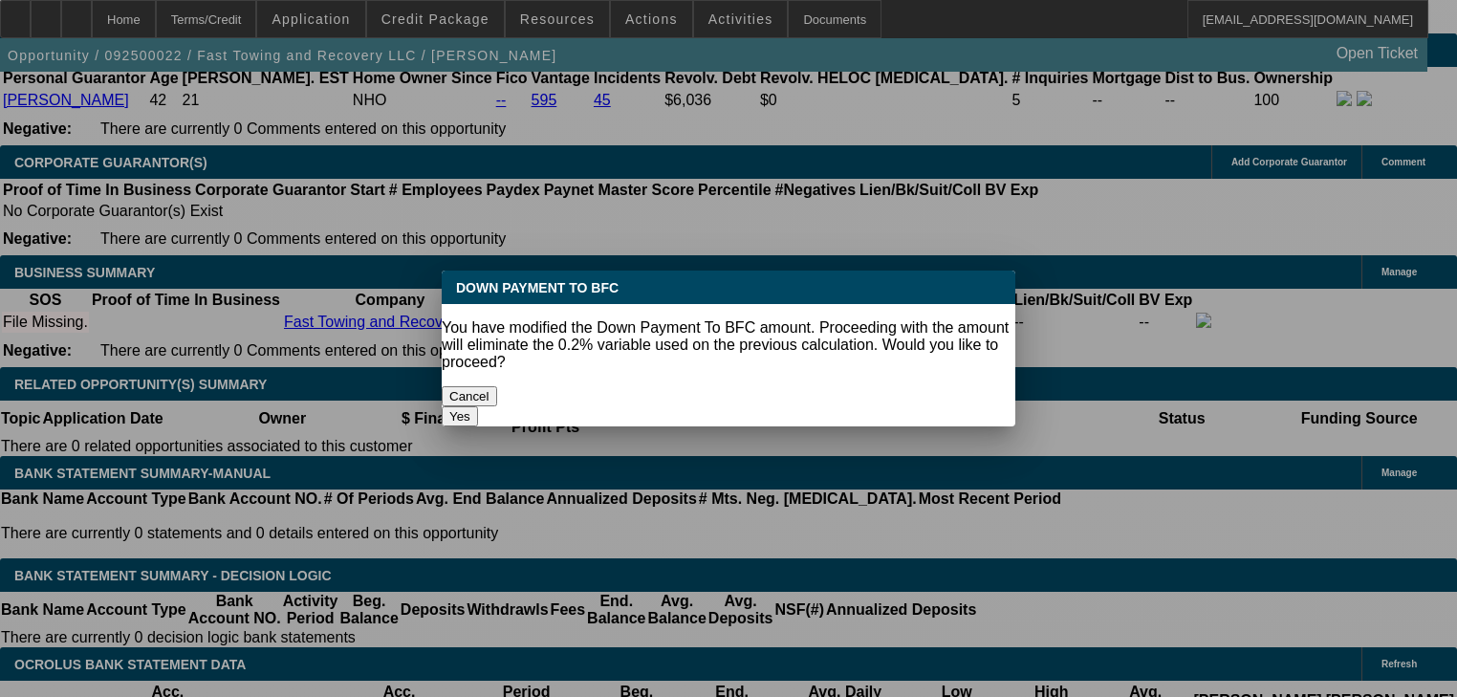
scroll to position [0, 0]
click at [857, 354] on div "You have modified the Down Payment To BFC amount. Proceeding with the amount wi…" at bounding box center [729, 345] width 574 height 52
click at [478, 406] on button "Yes" at bounding box center [460, 416] width 36 height 20
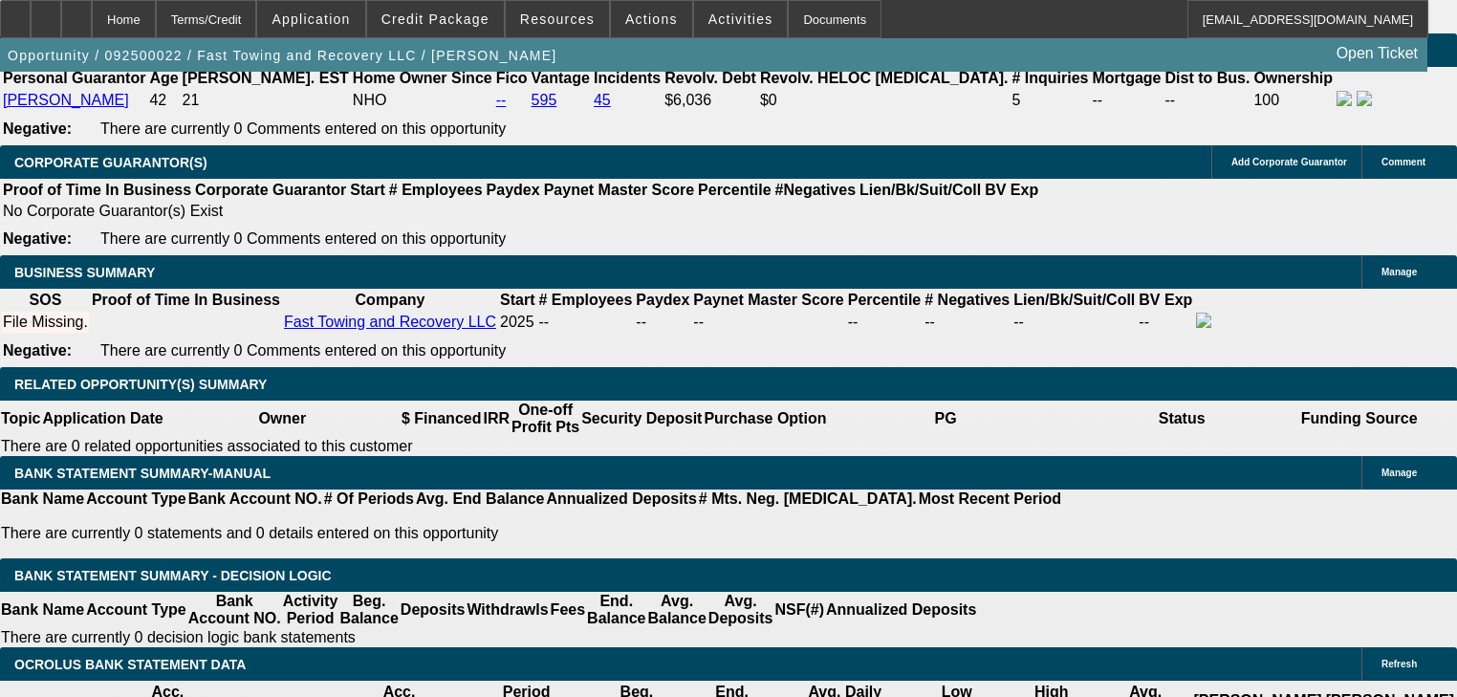
scroll to position [2907, 0]
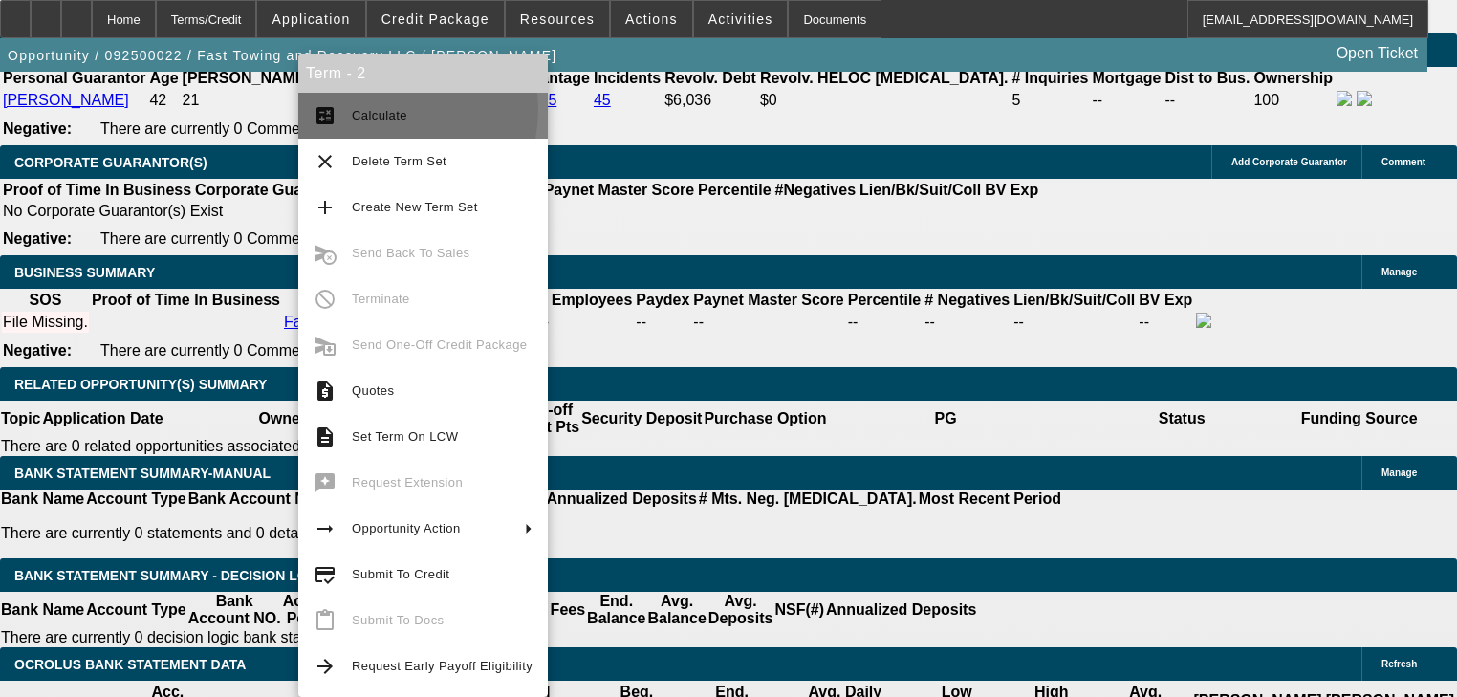
click at [389, 110] on span "Calculate" at bounding box center [379, 115] width 55 height 14
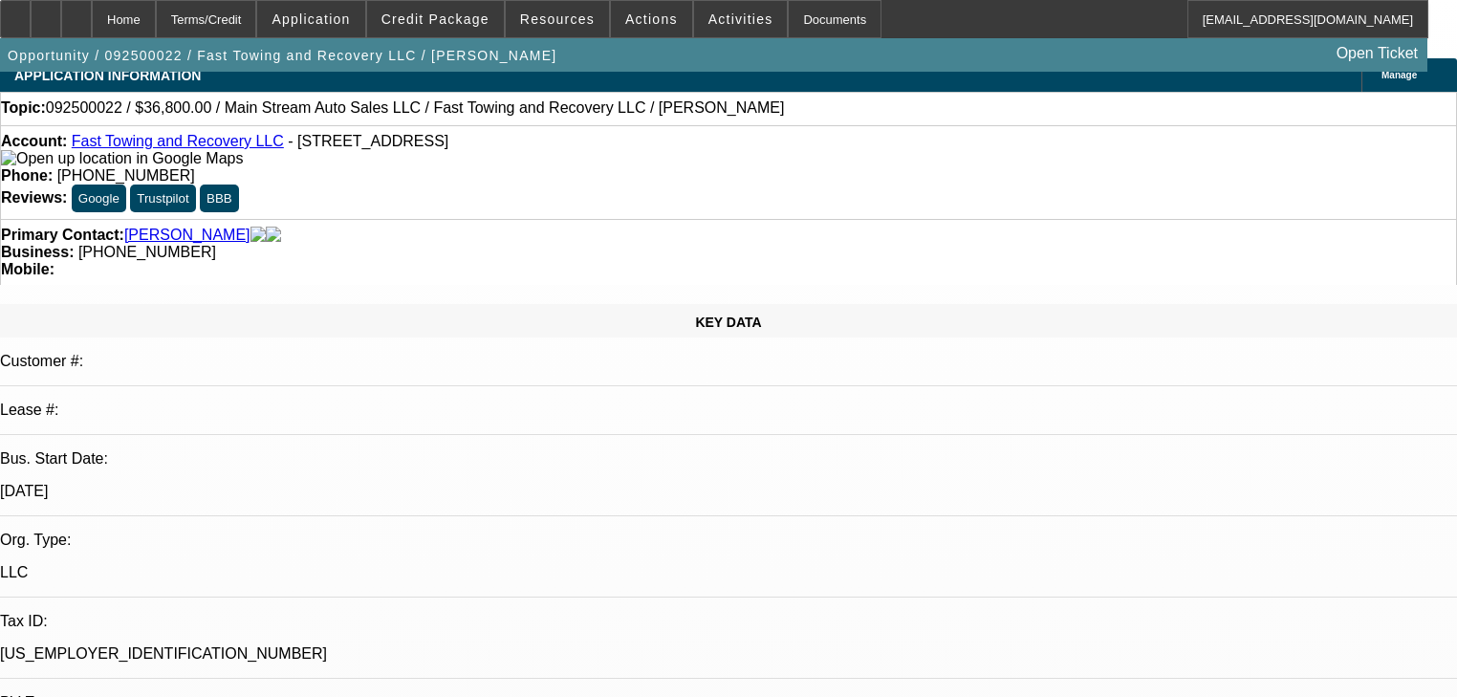
scroll to position [0, 0]
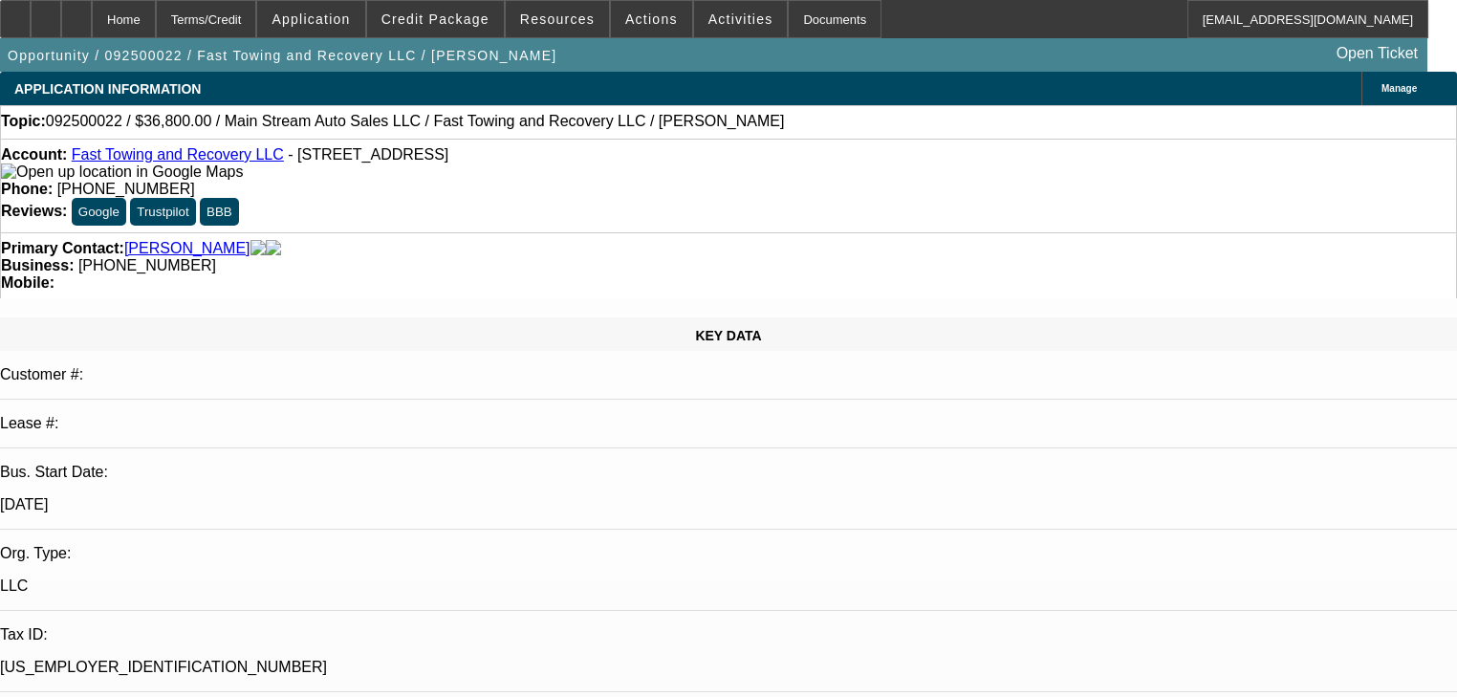
click at [426, 28] on span at bounding box center [435, 19] width 137 height 46
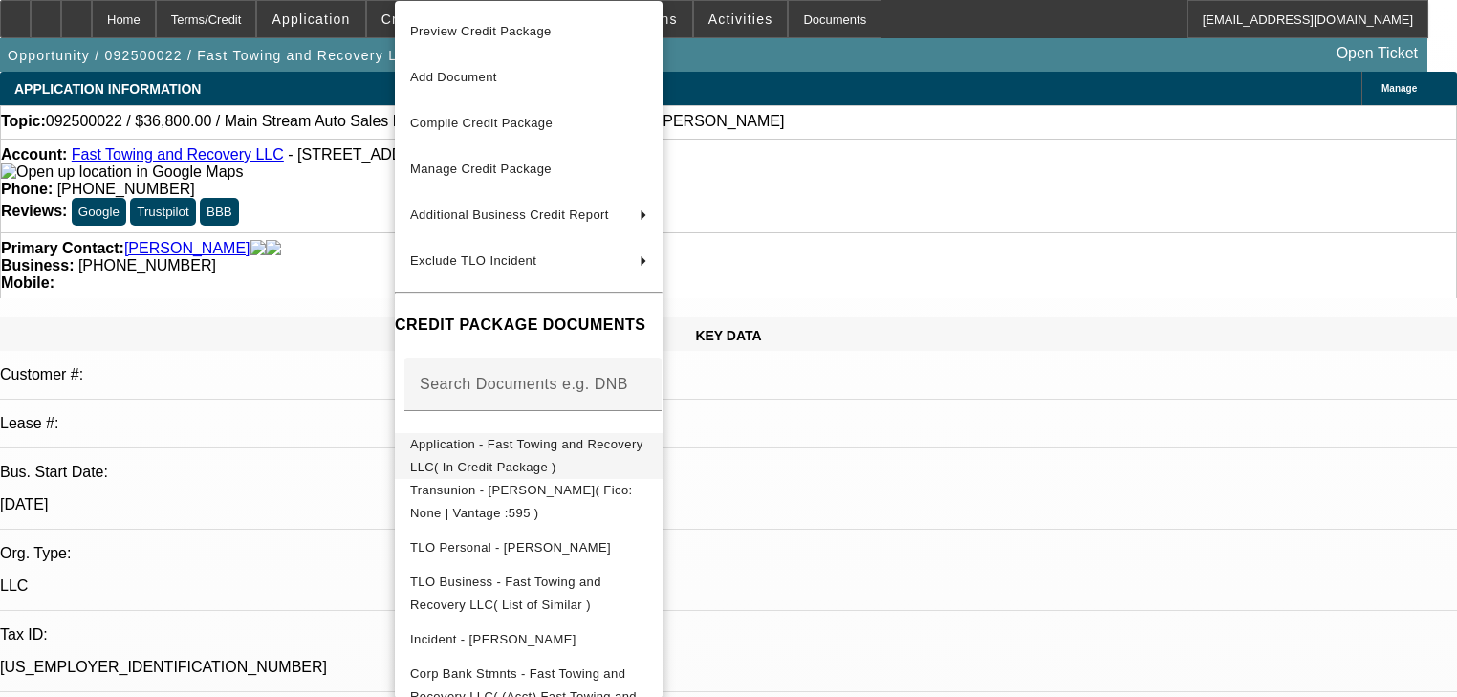
click at [522, 459] on button "Application - Fast Towing and Recovery LLC( In Credit Package )" at bounding box center [529, 456] width 268 height 46
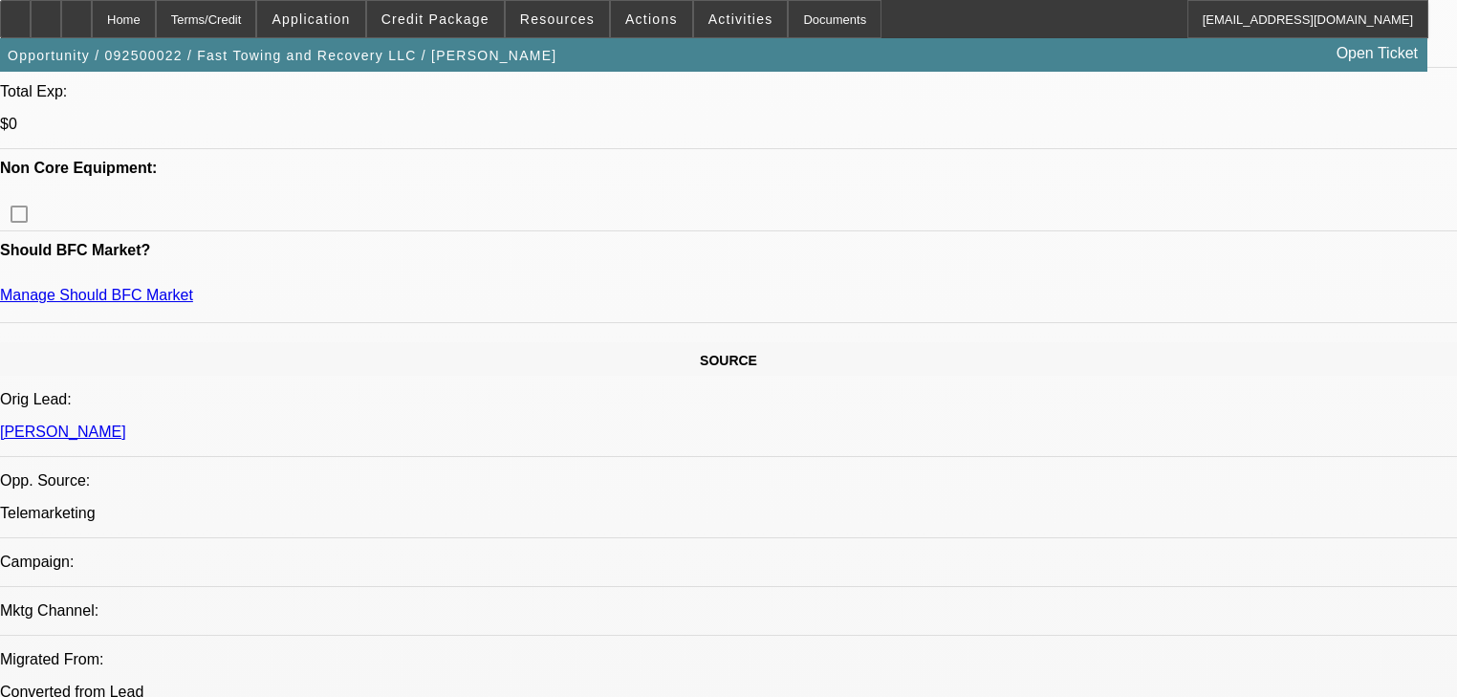
scroll to position [842, 0]
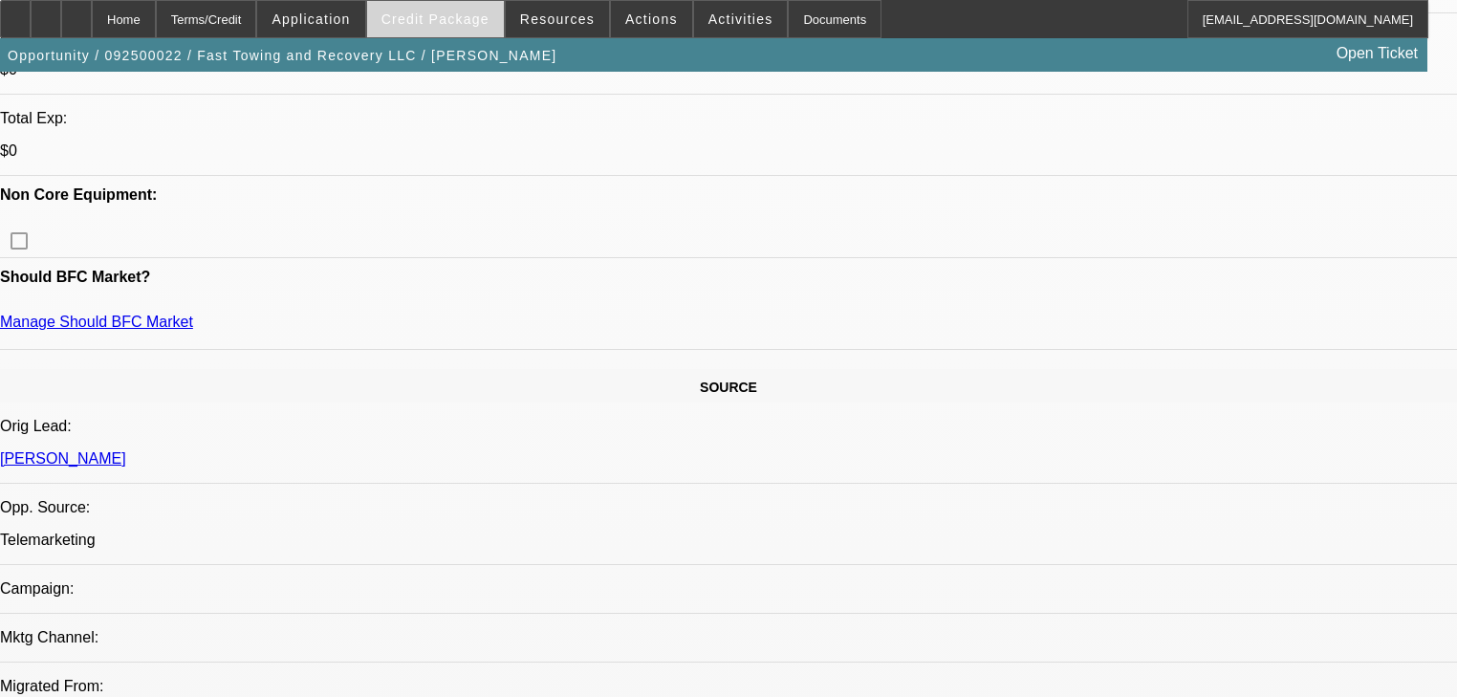
click at [447, 32] on span at bounding box center [435, 19] width 137 height 46
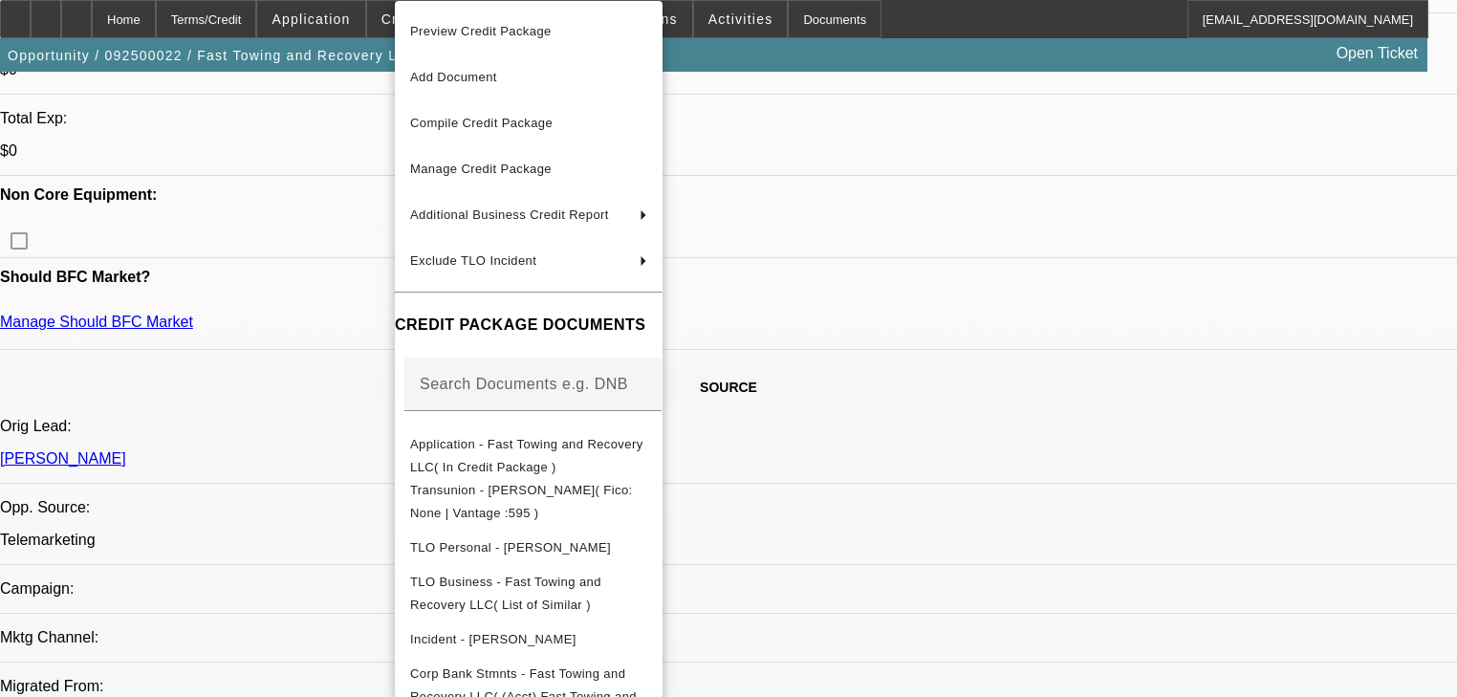
click at [316, 374] on div at bounding box center [728, 348] width 1457 height 697
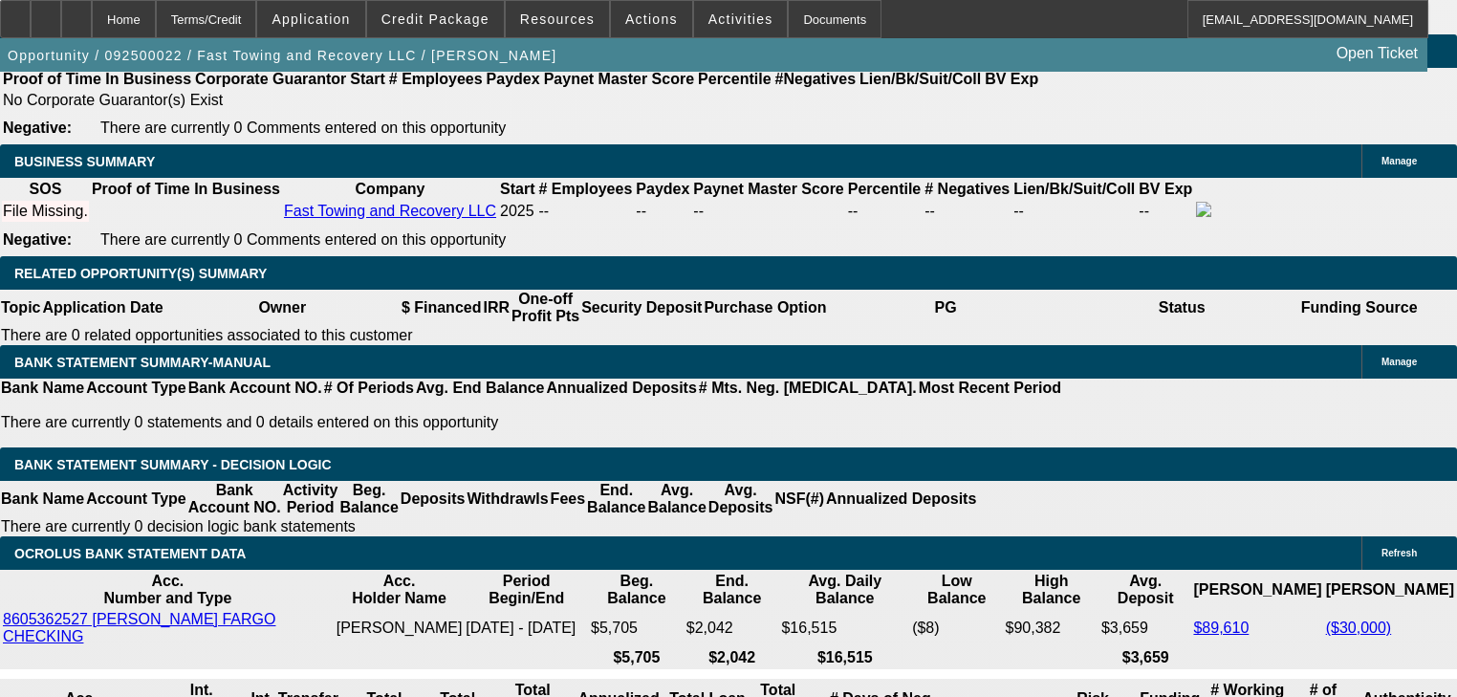
scroll to position [3137, 0]
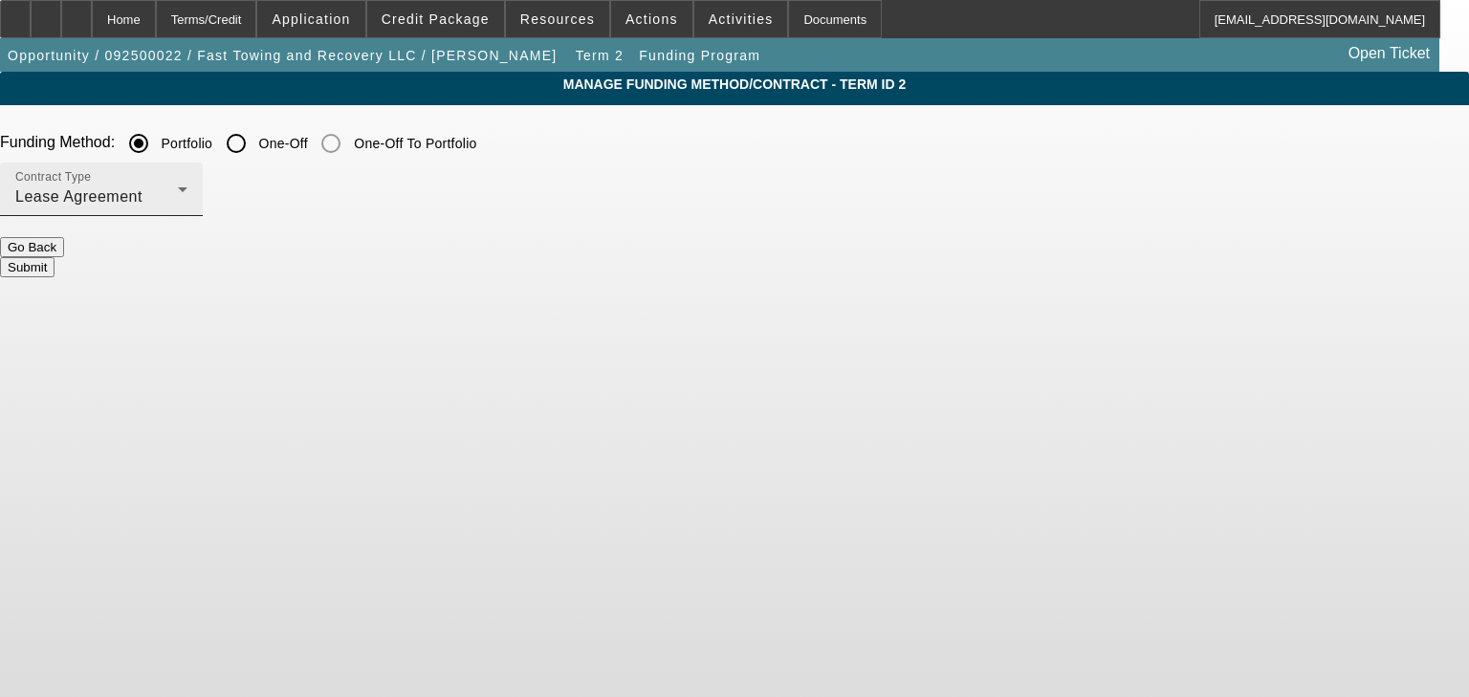
click at [178, 195] on div "Lease Agreement" at bounding box center [96, 197] width 163 height 23
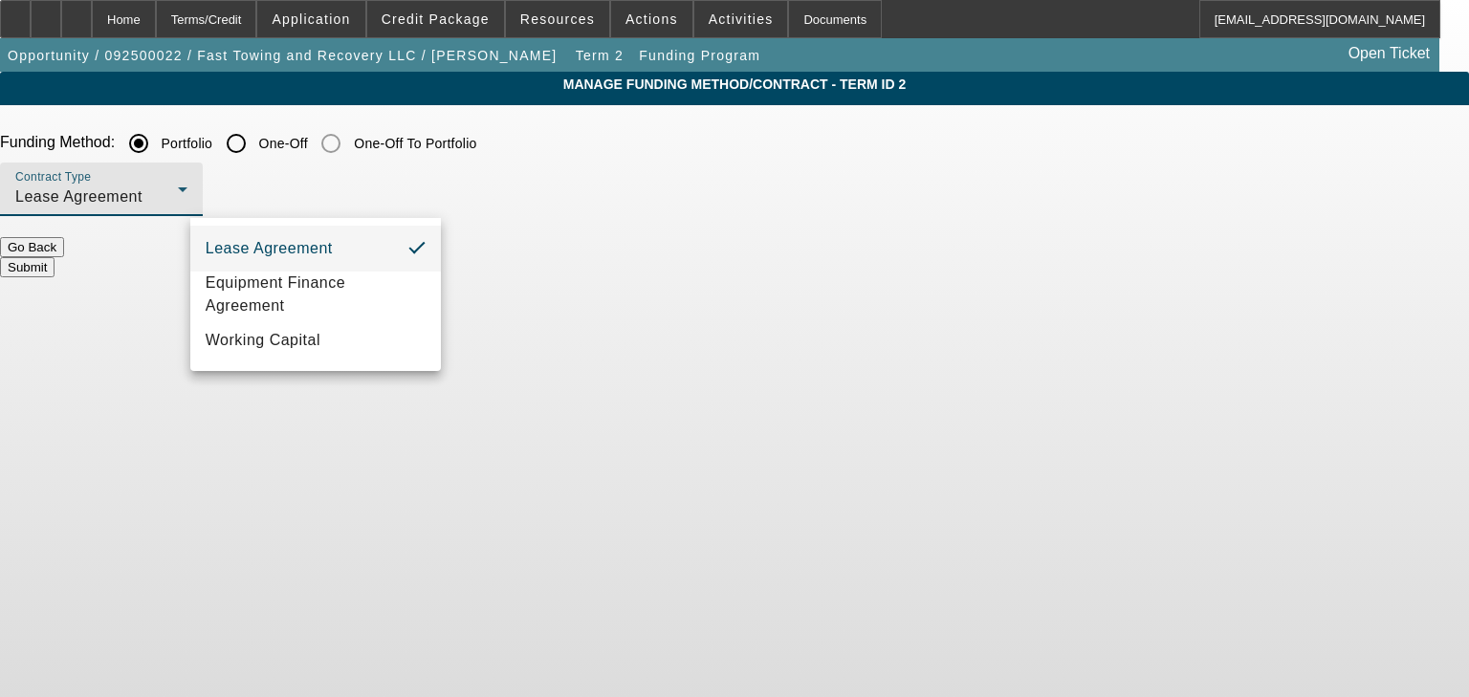
click at [413, 143] on div at bounding box center [734, 348] width 1469 height 697
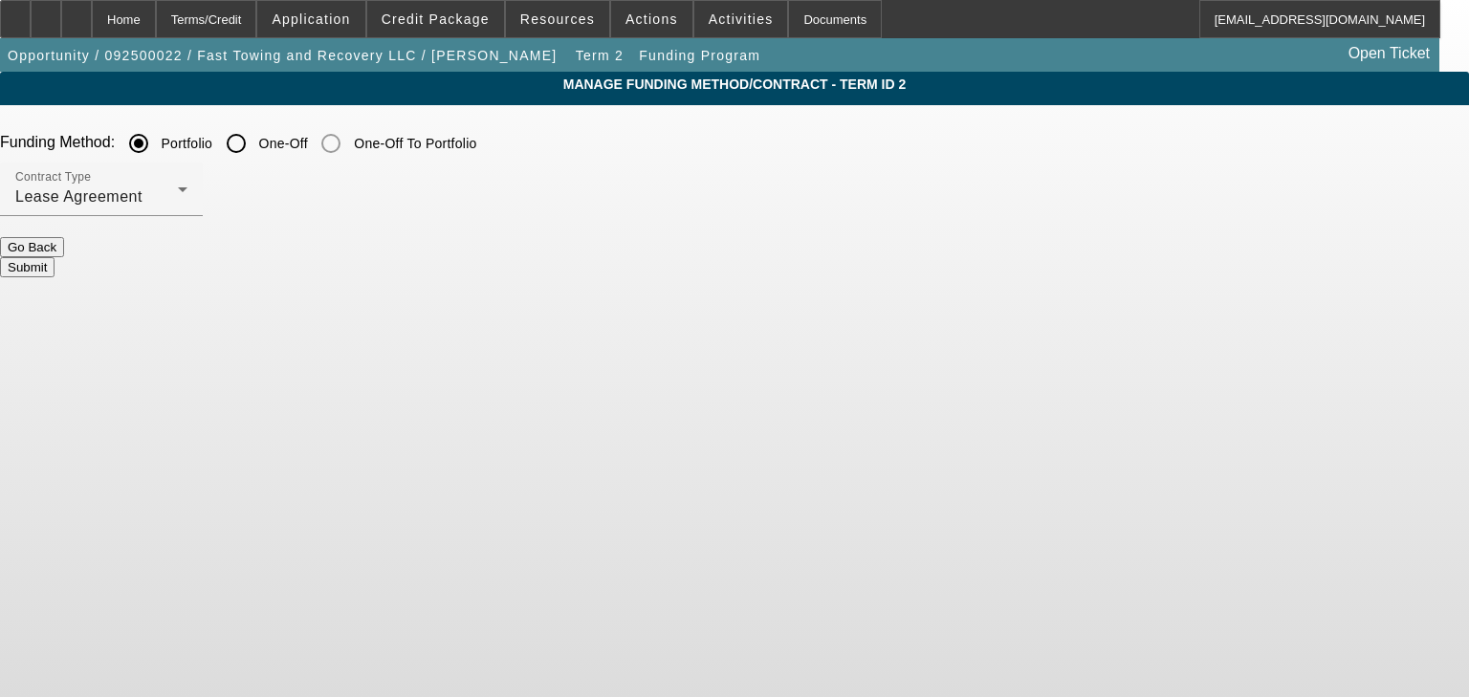
click at [255, 151] on input "One-Off" at bounding box center [236, 143] width 38 height 38
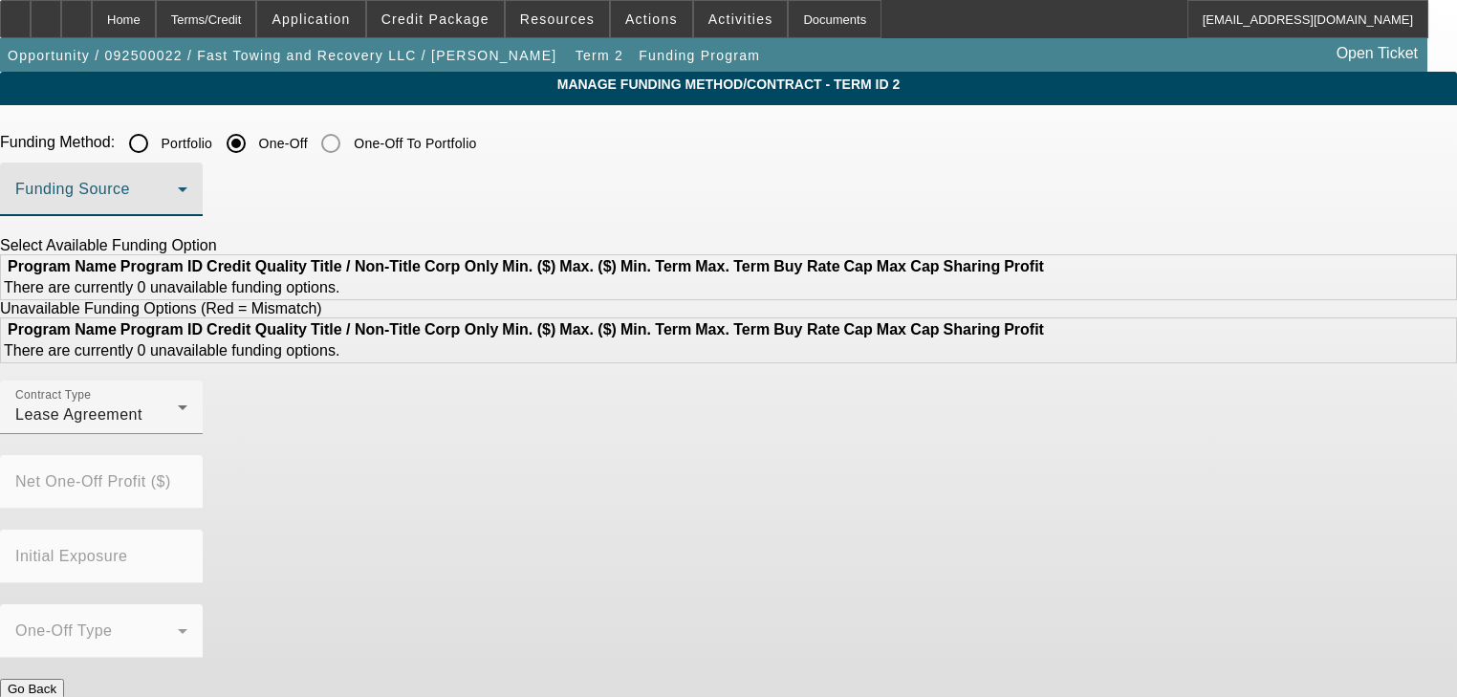
click at [178, 202] on span at bounding box center [96, 197] width 163 height 23
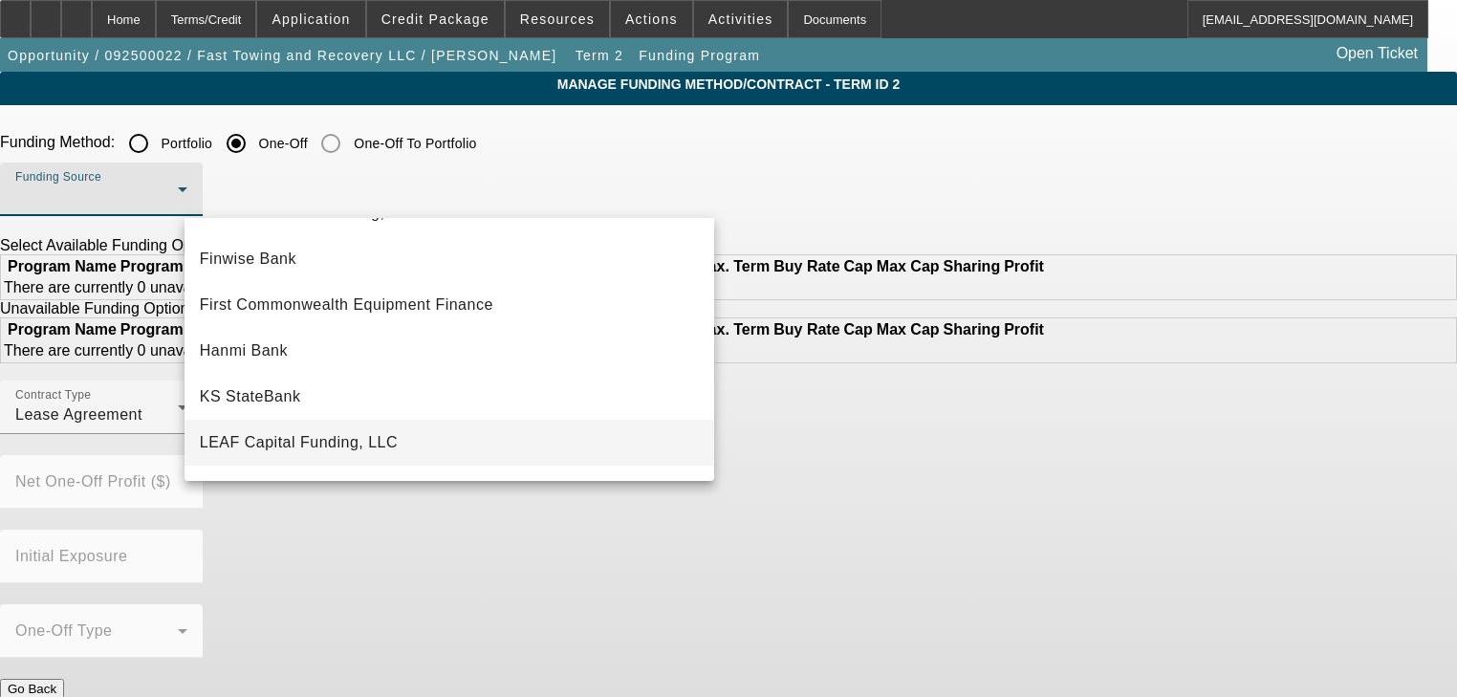
scroll to position [230, 0]
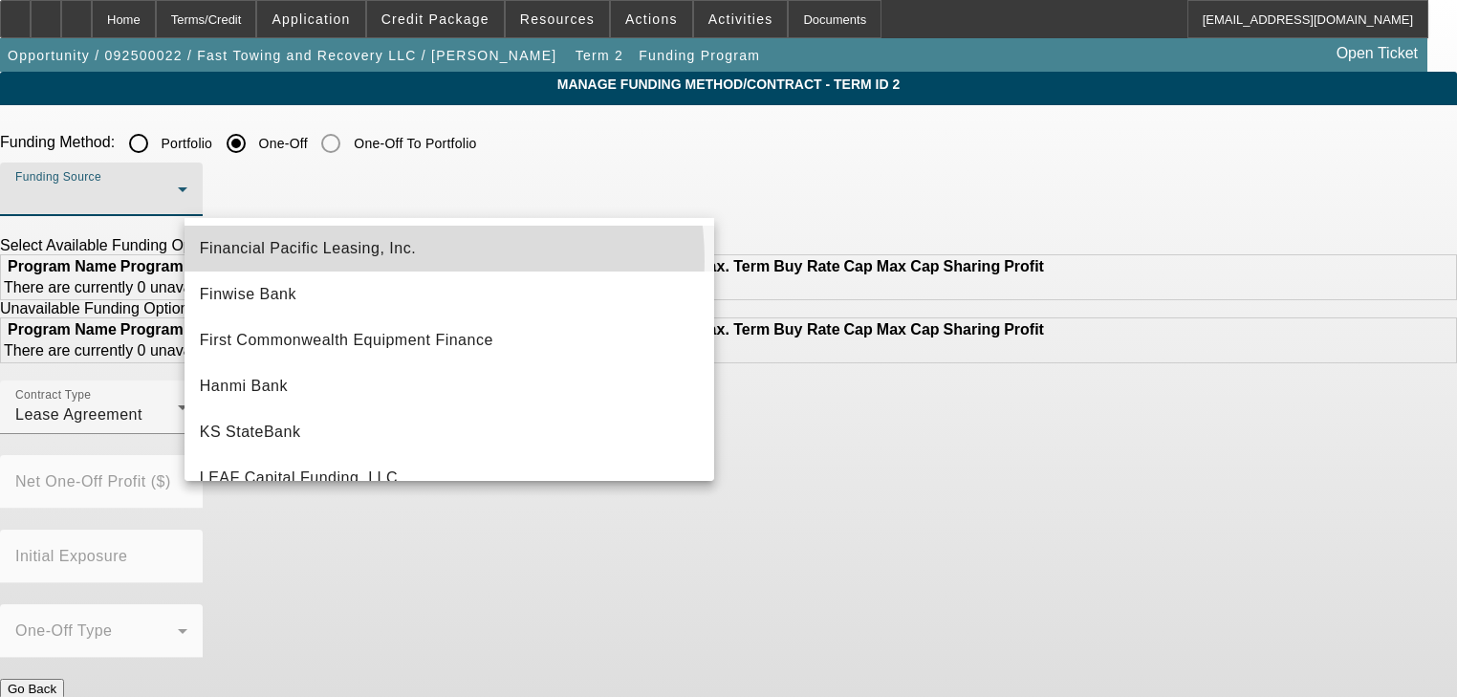
click at [385, 261] on mat-option "Financial Pacific Leasing, Inc." at bounding box center [450, 249] width 530 height 46
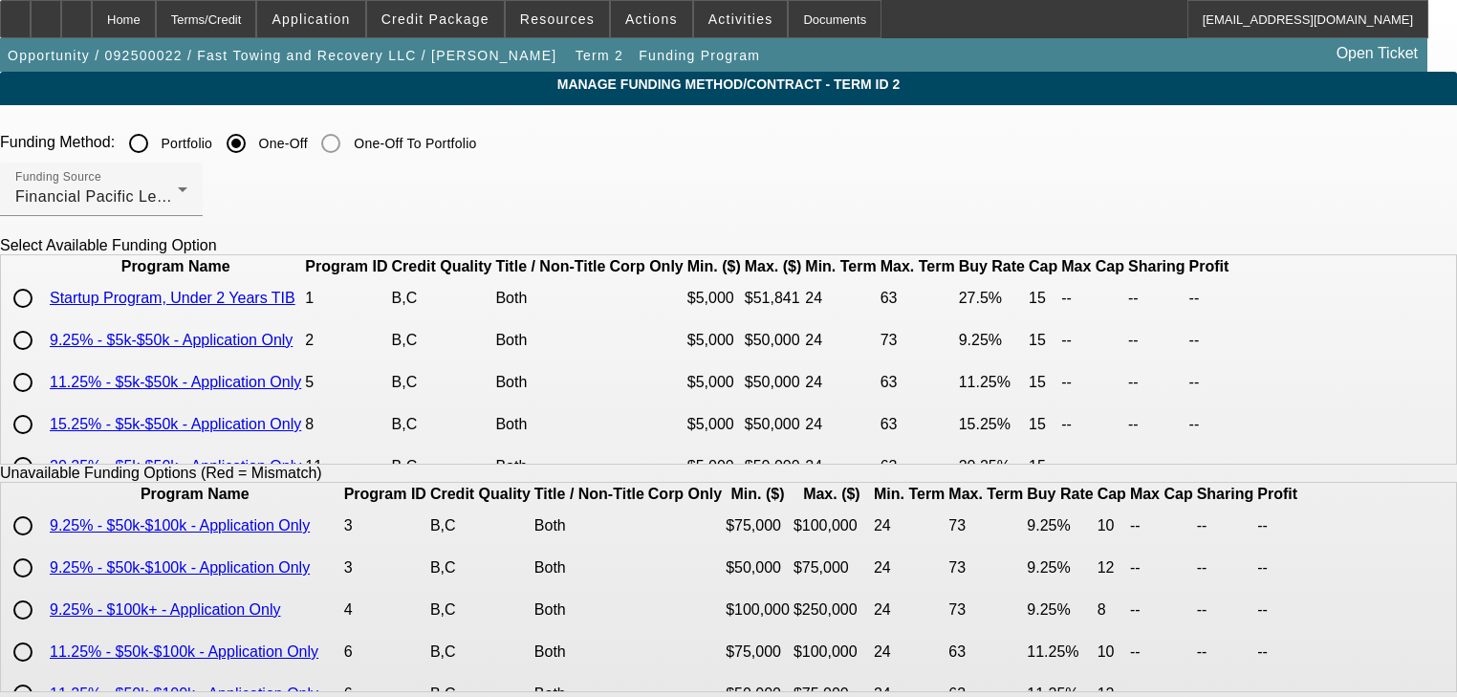
click at [42, 317] on input "radio" at bounding box center [23, 298] width 38 height 38
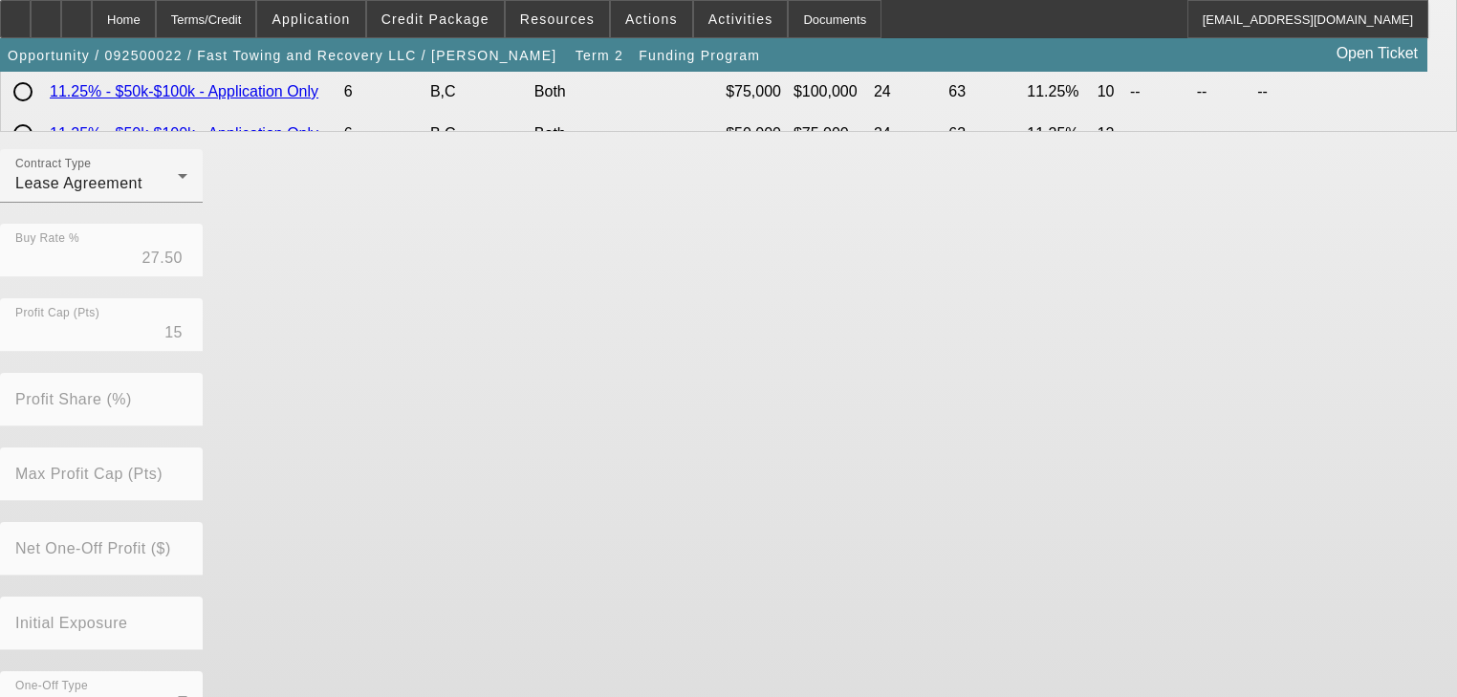
scroll to position [604, 0]
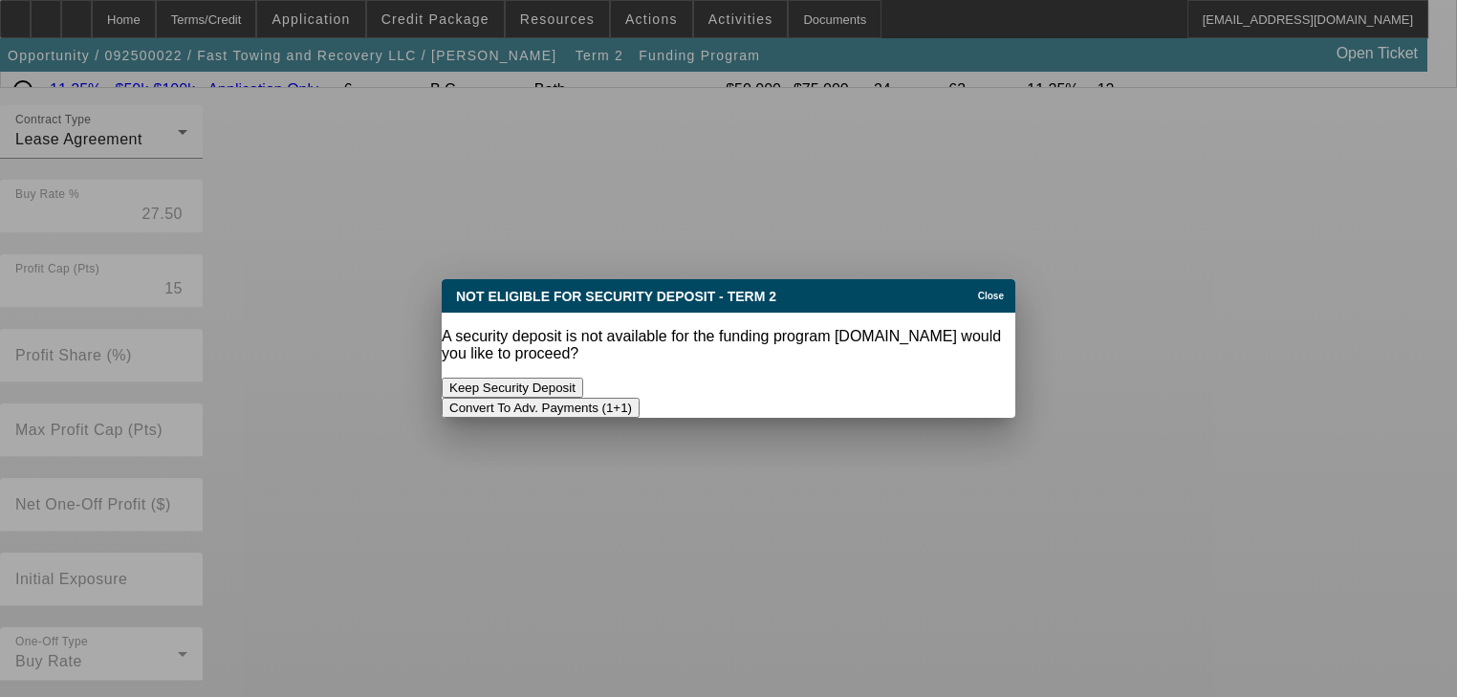
scroll to position [0, 0]
click at [640, 398] on button "Convert To Adv. Payments (1+1)" at bounding box center [541, 408] width 198 height 20
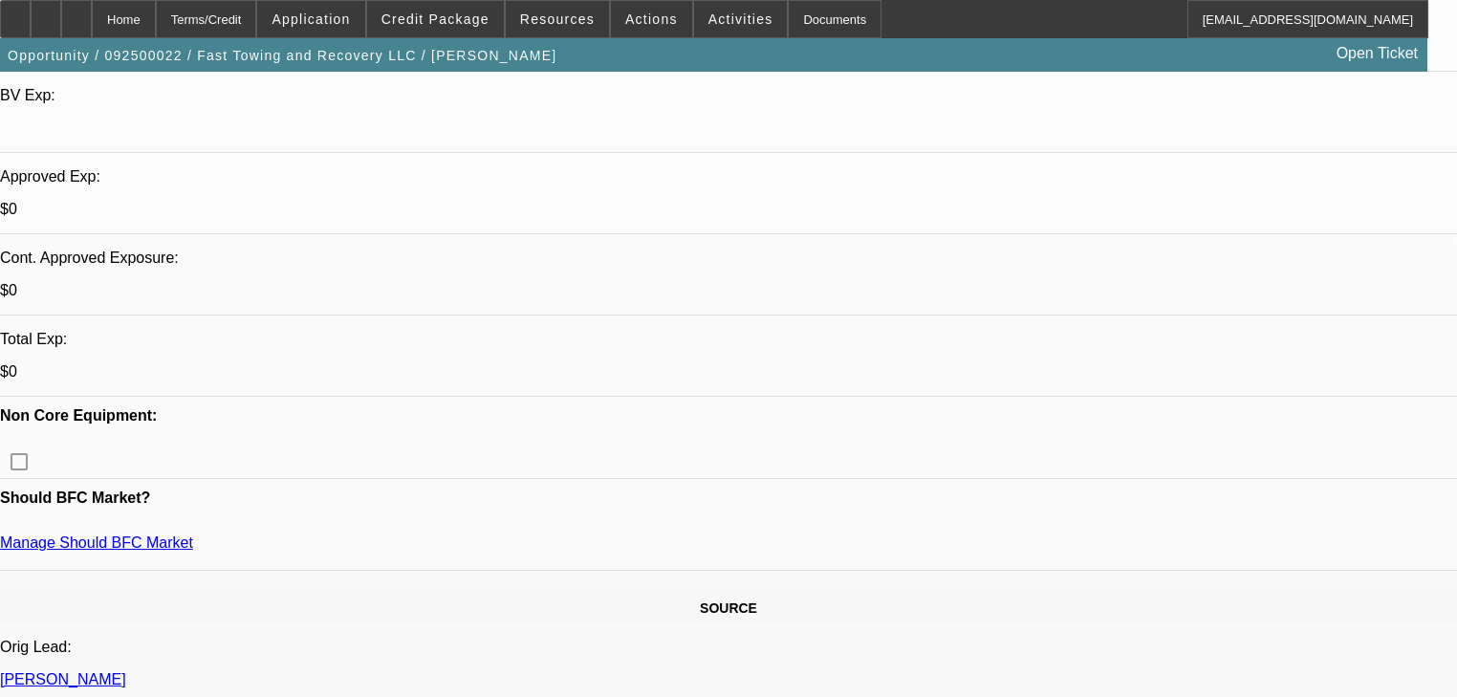
scroll to position [612, 0]
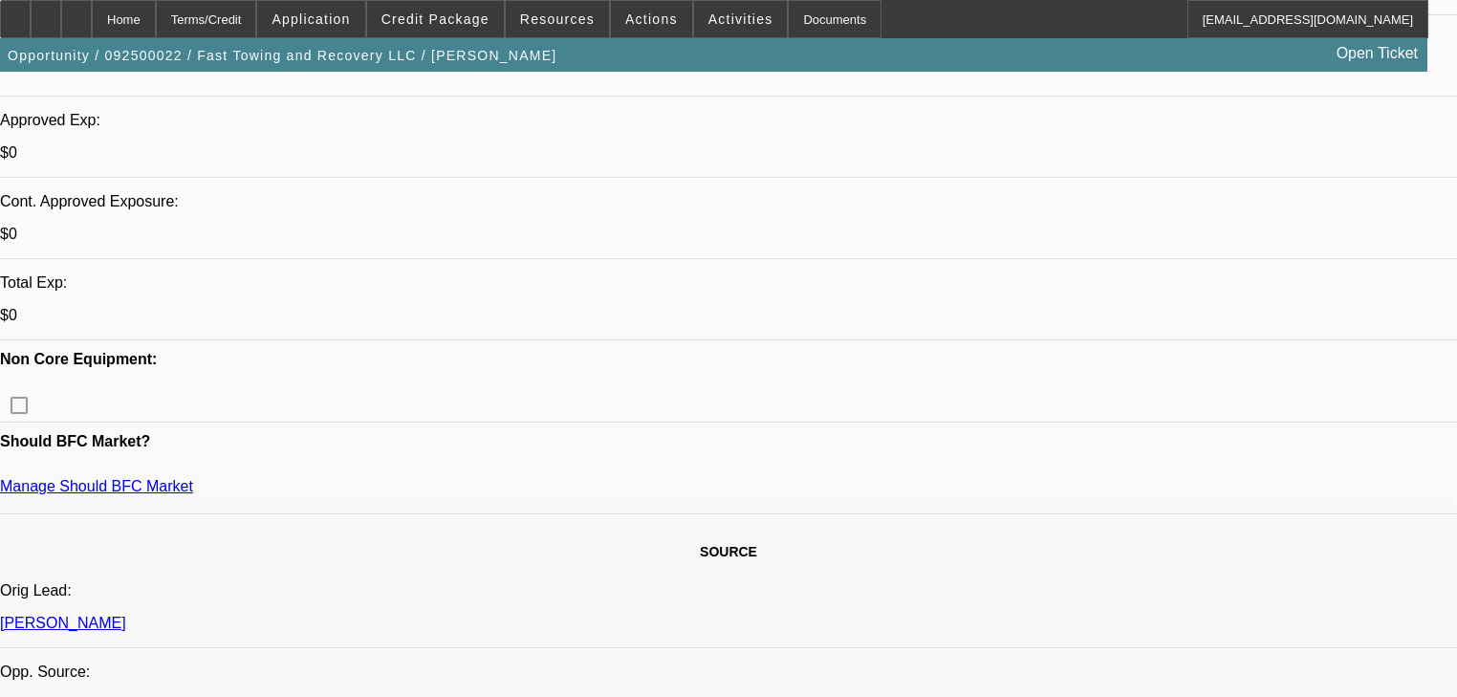
scroll to position [842, 0]
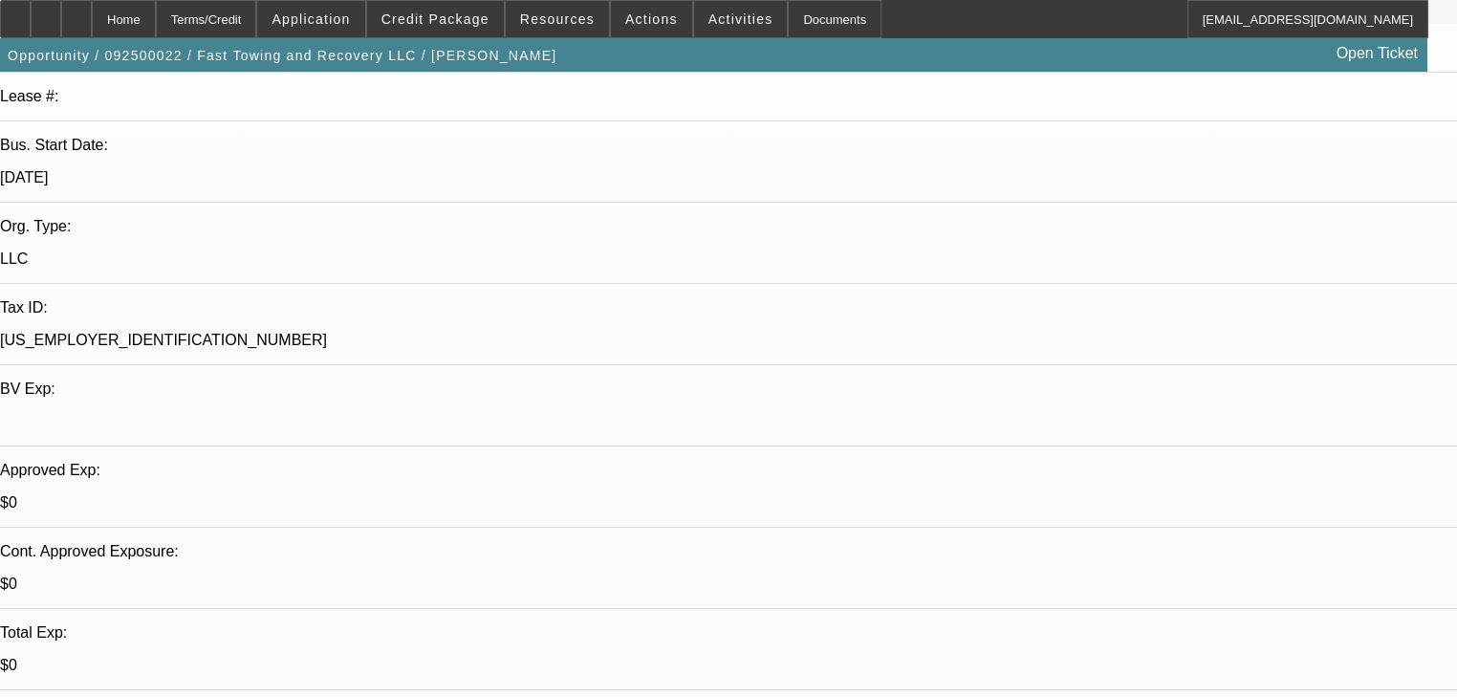
scroll to position [459, 0]
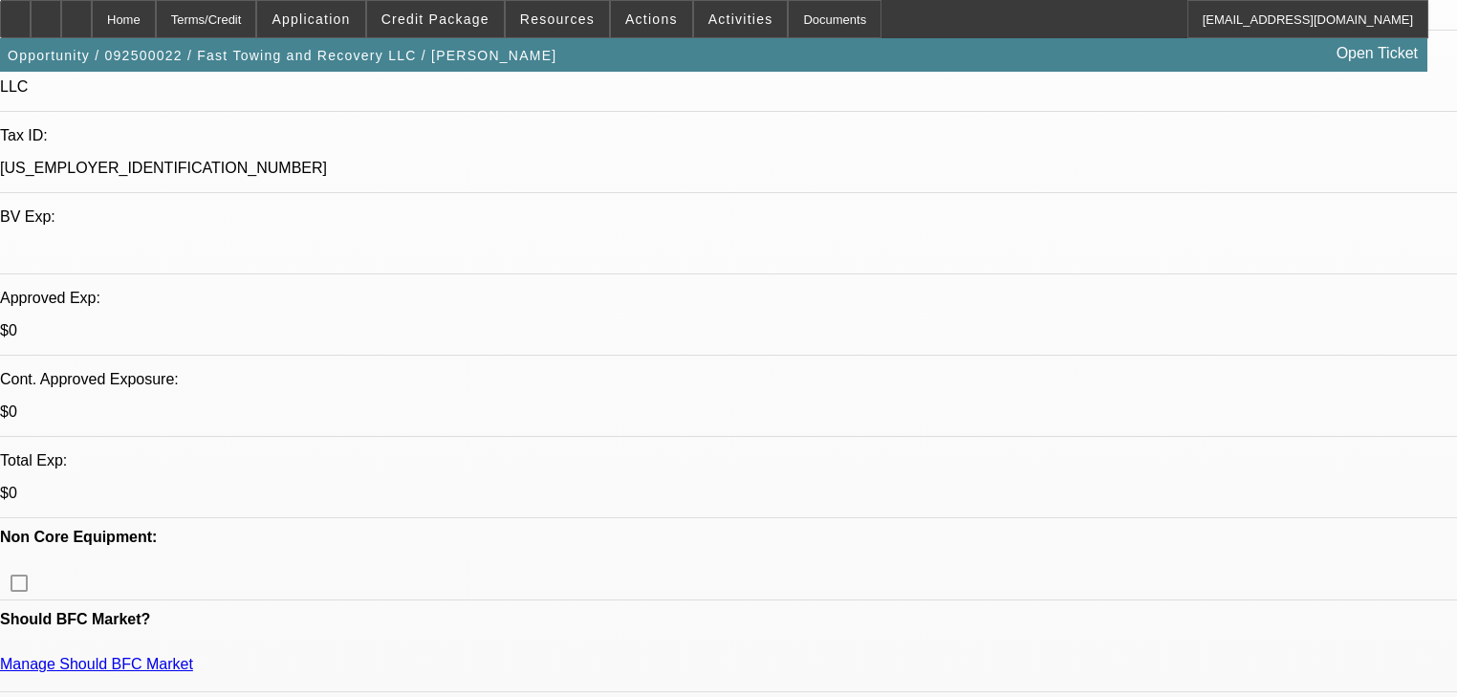
scroll to position [536, 0]
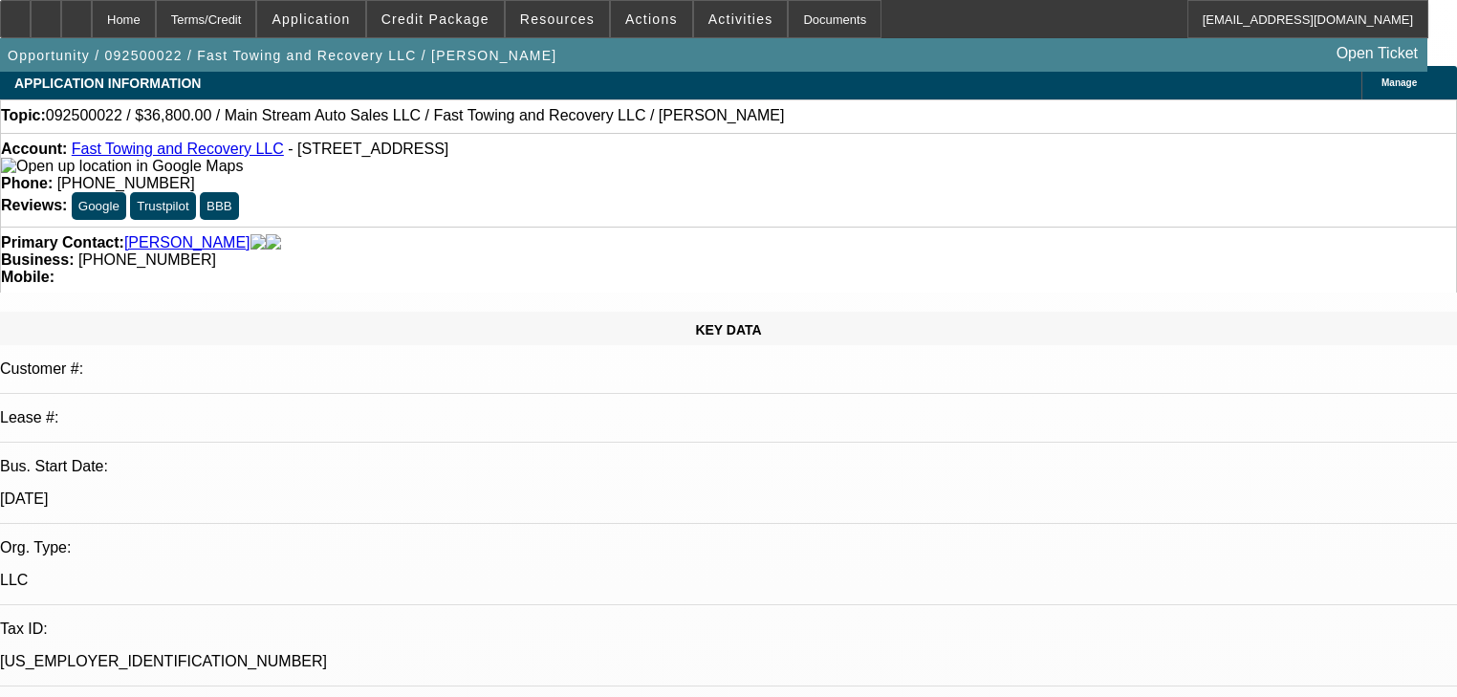
scroll to position [0, 0]
